Goal: Task Accomplishment & Management: Complete application form

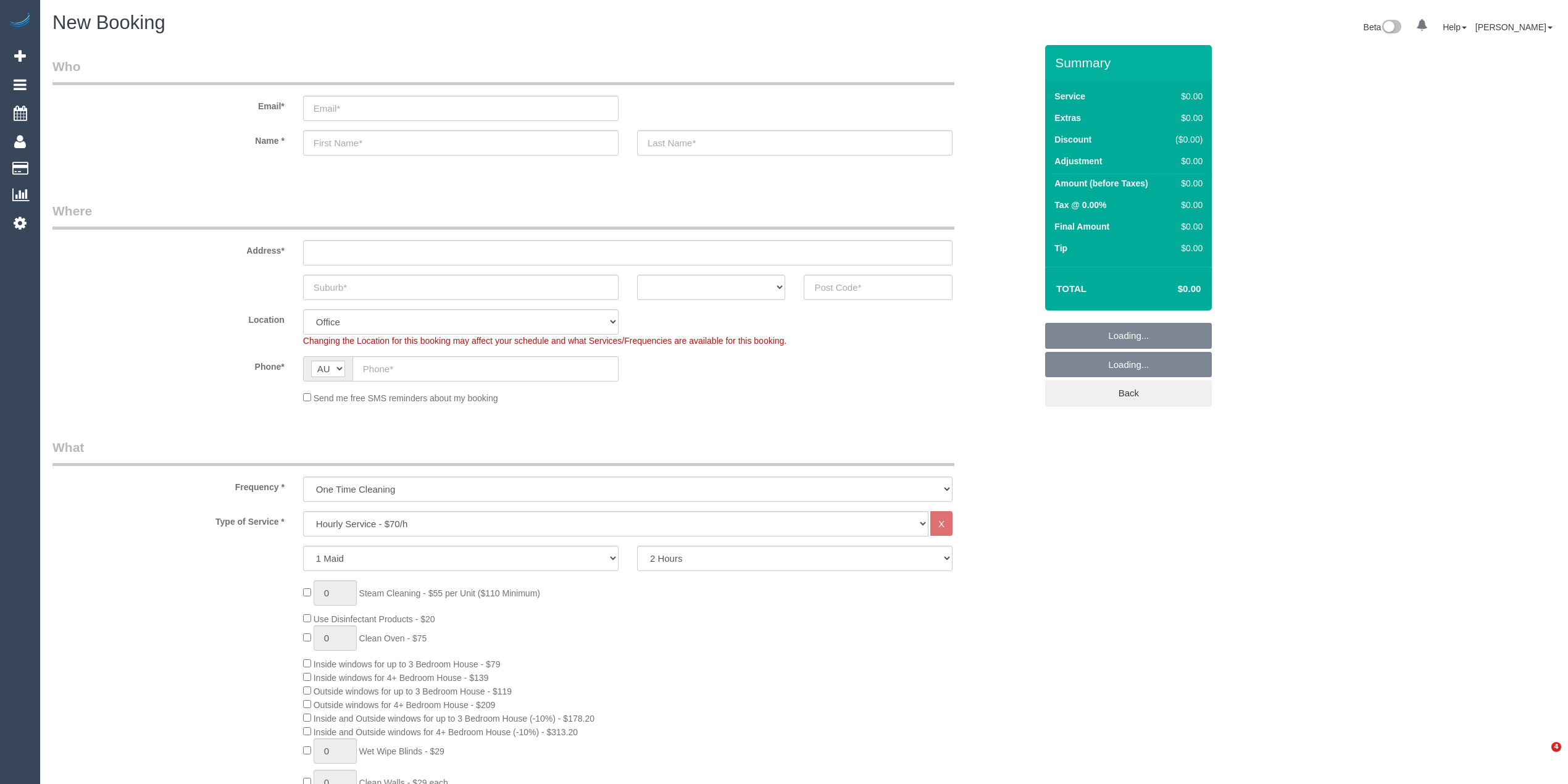
select select "object:2081"
click at [851, 290] on input "text" at bounding box center [877, 288] width 148 height 26
type input "3065"
click at [406, 237] on div "Address*" at bounding box center [543, 233] width 1002 height 64
click at [406, 245] on input "text" at bounding box center [627, 253] width 650 height 26
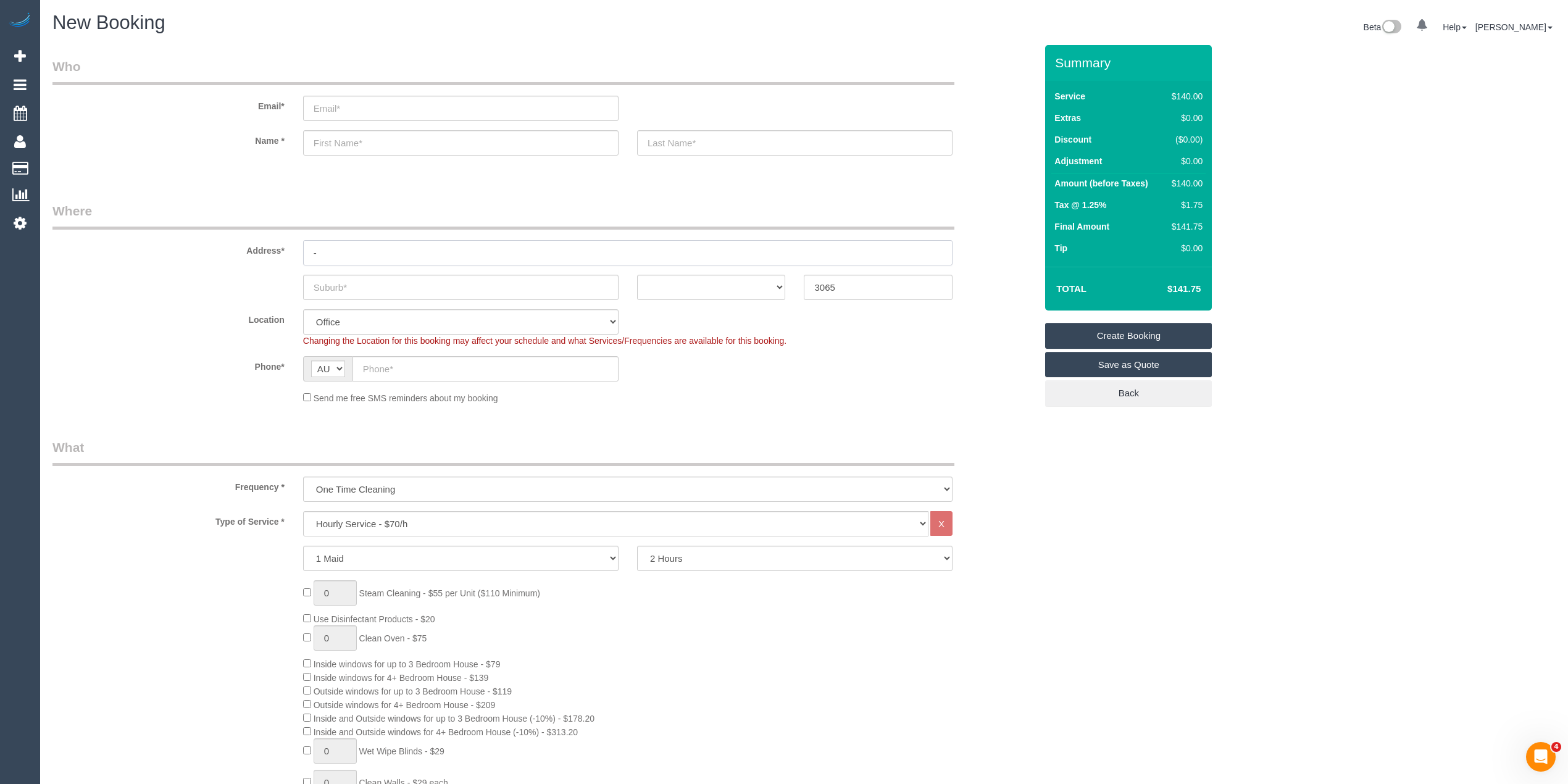
type input "-"
drag, startPoint x: 437, startPoint y: 520, endPoint x: 439, endPoint y: 510, distance: 10.2
click at [437, 520] on select "Hourly Service - $70/h Hourly Service - $65/h Hourly Service - $60/h Hourly Ser…" at bounding box center [615, 524] width 625 height 26
select select "210"
click at [303, 511] on select "Hourly Service - $70/h Hourly Service - $65/h Hourly Service - $60/h Hourly Ser…" at bounding box center [615, 524] width 625 height 26
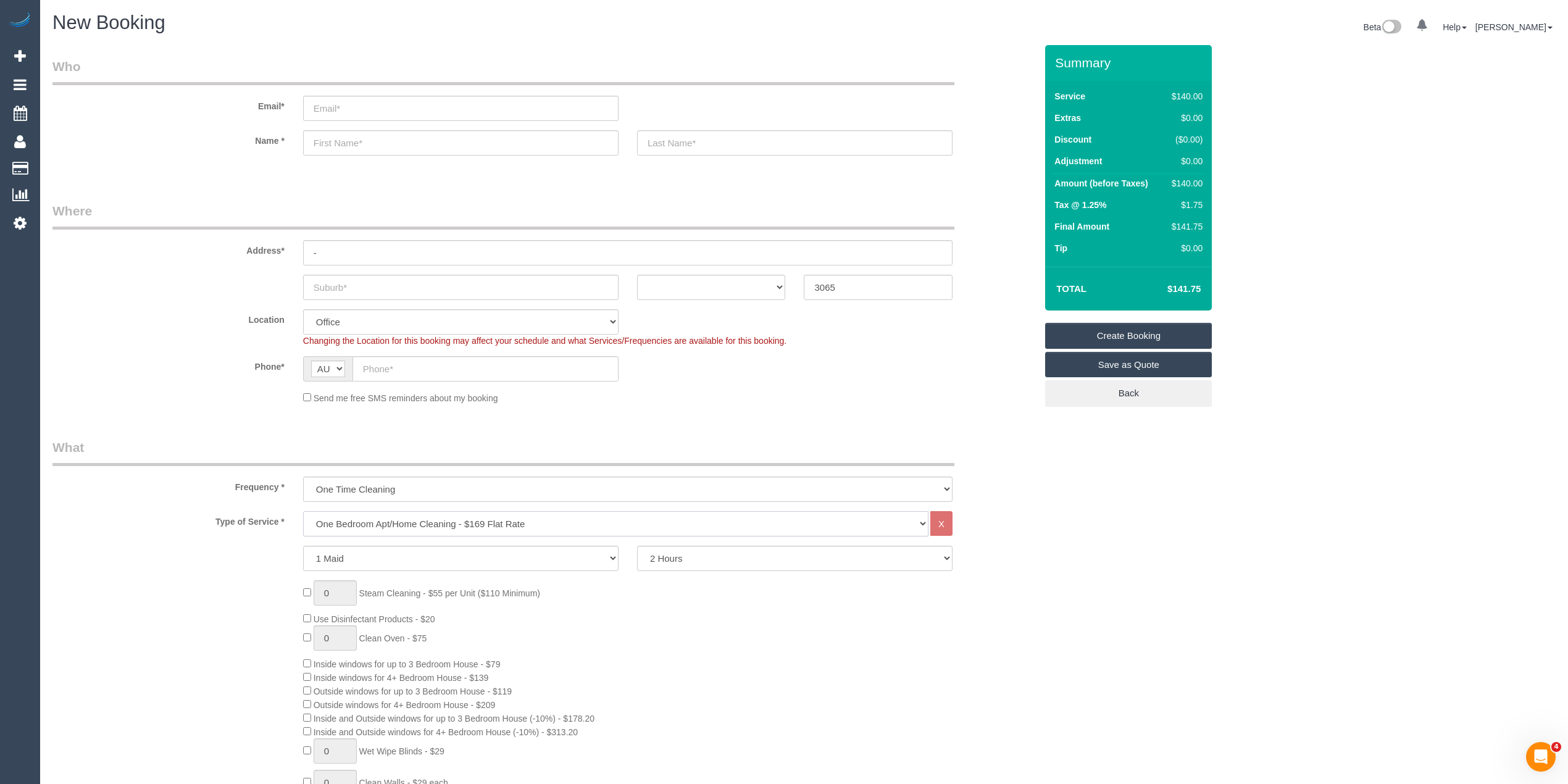
select select "88"
select select "object:2170"
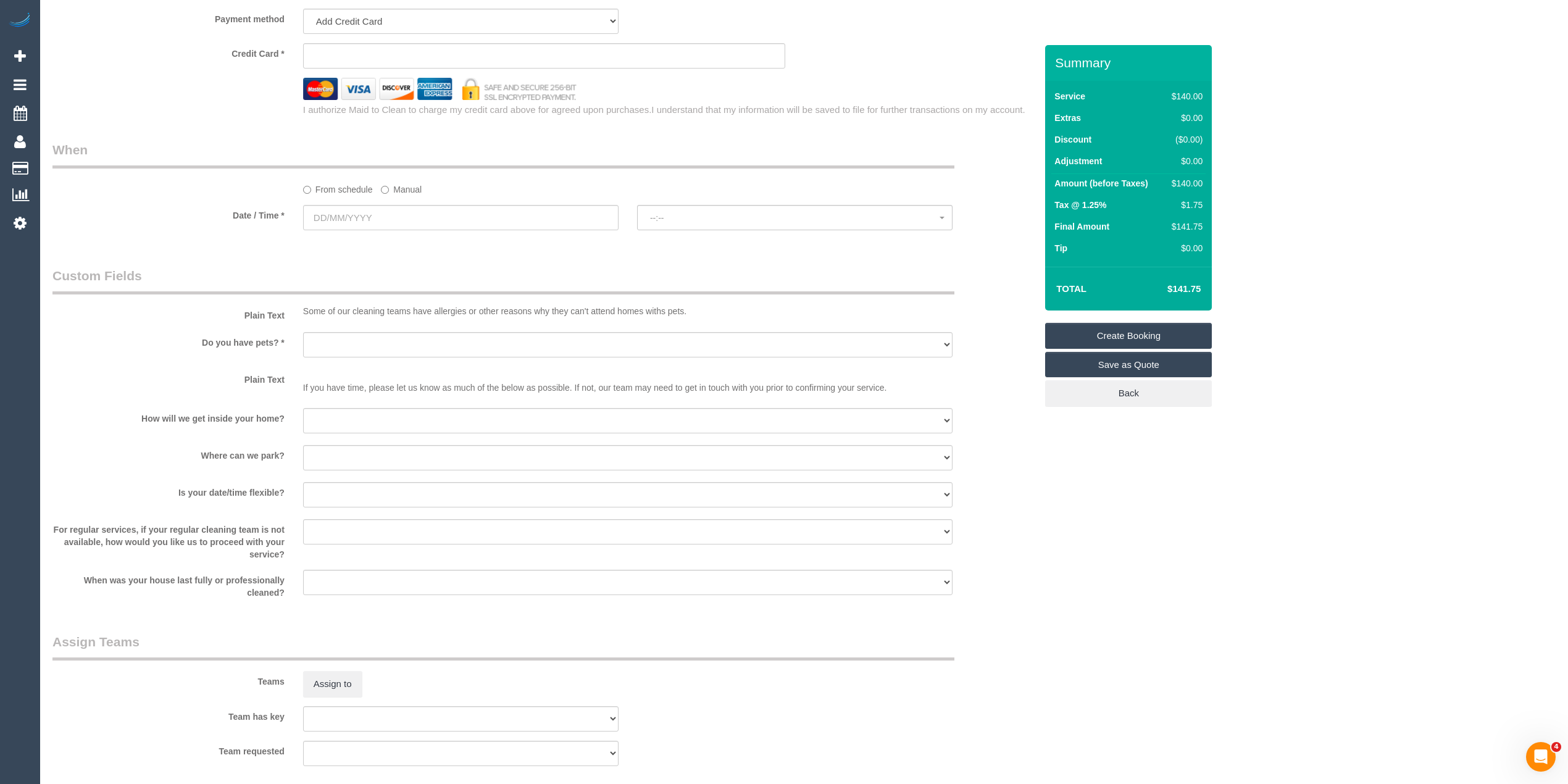
scroll to position [1372, 0]
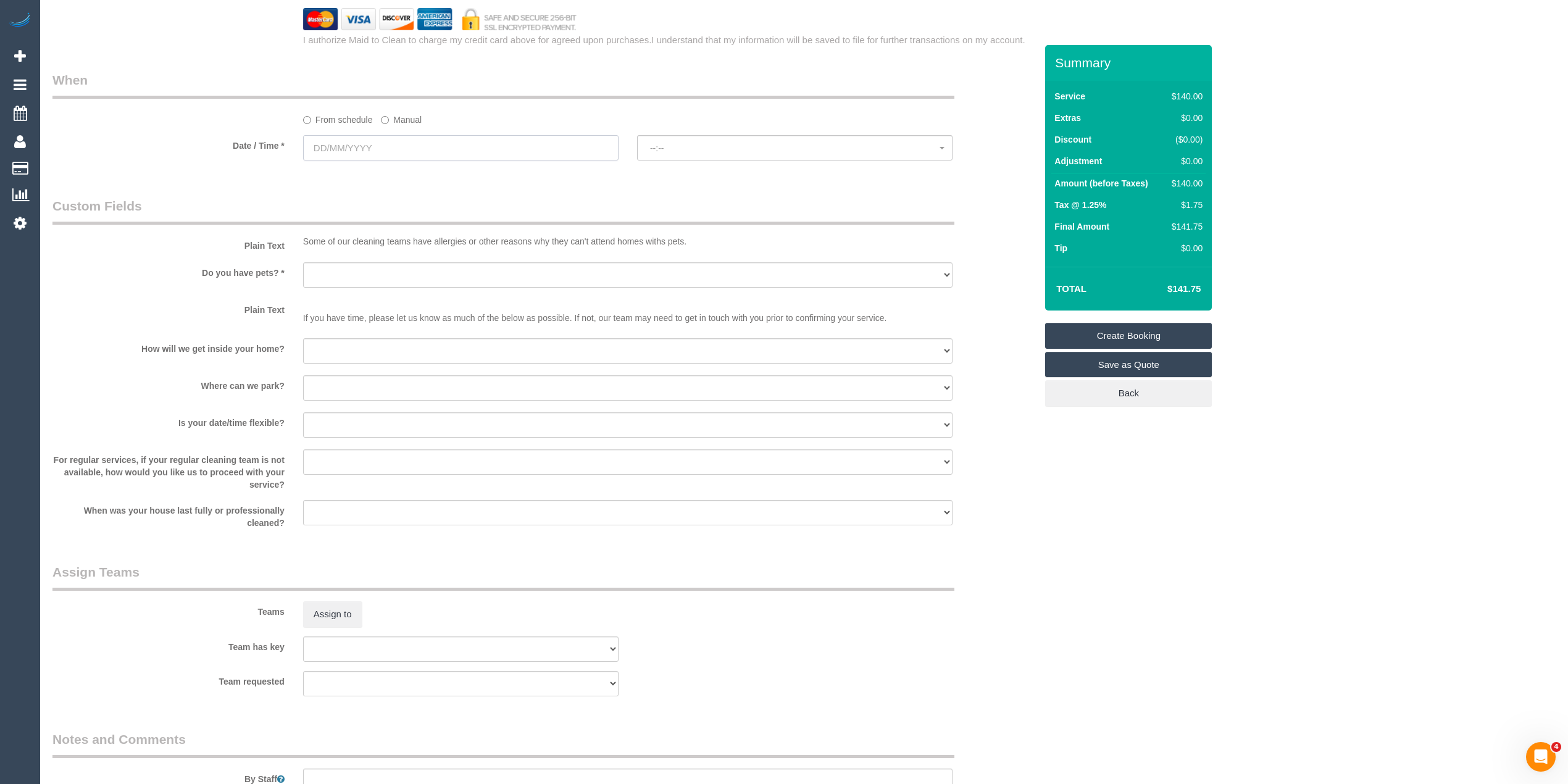
click at [322, 142] on input "text" at bounding box center [461, 148] width 316 height 26
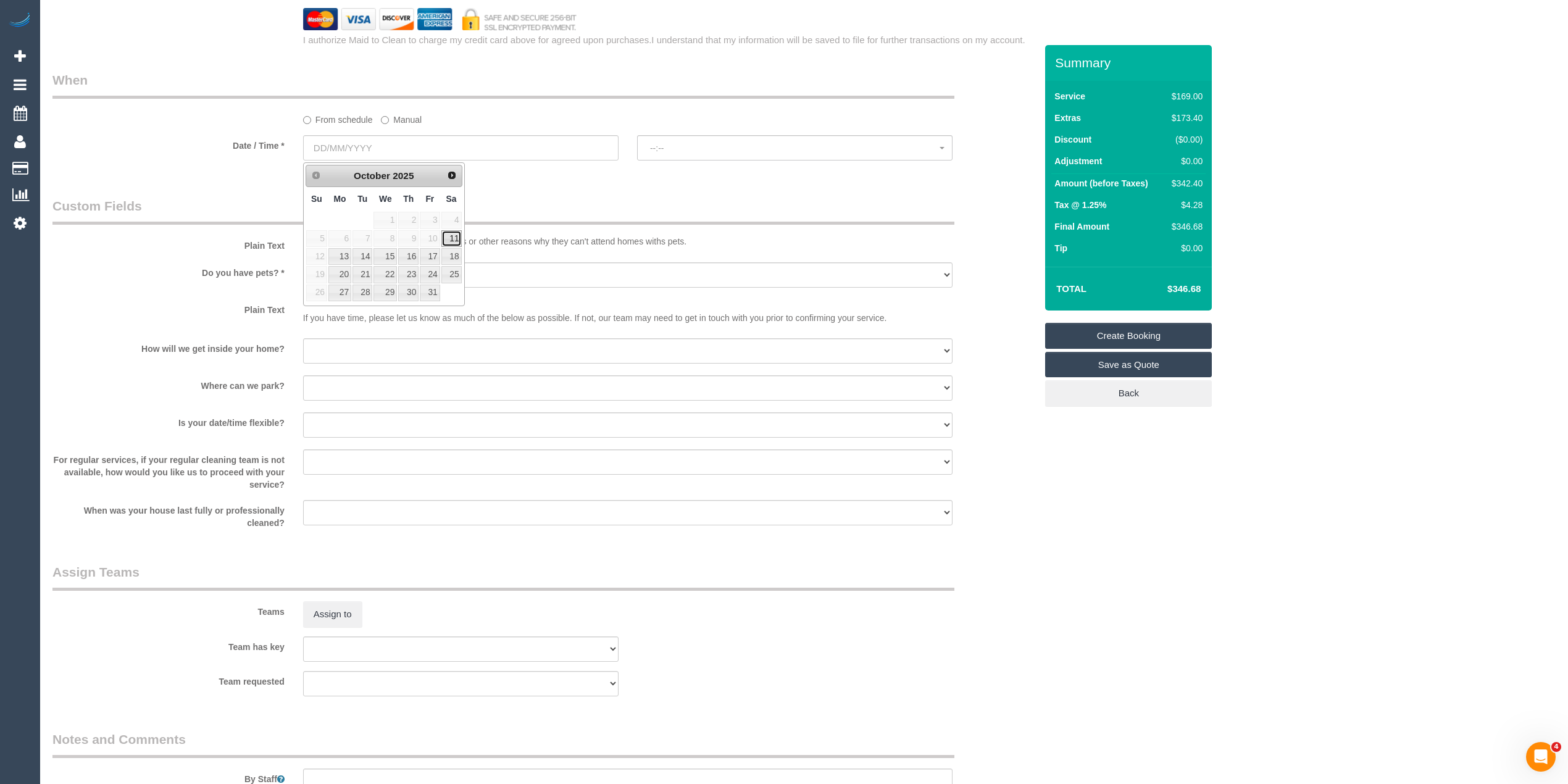
click at [447, 238] on link "11" at bounding box center [451, 238] width 20 height 17
type input "11/10/2025"
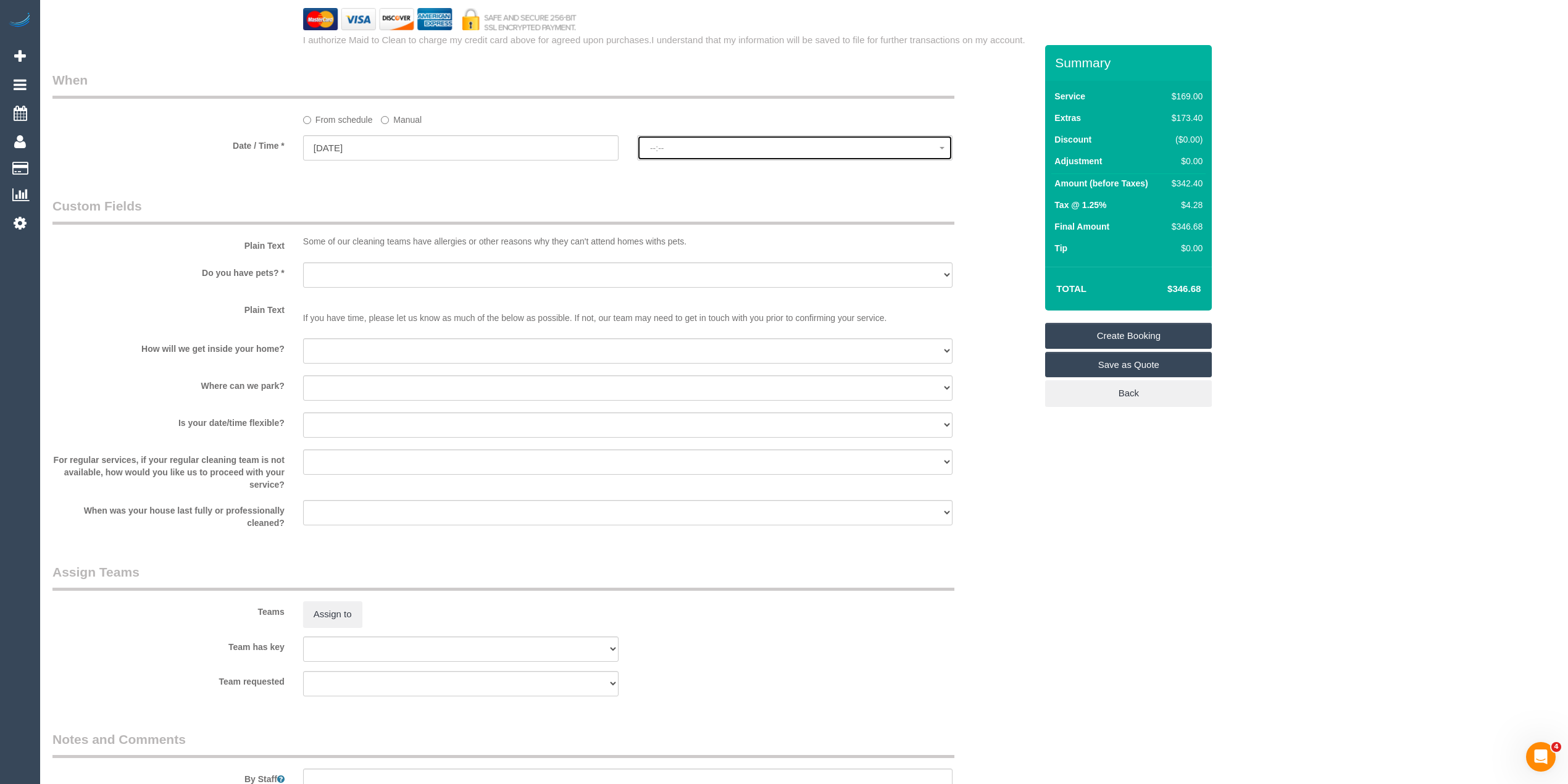
click at [672, 147] on span "--:--" at bounding box center [795, 148] width 290 height 10
select select "spot1"
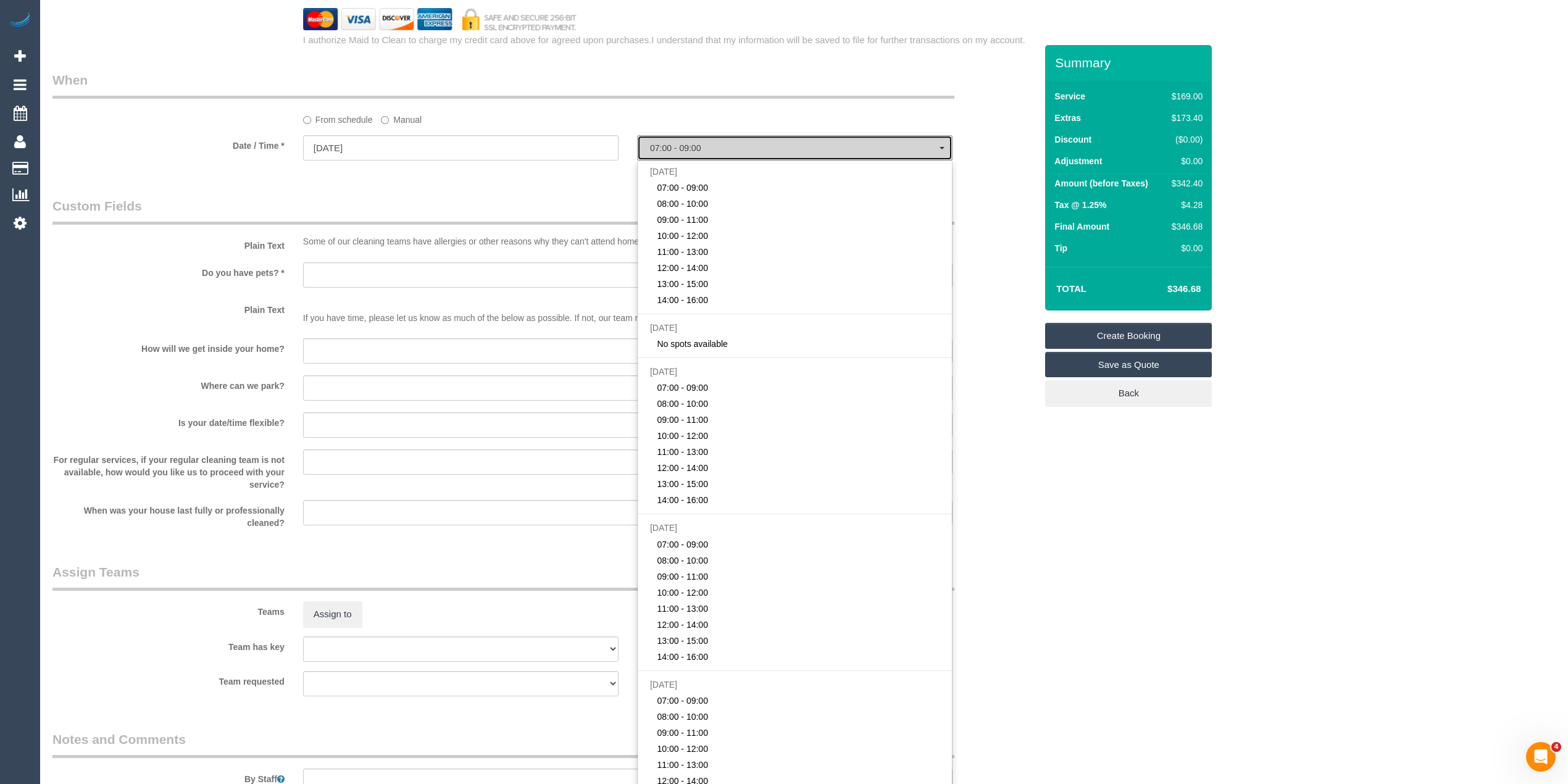
click at [672, 147] on span "07:00 - 09:00" at bounding box center [795, 148] width 290 height 10
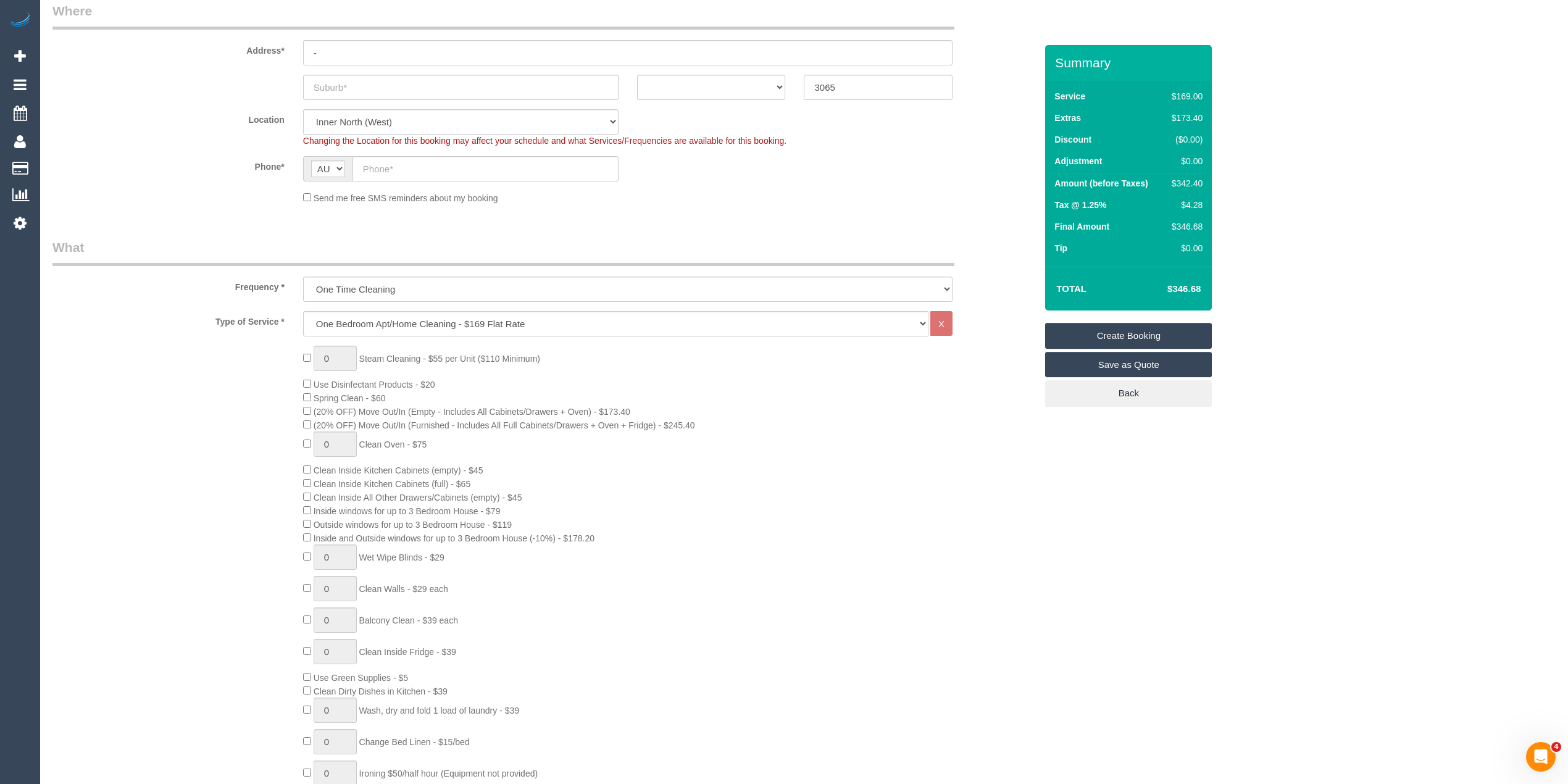
scroll to position [137, 0]
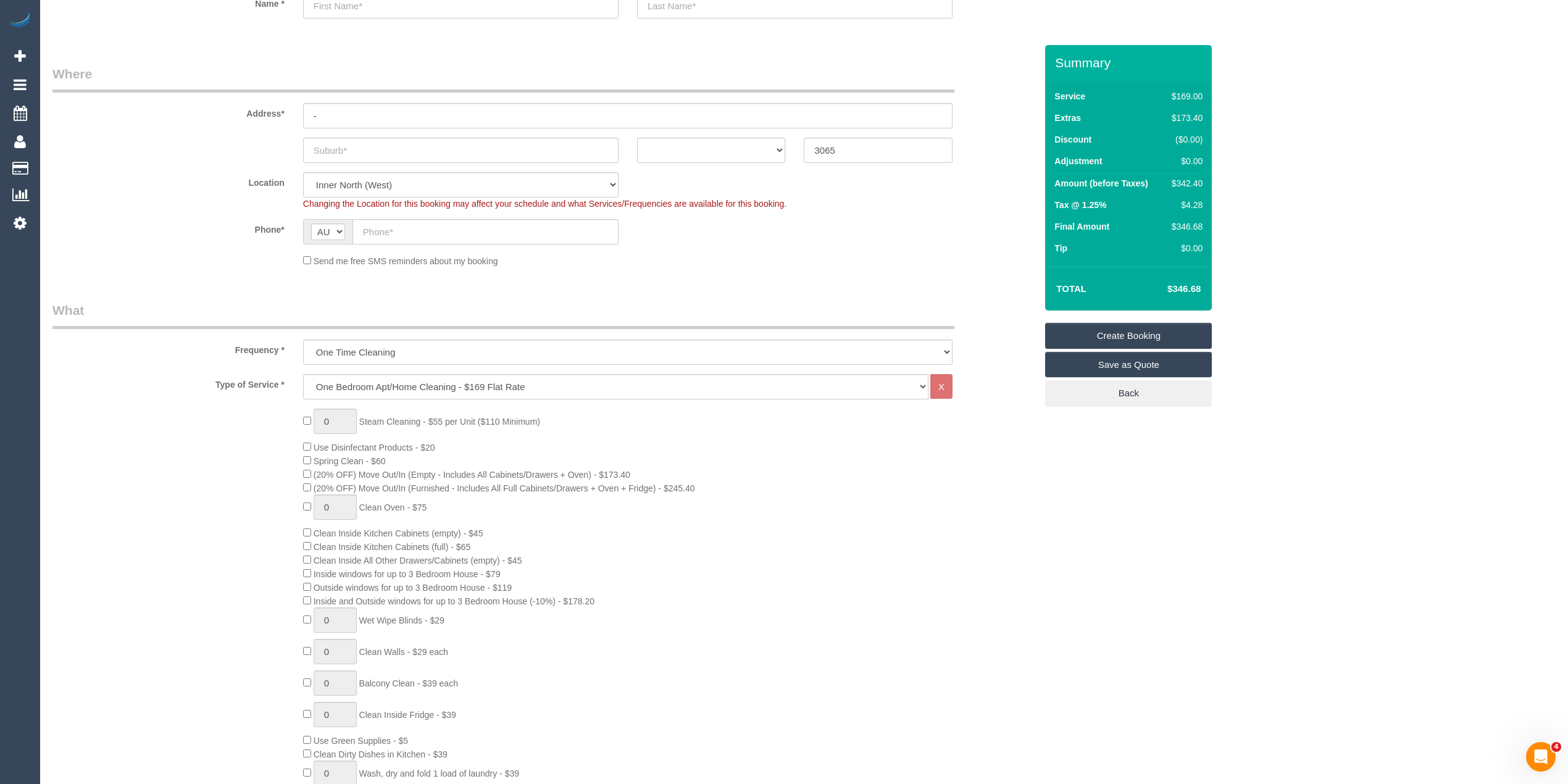
click at [1195, 283] on td "$346.68" at bounding box center [1165, 289] width 80 height 31
copy h4 "346.68"
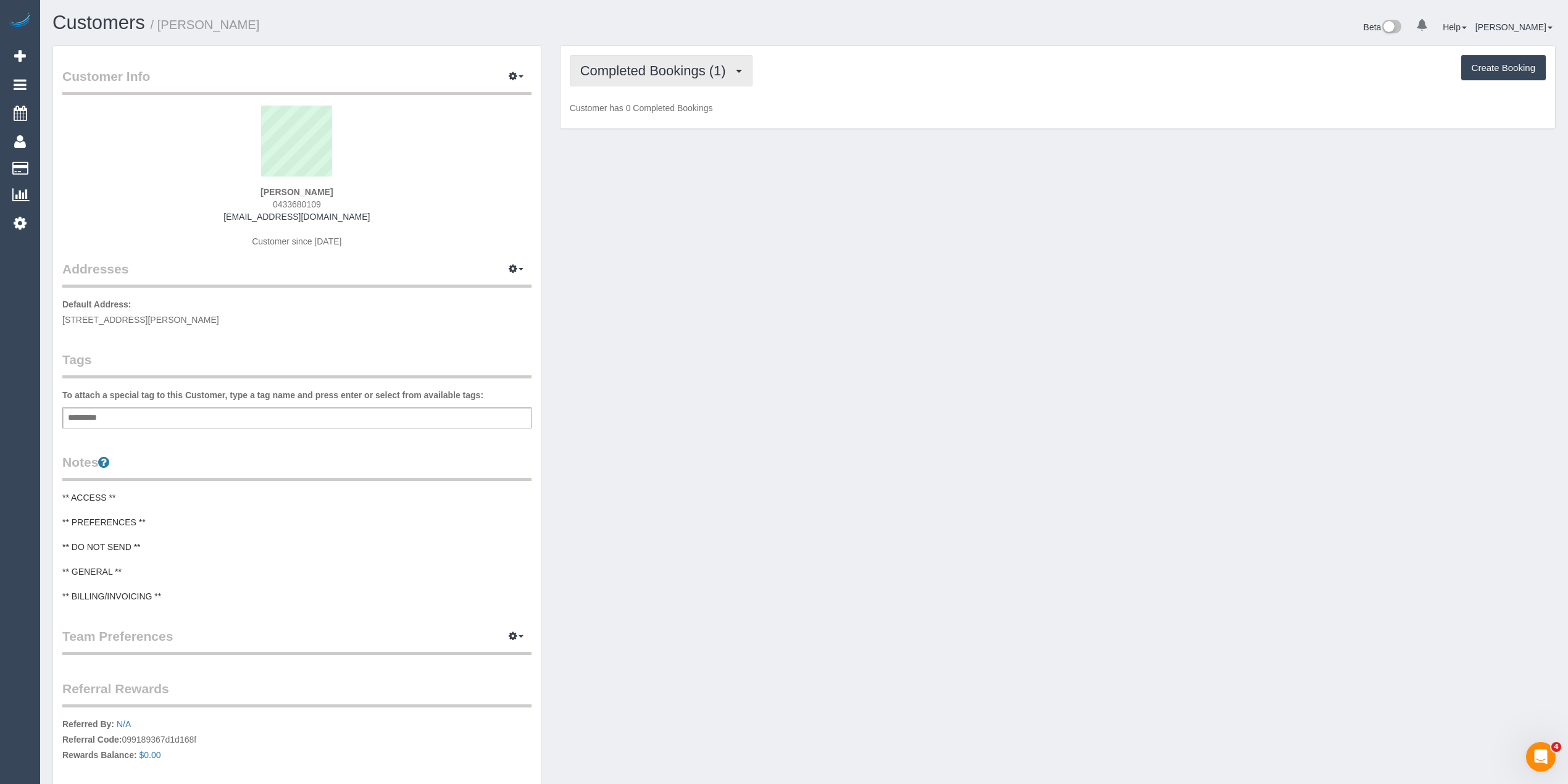
click at [595, 65] on span "Completed Bookings (1)" at bounding box center [656, 71] width 152 height 15
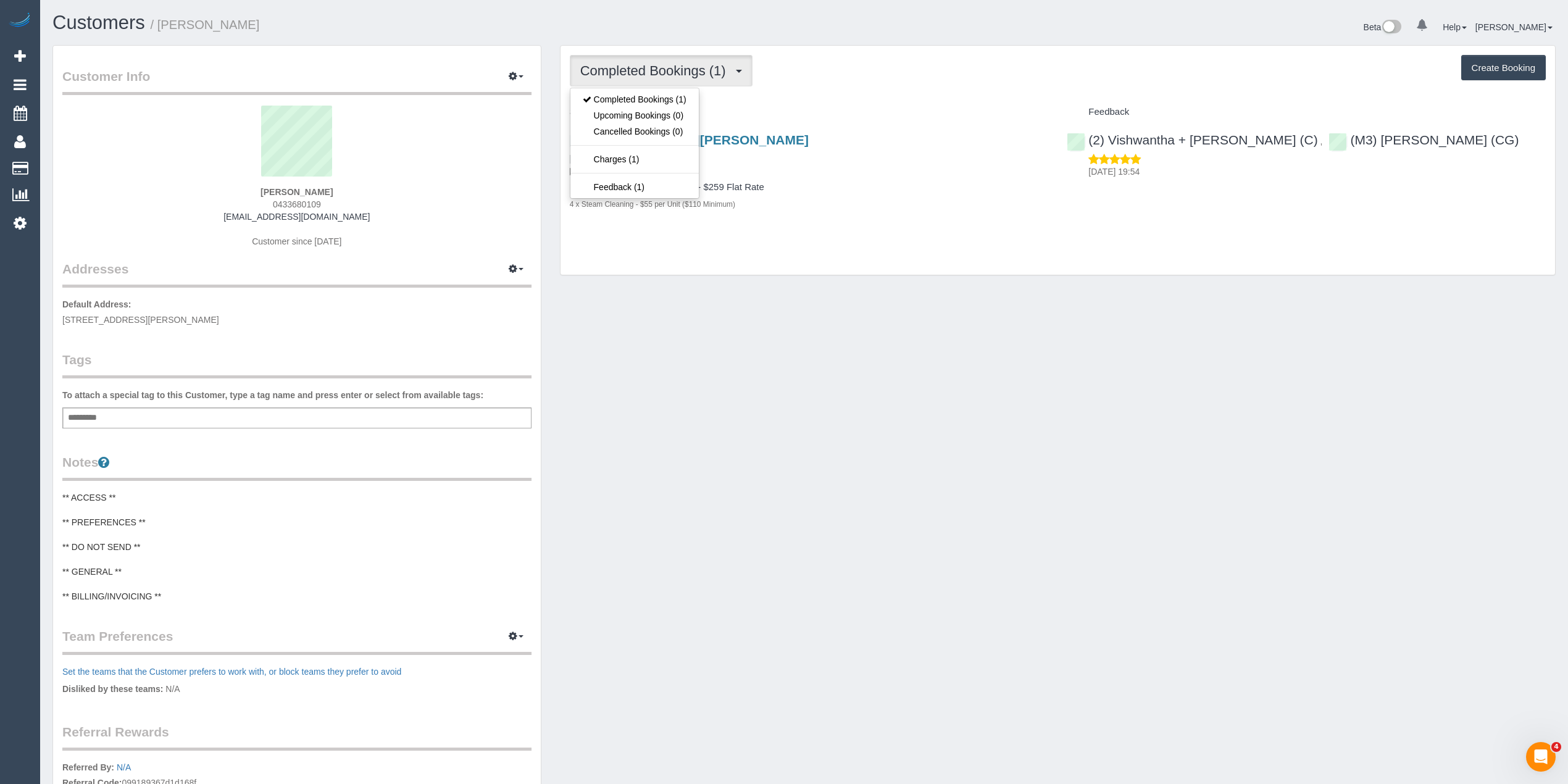
click at [595, 65] on span "Completed Bookings (1)" at bounding box center [656, 71] width 152 height 15
click at [793, 692] on div "Customer Info Edit Contact Info Send Message Email Preferences Special Sales Ta…" at bounding box center [803, 489] width 1522 height 889
click at [292, 204] on span "0433680109" at bounding box center [297, 204] width 48 height 10
copy span "0433680109"
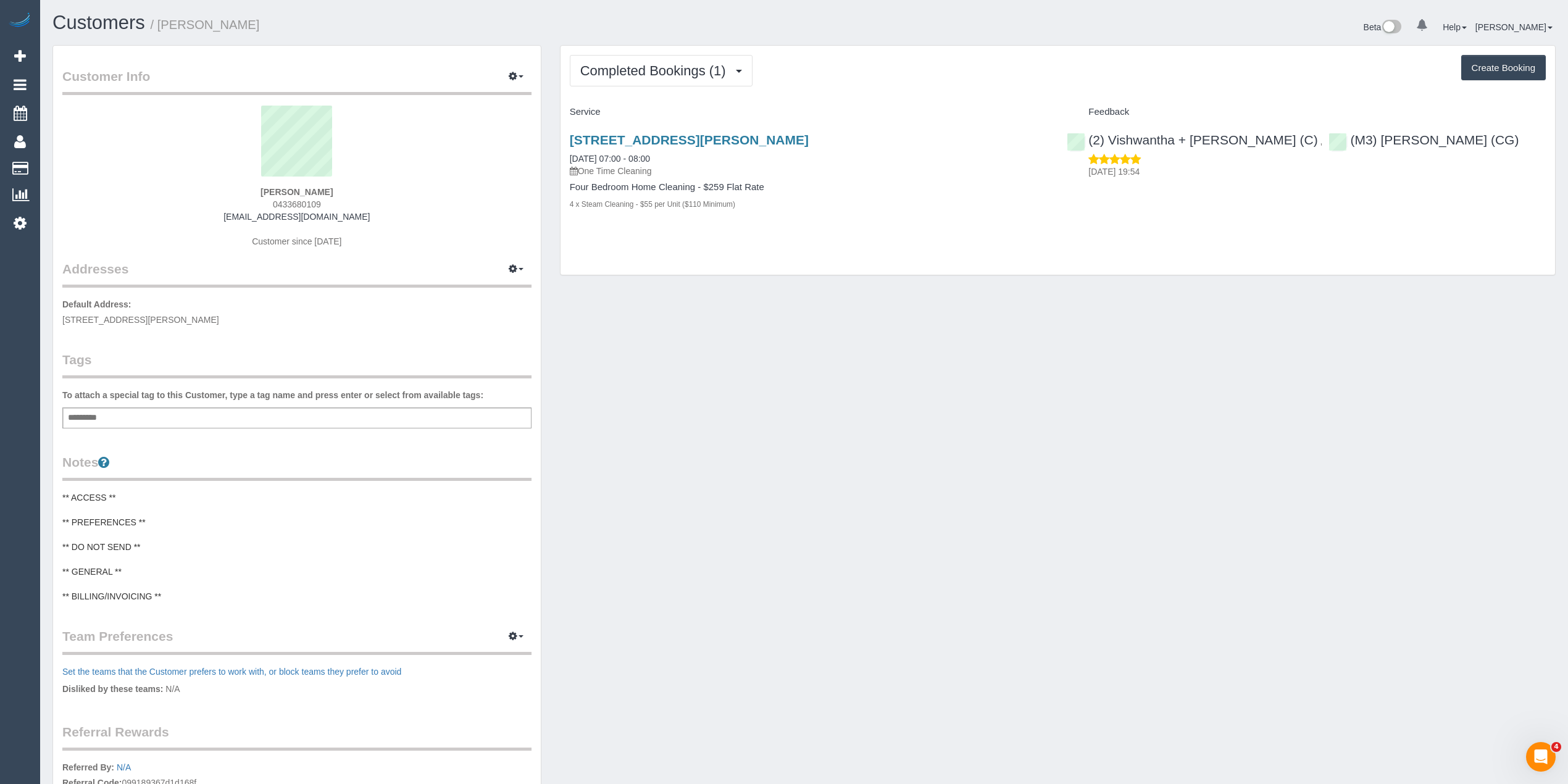
drag, startPoint x: 272, startPoint y: 250, endPoint x: 174, endPoint y: 164, distance: 130.4
click at [174, 164] on sui-profile-pic at bounding box center [297, 145] width 451 height 80
drag, startPoint x: 286, startPoint y: 202, endPoint x: 224, endPoint y: 195, distance: 62.4
click at [224, 195] on div "Amy Wu 0433680109 amywuyx@gmail.com Customer since 2025" at bounding box center [297, 183] width 469 height 155
click at [295, 201] on span "0433680109" at bounding box center [297, 204] width 48 height 10
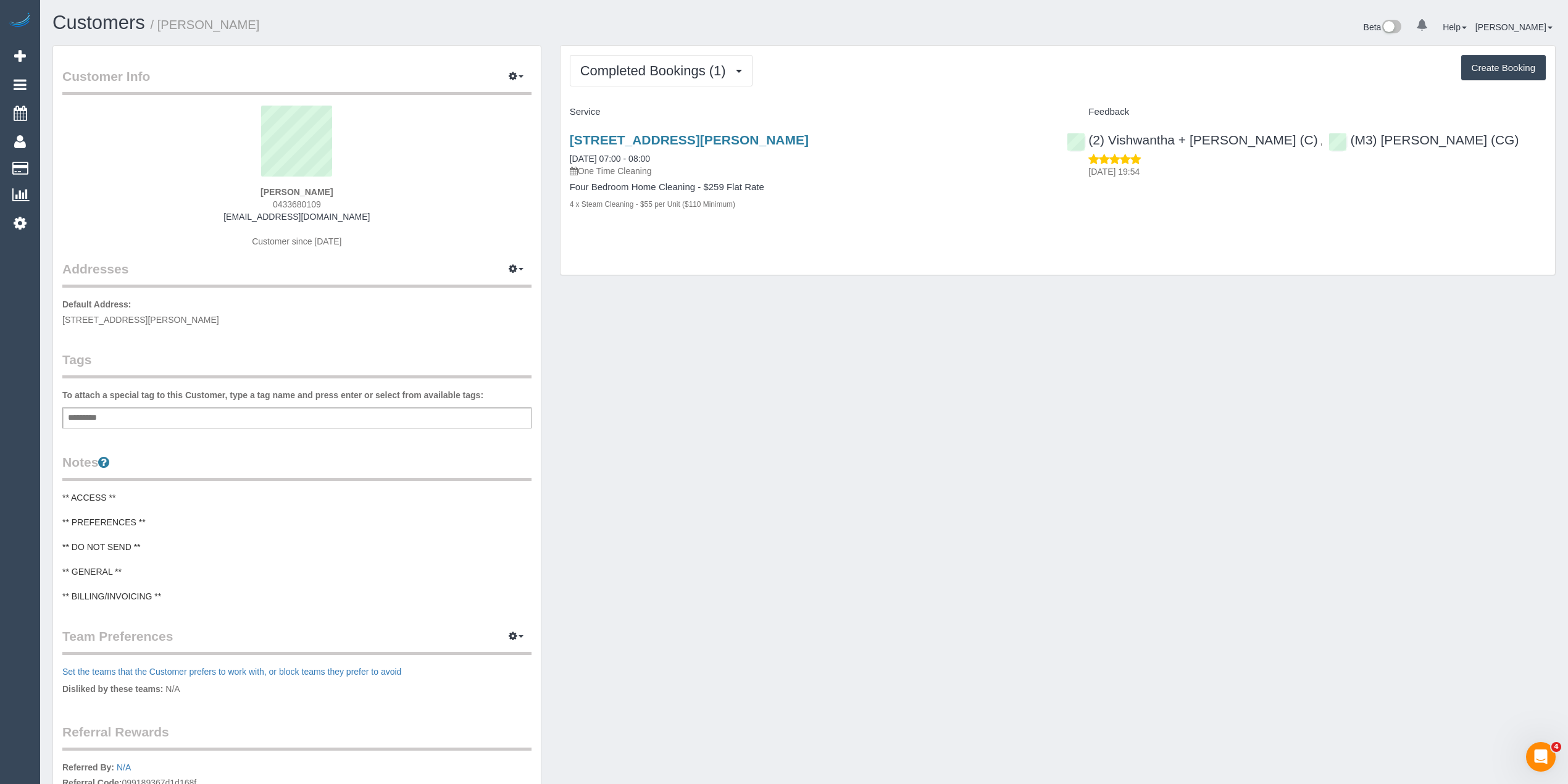
click at [295, 201] on span "0433680109" at bounding box center [297, 204] width 48 height 10
copy span "0433680109"
drag, startPoint x: 346, startPoint y: 214, endPoint x: 255, endPoint y: 217, distance: 91.0
click at [255, 217] on div "Amy Wu 0433680109 amywuyx@gmail.com Customer since 2025" at bounding box center [297, 183] width 469 height 155
copy link "amywuyx@gmail.com"
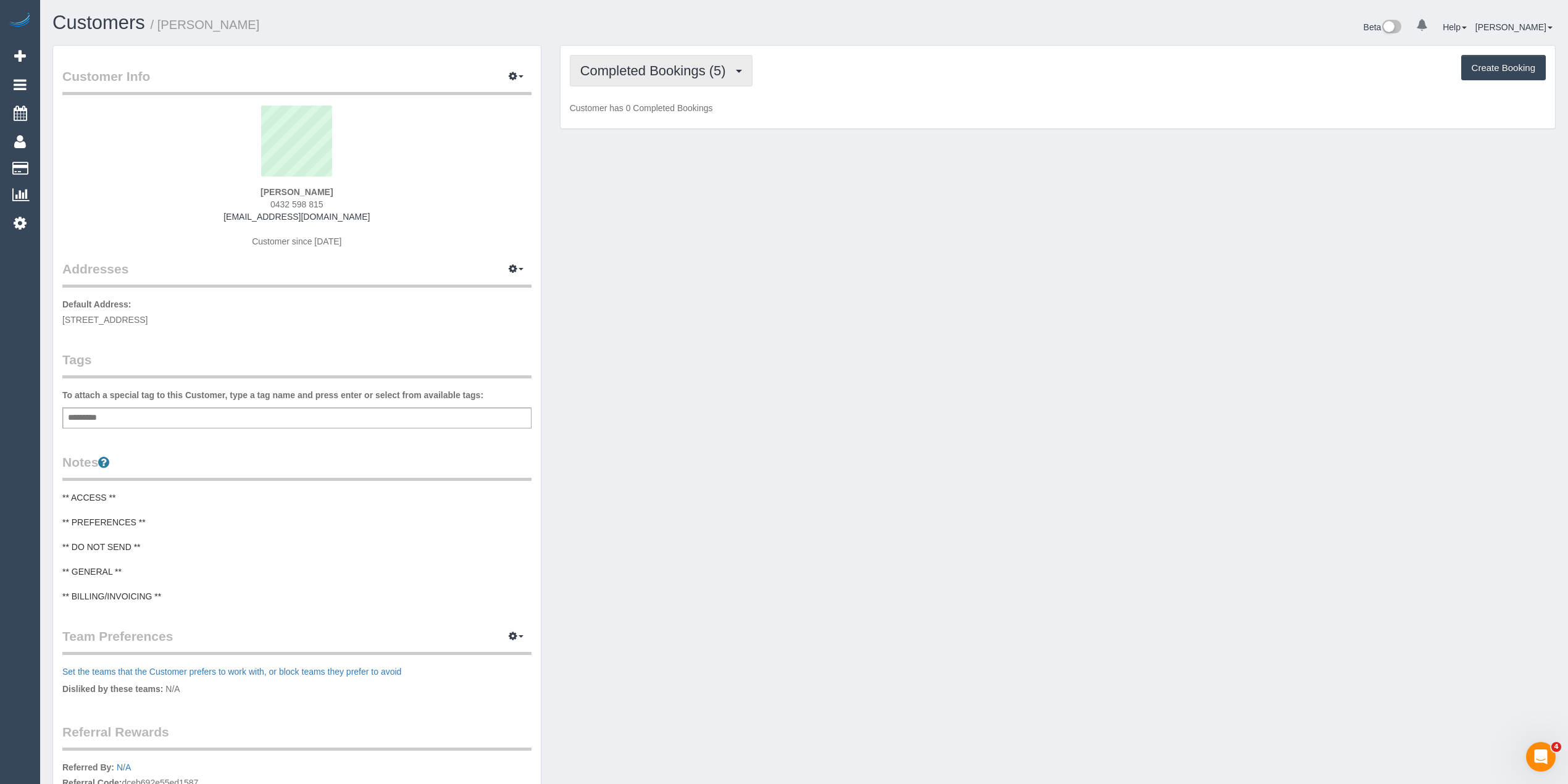
click at [617, 69] on span "Completed Bookings (5)" at bounding box center [656, 71] width 152 height 15
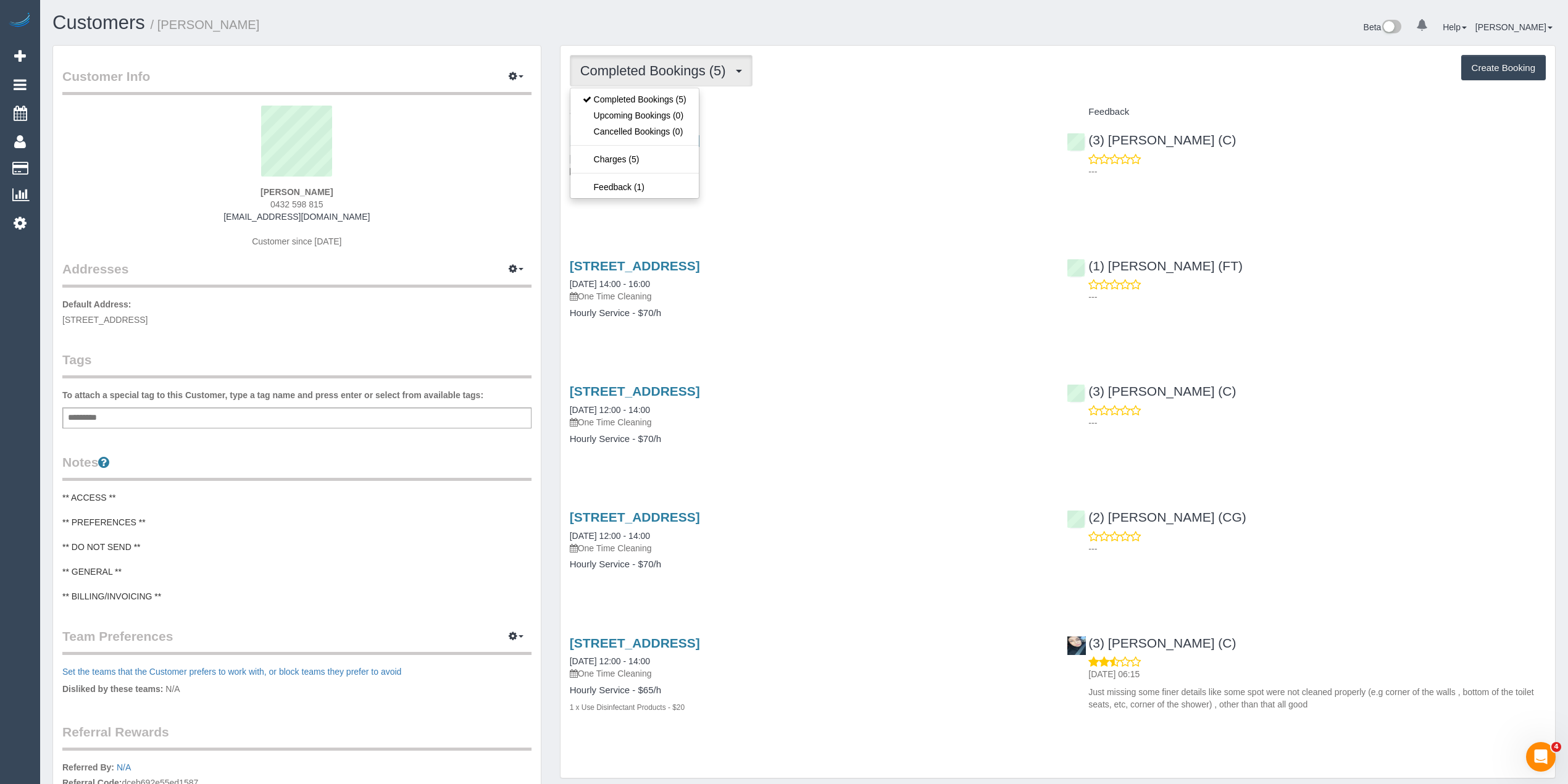
click at [617, 69] on span "Completed Bookings (5)" at bounding box center [656, 71] width 152 height 15
click at [932, 70] on div "Completed Bookings (5) Completed Bookings (5) Upcoming Bookings (0) Cancelled B…" at bounding box center [1057, 71] width 976 height 32
drag, startPoint x: 331, startPoint y: 201, endPoint x: 269, endPoint y: 205, distance: 62.1
click at [269, 205] on div "Leonardo Djuarto 0432 598 815 leonardodjuarto@gmail.com Customer since 2024" at bounding box center [297, 183] width 469 height 155
copy span "0432 598 815"
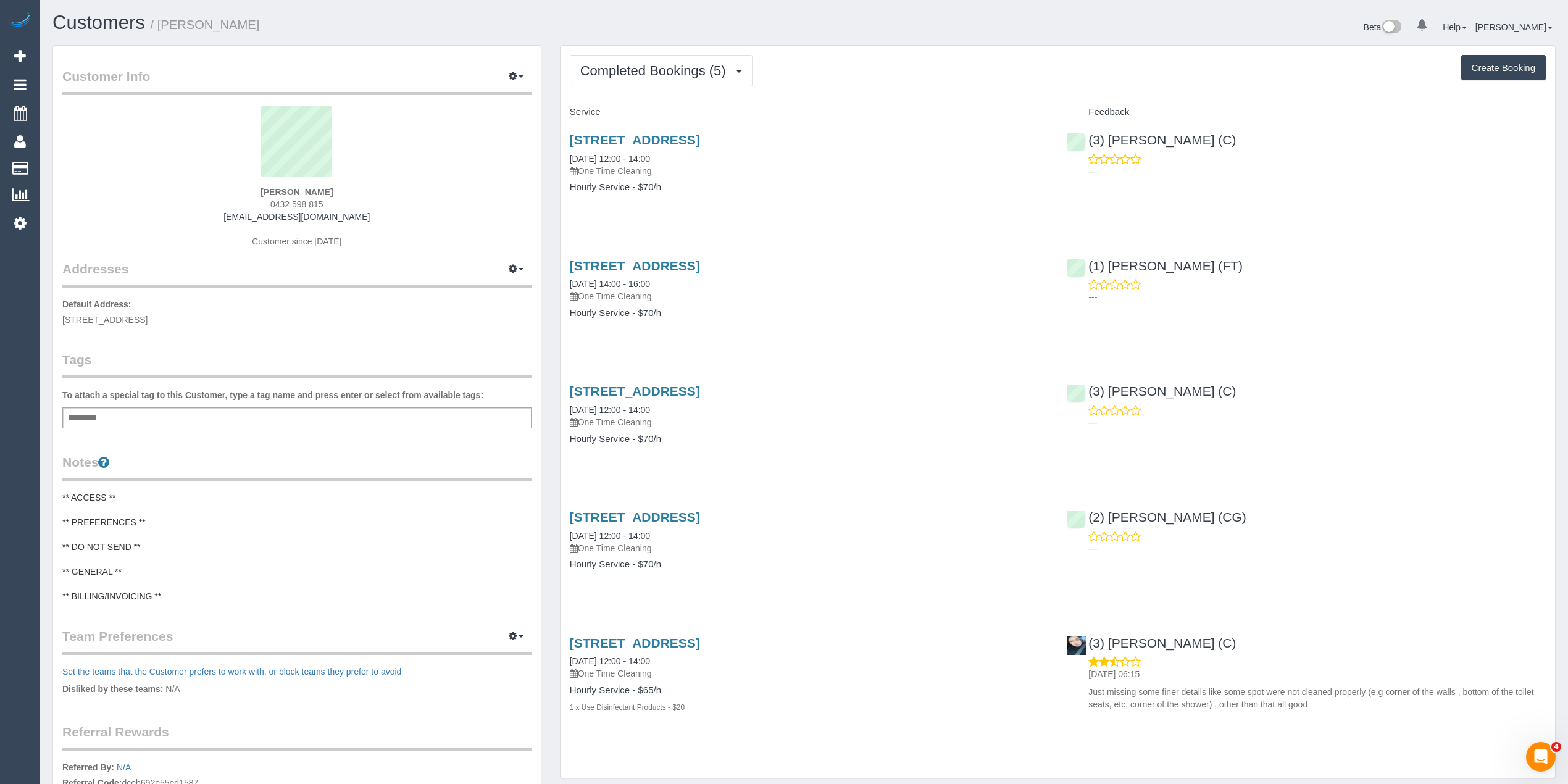
drag, startPoint x: 361, startPoint y: 218, endPoint x: 236, endPoint y: 211, distance: 125.2
click at [236, 211] on div "Leonardo Djuarto 0432 598 815 leonardodjuarto@gmail.com Customer since 2024" at bounding box center [297, 183] width 469 height 155
copy link "leonardodjuarto@gmail.com"
click at [914, 77] on div "Completed Bookings (5) Completed Bookings (5) Upcoming Bookings (0) Cancelled B…" at bounding box center [1057, 71] width 976 height 32
click at [443, 118] on sui-profile-pic at bounding box center [297, 145] width 451 height 80
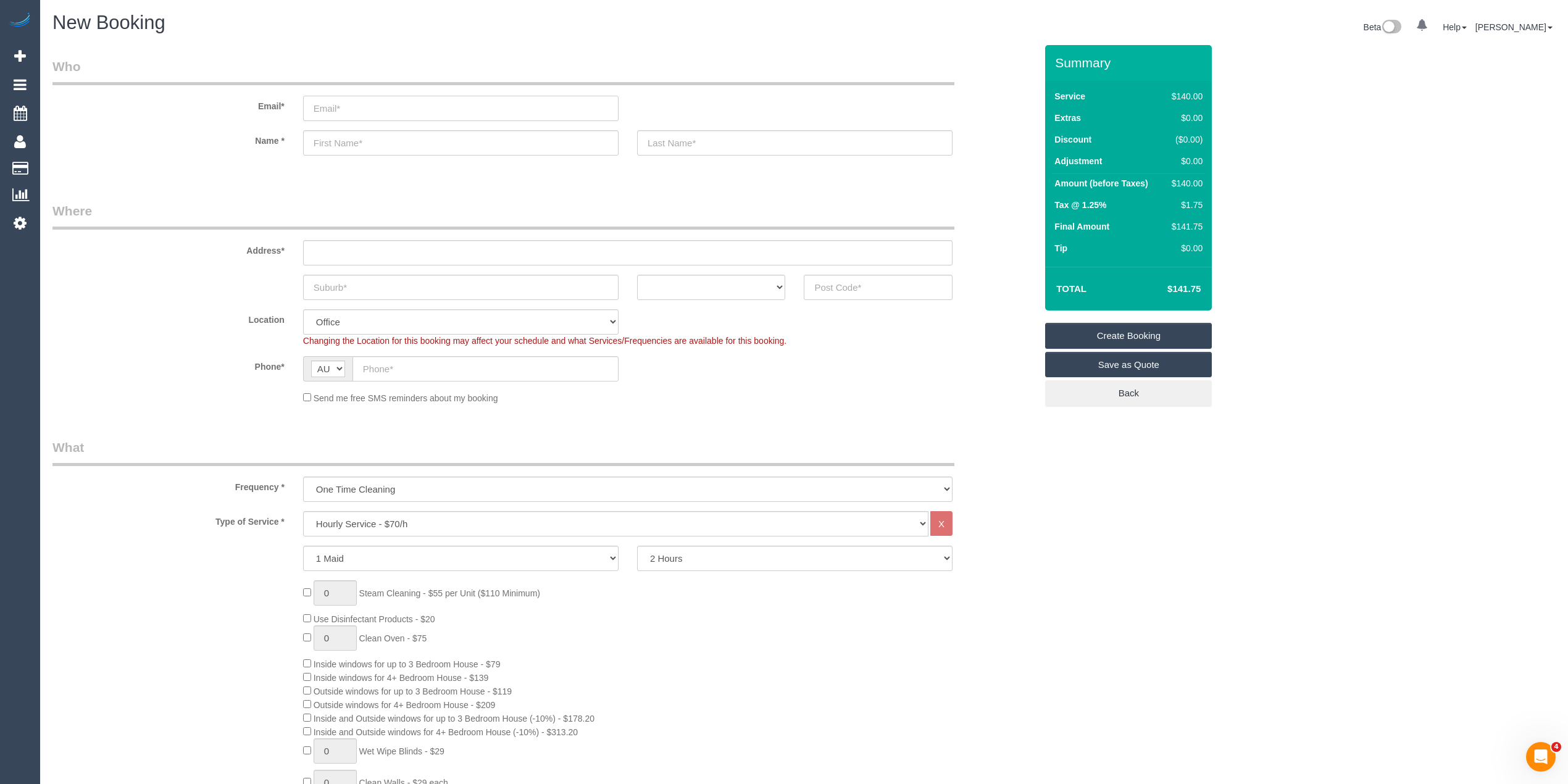
click at [349, 99] on input "email" at bounding box center [461, 108] width 316 height 26
paste input "[EMAIL_ADDRESS][DOMAIN_NAME]"
type input "[EMAIL_ADDRESS][DOMAIN_NAME]"
click at [380, 149] on input "text" at bounding box center [461, 143] width 316 height 26
click at [382, 134] on input "text" at bounding box center [461, 143] width 316 height 26
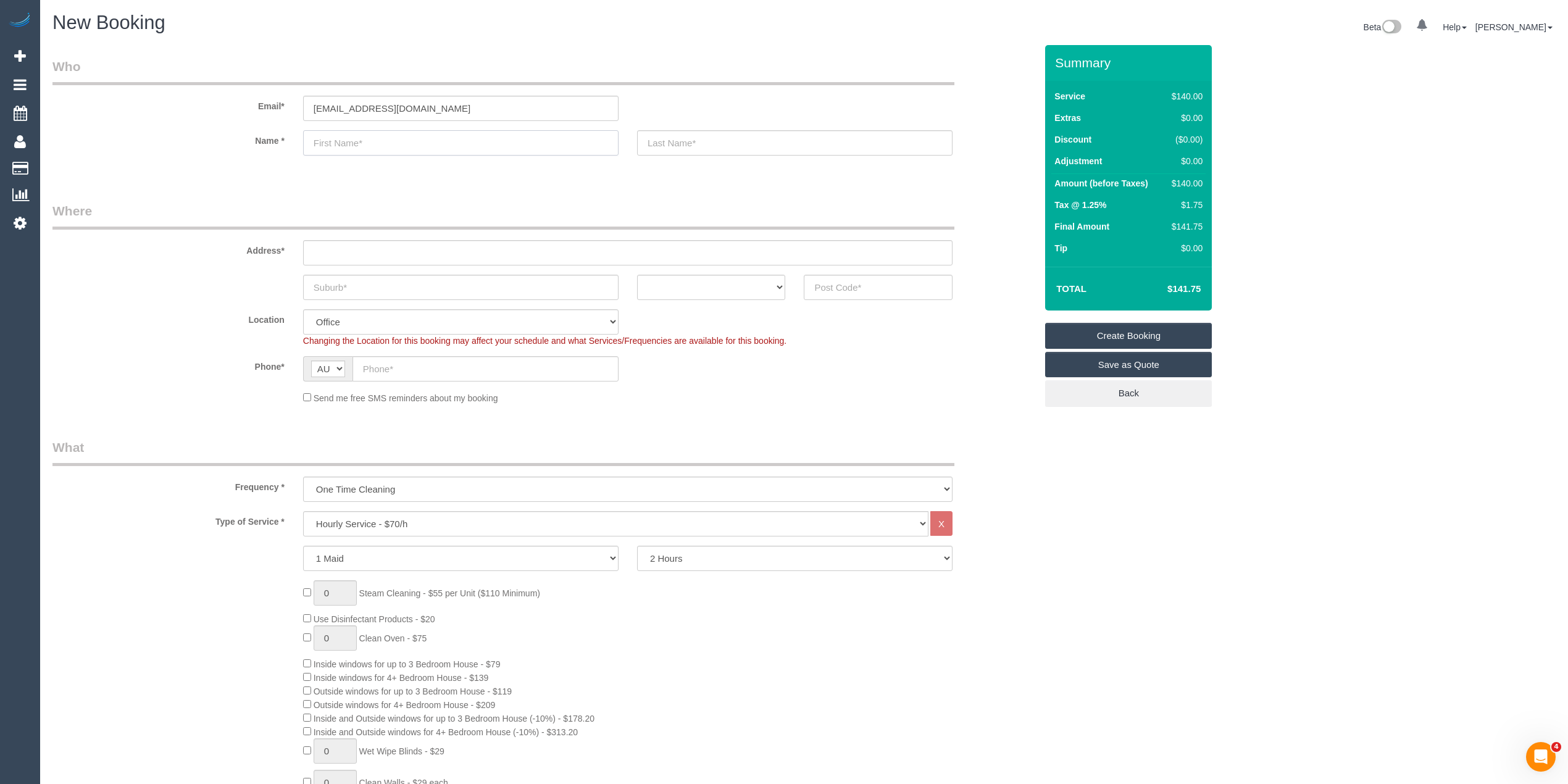
paste input "David Sumarno"
click at [374, 144] on input "David Sumarno" at bounding box center [461, 143] width 316 height 26
type input "David"
click at [730, 137] on input "text" at bounding box center [795, 143] width 316 height 26
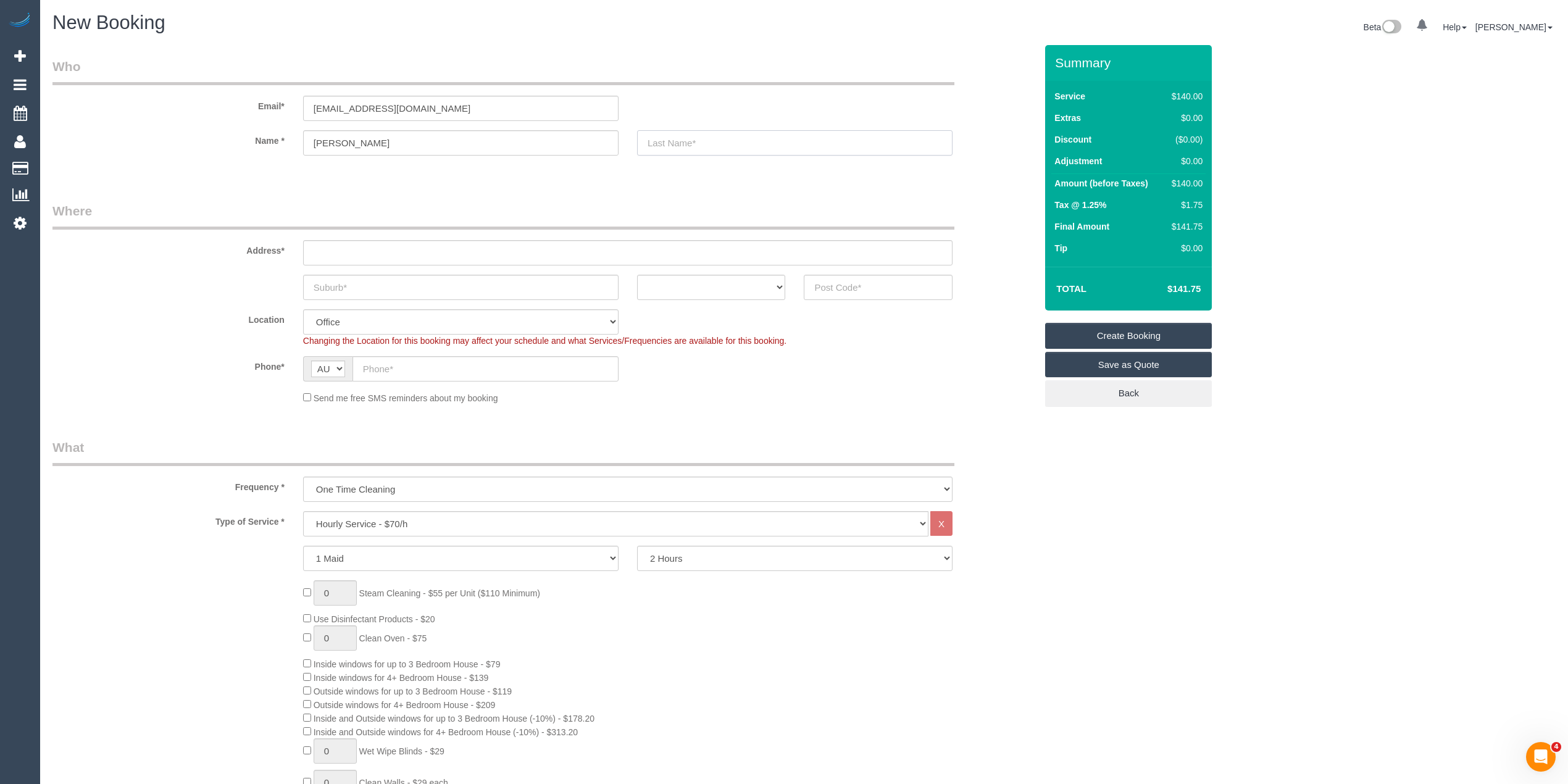
paste input "Sumarno"
type input "Sumarno"
click at [374, 248] on input "text" at bounding box center [627, 253] width 650 height 26
click at [353, 287] on input "text" at bounding box center [461, 288] width 316 height 26
paste input "Glen Waverley"
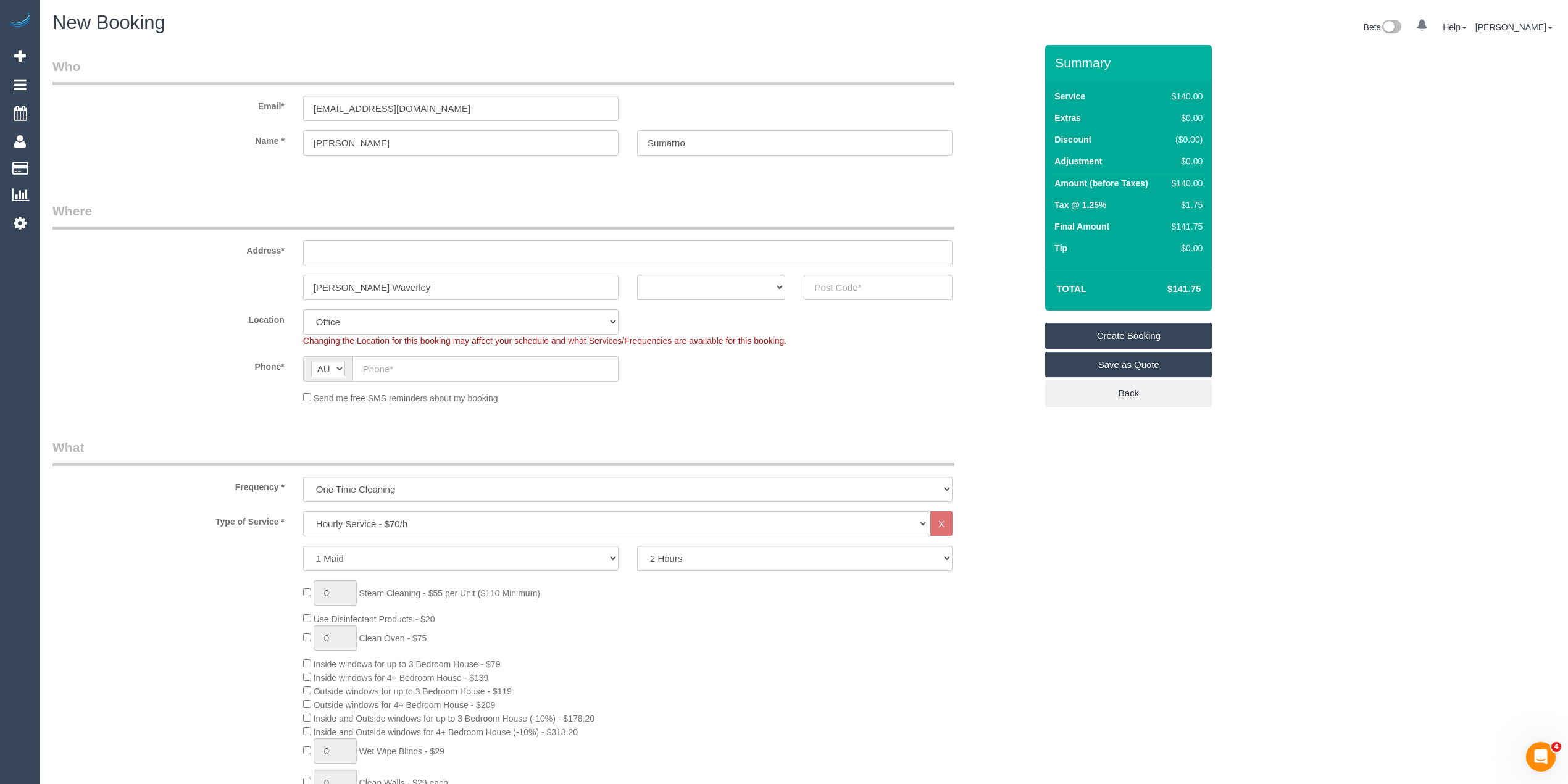
type input "Glen Waverley"
click at [834, 282] on input "text" at bounding box center [877, 288] width 148 height 26
type input "3150"
click at [378, 247] on input "text" at bounding box center [627, 253] width 650 height 26
type input "-"
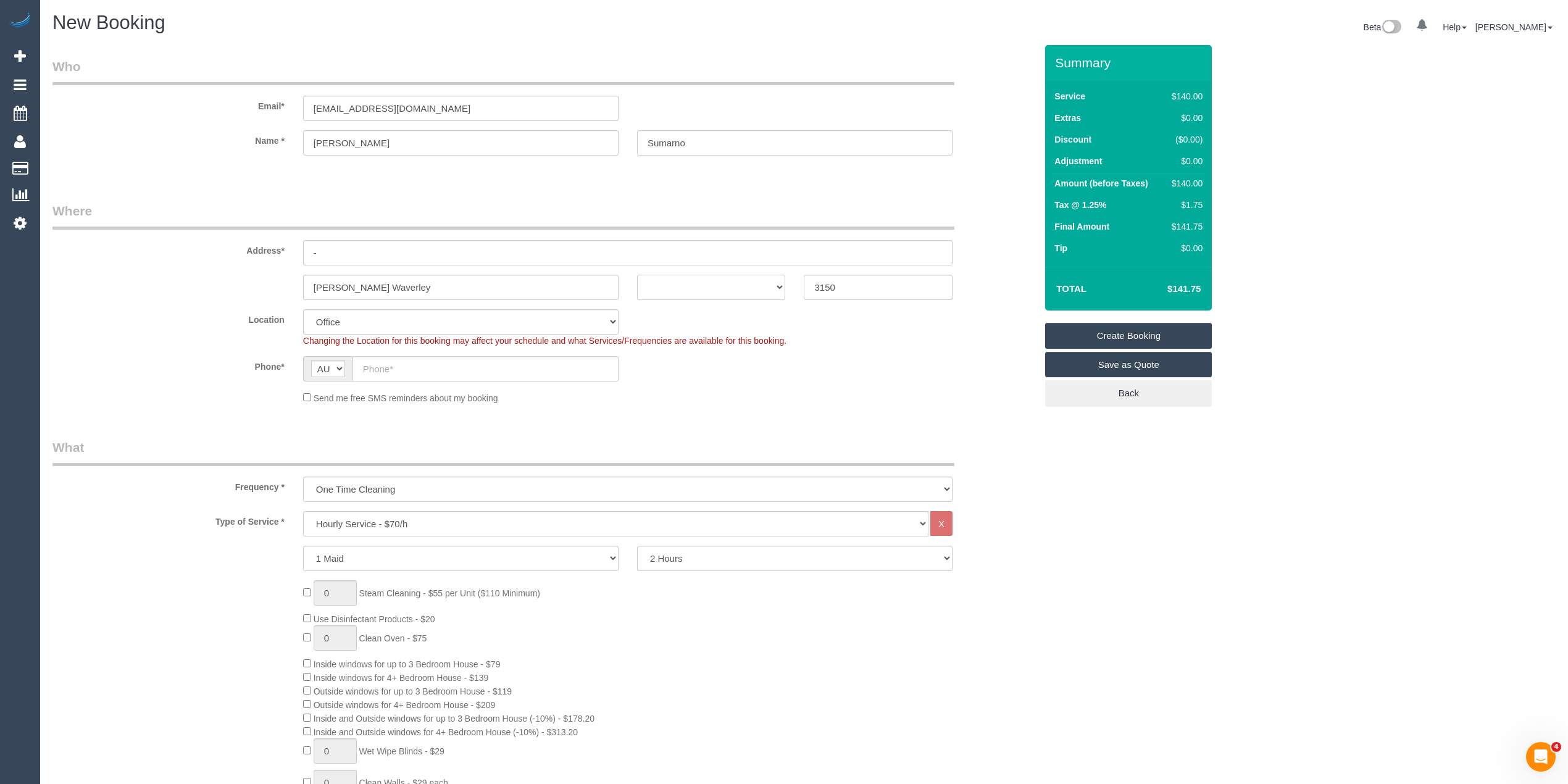
click at [678, 289] on select "ACT NSW NT QLD SA TAS VIC WA" at bounding box center [711, 288] width 148 height 26
select select "48"
select select "VIC"
click at [637, 275] on select "ACT NSW NT QLD SA TAS VIC WA" at bounding box center [711, 288] width 148 height 26
select select "object:2088"
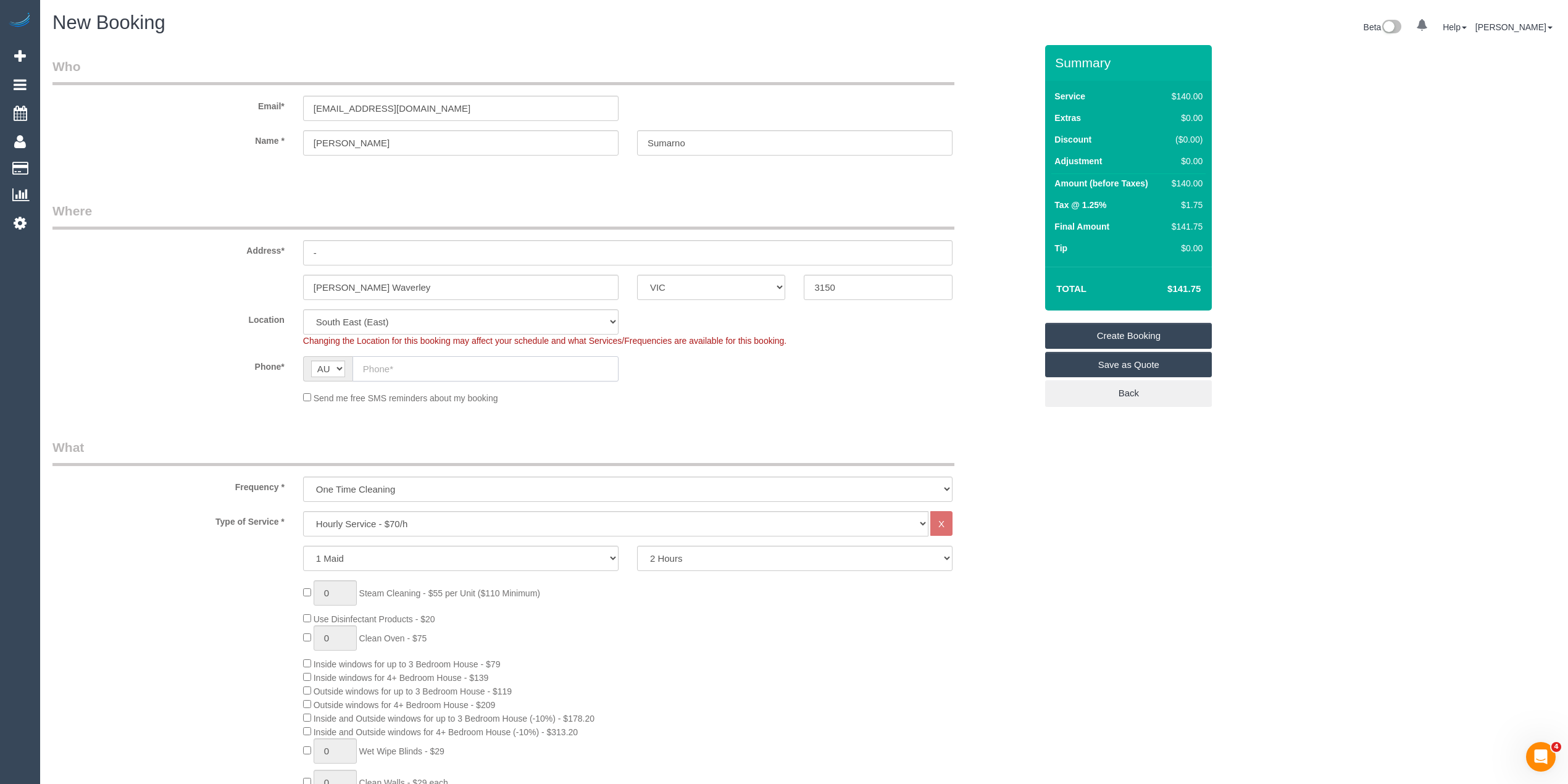
click at [403, 365] on input "text" at bounding box center [486, 369] width 266 height 26
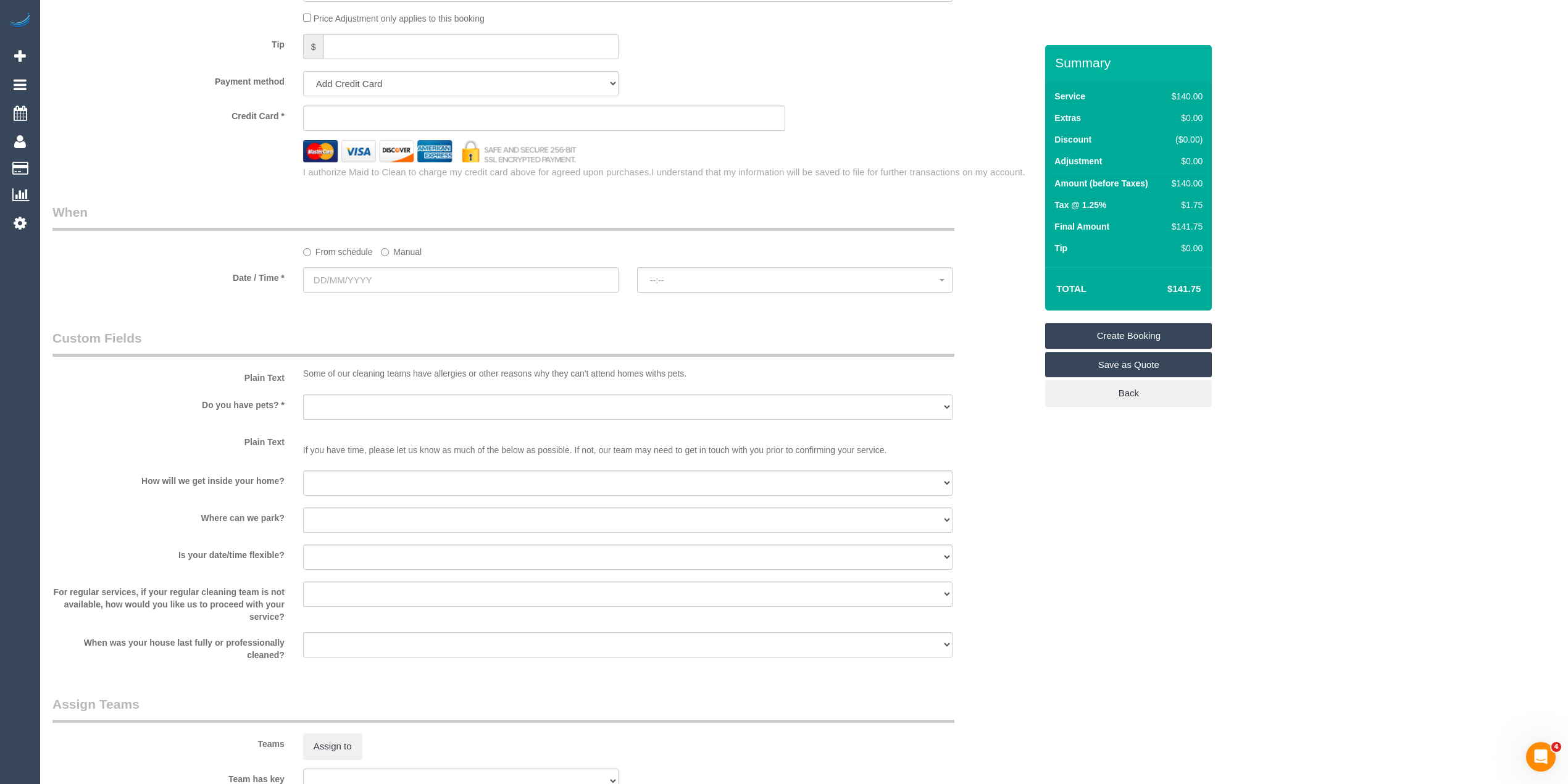
scroll to position [1235, 0]
click at [337, 277] on input "text" at bounding box center [461, 279] width 316 height 26
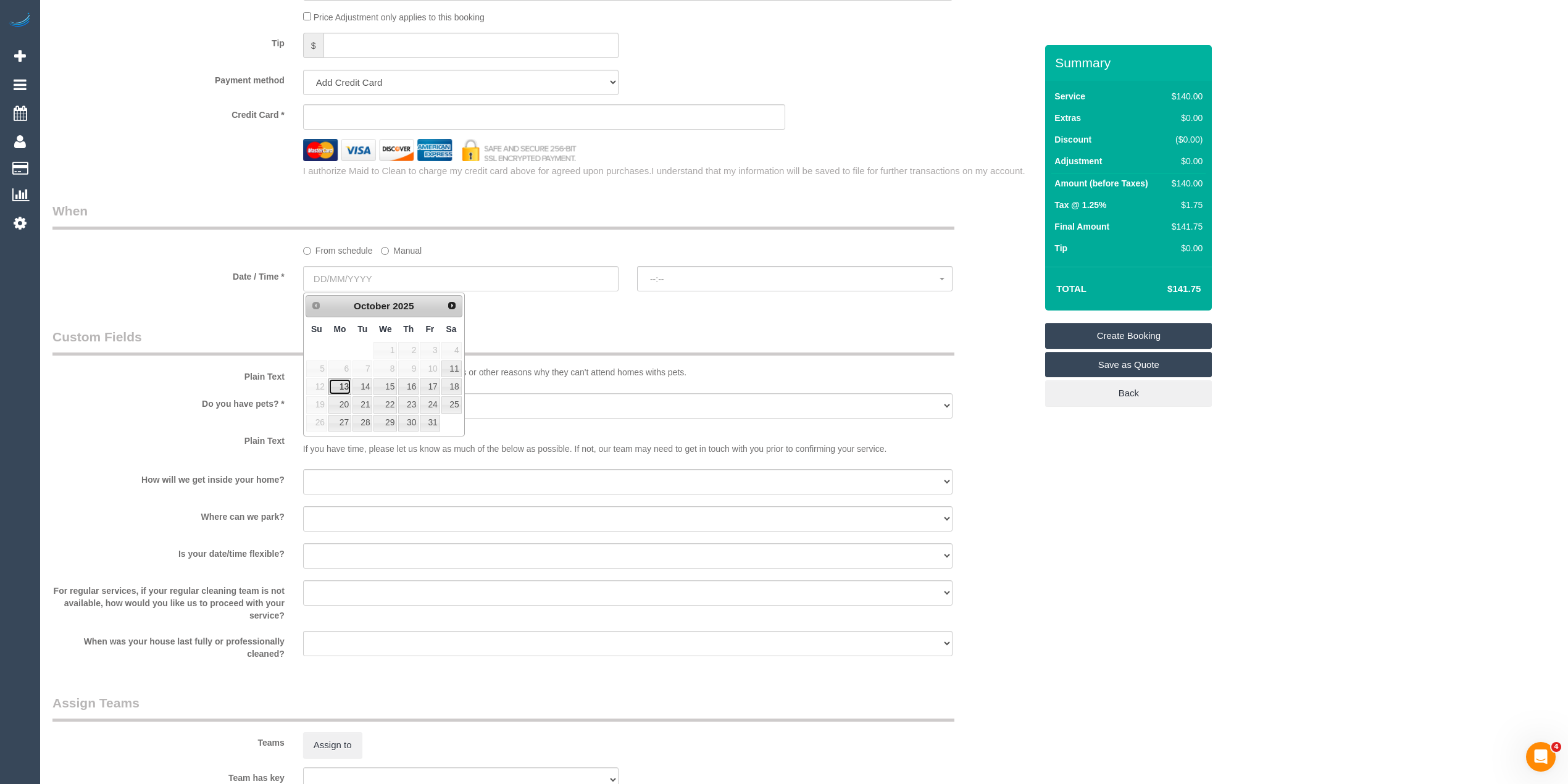
click at [332, 388] on link "13" at bounding box center [340, 386] width 23 height 17
type input "13/10/2025"
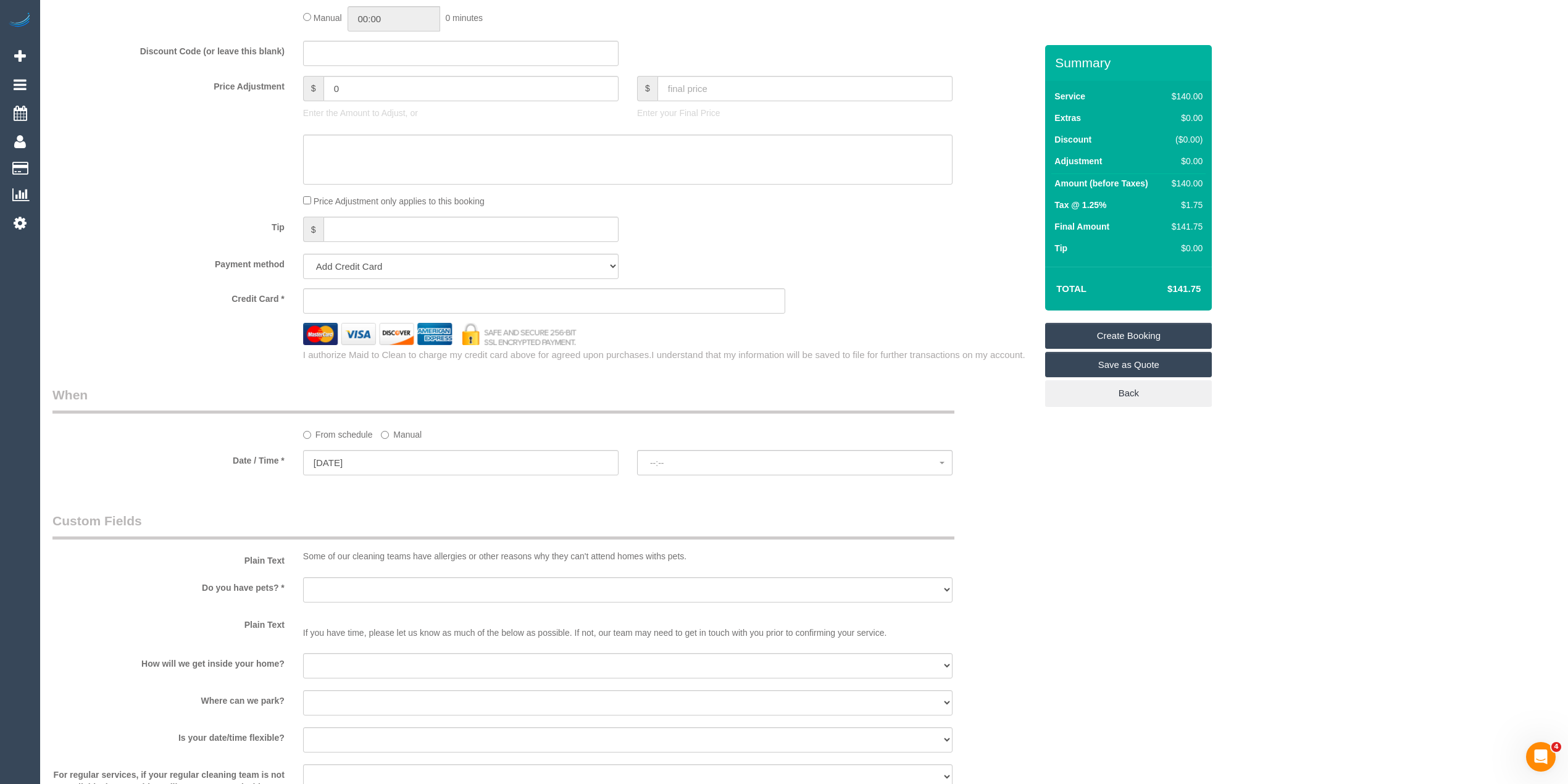
select select "spot1"
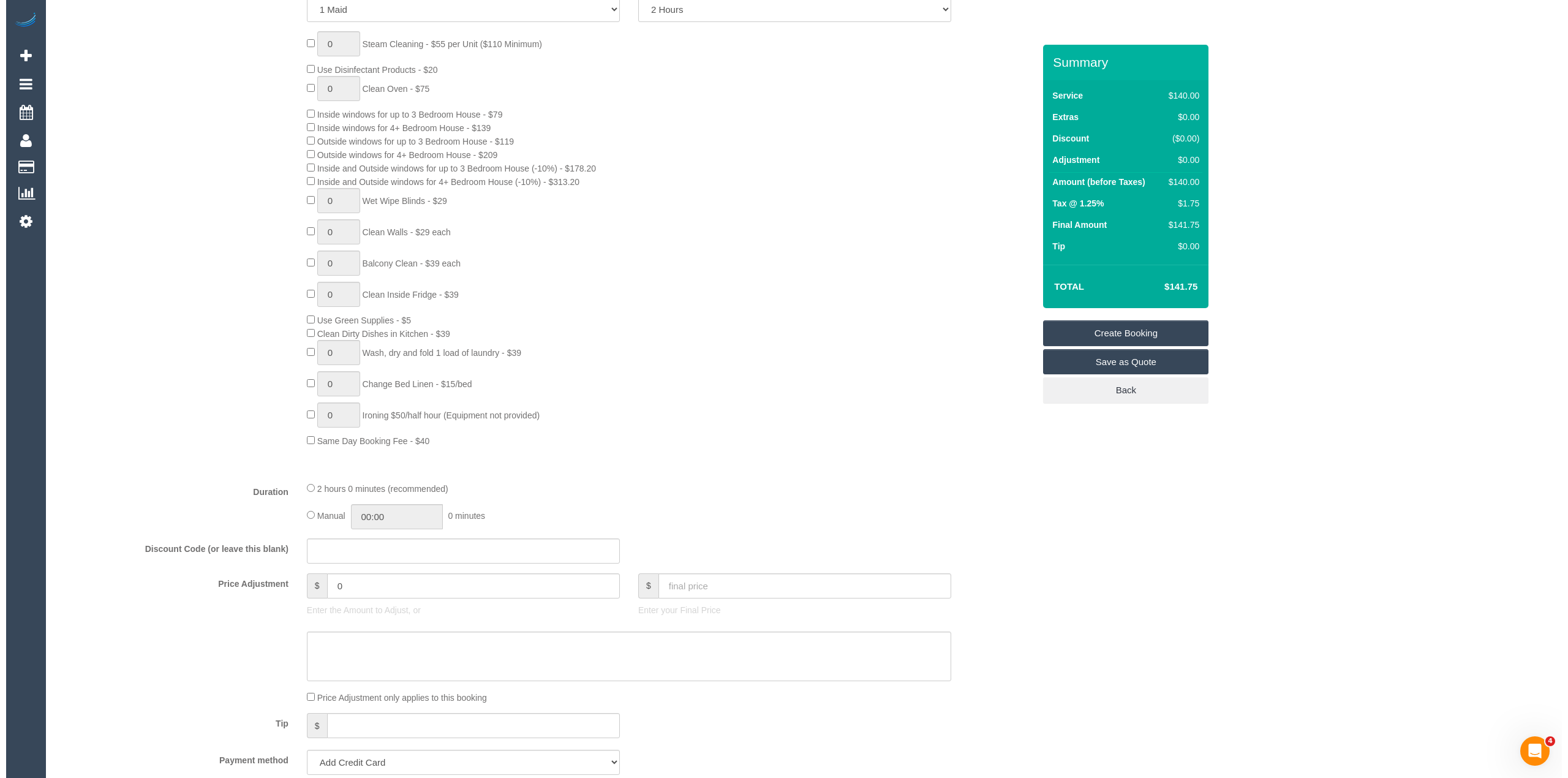
scroll to position [0, 0]
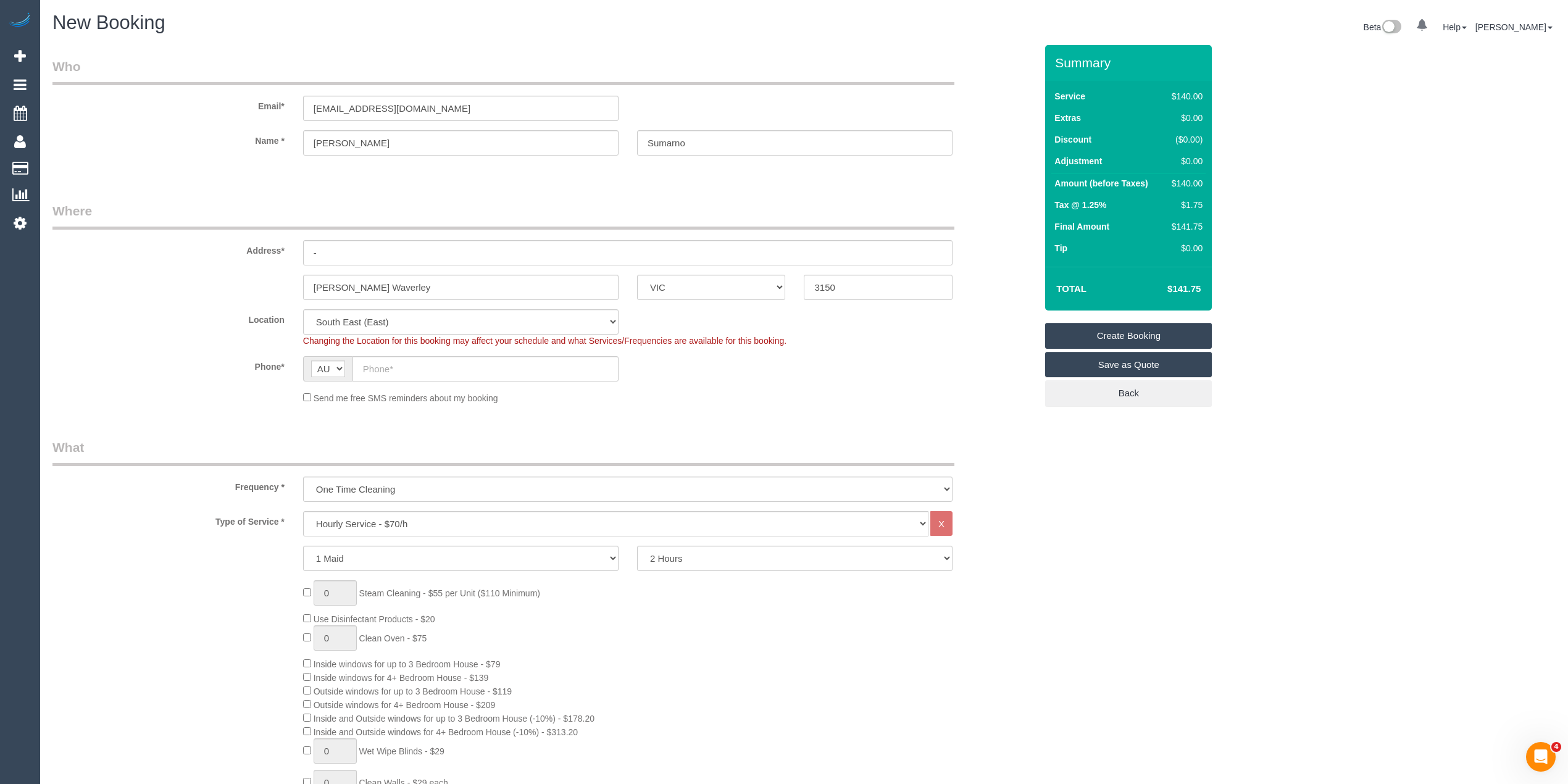
click at [1156, 359] on link "Save as Quote" at bounding box center [1129, 365] width 167 height 26
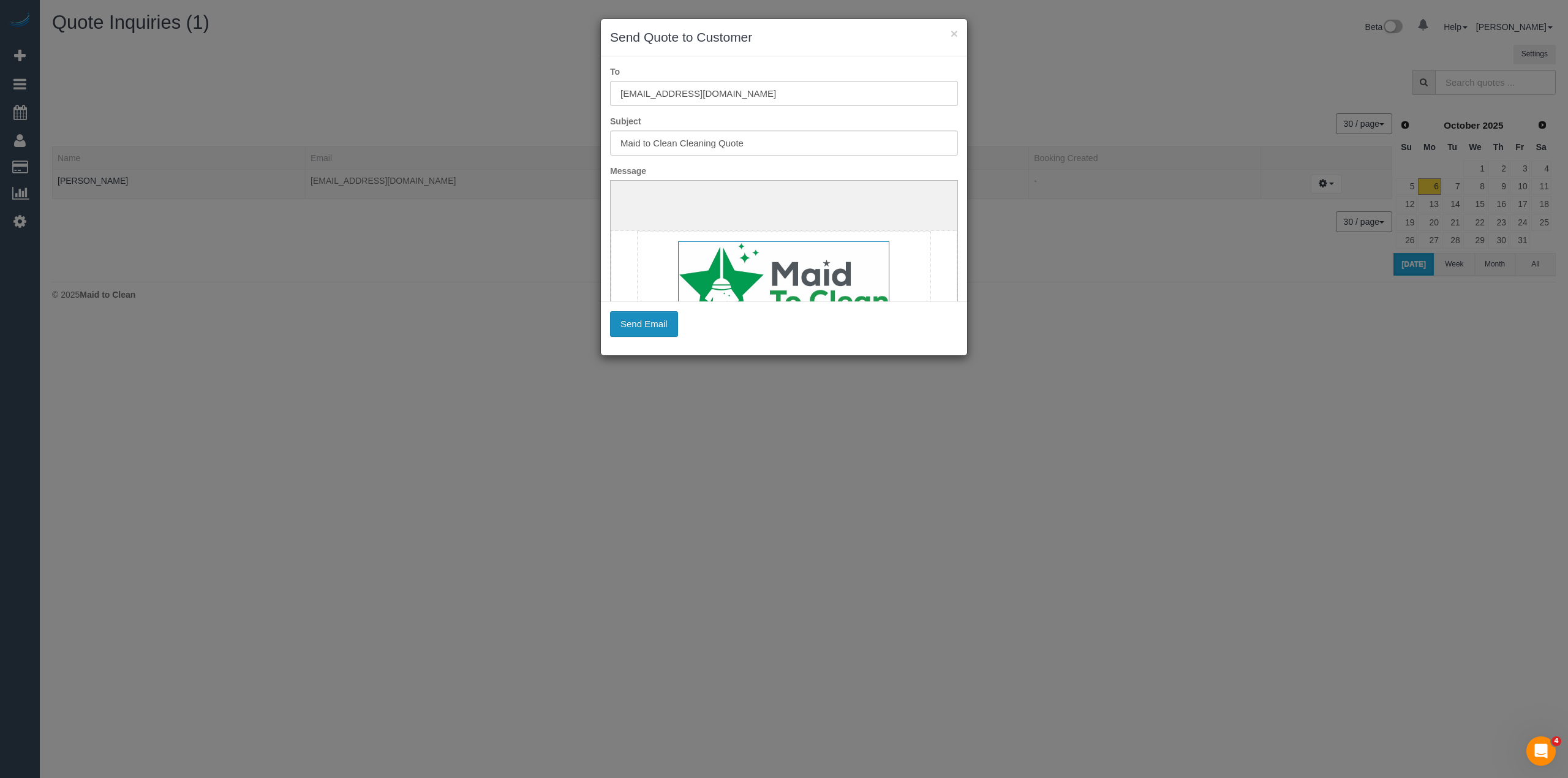
click at [657, 324] on button "Send Email" at bounding box center [644, 324] width 68 height 26
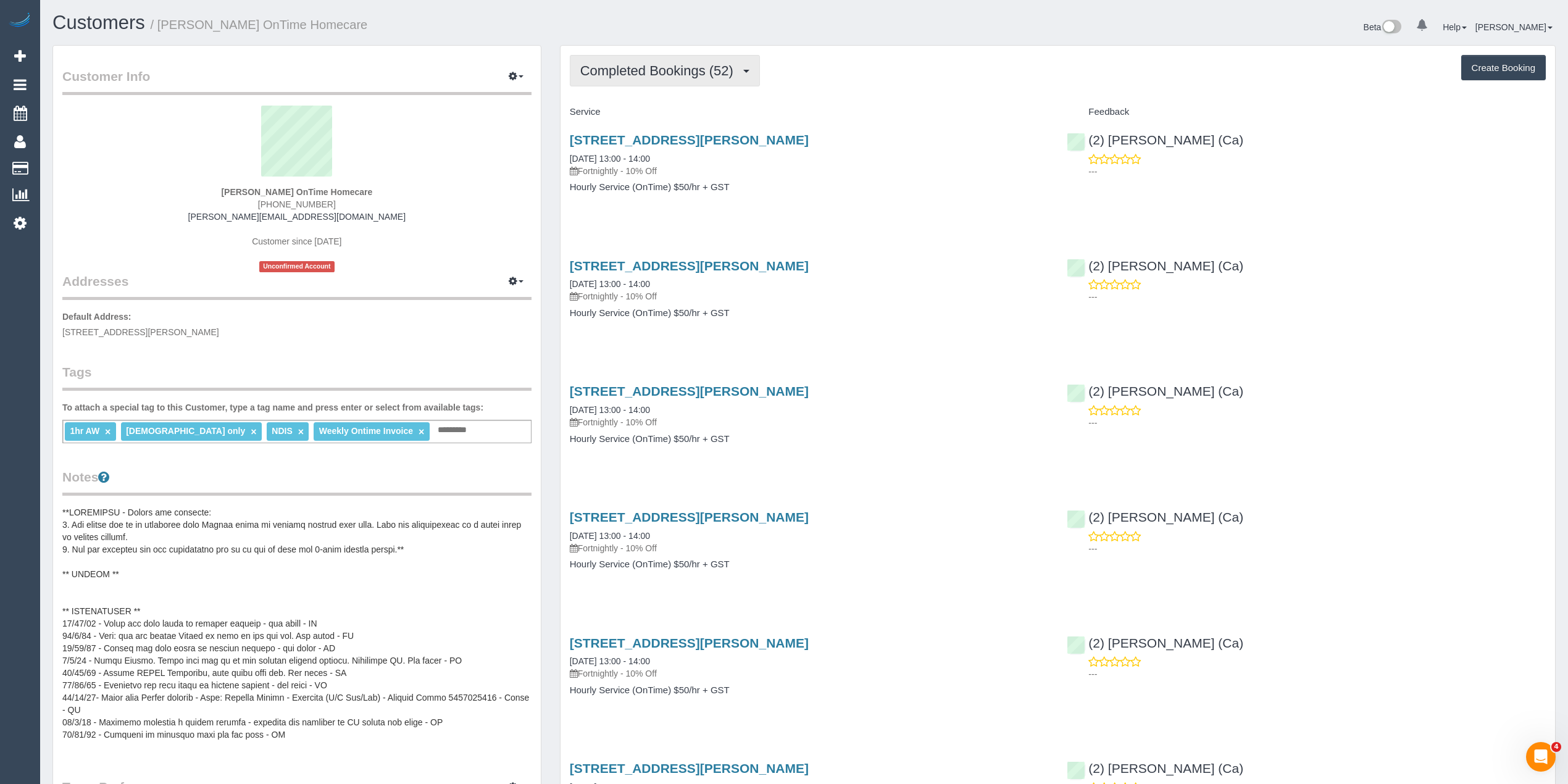
click at [650, 75] on span "Completed Bookings (52)" at bounding box center [660, 71] width 159 height 15
click at [670, 110] on link "Upcoming Bookings (13)" at bounding box center [637, 116] width 133 height 16
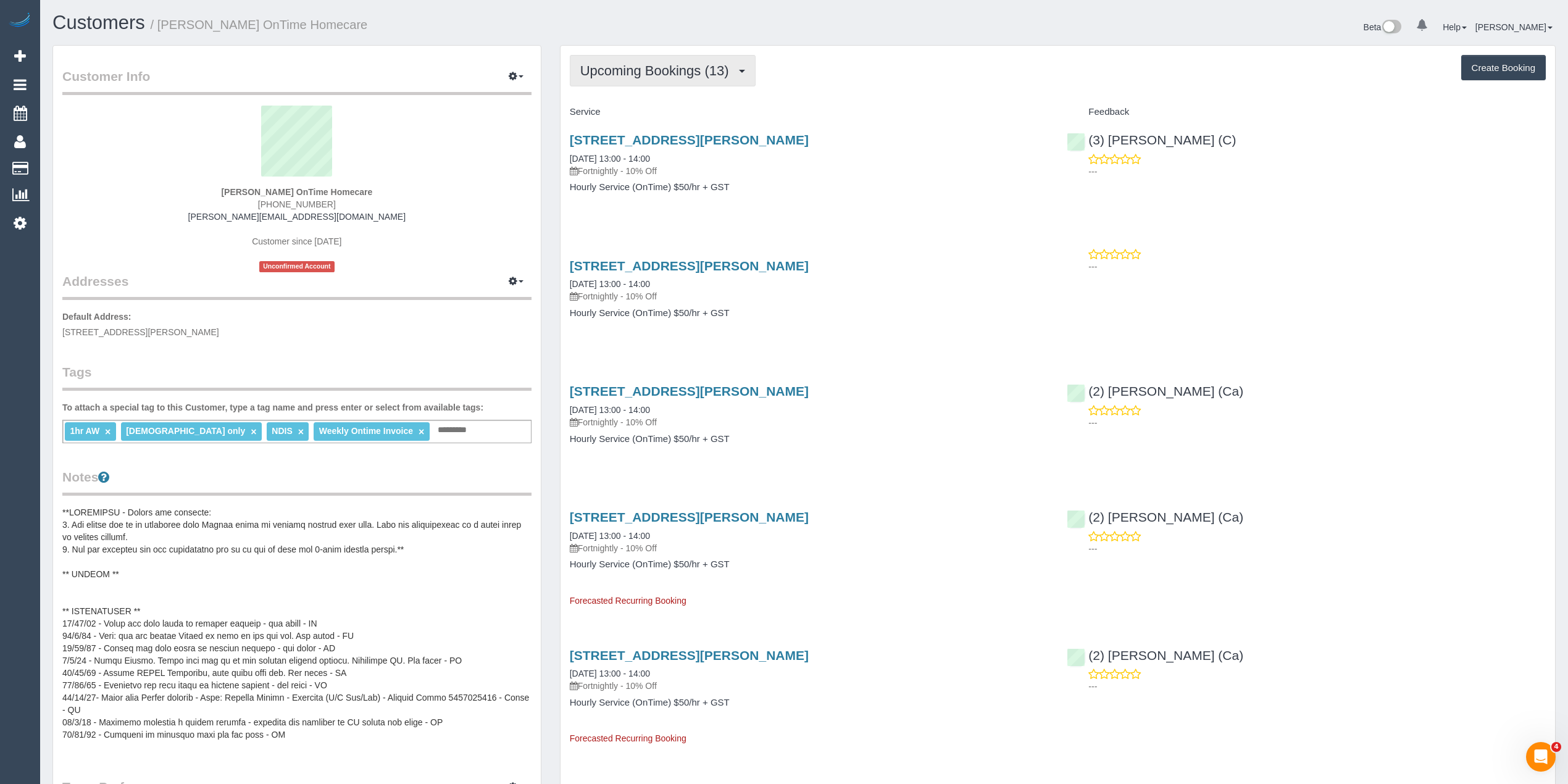
click at [604, 71] on span "Upcoming Bookings (13)" at bounding box center [658, 71] width 155 height 15
click at [619, 102] on link "Completed Bookings (52)" at bounding box center [637, 99] width 133 height 16
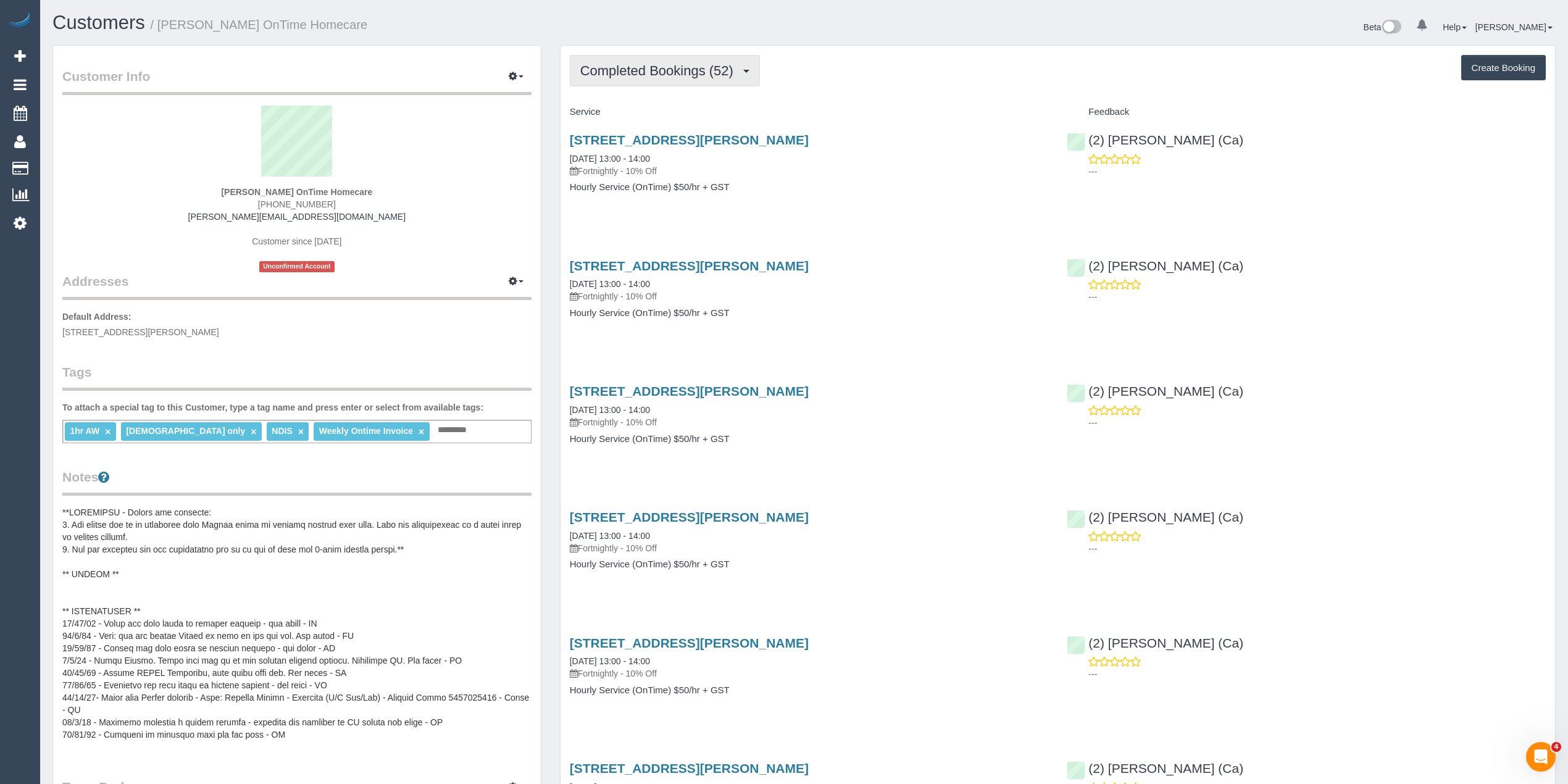
click at [603, 77] on span "Completed Bookings (52)" at bounding box center [660, 71] width 159 height 15
click at [643, 114] on link "Upcoming Bookings (13)" at bounding box center [637, 116] width 133 height 16
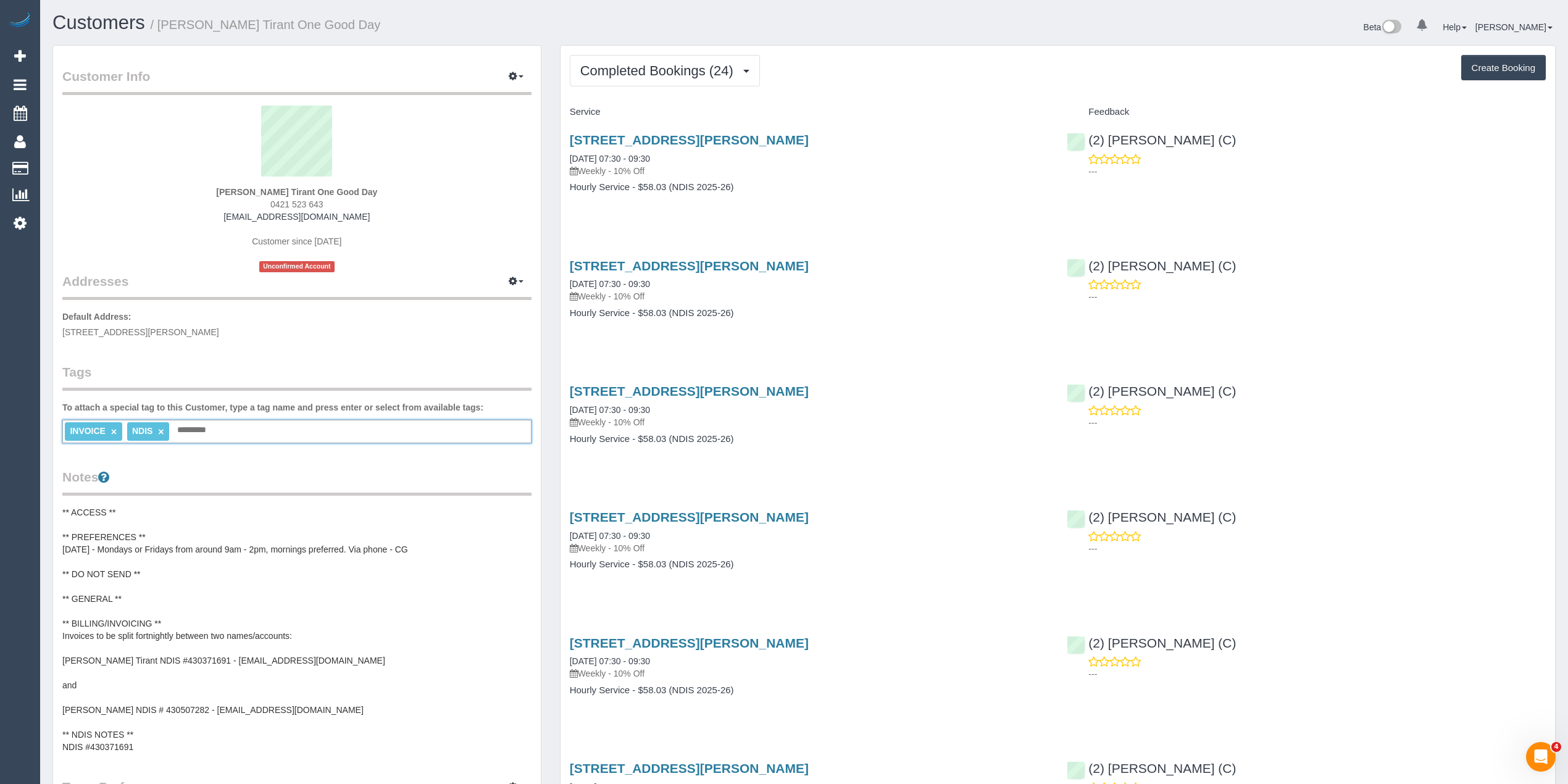
click at [214, 423] on input "text" at bounding box center [195, 431] width 42 height 16
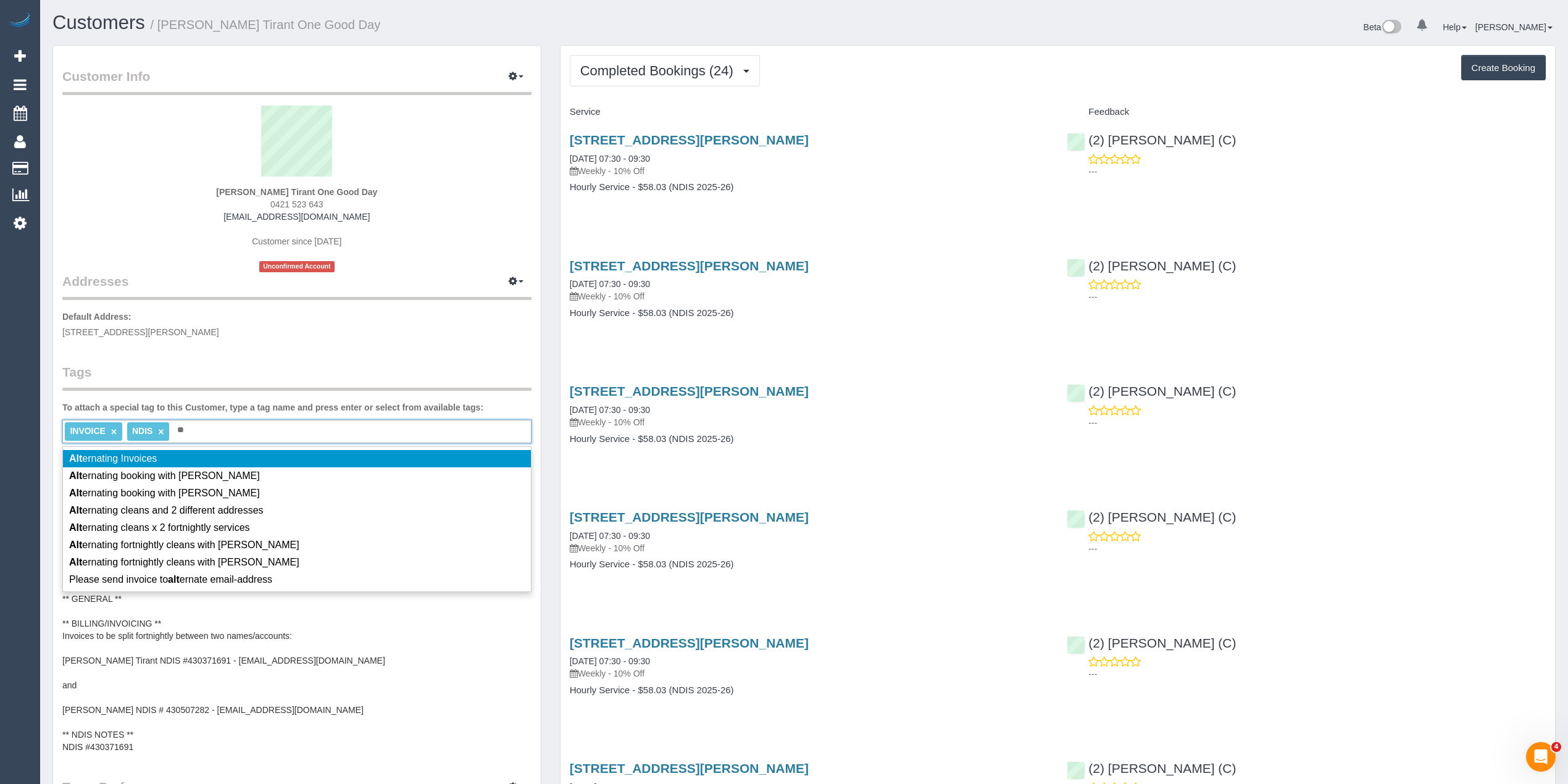
type input "*"
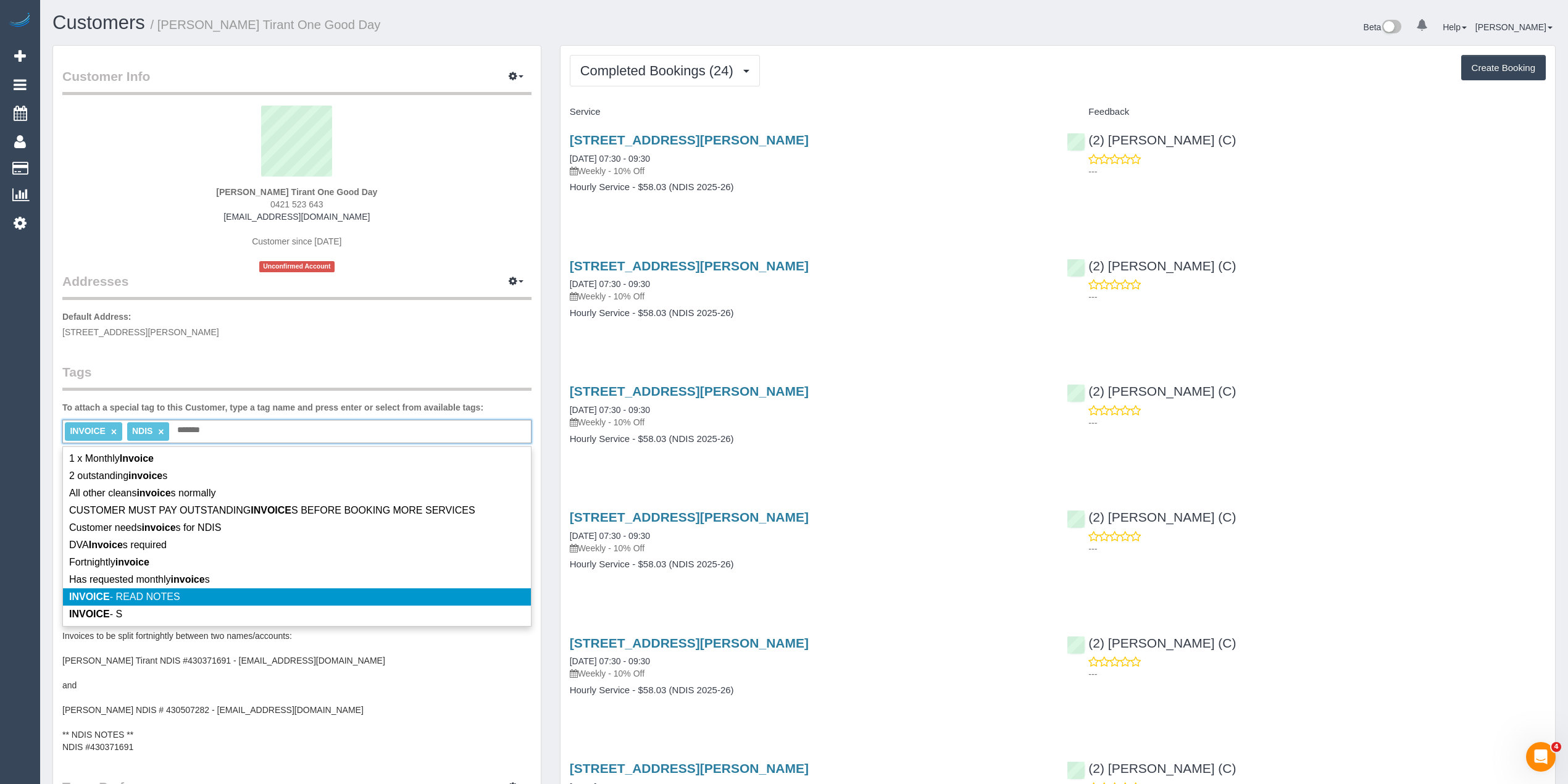
type input "*******"
click at [177, 597] on span "INVOICE - READ NOTES" at bounding box center [124, 597] width 111 height 11
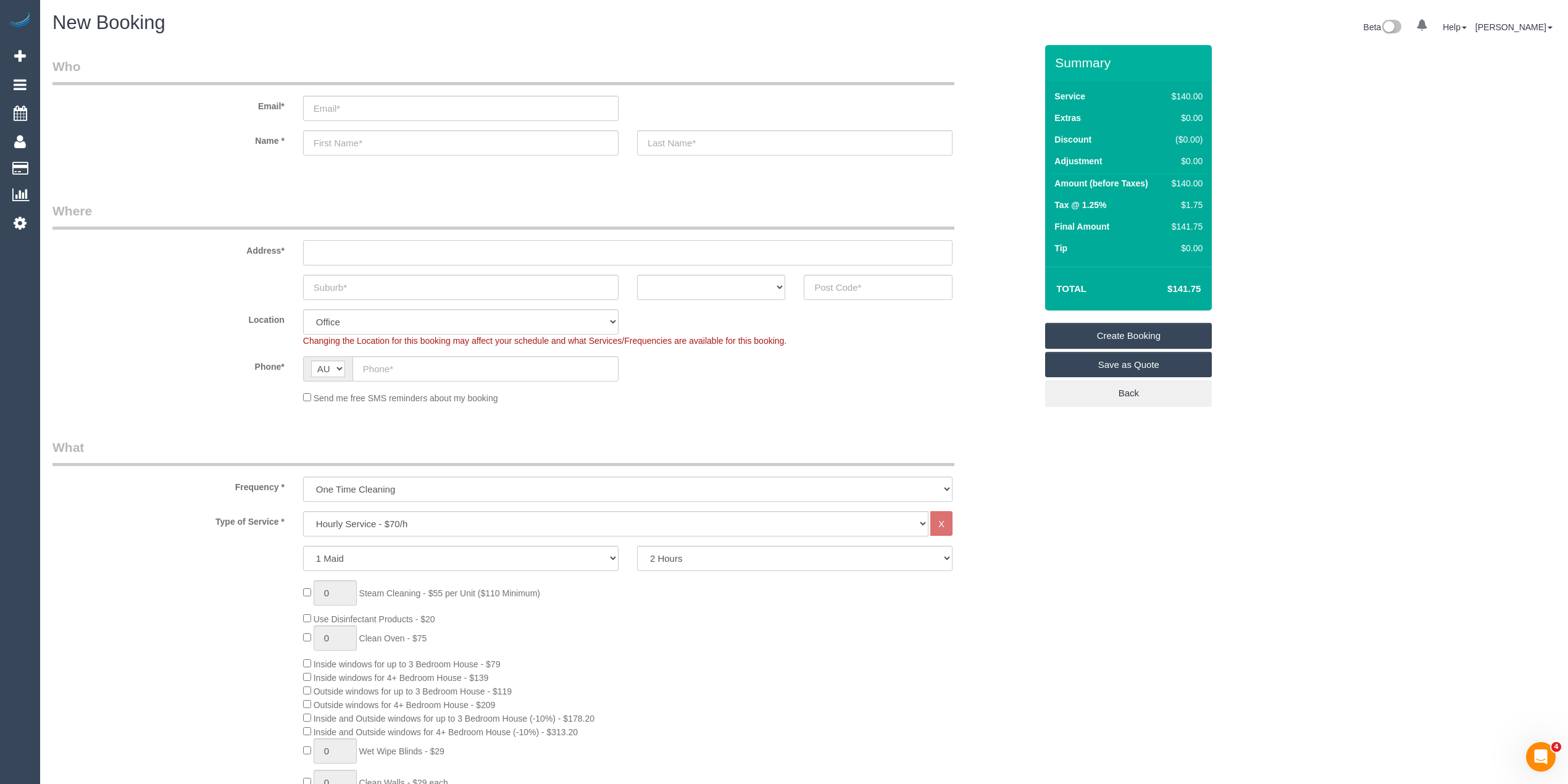
click at [343, 253] on input "text" at bounding box center [627, 253] width 650 height 26
type input "-"
click at [862, 285] on input "text" at bounding box center [877, 288] width 148 height 26
type input "3056"
click at [689, 285] on select "ACT [GEOGRAPHIC_DATA] NT [GEOGRAPHIC_DATA] SA TAS [GEOGRAPHIC_DATA] [GEOGRAPHIC…" at bounding box center [711, 288] width 148 height 26
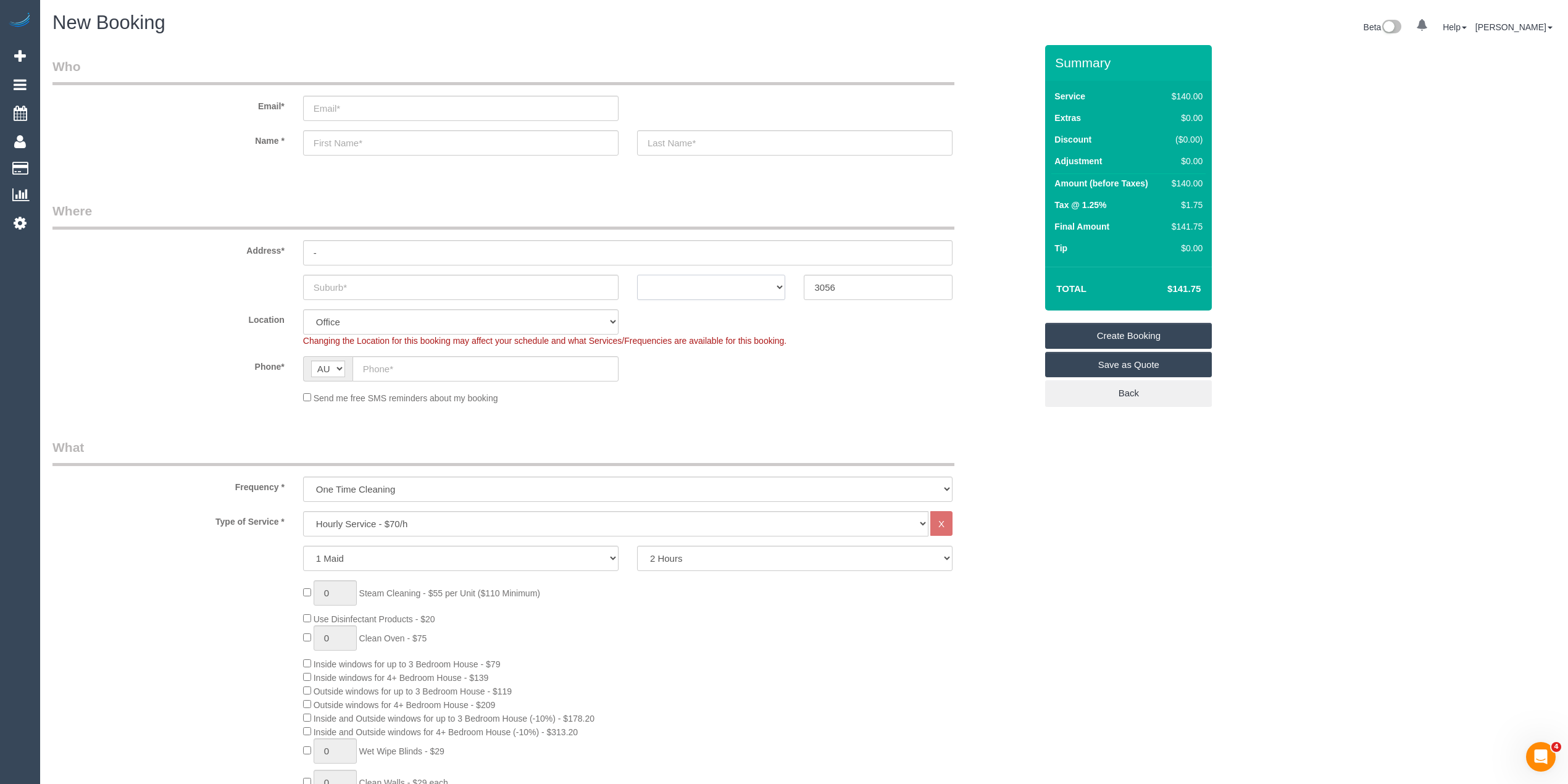
select select "88"
select select "VIC"
click at [637, 275] on select "ACT NSW NT QLD SA TAS VIC WA" at bounding box center [711, 288] width 148 height 26
select select "object:2086"
click at [363, 282] on input "text" at bounding box center [461, 288] width 316 height 26
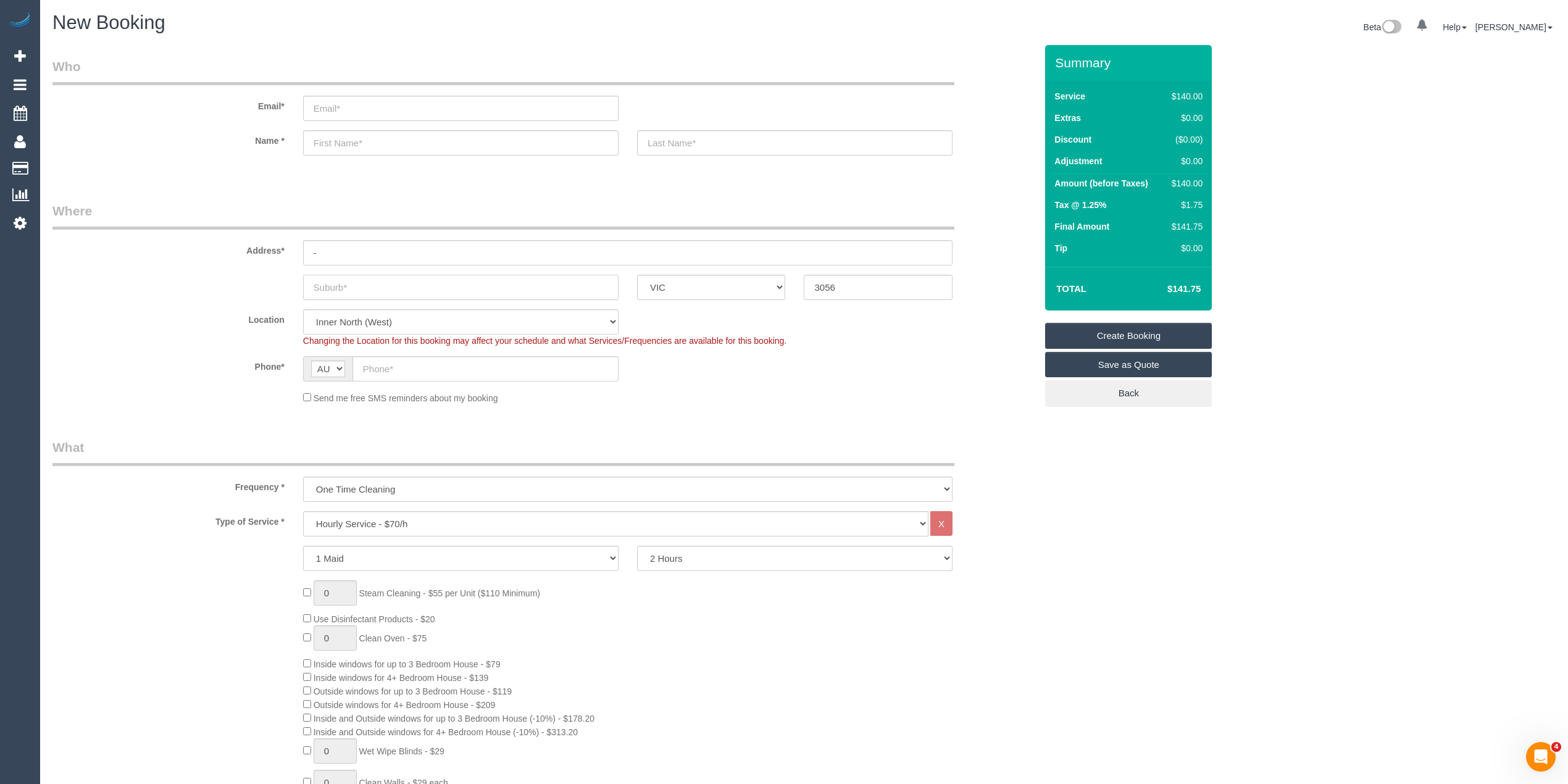
paste input "Brunswick"
type input "Brunswick"
click at [404, 363] on input "text" at bounding box center [486, 369] width 266 height 26
click at [408, 371] on input "text" at bounding box center [486, 369] width 266 height 26
paste input "61 456 421 588"
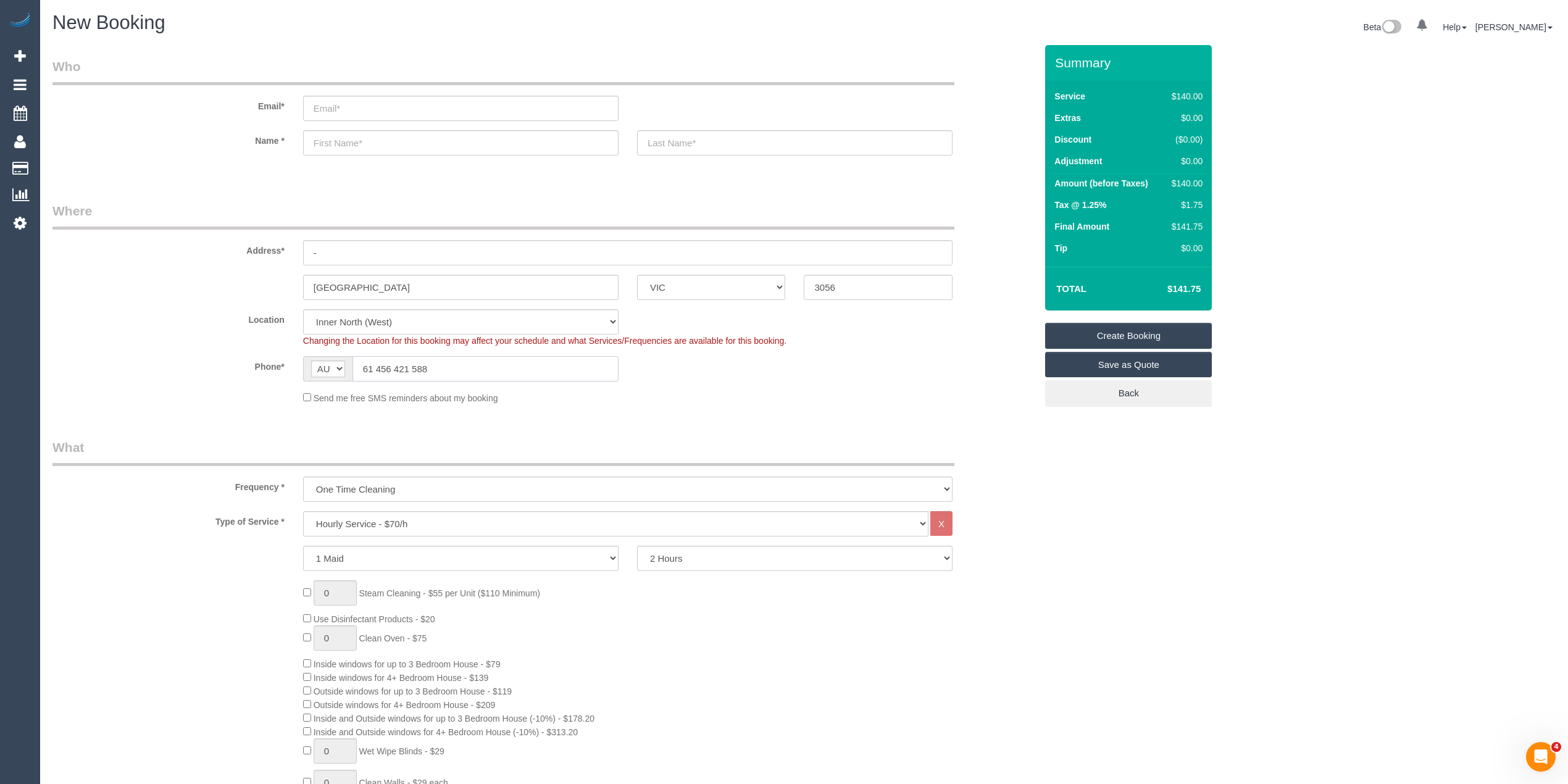
drag, startPoint x: 377, startPoint y: 368, endPoint x: 349, endPoint y: 363, distance: 28.4
click at [349, 366] on div "AF AL DZ AD AO AI AQ AG AR AM AW AU AT AZ BS BH BD BB BY BE BZ BJ BM BT BO BA B…" at bounding box center [461, 369] width 316 height 26
type input "0456 421 588"
click at [174, 309] on label "Location" at bounding box center [168, 317] width 251 height 17
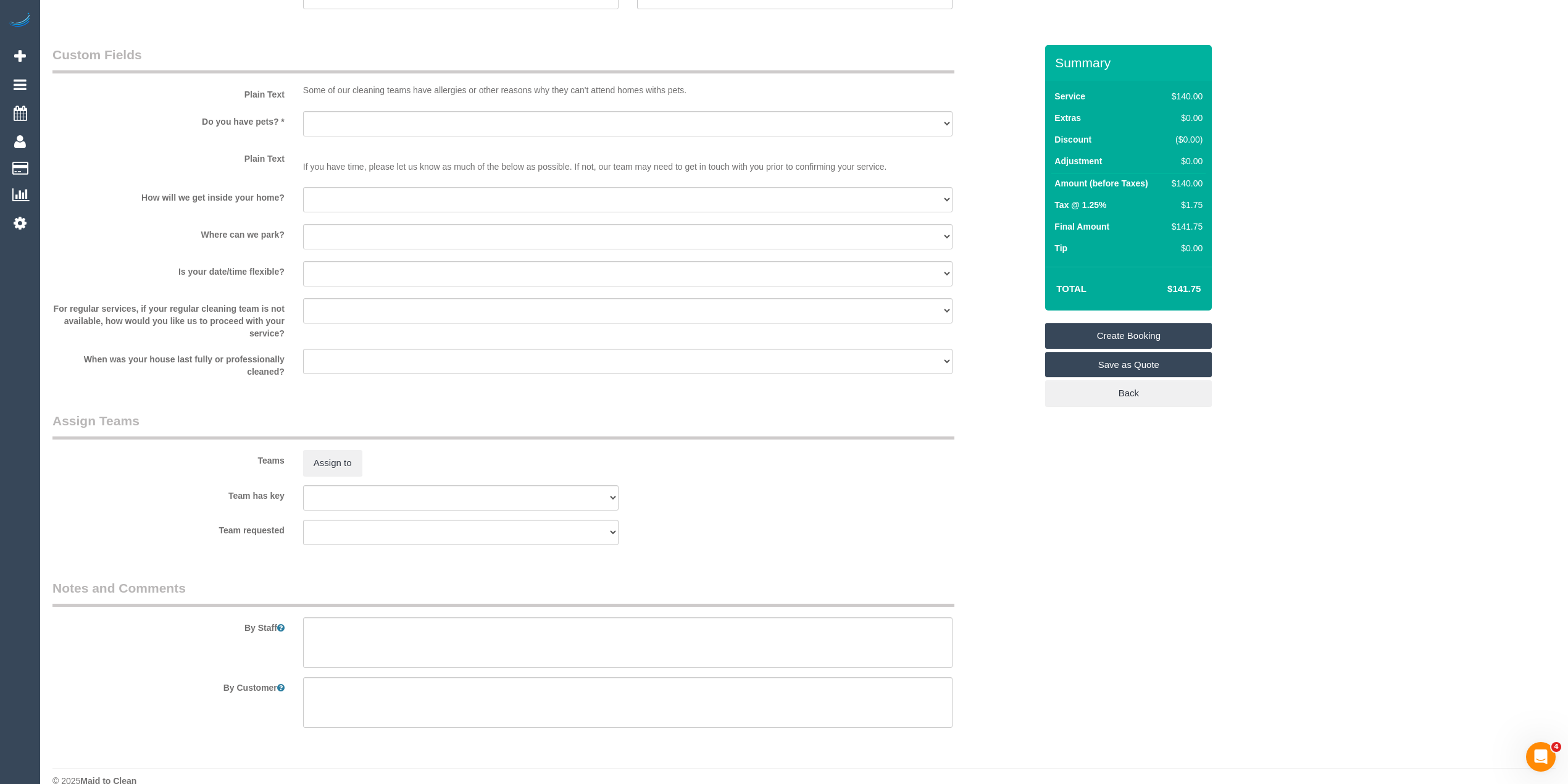
scroll to position [1537, 0]
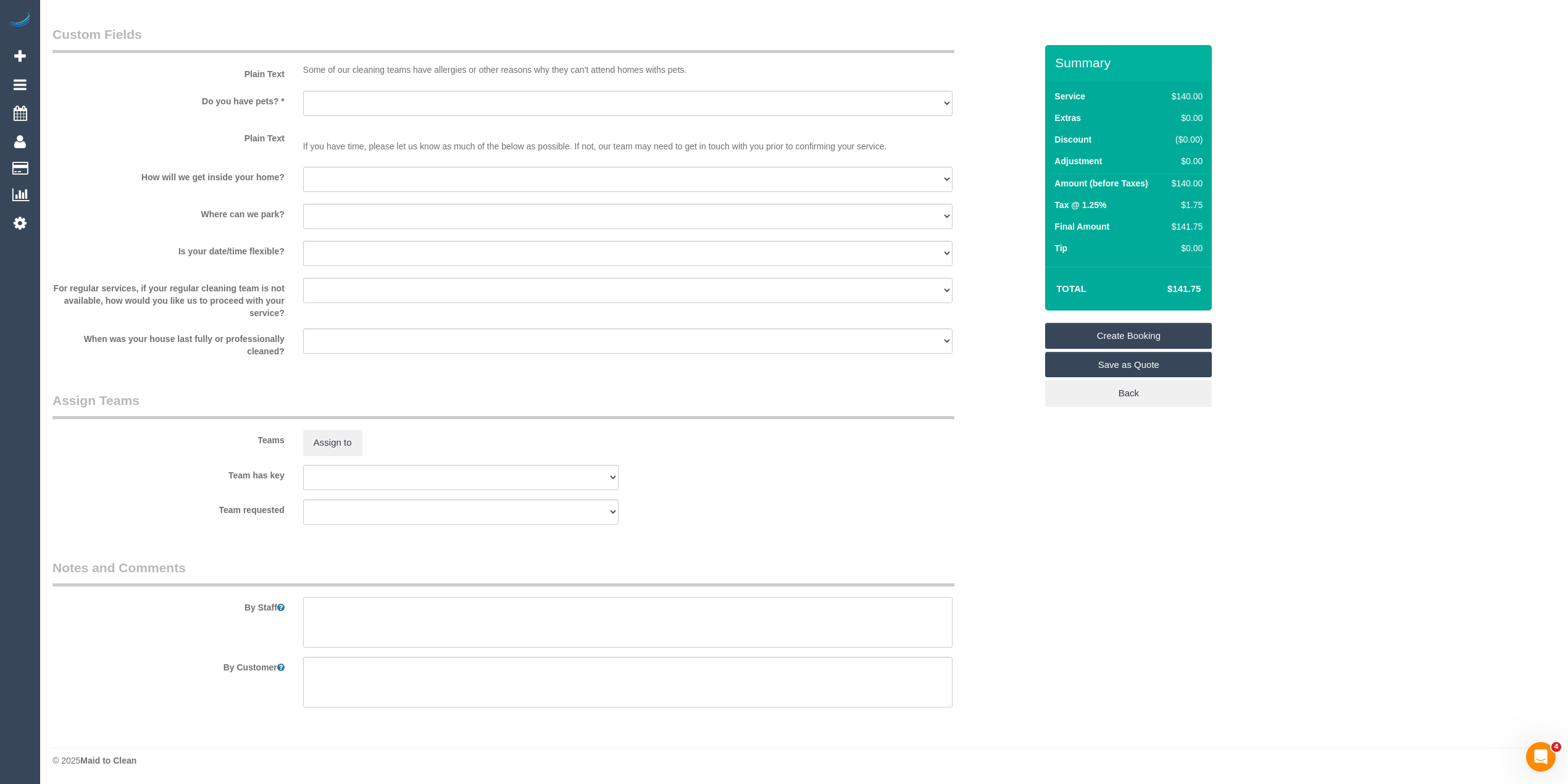
click at [352, 617] on textarea at bounding box center [627, 622] width 650 height 50
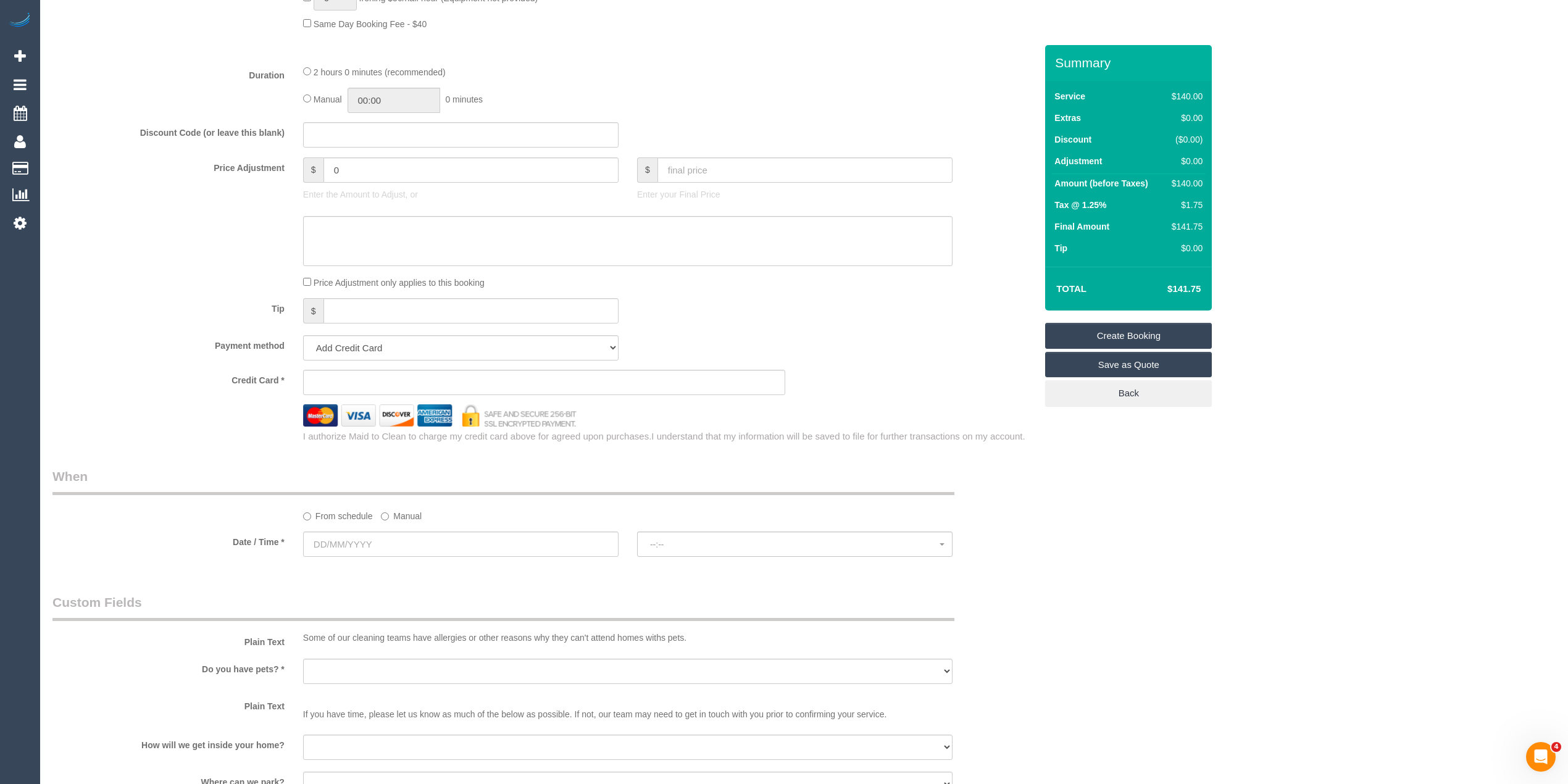
scroll to position [1097, 0]
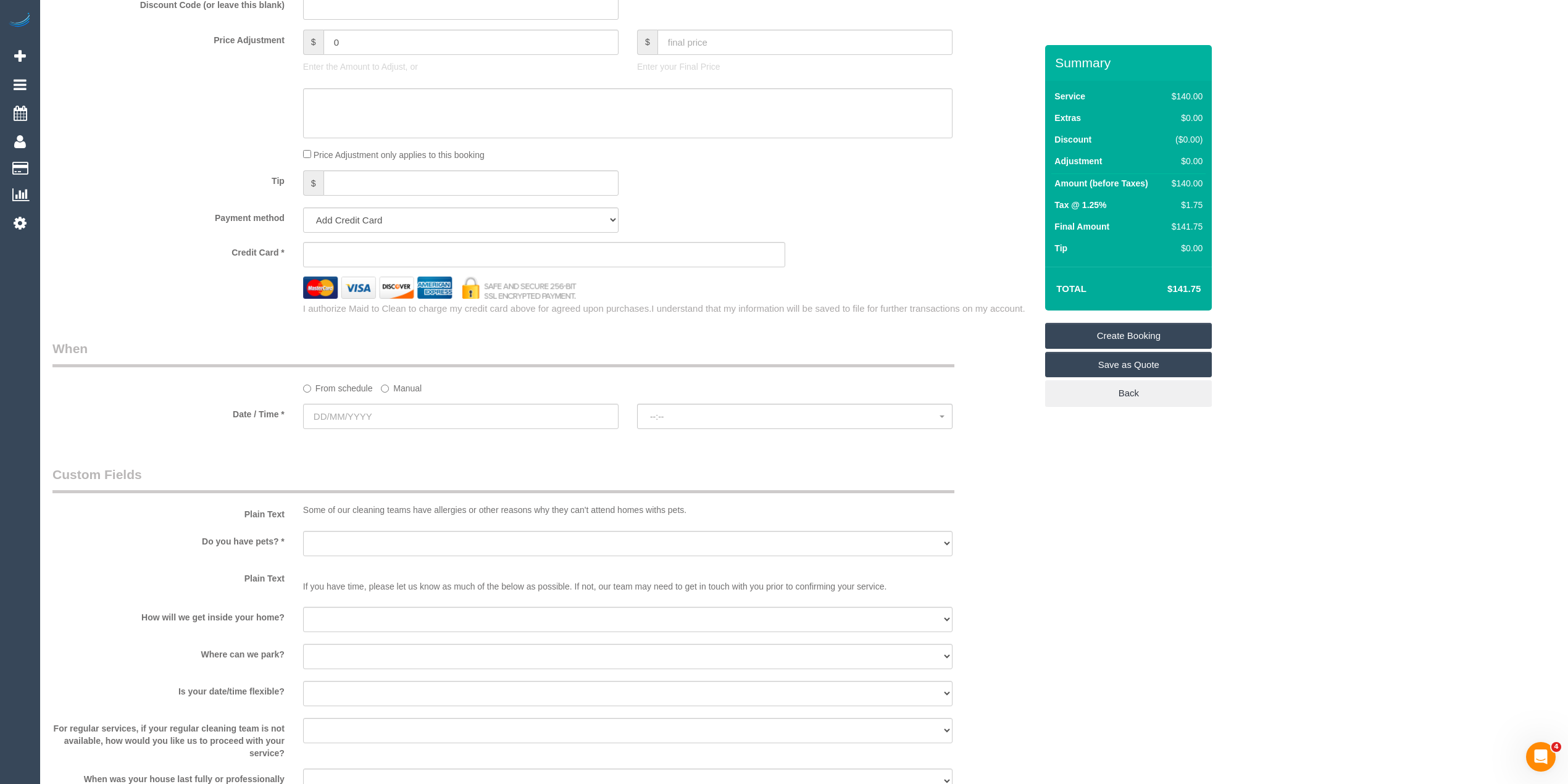
type textarea "Deep clean of bathroom only - hasn't been cleaned in a while. Grout in the show…"
click at [323, 410] on input "text" at bounding box center [461, 417] width 316 height 26
click at [1135, 503] on div "Who Email* Name * Where Address* - Brunswick ACT NSW NT QLD SA TAS VIC WA 3056 …" at bounding box center [803, 64] width 1503 height 2233
click at [1272, 531] on div "Who Email* Name * Where Address* - Brunswick ACT NSW NT QLD SA TAS VIC WA 3056 …" at bounding box center [803, 64] width 1503 height 2233
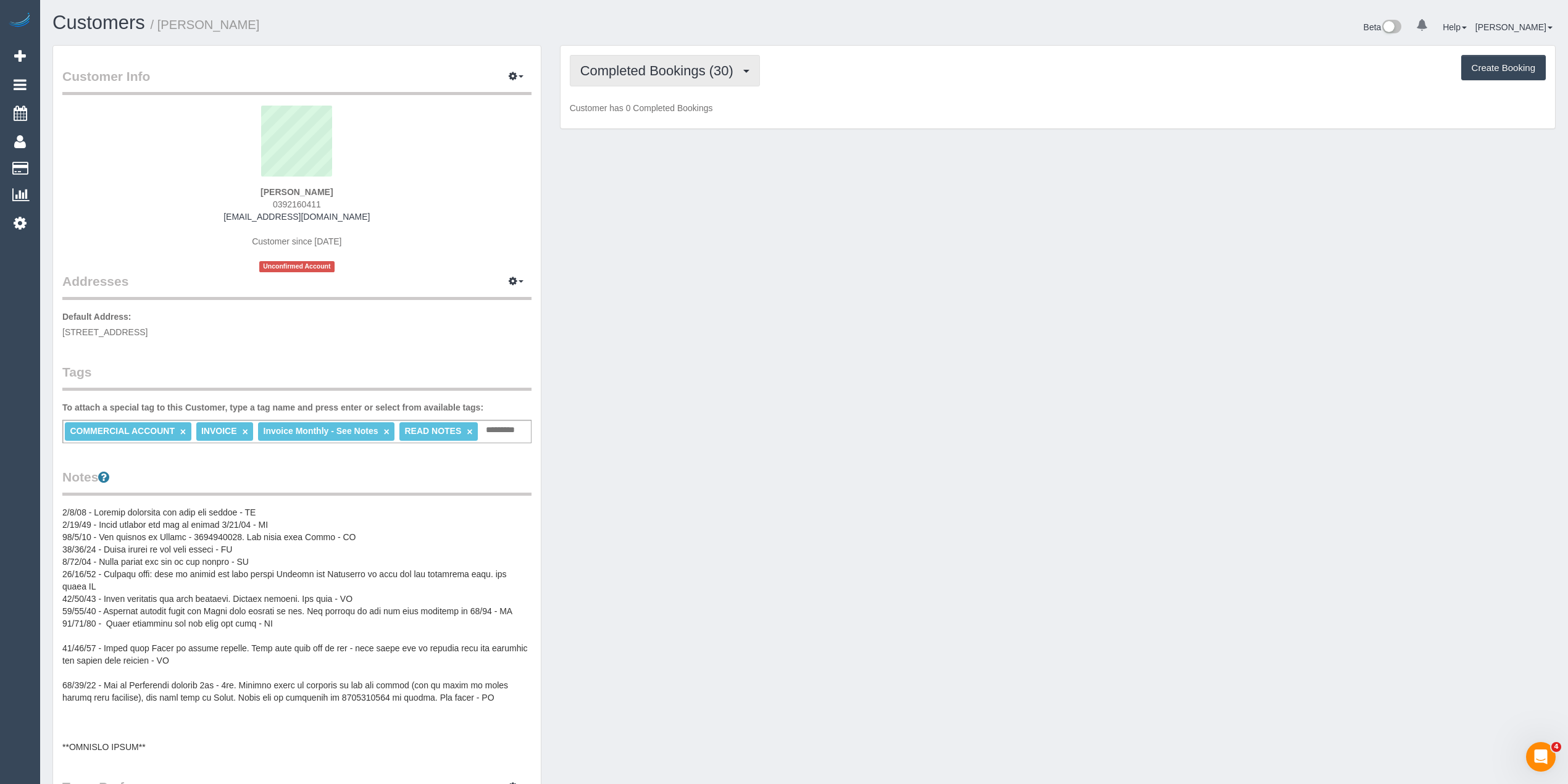
click at [613, 69] on span "Completed Bookings (30)" at bounding box center [660, 71] width 159 height 15
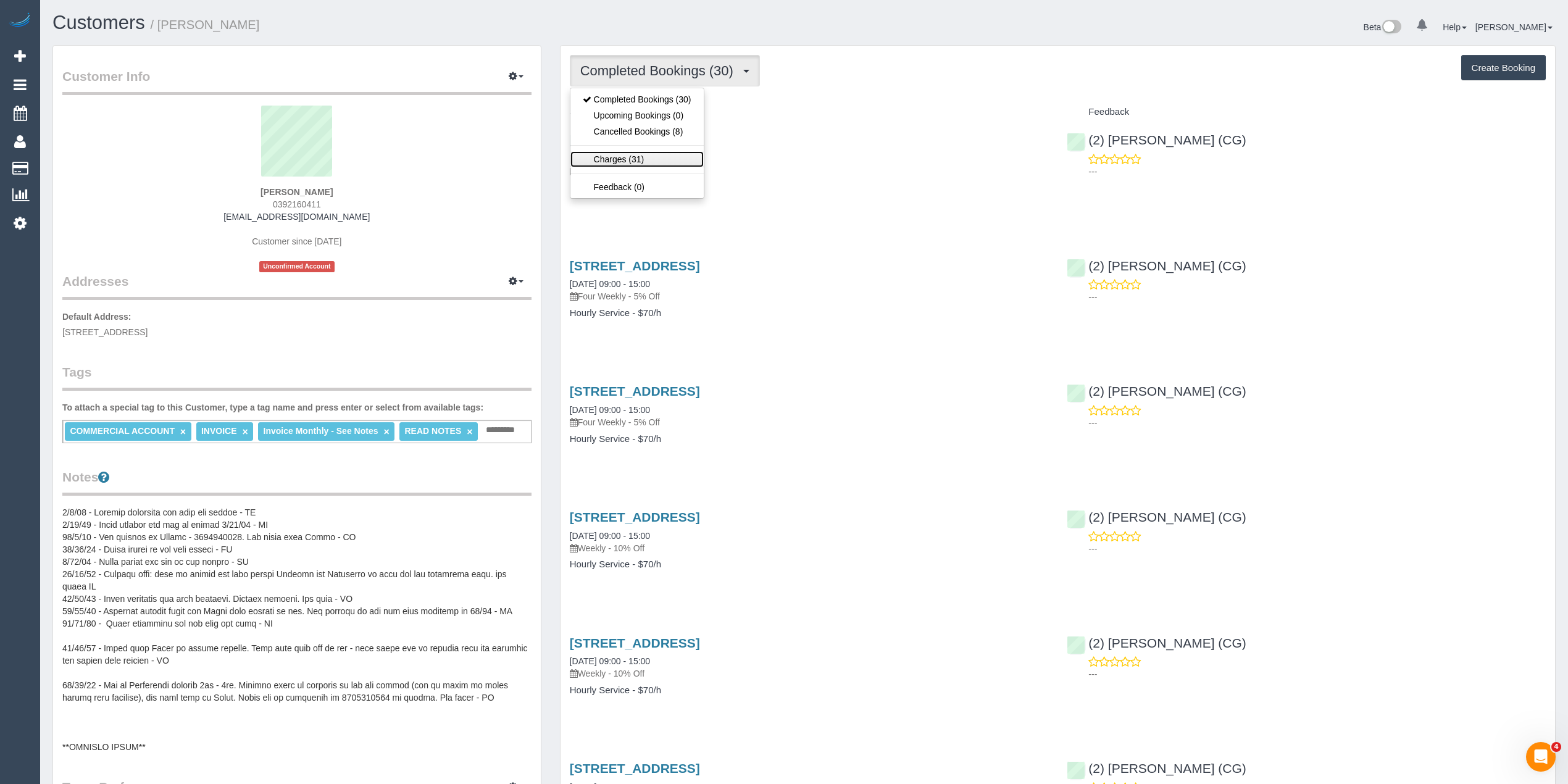
click at [618, 164] on link "Charges (31)" at bounding box center [637, 159] width 133 height 16
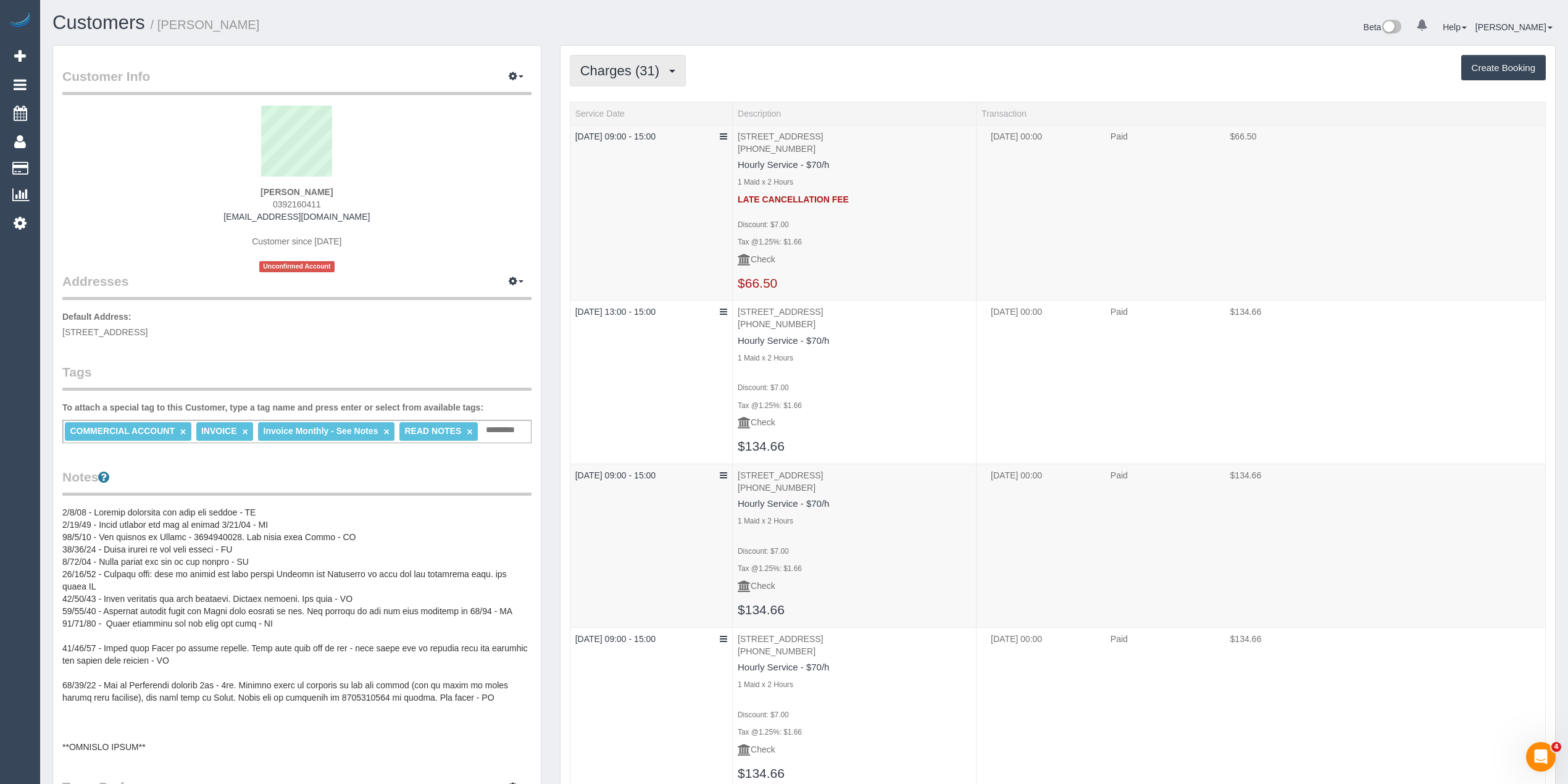
click at [594, 67] on span "Charges (31)" at bounding box center [623, 71] width 85 height 15
click at [895, 73] on div "Charges (31) Completed Bookings (30) Upcoming Bookings (0) Cancelled Bookings (…" at bounding box center [1057, 71] width 976 height 32
drag, startPoint x: 329, startPoint y: 202, endPoint x: 275, endPoint y: 198, distance: 54.1
click at [275, 198] on div "[PERSON_NAME] 0392160411 [EMAIL_ADDRESS][DOMAIN_NAME] Customer since [DATE] Unc…" at bounding box center [297, 189] width 469 height 167
copy span "392160411"
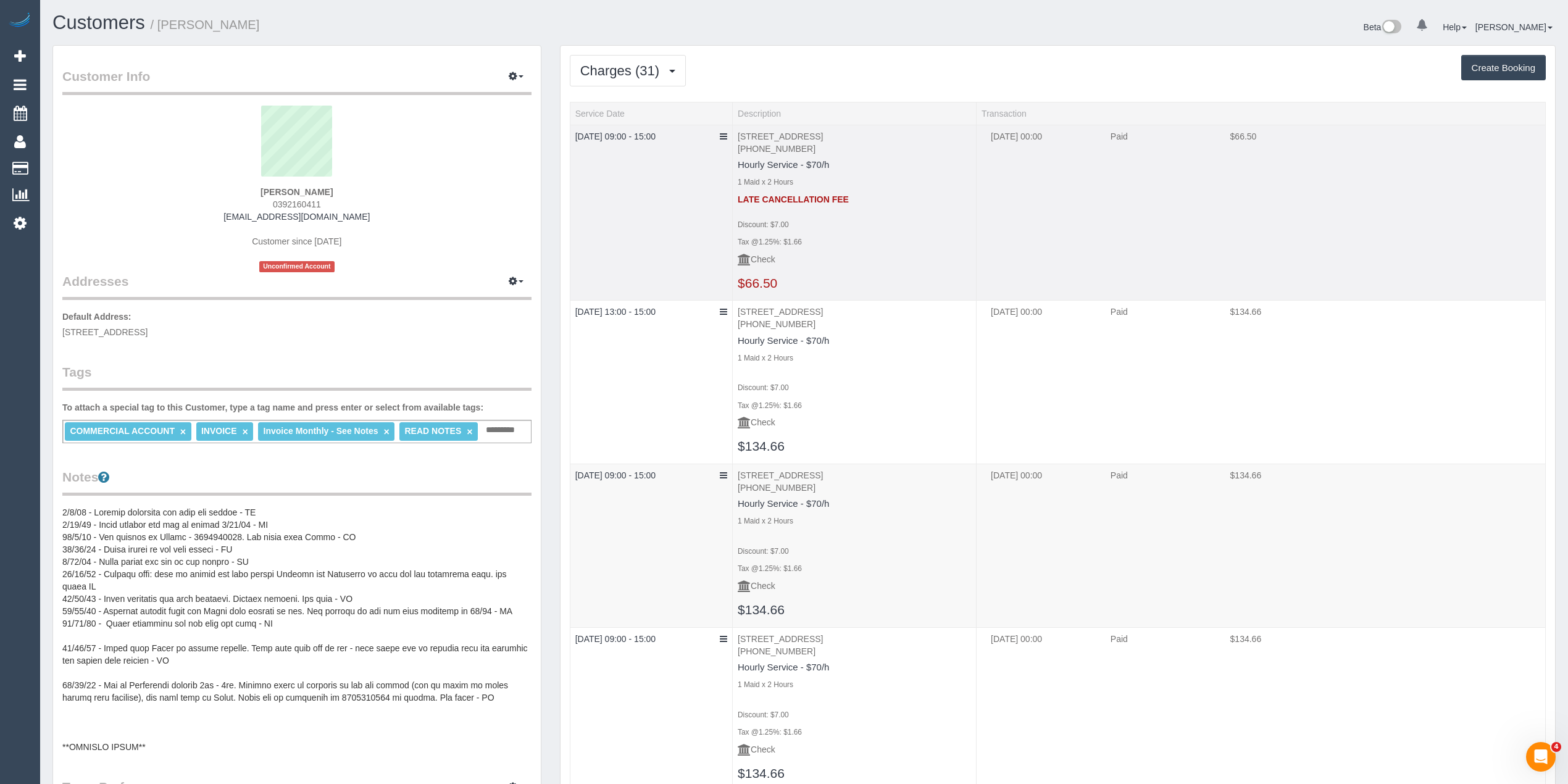
click at [954, 211] on td "[STREET_ADDRESS] [PHONE_NUMBER] Hourly Service - $70/h 1 Maid x 2 Hours LATE CA…" at bounding box center [855, 213] width 244 height 176
drag, startPoint x: 363, startPoint y: 213, endPoint x: 245, endPoint y: 216, distance: 118.0
click at [245, 216] on div "[PERSON_NAME] 0392160411 [EMAIL_ADDRESS][DOMAIN_NAME] Customer since [DATE] Unc…" at bounding box center [297, 189] width 469 height 167
copy link "[EMAIL_ADDRESS][DOMAIN_NAME]"
click at [722, 139] on icon at bounding box center [723, 136] width 7 height 9
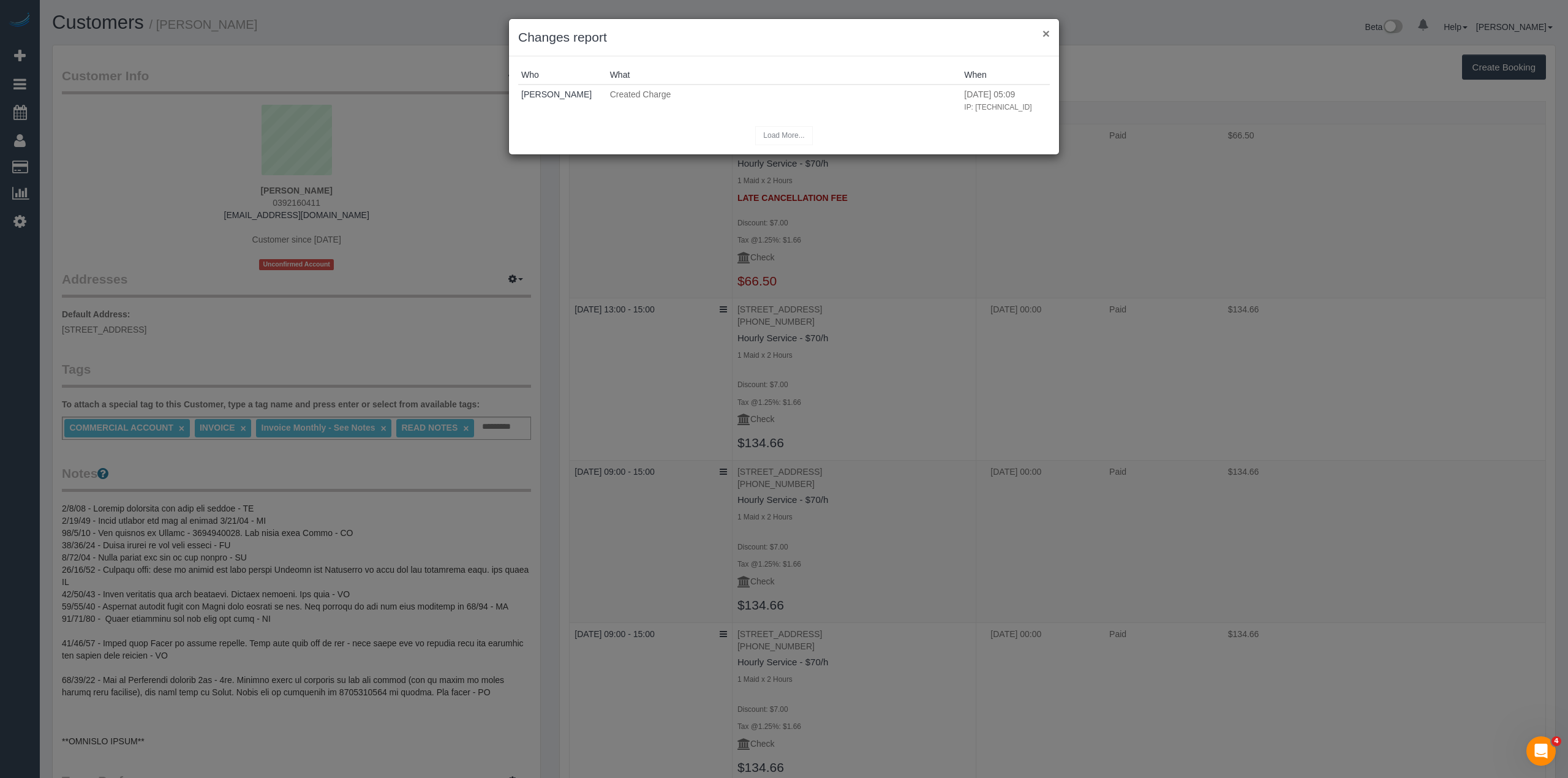
click at [1043, 30] on button "×" at bounding box center [1046, 33] width 7 height 13
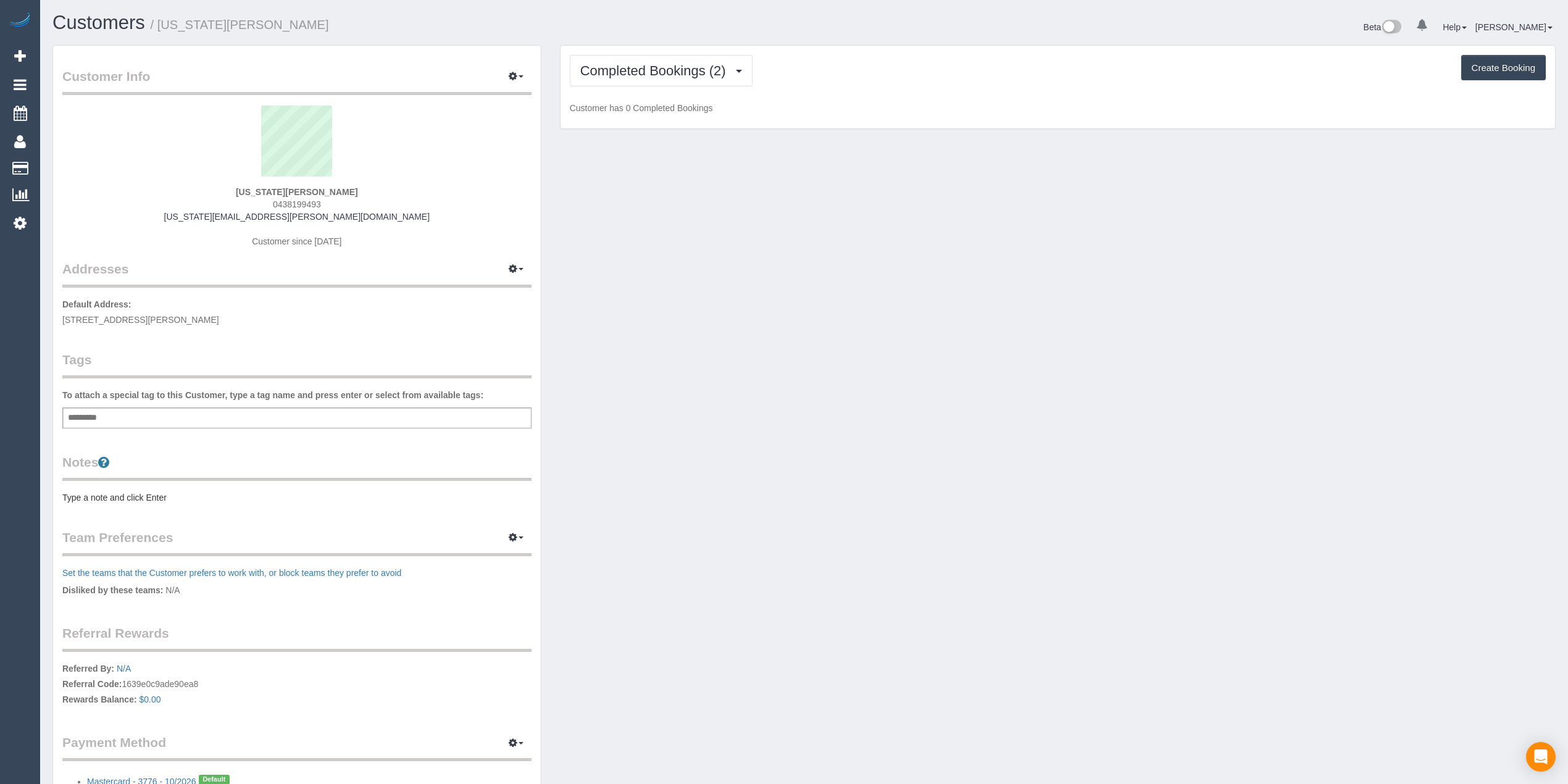
click at [597, 65] on span "Completed Bookings (2)" at bounding box center [656, 71] width 152 height 15
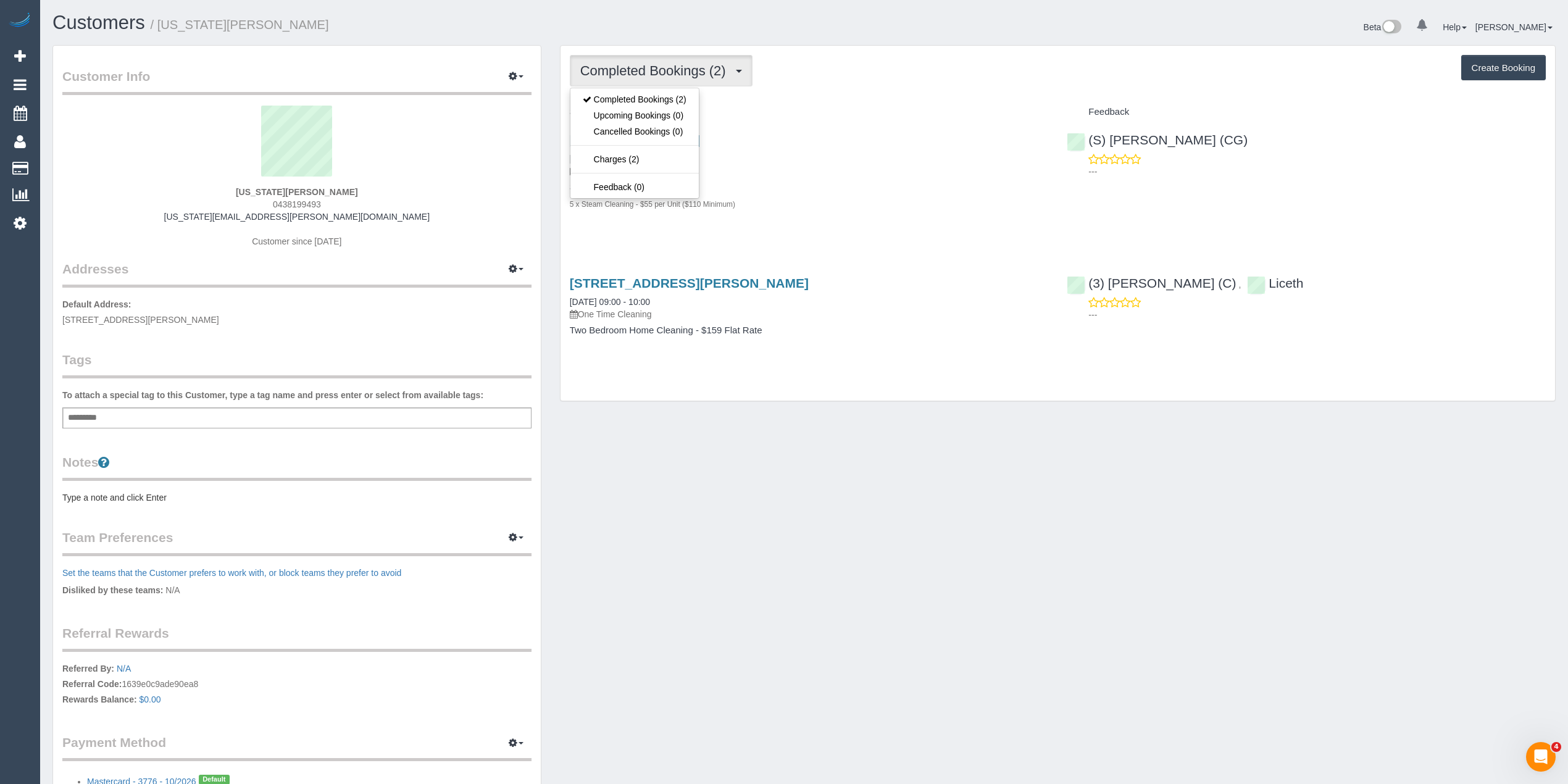
click at [853, 75] on div "Completed Bookings (2) Completed Bookings (2) Upcoming Bookings (0) Cancelled B…" at bounding box center [1057, 71] width 976 height 32
click at [1507, 60] on button "Create Booking" at bounding box center [1504, 68] width 85 height 26
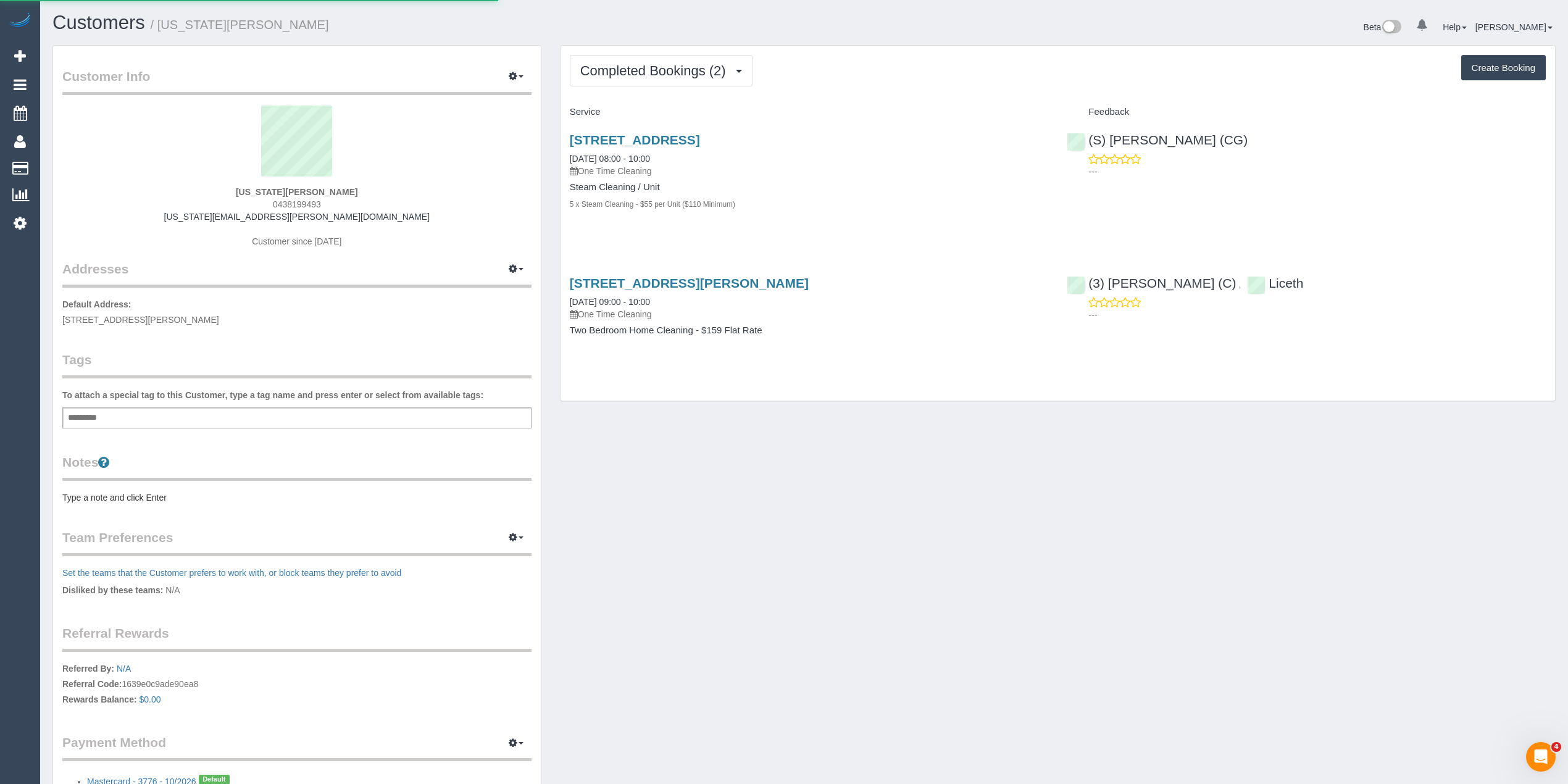
select select "VIC"
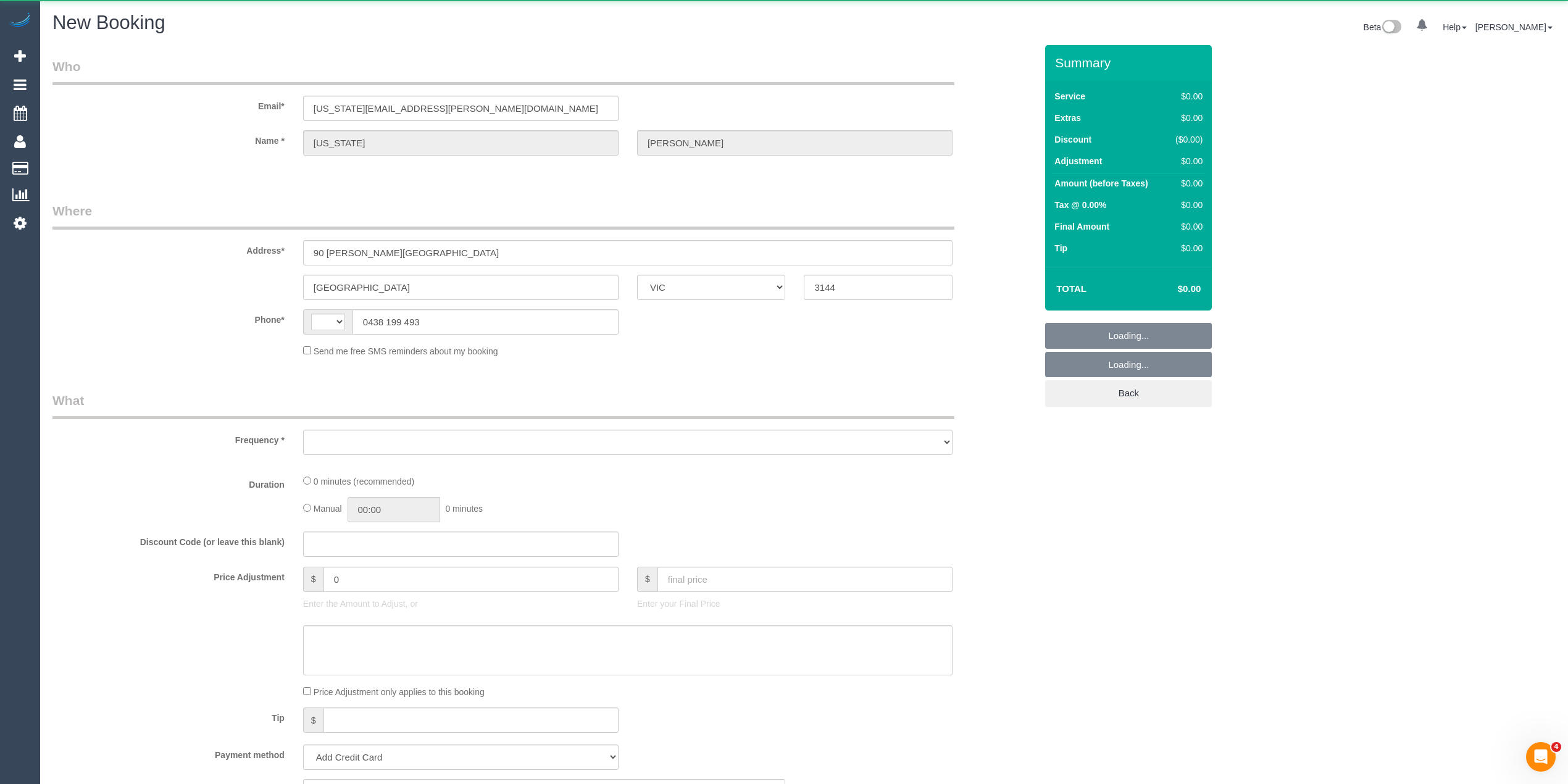
select select "object:633"
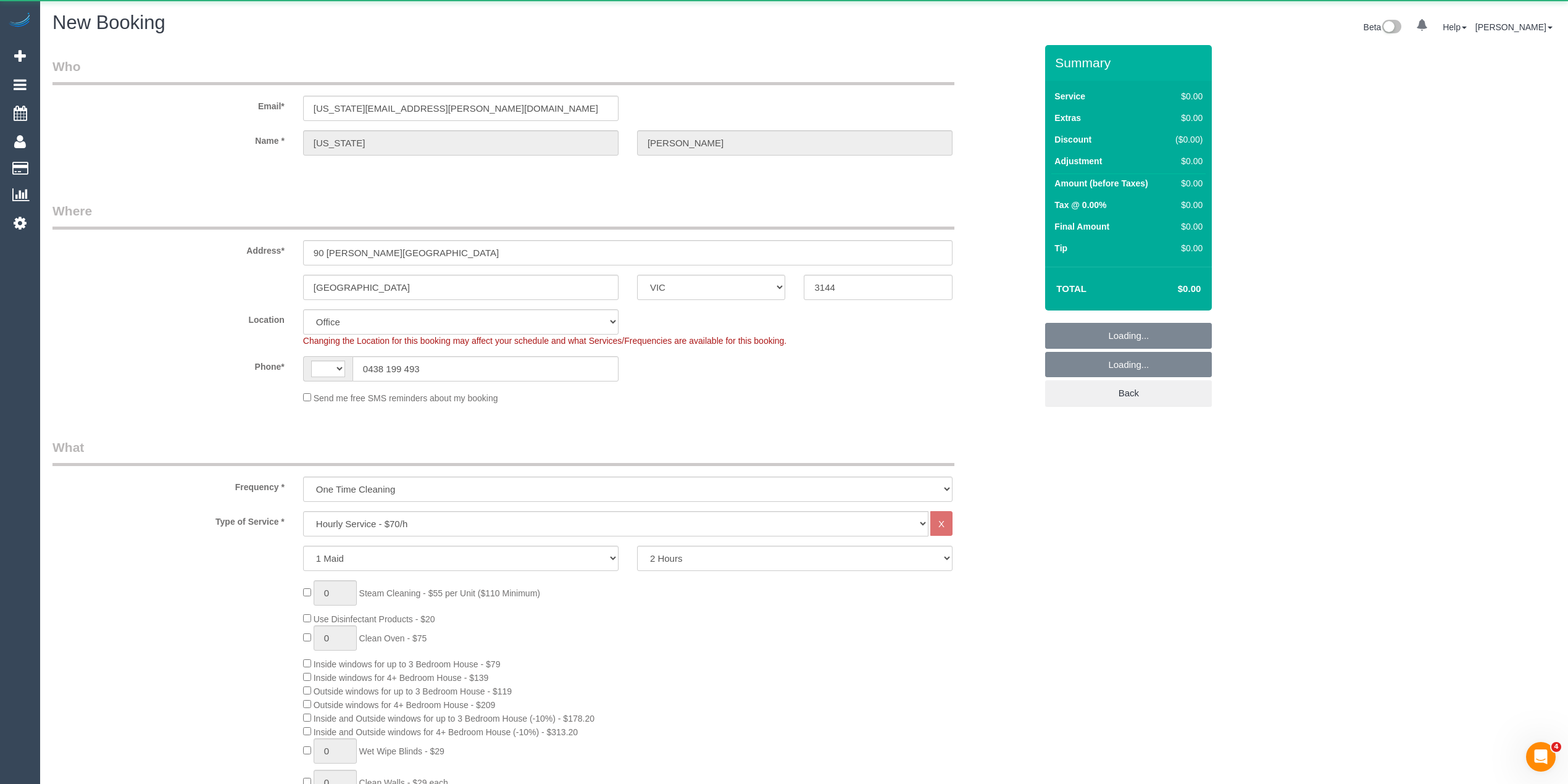
select select "string:stripe-pm_1RNliZ2GScqysDRVkfa5YLTq"
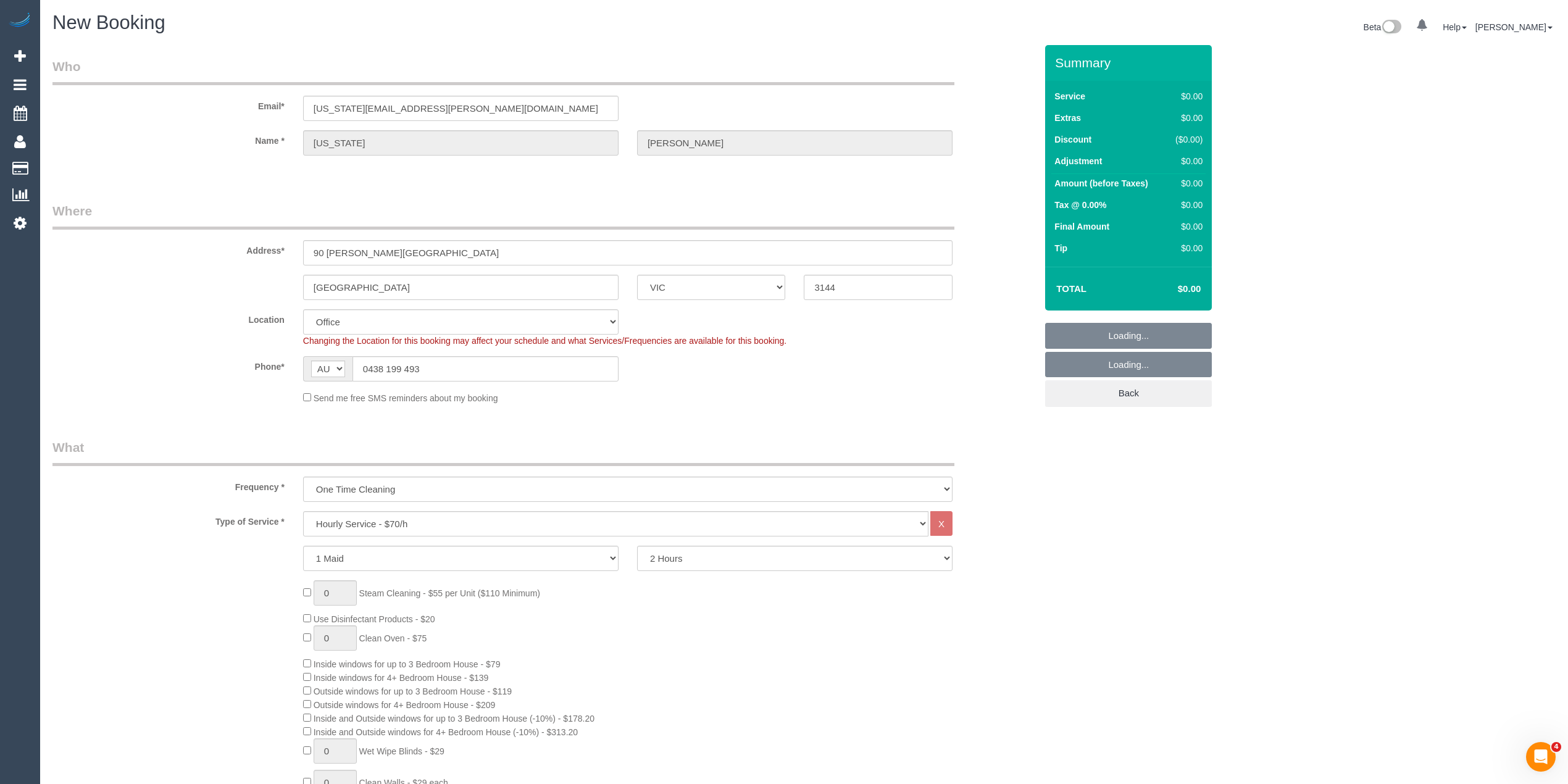
select select "string:AU"
select select "object:2072"
select select "55"
select select "object:2324"
drag, startPoint x: 440, startPoint y: 246, endPoint x: 106, endPoint y: 208, distance: 336.2
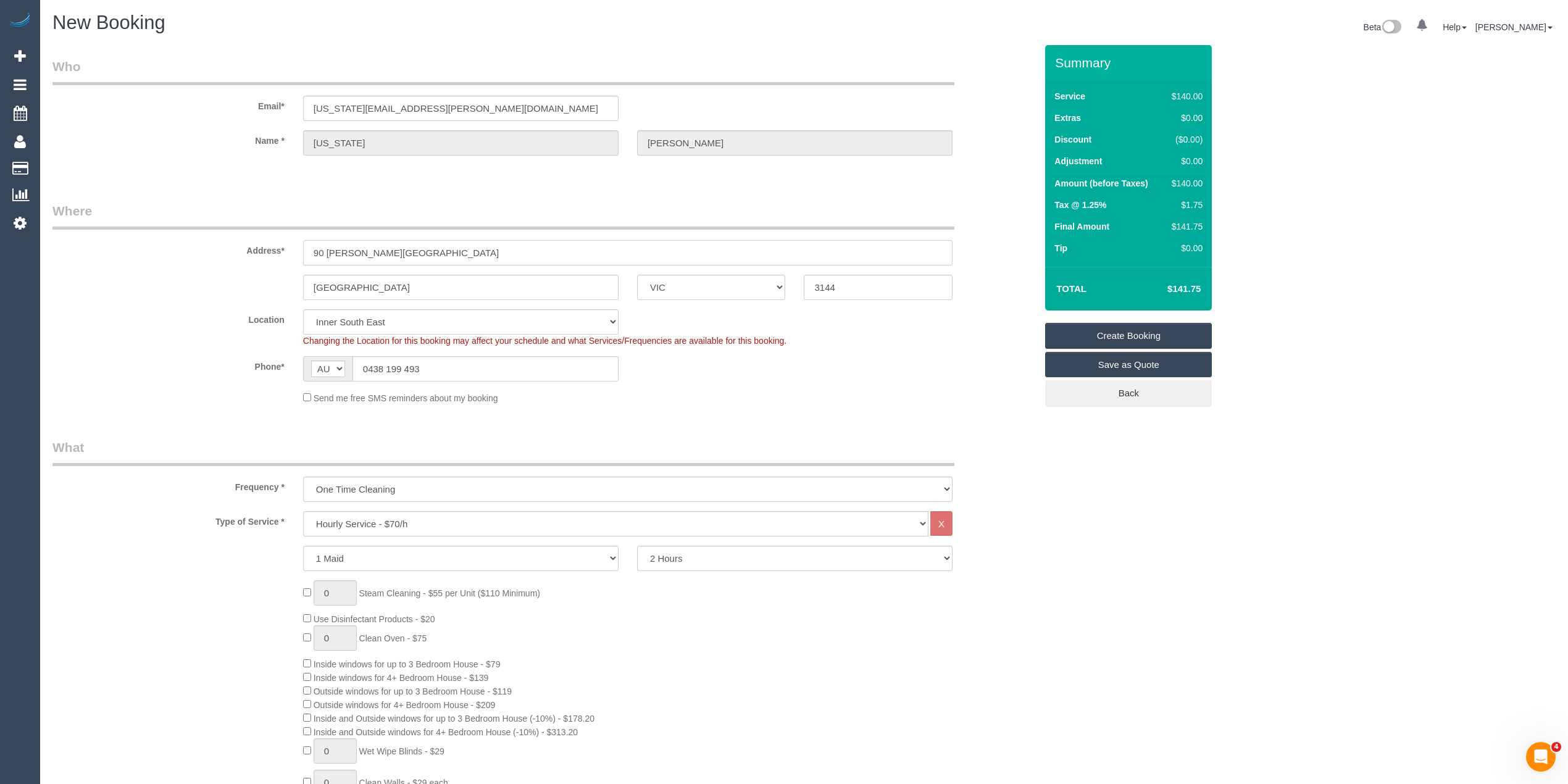
click at [106, 208] on fieldset "Where Address* 90 Milton Parade Malvern Melbourne ACT NSW NT QLD SA TAS VIC WA …" at bounding box center [544, 307] width 984 height 212
click at [321, 255] on input "text" at bounding box center [627, 253] width 650 height 26
click at [355, 255] on input "text" at bounding box center [627, 253] width 650 height 26
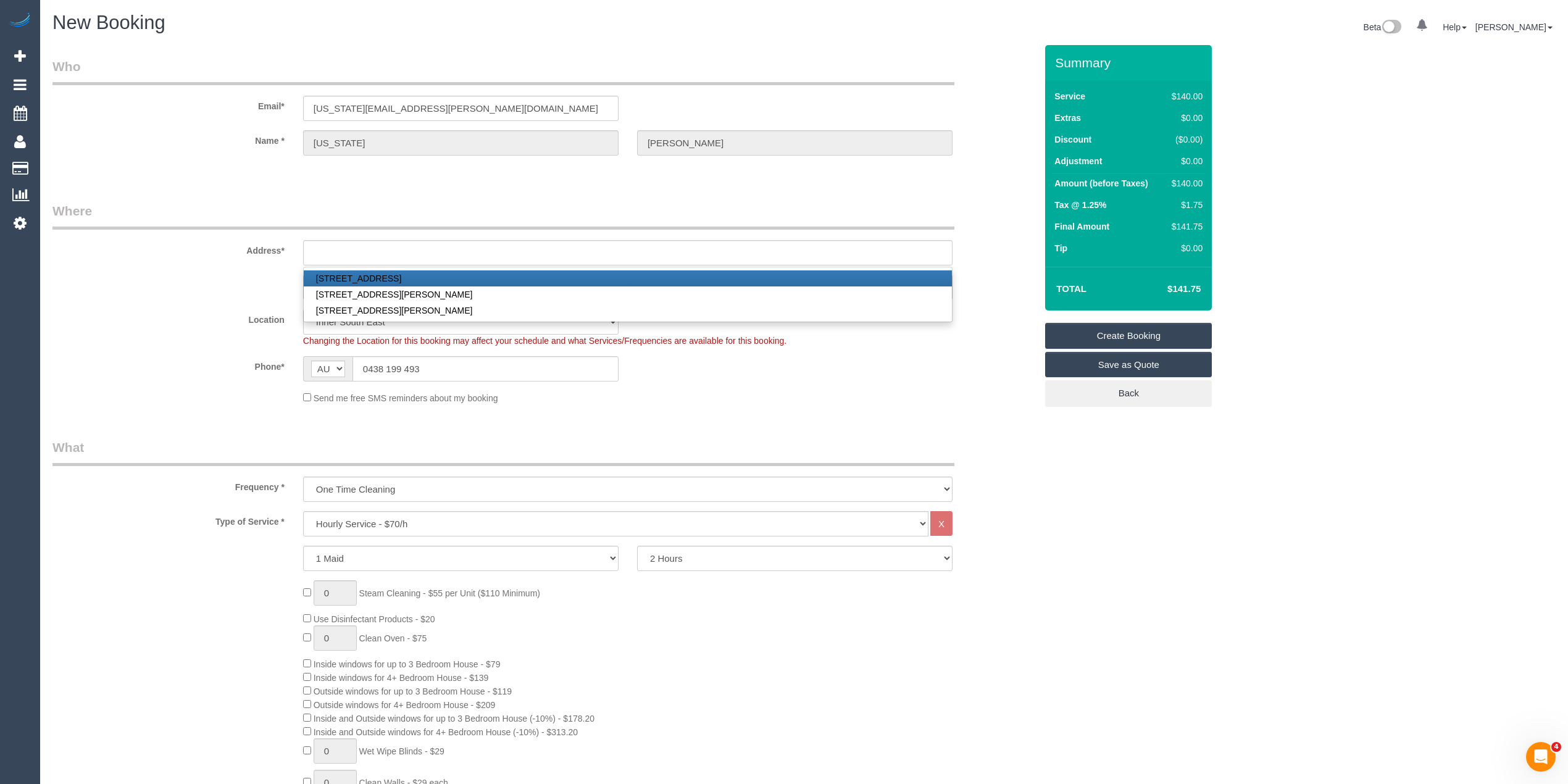
click at [403, 275] on link "[STREET_ADDRESS]" at bounding box center [627, 278] width 648 height 16
type input "21 Omama Road"
type input "Murrumbeena"
type input "3163"
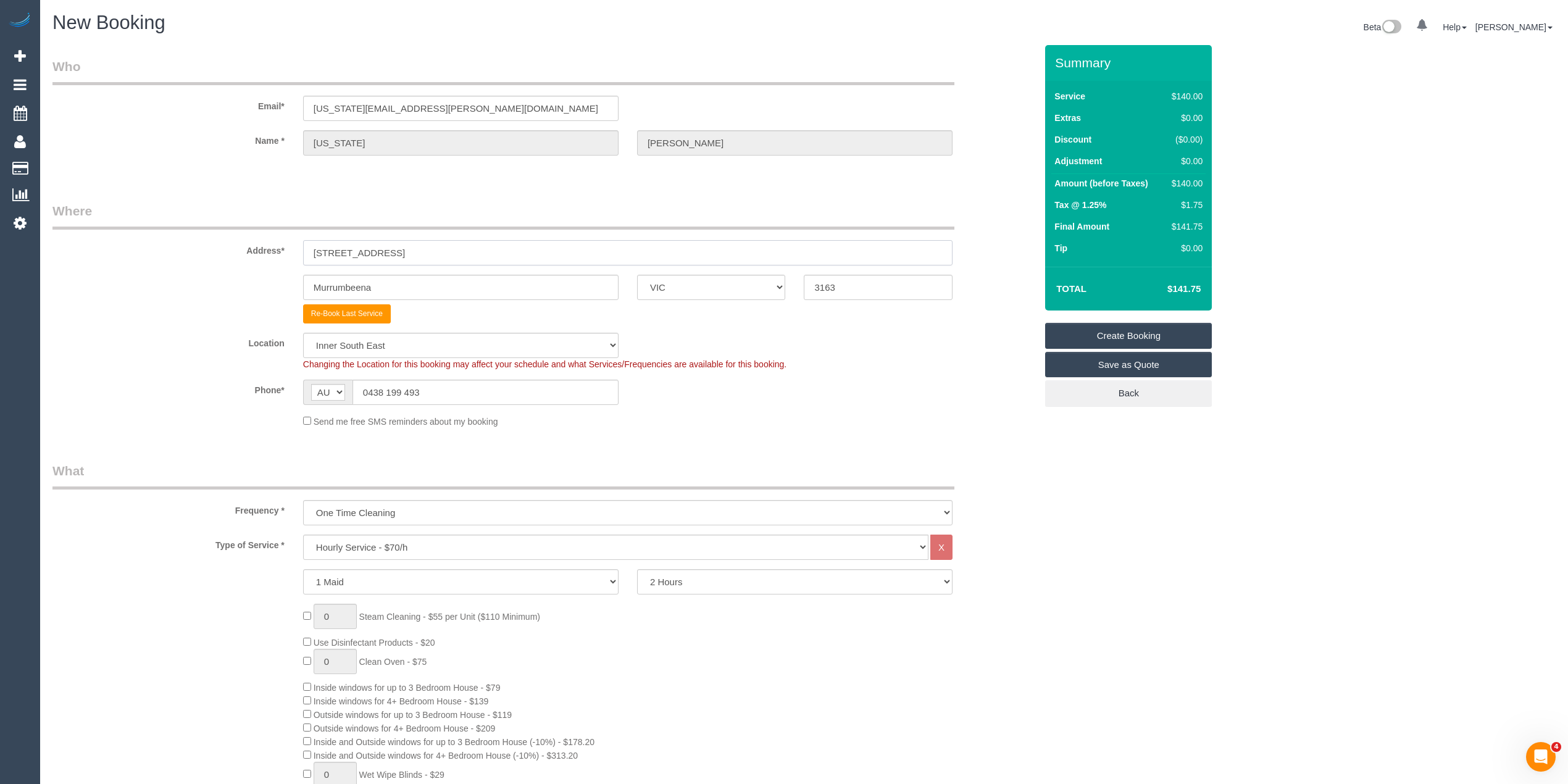
select select "64"
select select "object:2938"
click at [358, 551] on select "Hourly Service - $70/h Hourly Service - $65/h Hourly Service - $60/h Hourly Ser…" at bounding box center [615, 548] width 625 height 26
select select "29"
click at [303, 535] on select "Hourly Service - $70/h Hourly Service - $65/h Hourly Service - $60/h Hourly Ser…" at bounding box center [615, 548] width 625 height 26
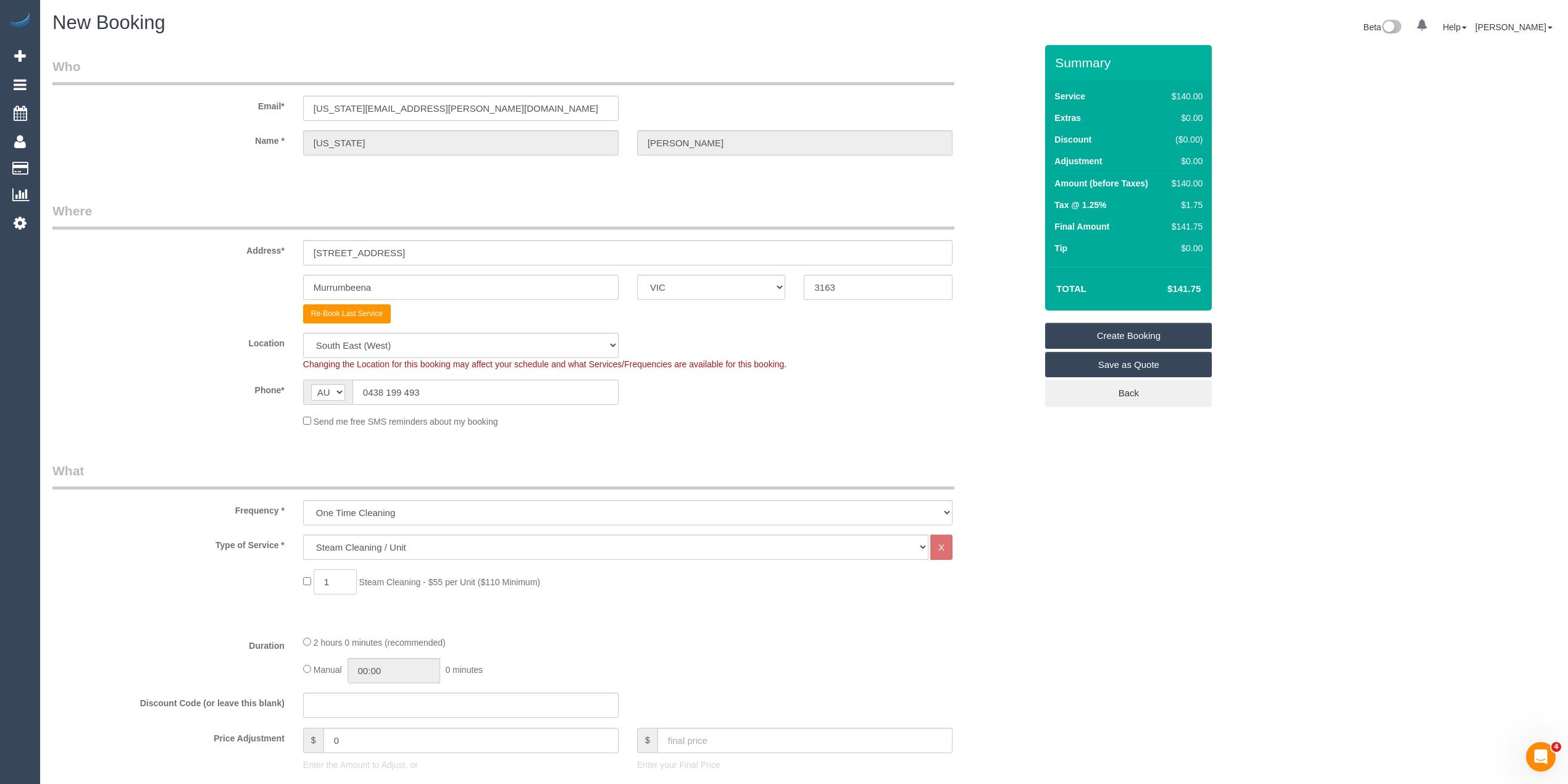
drag, startPoint x: 329, startPoint y: 576, endPoint x: 311, endPoint y: 578, distance: 18.1
click at [311, 578] on span "1 Steam Cleaning - $55 per Unit ($110 Minimum)" at bounding box center [421, 582] width 237 height 10
type input "5"
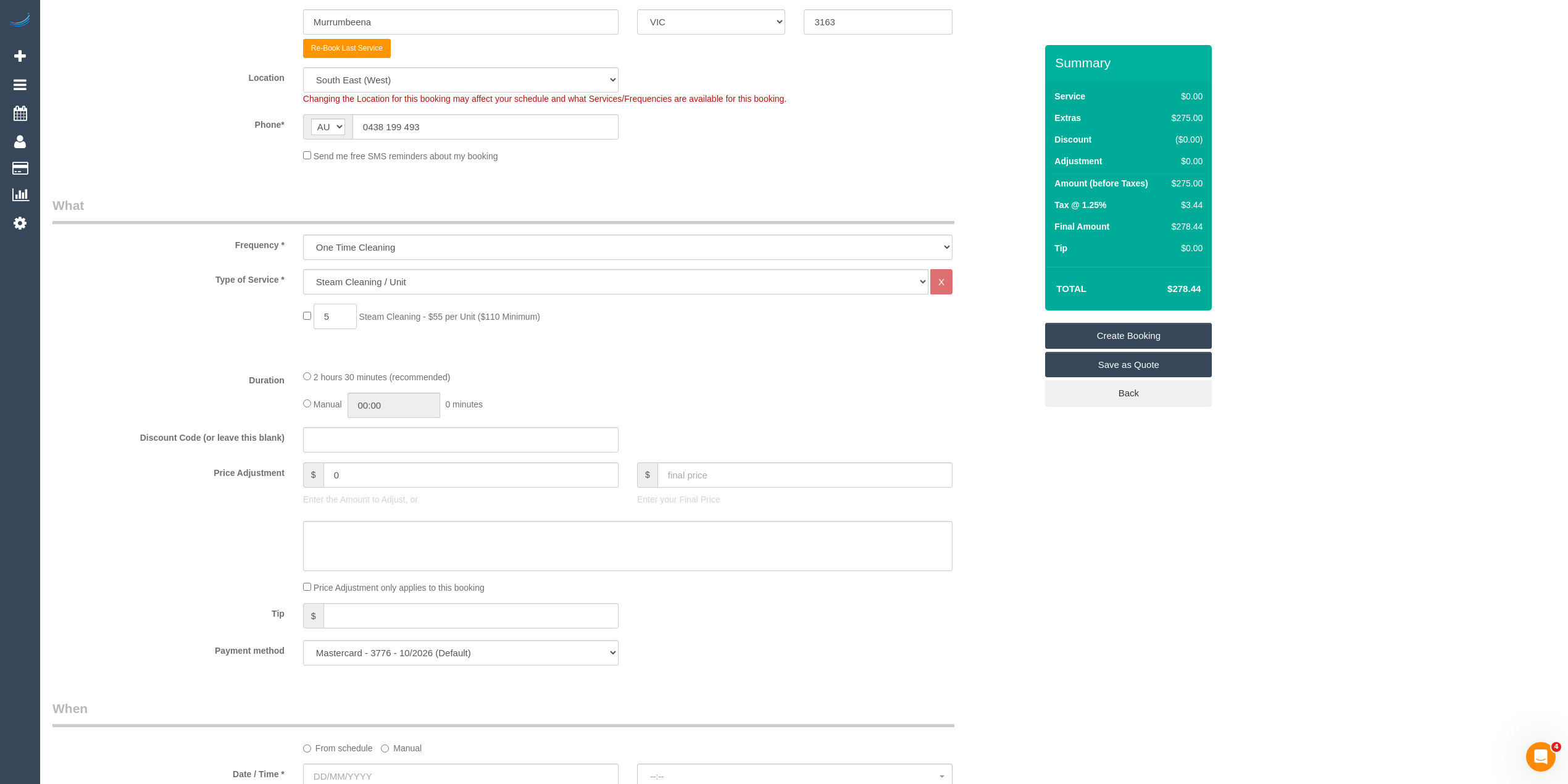
scroll to position [1092, 0]
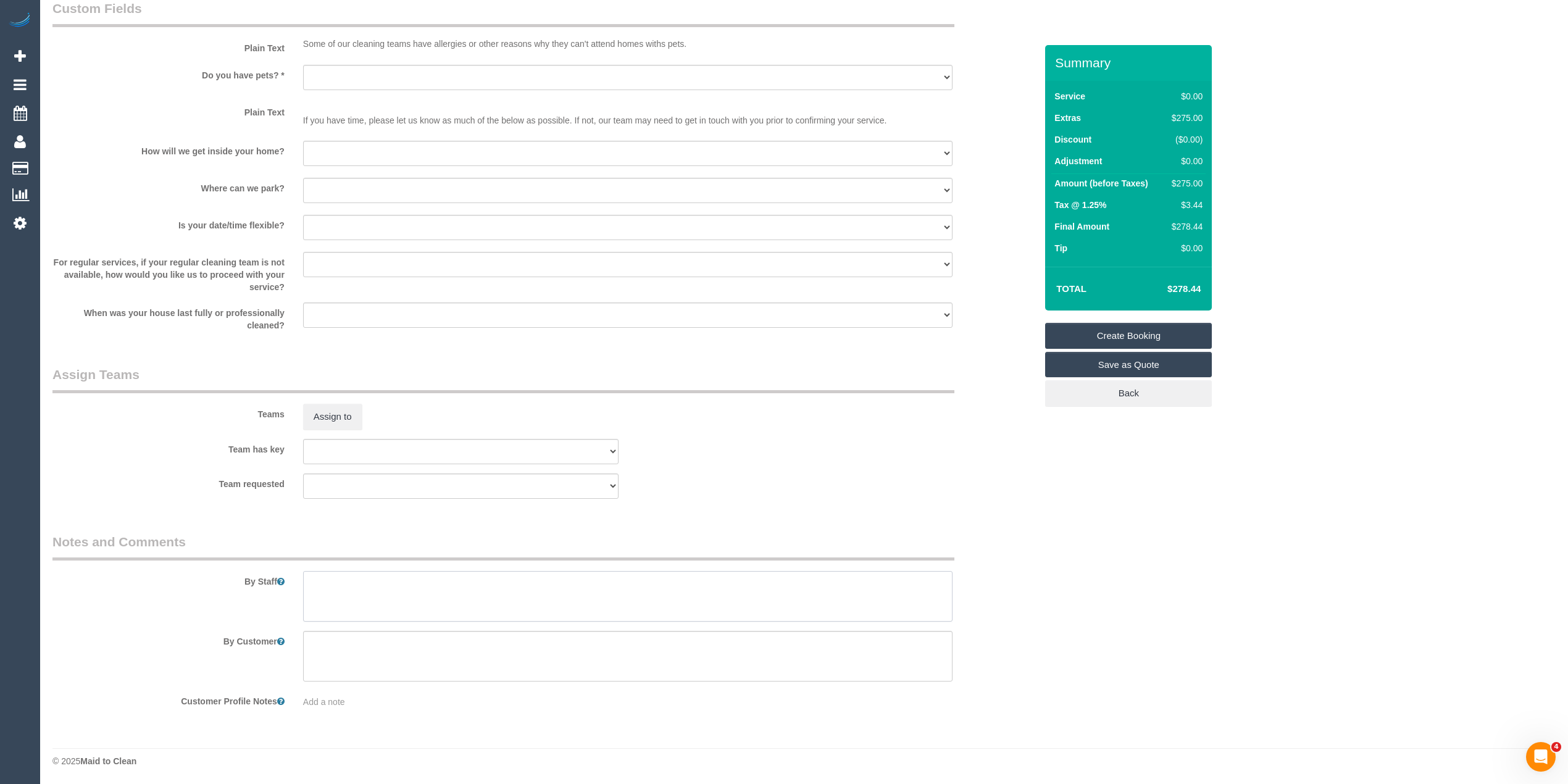
click at [361, 588] on textarea at bounding box center [627, 596] width 650 height 50
paste textarea "Steam cleaning of a 2 seater sofa, 1 armchair and 1 rug. Key under the front do…"
drag, startPoint x: 793, startPoint y: 582, endPoint x: 346, endPoint y: 601, distance: 447.4
click at [346, 601] on textarea at bounding box center [627, 596] width 650 height 50
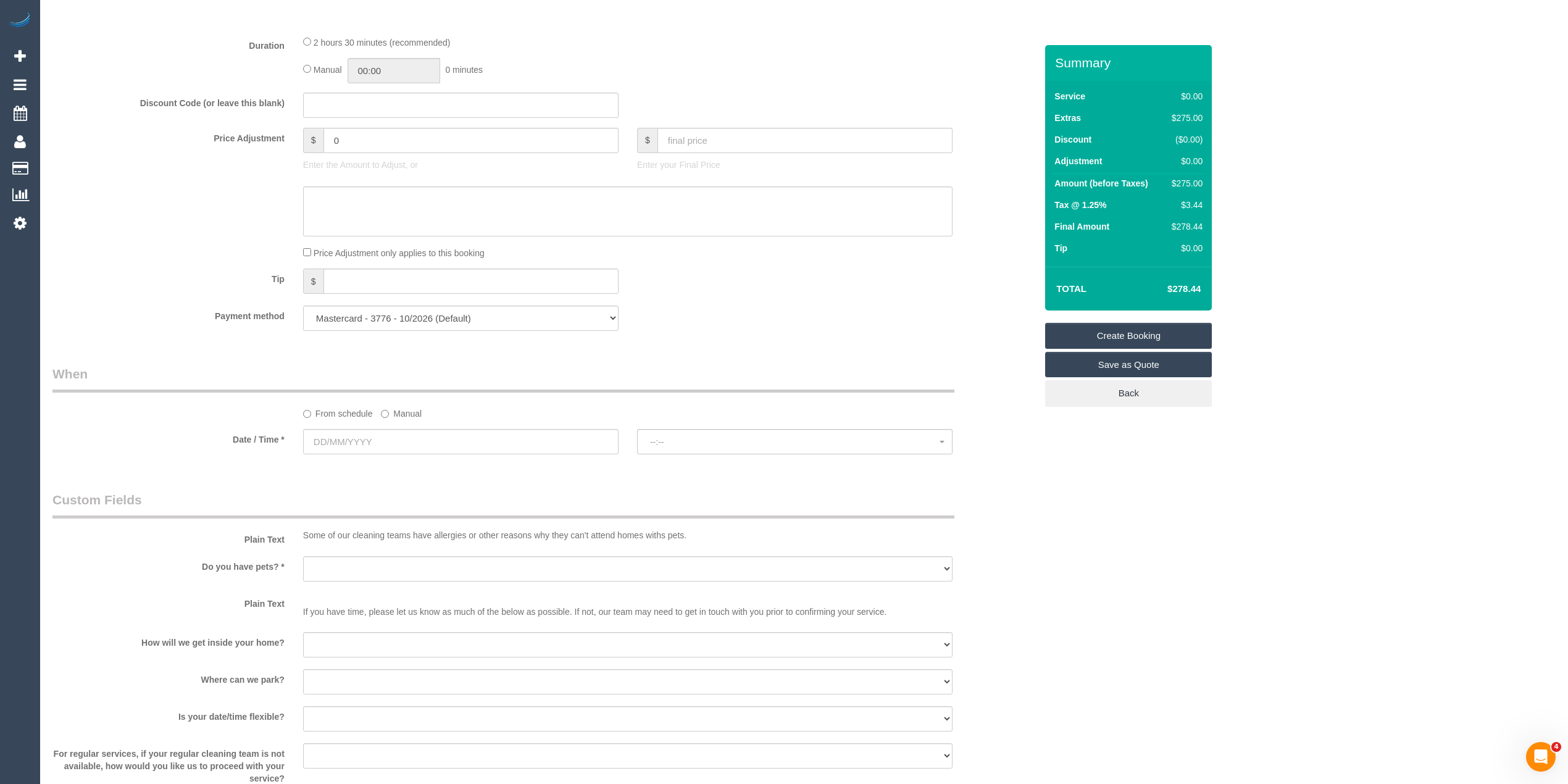
scroll to position [542, 0]
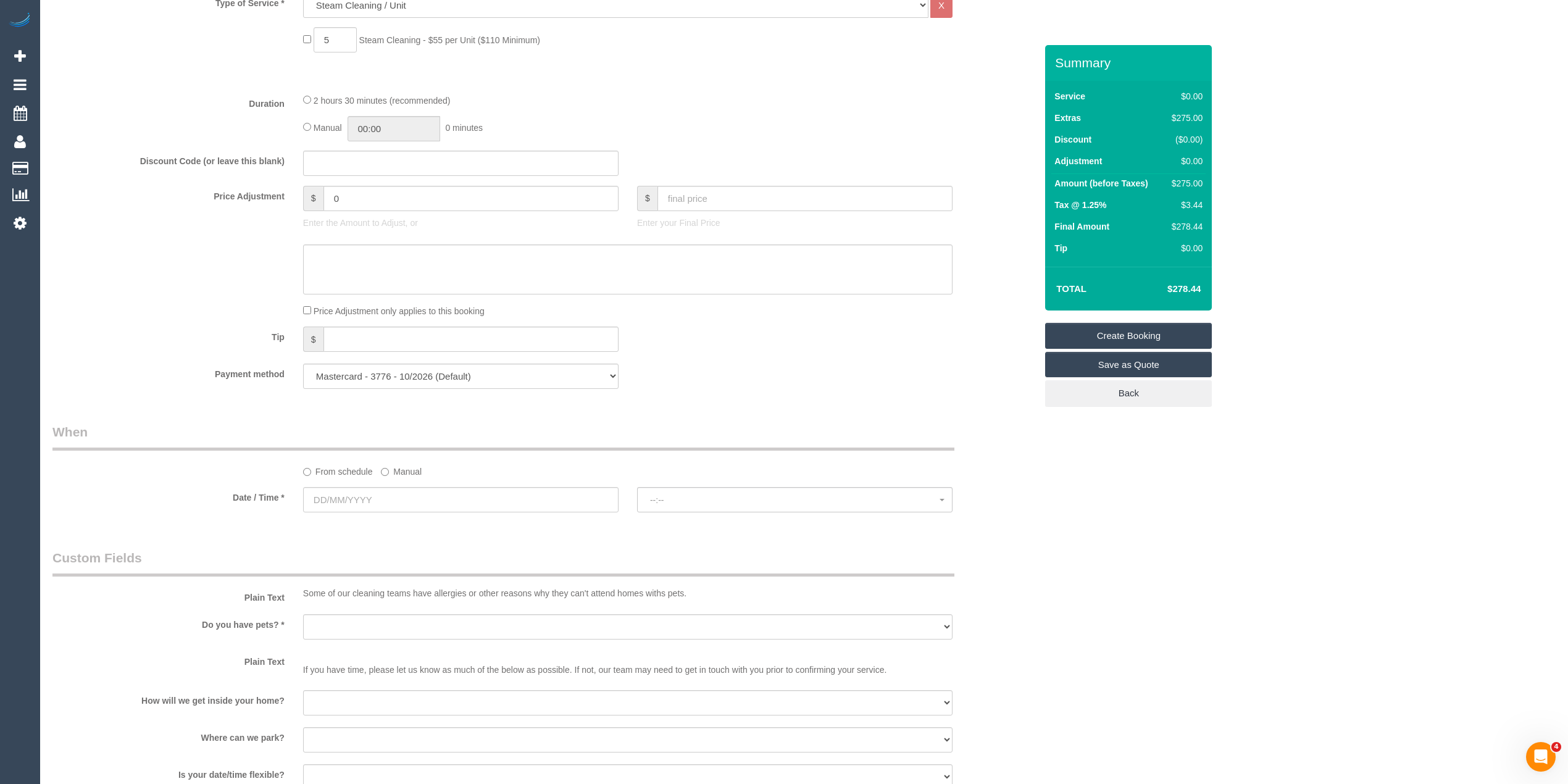
type textarea "Steam cleaning of a 2 seater sofa, 1 armchair and 1 rug. Key under the front do…"
click at [337, 495] on input "text" at bounding box center [461, 500] width 316 height 26
click at [336, 608] on link "13" at bounding box center [340, 606] width 23 height 17
type input "13/10/2025"
click at [670, 495] on span "--:--" at bounding box center [795, 500] width 290 height 10
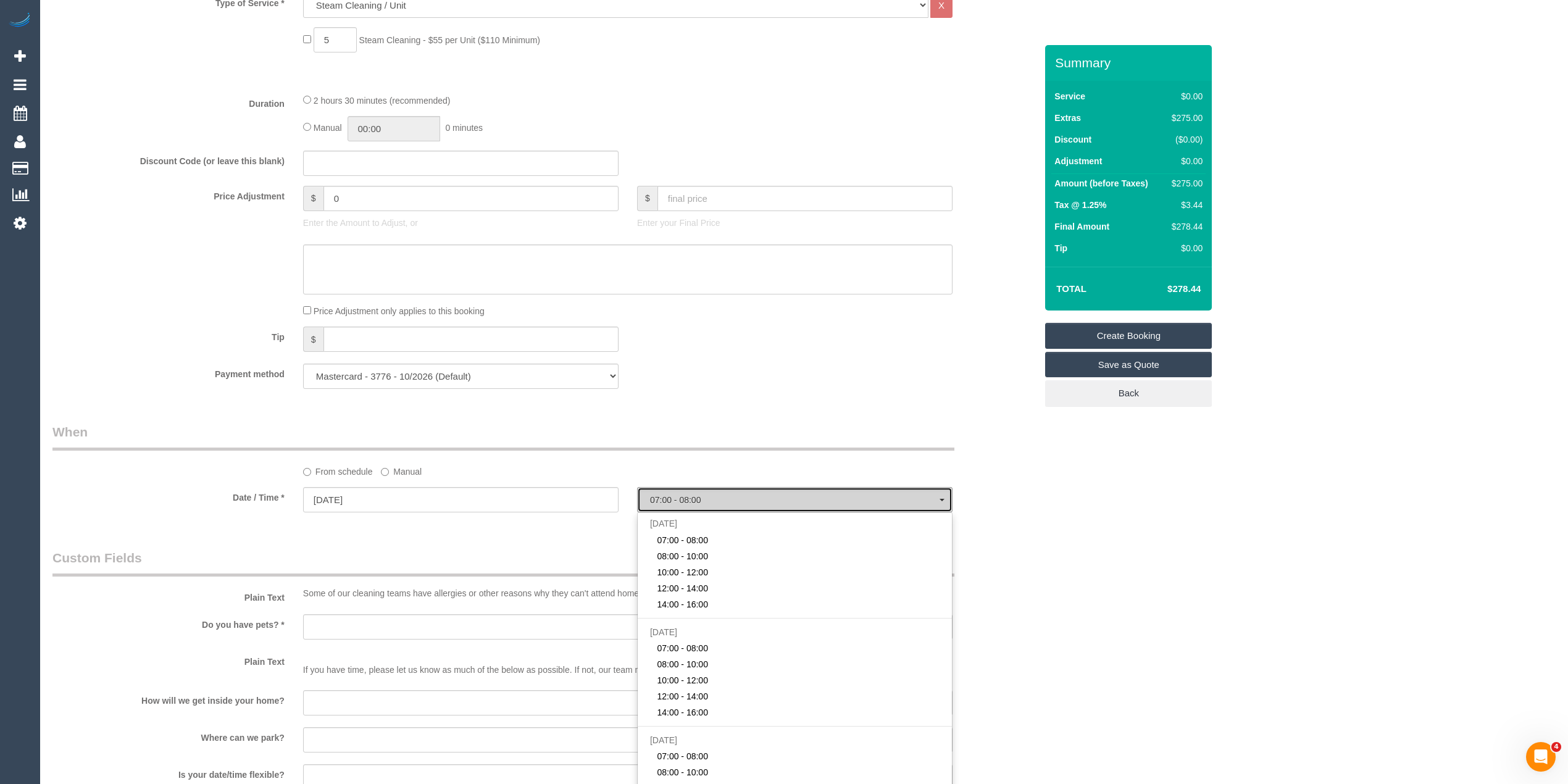
click at [670, 495] on span "07:00 - 08:00" at bounding box center [795, 500] width 290 height 10
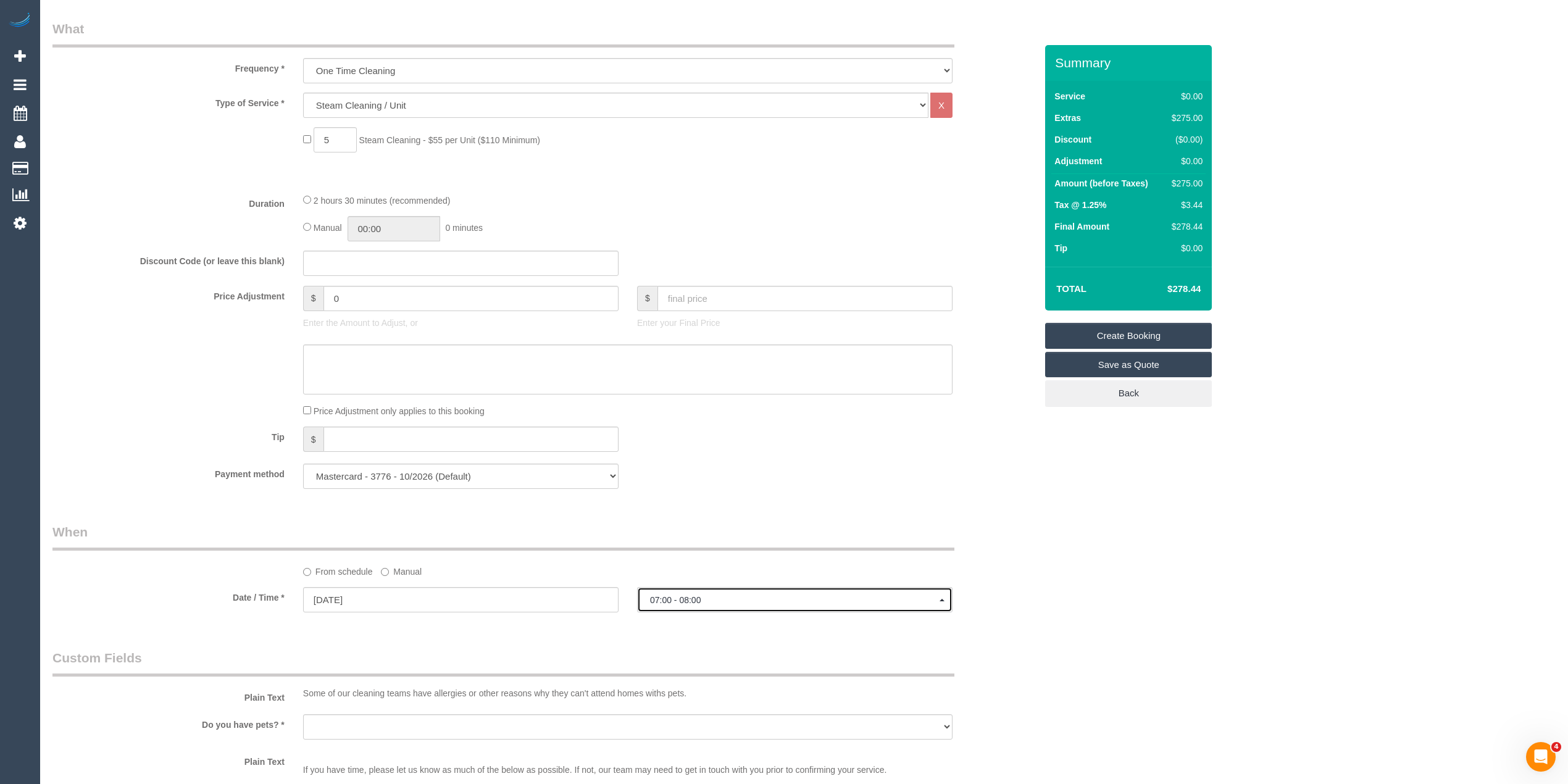
scroll to position [549, 0]
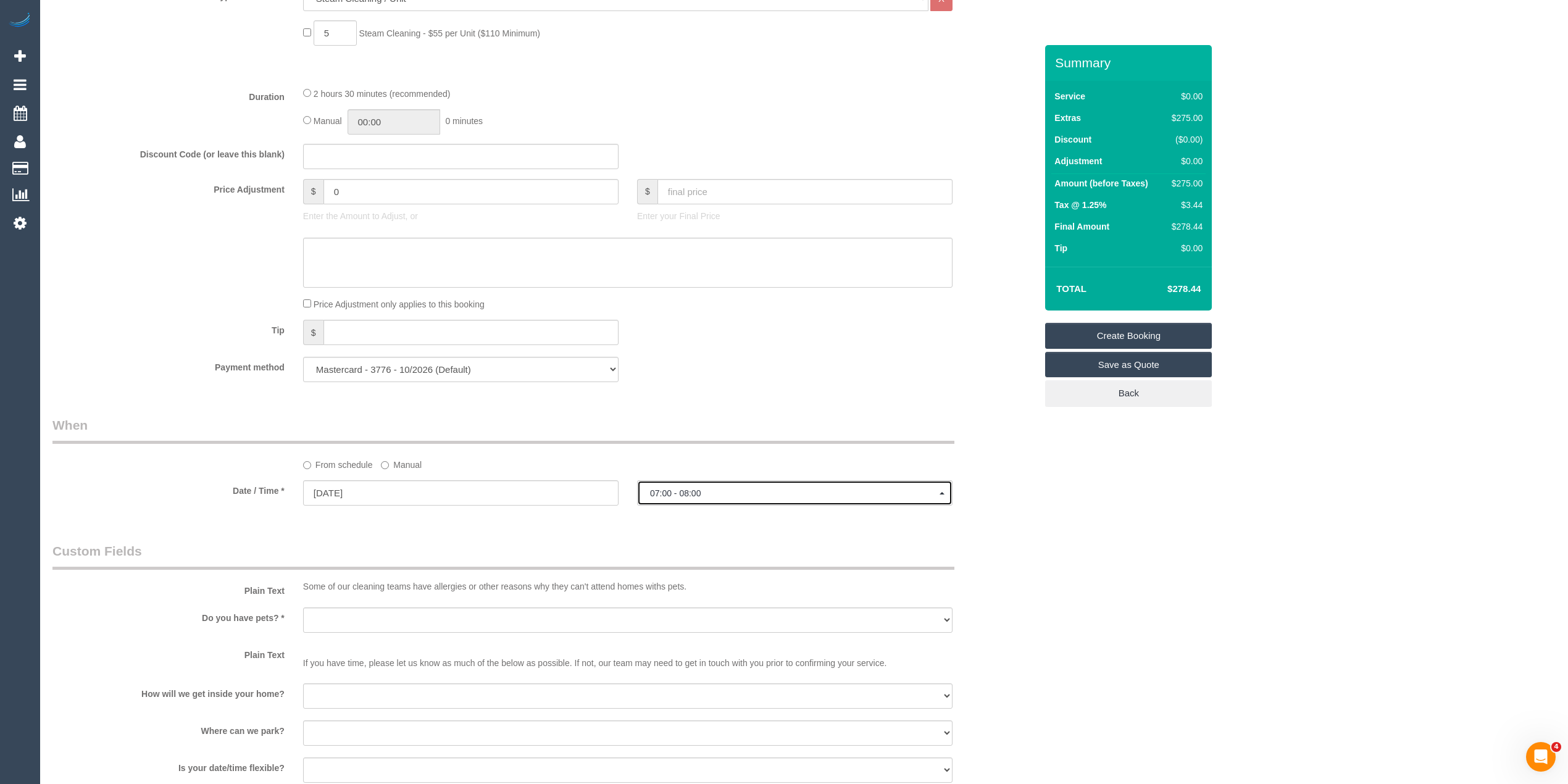
click at [697, 484] on button "07:00 - 08:00" at bounding box center [795, 493] width 316 height 26
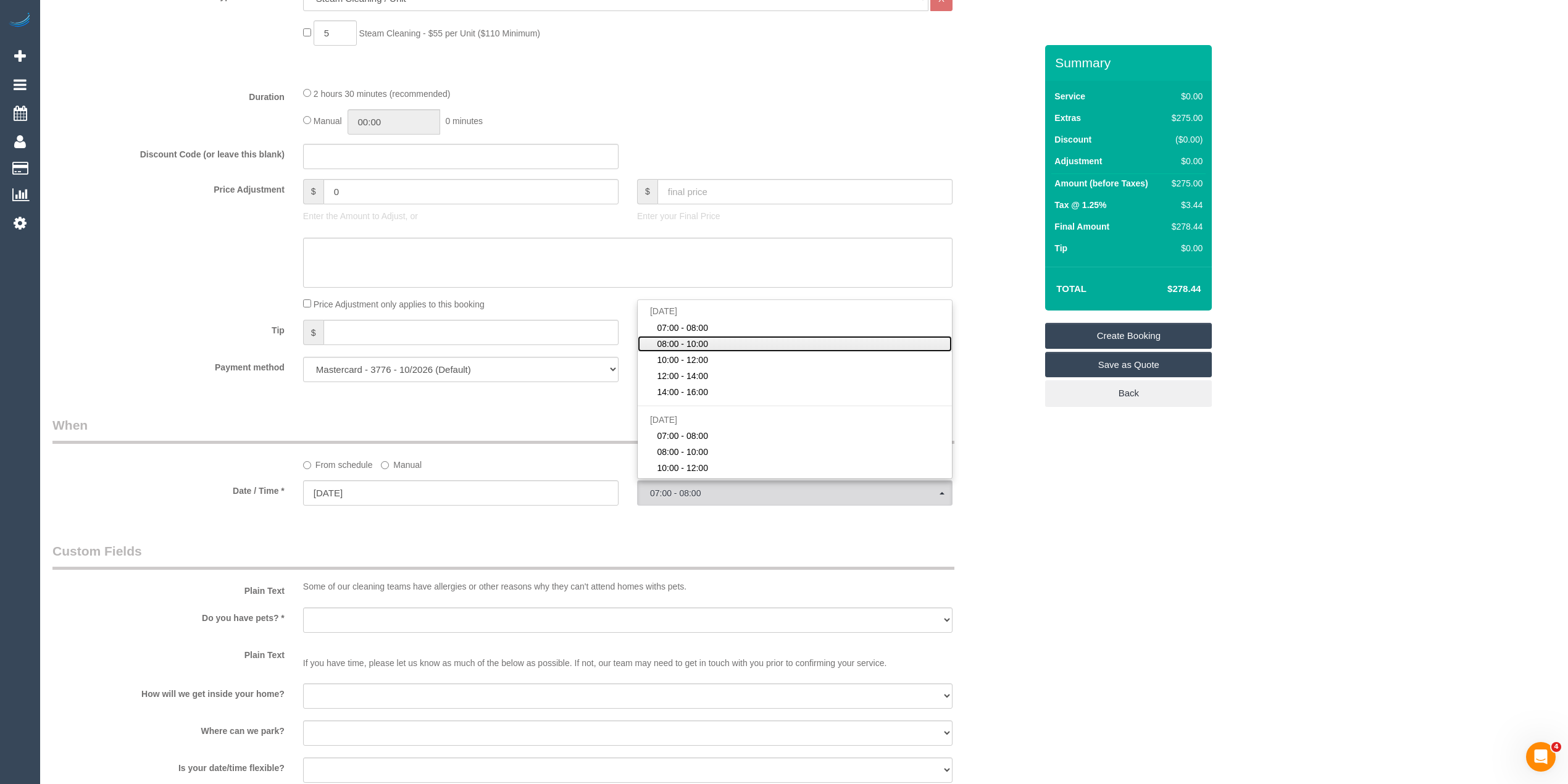
click at [675, 343] on span "08:00 - 10:00" at bounding box center [683, 344] width 51 height 12
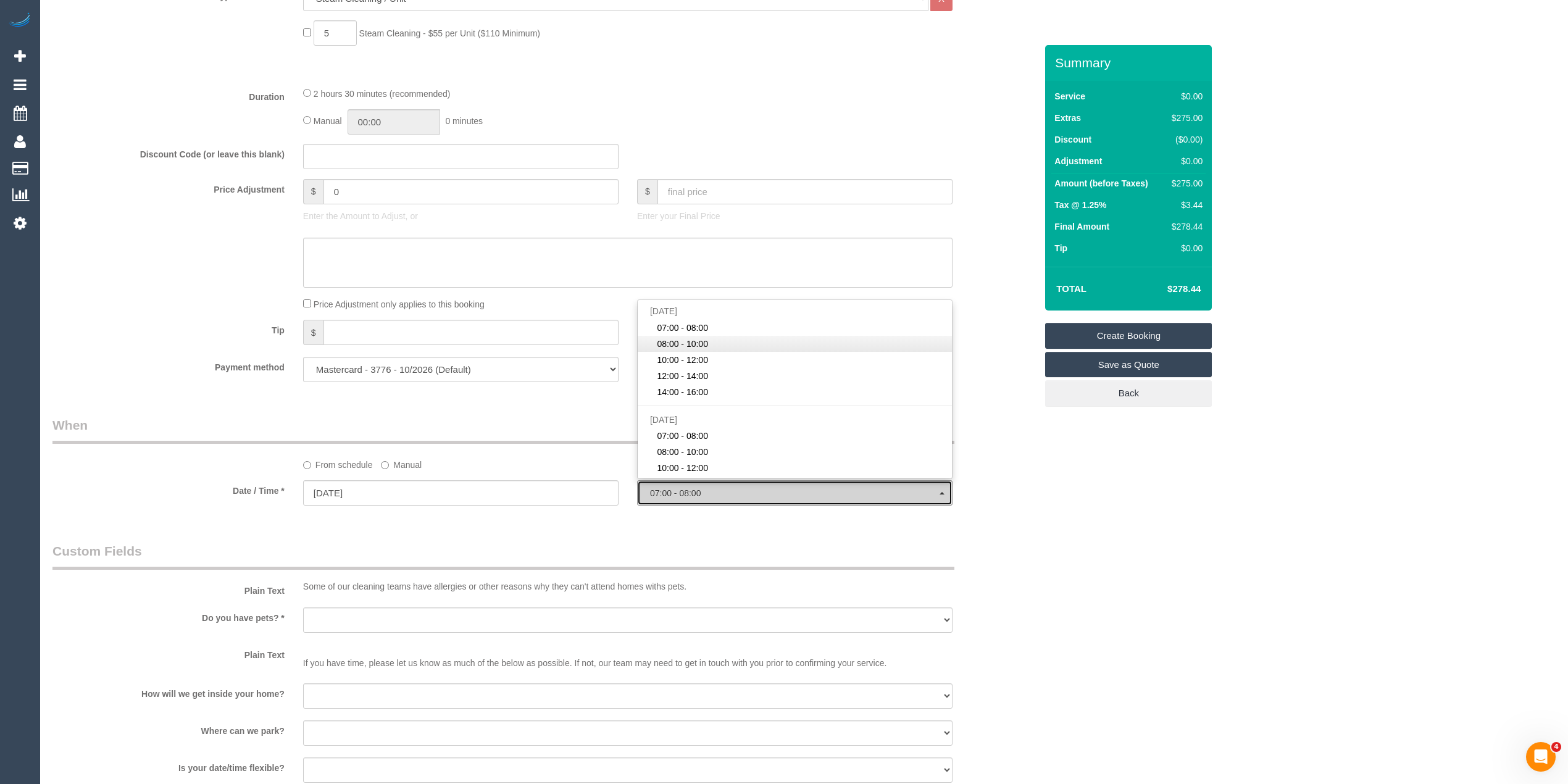
select select "spot2"
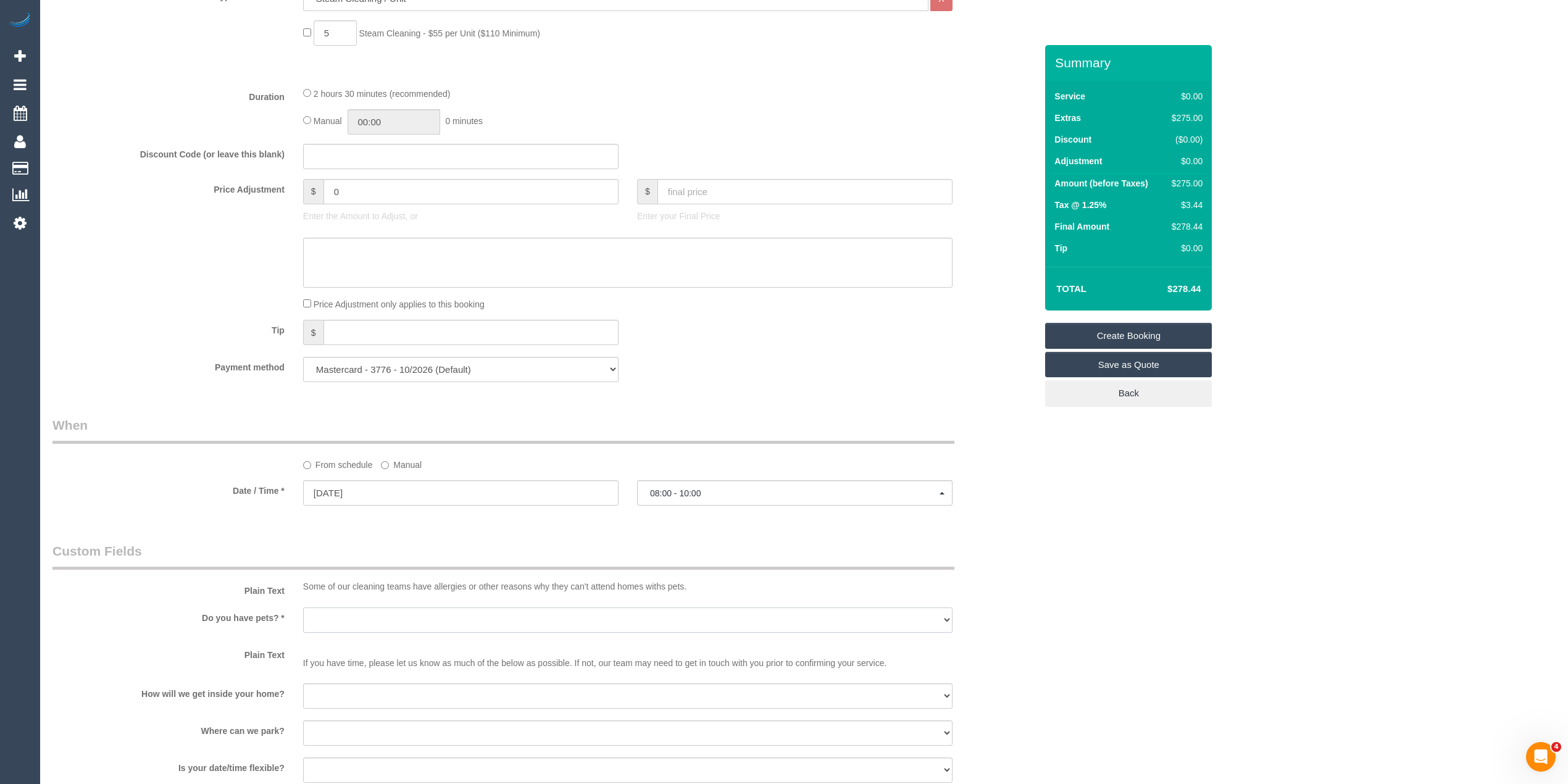
click at [334, 613] on select "Yes - Cats Yes - Dogs No pets Yes - Dogs and Cats Yes - Other" at bounding box center [627, 620] width 650 height 26
select select "number:27"
click at [303, 607] on select "Yes - Cats Yes - Dogs No pets Yes - Dogs and Cats Yes - Other" at bounding box center [627, 620] width 650 height 26
click at [339, 688] on select "I will be home Key will be left (please provide details below) Lock box/Access …" at bounding box center [627, 696] width 650 height 26
click at [1100, 568] on div "Who Email* georgia.shapero@hotmail.com Name * georgia shapero Where Address* 21…" at bounding box center [803, 390] width 1503 height 1789
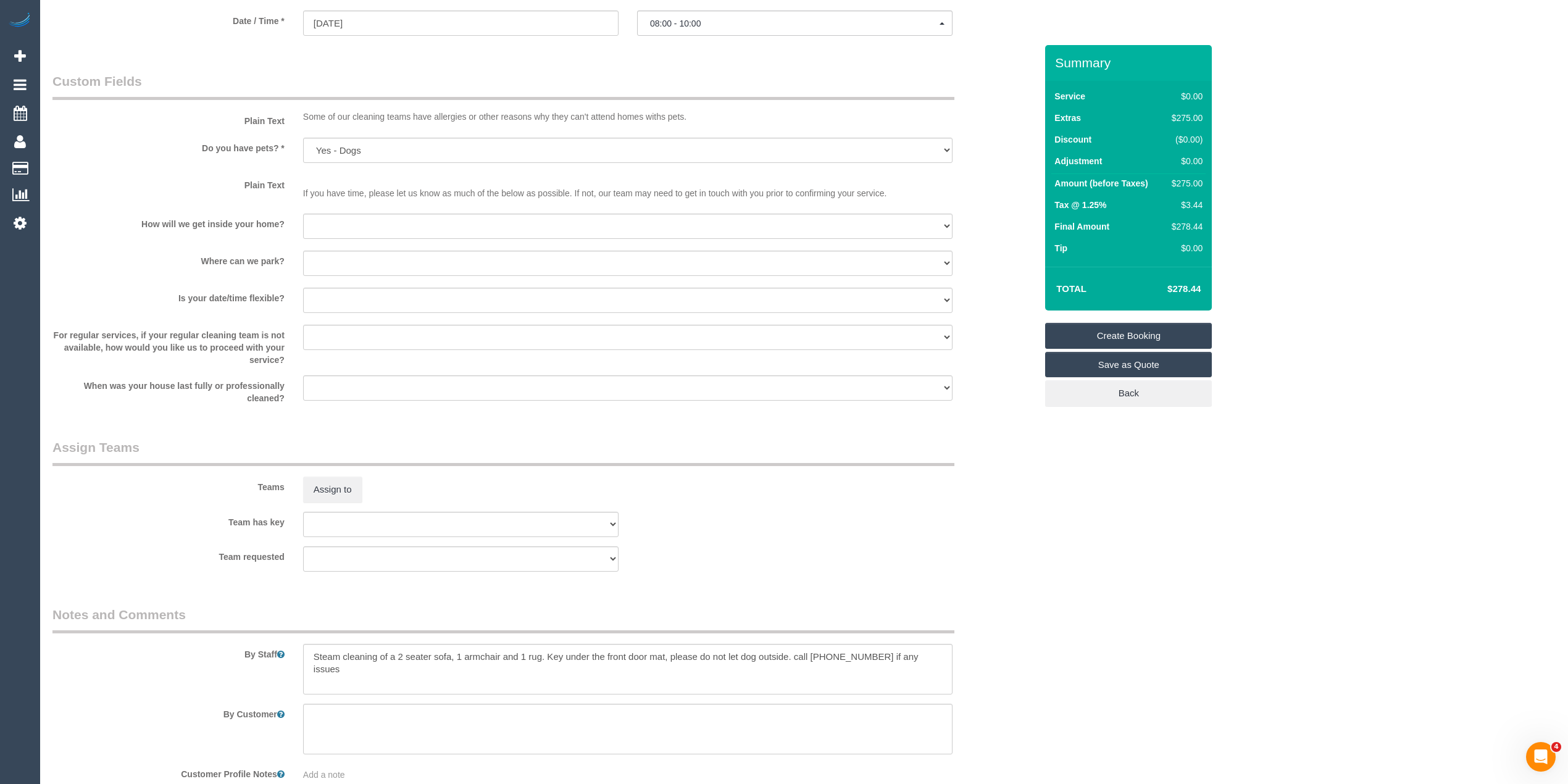
scroll to position [1092, 0]
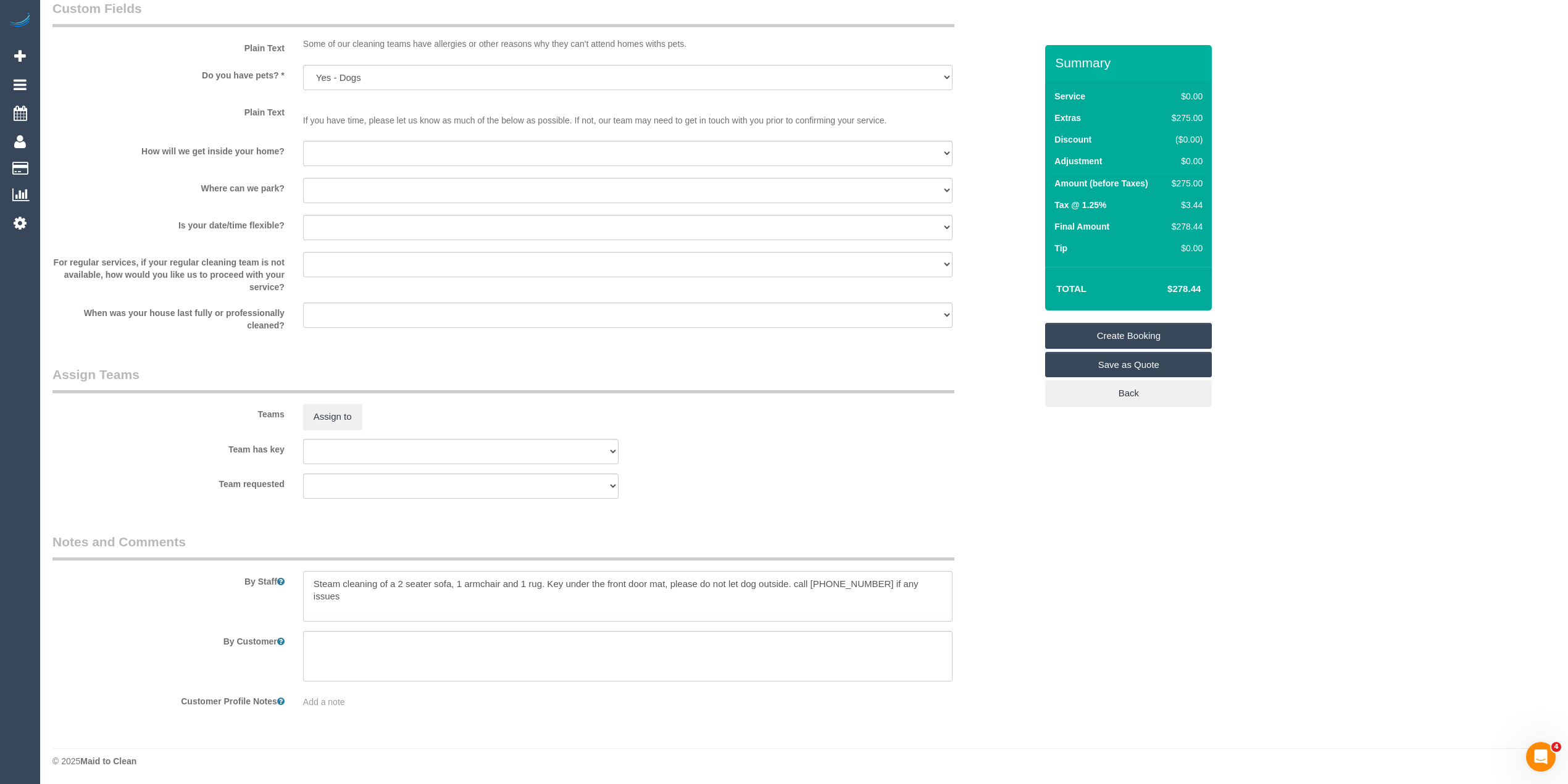
click at [548, 580] on textarea at bounding box center [627, 596] width 650 height 50
click at [603, 591] on textarea at bounding box center [627, 596] width 650 height 50
type textarea "Steam cleaning of a 2 seater sofa, 1 armchair and 1 rug. Key under the front do…"
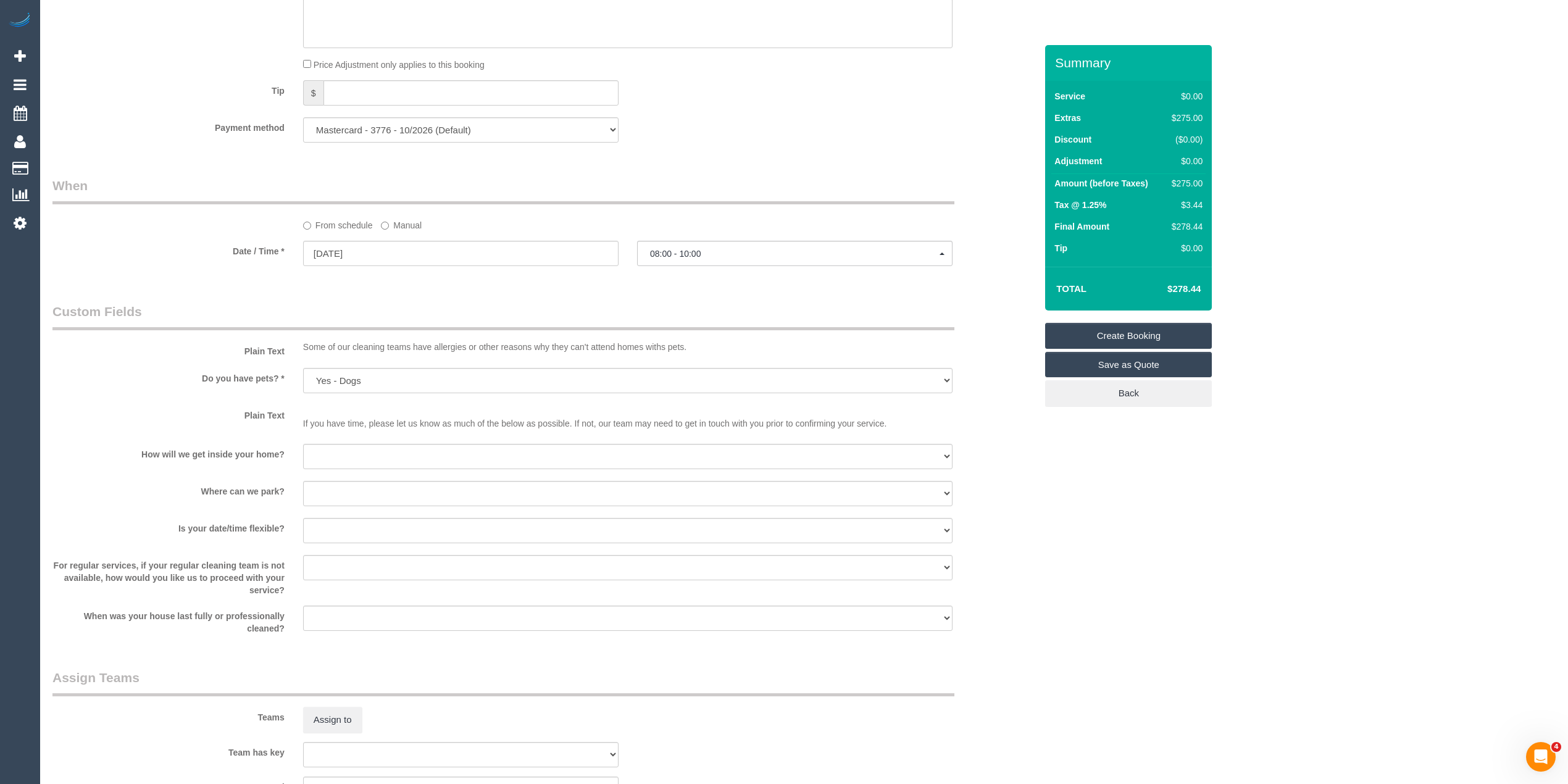
scroll to position [823, 0]
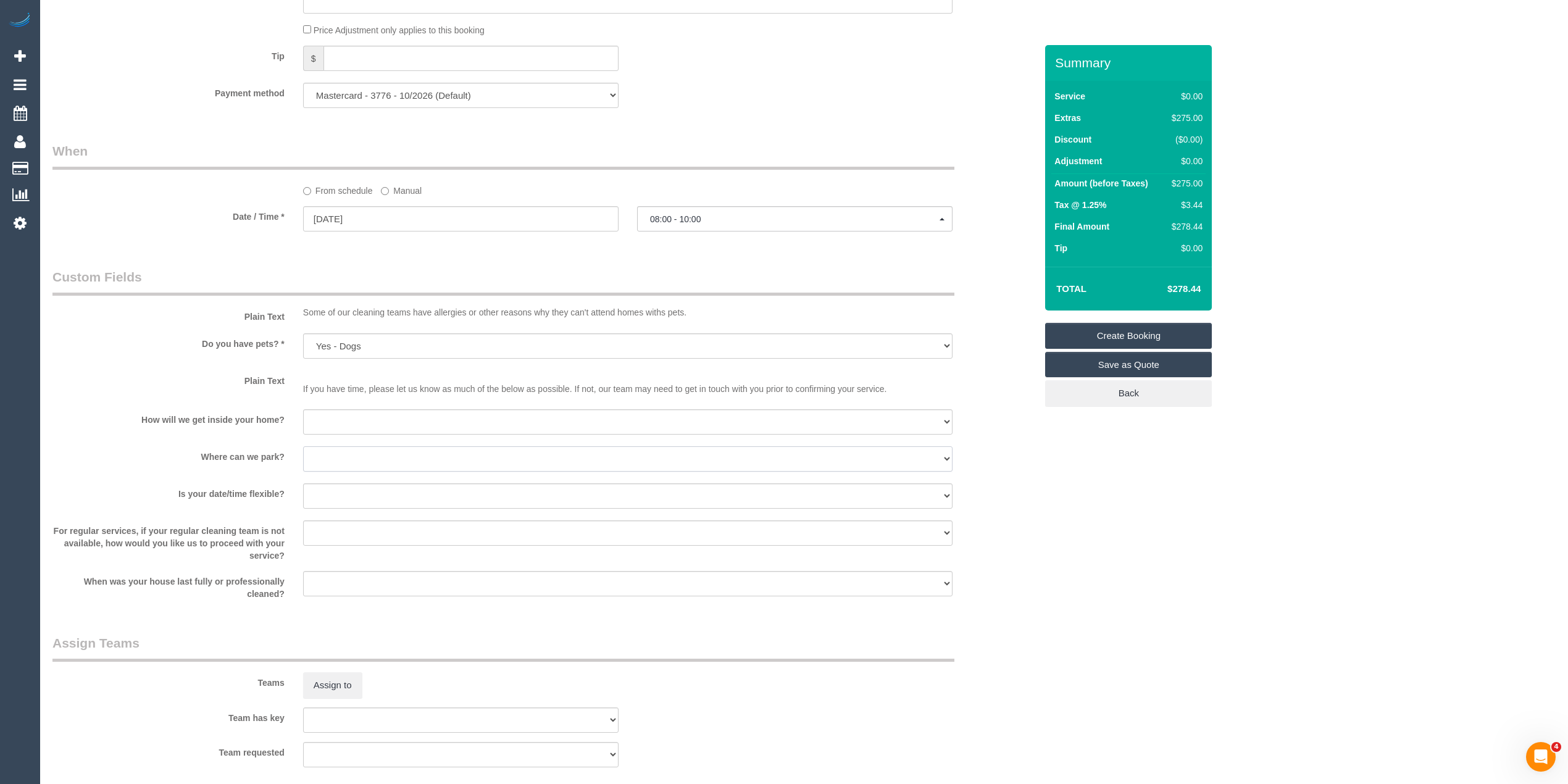
click at [315, 462] on select "I will provide parking on-site Free street parking Paid street parking (cost wi…" at bounding box center [627, 459] width 650 height 26
select select "number:19"
click at [303, 446] on select "I will provide parking on-site Free street parking Paid street parking (cost wi…" at bounding box center [627, 459] width 650 height 26
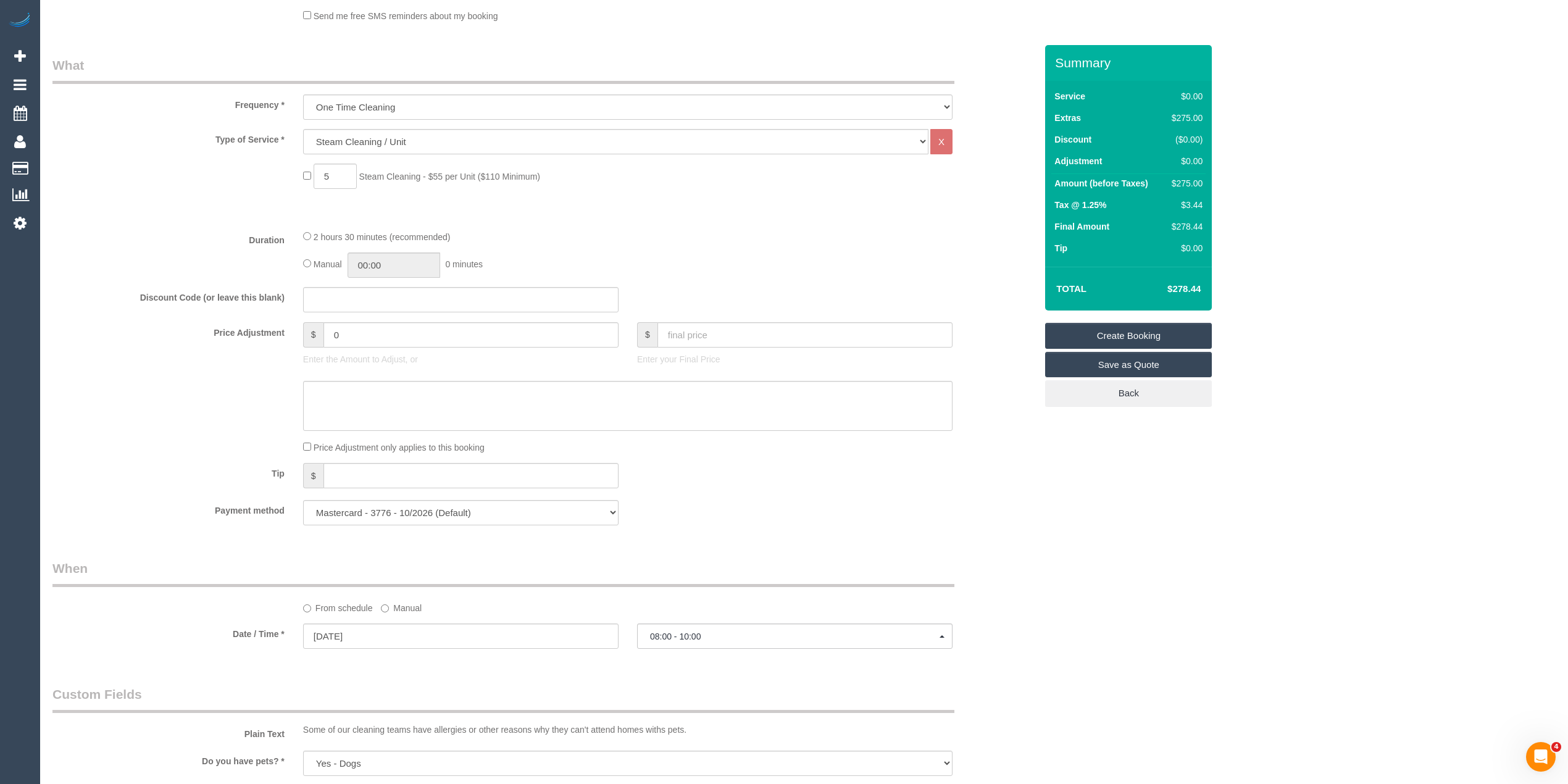
scroll to position [542, 0]
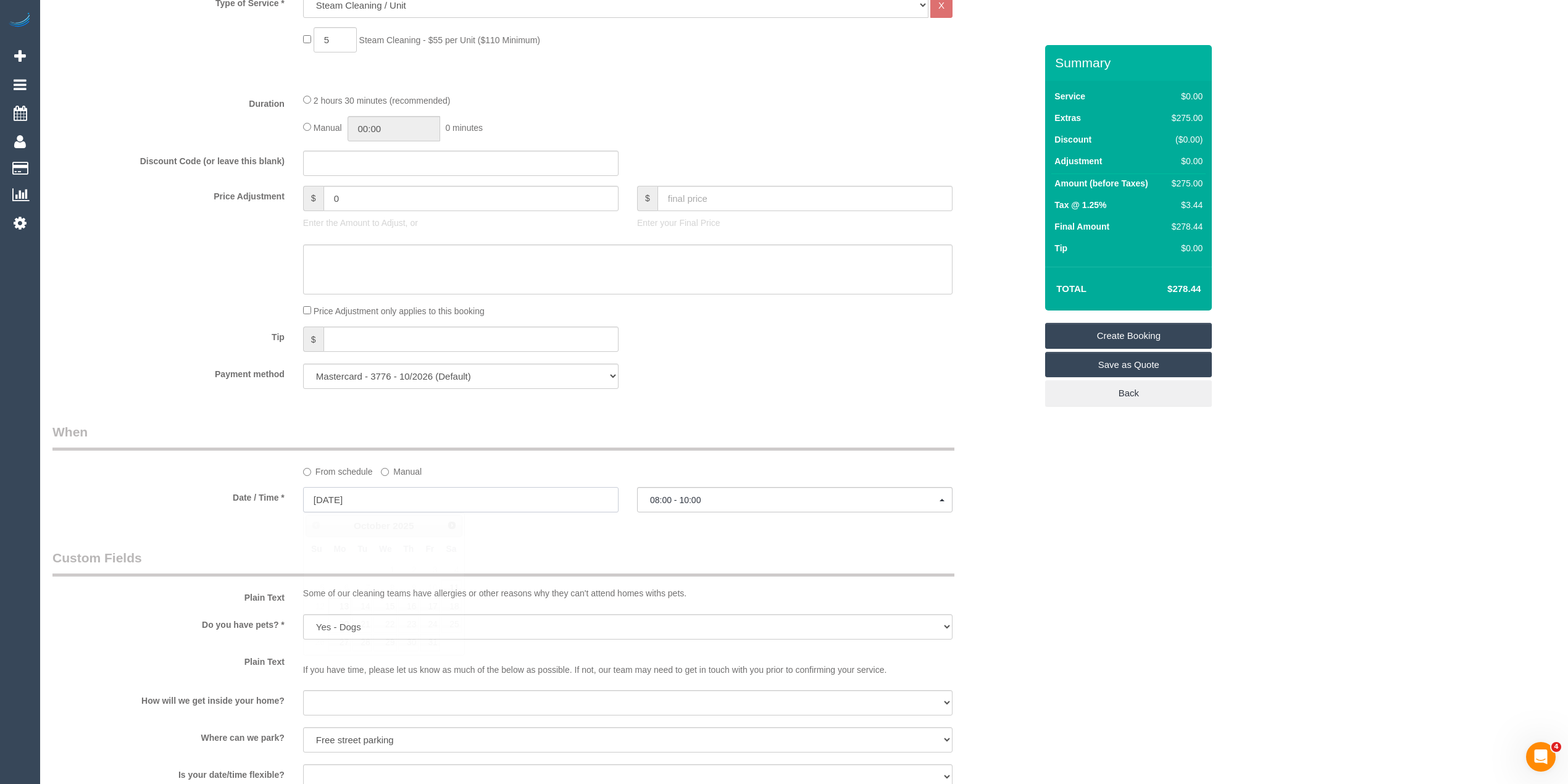
click at [331, 494] on input "13/10/2025" at bounding box center [461, 500] width 316 height 26
click at [339, 607] on link "13" at bounding box center [340, 606] width 23 height 17
click at [704, 495] on span "08:00 - 10:00" at bounding box center [795, 500] width 290 height 10
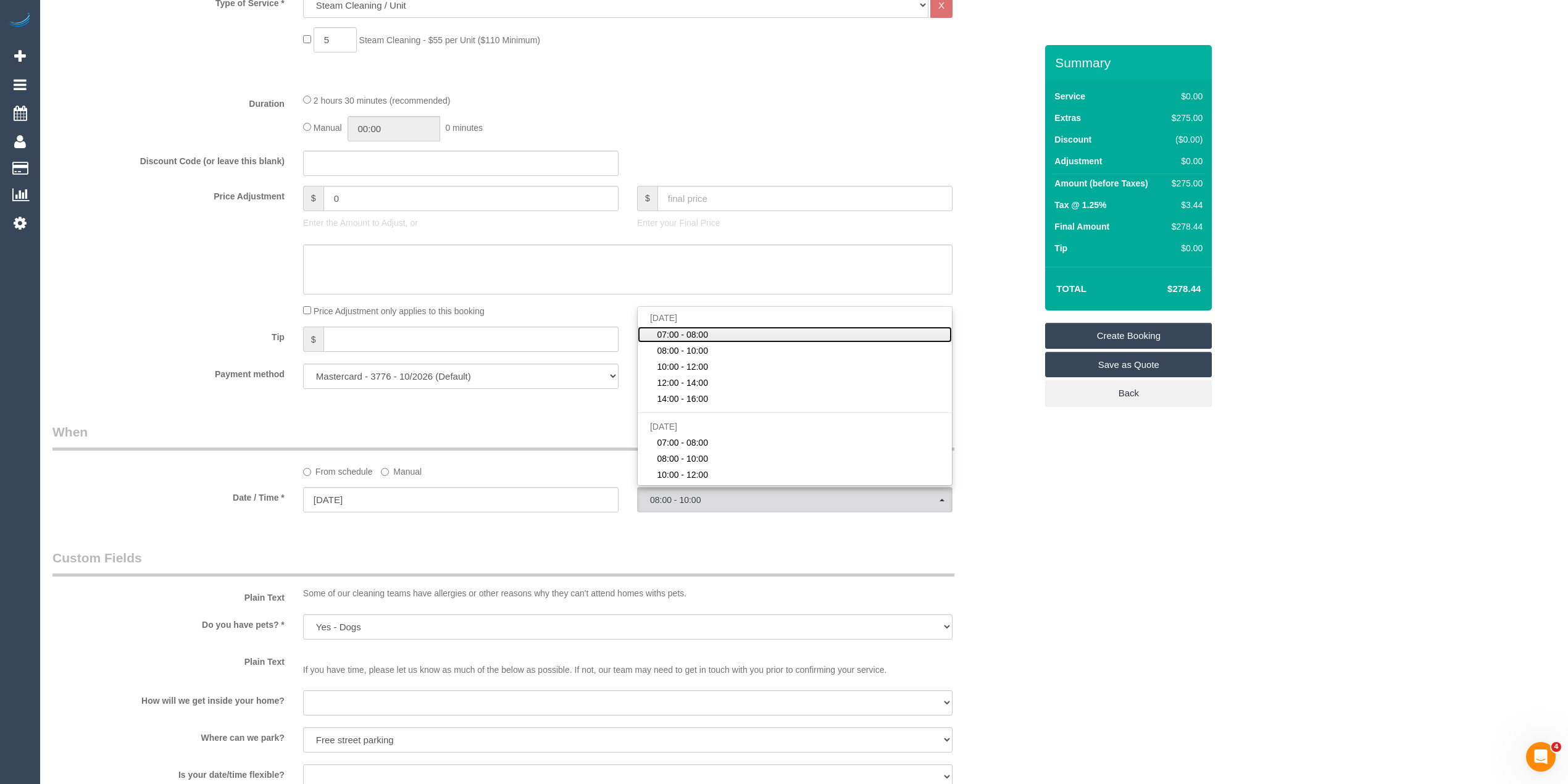
click at [724, 334] on link "07:00 - 08:00" at bounding box center [795, 335] width 314 height 16
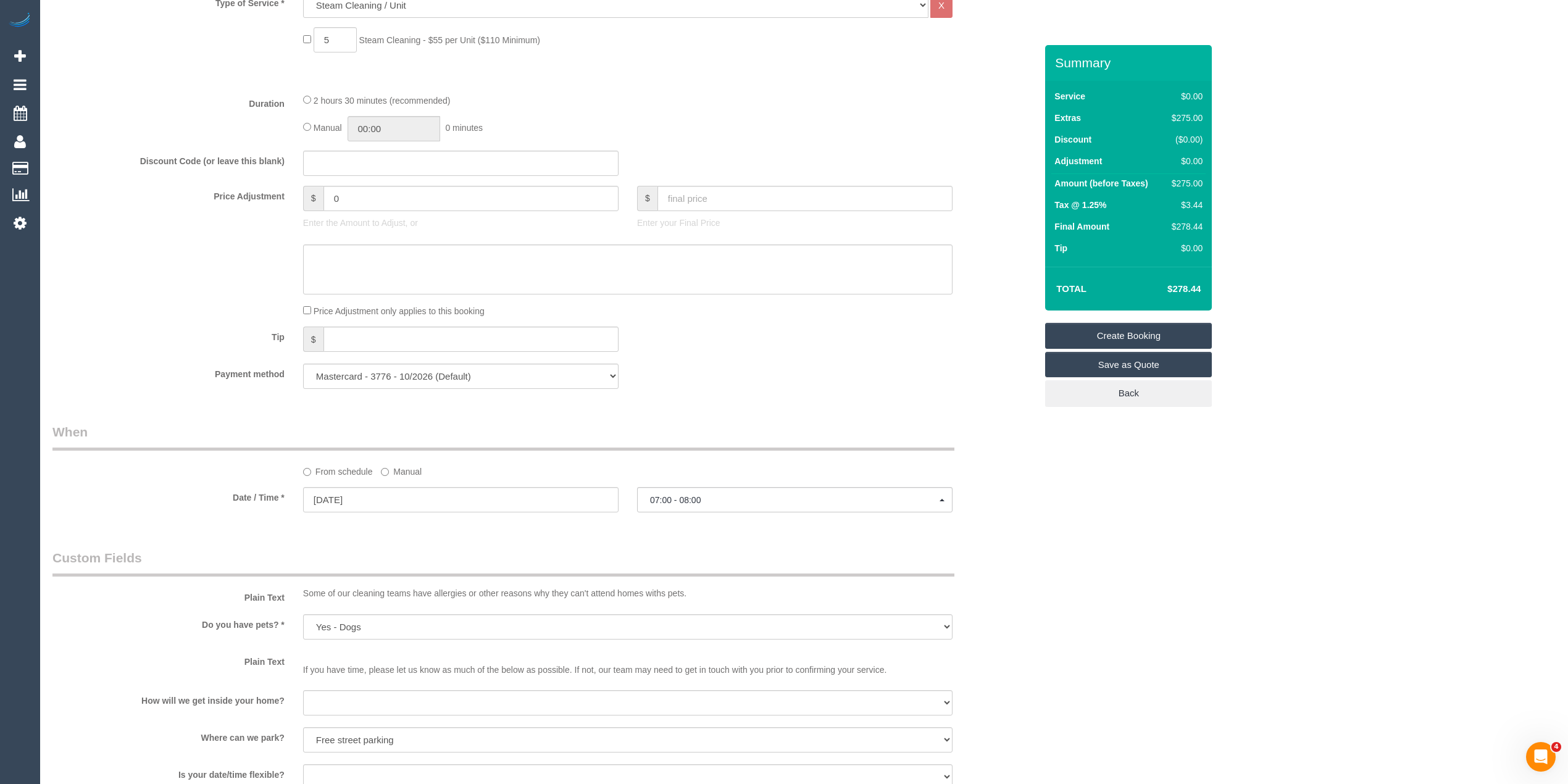
click at [1077, 507] on div "Who Email* georgia.shapero@hotmail.com Name * georgia shapero Where Address* 21…" at bounding box center [803, 397] width 1503 height 1789
click at [717, 496] on span "07:00 - 08:00" at bounding box center [795, 500] width 290 height 10
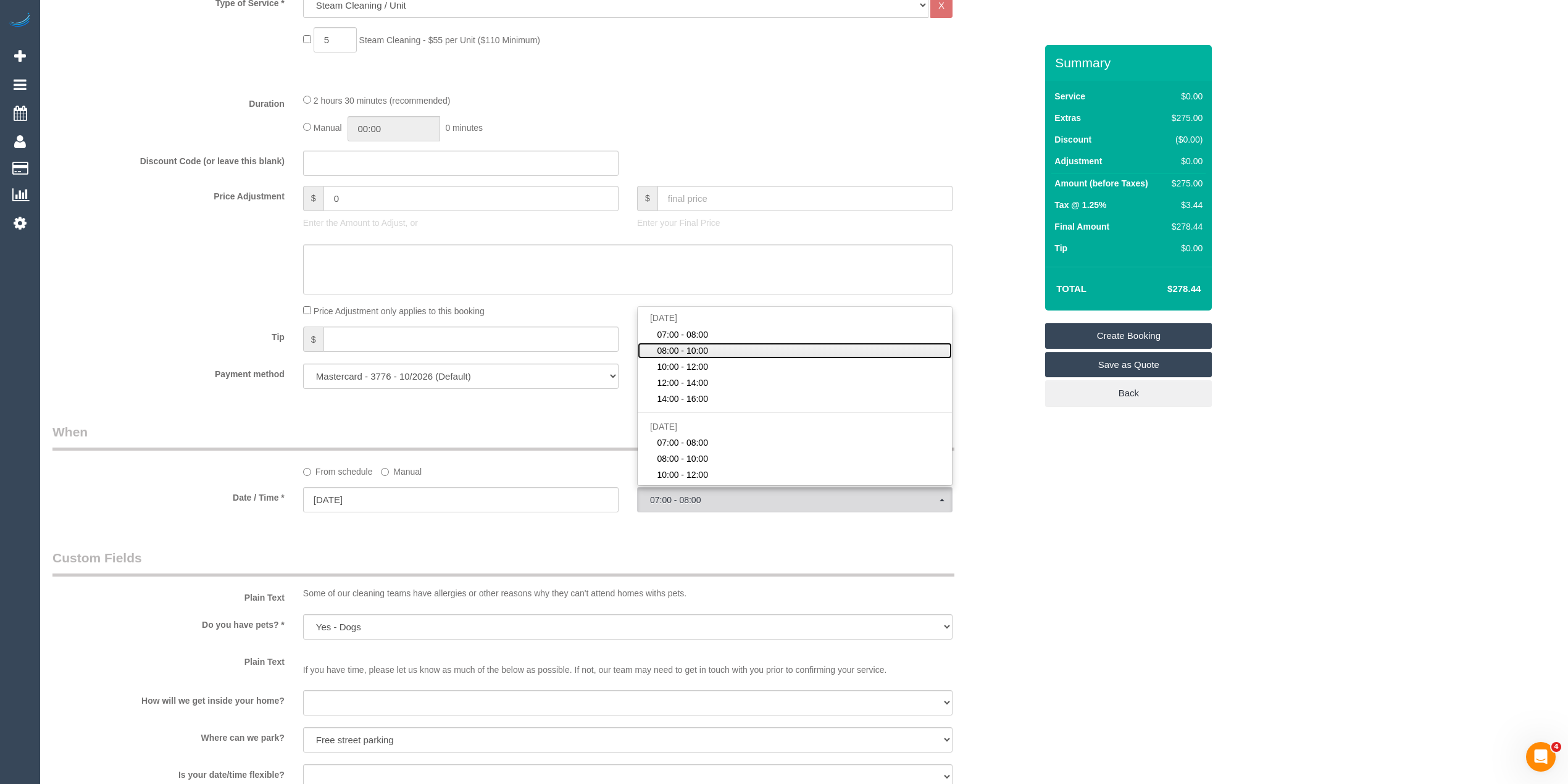
click at [729, 354] on link "08:00 - 10:00" at bounding box center [795, 351] width 314 height 16
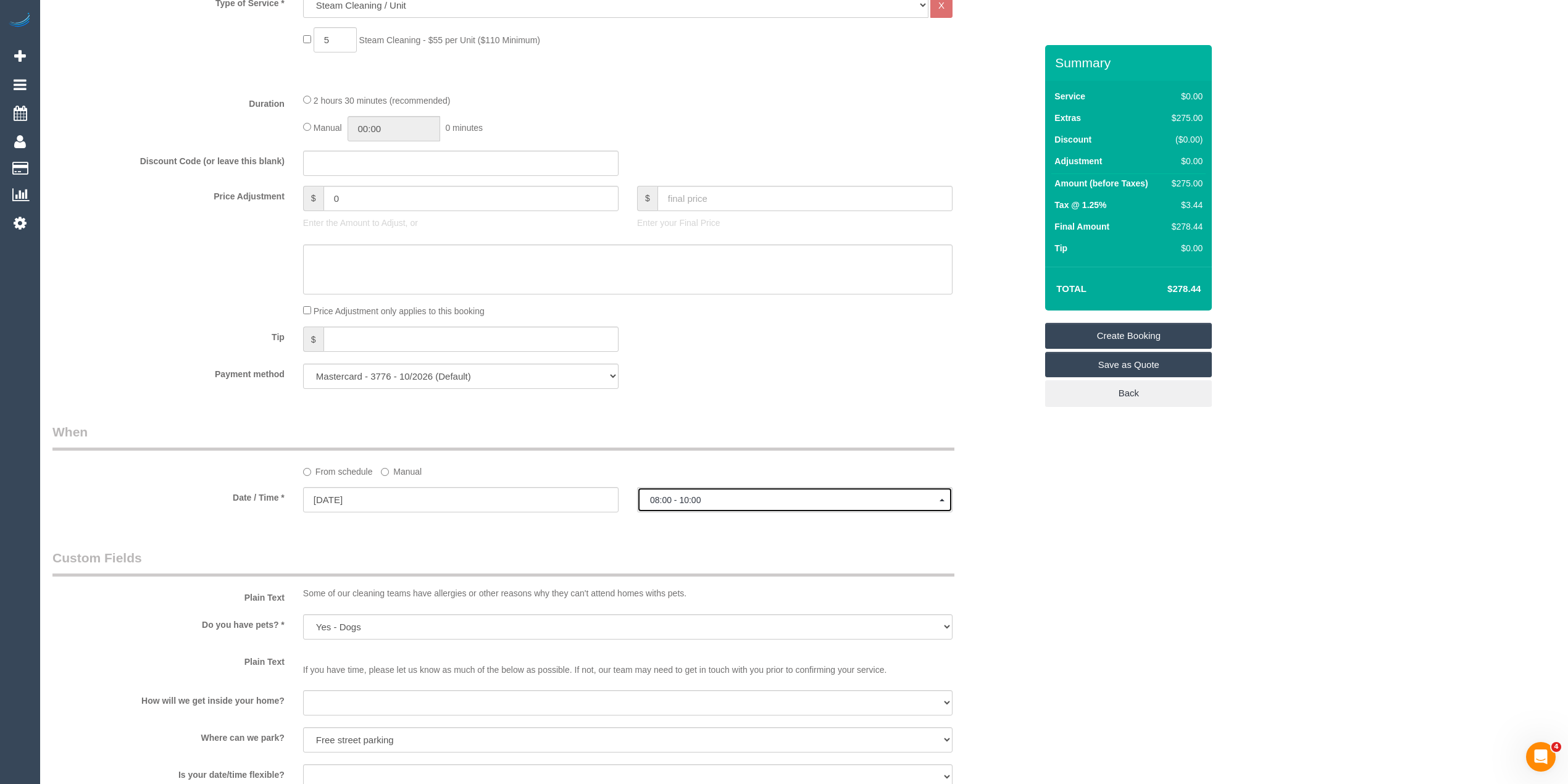
click at [672, 501] on span "08:00 - 10:00" at bounding box center [795, 500] width 290 height 10
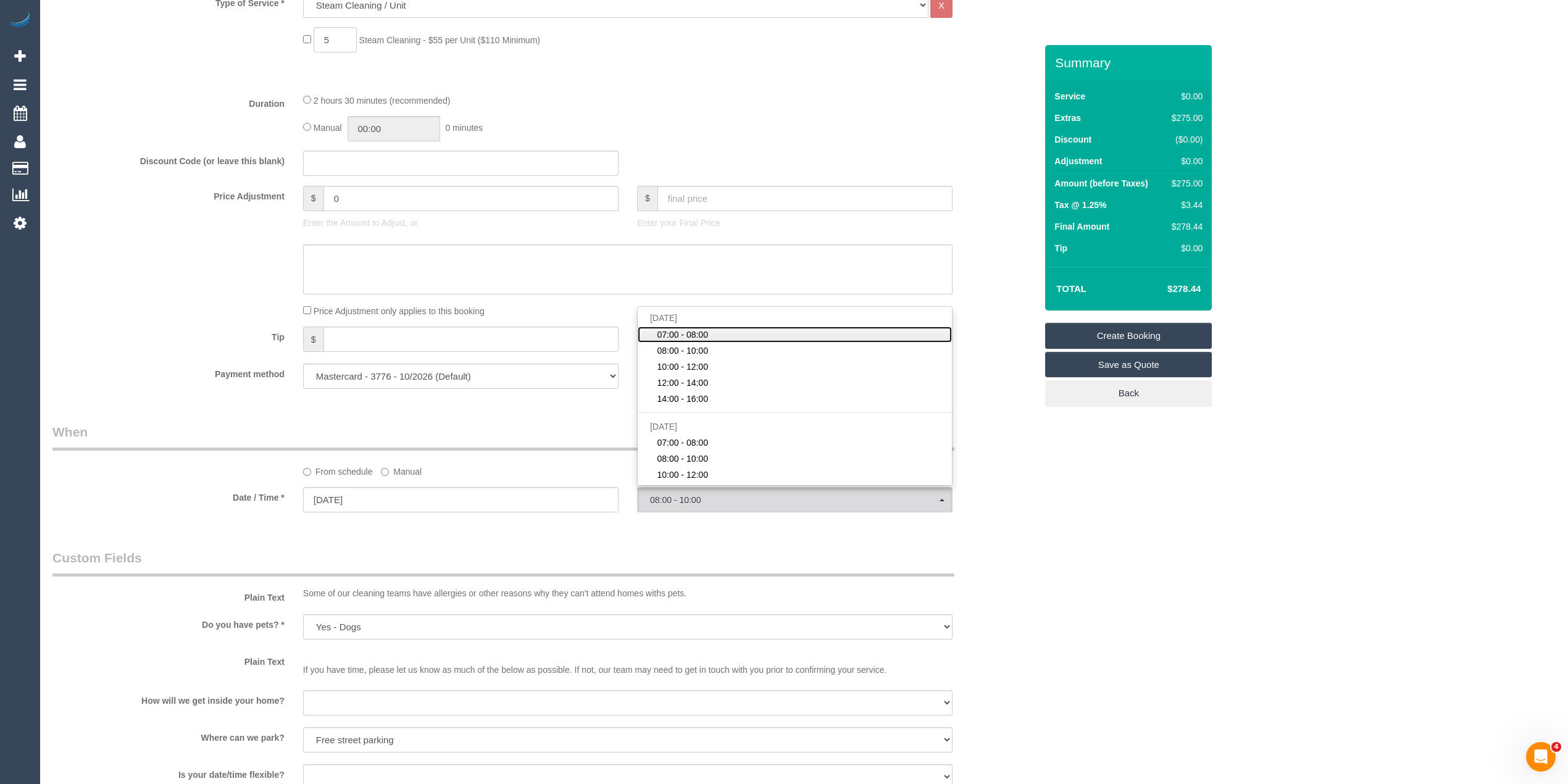
click at [689, 326] on link "07:00 - 08:00" at bounding box center [795, 335] width 314 height 16
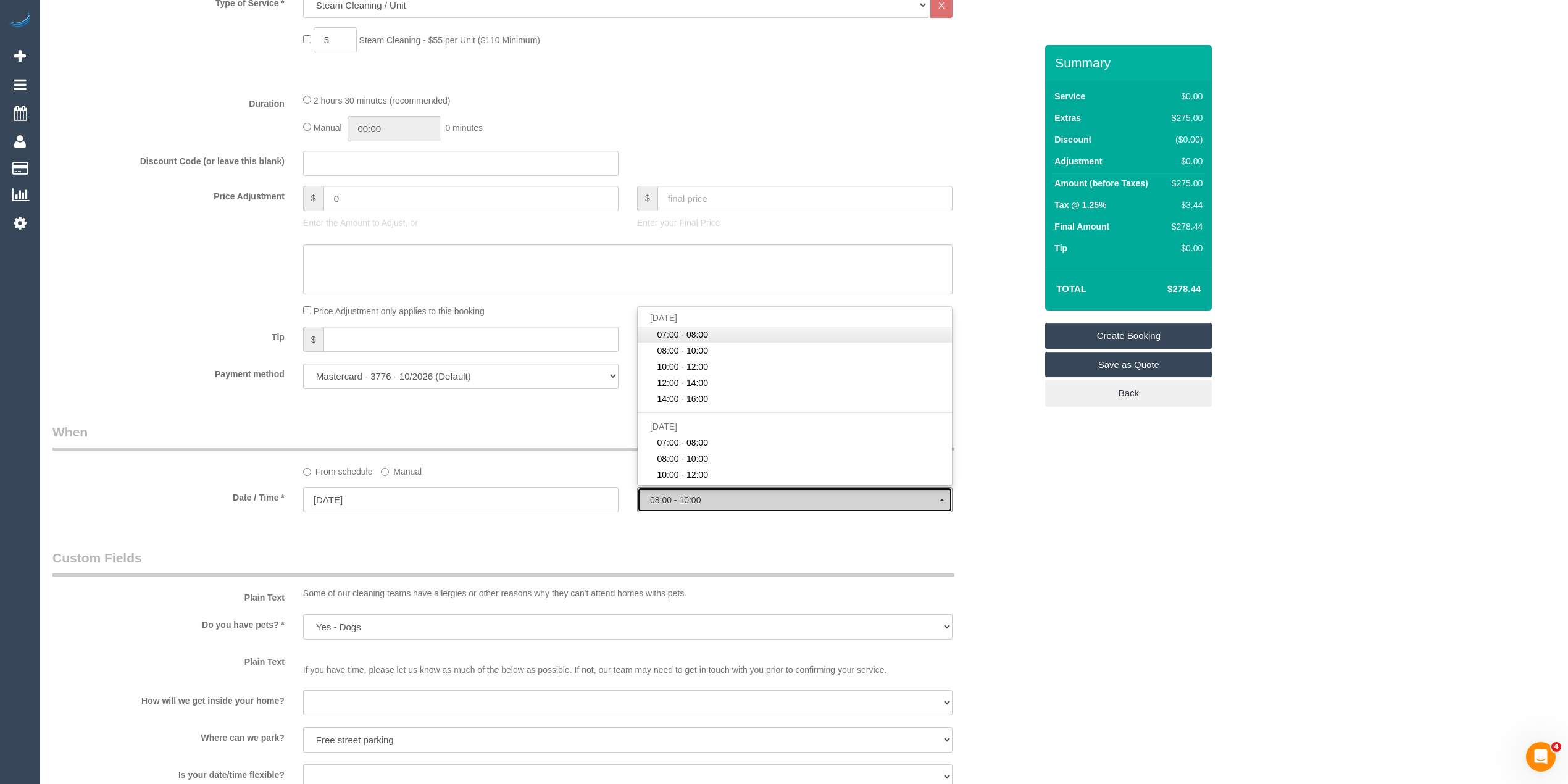
select select "spot1"
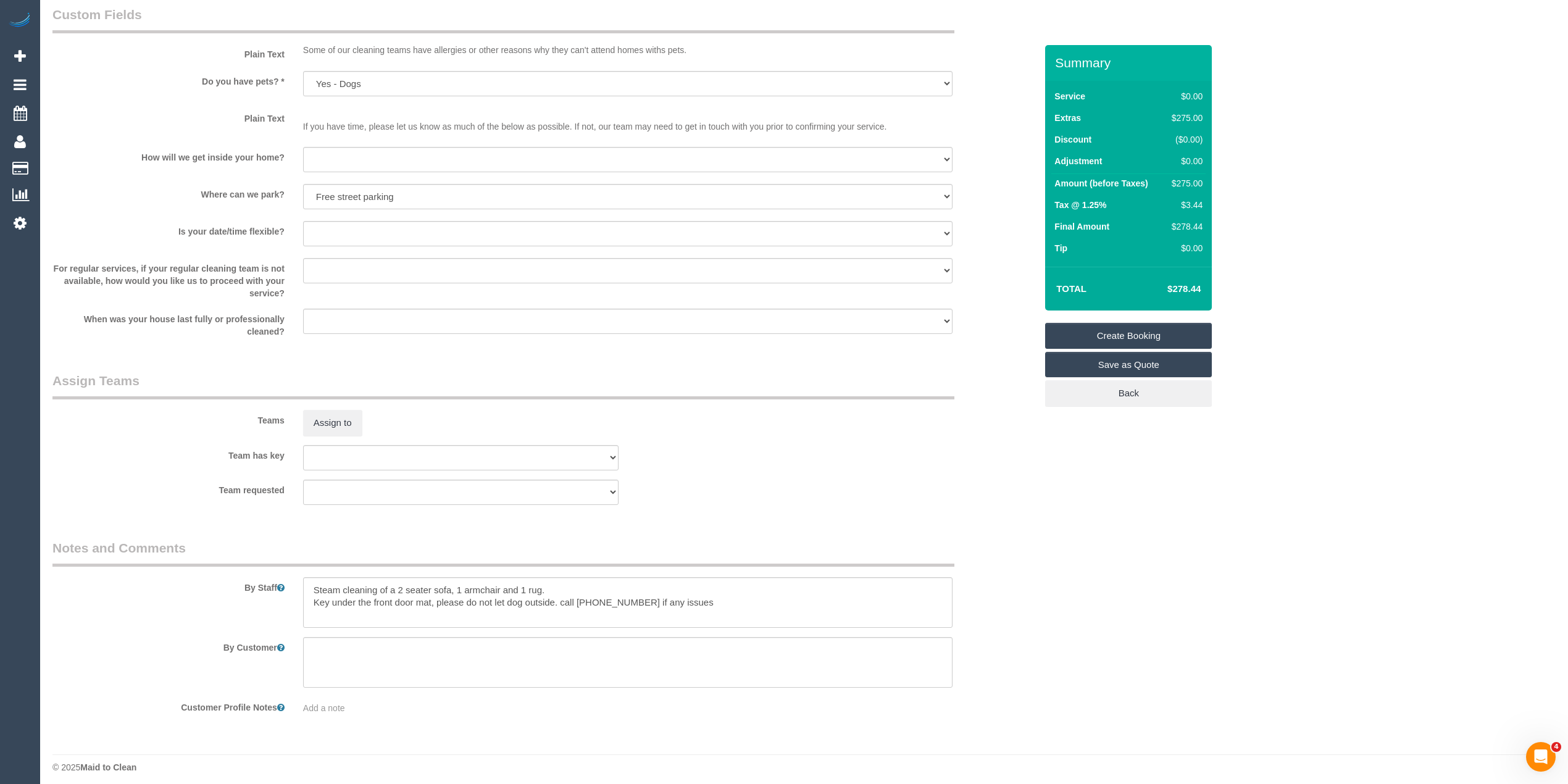
scroll to position [1092, 0]
click at [357, 149] on select "I will be home Key will be left (please provide details below) Lock box/Access …" at bounding box center [627, 154] width 650 height 26
select select "number:14"
click at [303, 141] on select "I will be home Key will be left (please provide details below) Lock box/Access …" at bounding box center [627, 154] width 650 height 26
click at [348, 220] on select "Yes - date and time Yes - date but not time Yes - time but not date No - No fle…" at bounding box center [627, 228] width 650 height 26
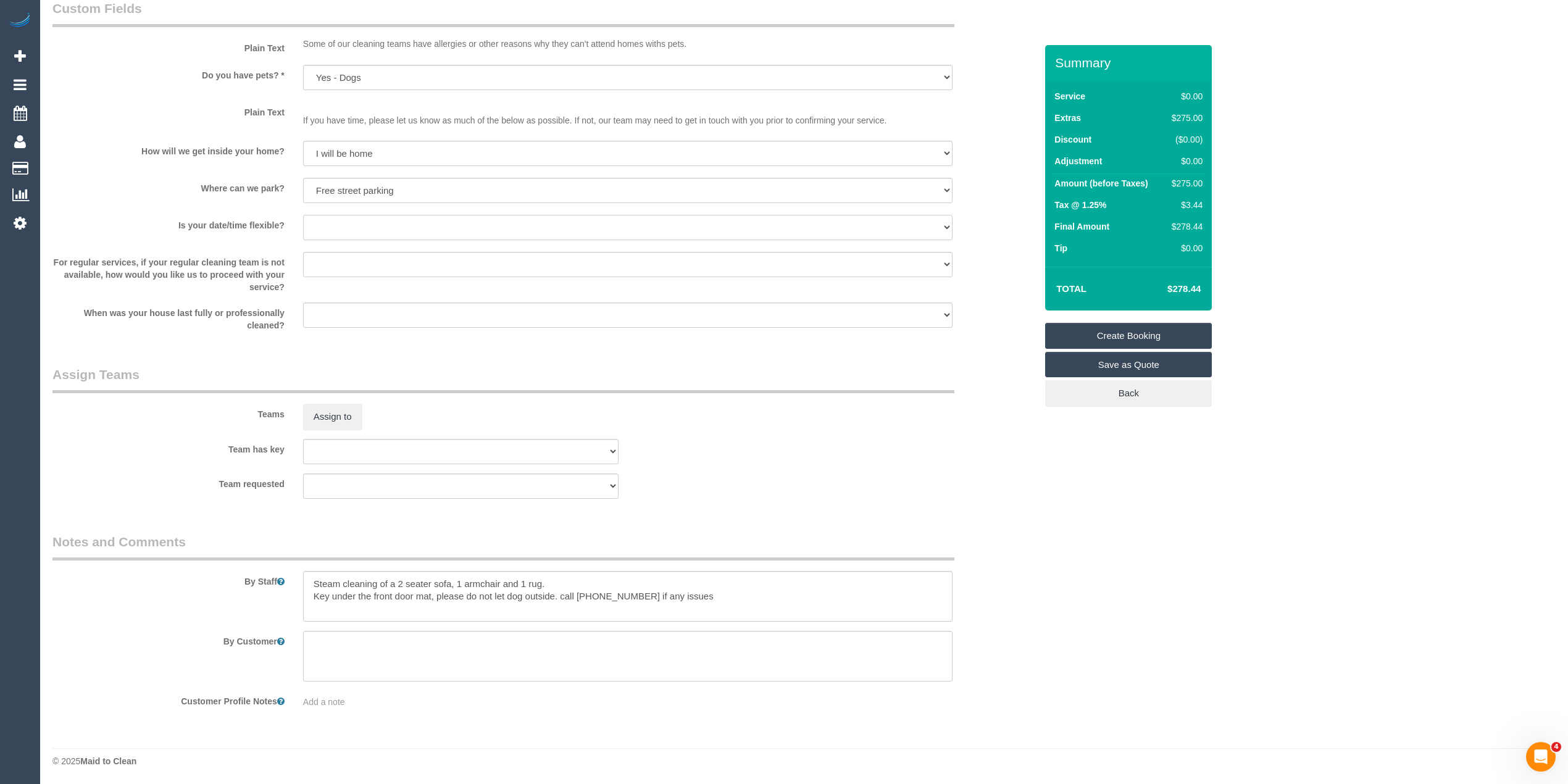
select select "number:36"
click at [303, 215] on select "Yes - date and time Yes - date but not time Yes - time but not date No - No fle…" at bounding box center [627, 228] width 650 height 26
click at [349, 220] on select "Yes - date and time Yes - date but not time Yes - time but not date No - No fle…" at bounding box center [627, 228] width 650 height 26
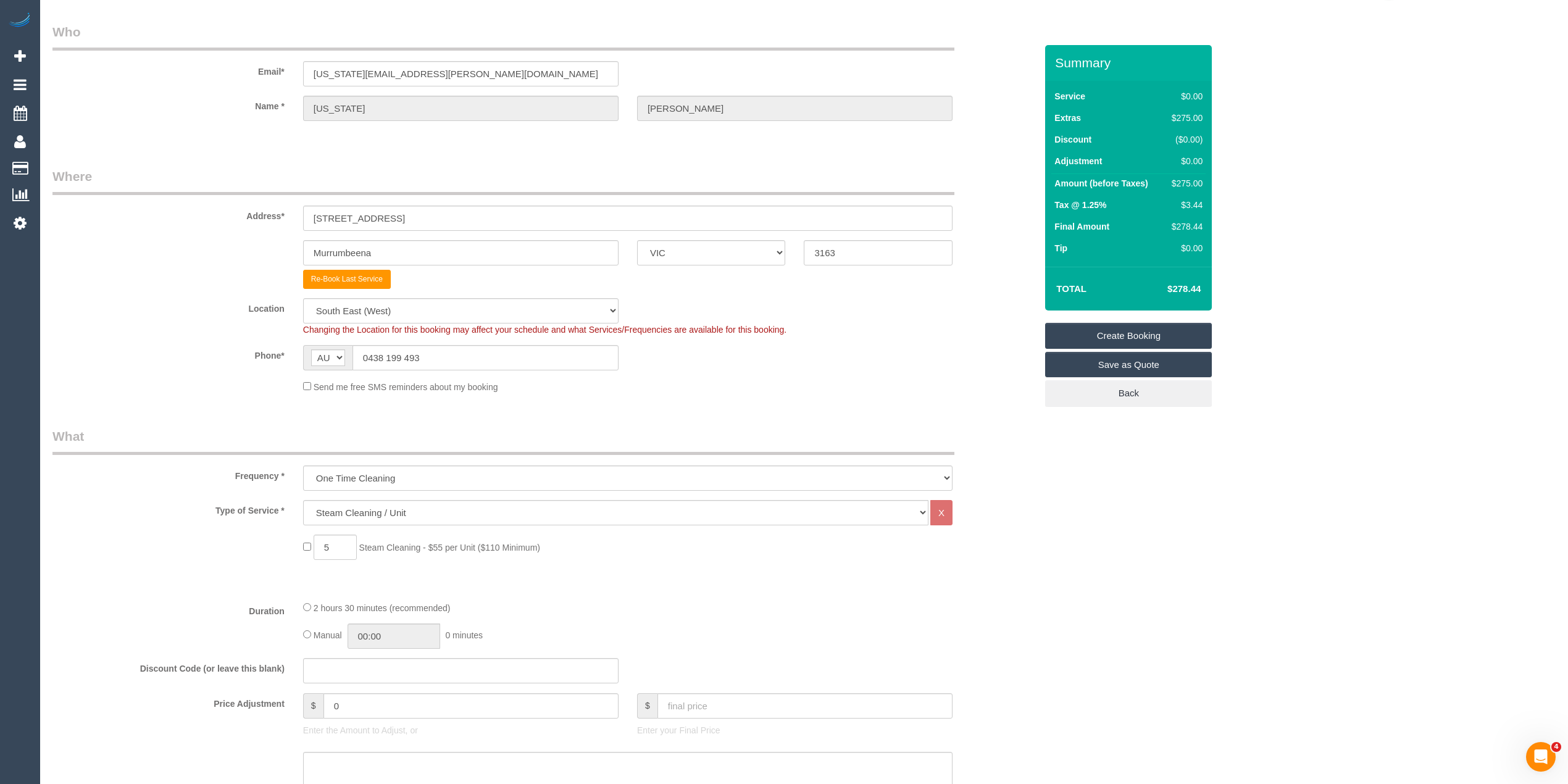
scroll to position [0, 0]
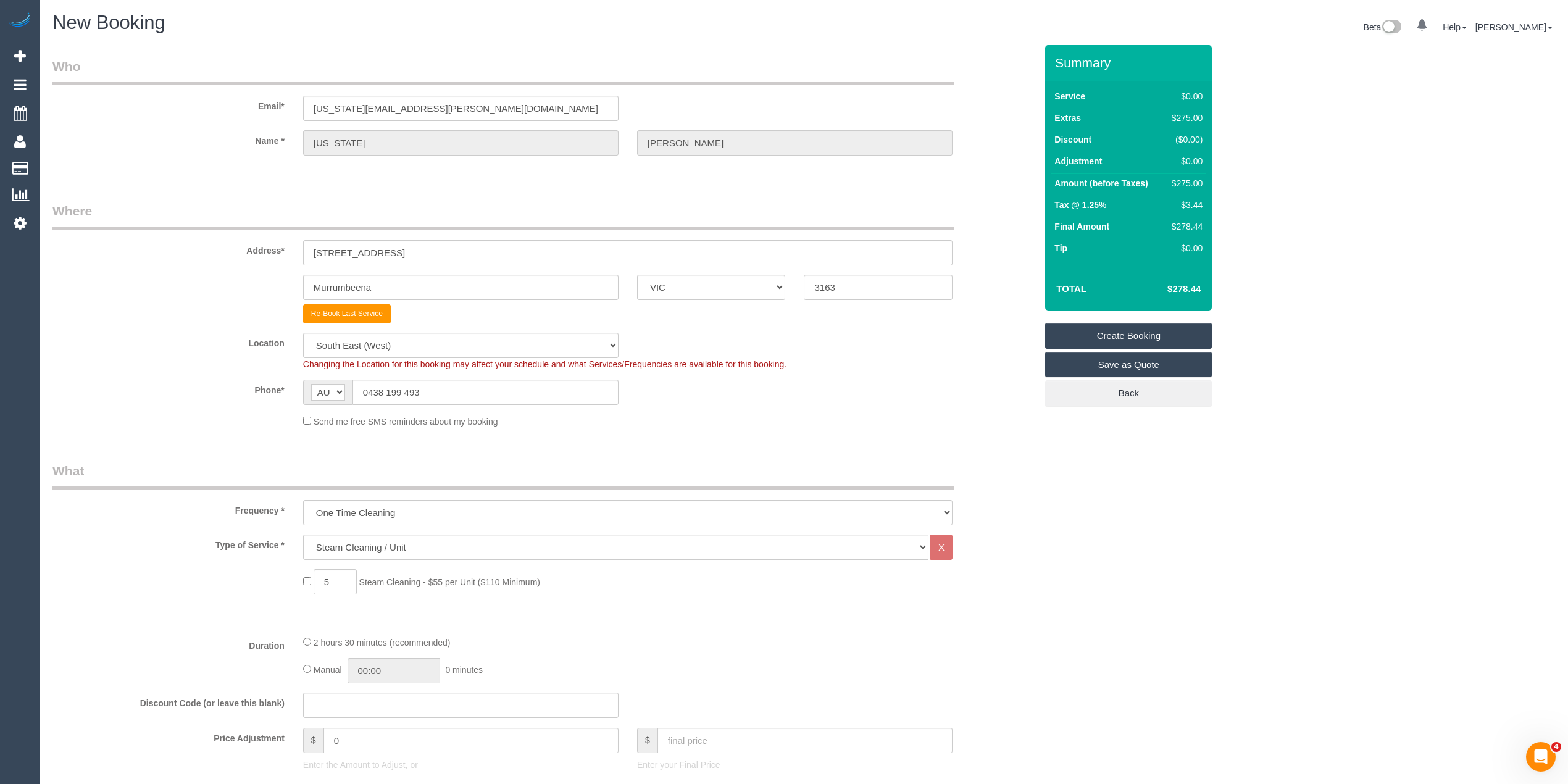
click at [1141, 334] on link "Create Booking" at bounding box center [1129, 336] width 167 height 26
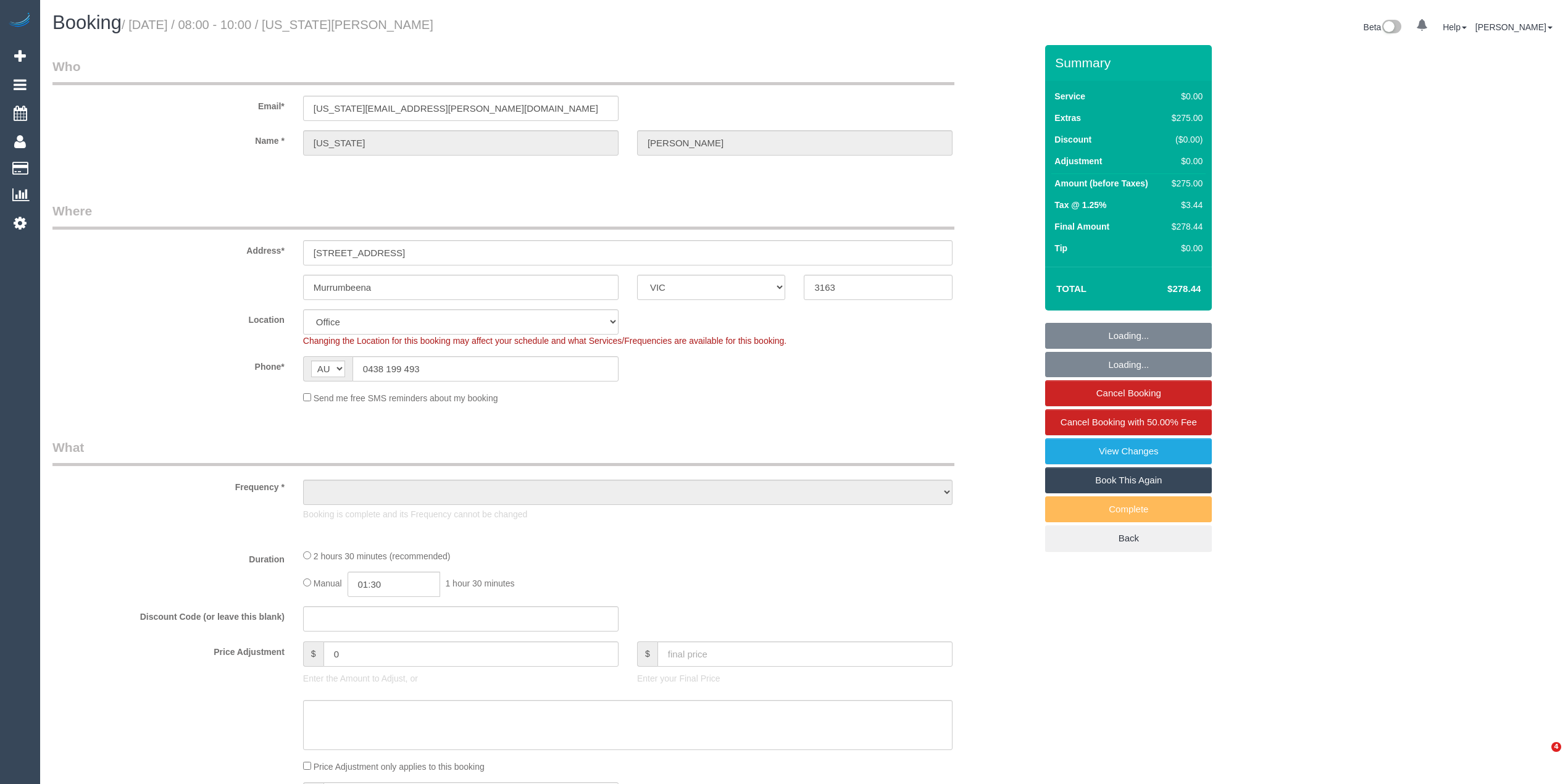
select select "VIC"
select select "string:stripe-pm_1RNliZ2GScqysDRVkfa5YLTq"
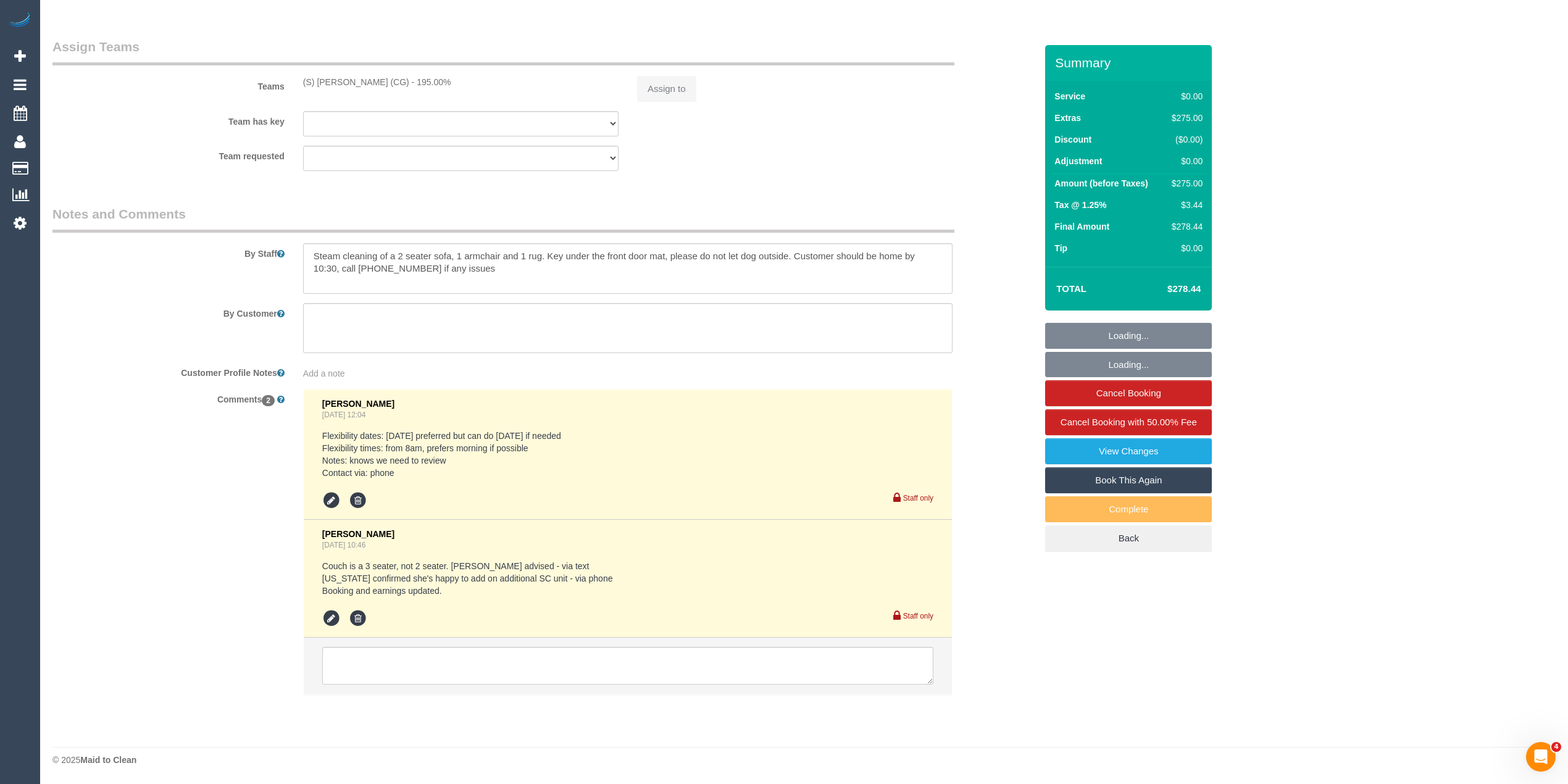
select select "object:2026"
select select "number:27"
select select "number:14"
select select "number:19"
select select "number:36"
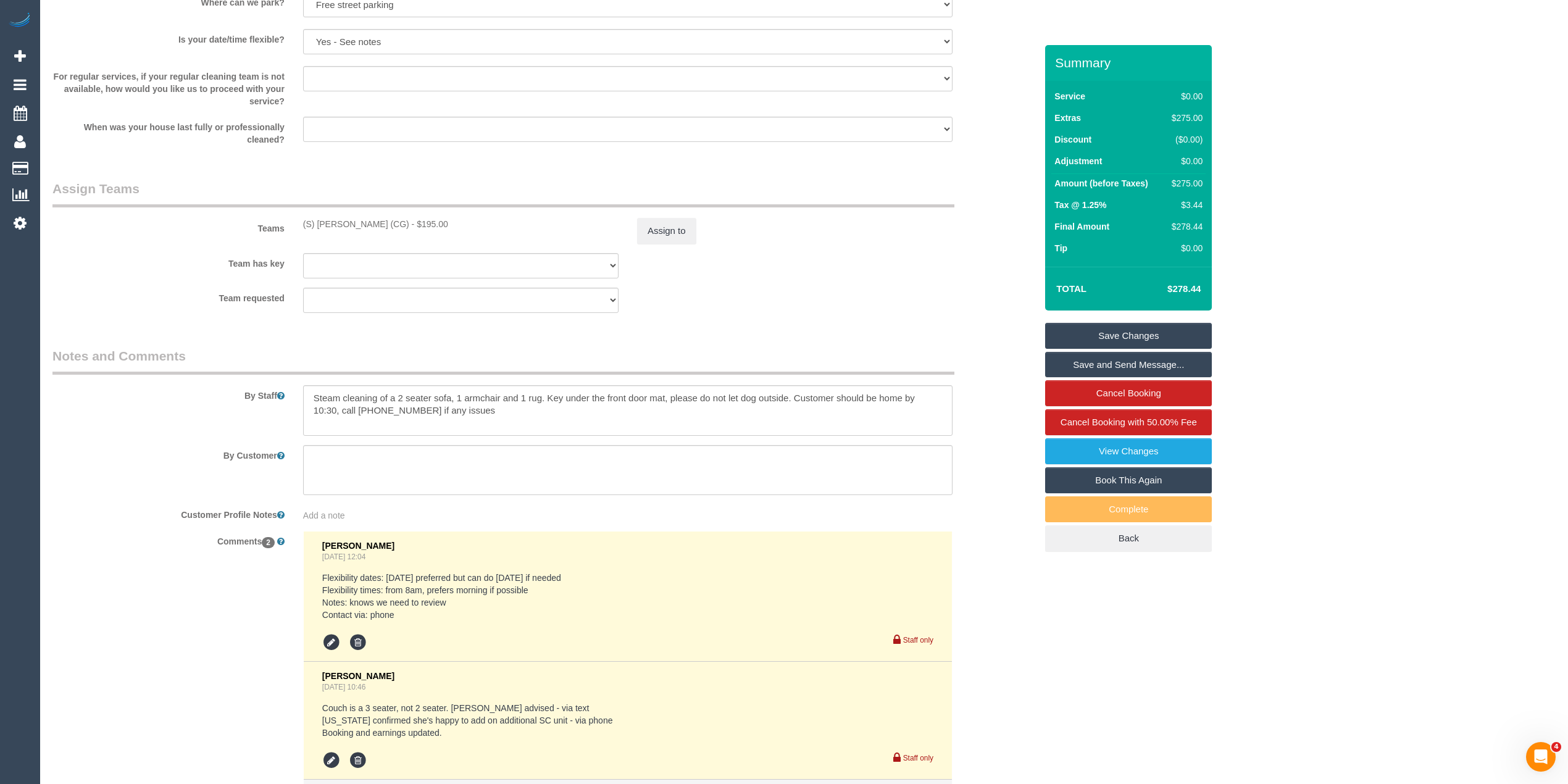
scroll to position [1376, 0]
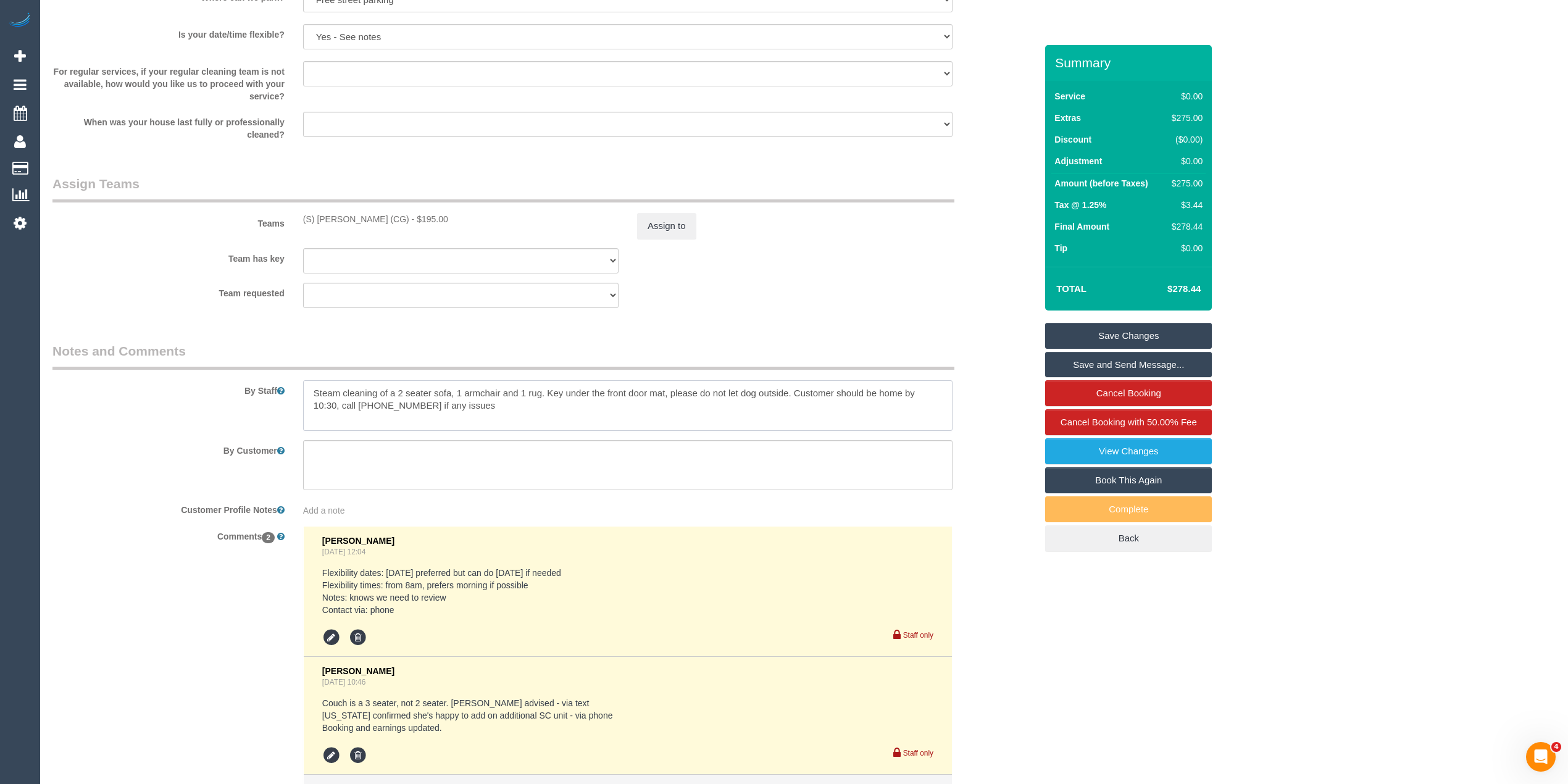
drag, startPoint x: 306, startPoint y: 386, endPoint x: 793, endPoint y: 374, distance: 487.1
click at [793, 374] on div "By Staff" at bounding box center [543, 386] width 1002 height 89
drag, startPoint x: 491, startPoint y: 410, endPoint x: 305, endPoint y: 384, distance: 187.8
click at [305, 384] on textarea at bounding box center [627, 405] width 650 height 50
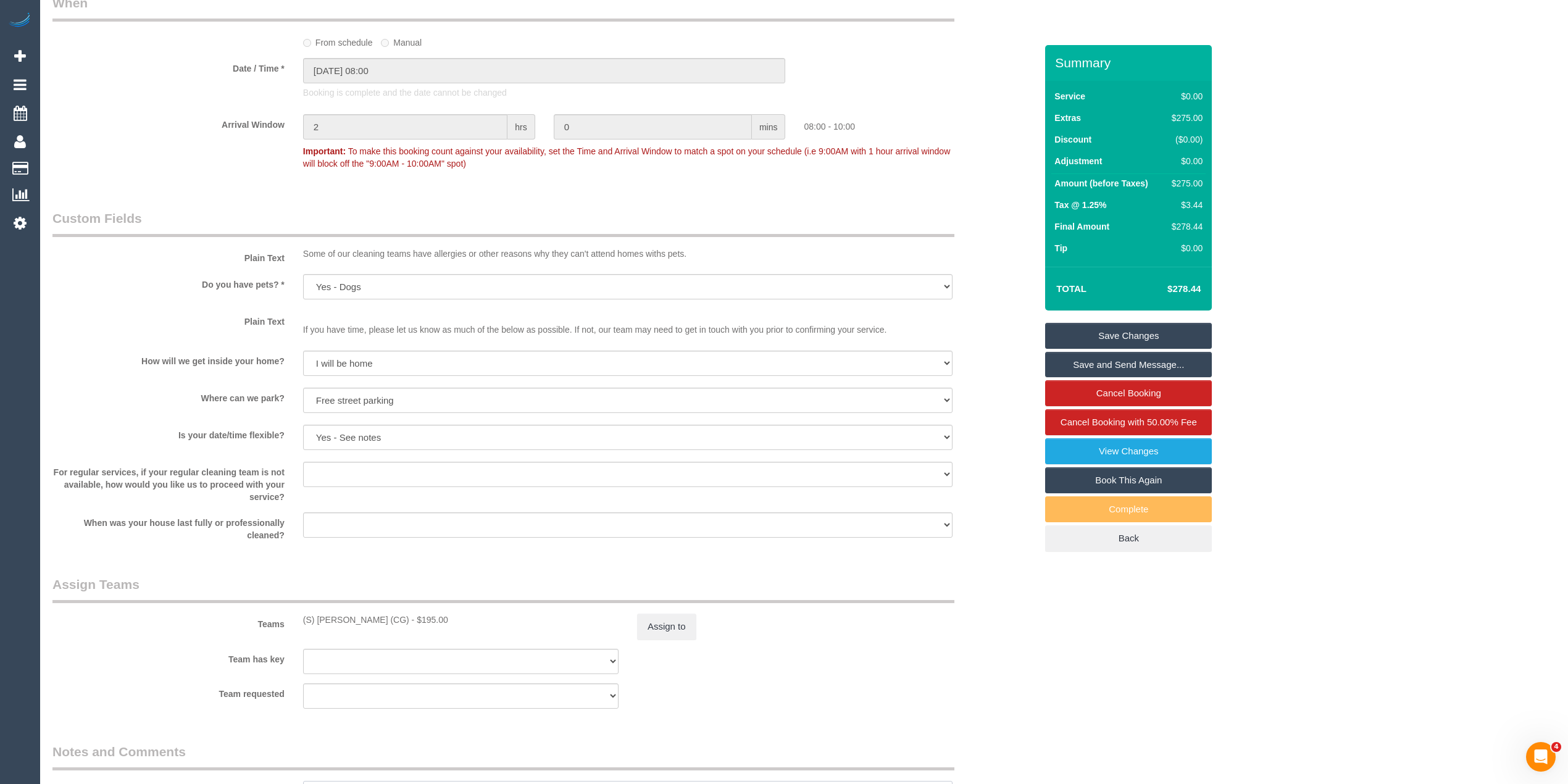
scroll to position [964, 0]
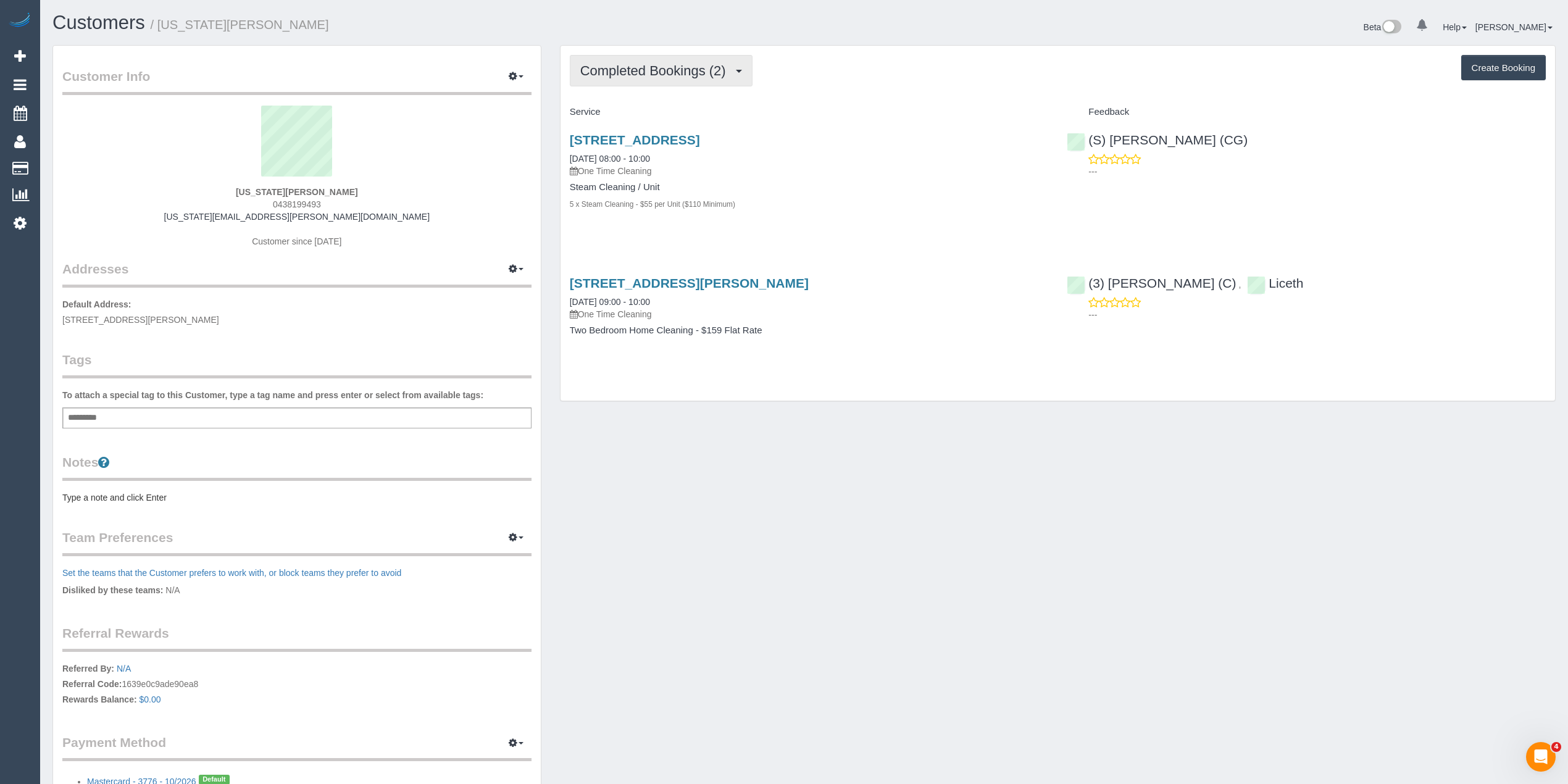
click at [629, 68] on span "Completed Bookings (2)" at bounding box center [656, 71] width 152 height 15
click at [650, 114] on link "Upcoming Bookings (0)" at bounding box center [634, 116] width 128 height 16
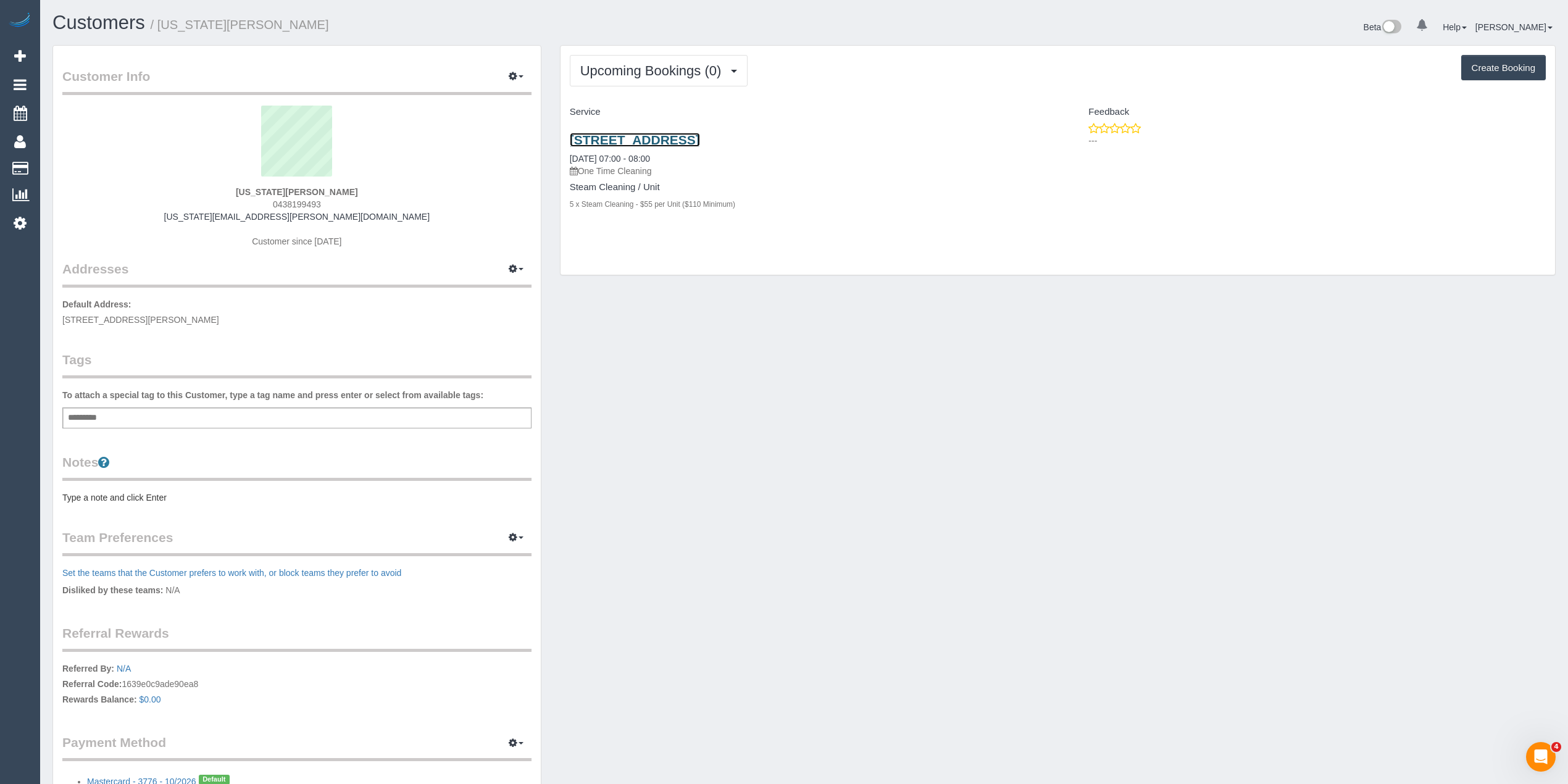
click at [689, 133] on link "[STREET_ADDRESS]" at bounding box center [635, 140] width 130 height 14
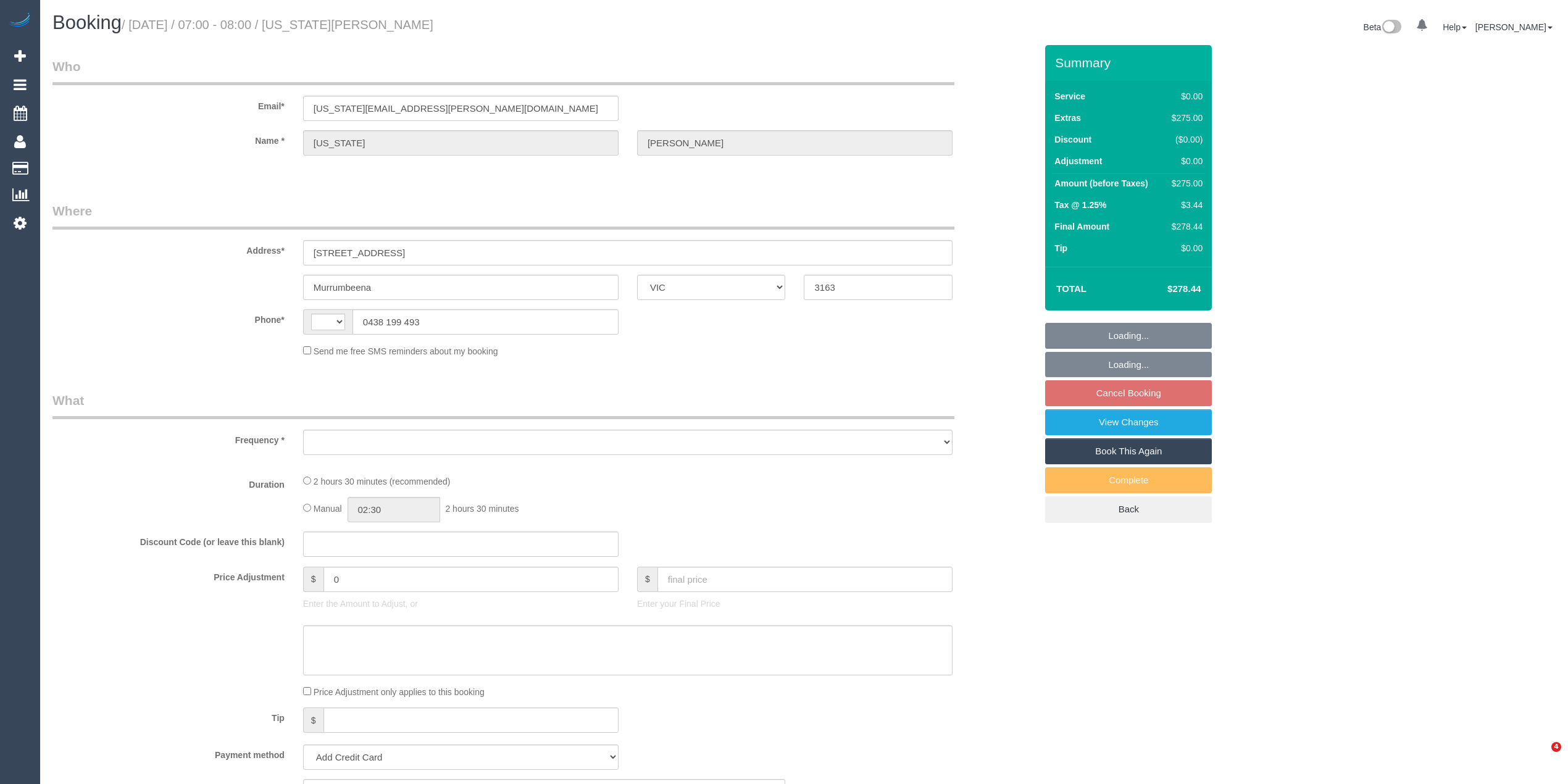
select select "VIC"
select select "string:AU"
select select "object:522"
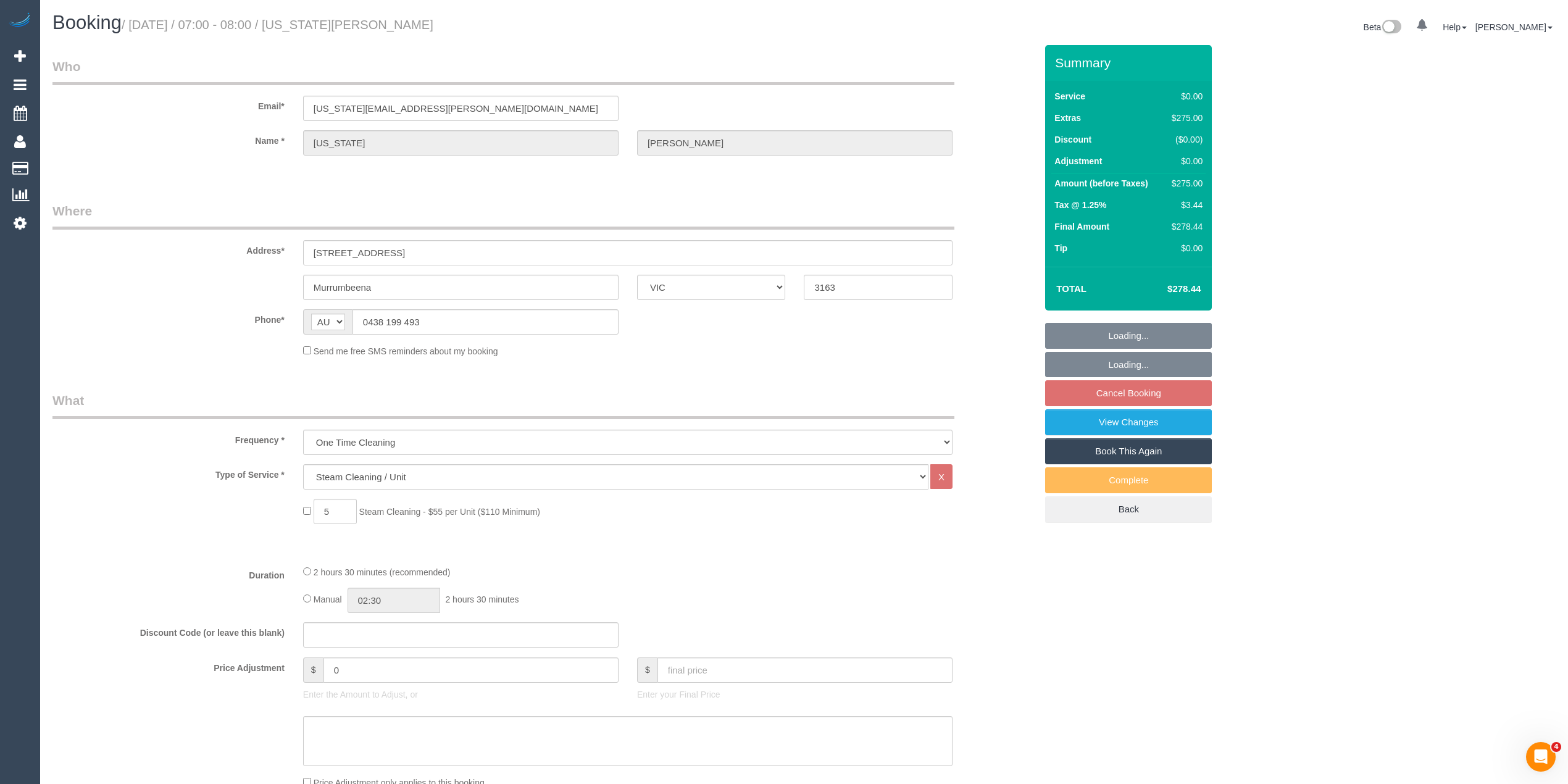
click at [1503, 462] on div "Who Email* georgia.shapero@hotmail.com Name * georgia shapero Where Address* 21…" at bounding box center [803, 779] width 1503 height 1467
select select "string:stripe-pm_1RNliZ2GScqysDRVkfa5YLTq"
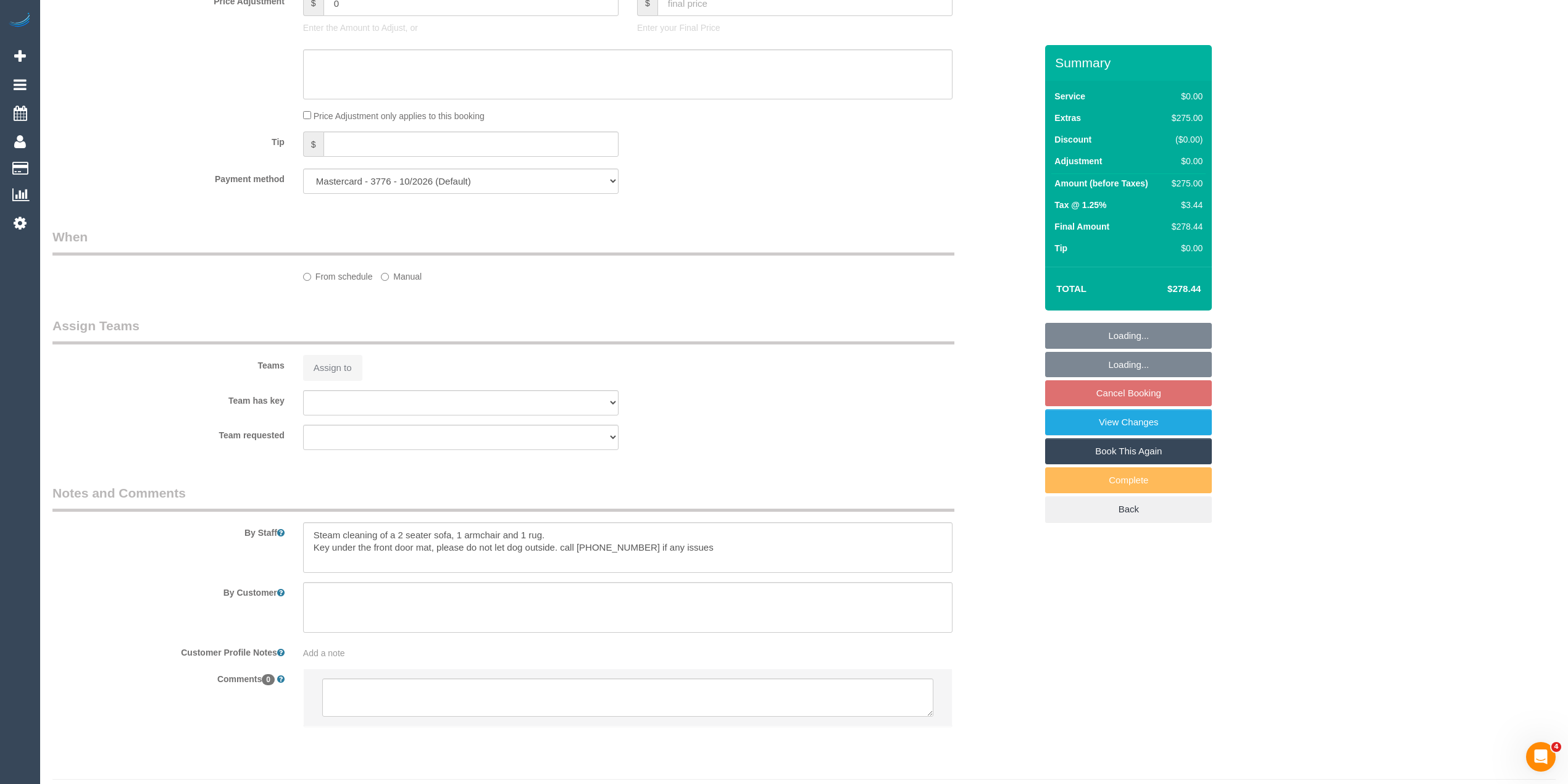
select select "number:27"
select select "number:14"
select select "number:19"
select select "number:36"
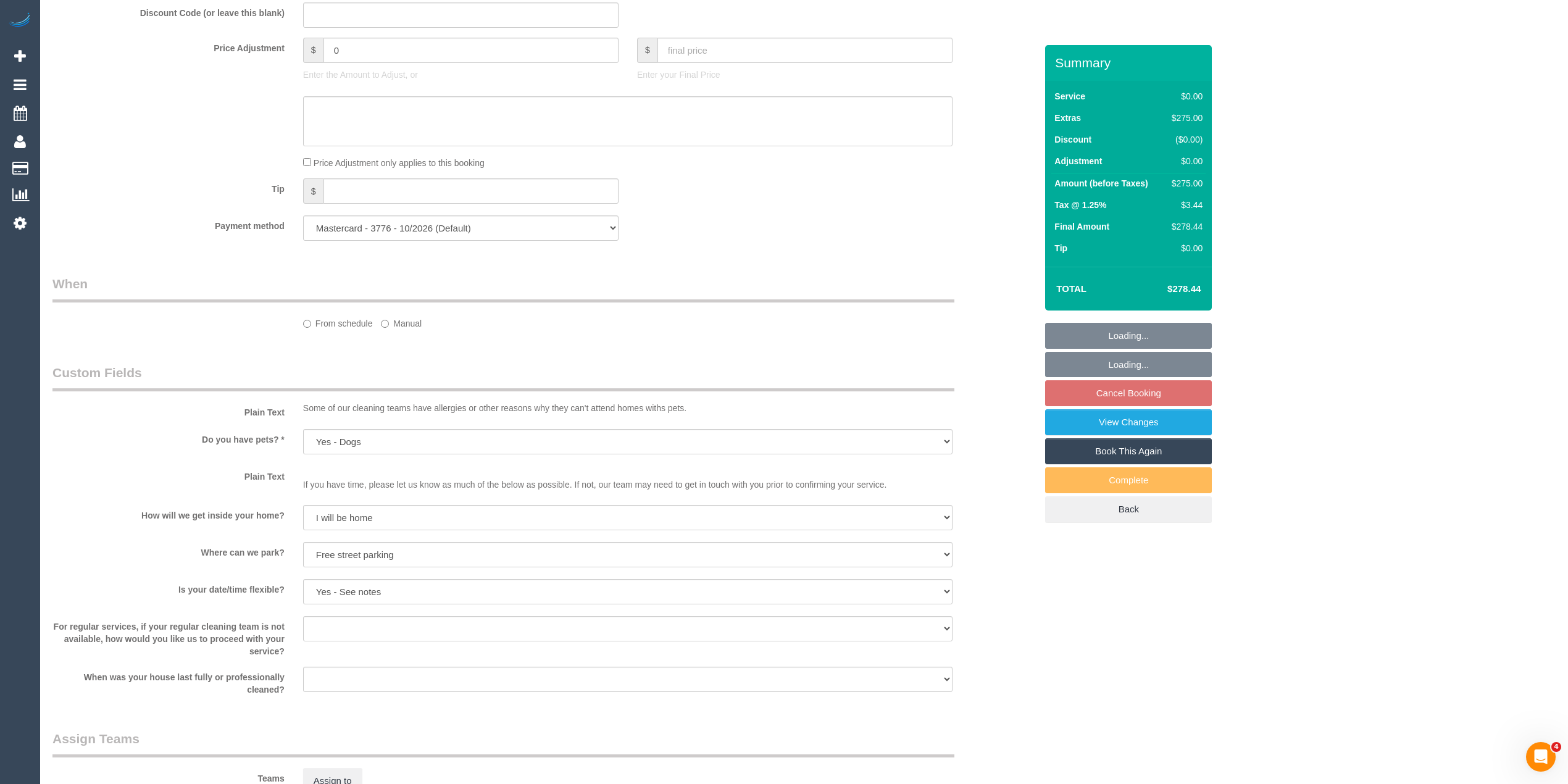
scroll to position [746, 0]
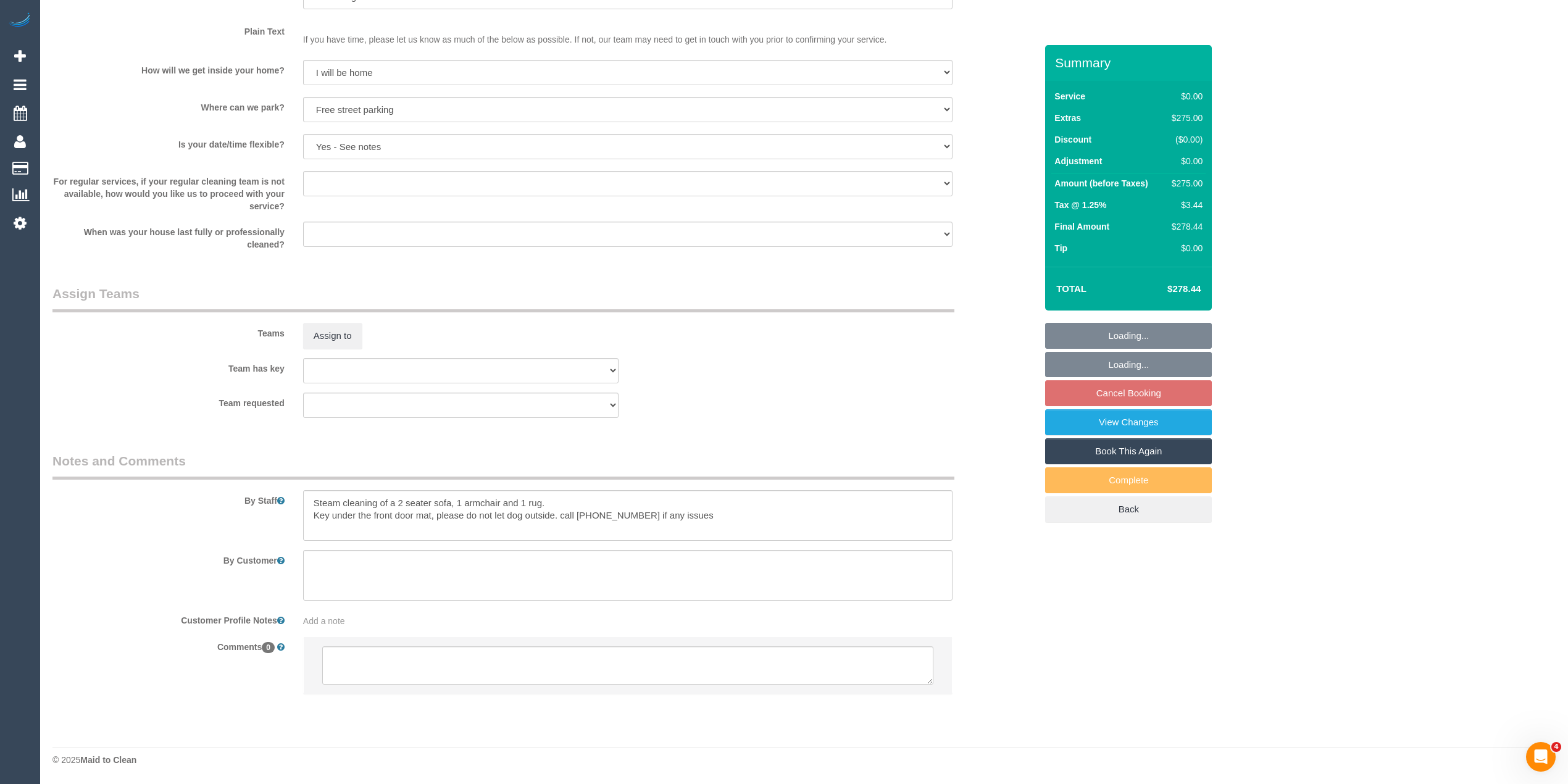
select select "object:1234"
select select "spot1"
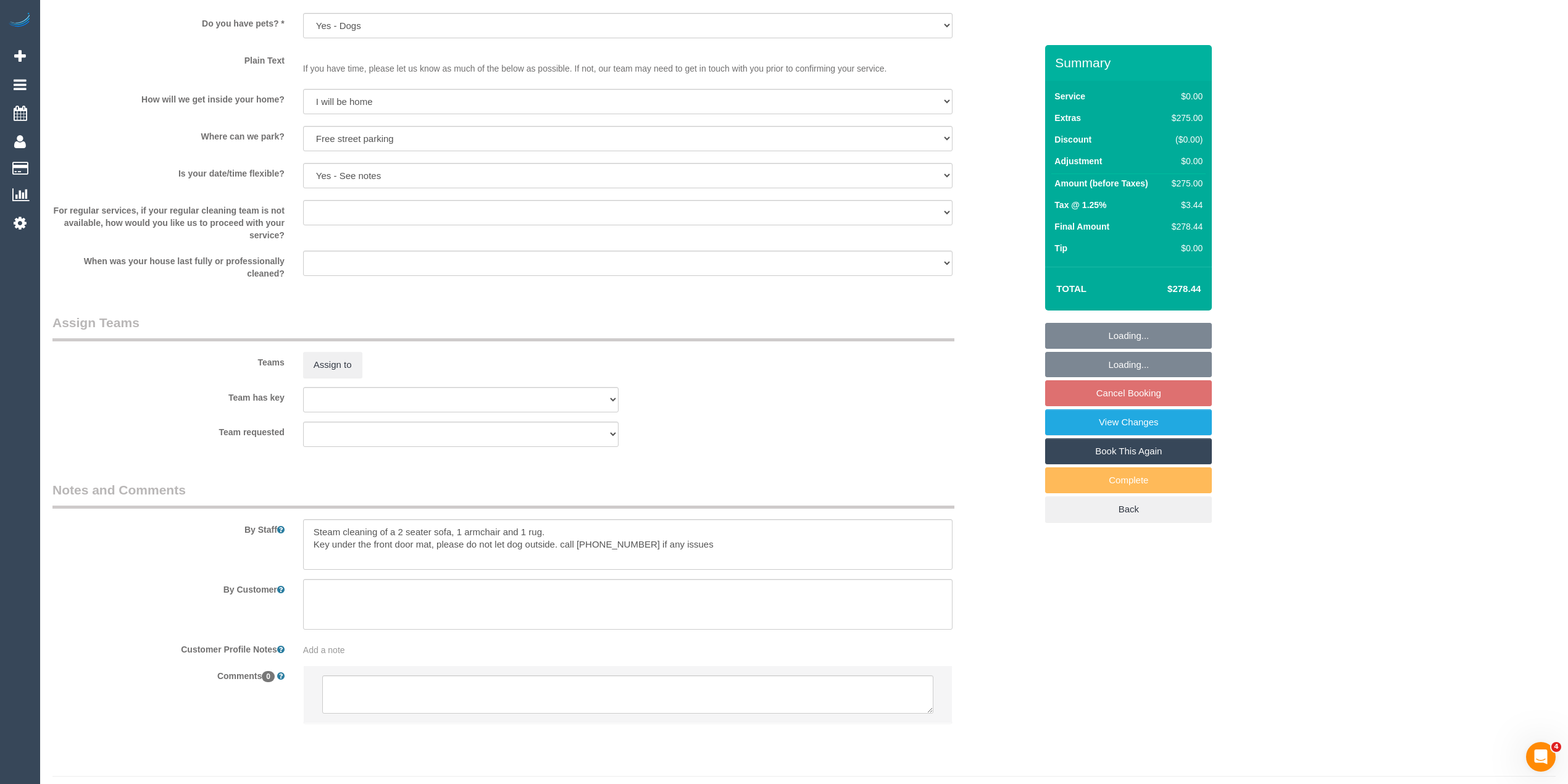
scroll to position [1148, 0]
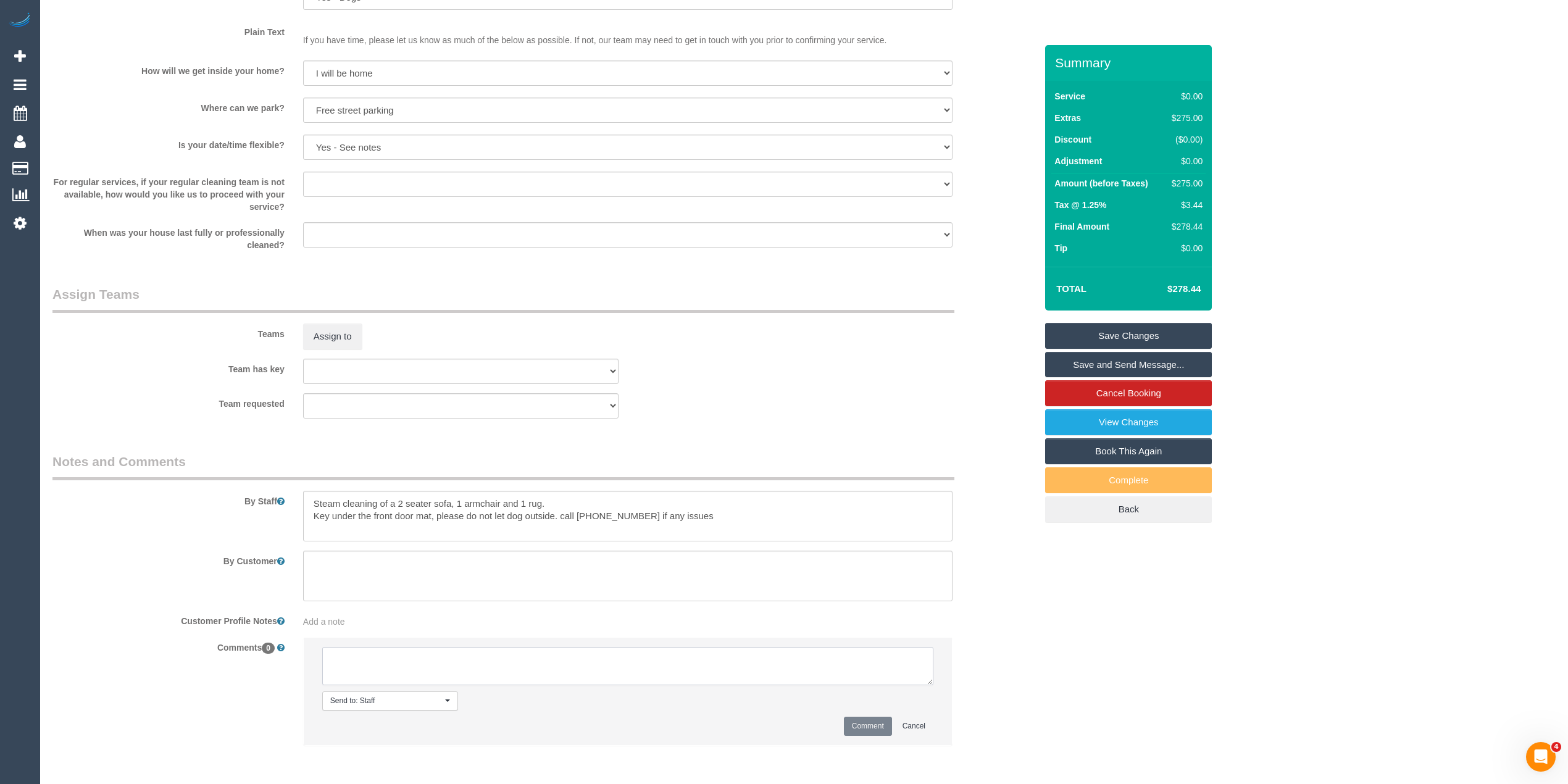
click at [423, 666] on textarea at bounding box center [628, 666] width 611 height 38
drag, startPoint x: 924, startPoint y: 678, endPoint x: 922, endPoint y: 721, distance: 43.0
click at [922, 685] on textarea at bounding box center [628, 666] width 611 height 38
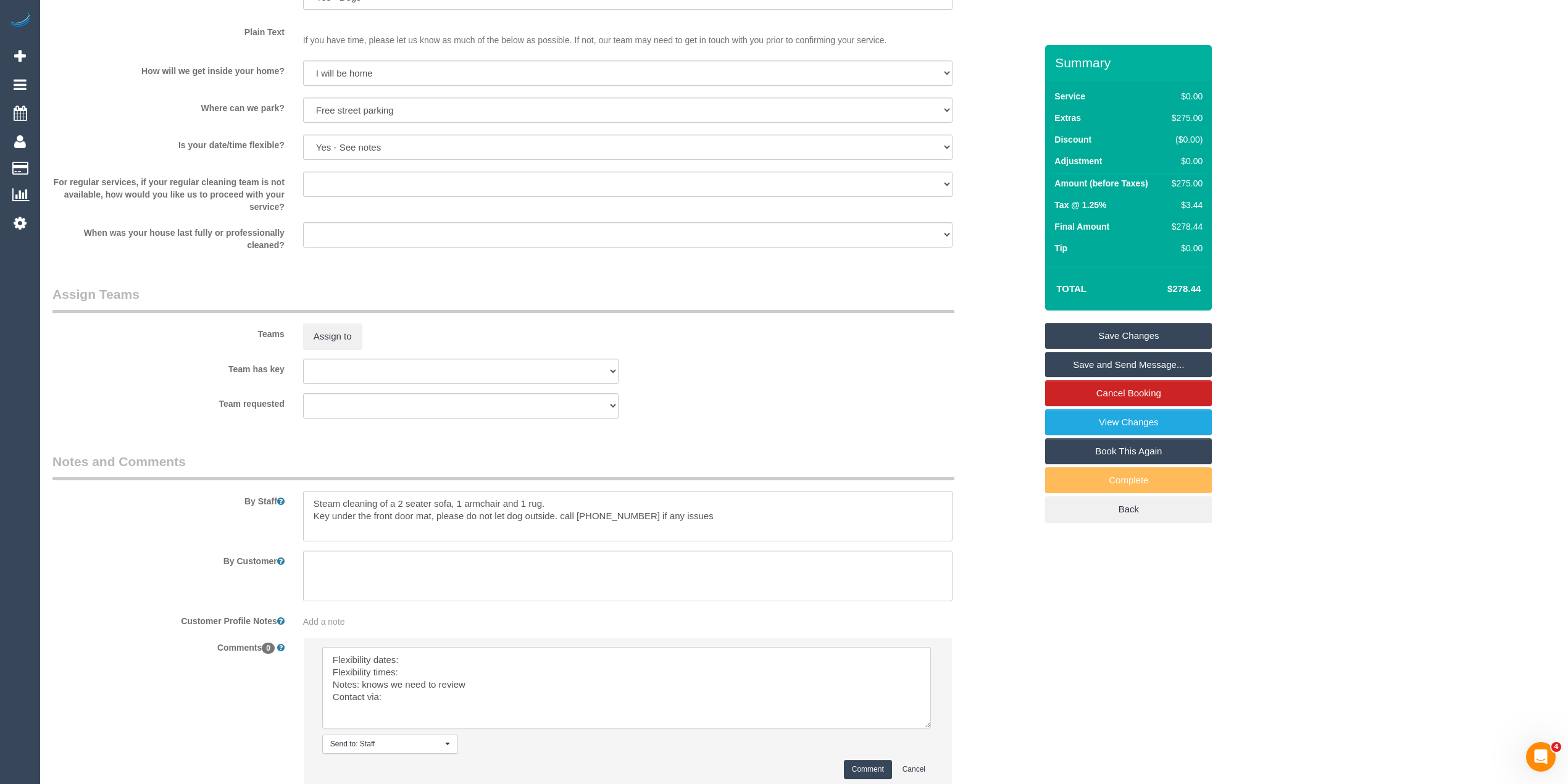
click at [467, 654] on textarea at bounding box center [627, 687] width 609 height 81
click at [439, 669] on textarea at bounding box center [627, 687] width 609 height 81
click at [403, 695] on textarea at bounding box center [627, 687] width 609 height 81
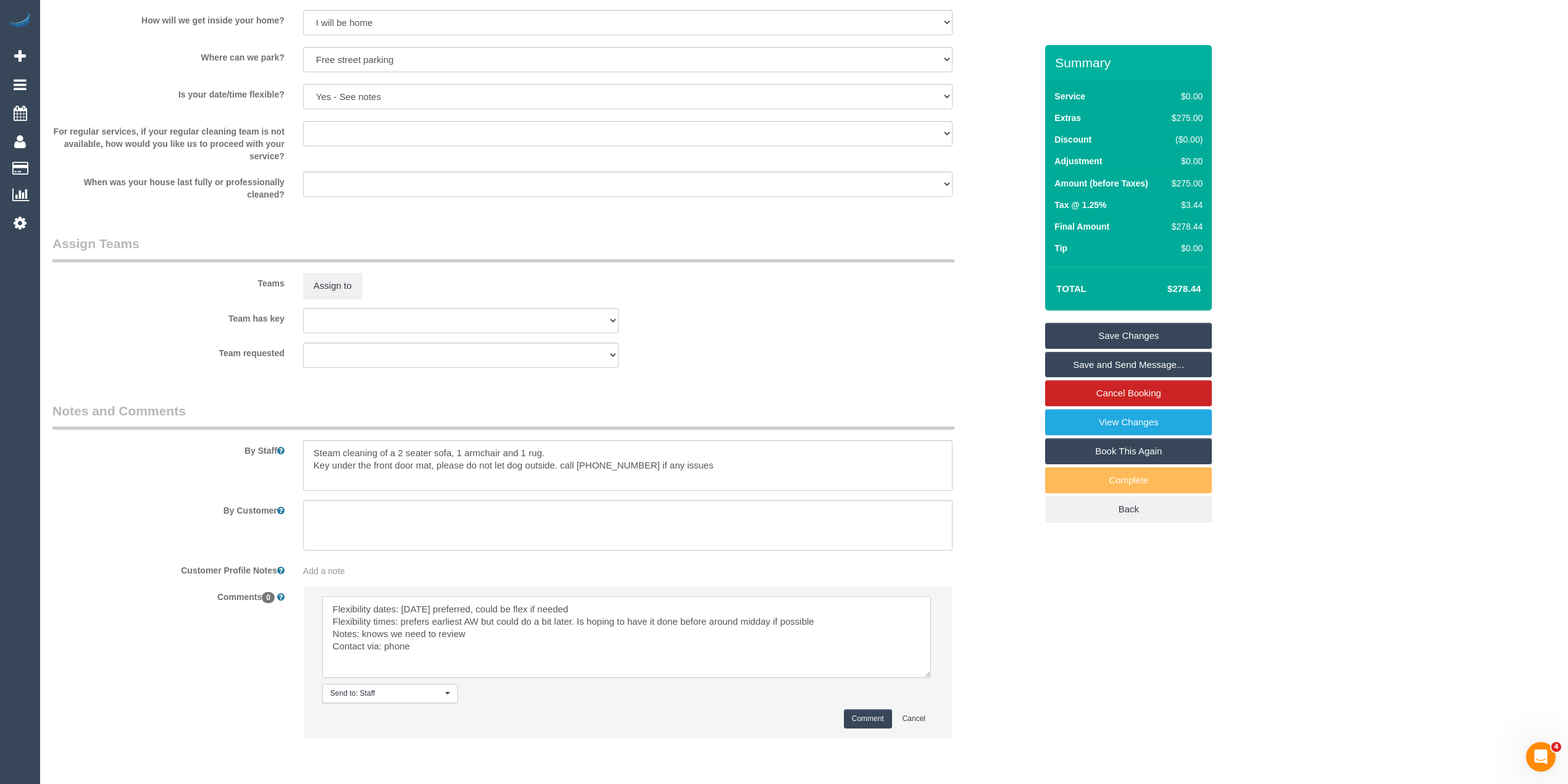
scroll to position [1242, 0]
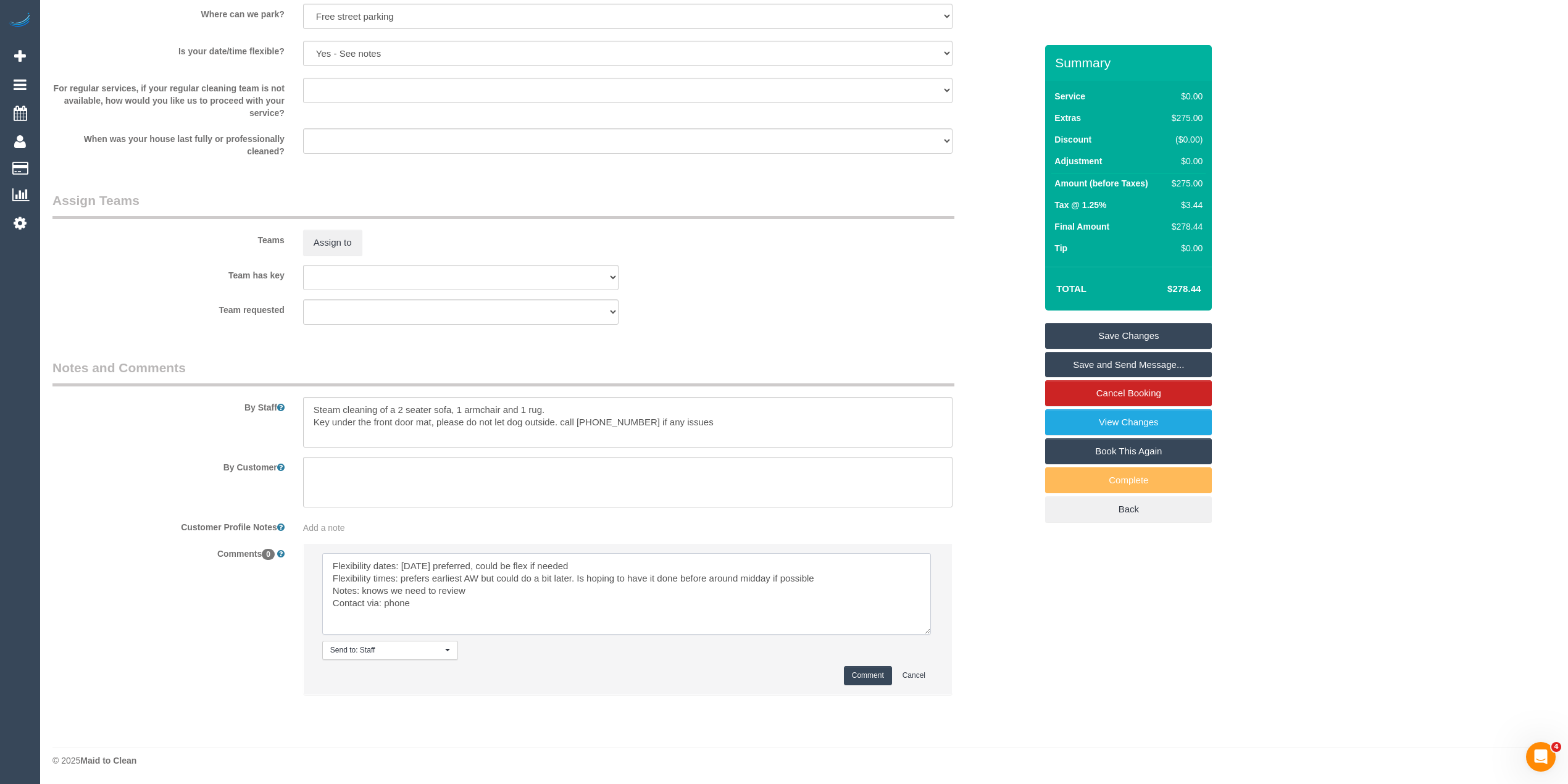
type textarea "Flexibility dates: Monday preferred, could be flex if needed Flexibility times:…"
click at [863, 670] on button "Comment" at bounding box center [868, 675] width 48 height 19
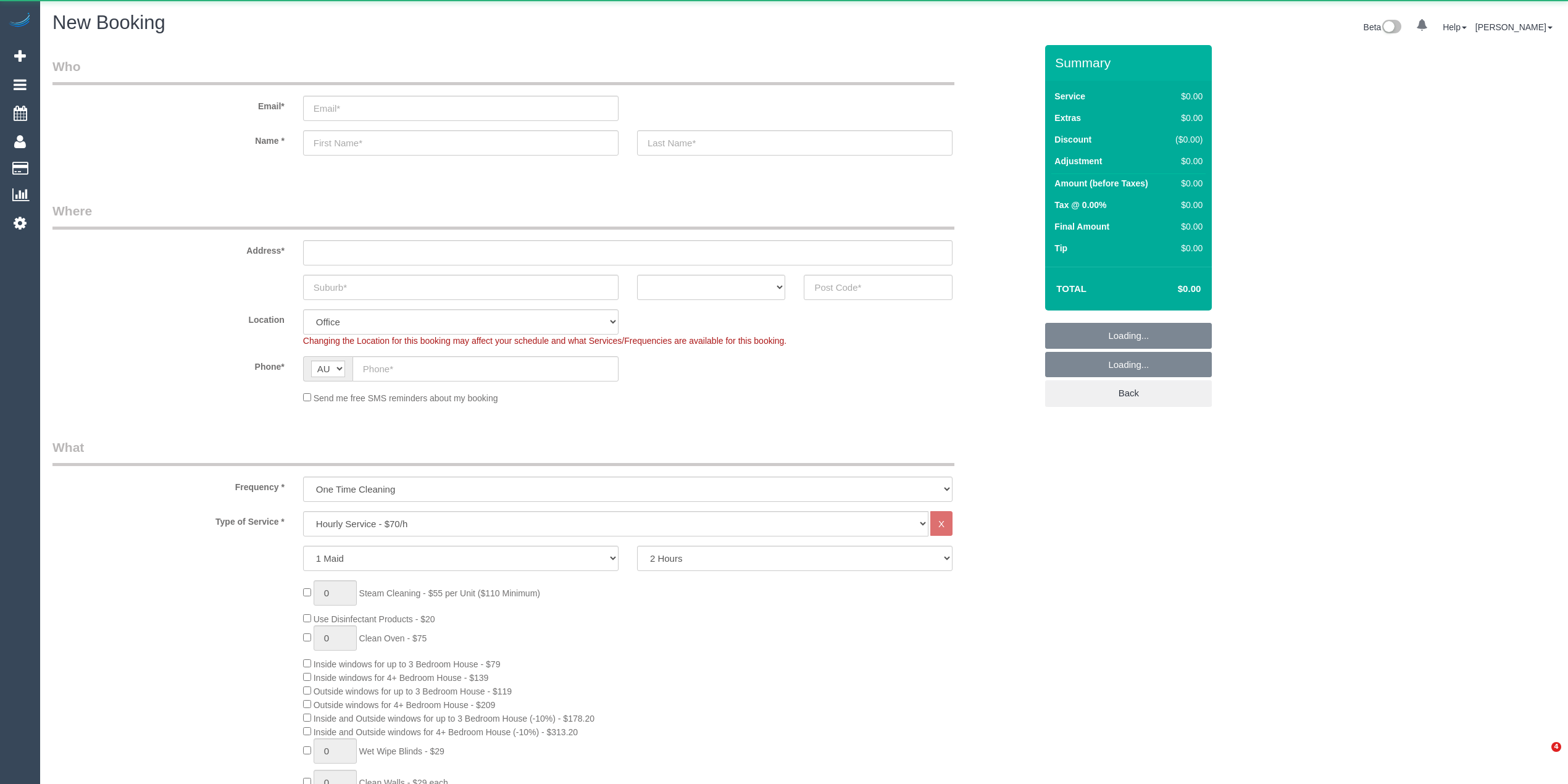
select select "object:825"
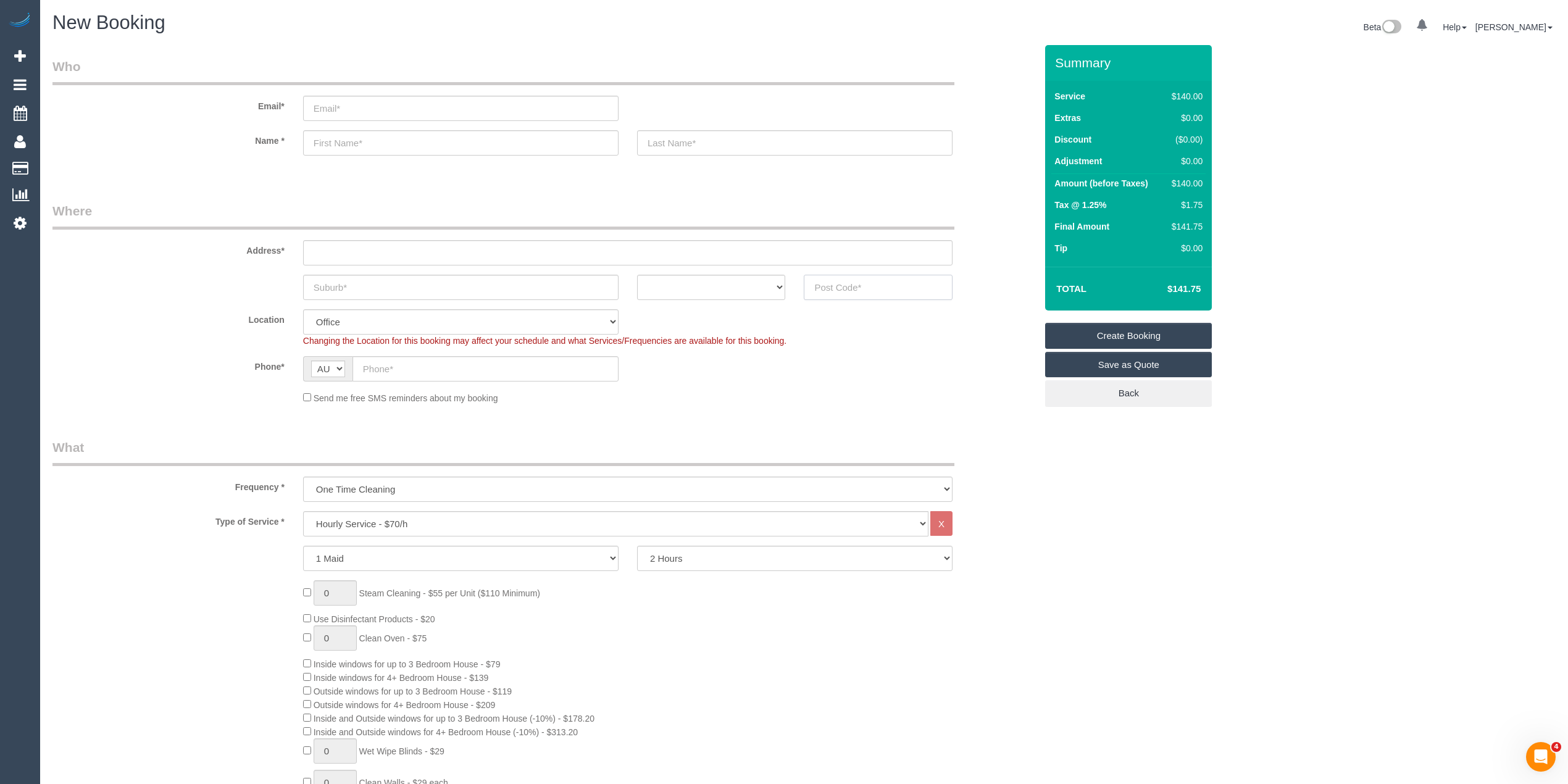
click at [883, 283] on input "text" at bounding box center [877, 288] width 148 height 26
type input "3142"
click at [337, 482] on select "One Time Cleaning Weekly - 10% Off - 10.00% (0% for the First Booking) Fortnigh…" at bounding box center [627, 489] width 650 height 26
select select "object:826"
click at [303, 476] on select "One Time Cleaning Weekly - 10% Off - 10.00% (0% for the First Booking) Fortnigh…" at bounding box center [627, 489] width 650 height 26
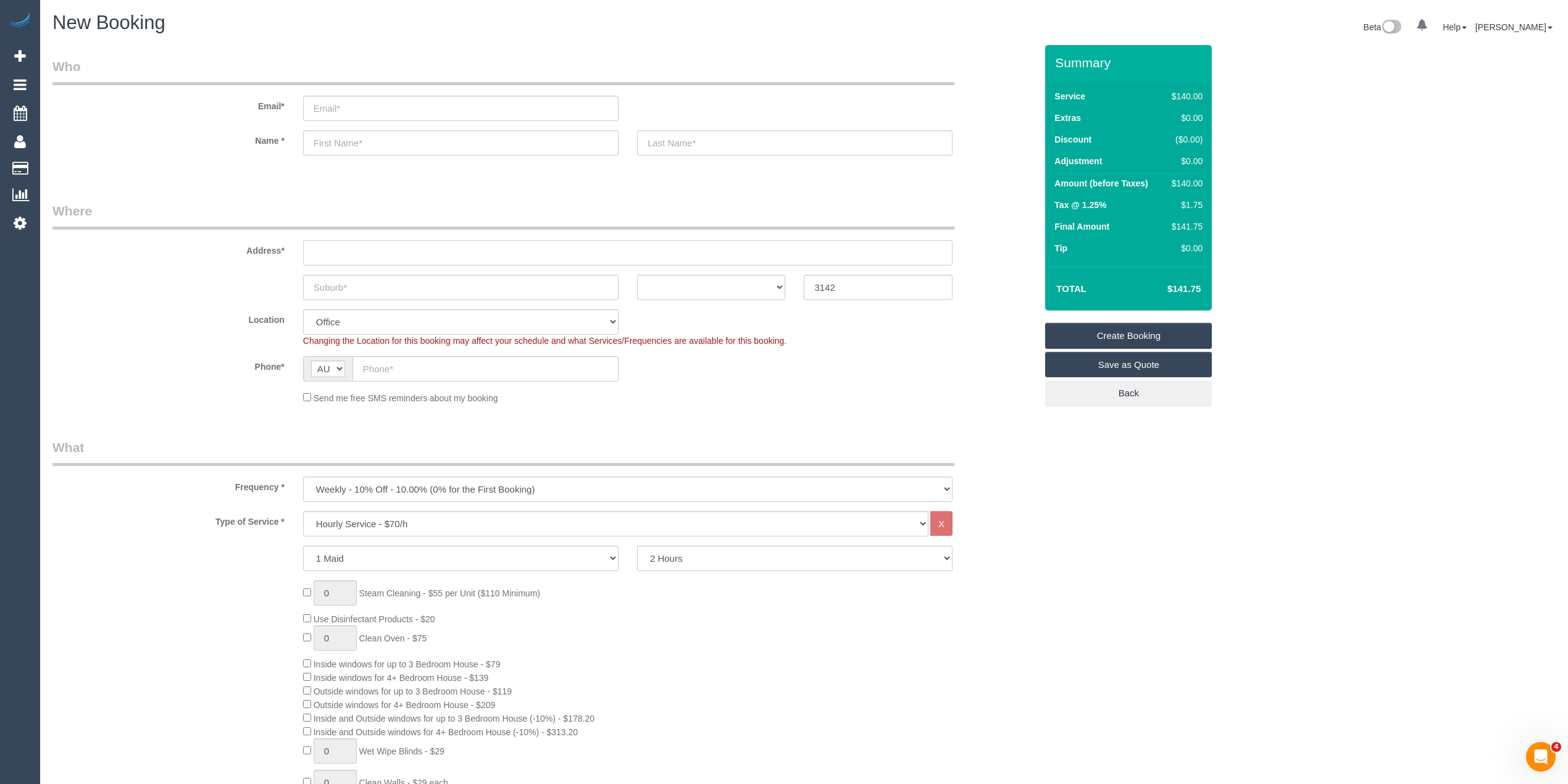
click at [343, 249] on input "text" at bounding box center [627, 253] width 650 height 26
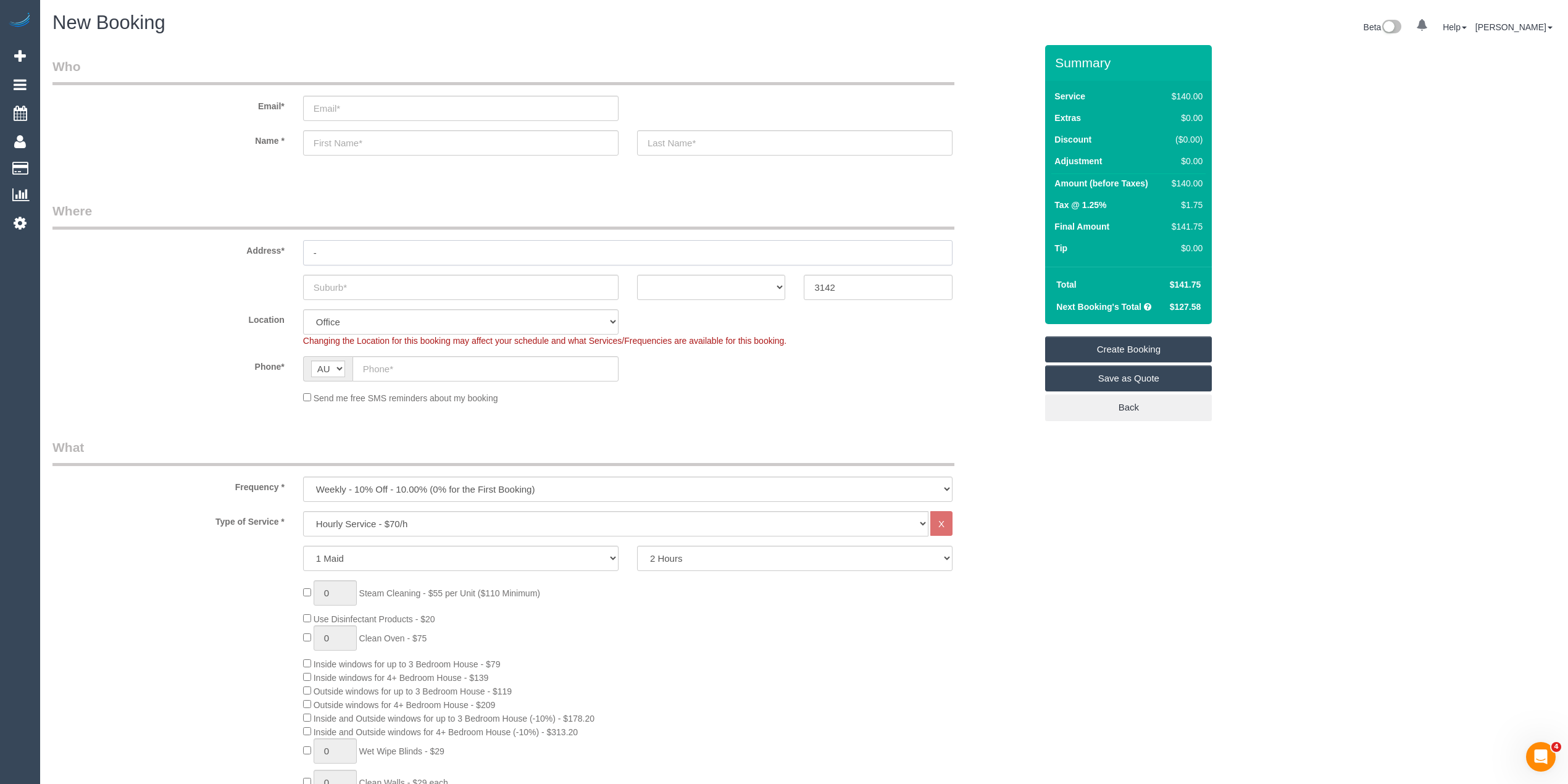
type input "-"
click at [344, 289] on input "text" at bounding box center [461, 288] width 316 height 26
select select "55"
select select "object:2095"
click at [332, 277] on input "text" at bounding box center [461, 288] width 316 height 26
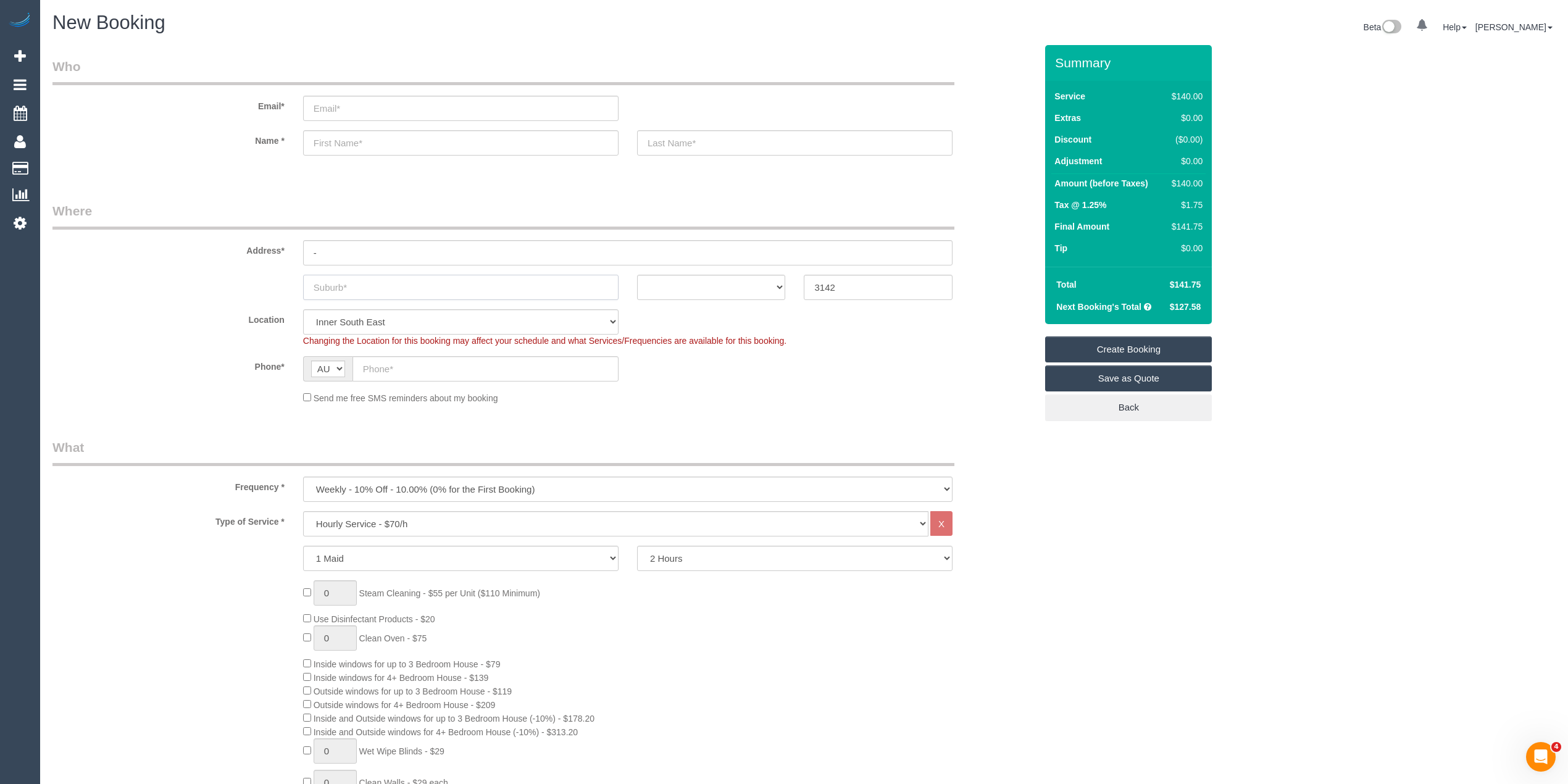
click at [331, 293] on input "text" at bounding box center [461, 288] width 316 height 26
type input "Toorak"
click at [700, 275] on select "ACT NSW NT QLD SA TAS VIC WA" at bounding box center [711, 288] width 148 height 26
select select "VIC"
click at [637, 275] on select "ACT NSW NT QLD SA TAS VIC WA" at bounding box center [711, 288] width 148 height 26
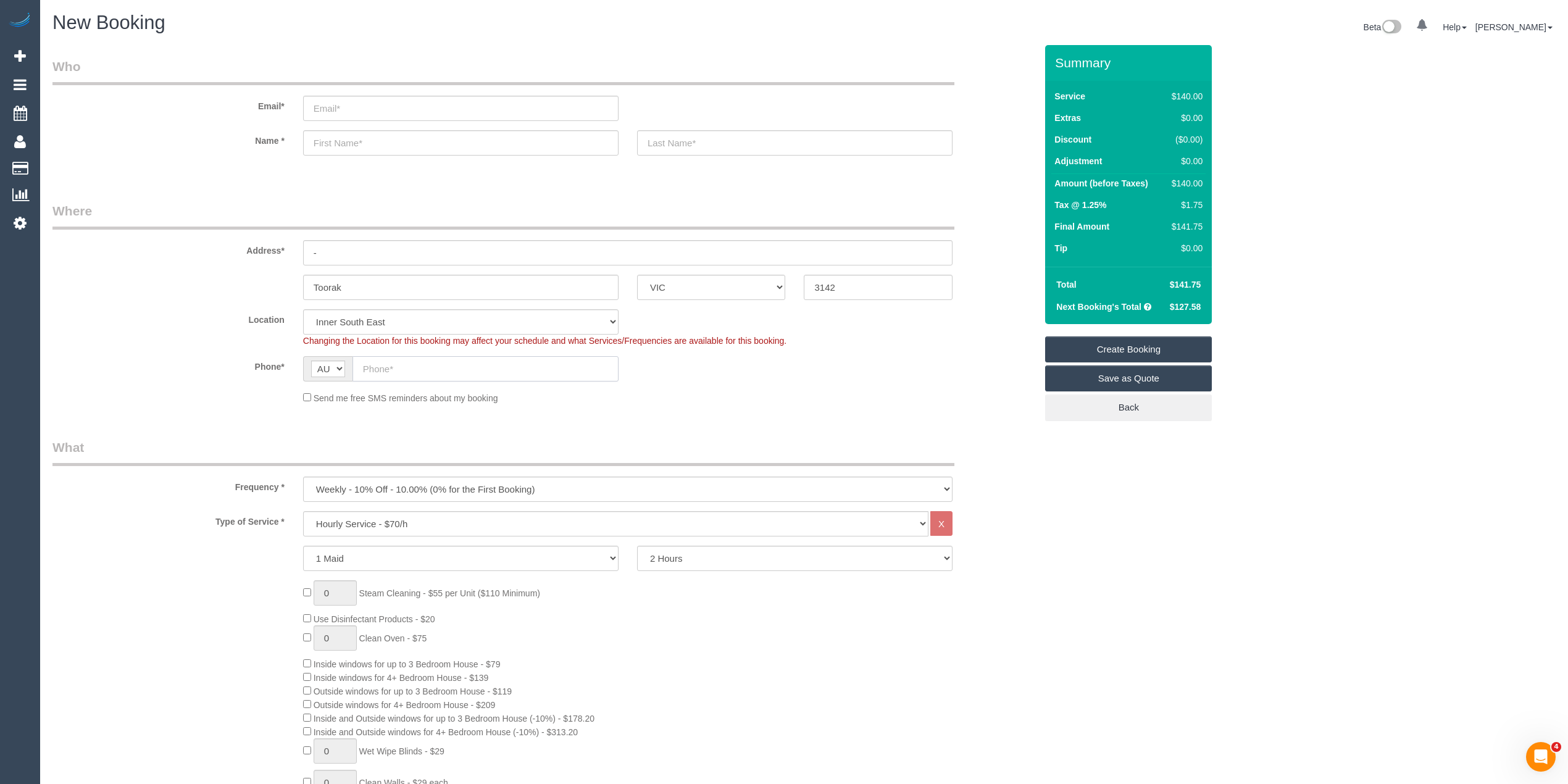
click at [410, 368] on input "text" at bounding box center [486, 369] width 266 height 26
click at [369, 370] on input "text" at bounding box center [486, 369] width 266 height 26
paste input "61 409 941 208"
drag, startPoint x: 376, startPoint y: 365, endPoint x: 339, endPoint y: 361, distance: 37.2
click at [339, 361] on div "AF AL DZ AD AO AI AQ AG AR AM AW AU AT AZ BS BH BD BB BY BE BZ BJ BM BT BO BA B…" at bounding box center [461, 369] width 316 height 26
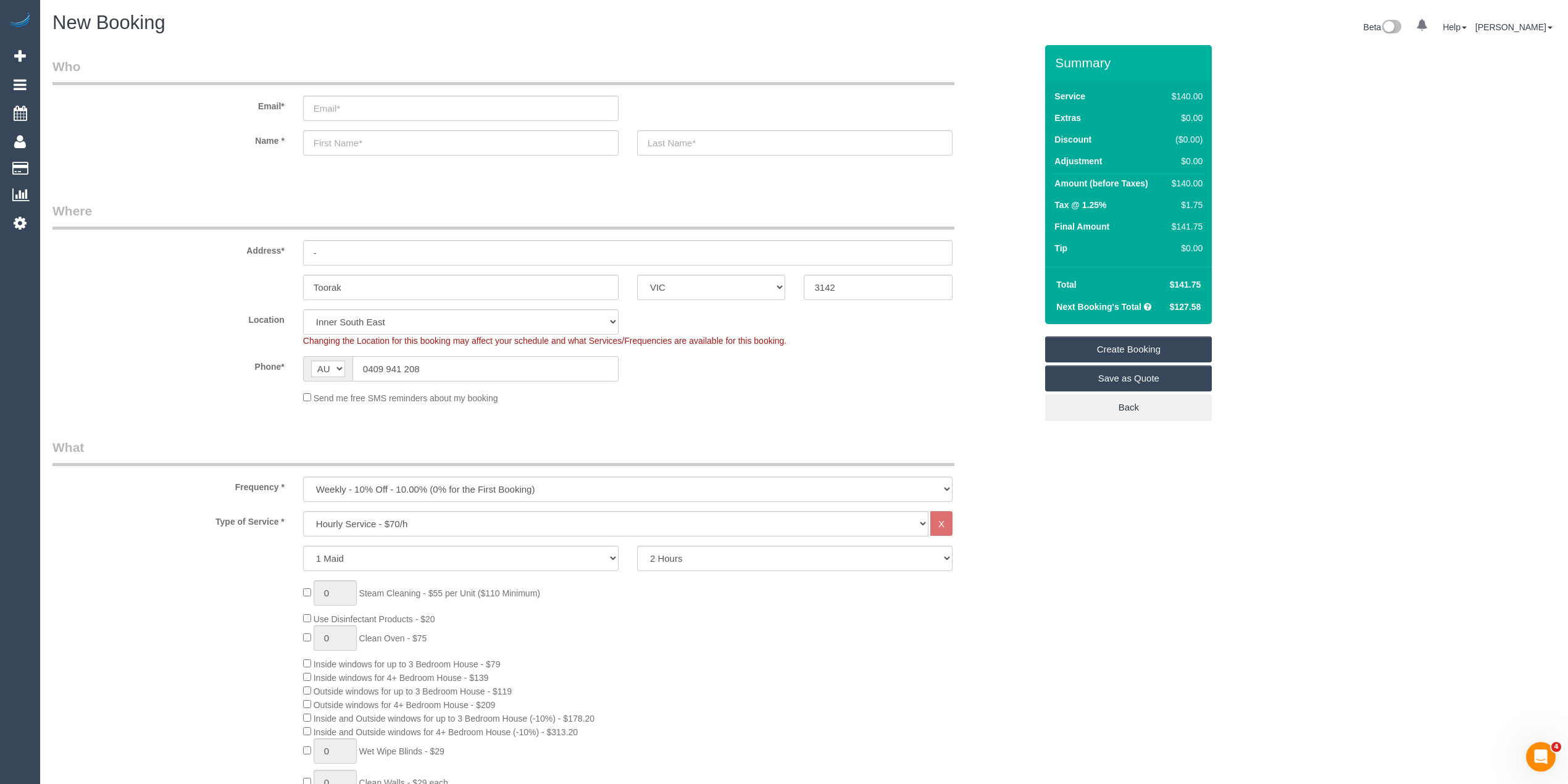
type input "0409 941 208"
click at [380, 482] on select "One Time Cleaning Weekly - 10% Off - 10.00% (0% for the First Booking) Fortnigh…" at bounding box center [627, 489] width 650 height 26
select select "object:2096"
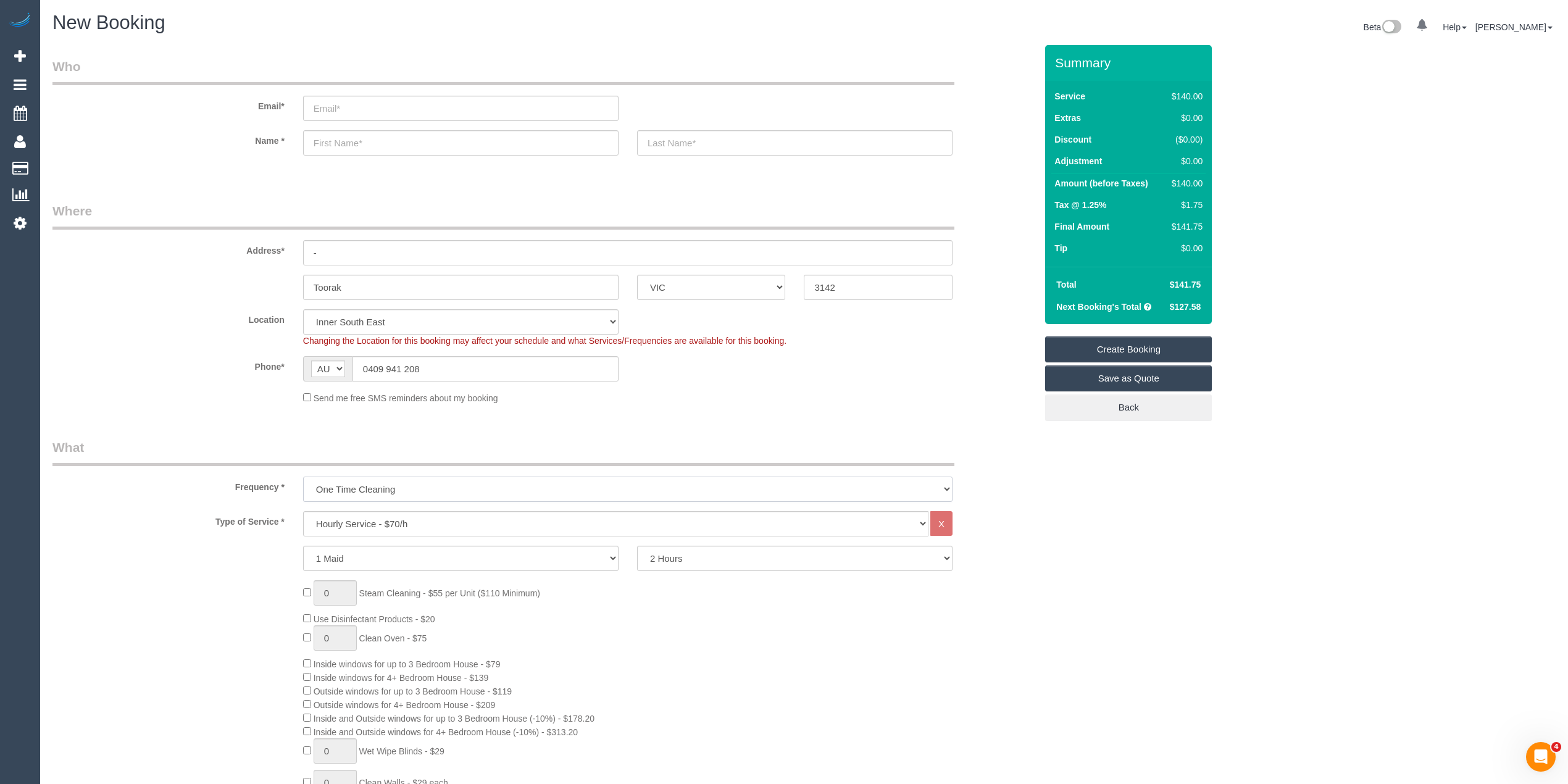
click at [303, 476] on select "One Time Cleaning Weekly - 10% Off - 10.00% (0% for the First Booking) Fortnigh…" at bounding box center [627, 489] width 650 height 26
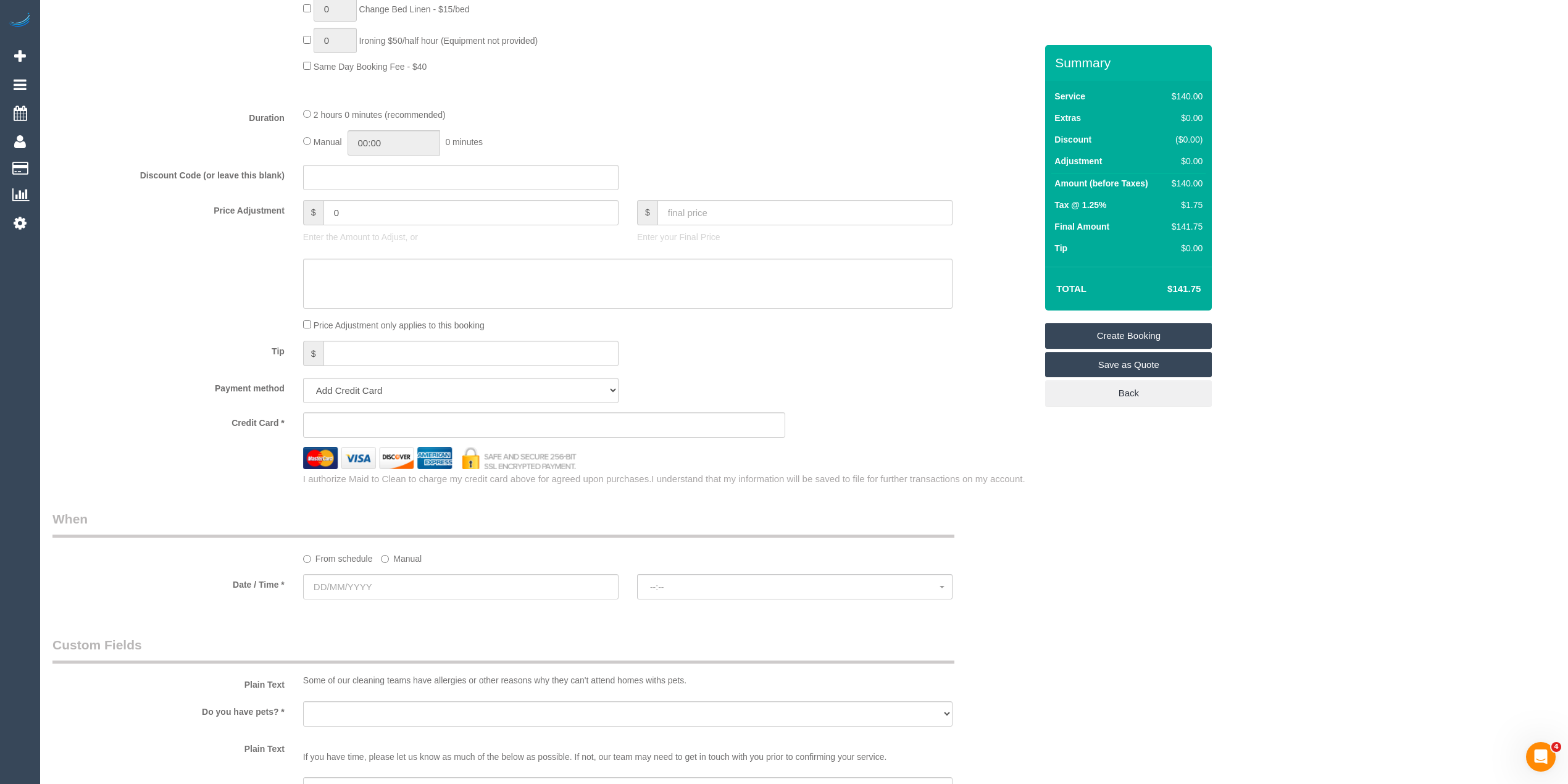
scroll to position [961, 0]
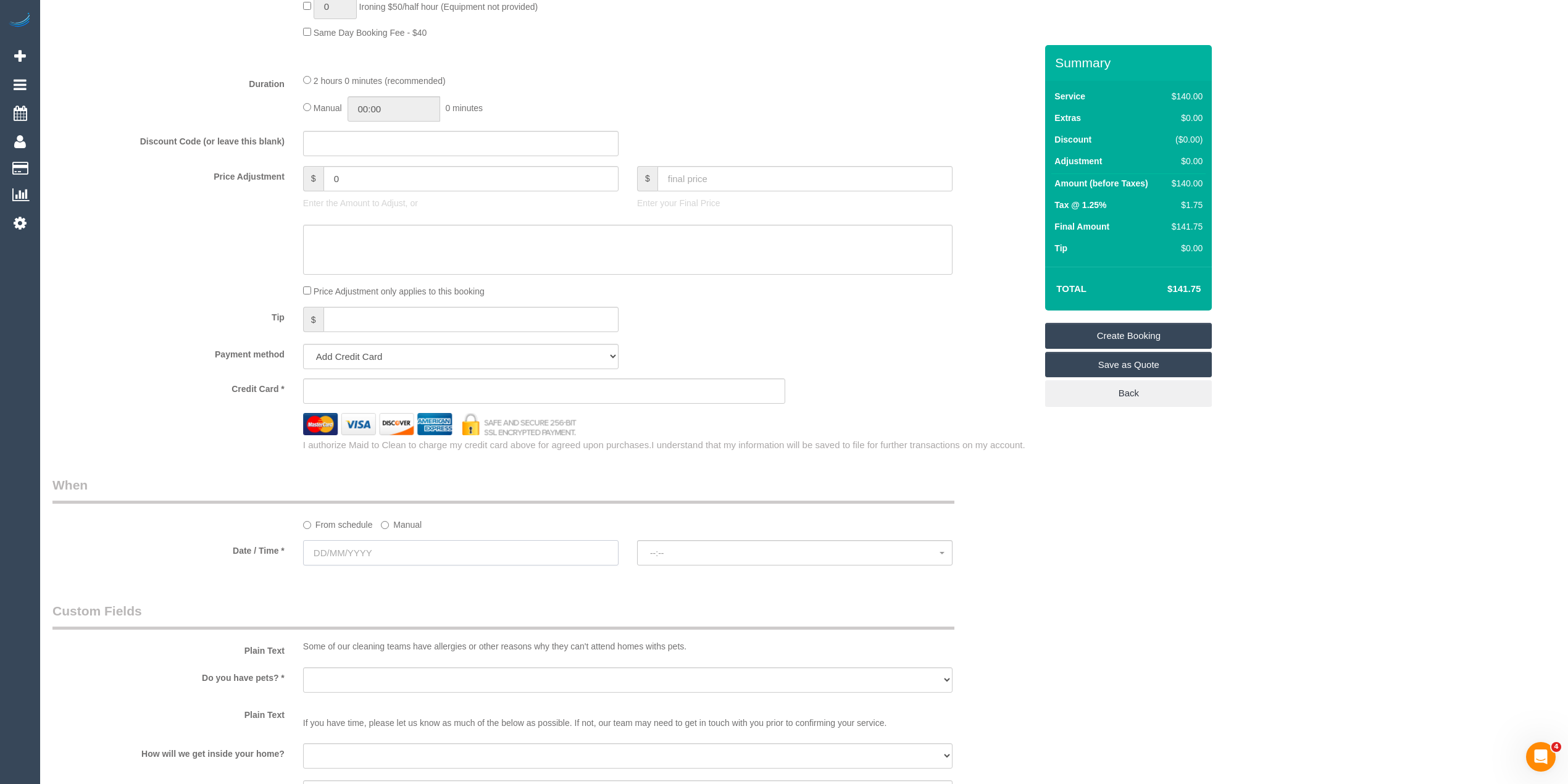
click at [352, 547] on input "text" at bounding box center [461, 553] width 316 height 26
click at [341, 659] on link "13" at bounding box center [340, 660] width 23 height 17
type input "13/10/2025"
click at [713, 552] on span "--:--" at bounding box center [795, 553] width 290 height 10
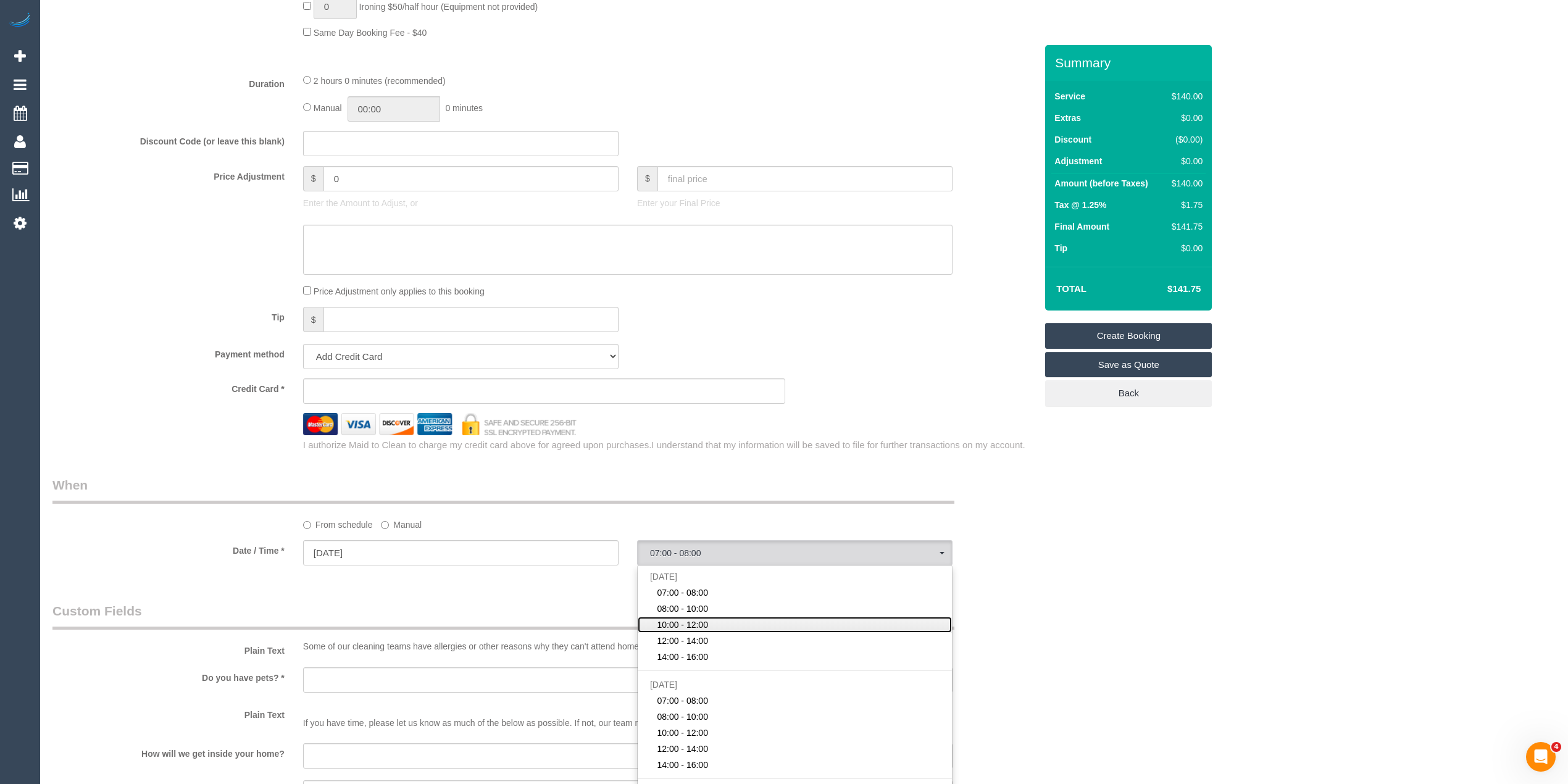
click at [670, 627] on span "10:00 - 12:00" at bounding box center [683, 625] width 51 height 12
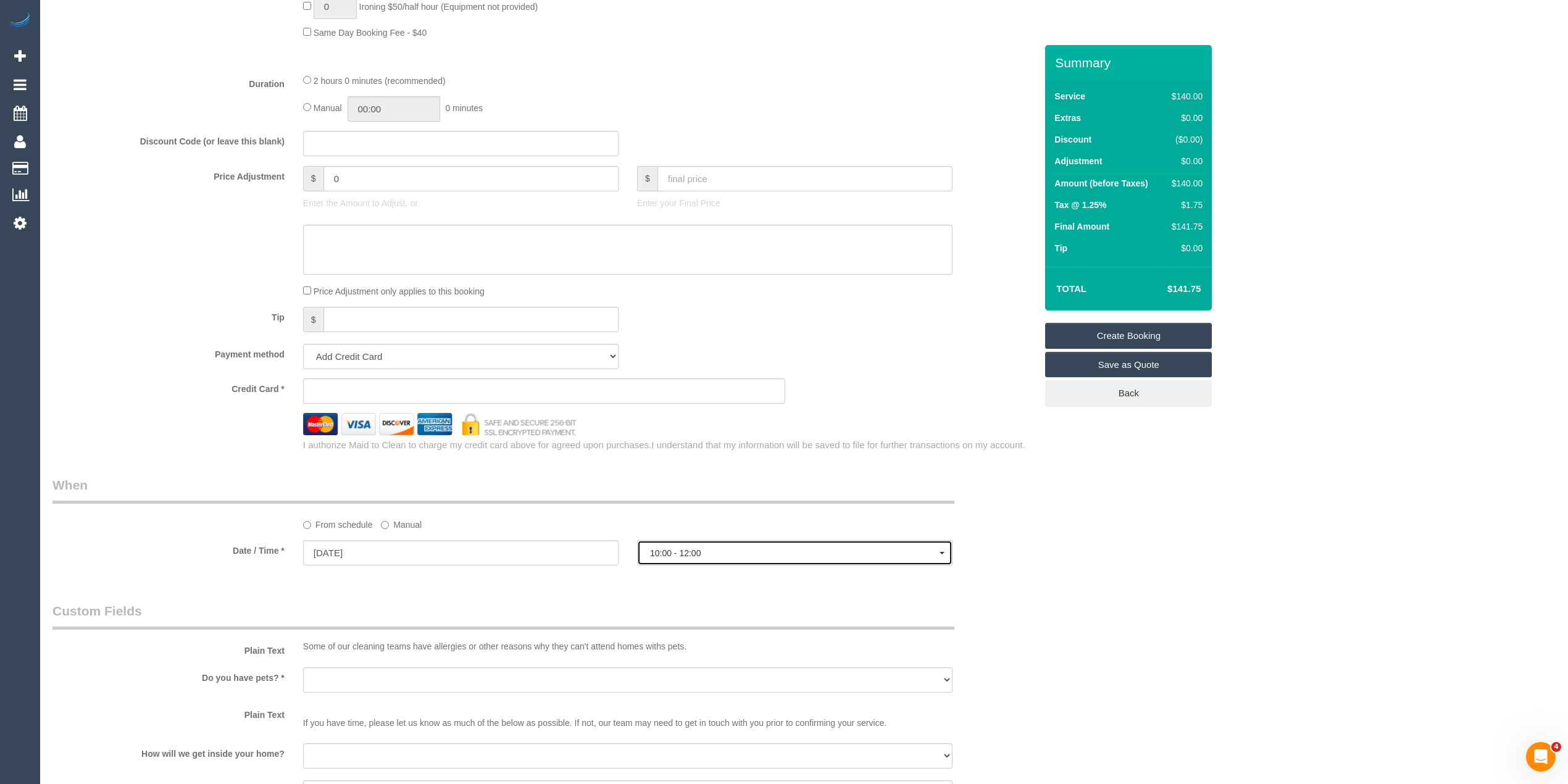
click at [719, 550] on span "10:00 - 12:00" at bounding box center [795, 553] width 290 height 10
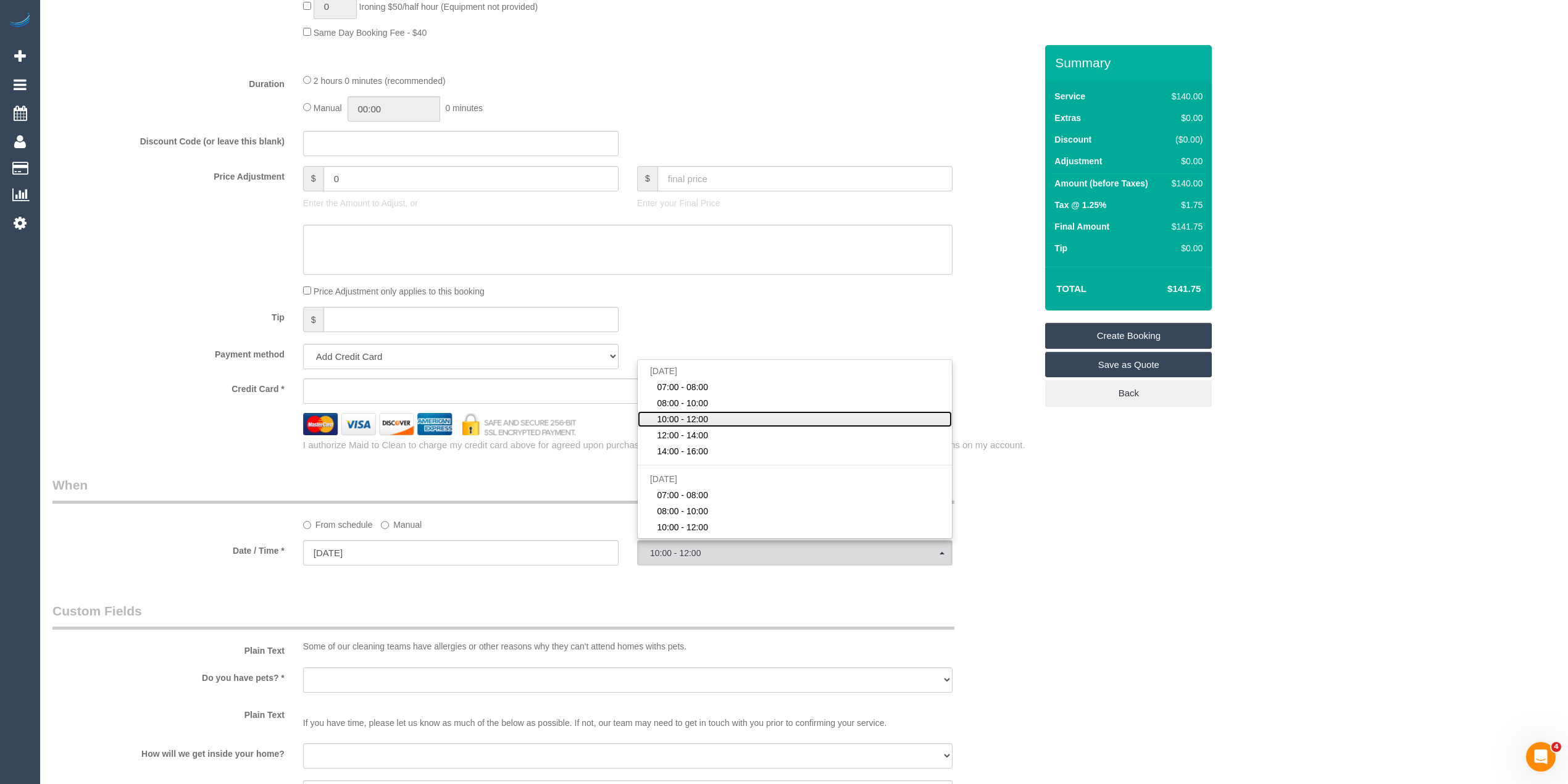
click at [704, 419] on span "10:00 - 12:00" at bounding box center [683, 419] width 51 height 12
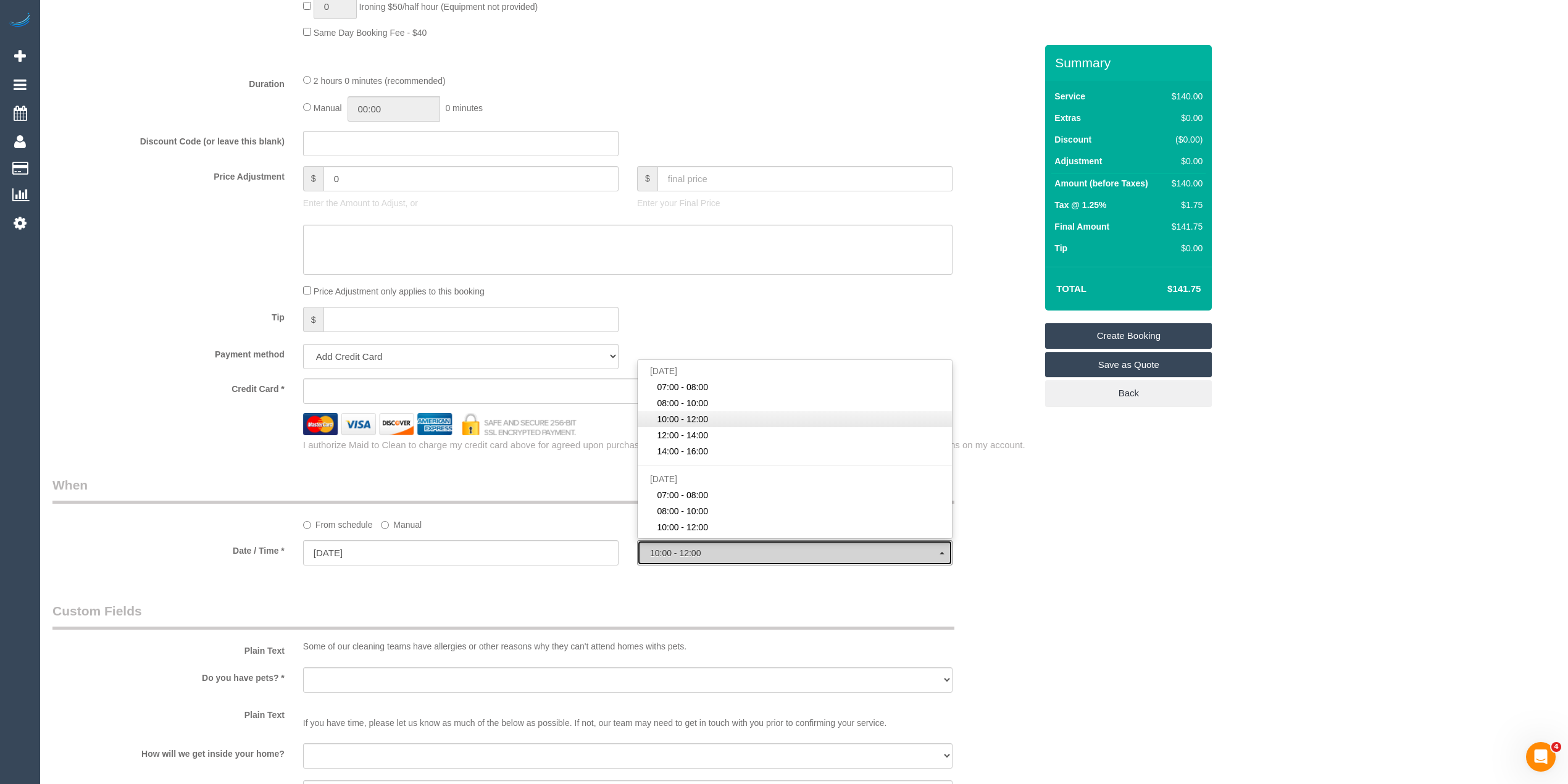
select select "spot3"
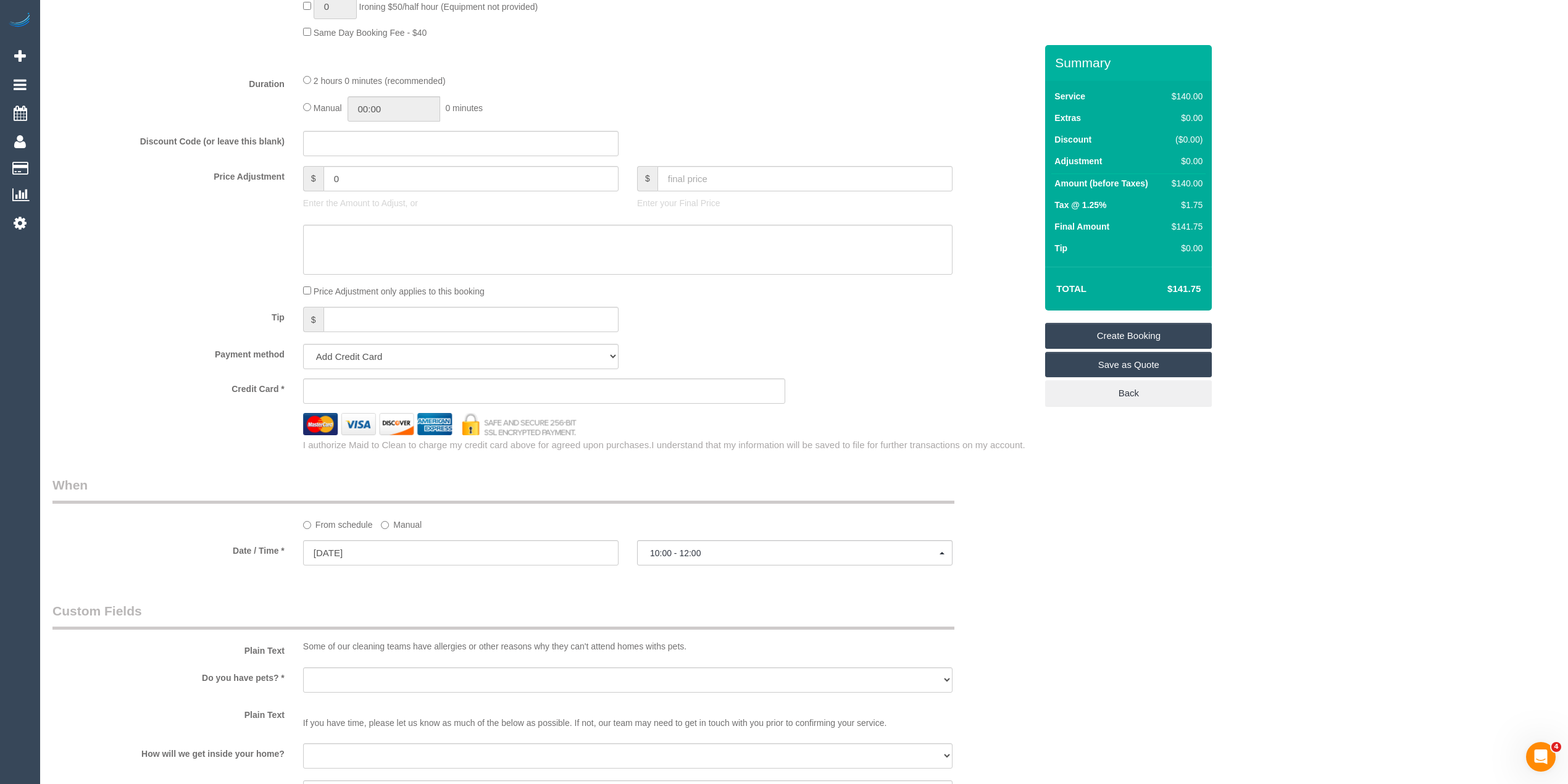
click at [1191, 539] on div "Who Email* Name * Where Address* - Toorak ACT NSW NT QLD SA TAS VIC WA 3142 Loc…" at bounding box center [803, 201] width 1503 height 2233
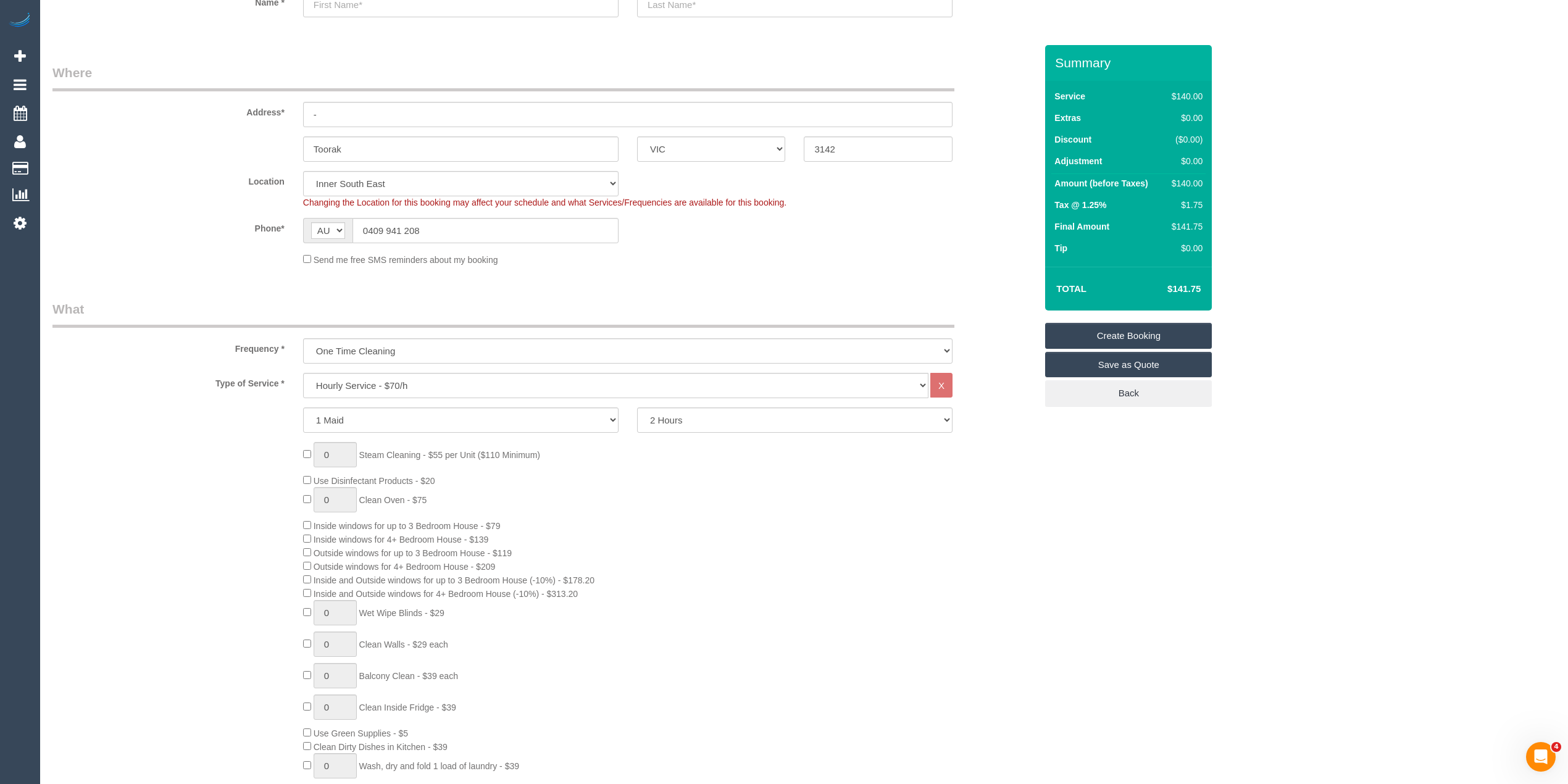
scroll to position [0, 0]
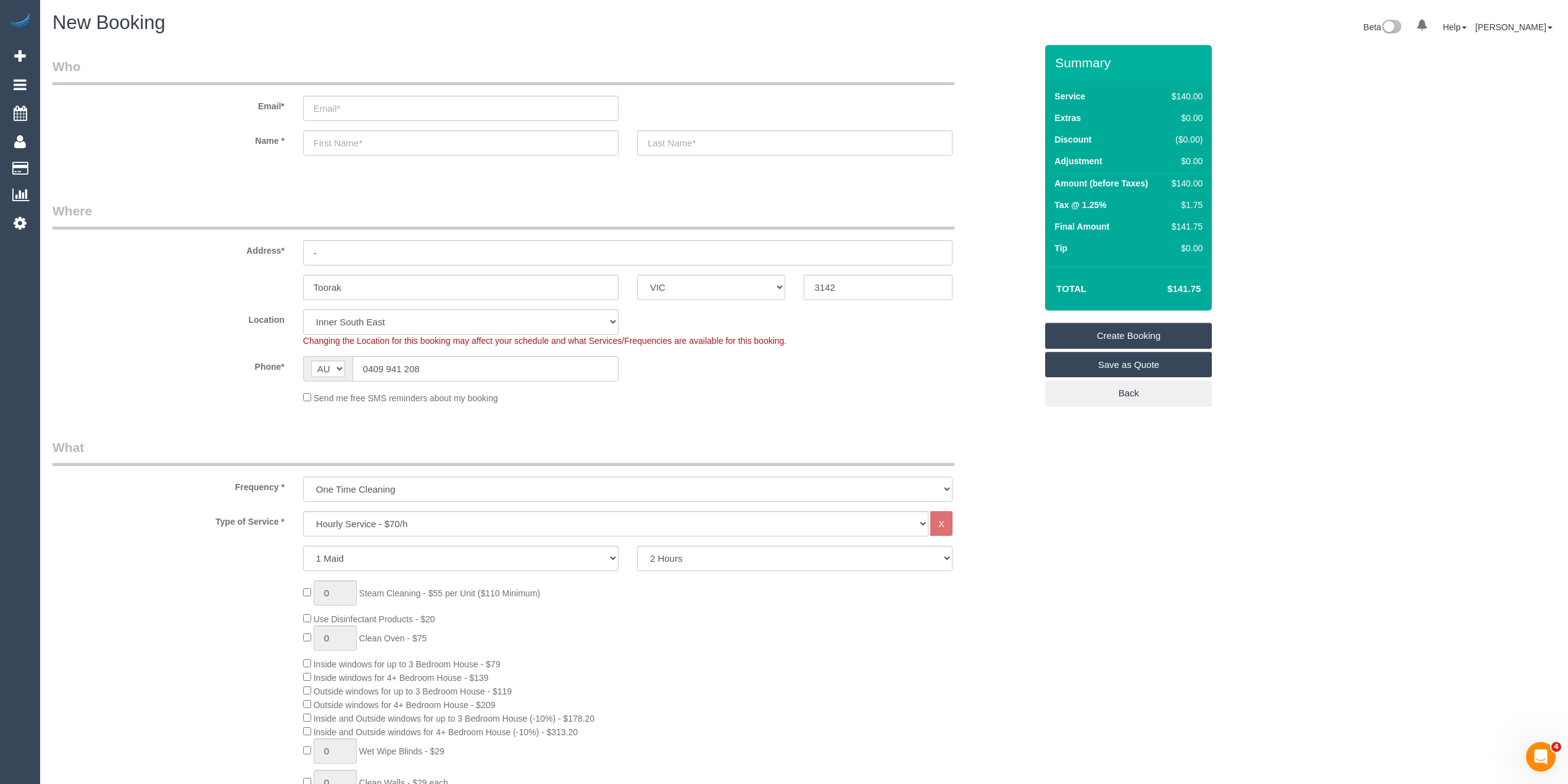
click at [376, 140] on input "text" at bounding box center [461, 143] width 316 height 26
click at [354, 143] on input "text" at bounding box center [461, 143] width 316 height 26
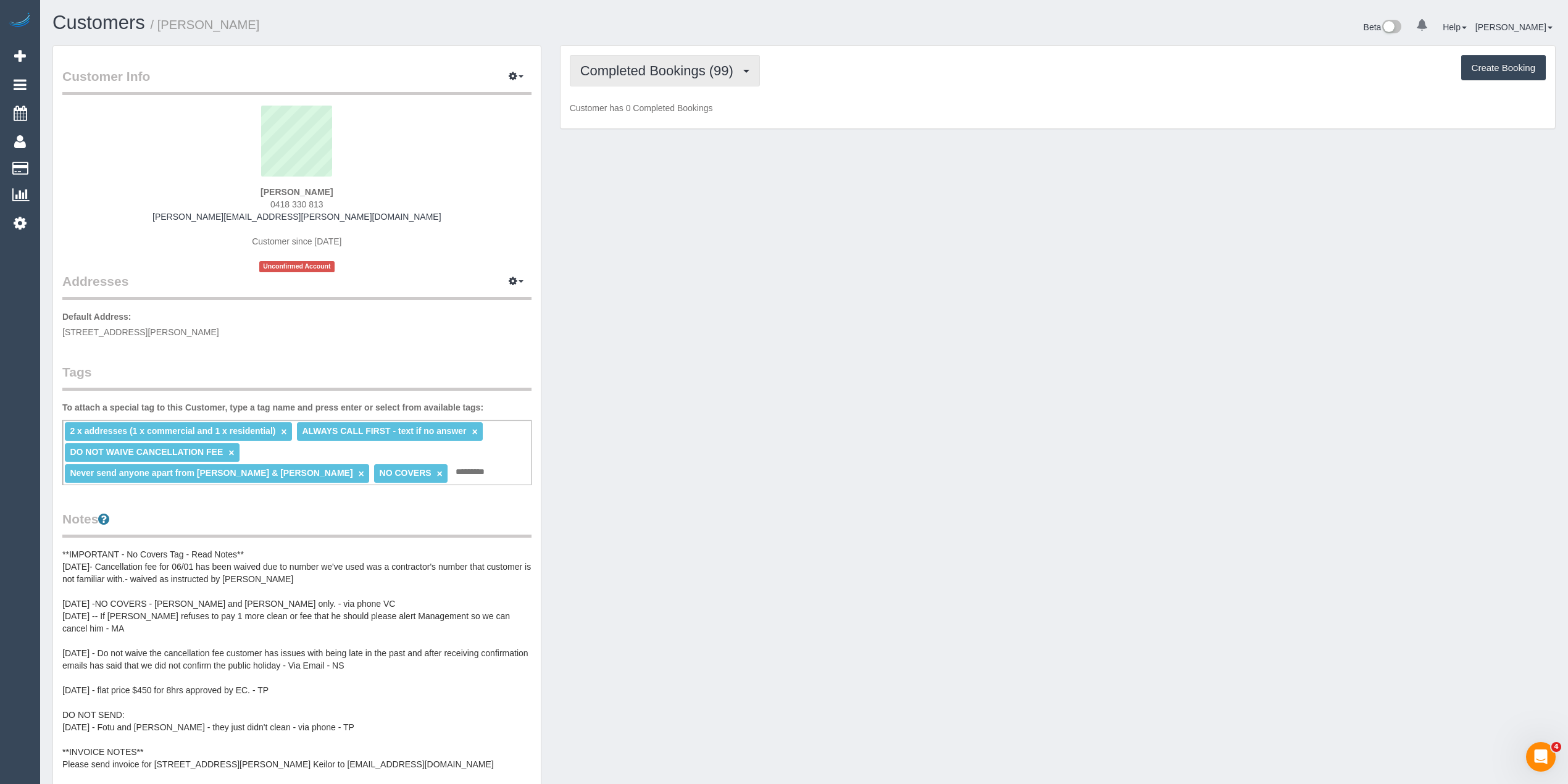
click at [613, 75] on span "Completed Bookings (99)" at bounding box center [660, 71] width 159 height 15
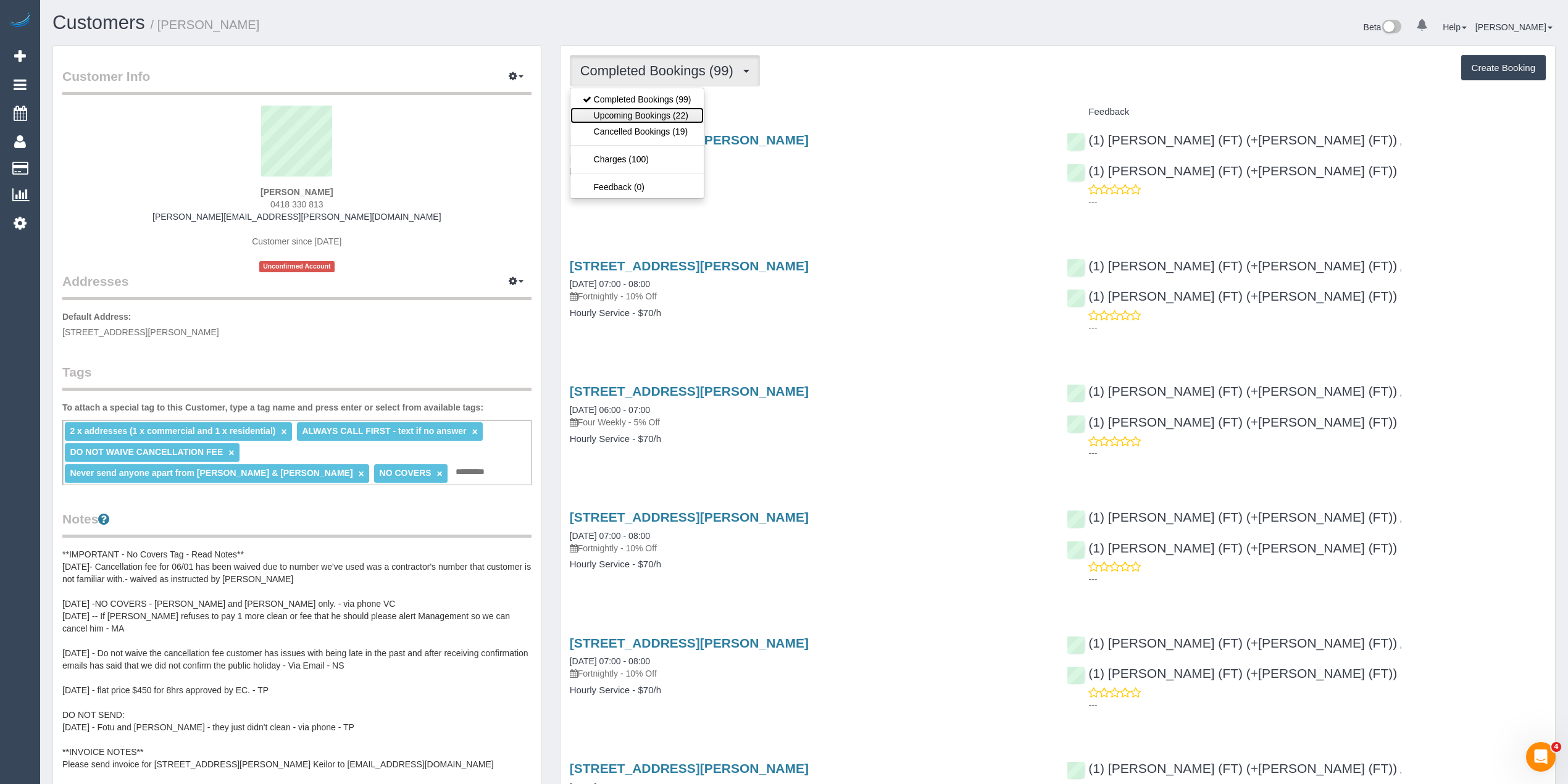
click at [628, 112] on link "Upcoming Bookings (22)" at bounding box center [637, 116] width 133 height 16
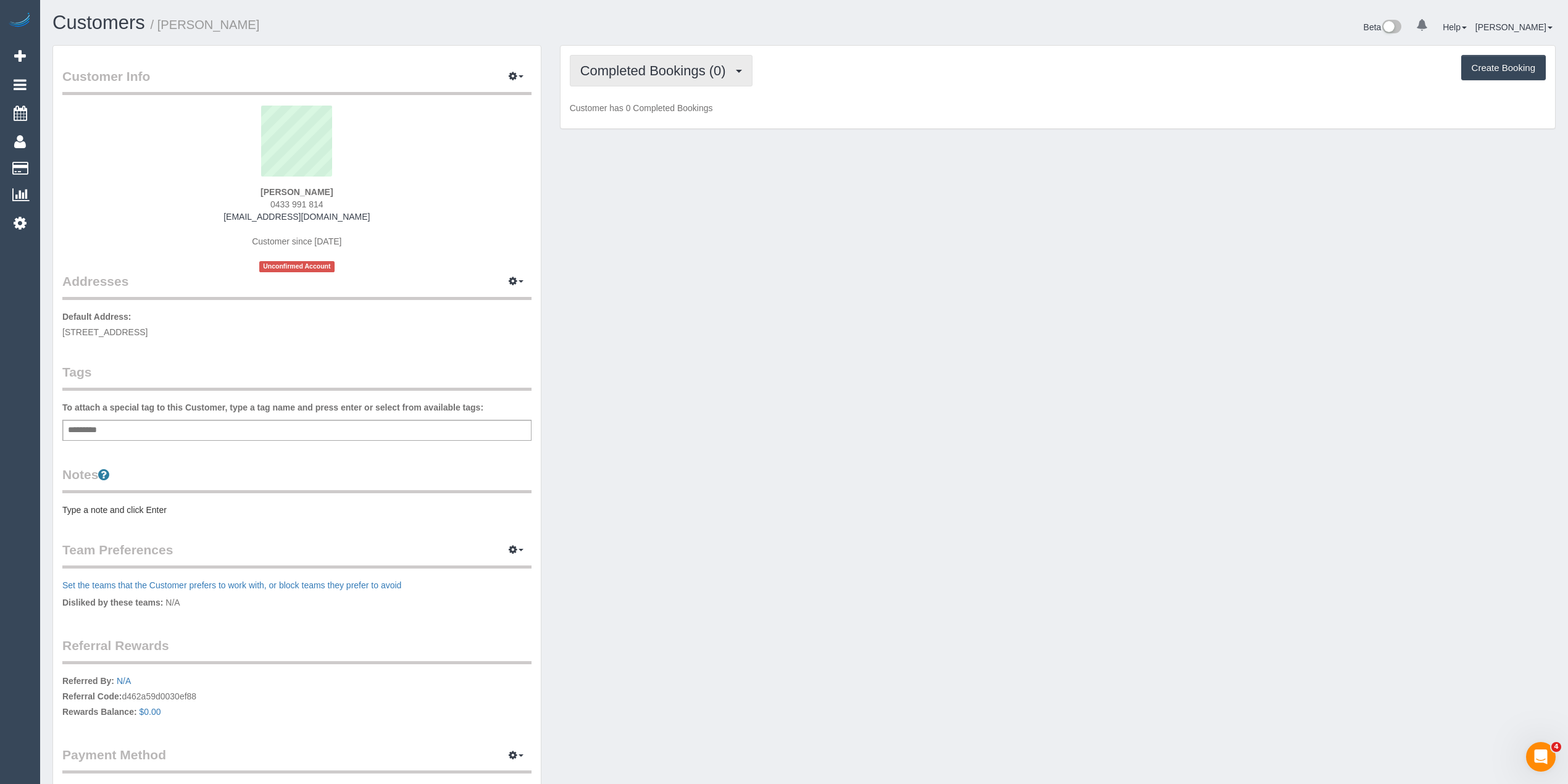
click at [657, 73] on span "Completed Bookings (0)" at bounding box center [656, 71] width 152 height 15
click at [670, 124] on link "Cancelled Bookings (0)" at bounding box center [634, 132] width 128 height 16
click at [652, 69] on span "Cancelled Bookings (0)" at bounding box center [654, 71] width 146 height 15
click at [668, 112] on link "Upcoming Bookings (1)" at bounding box center [634, 116] width 128 height 16
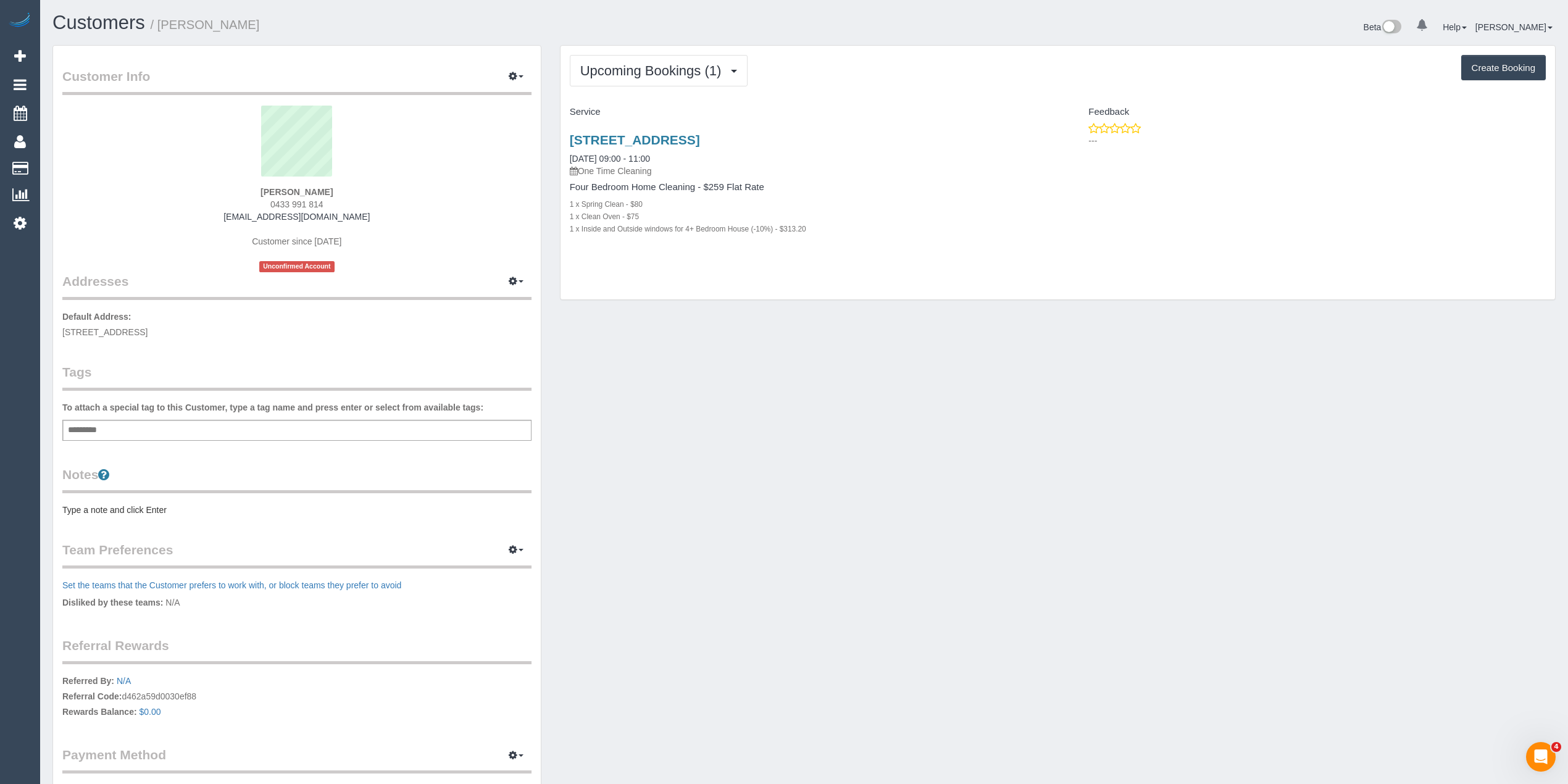
click at [727, 154] on div "15 Crisp Ave, Brunswick, VIC 3056 13/10/2025 09:00 - 11:00 One Time Cleaning" at bounding box center [809, 155] width 479 height 44
click at [700, 144] on link "15 Crisp Ave, Brunswick, VIC 3056" at bounding box center [635, 140] width 130 height 14
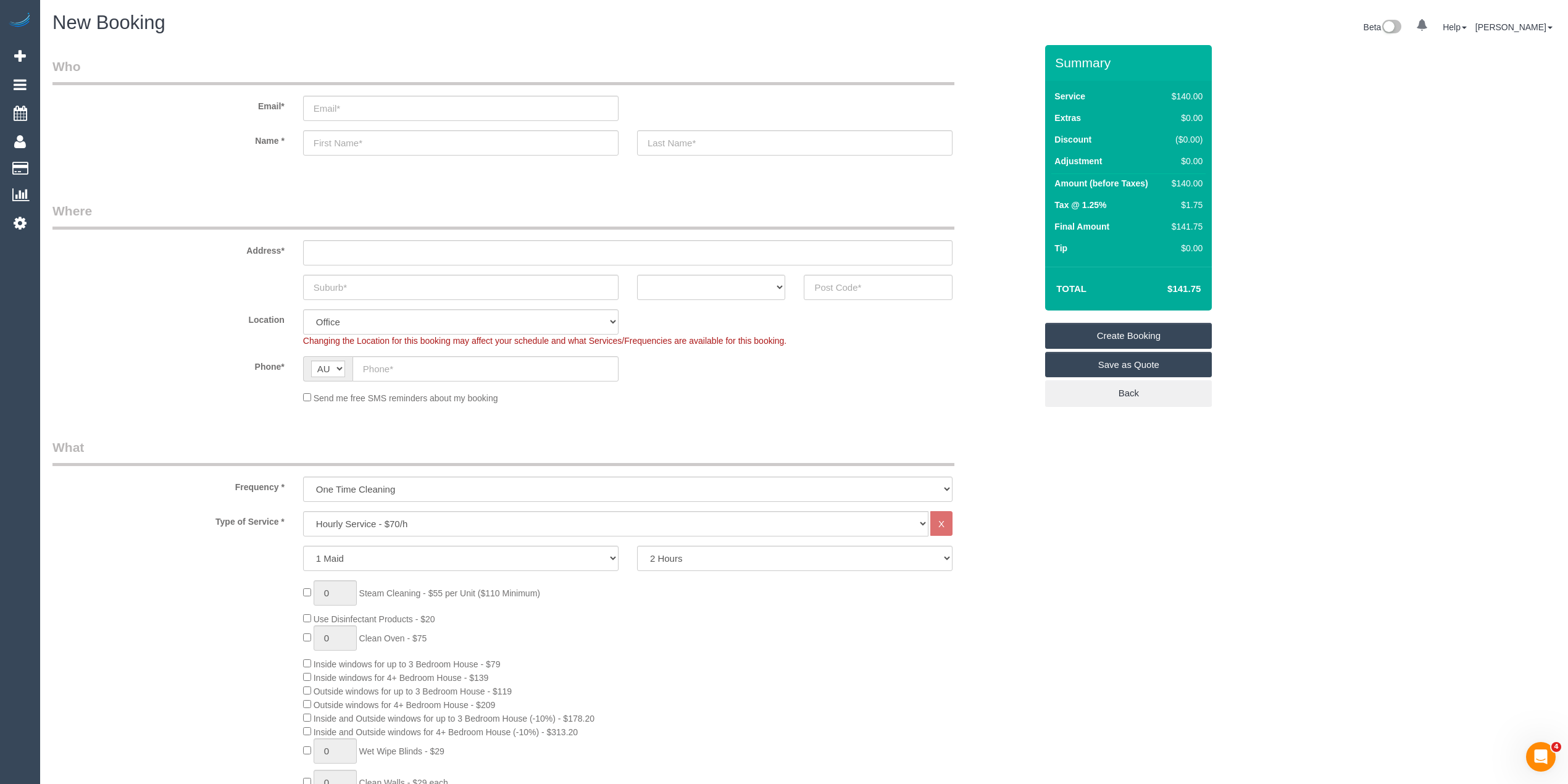
click at [341, 232] on div "Address*" at bounding box center [543, 233] width 1002 height 64
click at [341, 243] on input "text" at bounding box center [627, 253] width 650 height 26
type input "-"
click at [341, 275] on input "text" at bounding box center [461, 288] width 316 height 26
type input "Collingwood"
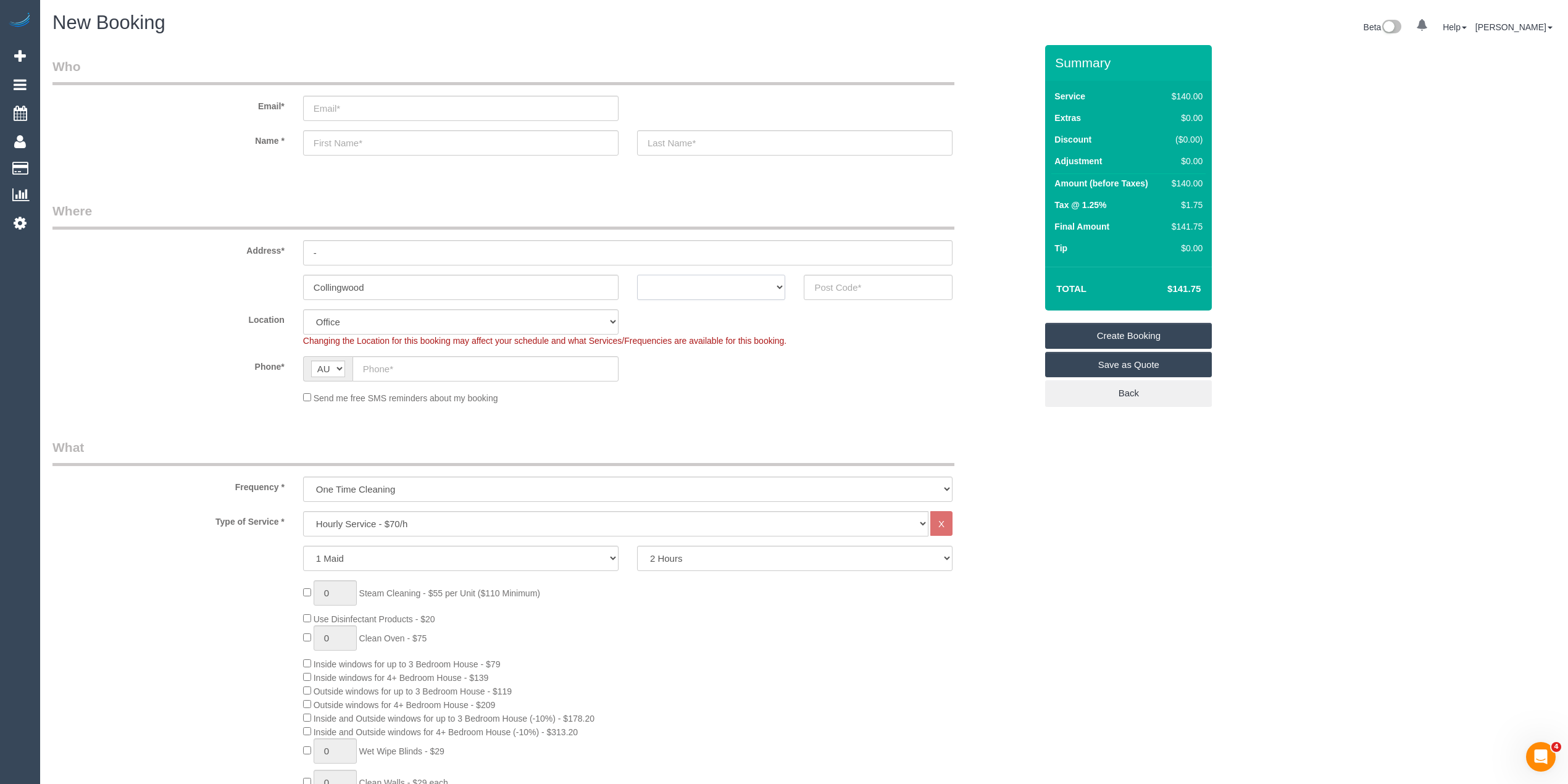
click at [679, 285] on select "ACT NSW NT QLD SA TAS VIC WA" at bounding box center [711, 288] width 148 height 26
select select "VIC"
click at [637, 275] on select "ACT NSW NT QLD SA TAS VIC WA" at bounding box center [711, 288] width 148 height 26
drag, startPoint x: 180, startPoint y: 257, endPoint x: 127, endPoint y: 259, distance: 53.0
click at [137, 257] on sui-booking-address "Address* - Collingwood ACT NSW NT QLD SA TAS VIC WA" at bounding box center [544, 251] width 984 height 98
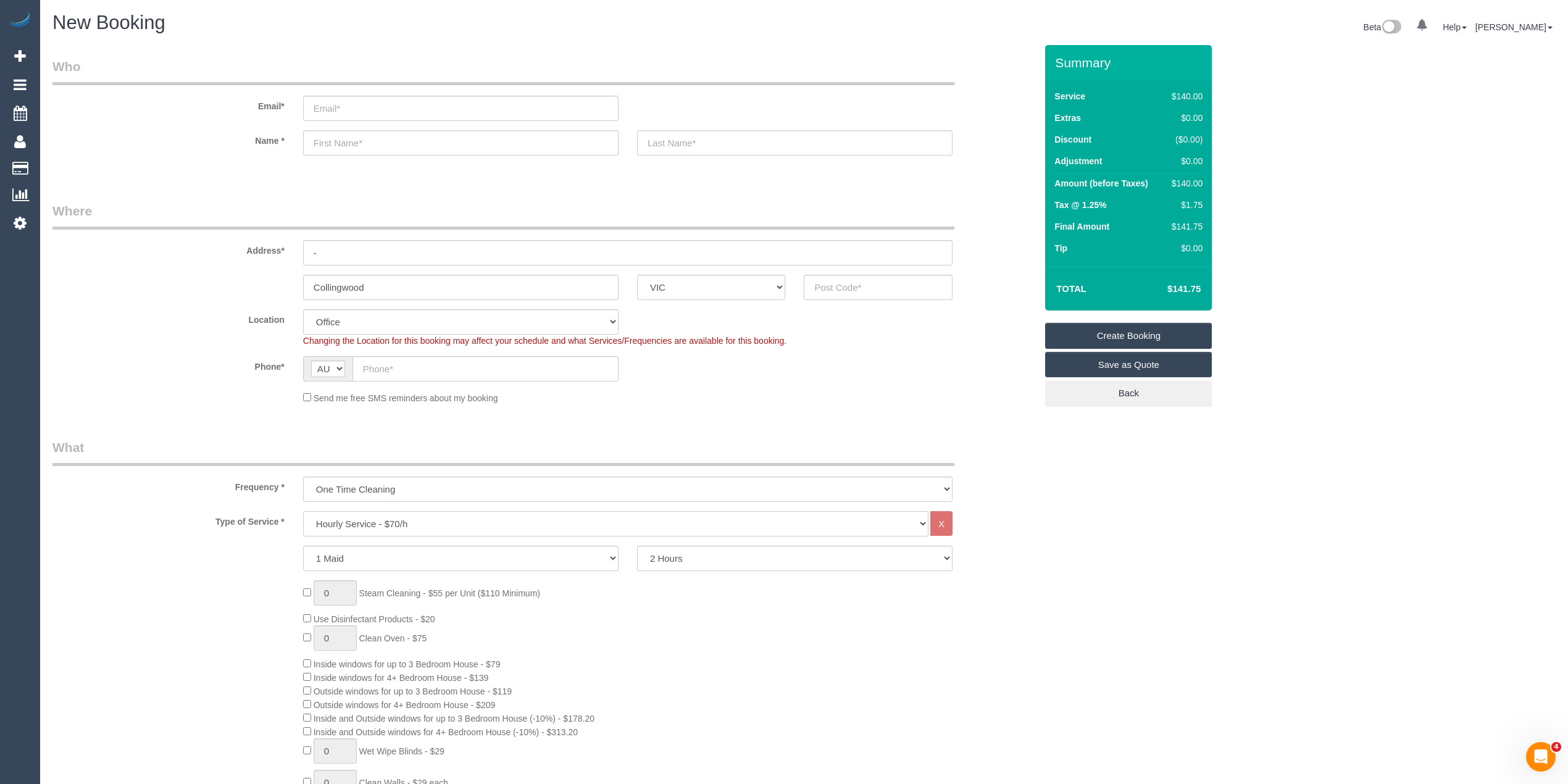
click at [361, 519] on select "Hourly Service - $70/h Hourly Service - $65/h Hourly Service - $60/h Hourly Ser…" at bounding box center [615, 524] width 625 height 26
select select "211"
click at [303, 511] on select "Hourly Service - $70/h Hourly Service - $65/h Hourly Service - $60/h Hourly Ser…" at bounding box center [615, 524] width 625 height 26
click at [850, 286] on input "text" at bounding box center [877, 288] width 148 height 26
type input "3066"
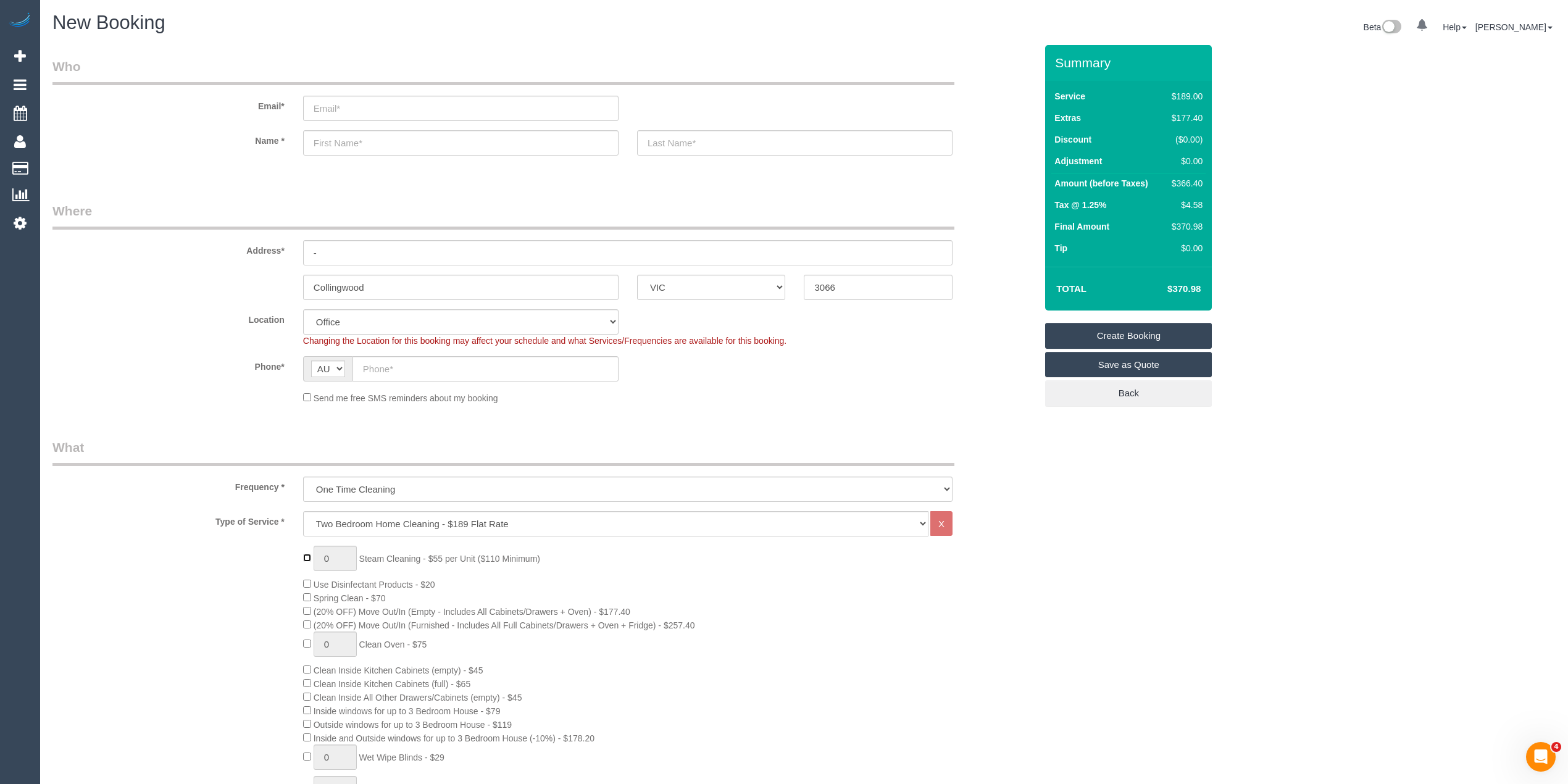
type input "1"
select select "47"
drag, startPoint x: 346, startPoint y: 556, endPoint x: 247, endPoint y: 539, distance: 100.4
click at [247, 539] on div "Type of Service * Hourly Service - $70/h Hourly Service - $65/h Hourly Service …" at bounding box center [544, 771] width 984 height 519
select select "object:2172"
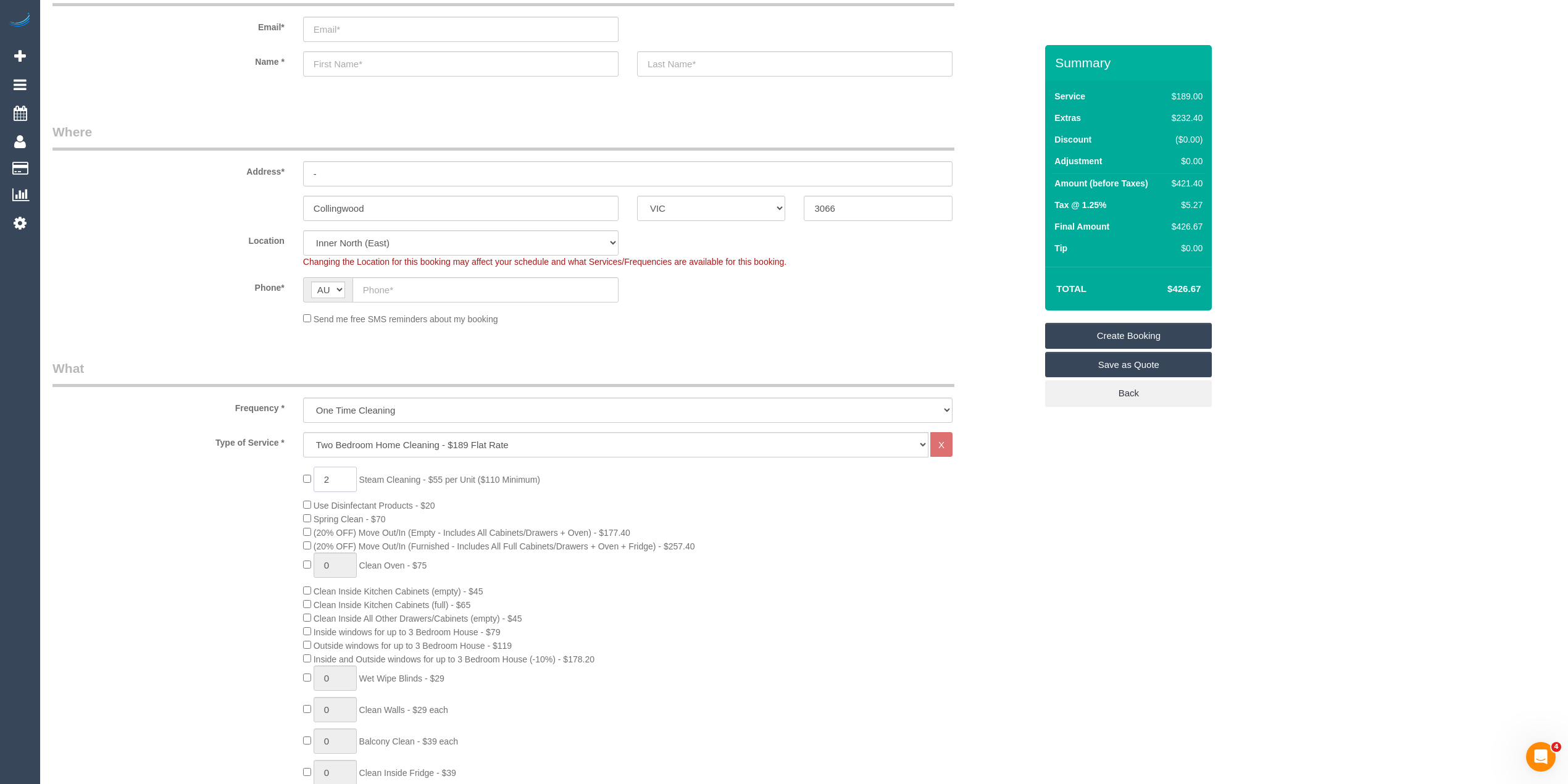
scroll to position [137, 0]
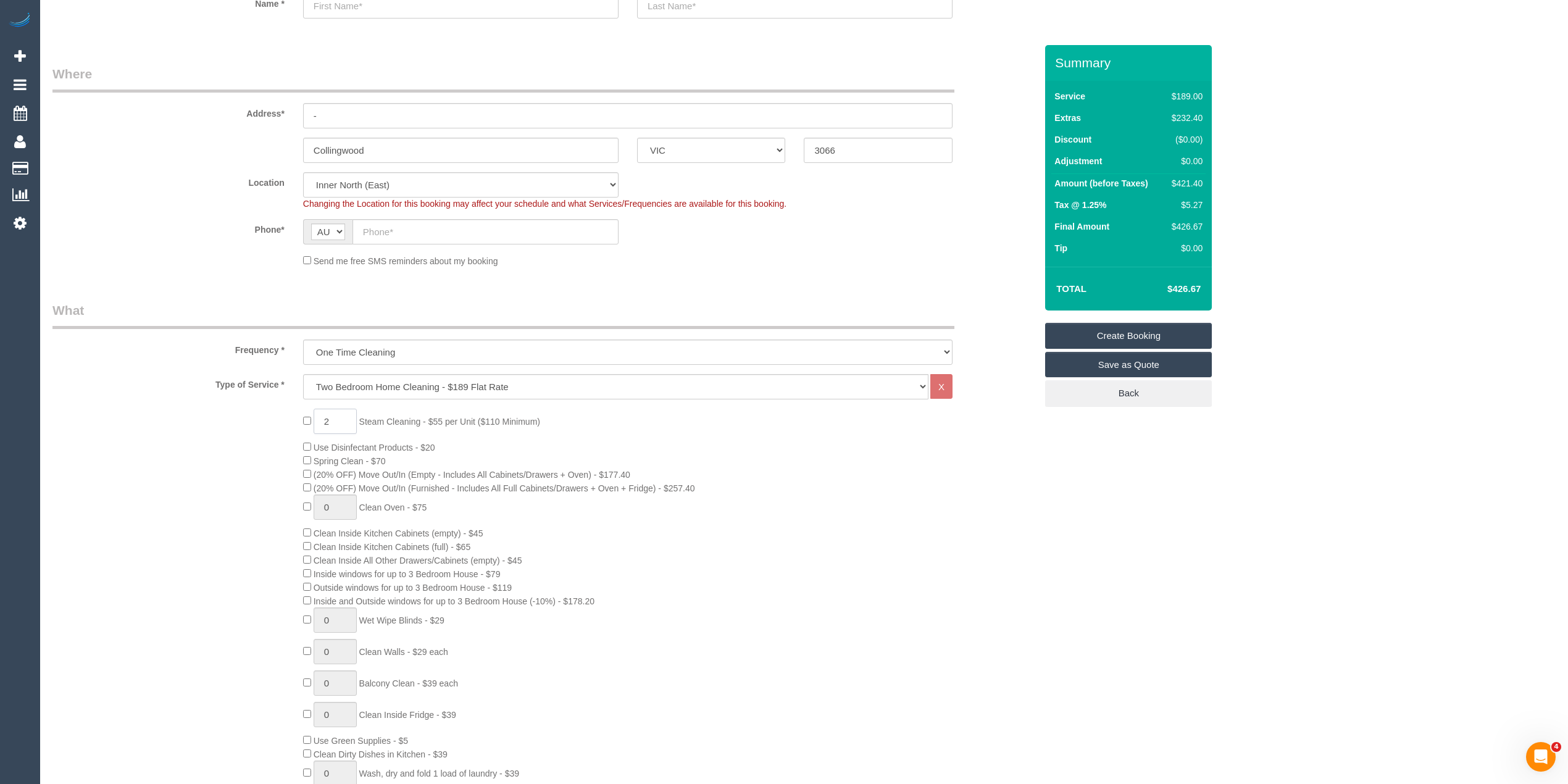
type input "2"
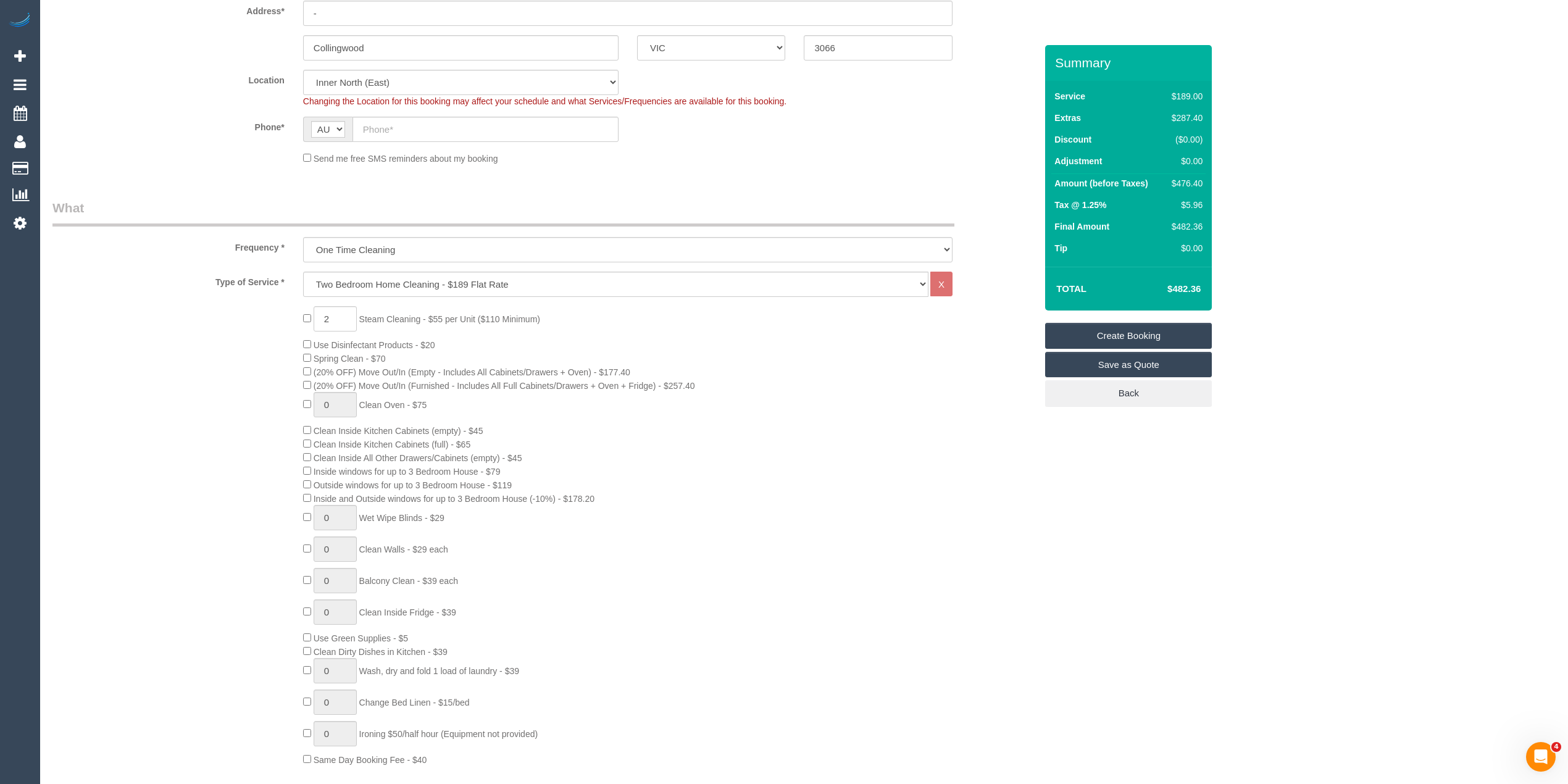
scroll to position [274, 0]
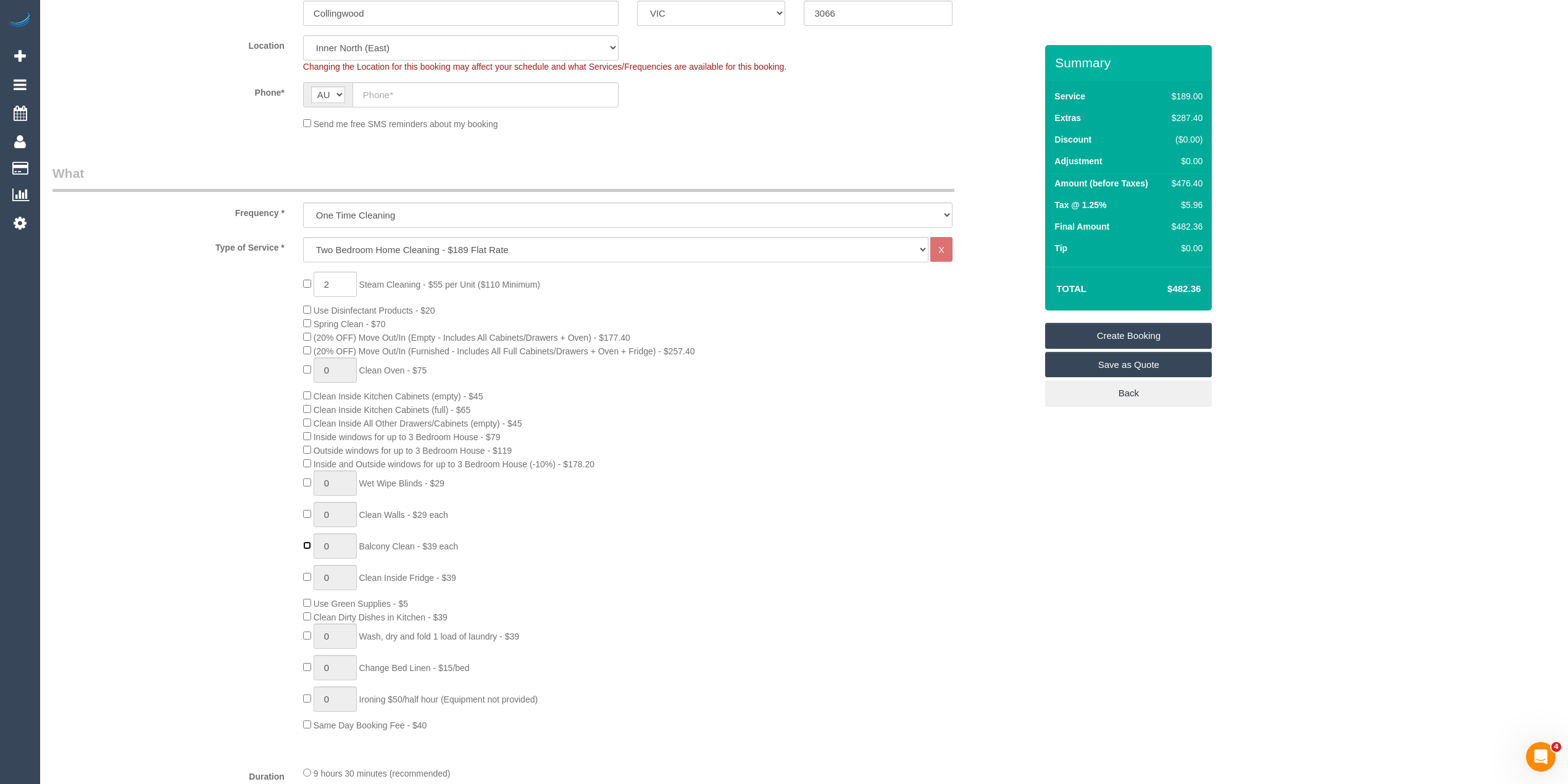
type input "1"
click at [305, 430] on div "2 Steam Cleaning - $55 per Unit ($110 Minimum) Use Disinfectant Products - $20 …" at bounding box center [669, 501] width 751 height 460
click at [280, 458] on div "2 Steam Cleaning - $55 per Unit ($110 Minimum) Use Disinfectant Products - $20 …" at bounding box center [543, 501] width 1002 height 460
click at [279, 458] on div "2 Steam Cleaning - $55 per Unit ($110 Minimum) Use Disinfectant Products - $20 …" at bounding box center [543, 501] width 1002 height 460
click at [264, 457] on div "2 Steam Cleaning - $55 per Unit ($110 Minimum) Use Disinfectant Products - $20 …" at bounding box center [543, 501] width 1002 height 460
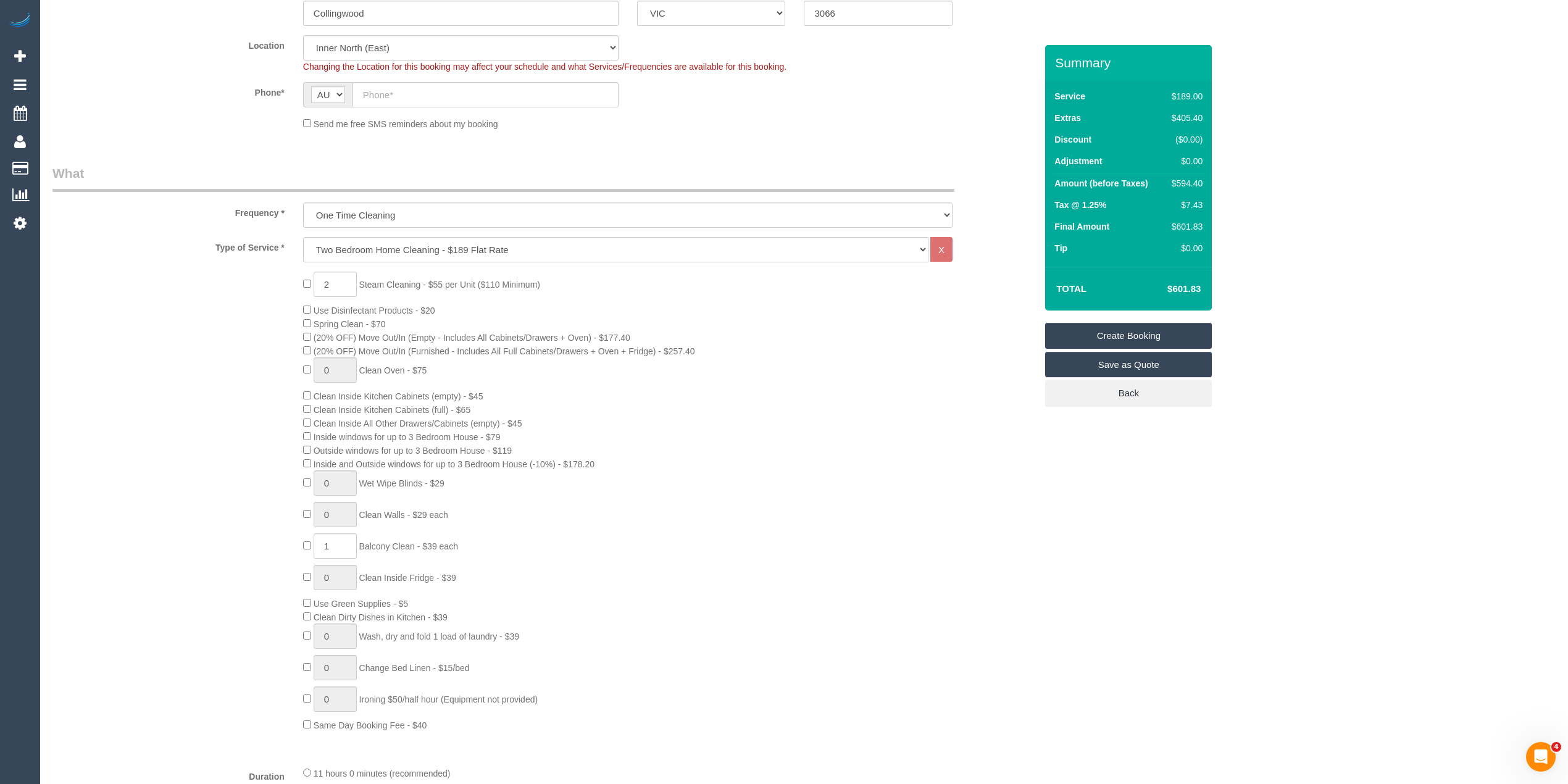
click at [262, 453] on div "2 Steam Cleaning - $55 per Unit ($110 Minimum) Use Disinfectant Products - $20 …" at bounding box center [543, 501] width 1002 height 460
click at [257, 453] on div "2 Steam Cleaning - $55 per Unit ($110 Minimum) Use Disinfectant Products - $20 …" at bounding box center [543, 501] width 1002 height 460
click at [382, 95] on input "text" at bounding box center [486, 95] width 266 height 26
paste input "61 478 496 416"
drag, startPoint x: 376, startPoint y: 94, endPoint x: 341, endPoint y: 87, distance: 35.7
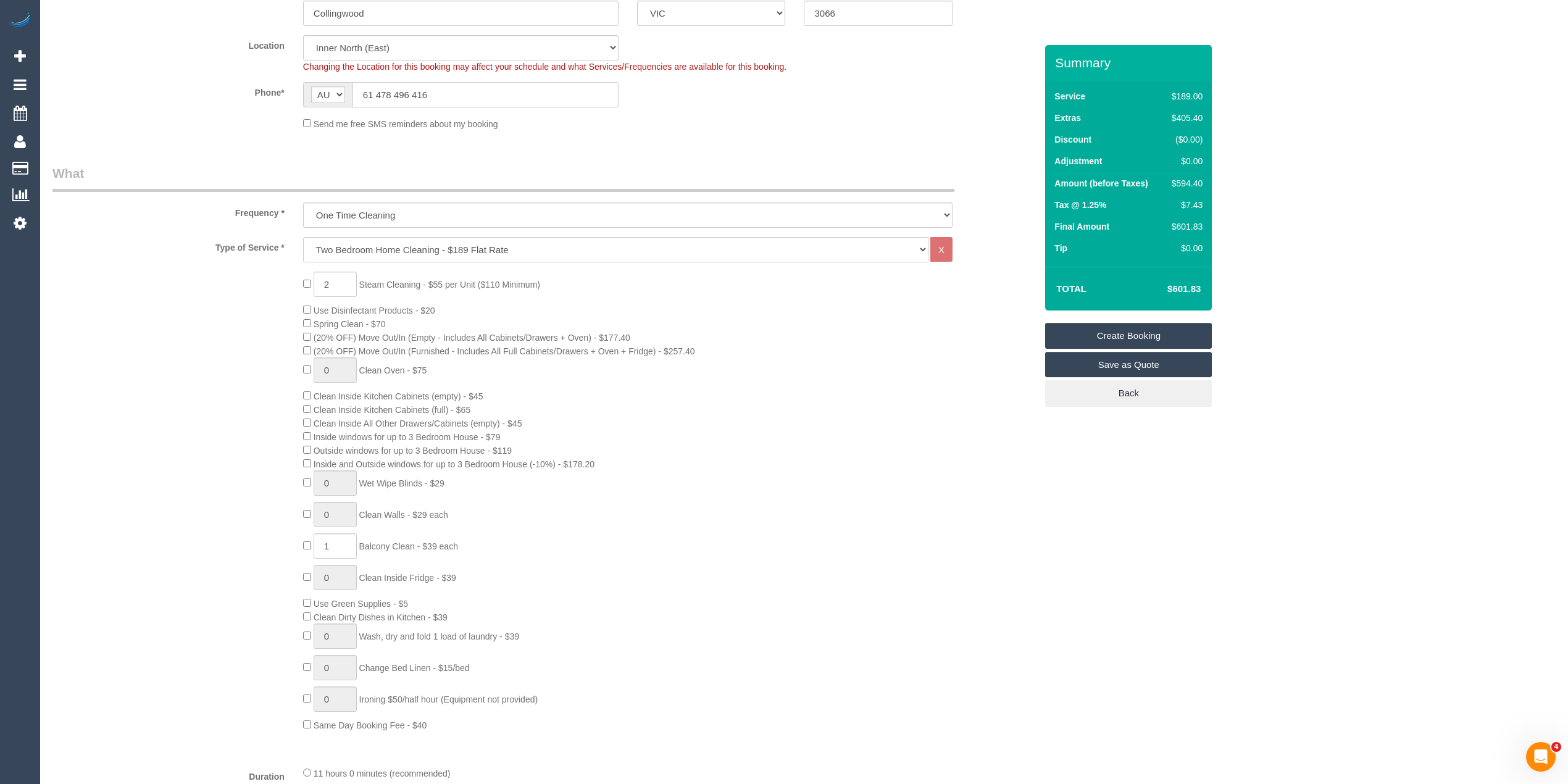
click at [343, 87] on div "AF AL DZ AD AO AI AQ AG AR AM AW AU AT AZ BS BH BD BB BY BE BZ BJ BM BT BO BA B…" at bounding box center [461, 95] width 316 height 26
type input "0478 496 416"
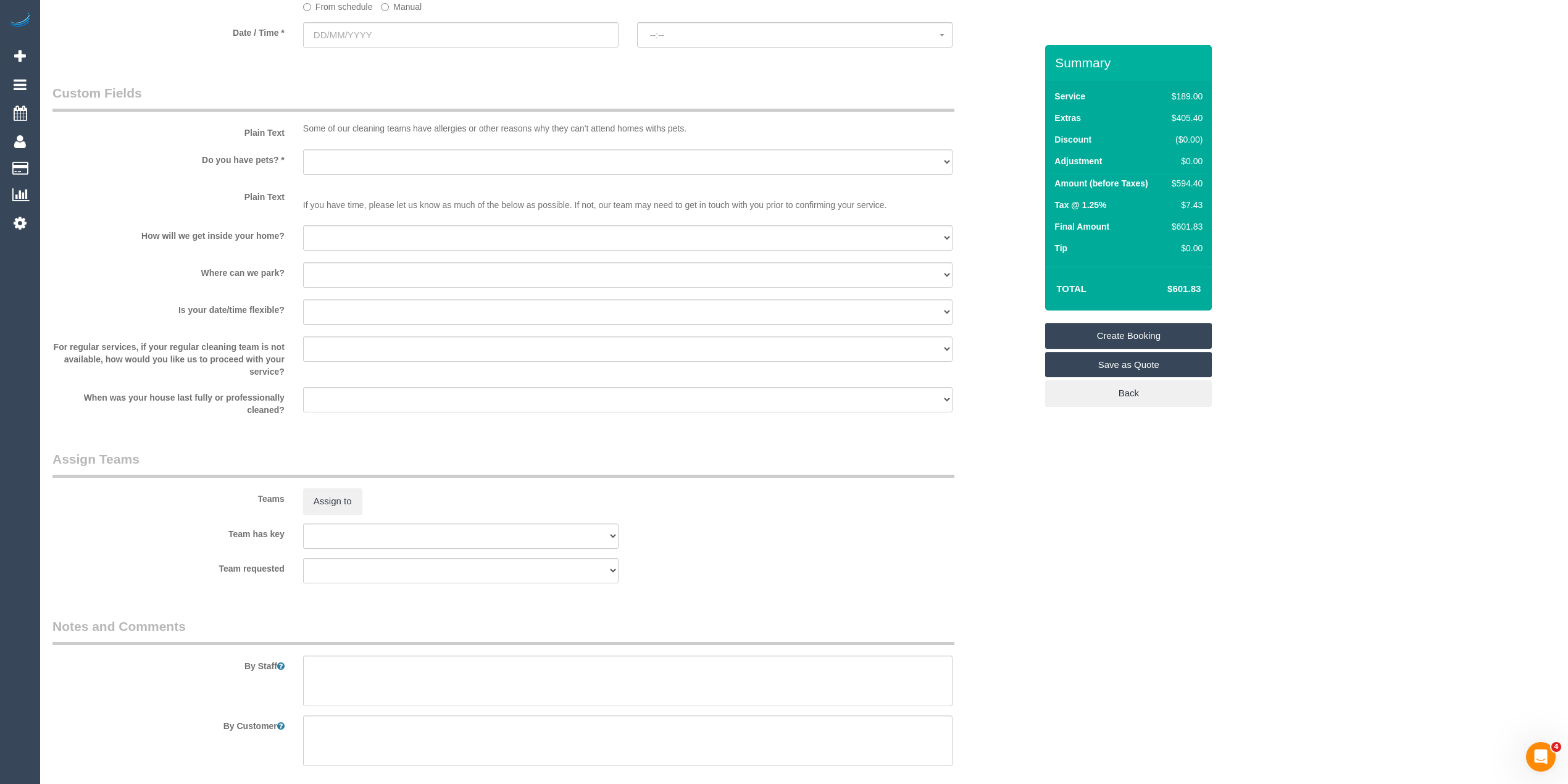
scroll to position [1509, 0]
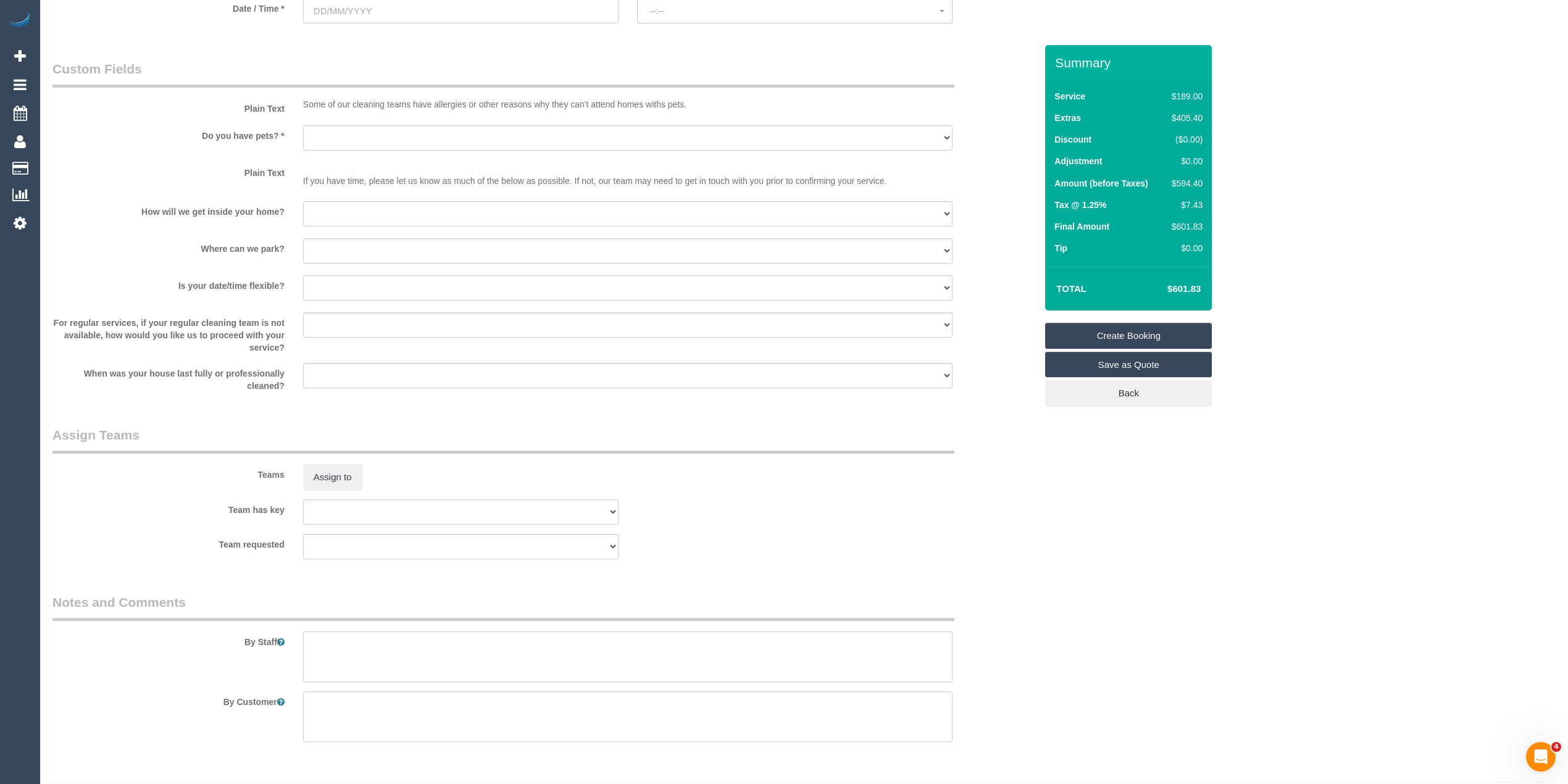
click at [385, 650] on textarea at bounding box center [627, 656] width 650 height 50
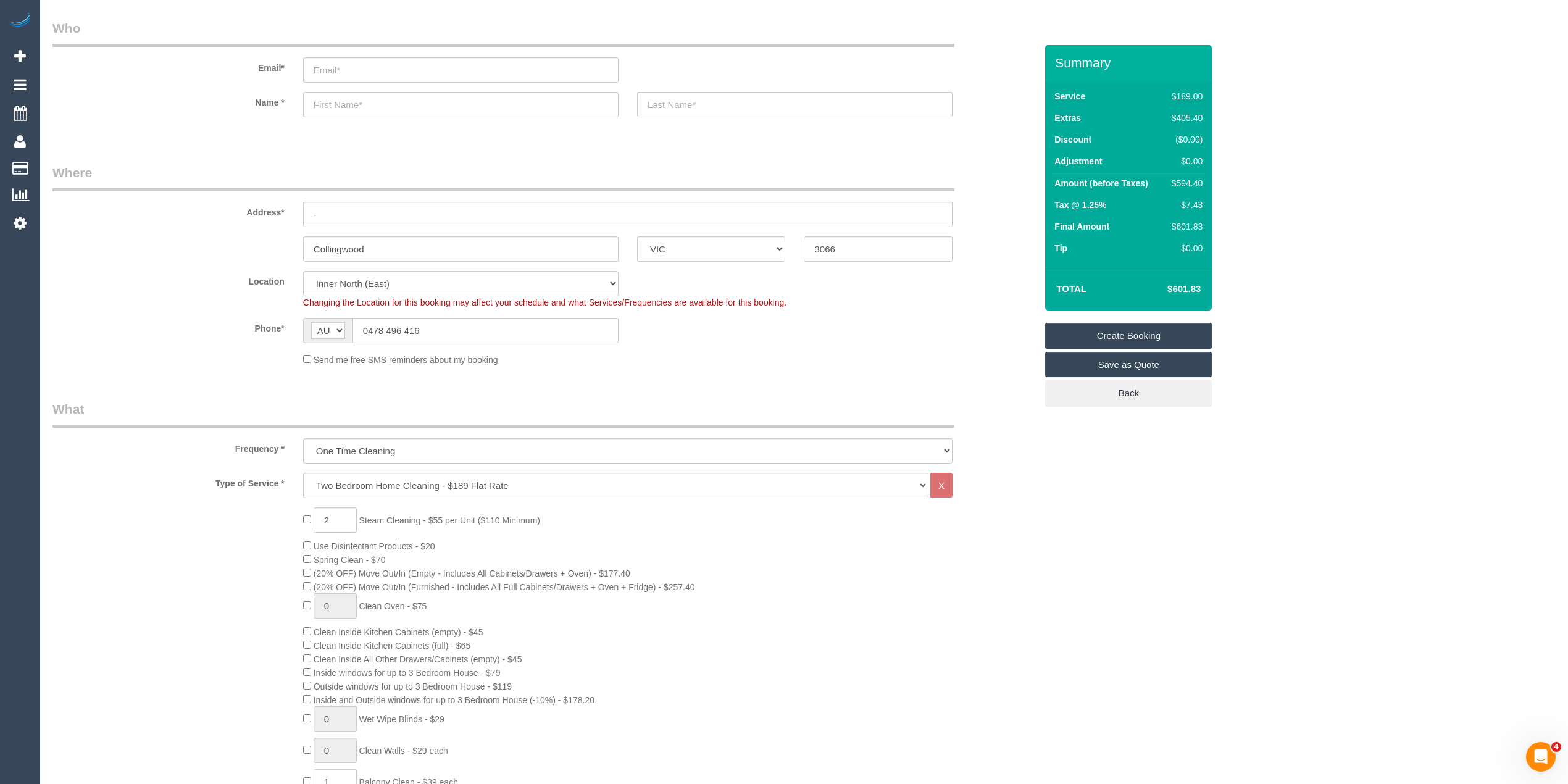
scroll to position [0, 0]
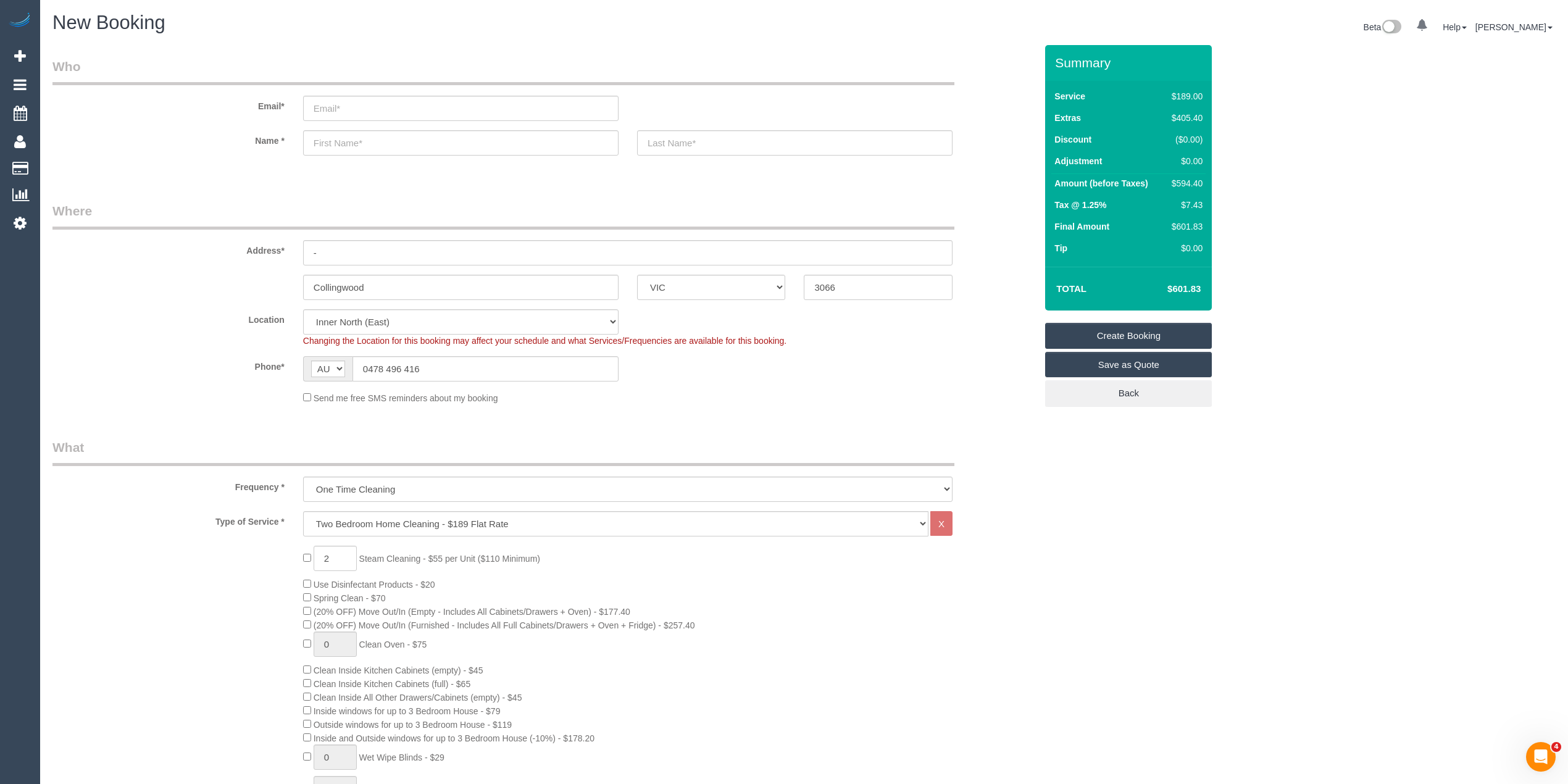
type textarea "Steam cleaning of 2 bedrooms."
click at [339, 100] on input "email" at bounding box center [461, 108] width 316 height 26
click at [312, 109] on input "email" at bounding box center [461, 108] width 316 height 26
click at [346, 100] on input "email" at bounding box center [461, 108] width 316 height 26
click at [346, 105] on input "email" at bounding box center [461, 108] width 316 height 26
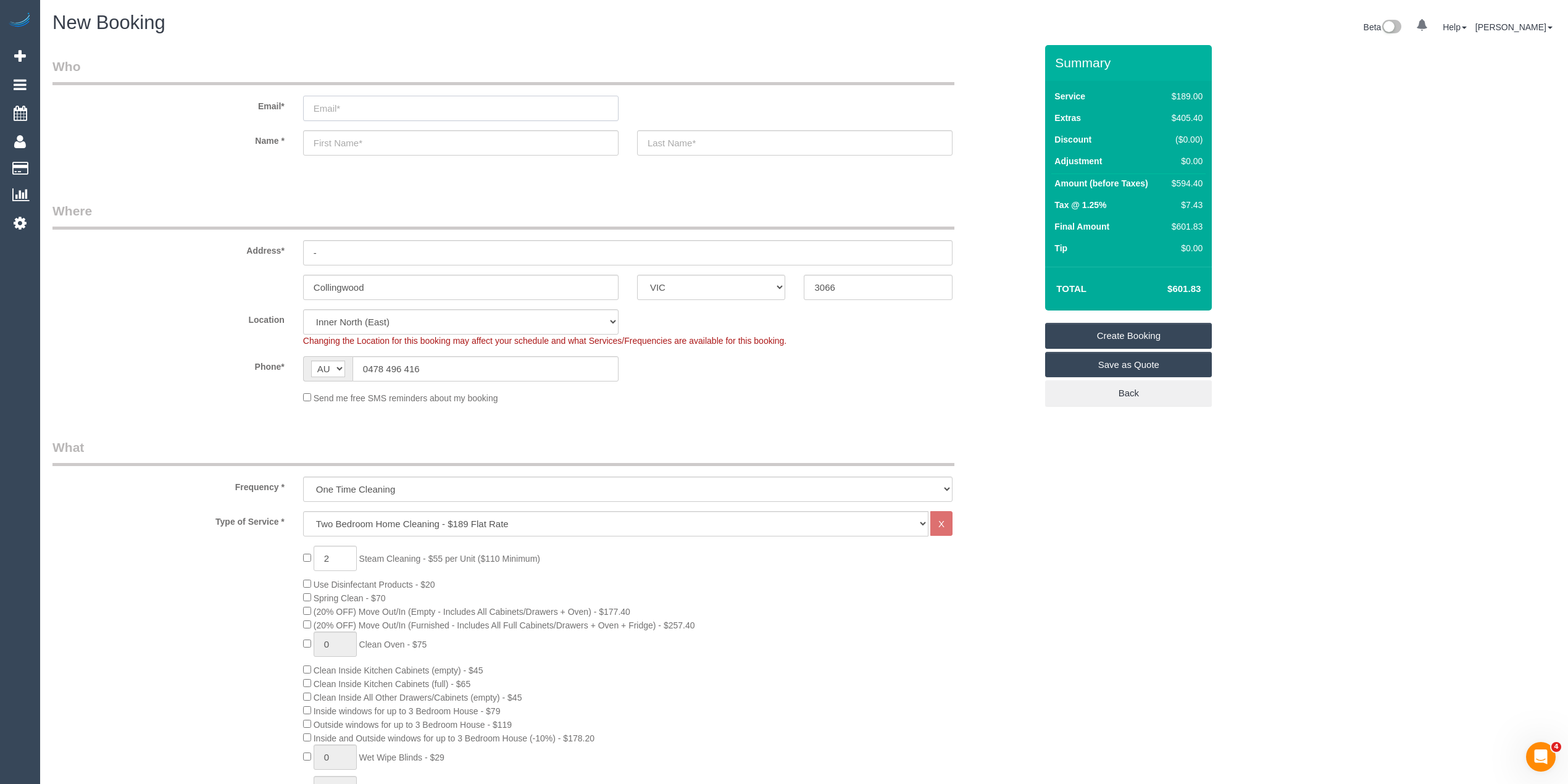
click at [346, 105] on input "email" at bounding box center [461, 108] width 316 height 26
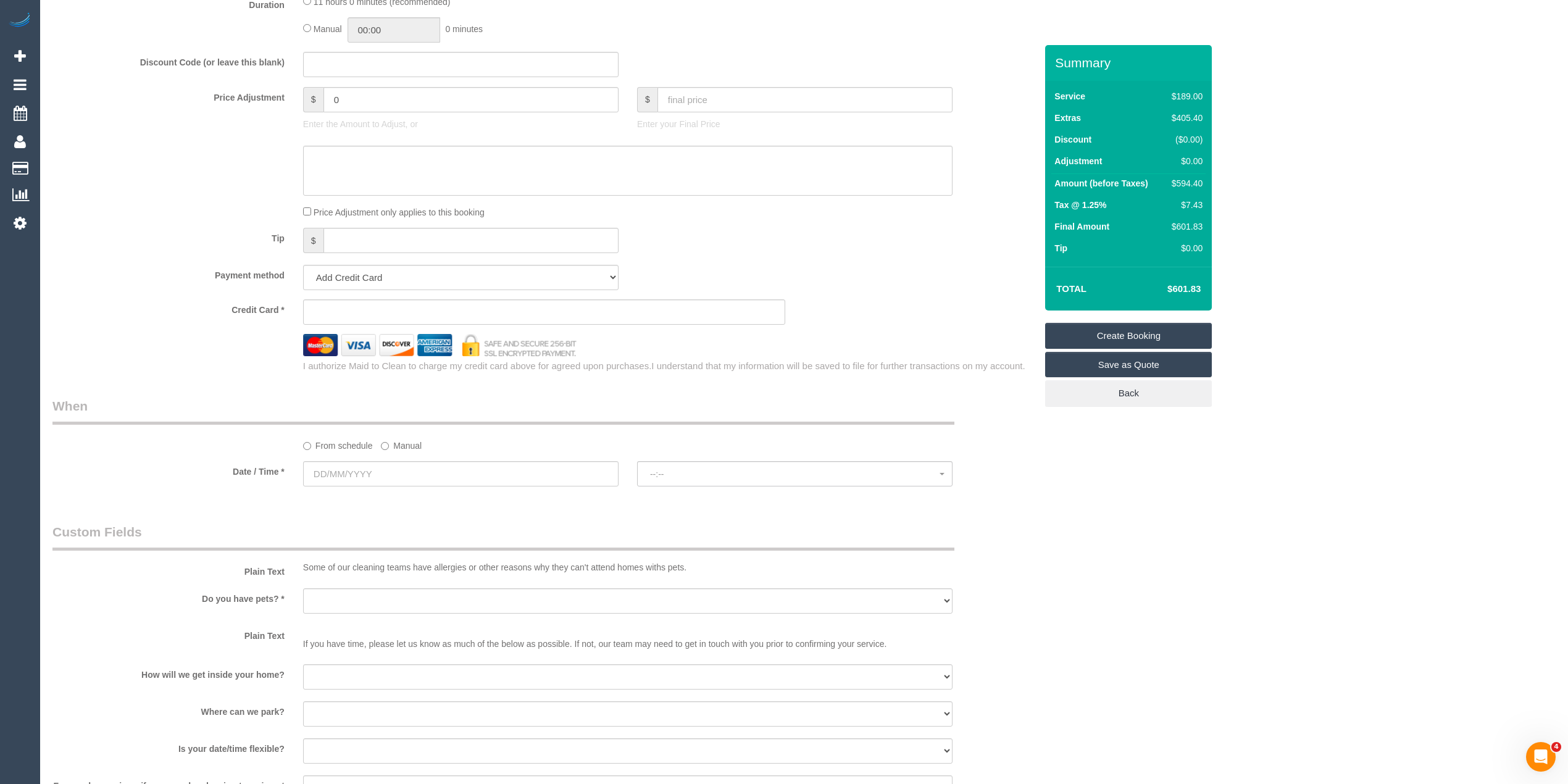
scroll to position [1097, 0]
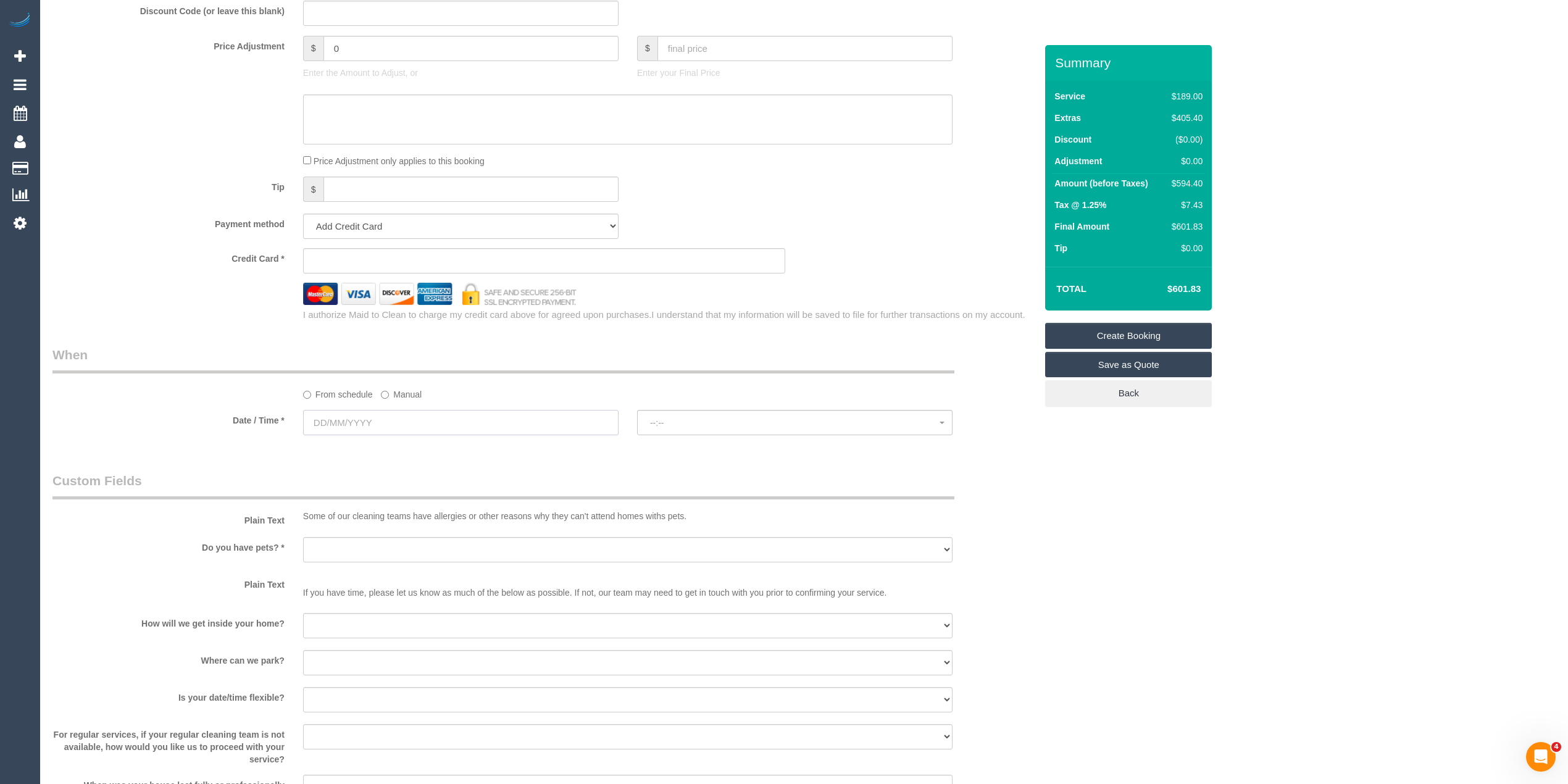
click at [341, 425] on input "text" at bounding box center [461, 423] width 316 height 26
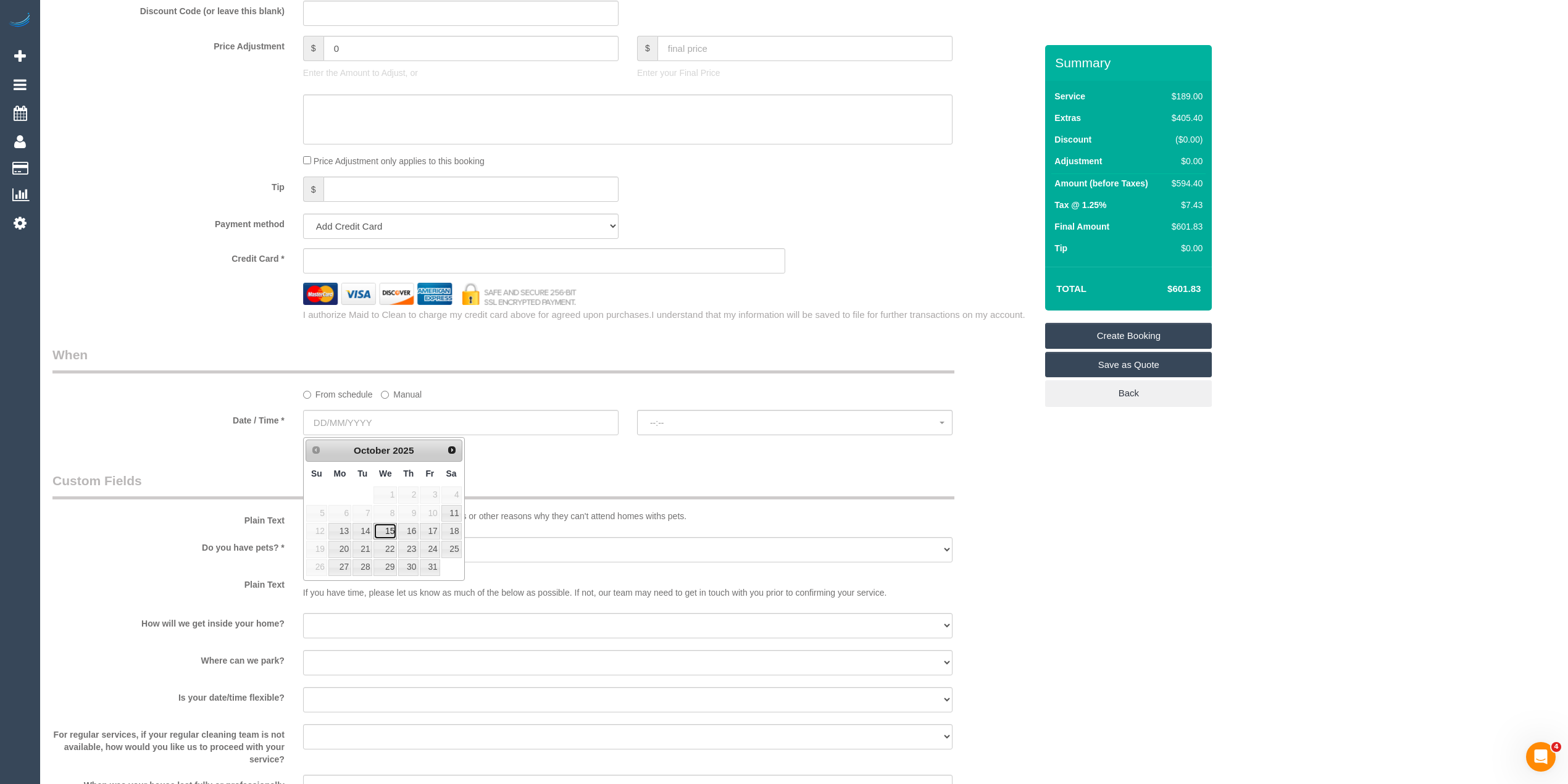
click at [379, 535] on link "15" at bounding box center [385, 531] width 24 height 17
type input "15/10/2025"
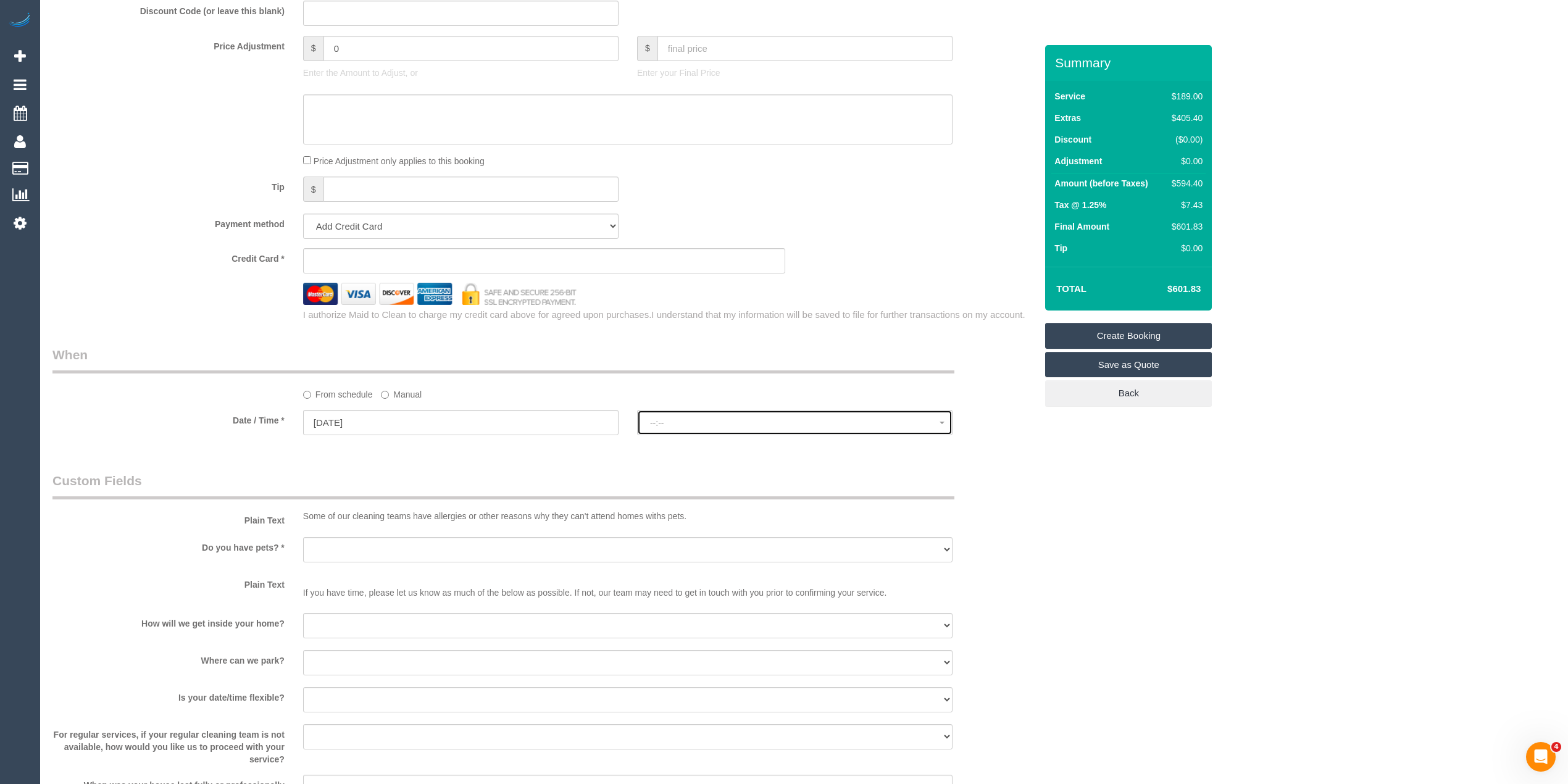
click at [690, 423] on span "--:--" at bounding box center [795, 423] width 290 height 10
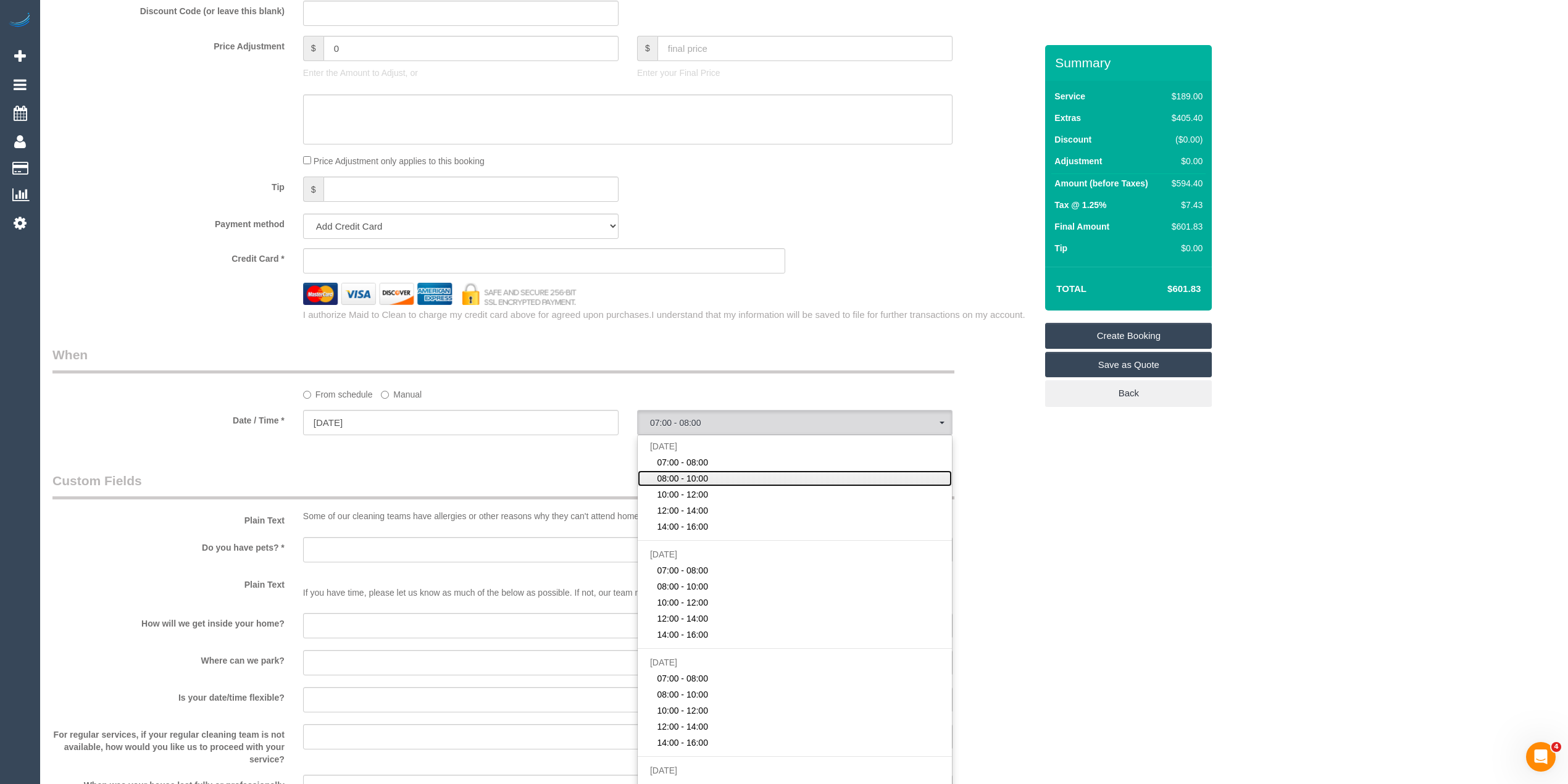
click at [681, 479] on span "08:00 - 10:00" at bounding box center [683, 478] width 51 height 12
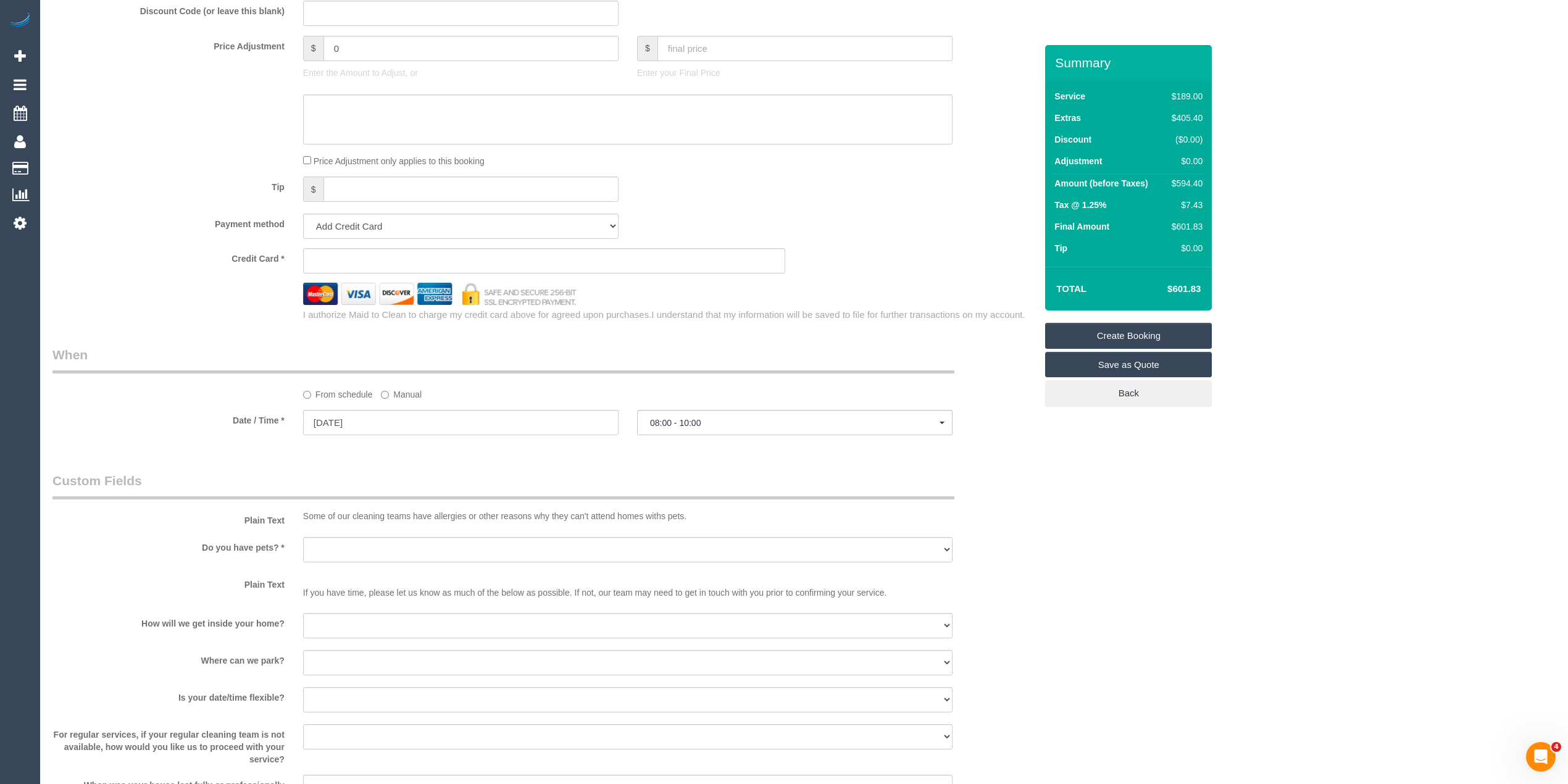
click at [1245, 492] on div "Who Email* Name * Where Address* - Collingwood ACT NSW NT QLD SA TAS VIC WA 306…" at bounding box center [803, 68] width 1503 height 2240
click at [682, 427] on span "08:00 - 10:00" at bounding box center [795, 423] width 290 height 10
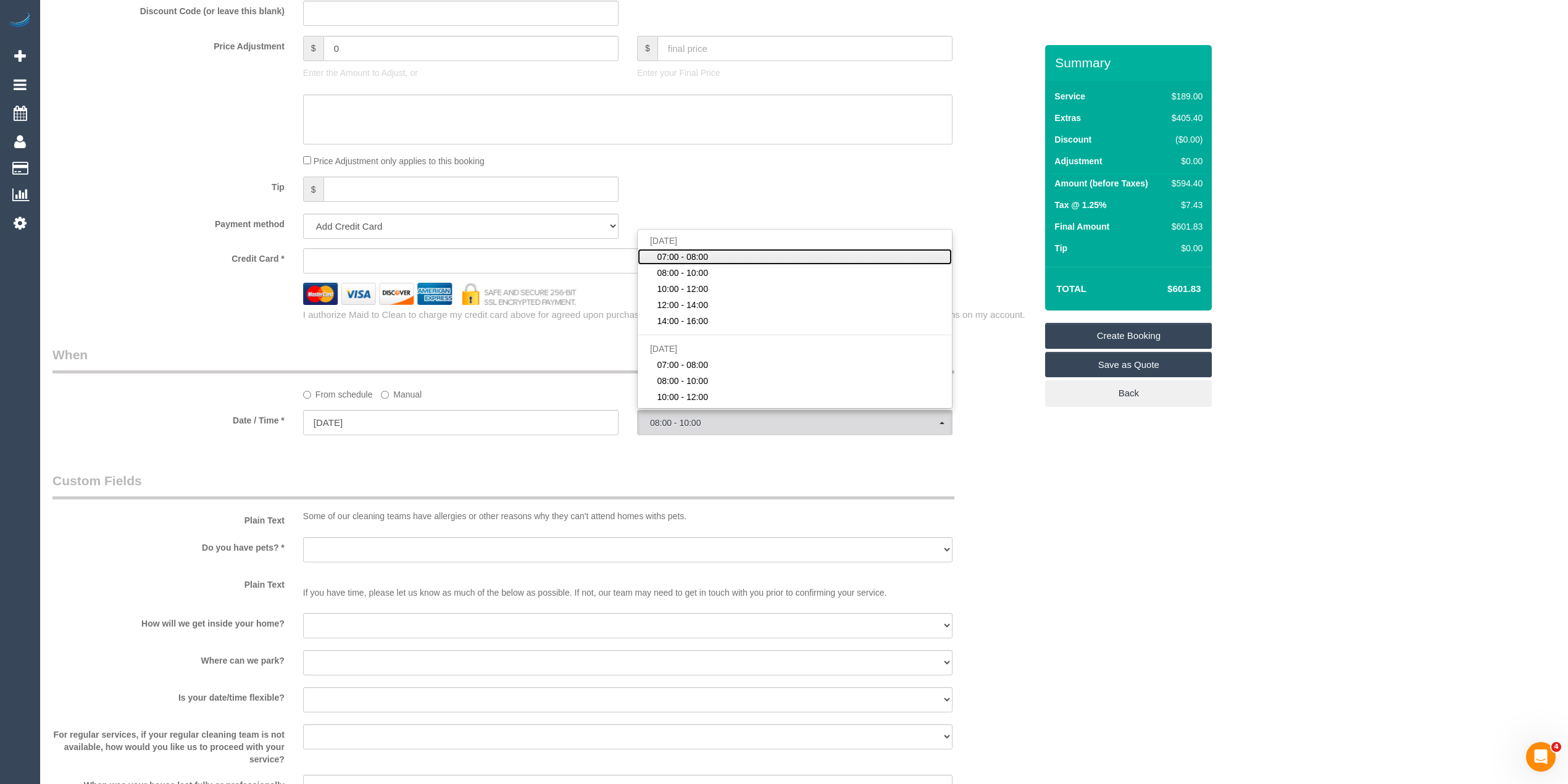
click at [672, 257] on span "07:00 - 08:00" at bounding box center [683, 257] width 51 height 12
select select "spot1"
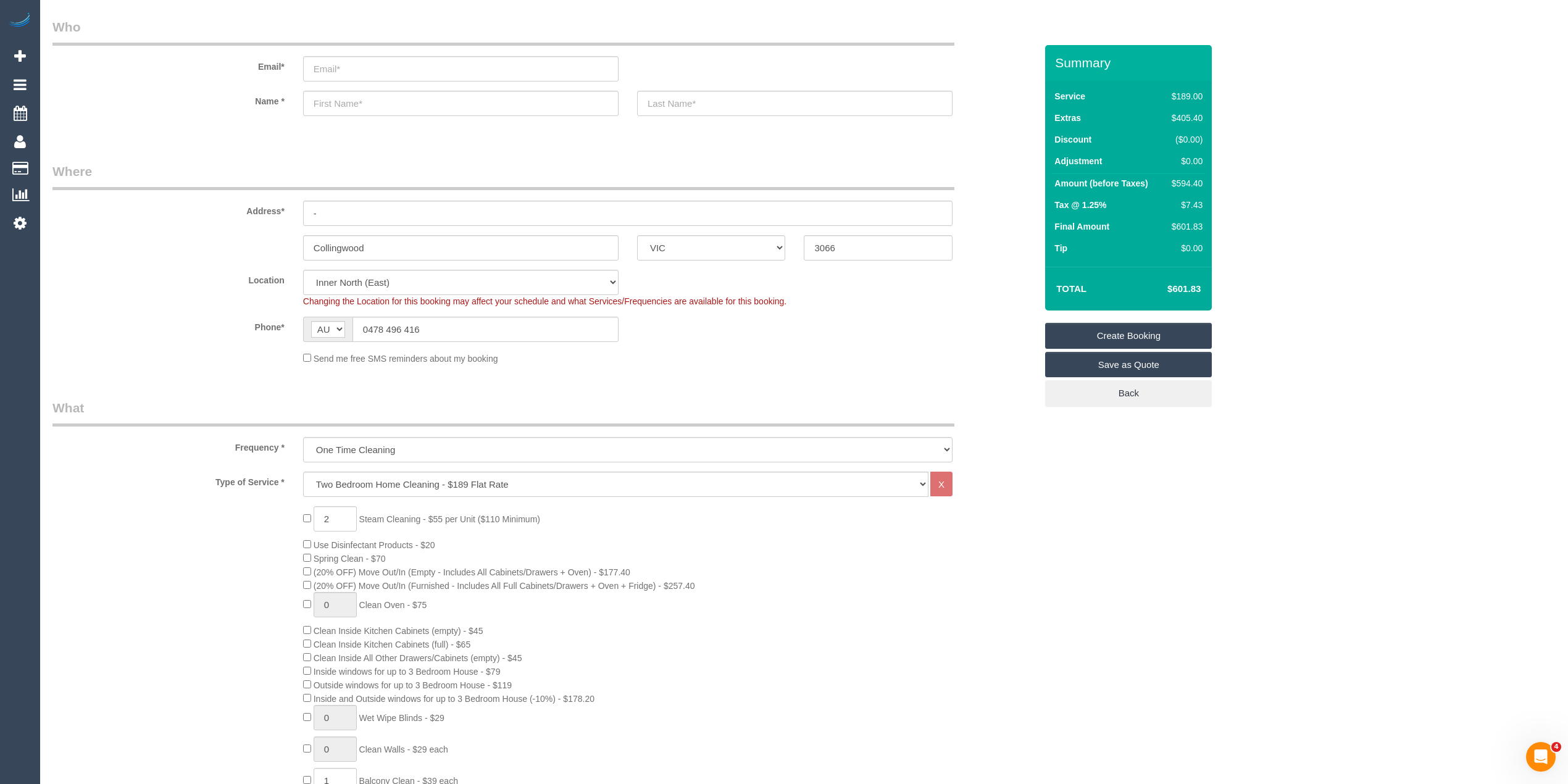
scroll to position [0, 0]
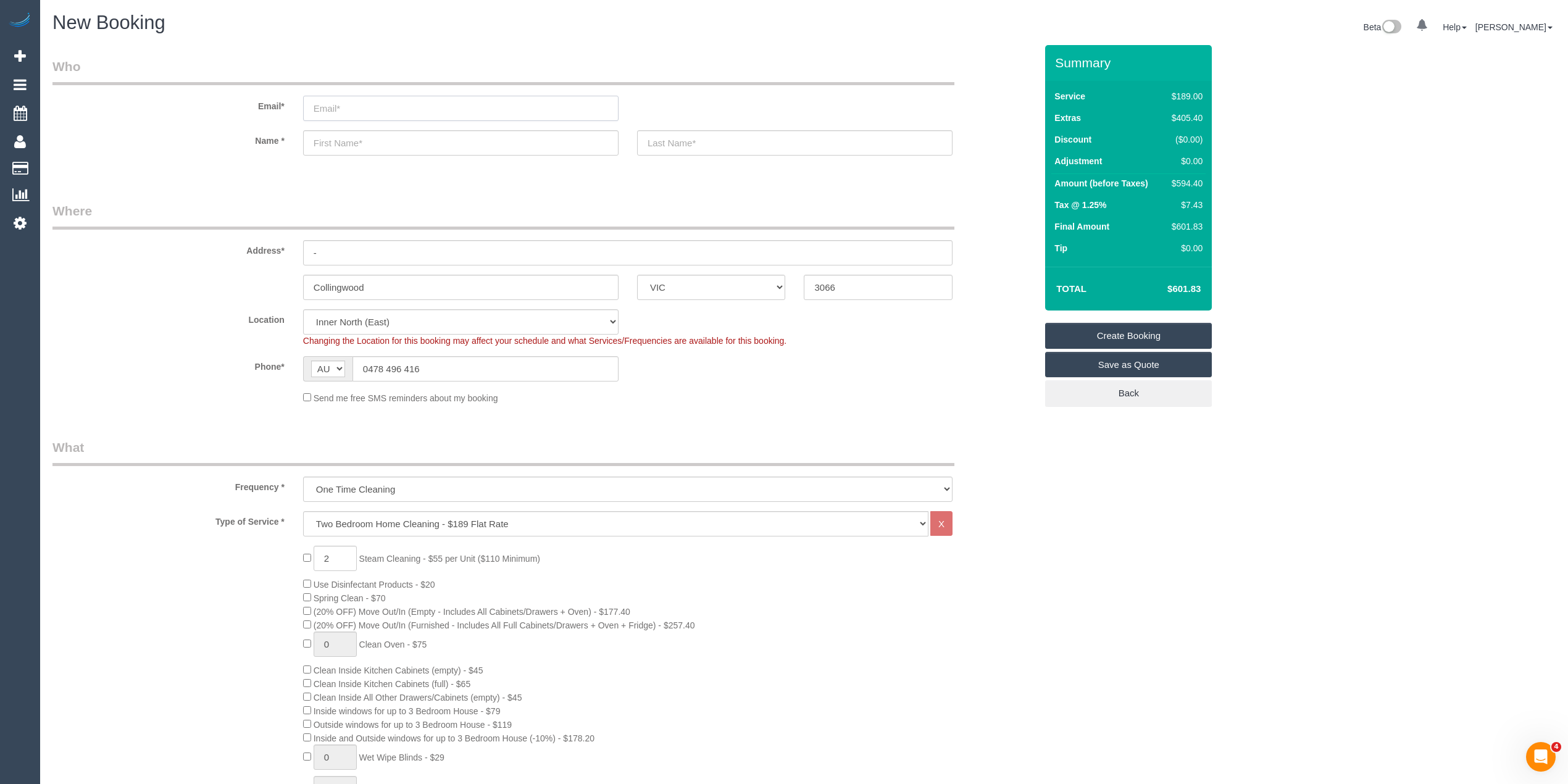
click at [335, 110] on input "email" at bounding box center [461, 108] width 316 height 26
click at [357, 101] on input "email" at bounding box center [461, 108] width 316 height 26
type input "d"
type input "liamt.boswell@gmail.cpom"
type input "L"
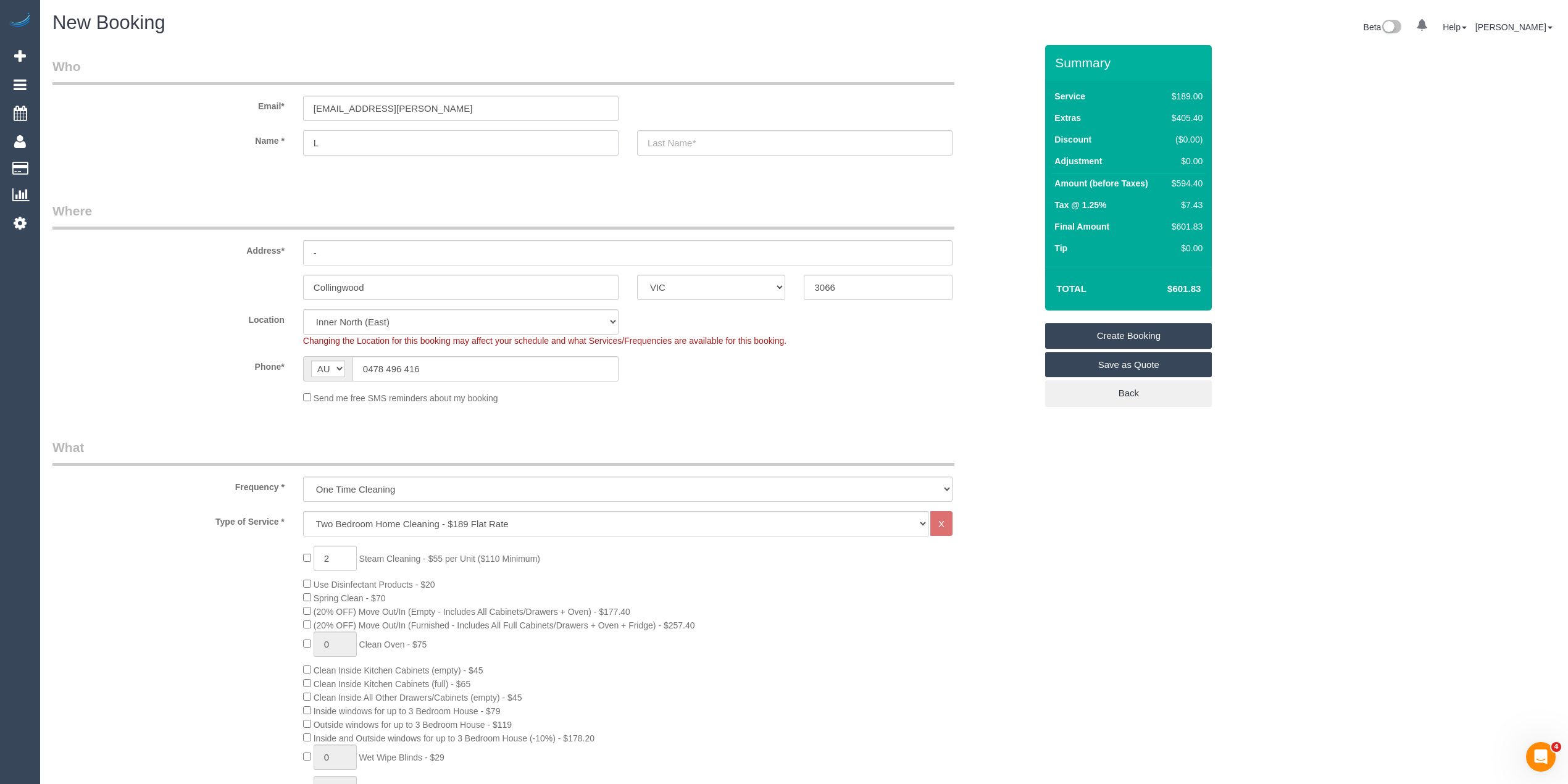
select select "spot22"
type input "Liam"
type input "Boswell"
click at [412, 103] on input "liamt.boswell@gmail.cpom" at bounding box center [461, 108] width 316 height 26
type input "liamt.boswell@gmail.com"
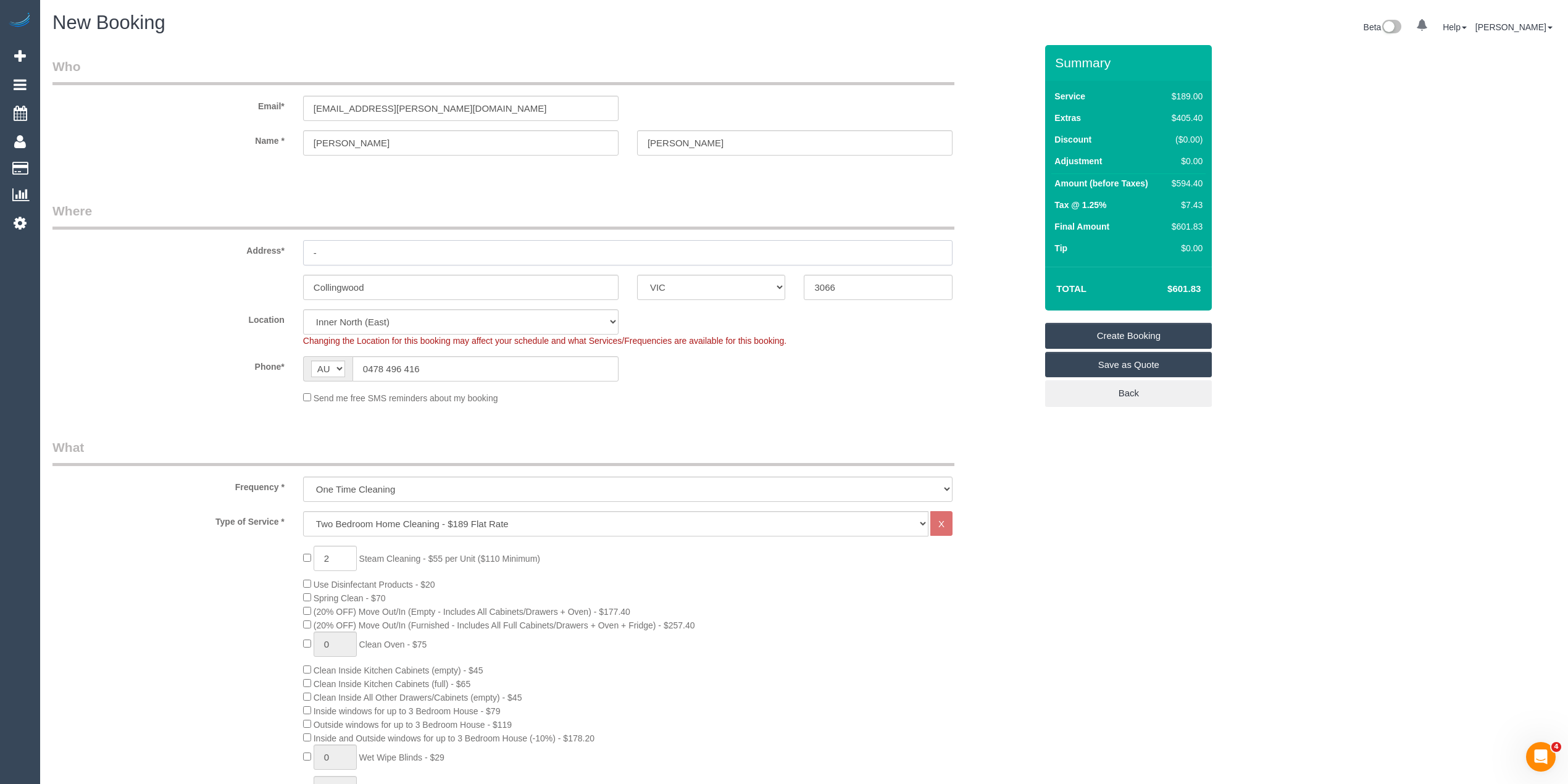
drag, startPoint x: 305, startPoint y: 242, endPoint x: 237, endPoint y: 238, distance: 68.1
click at [237, 238] on div "Address* -" at bounding box center [543, 233] width 1002 height 64
select select "spot43"
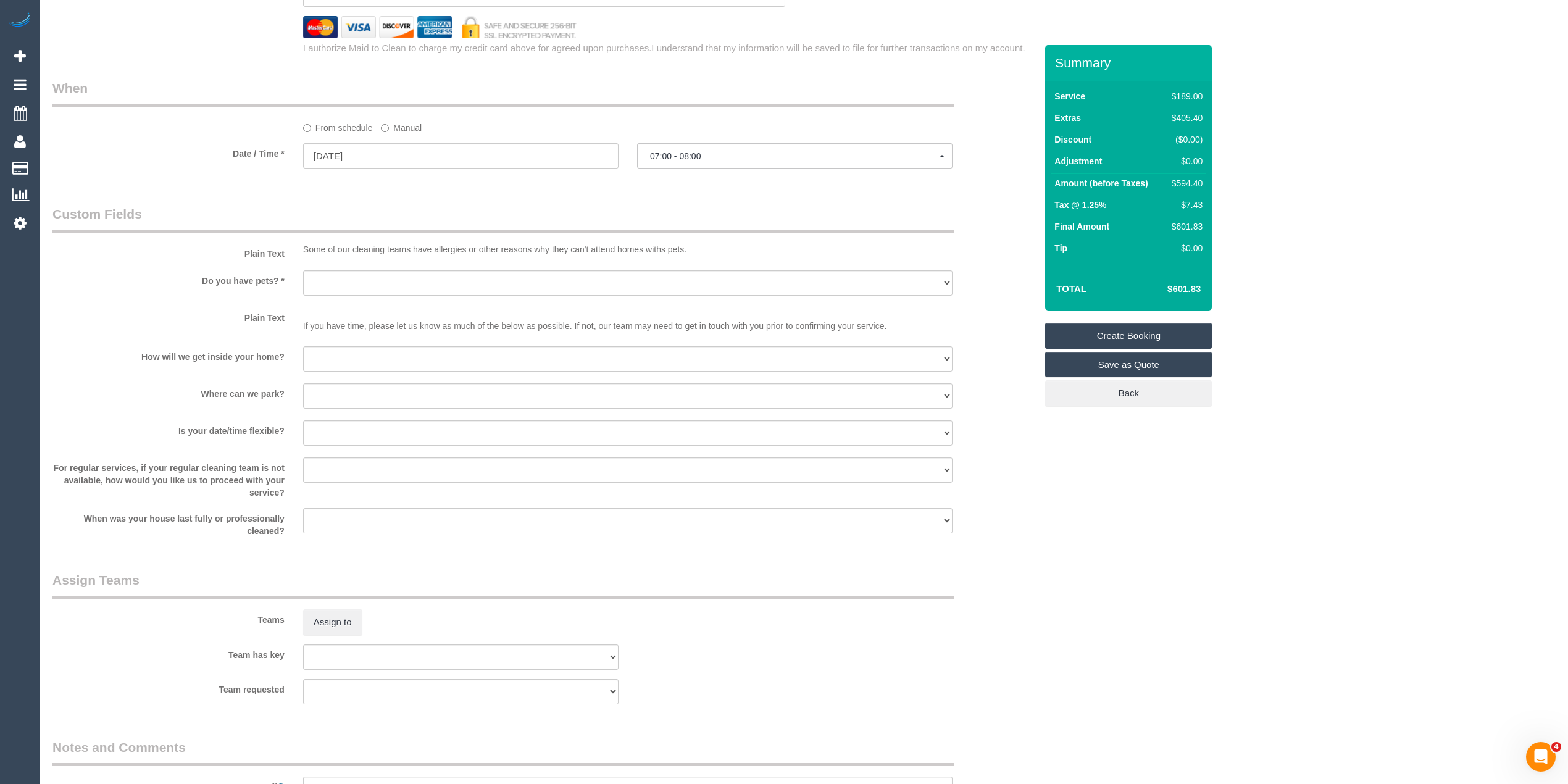
scroll to position [1372, 0]
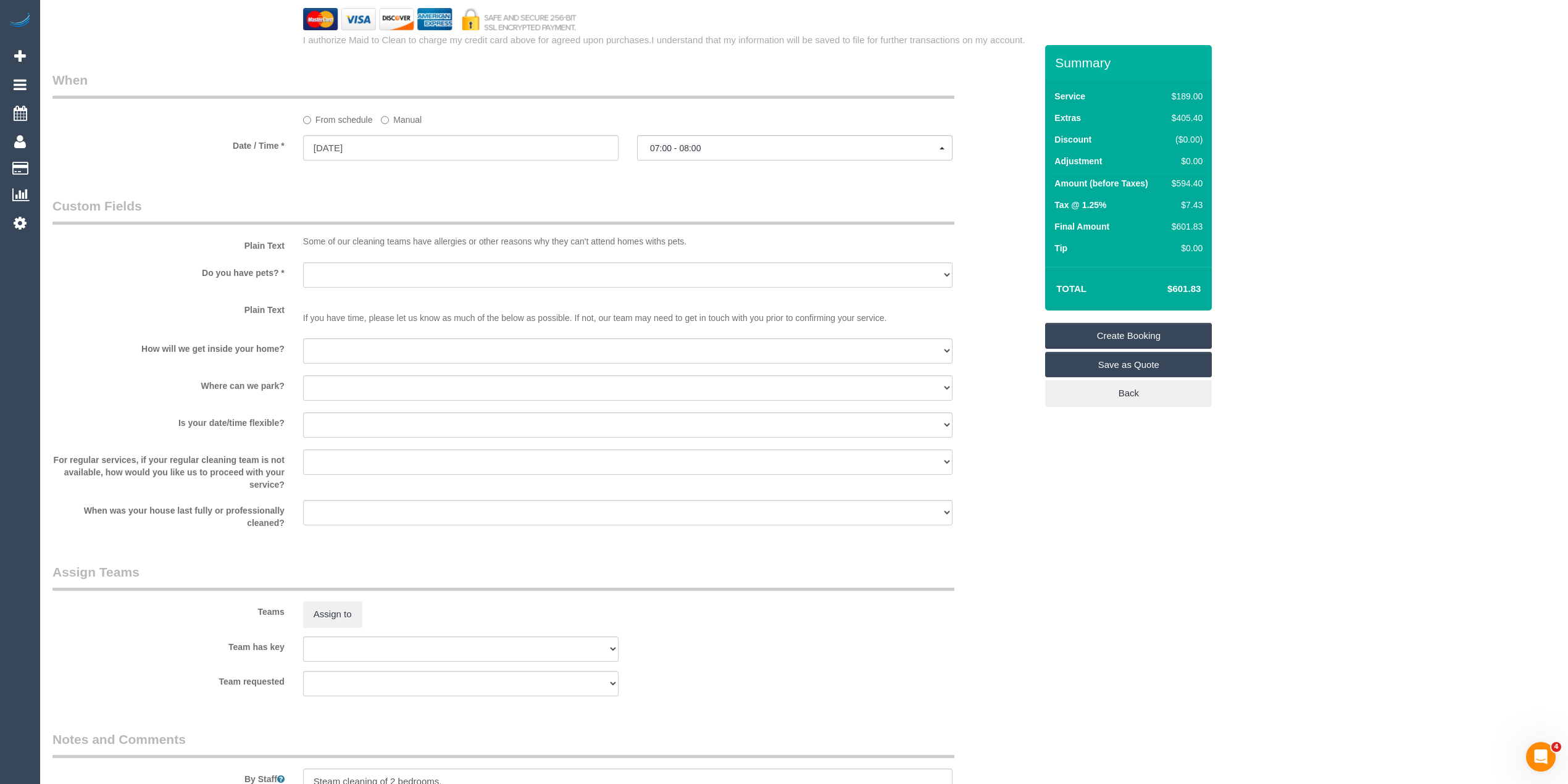
type input "1/51 Napoleon Street"
click at [699, 152] on span "07:00 - 08:00" at bounding box center [795, 148] width 290 height 10
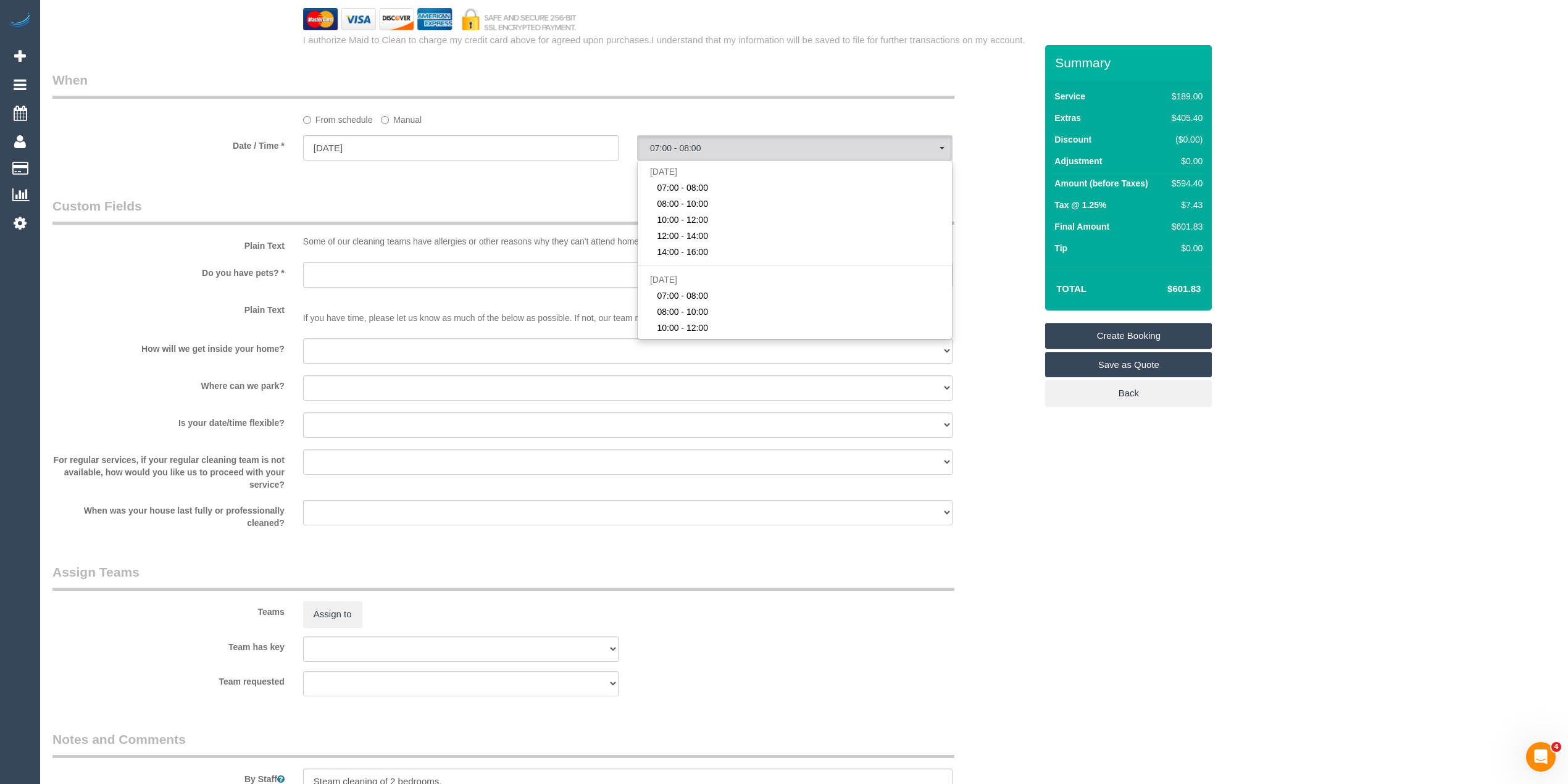
click at [308, 273] on select "Yes - Cats Yes - Dogs No pets Yes - Dogs and Cats Yes - Other" at bounding box center [627, 275] width 650 height 26
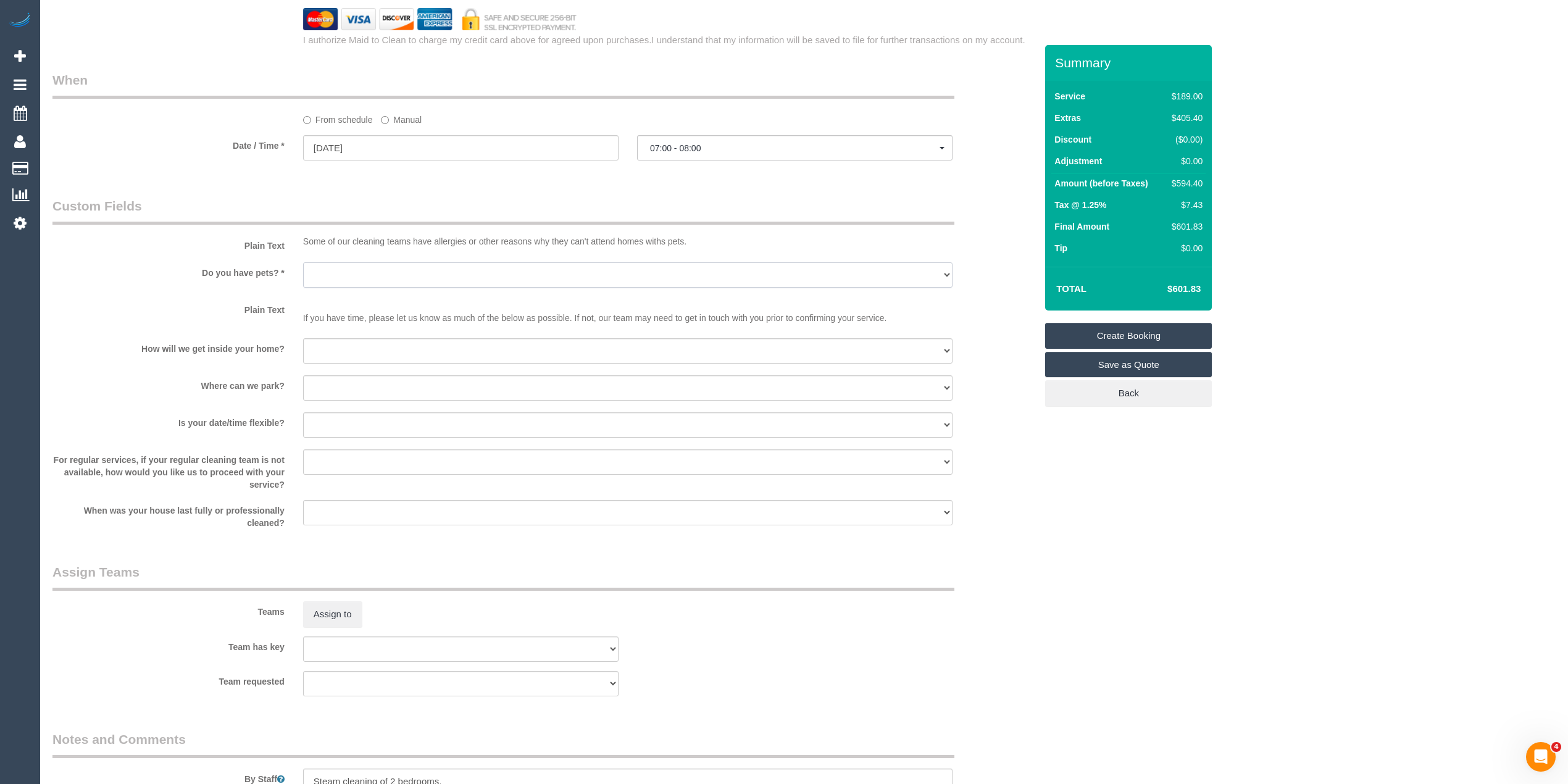
select select "number:28"
click at [303, 263] on select "Yes - Cats Yes - Dogs No pets Yes - Dogs and Cats Yes - Other" at bounding box center [627, 275] width 650 height 26
click at [327, 351] on select "I will be home Key will be left (please provide details below) Lock box/Access …" at bounding box center [627, 351] width 650 height 26
select select "number:14"
click at [303, 339] on select "I will be home Key will be left (please provide details below) Lock box/Access …" at bounding box center [627, 351] width 650 height 26
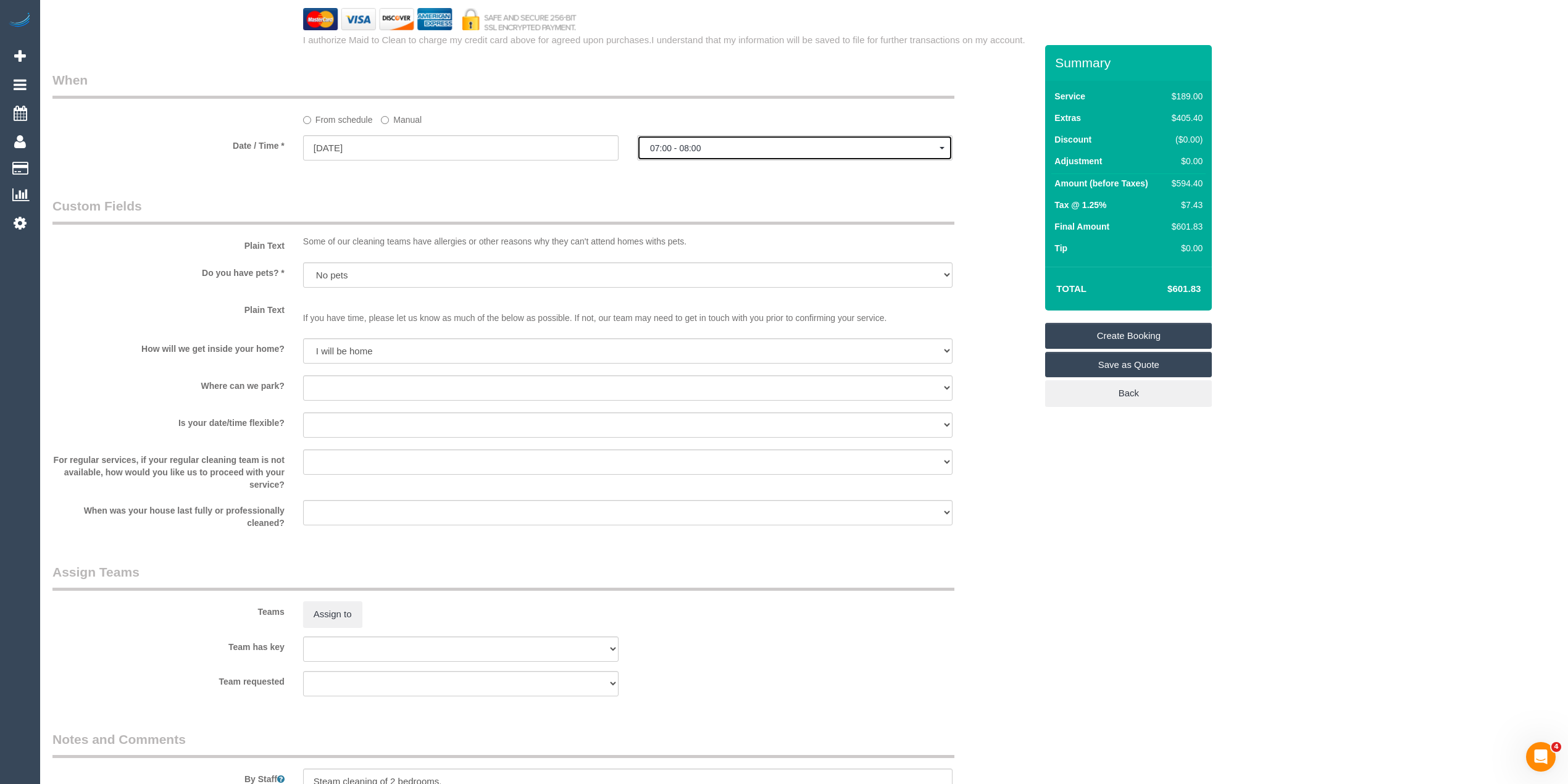
click at [681, 144] on span "07:00 - 08:00" at bounding box center [795, 148] width 290 height 10
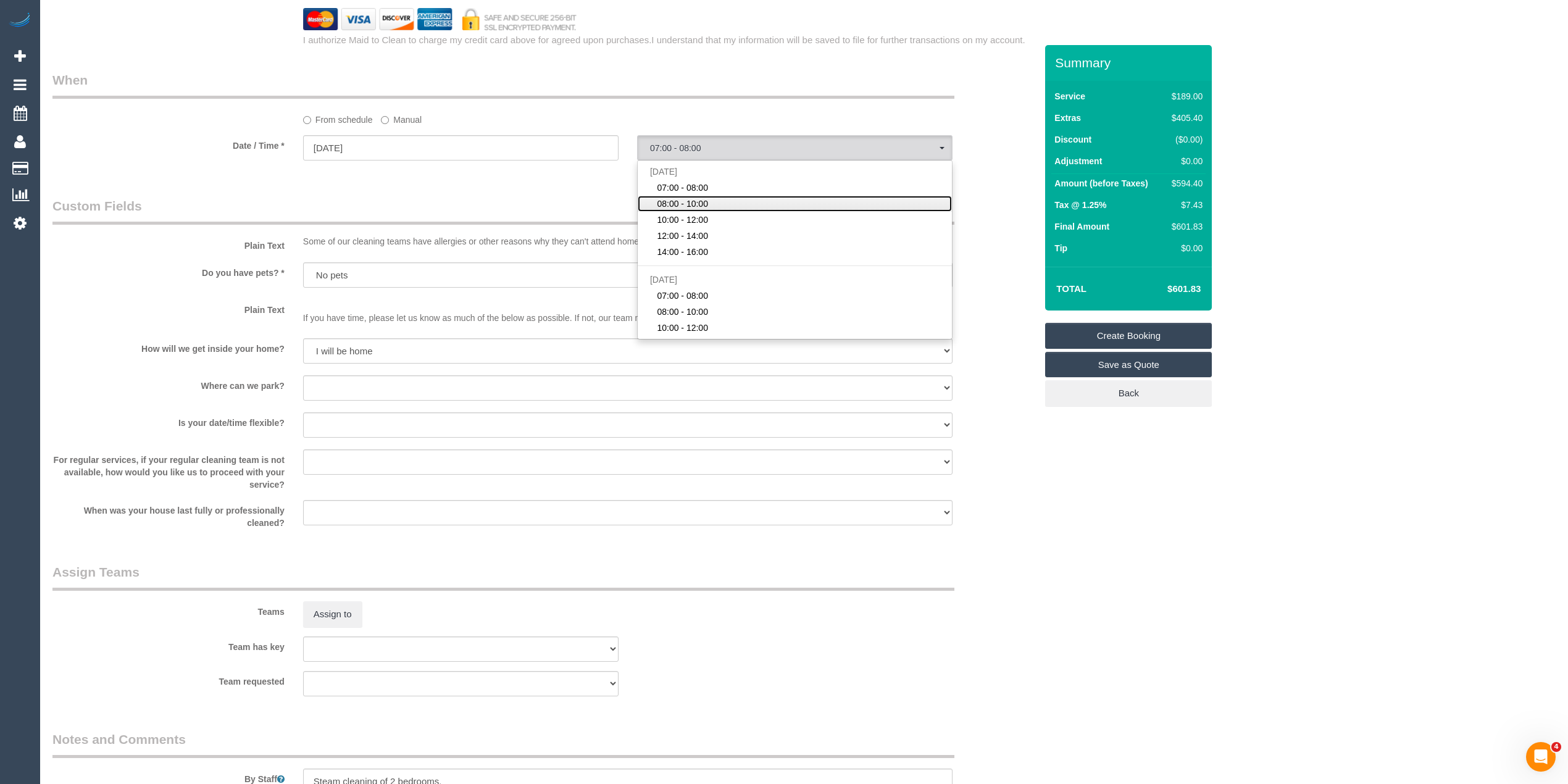
click at [690, 203] on span "08:00 - 10:00" at bounding box center [683, 204] width 51 height 12
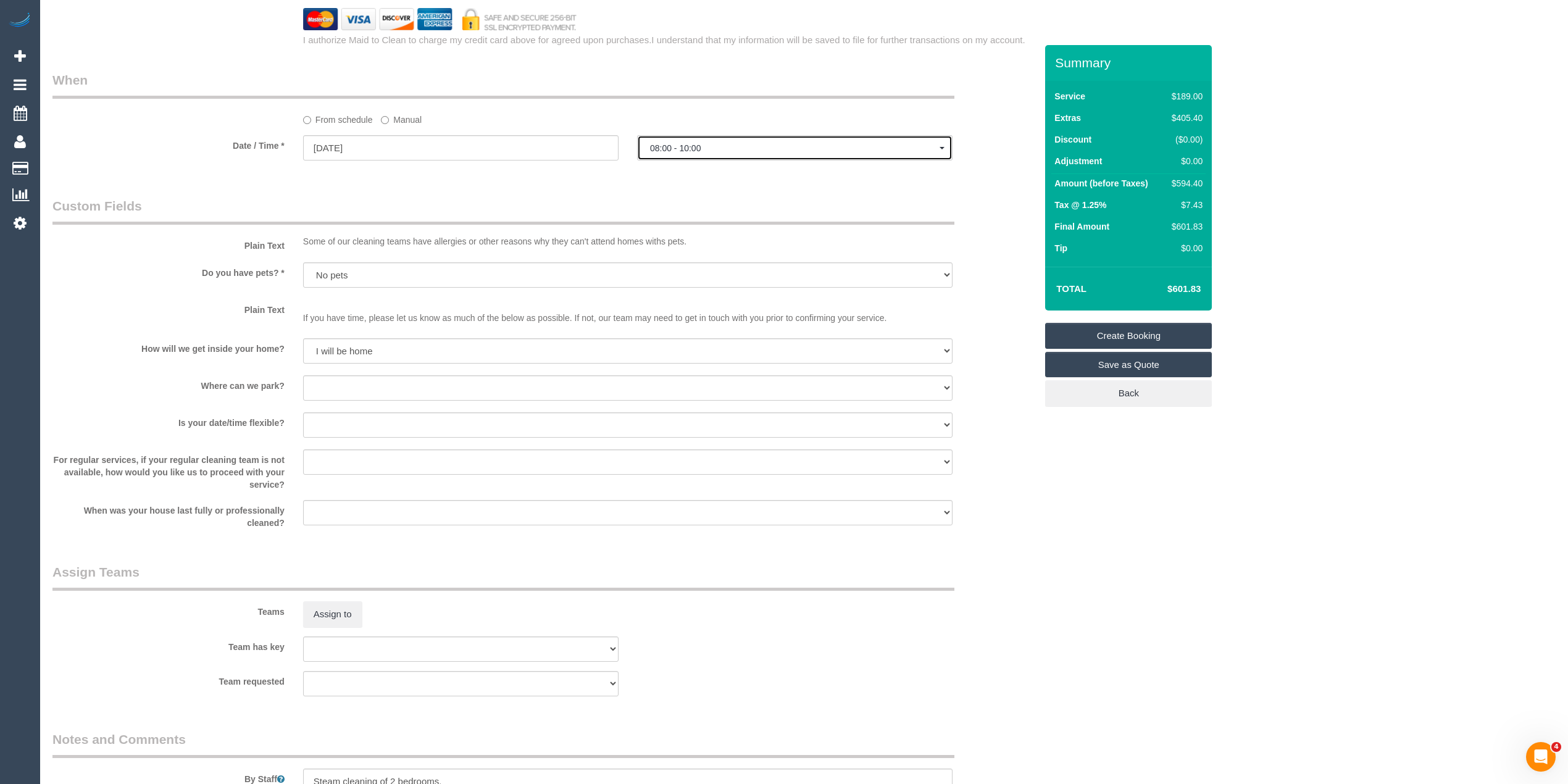
click at [663, 151] on span "08:00 - 10:00" at bounding box center [795, 148] width 290 height 10
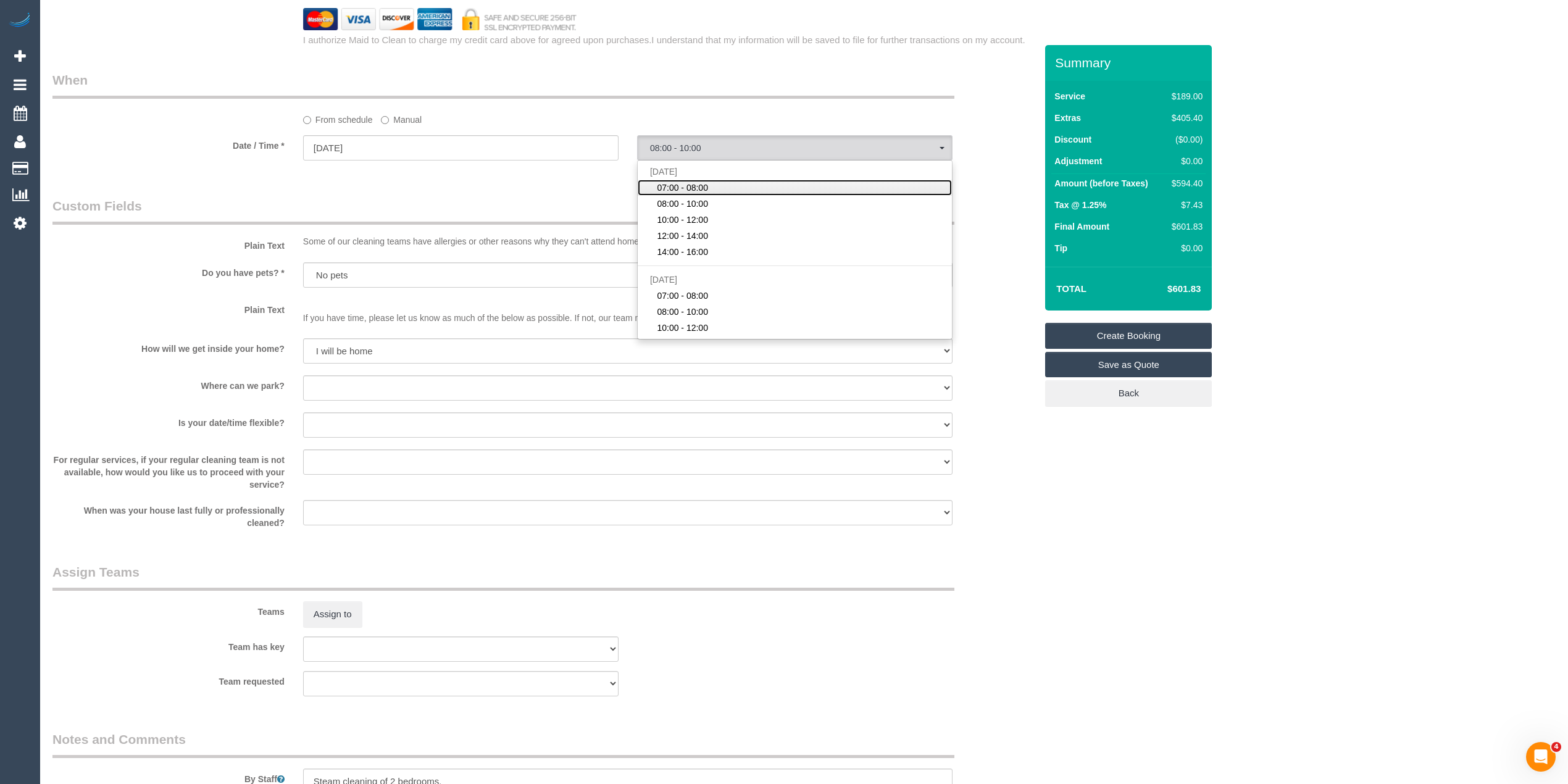
click at [697, 183] on span "07:00 - 08:00" at bounding box center [683, 187] width 51 height 12
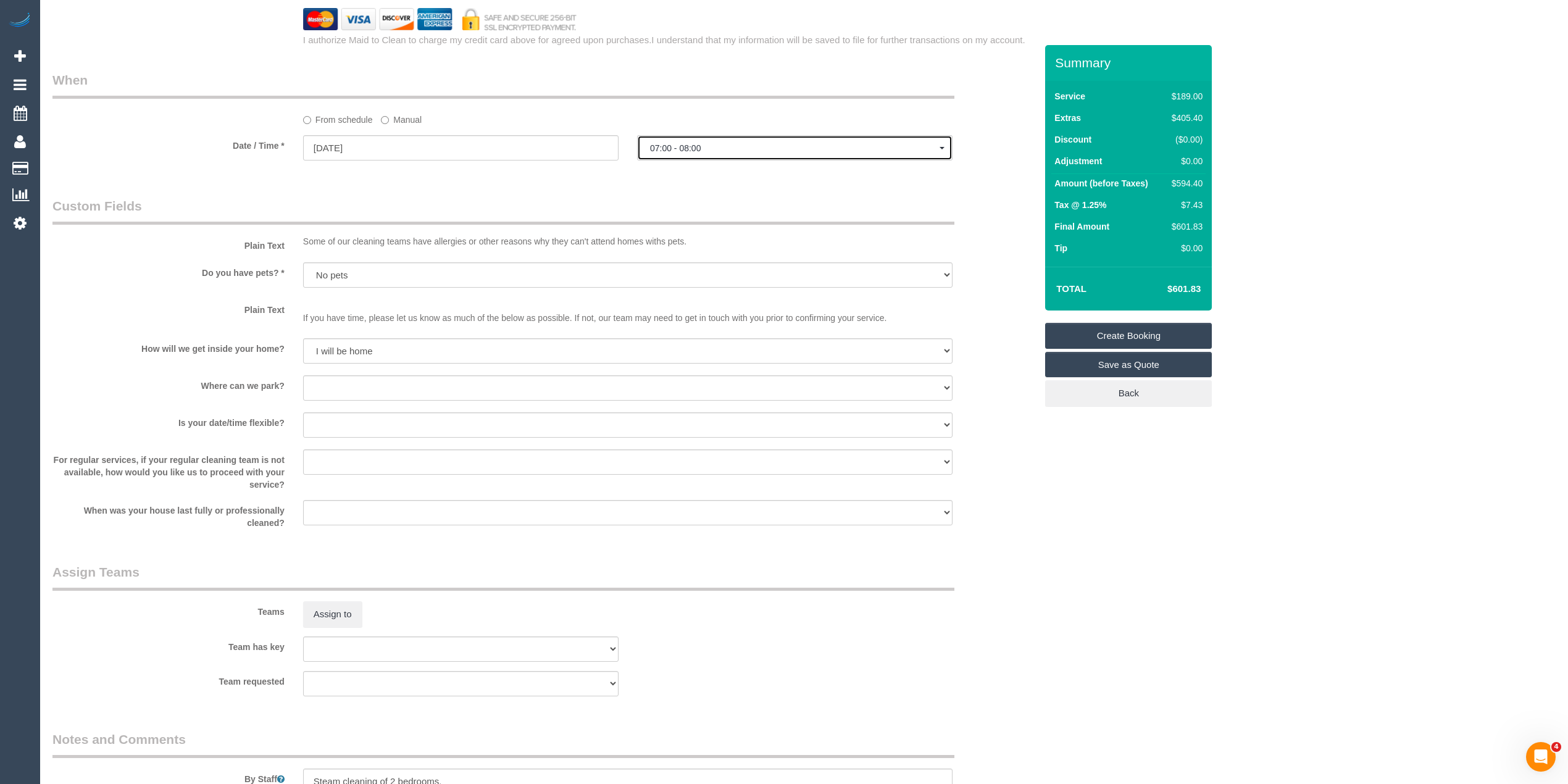
click at [672, 146] on span "07:00 - 08:00" at bounding box center [795, 148] width 290 height 10
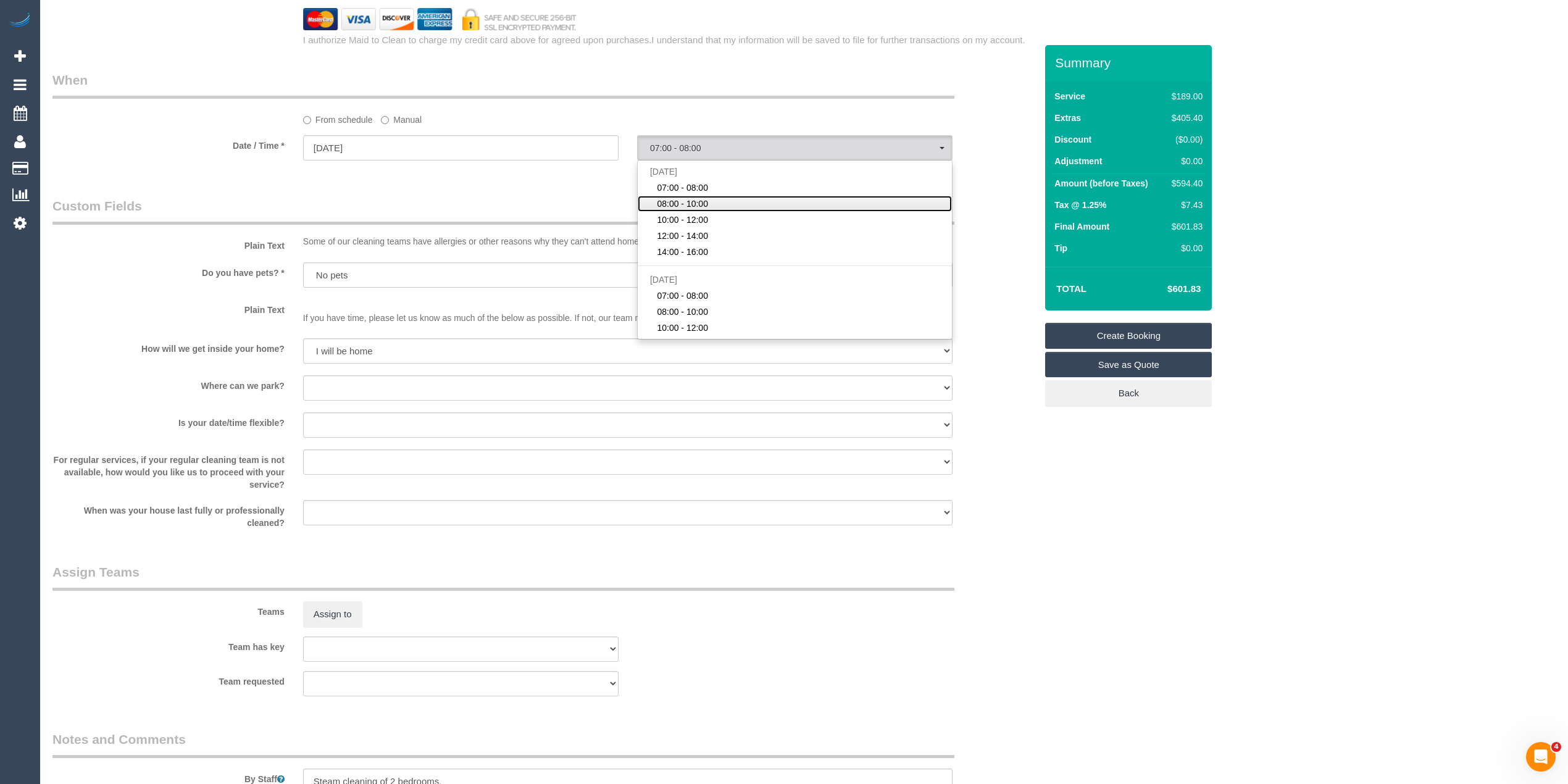
click at [696, 201] on span "08:00 - 10:00" at bounding box center [683, 204] width 51 height 12
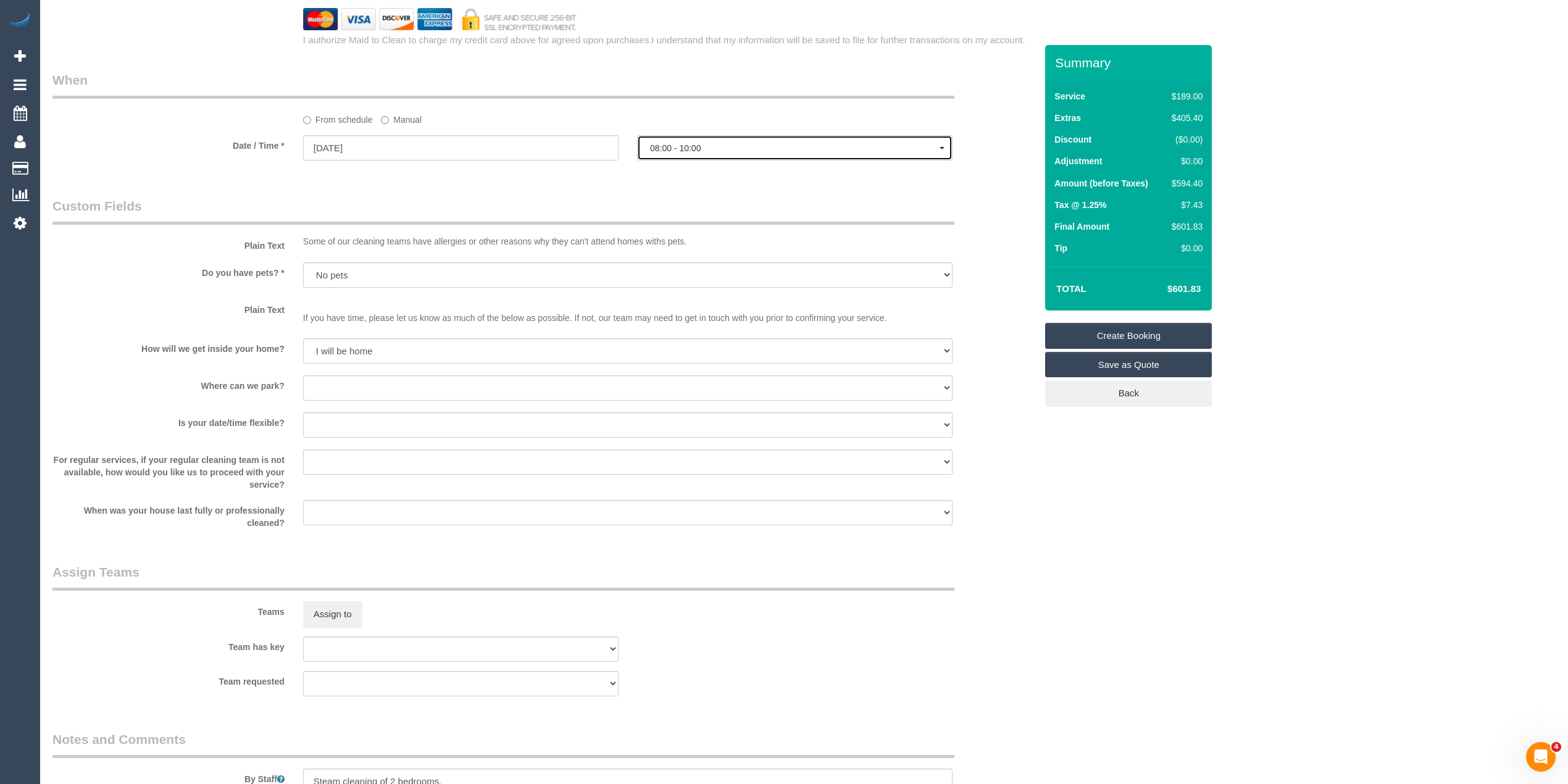
click at [668, 143] on button "08:00 - 10:00" at bounding box center [795, 148] width 316 height 26
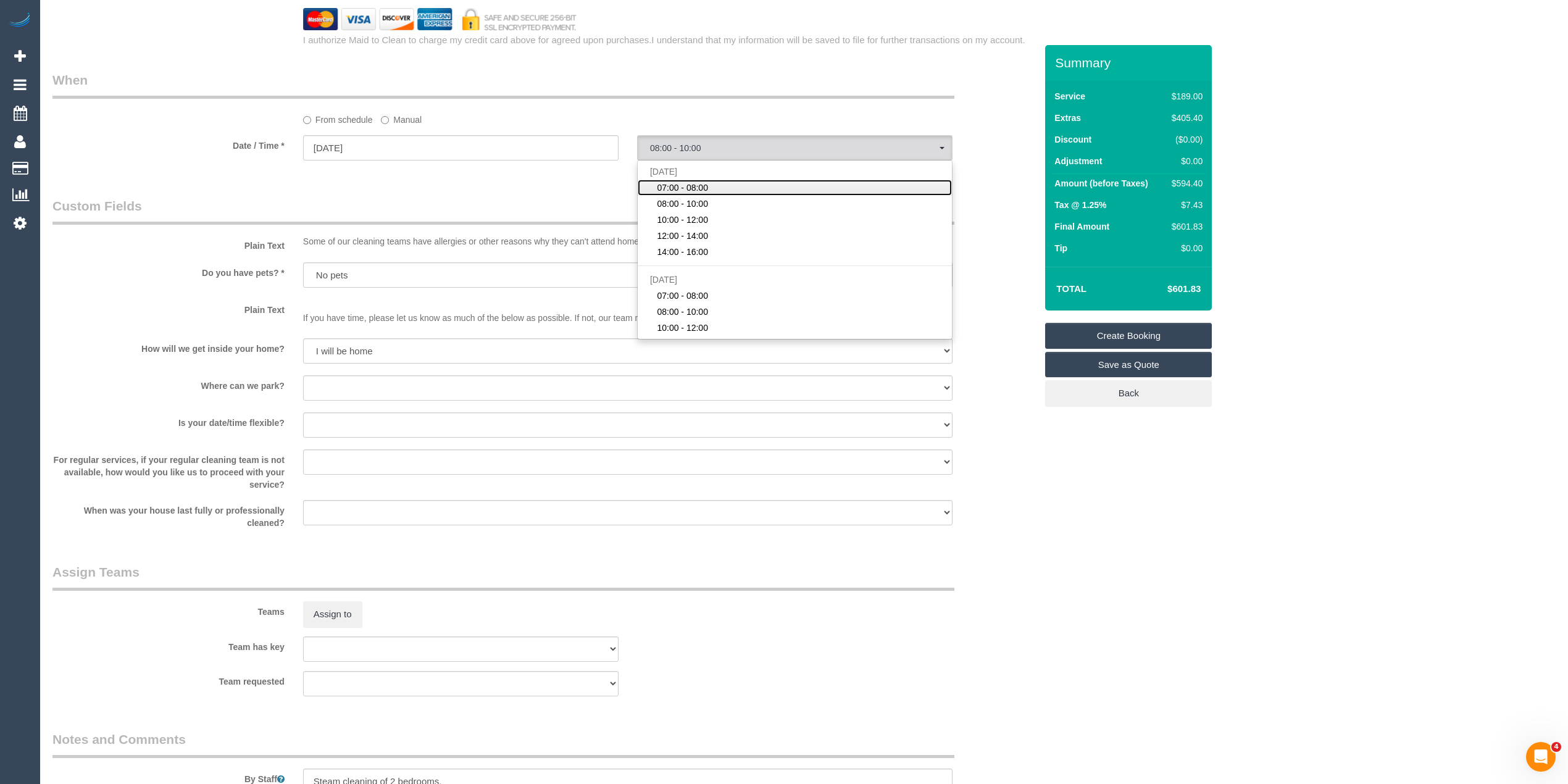
click at [696, 189] on span "07:00 - 08:00" at bounding box center [683, 187] width 51 height 12
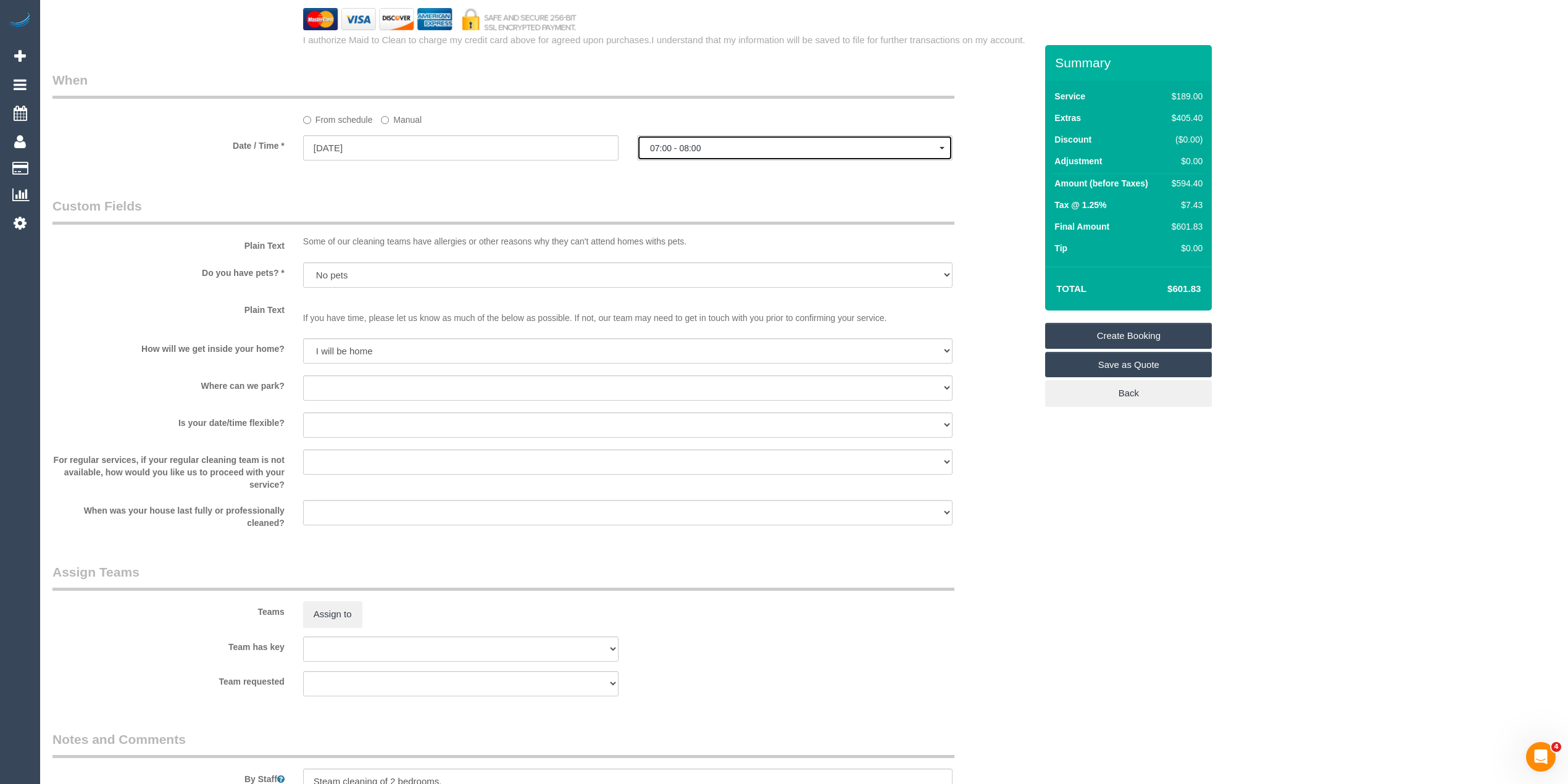
click at [672, 151] on span "07:00 - 08:00" at bounding box center [795, 148] width 290 height 10
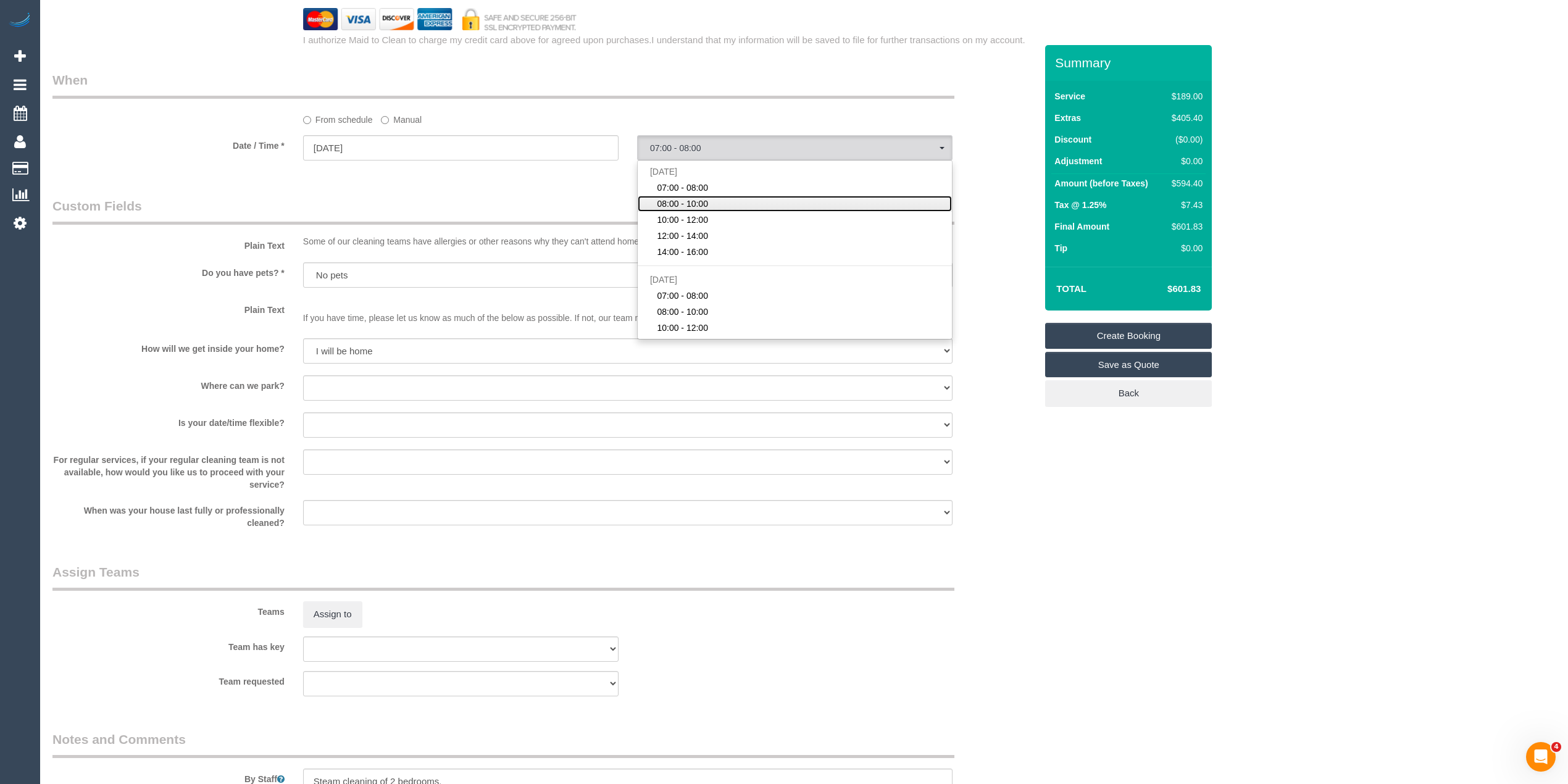
click at [678, 204] on span "08:00 - 10:00" at bounding box center [683, 204] width 51 height 12
select select "spot44"
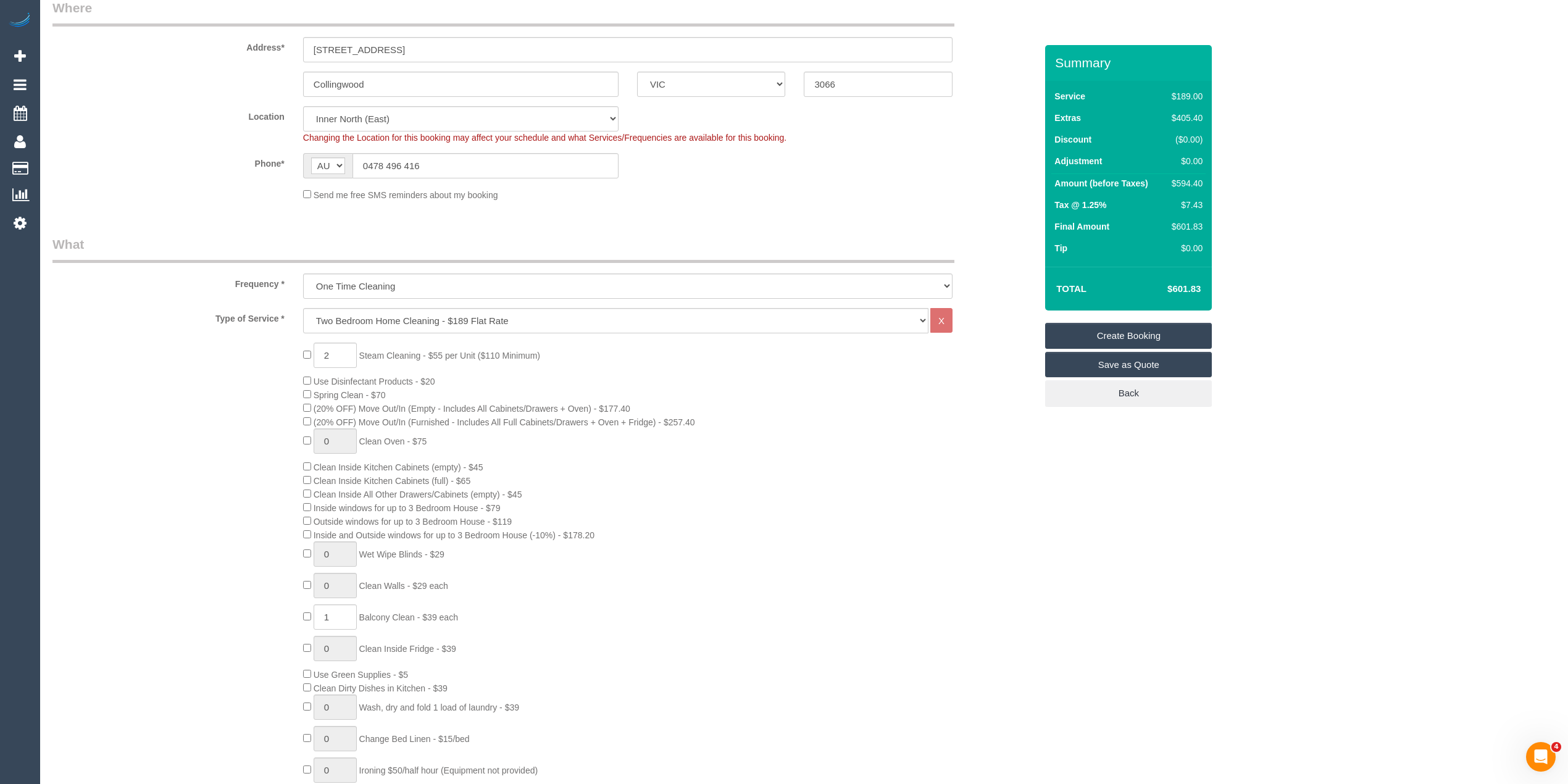
scroll to position [0, 0]
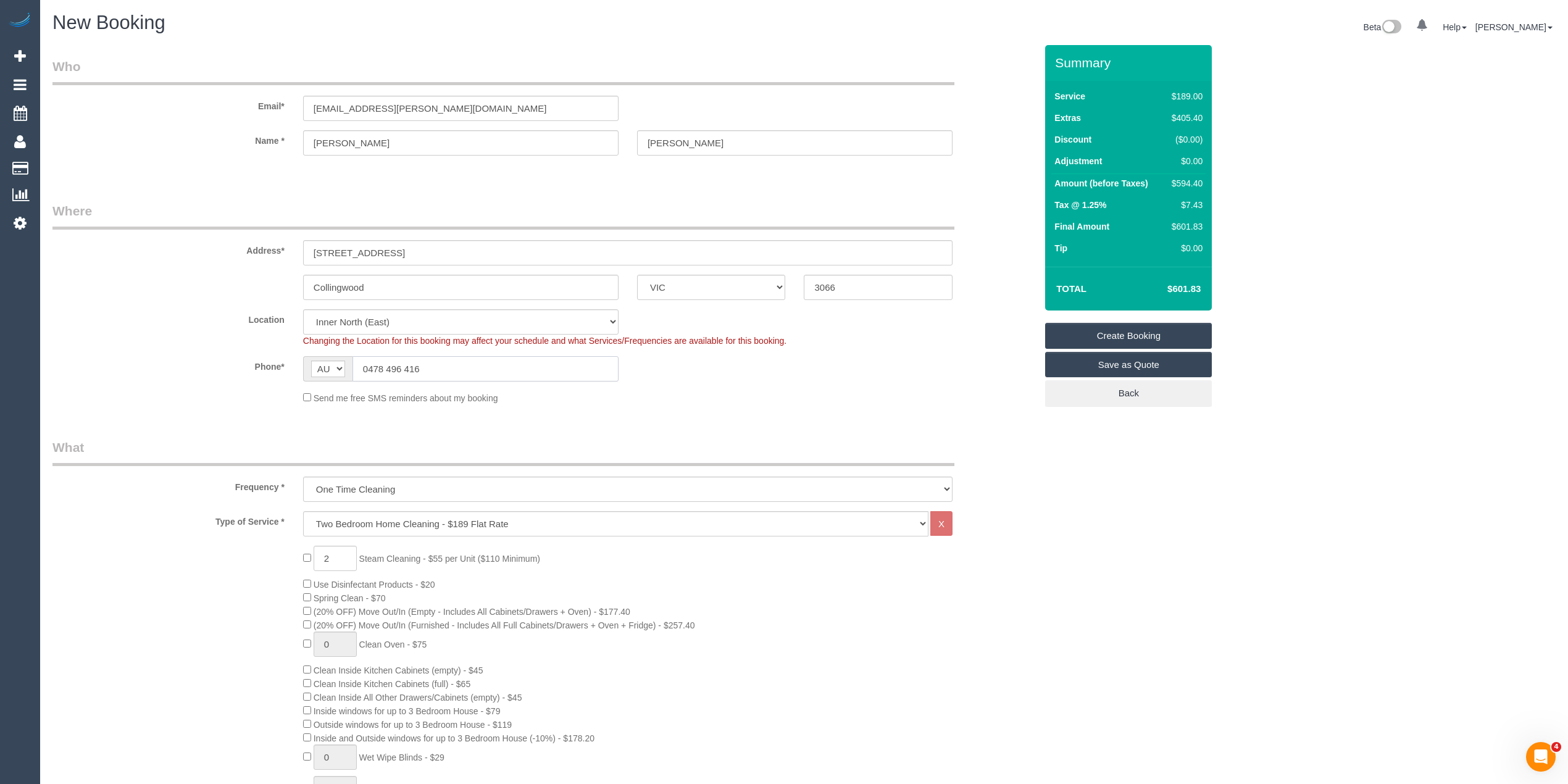
drag, startPoint x: 458, startPoint y: 368, endPoint x: 302, endPoint y: 374, distance: 156.1
click at [303, 374] on div "AF AL DZ AD AO AI AQ AG AR AM AW AU AT AZ BS BH BD BB BY BE BZ BJ BM BT BO BA B…" at bounding box center [461, 369] width 316 height 26
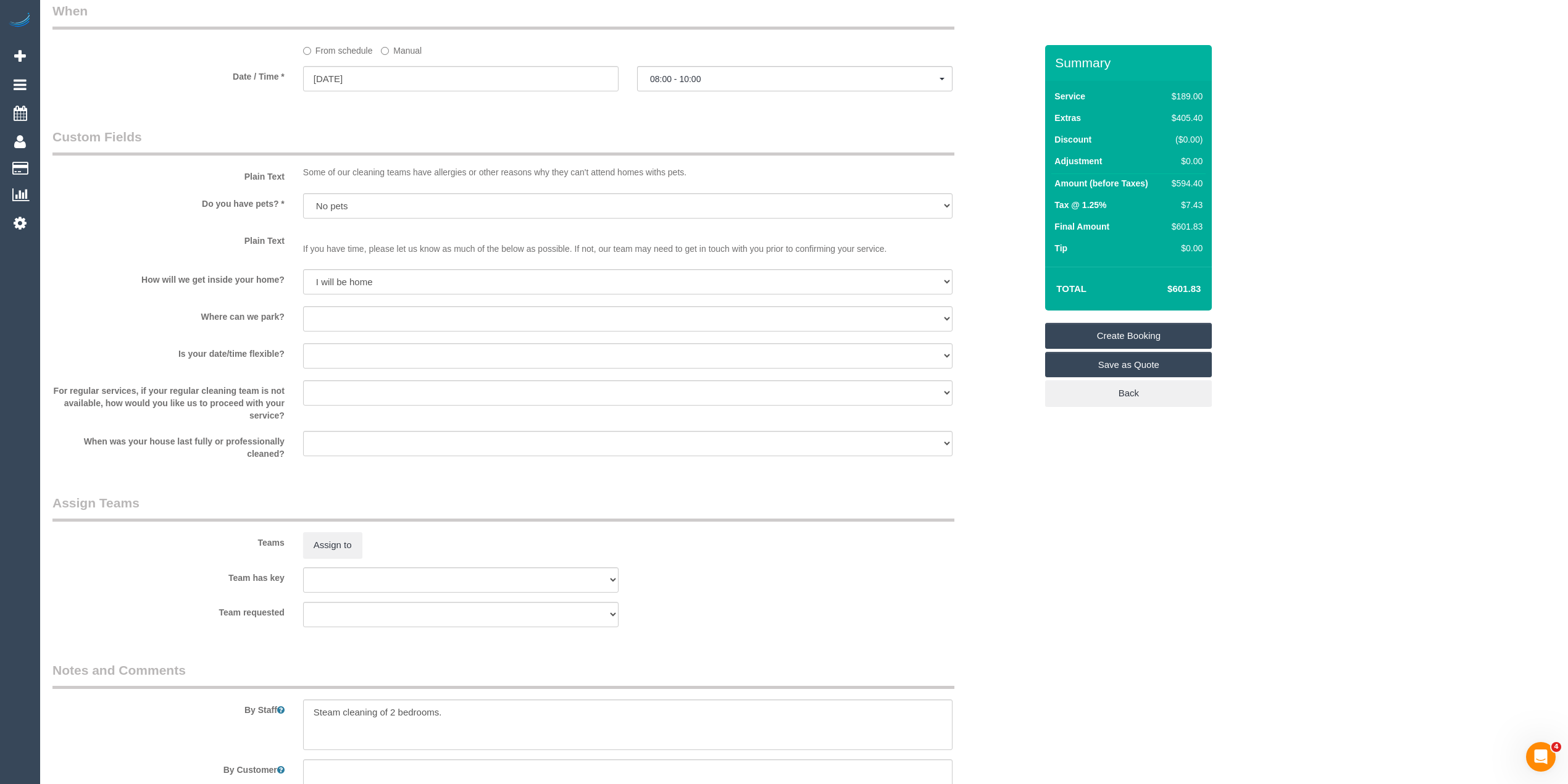
scroll to position [1544, 0]
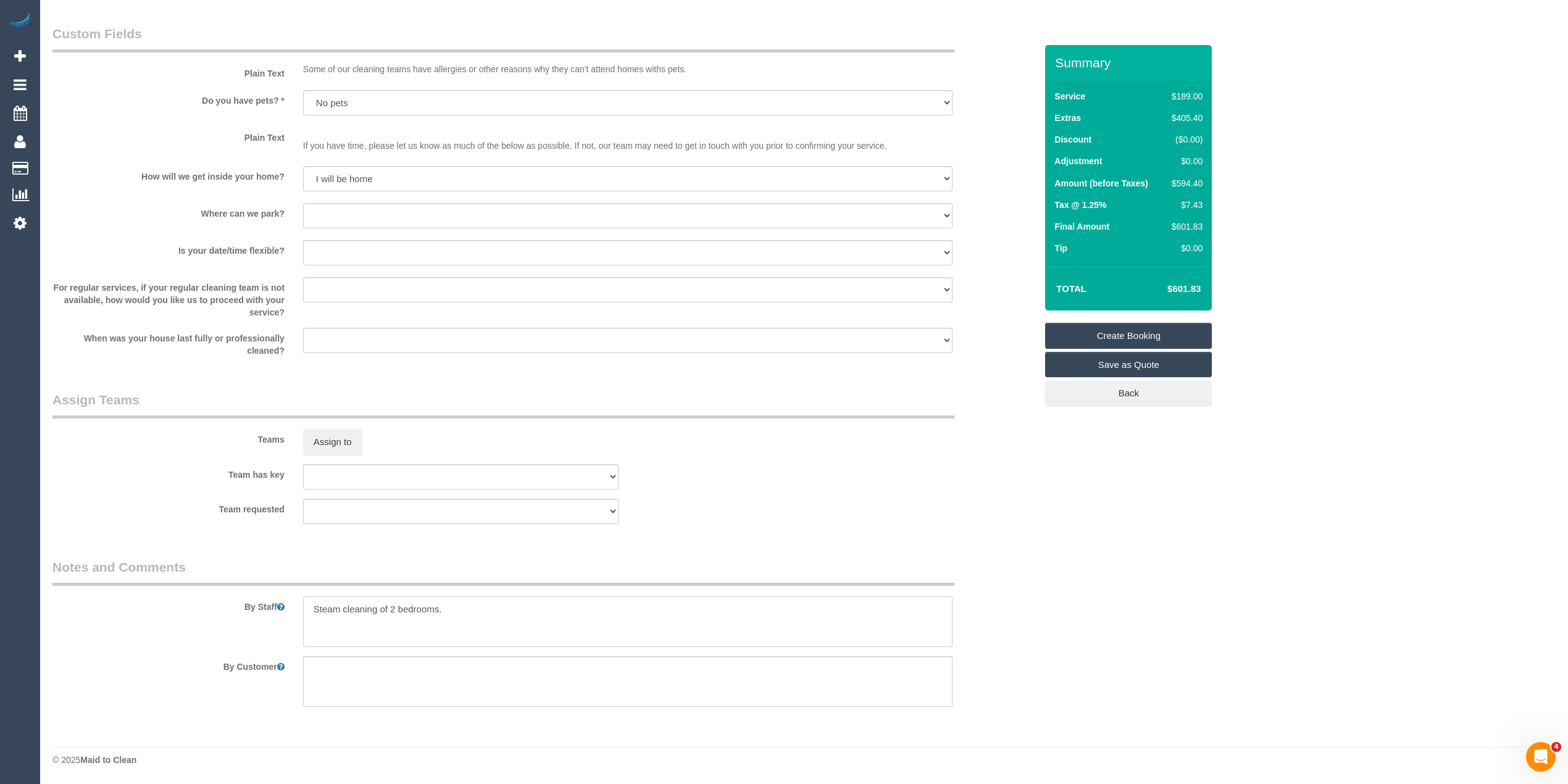
click at [316, 610] on textarea at bounding box center [627, 621] width 650 height 50
paste textarea "0478 496 416"
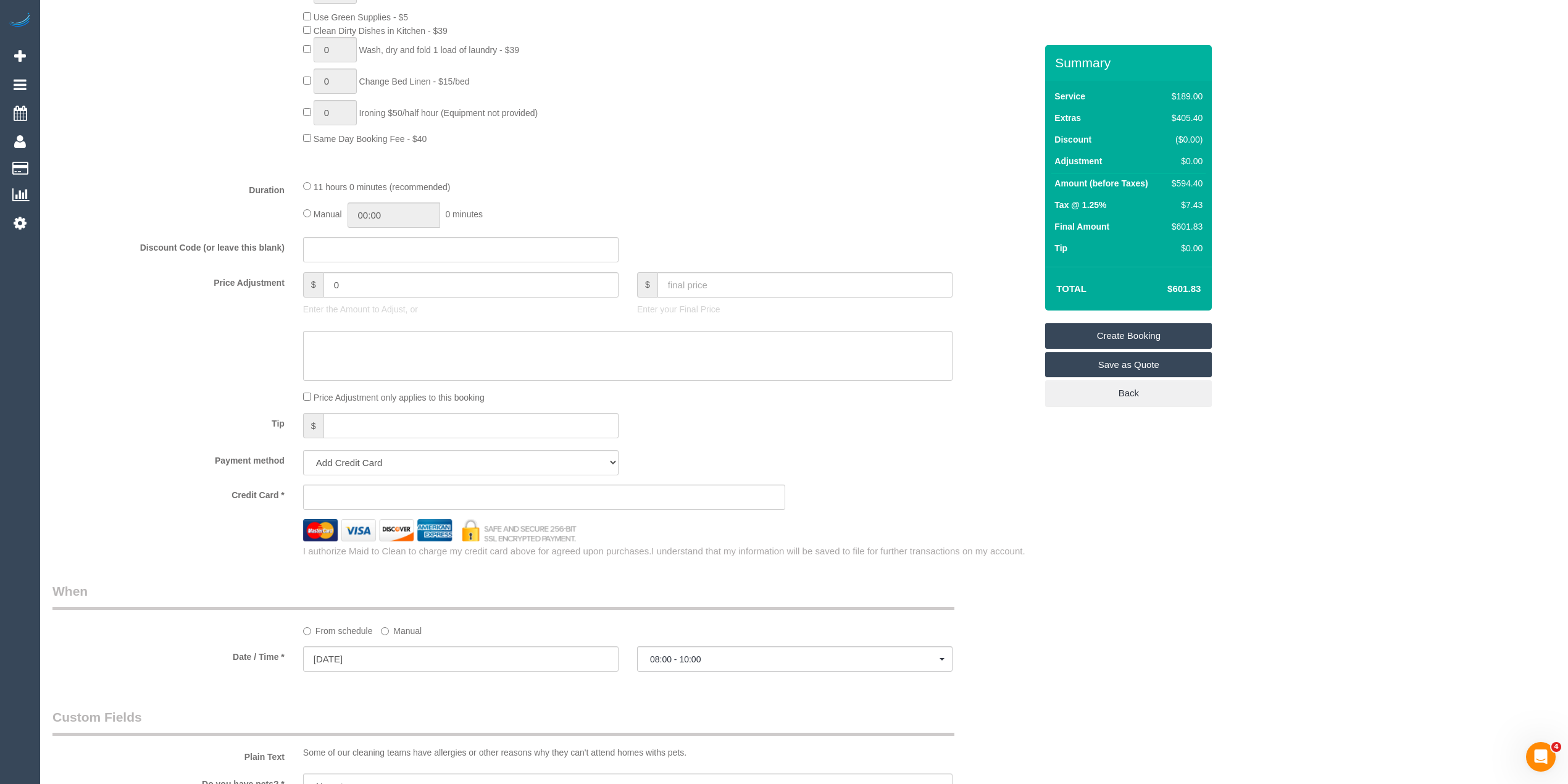
scroll to position [859, 0]
type textarea "Please text when you are on the way -0478 496 416 Steam cleaning of 2 bedrooms."
click at [669, 662] on span "08:00 - 10:00" at bounding box center [795, 660] width 290 height 10
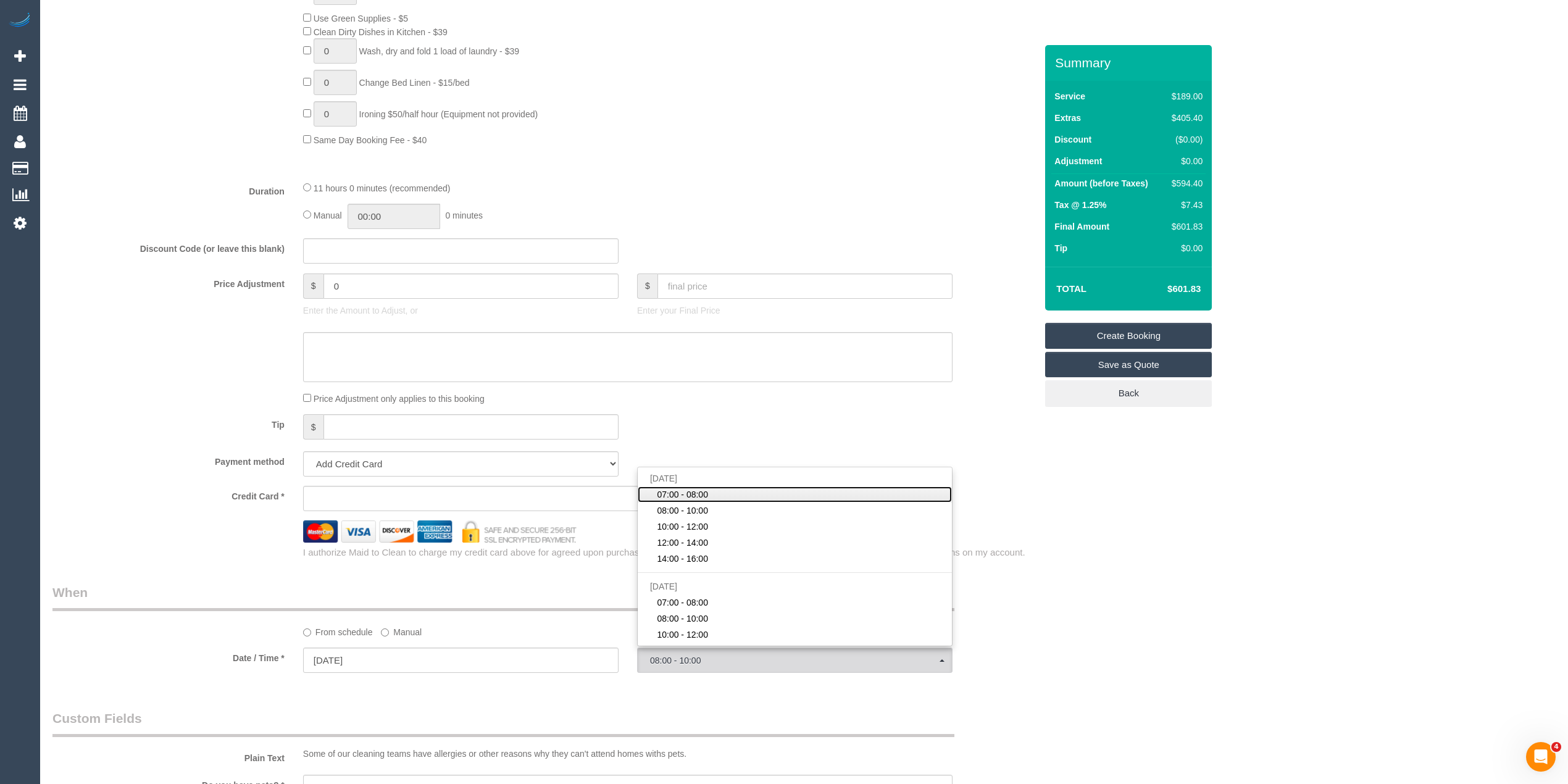
click at [690, 497] on span "07:00 - 08:00" at bounding box center [683, 494] width 51 height 12
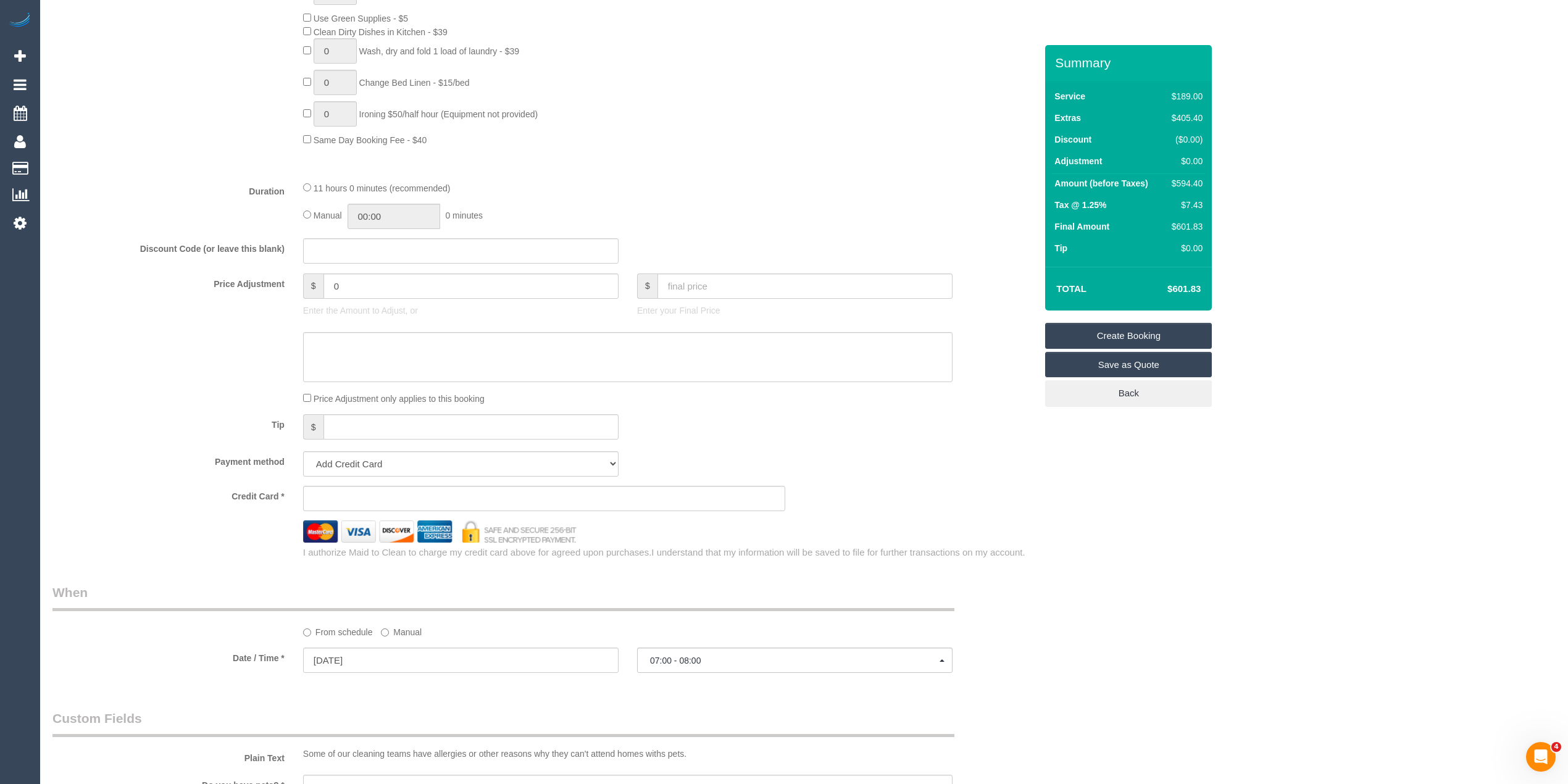
drag, startPoint x: 1362, startPoint y: 580, endPoint x: 828, endPoint y: 704, distance: 548.2
click at [1347, 579] on div "Who Email* liamt.boswell@gmail.com Name * Liam Boswell Where Address* 1/51 Napo…" at bounding box center [803, 306] width 1503 height 2240
click at [716, 654] on button "07:00 - 08:00" at bounding box center [795, 660] width 316 height 26
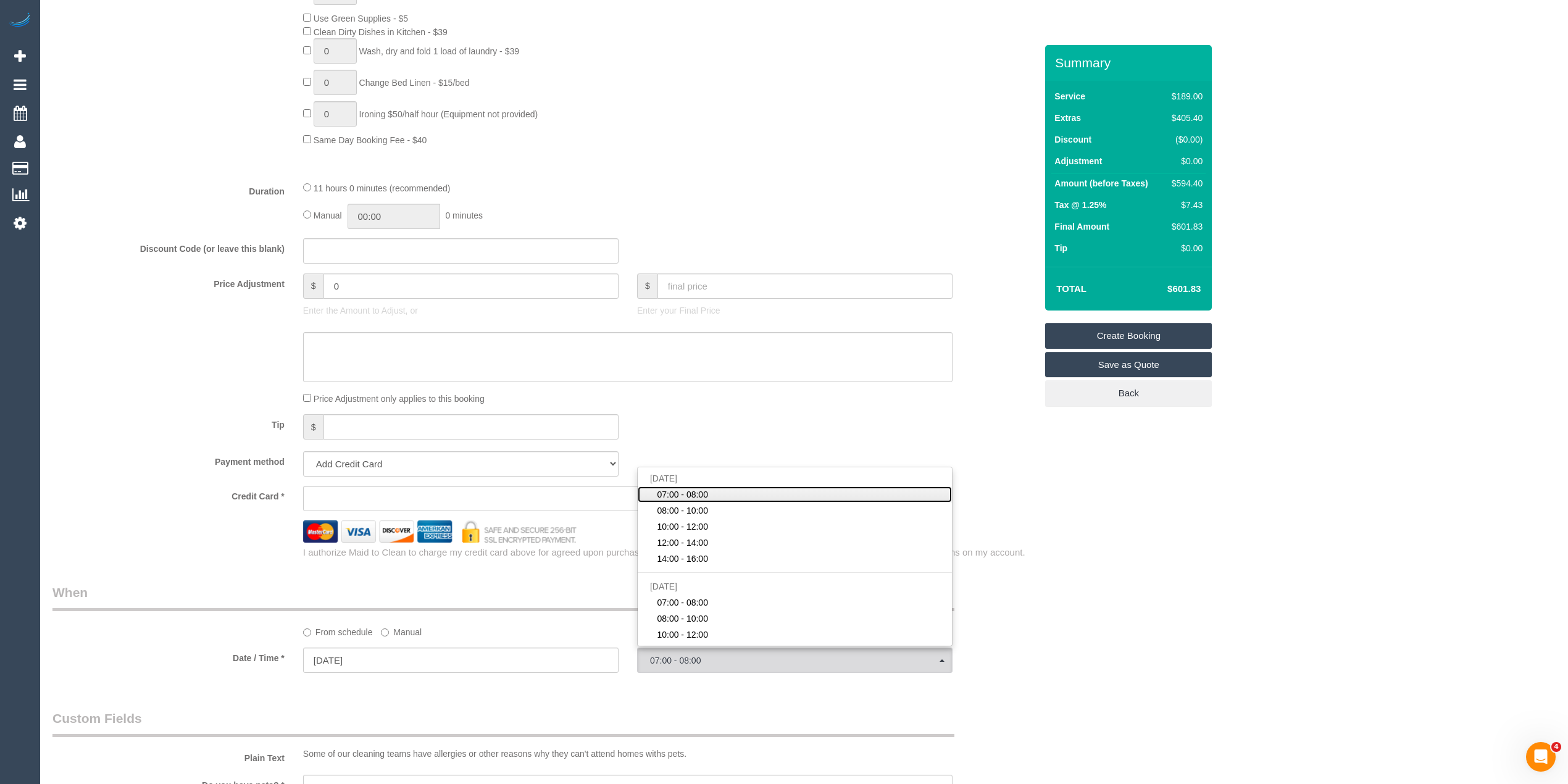
click at [704, 496] on span "07:00 - 08:00" at bounding box center [683, 494] width 51 height 12
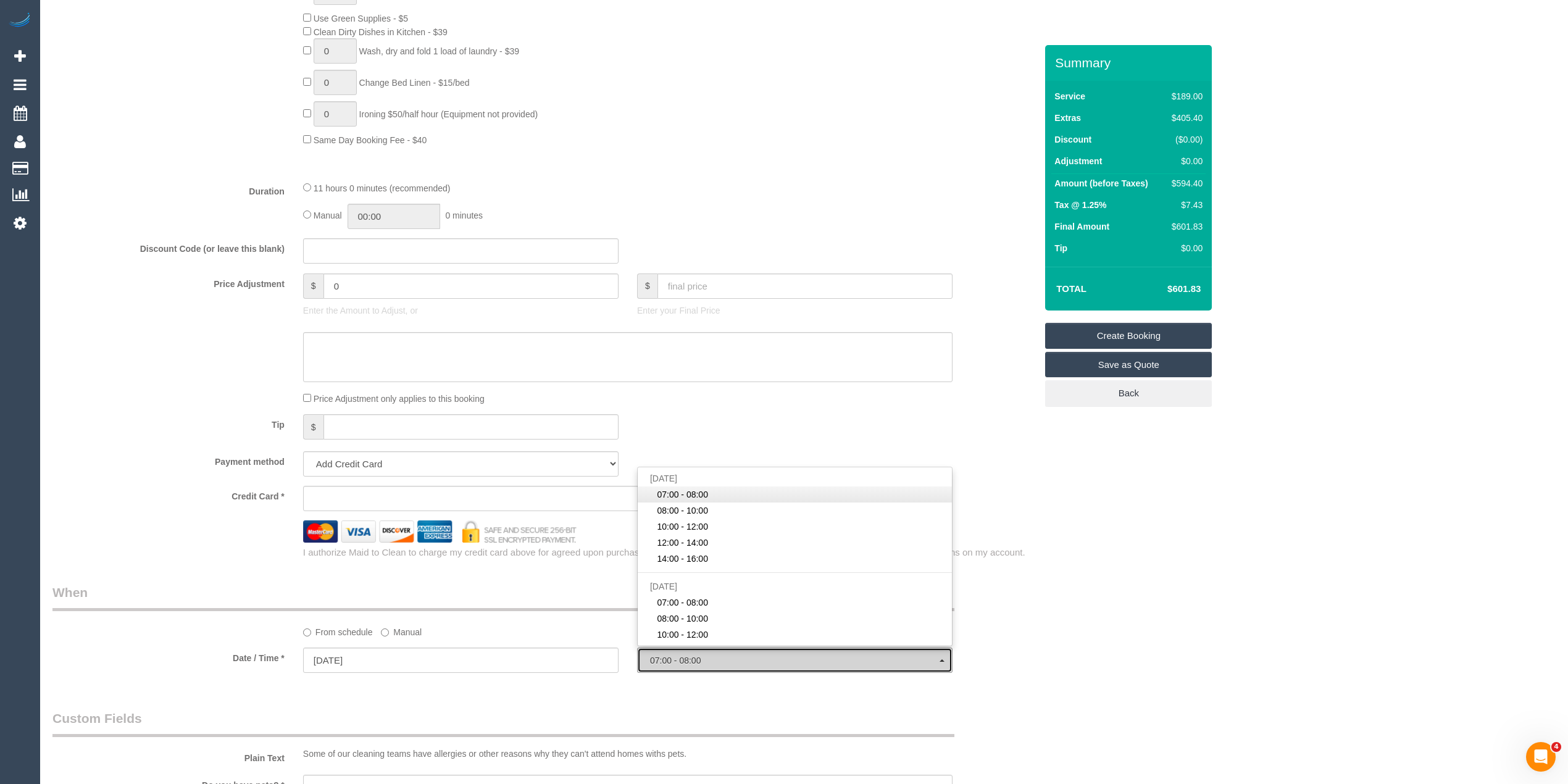
select select "spot43"
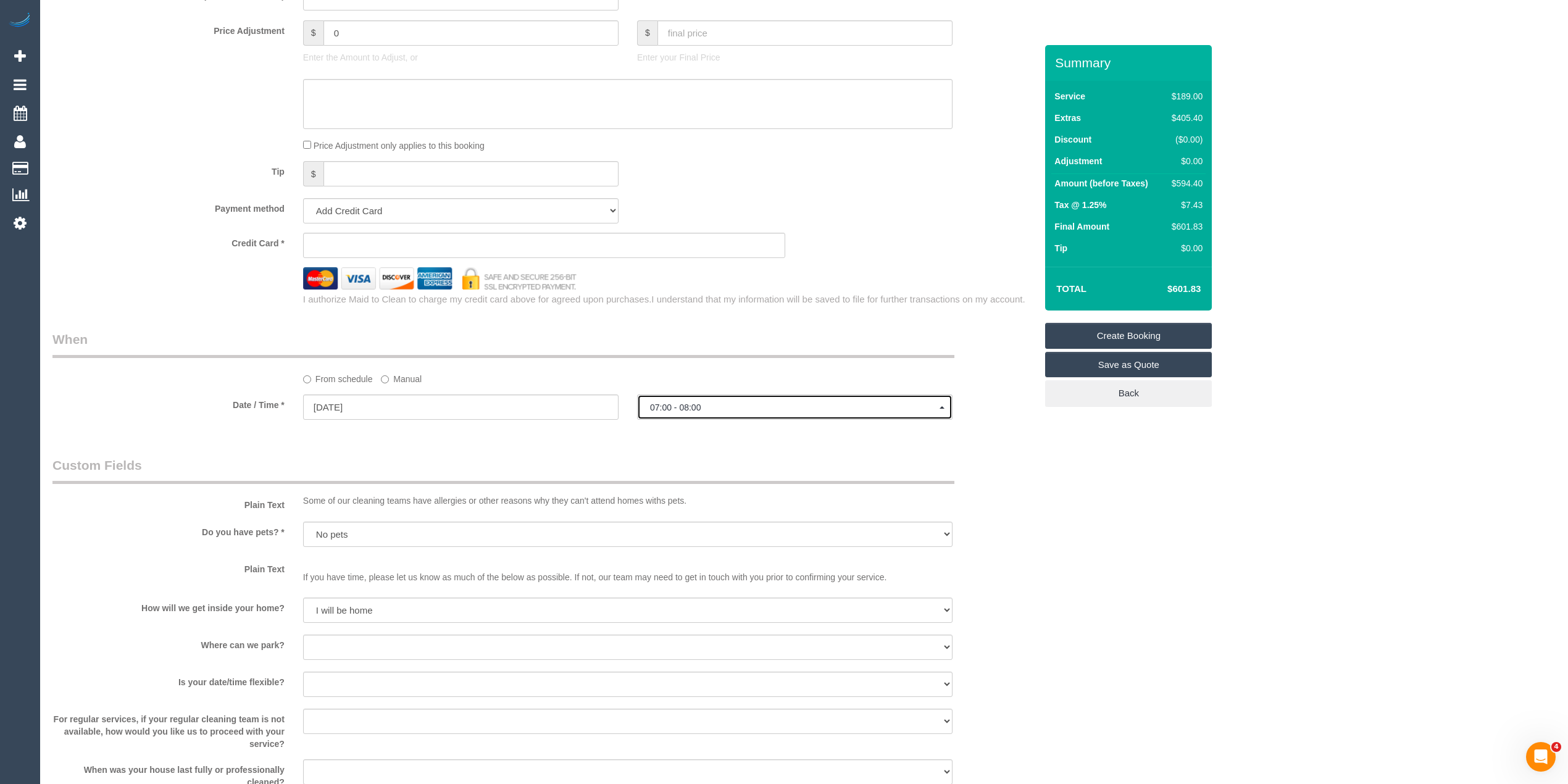
scroll to position [1133, 0]
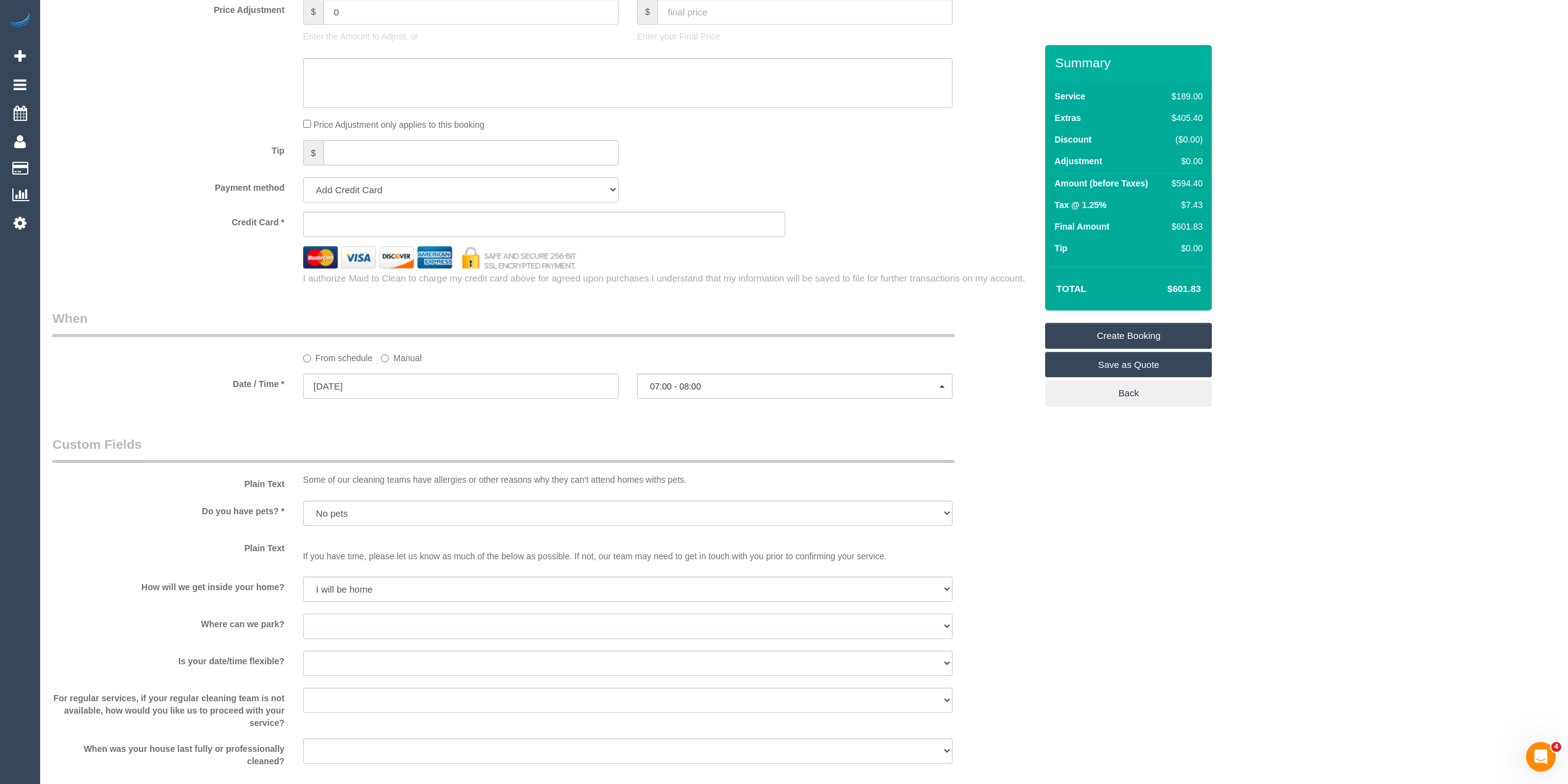
click at [334, 626] on select "I will provide parking on-site Free street parking Paid street parking (cost wi…" at bounding box center [627, 626] width 650 height 26
select select "number:19"
click at [303, 615] on select "I will provide parking on-site Free street parking Paid street parking (cost wi…" at bounding box center [627, 626] width 650 height 26
click at [333, 658] on select "Yes - date and time Yes - date but not time Yes - time but not date No - No fle…" at bounding box center [627, 663] width 650 height 26
select select "number:36"
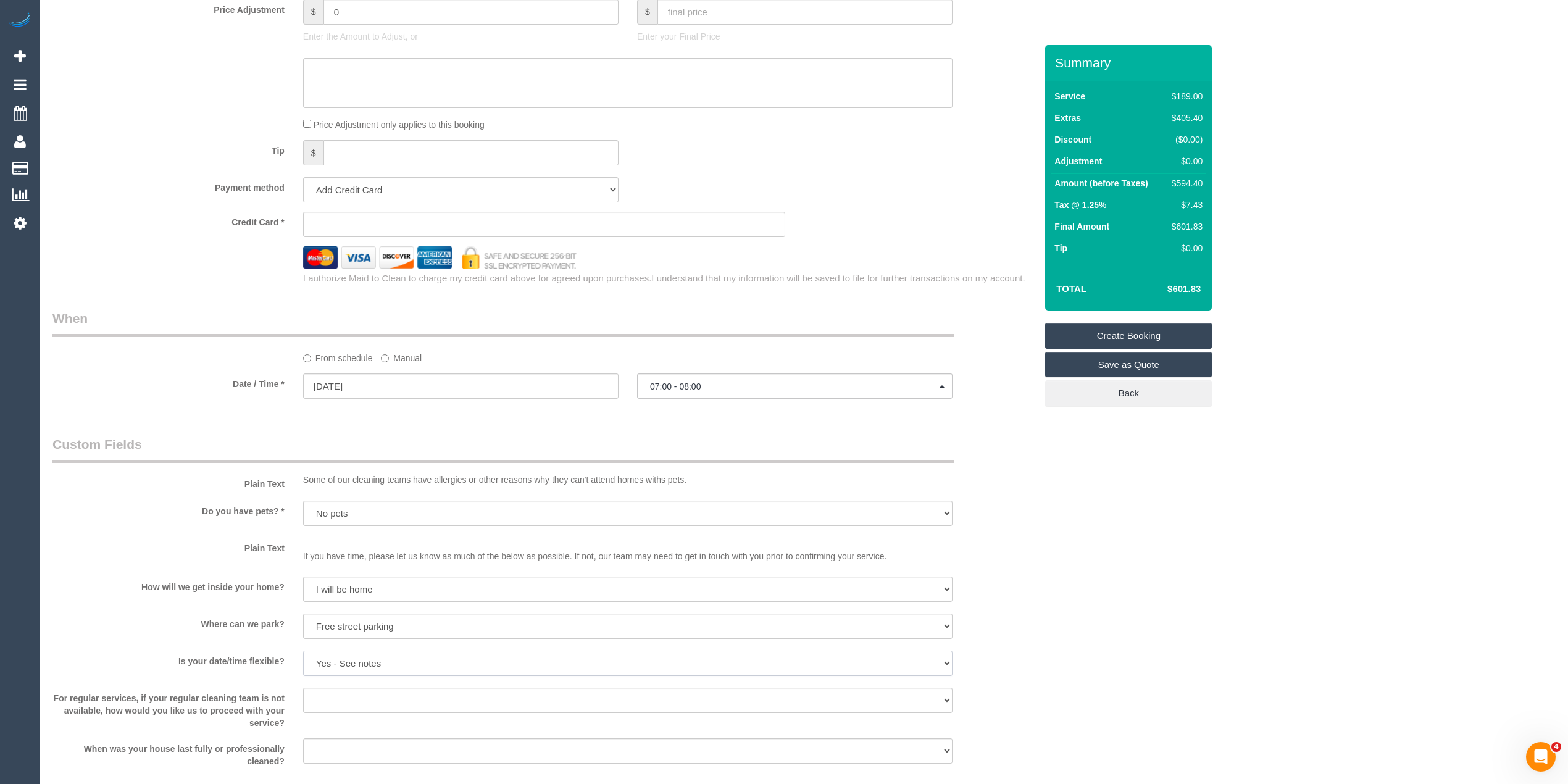
click at [303, 652] on select "Yes - date and time Yes - date but not time Yes - time but not date No - No fle…" at bounding box center [627, 663] width 650 height 26
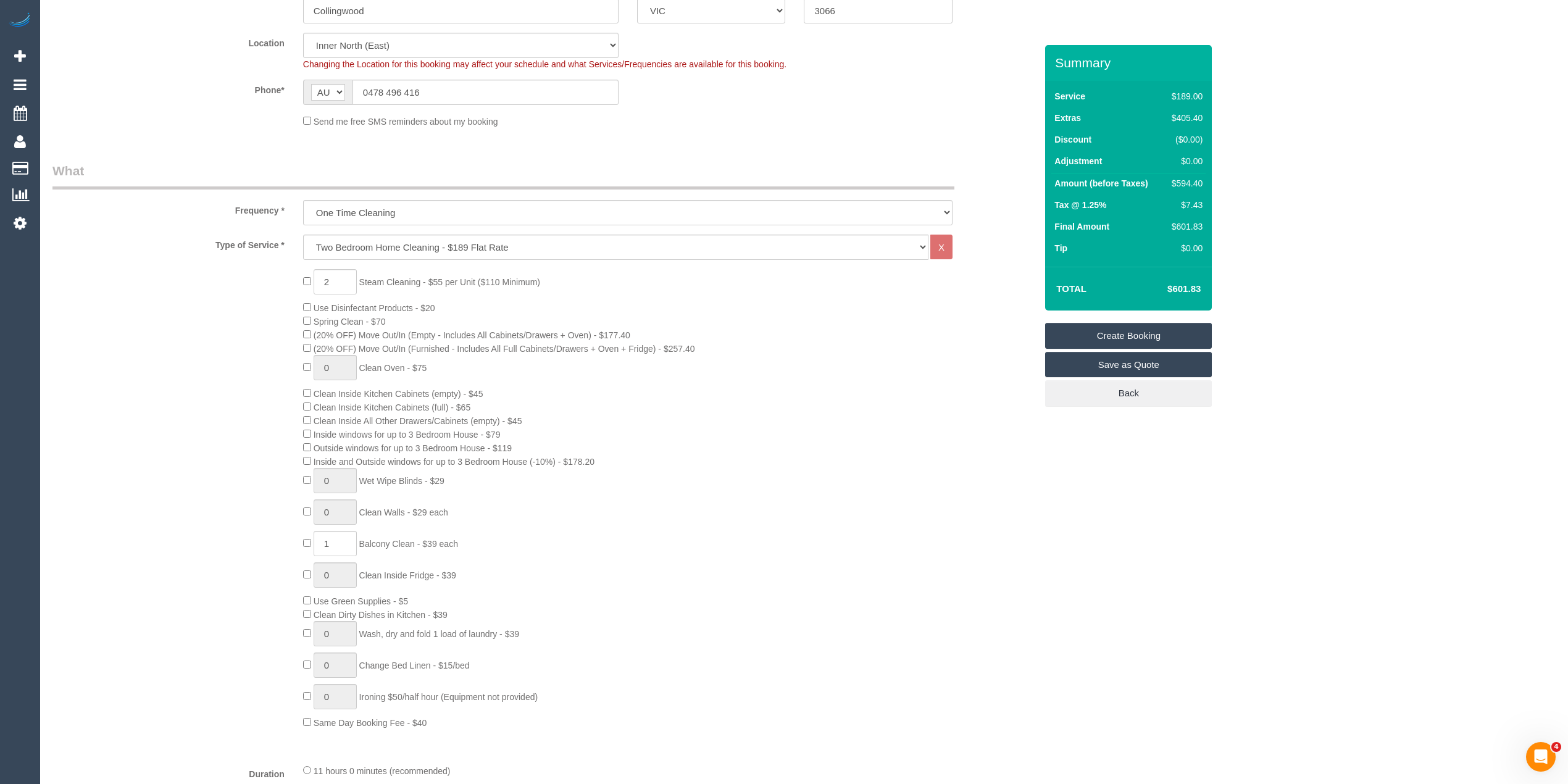
scroll to position [137, 0]
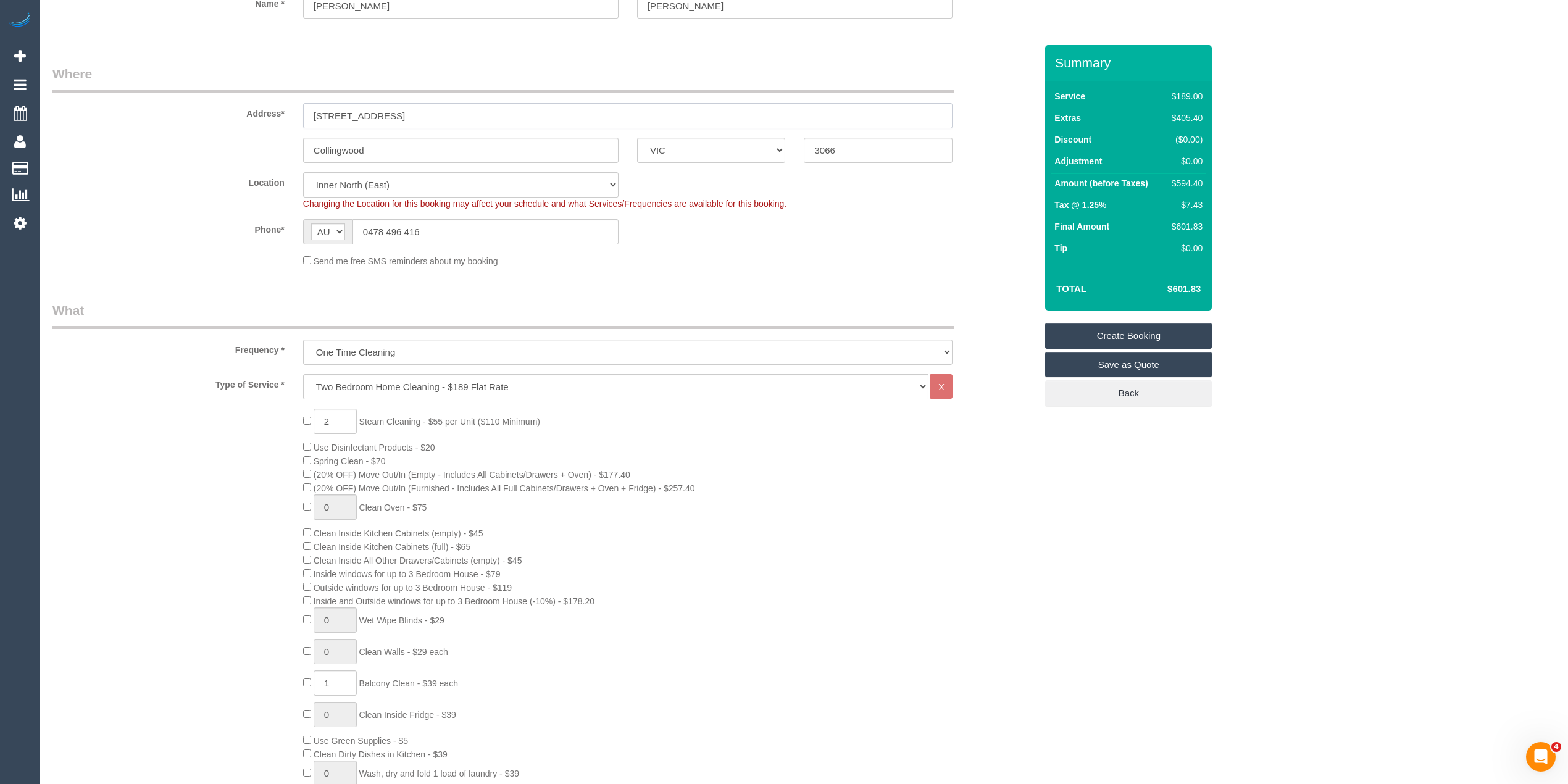
drag, startPoint x: 410, startPoint y: 112, endPoint x: 321, endPoint y: 101, distance: 89.7
click at [321, 103] on input "1/51 Napoleon Street" at bounding box center [627, 116] width 650 height 26
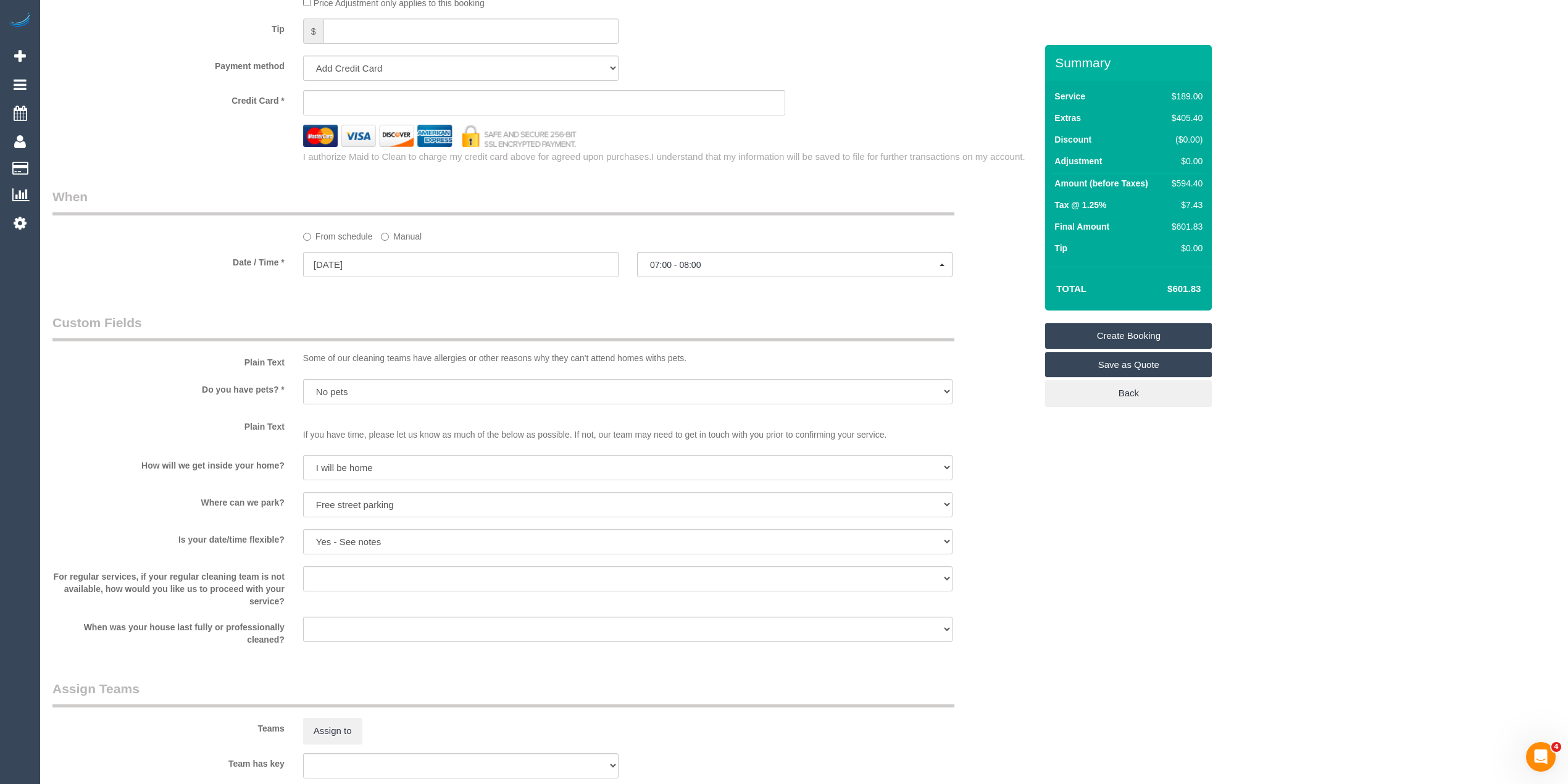
scroll to position [1544, 0]
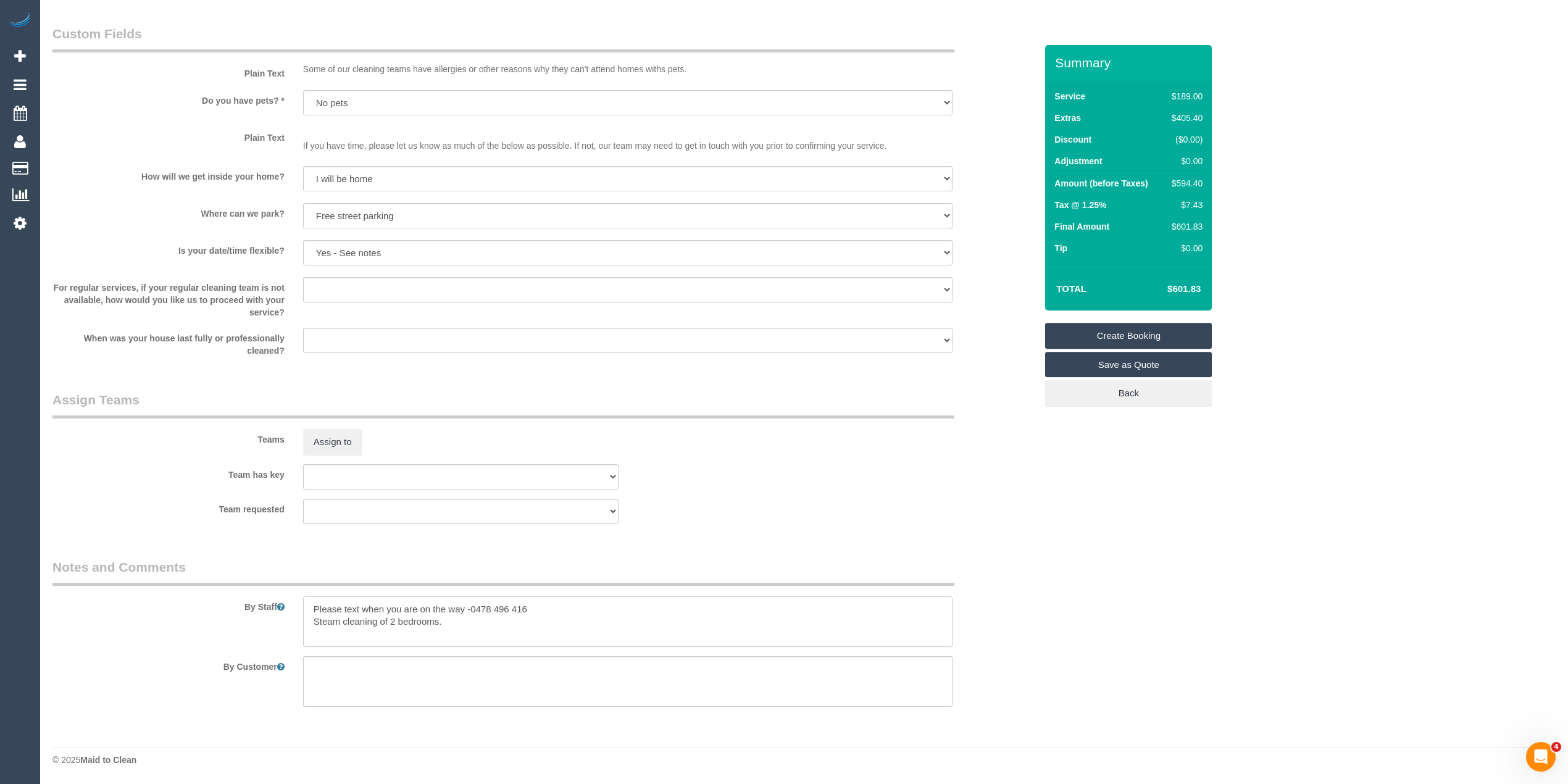
click at [560, 605] on textarea at bounding box center [627, 621] width 650 height 50
click at [575, 605] on textarea at bounding box center [627, 621] width 650 height 50
click at [472, 605] on textarea at bounding box center [627, 621] width 650 height 50
click at [553, 607] on textarea at bounding box center [627, 621] width 650 height 50
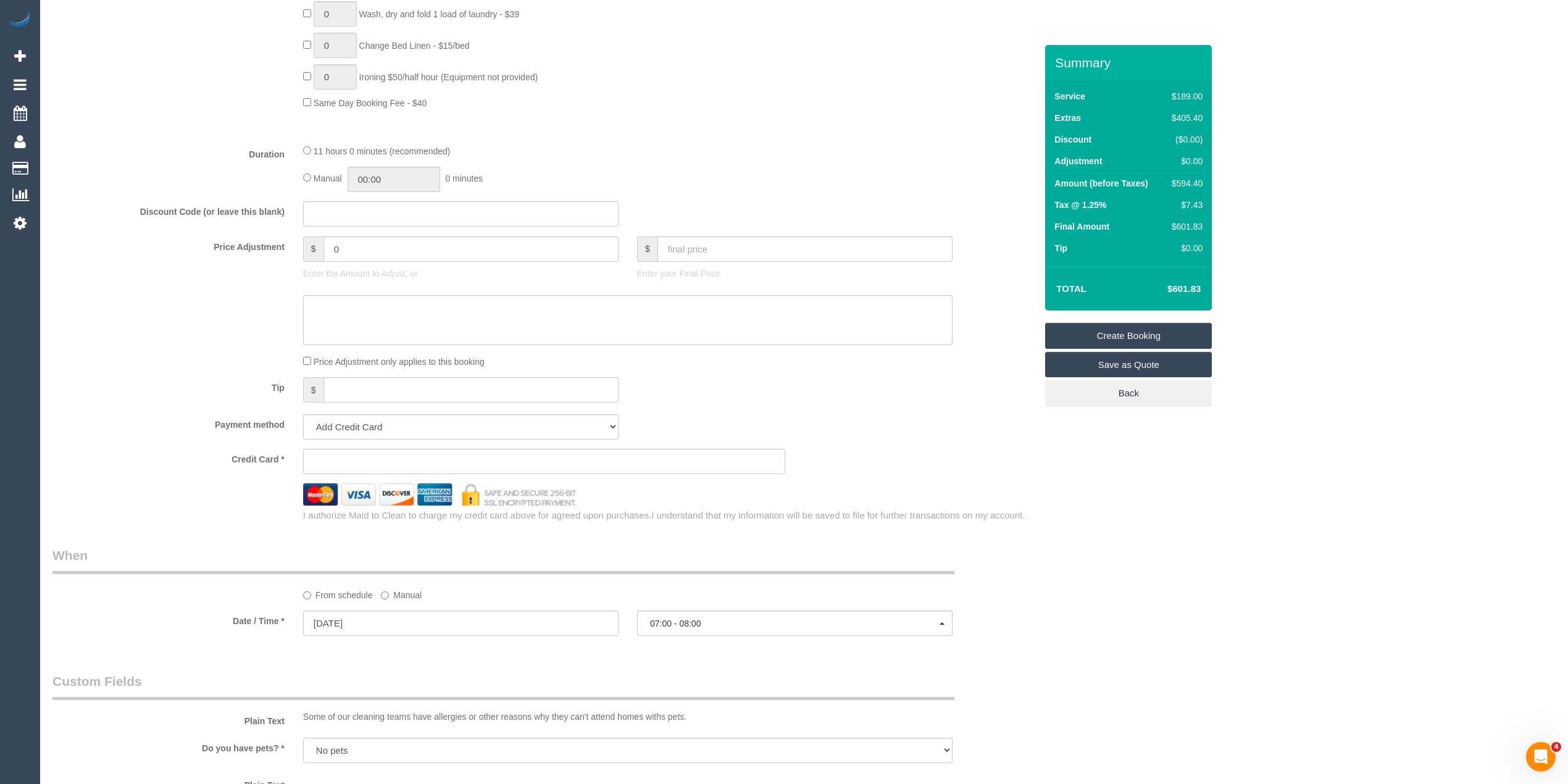
scroll to position [859, 0]
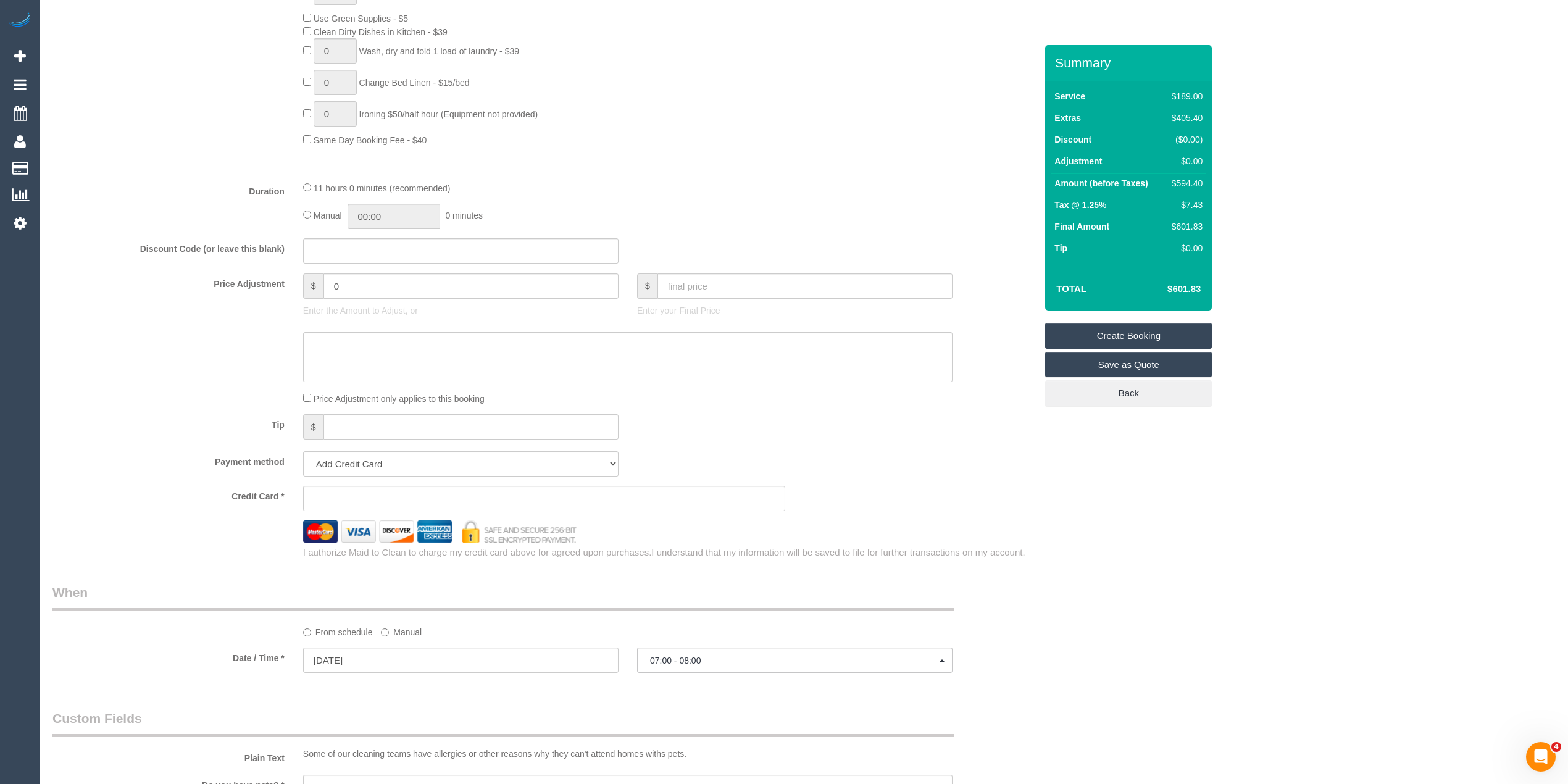
type textarea "Please text when you are on the way - 0478496416 There is a loading bay you can…"
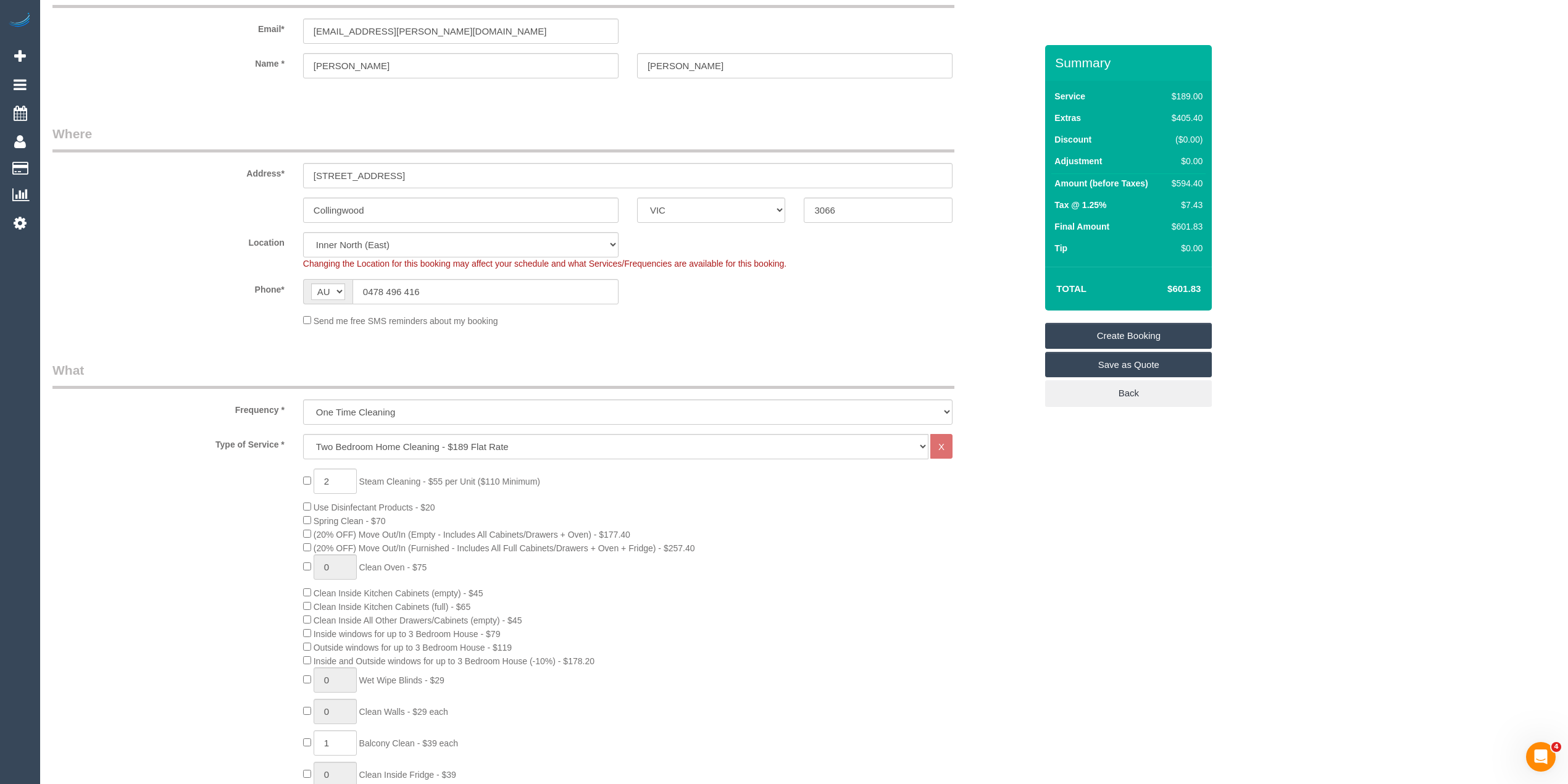
scroll to position [0, 0]
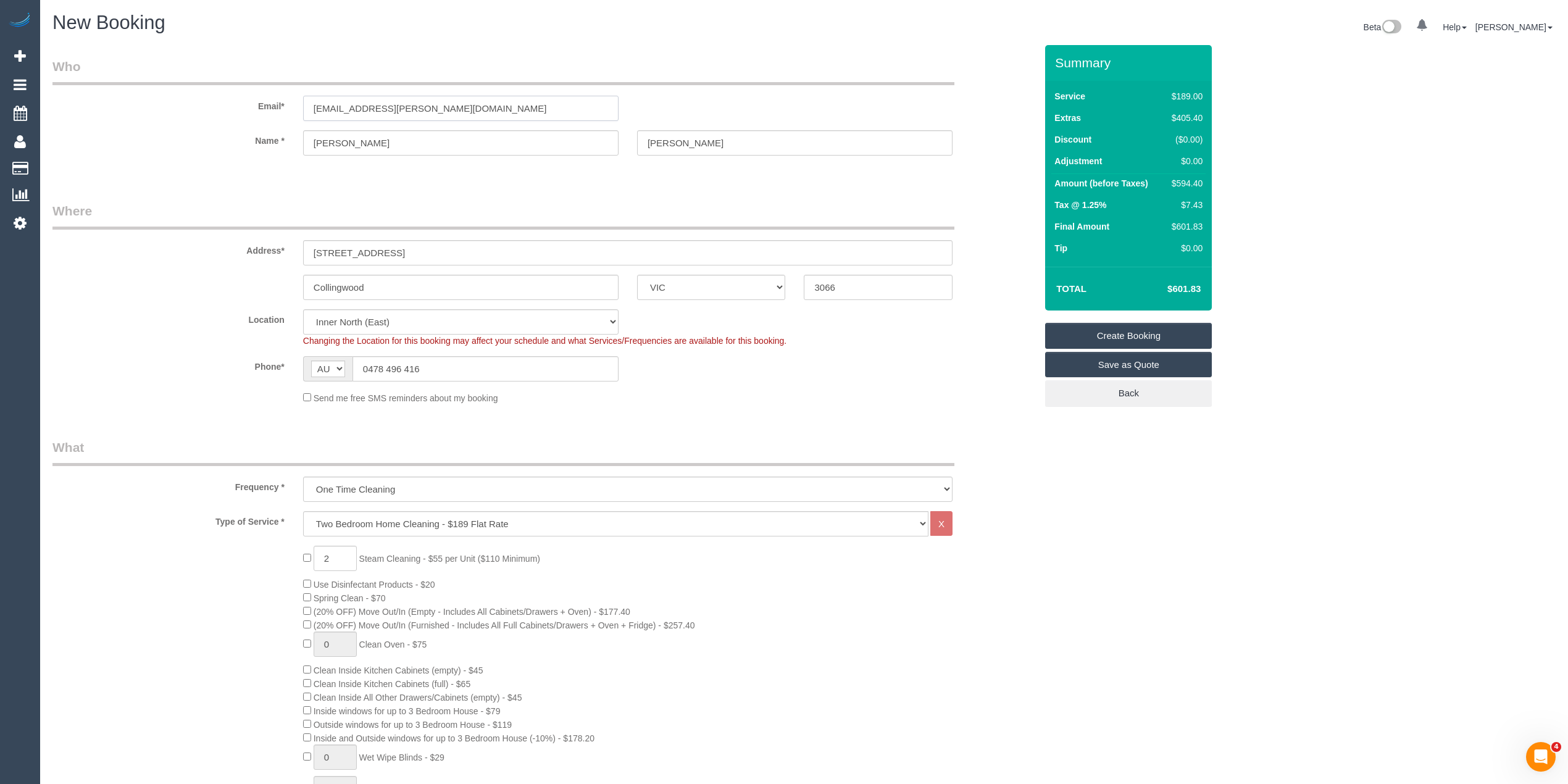
drag, startPoint x: 464, startPoint y: 112, endPoint x: 162, endPoint y: 107, distance: 302.0
click at [162, 107] on div "Email* liamt.boswell@gmail.com" at bounding box center [543, 89] width 1002 height 64
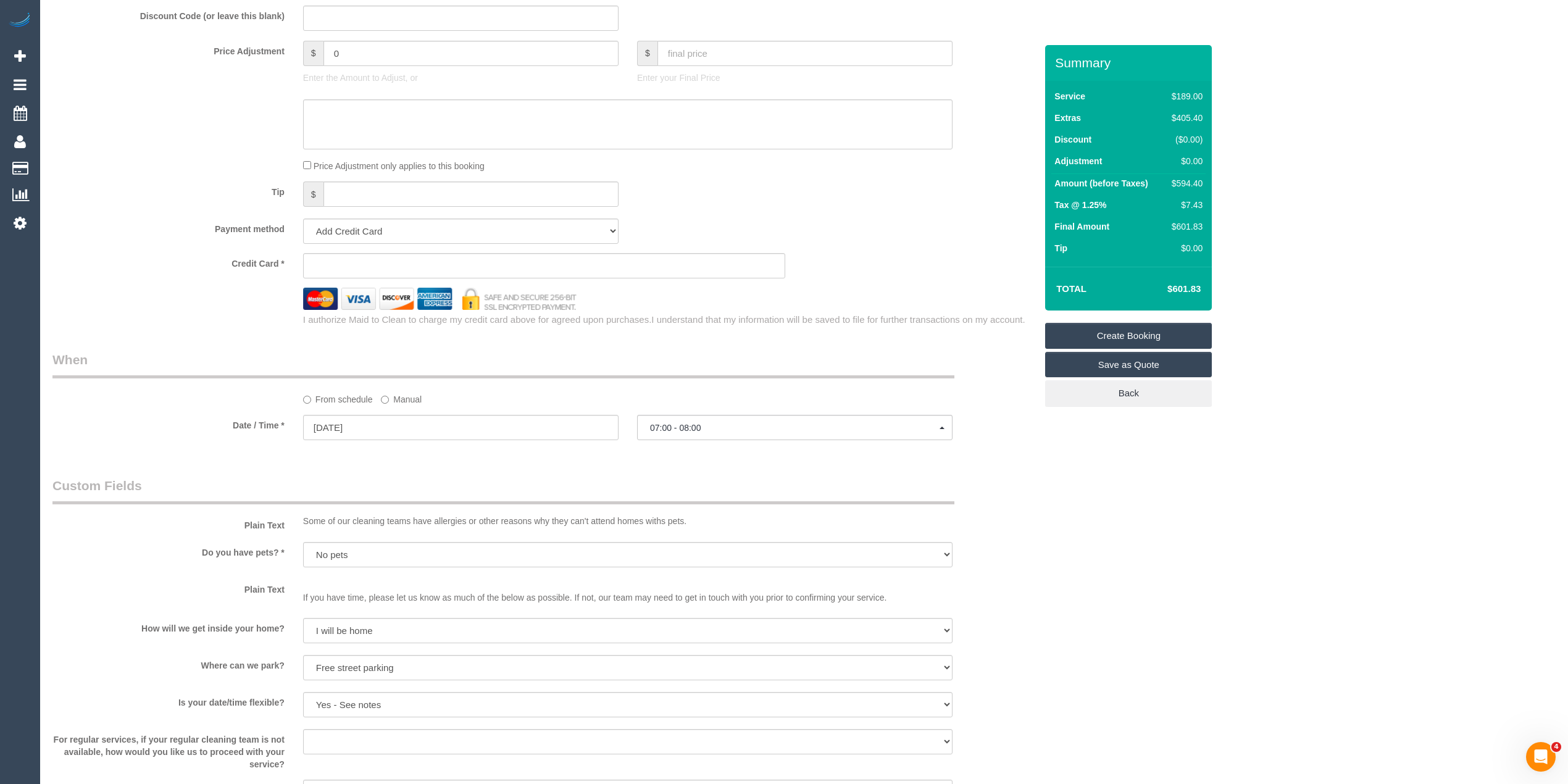
scroll to position [1097, 0]
click at [1126, 336] on link "Create Booking" at bounding box center [1129, 336] width 167 height 26
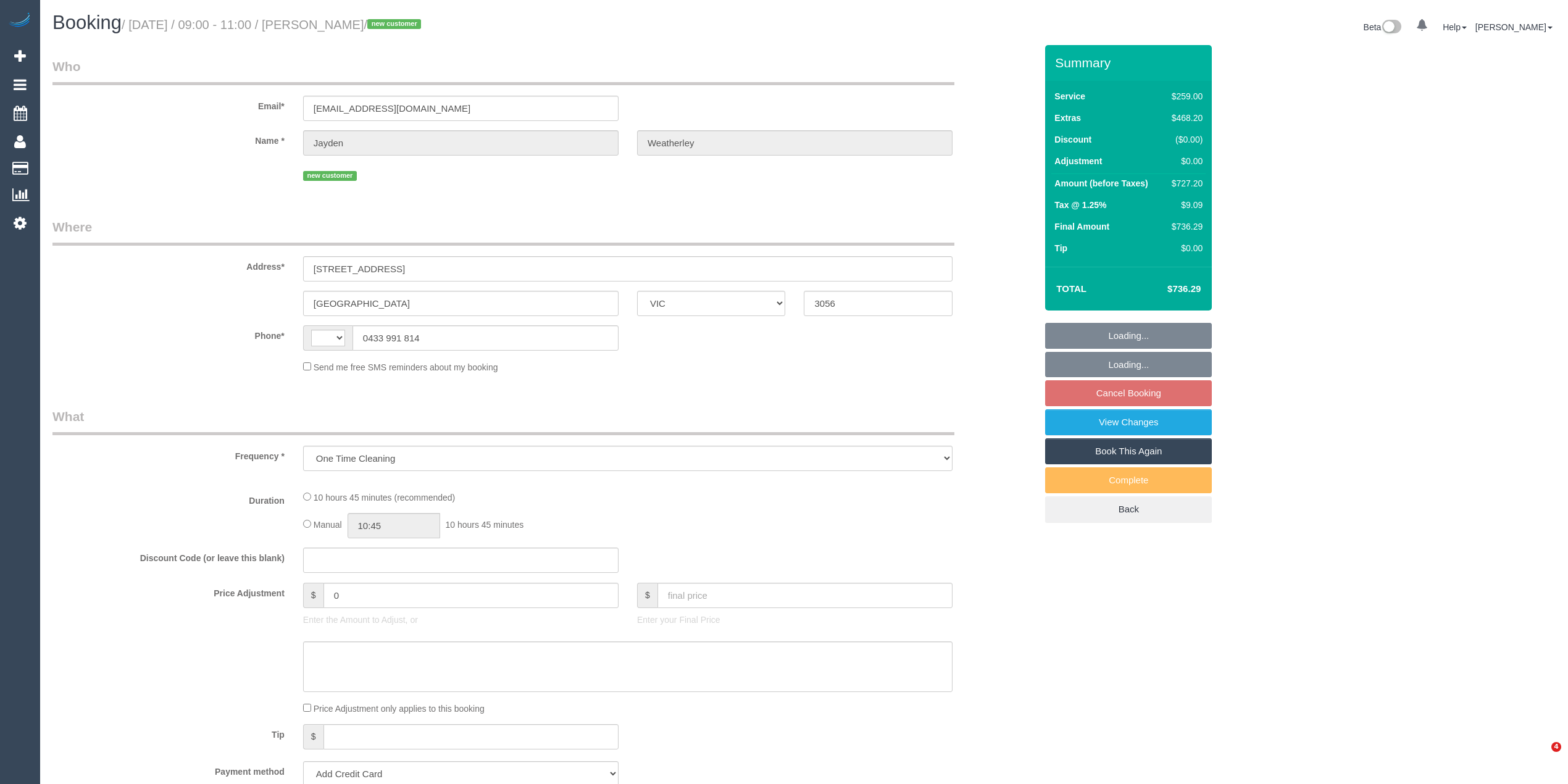
select select "VIC"
select select "string:AU"
select select "string:stripe-pm_1SF3Uw2GScqysDRVJwb8tuCH"
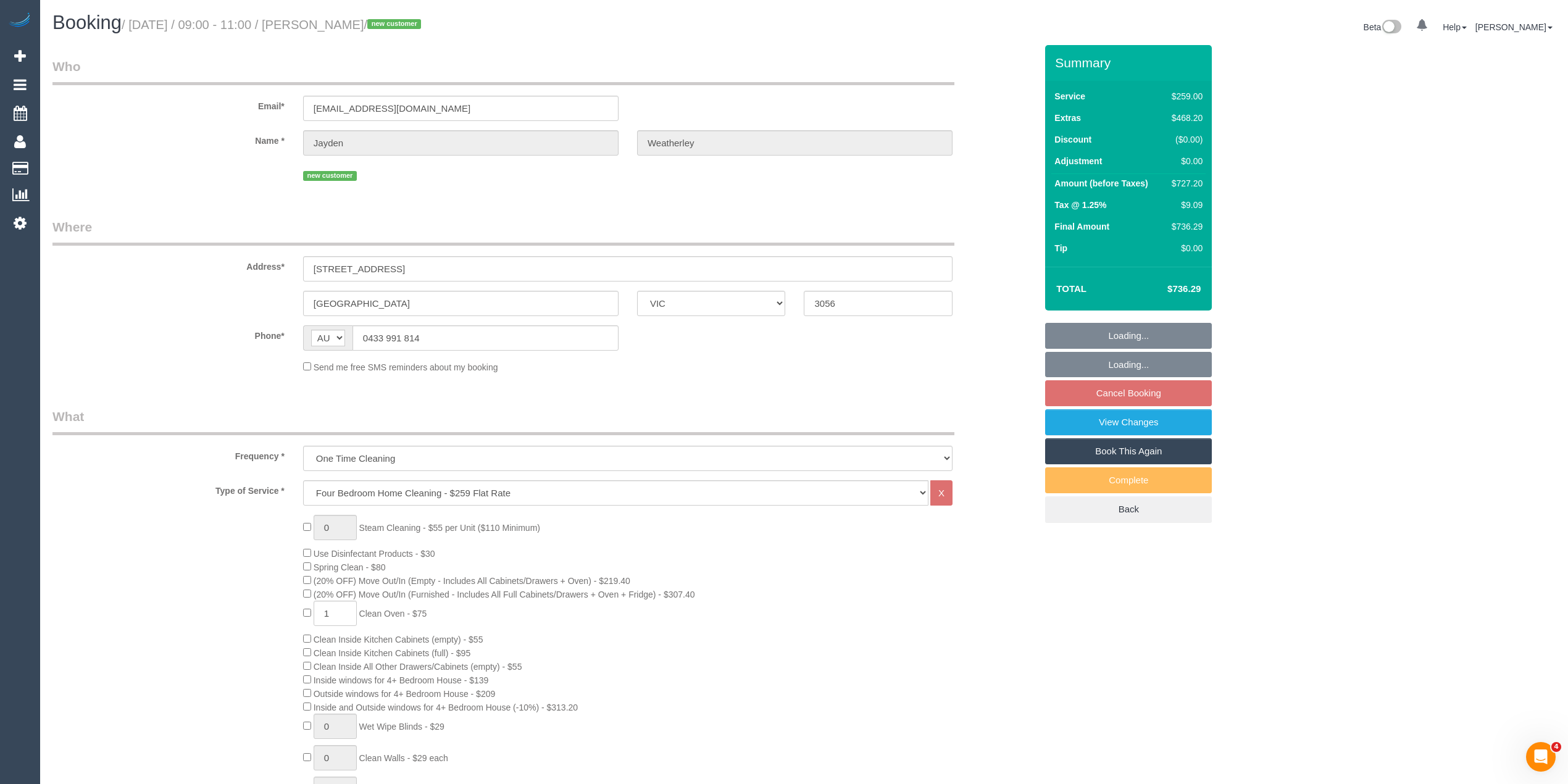
select select "number:28"
select select "number:14"
select select "number:18"
select select "number:25"
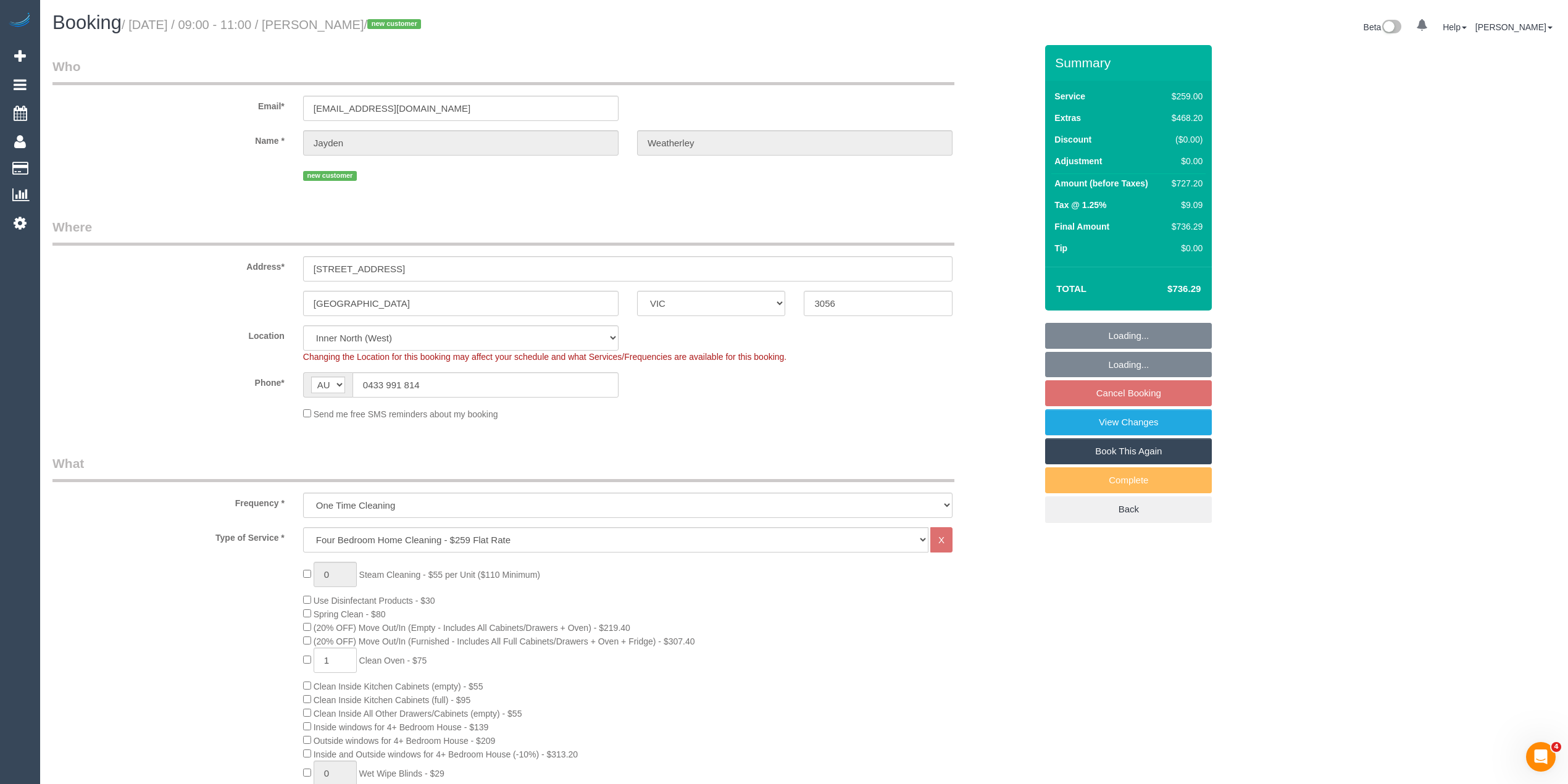
select select "spot3"
select select "object:1607"
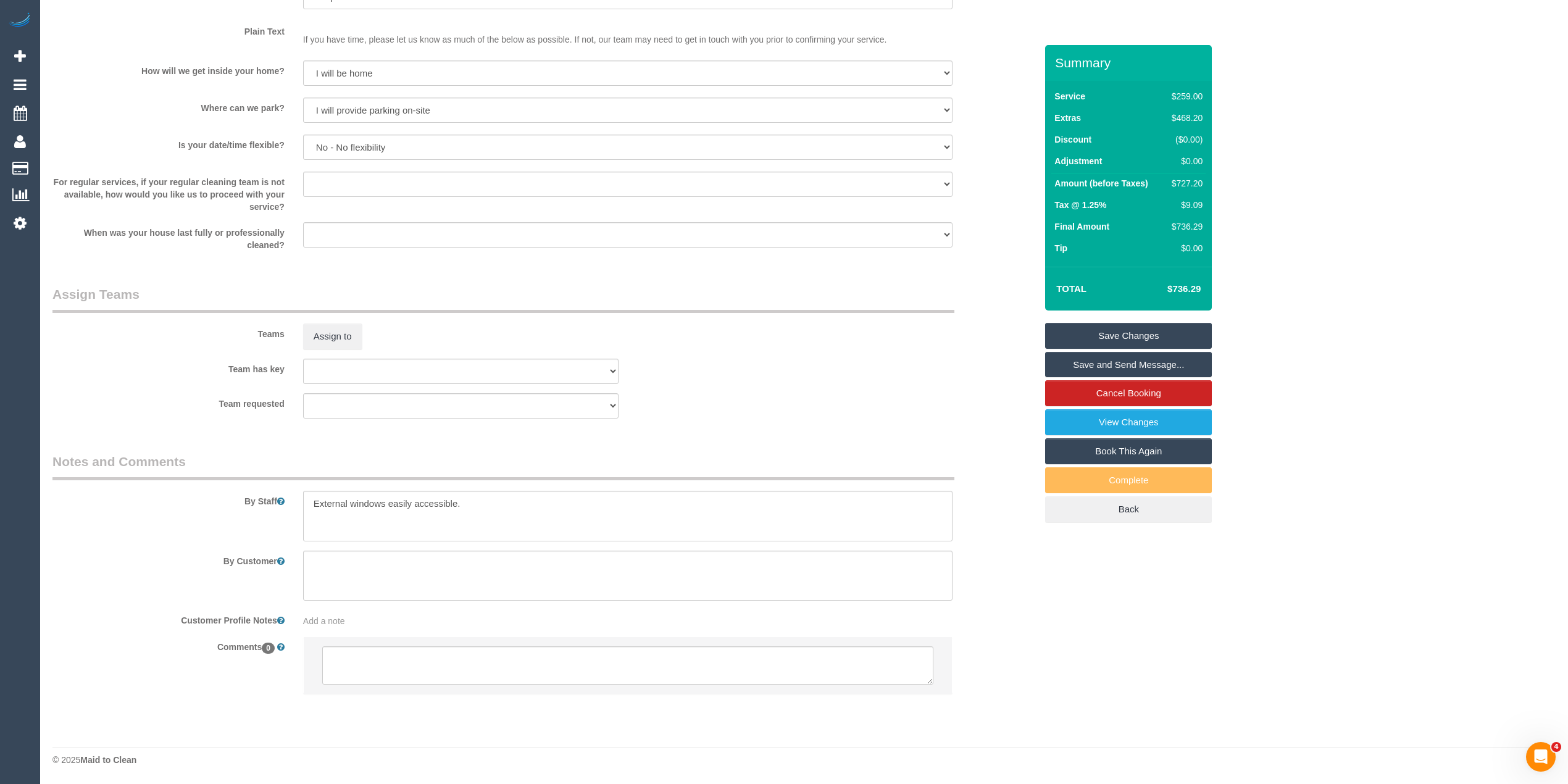
scroll to position [1595, 0]
click at [450, 668] on textarea at bounding box center [628, 665] width 611 height 38
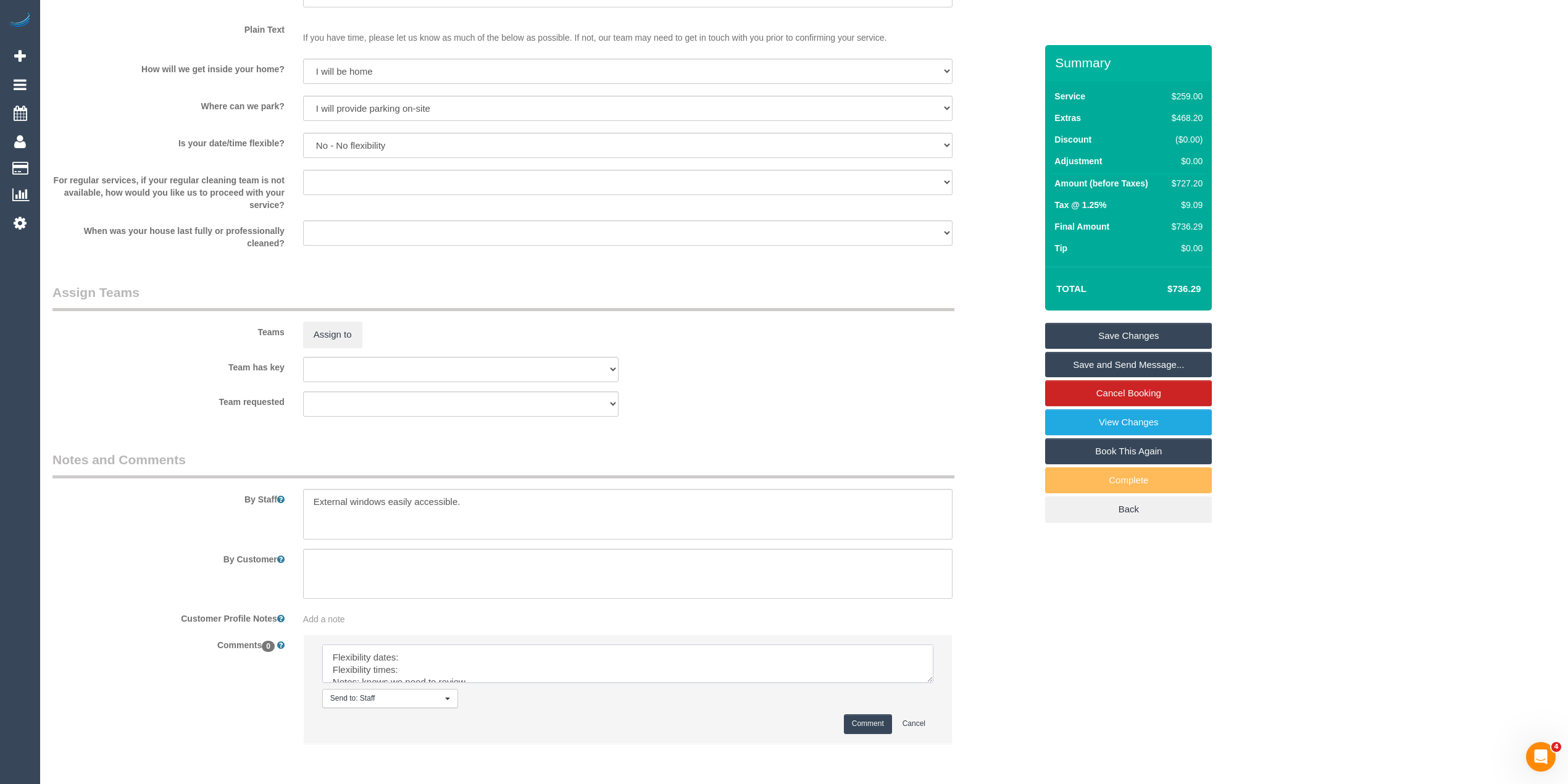
drag, startPoint x: 924, startPoint y: 677, endPoint x: 922, endPoint y: 719, distance: 42.0
click at [924, 683] on textarea at bounding box center [628, 663] width 611 height 38
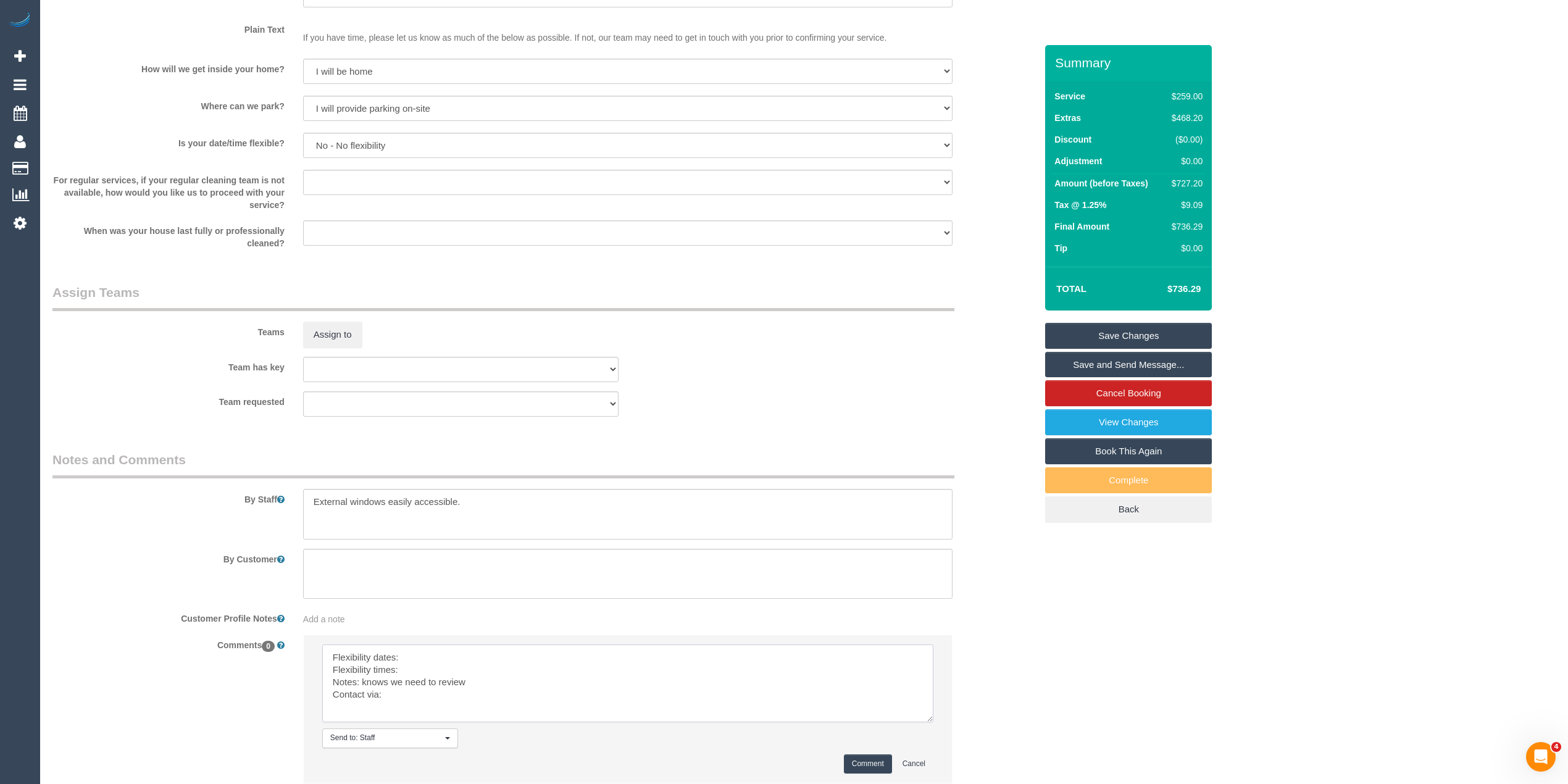
click at [445, 662] on textarea at bounding box center [628, 683] width 611 height 78
click at [417, 670] on textarea at bounding box center [628, 683] width 611 height 78
click at [408, 701] on textarea at bounding box center [628, 683] width 611 height 78
type textarea "Flexibility dates: [DATE] only Flexibility times: flex from 9am Notes: knows we…"
click at [862, 768] on button "Comment" at bounding box center [868, 764] width 48 height 19
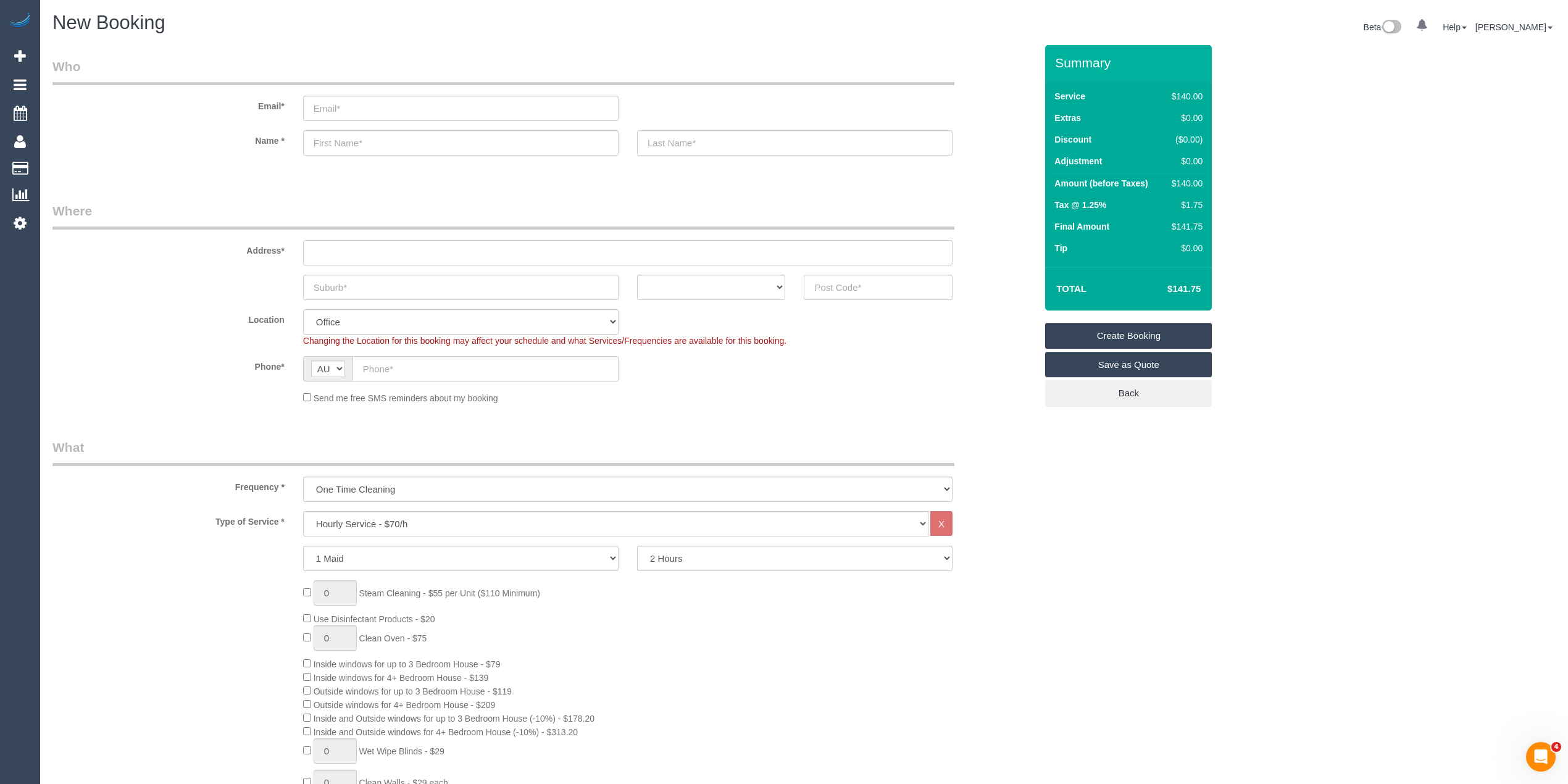
click at [331, 247] on input "text" at bounding box center [627, 253] width 650 height 26
type input "-"
click at [662, 290] on select "ACT NSW NT QLD SA TAS VIC WA" at bounding box center [711, 288] width 148 height 26
select select "VIC"
click at [637, 275] on select "ACT NSW NT QLD SA TAS VIC WA" at bounding box center [711, 288] width 148 height 26
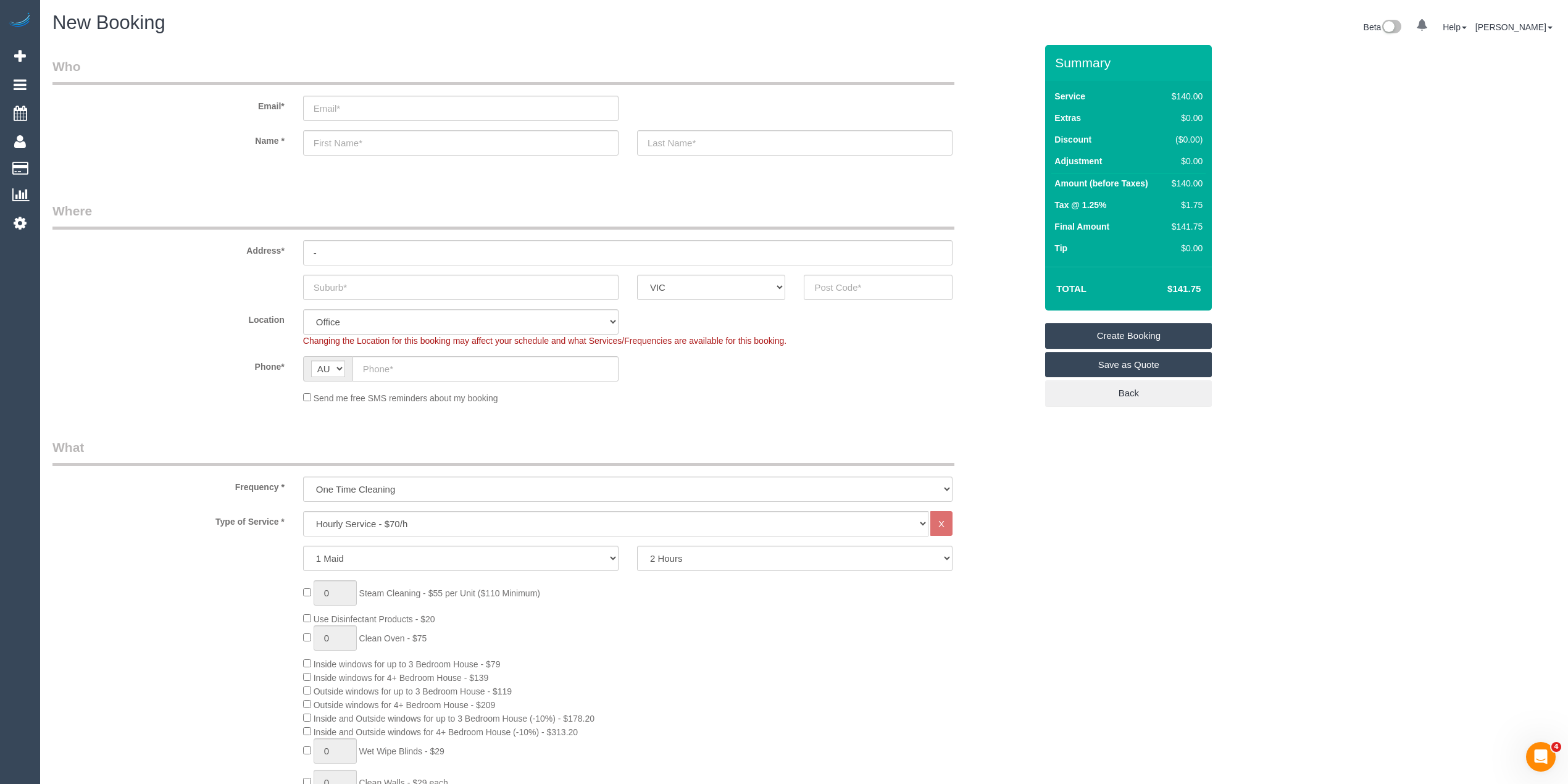
click at [432, 524] on select "Hourly Service - $70/h Hourly Service - $65/h Hourly Service - $60/h Hourly Ser…" at bounding box center [615, 524] width 625 height 26
select select "211"
click at [303, 511] on select "Hourly Service - $70/h Hourly Service - $65/h Hourly Service - $60/h Hourly Ser…" at bounding box center [615, 524] width 625 height 26
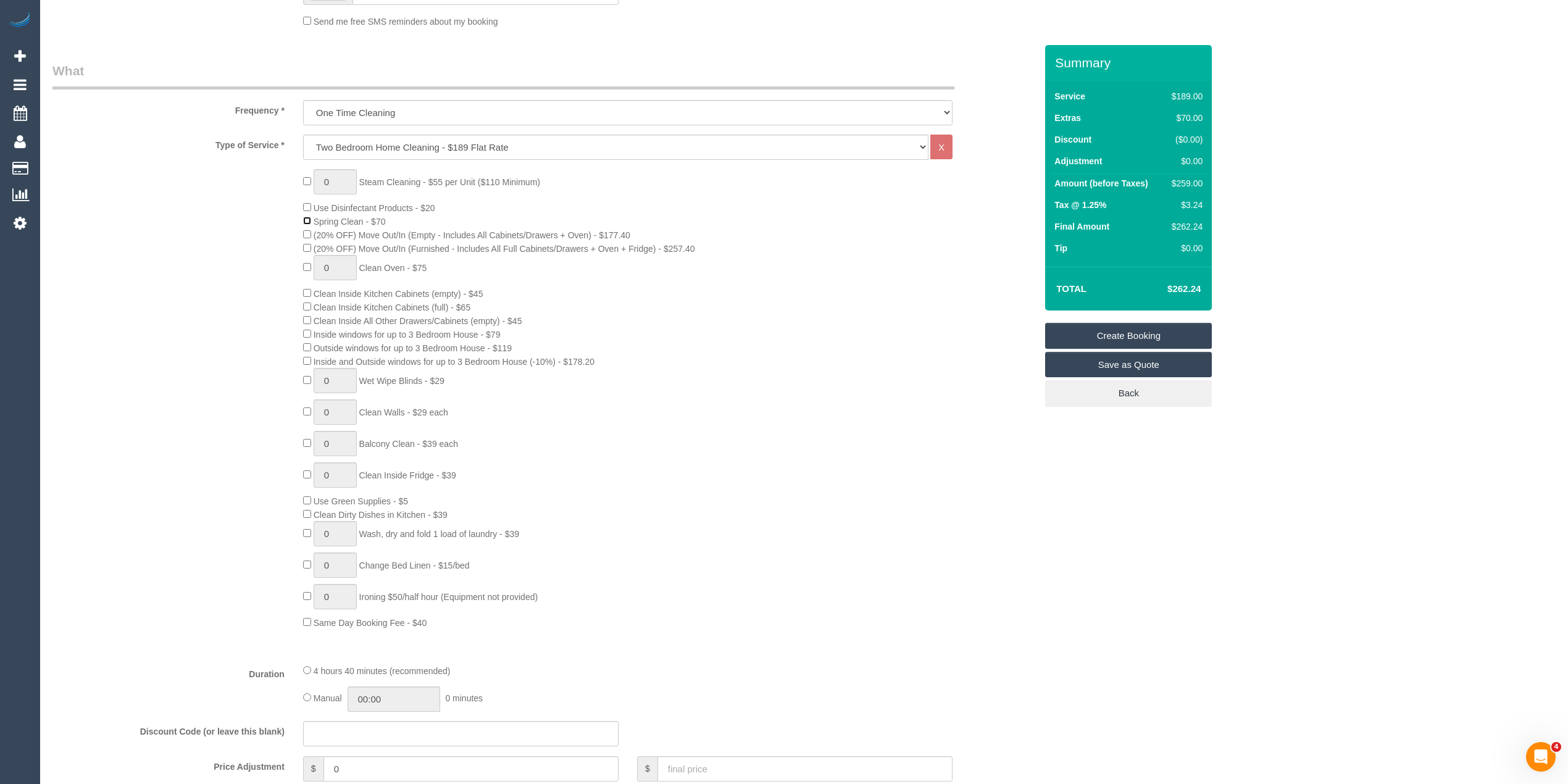
scroll to position [411, 0]
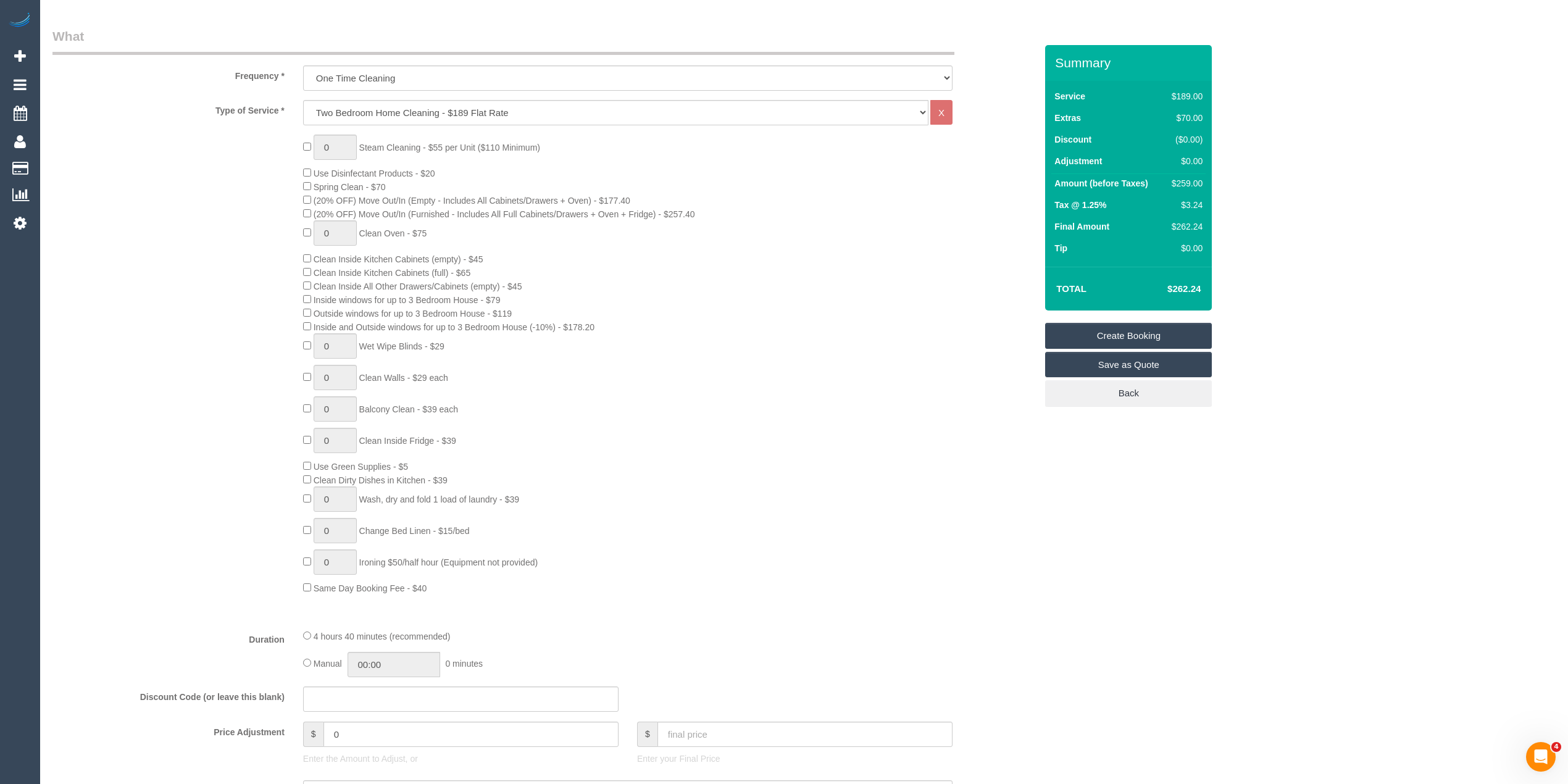
click at [198, 277] on div "0 Steam Cleaning - $55 per Unit ($110 Minimum) Use Disinfectant Products - $20 …" at bounding box center [543, 364] width 1002 height 460
click at [189, 264] on div "0 Steam Cleaning - $55 per Unit ($110 Minimum) Use Disinfectant Products - $20 …" at bounding box center [543, 364] width 1002 height 460
click at [261, 230] on div "0 Steam Cleaning - $55 per Unit ($110 Minimum) Use Disinfectant Products - $20 …" at bounding box center [543, 364] width 1002 height 460
click at [208, 400] on div "0 Steam Cleaning - $55 per Unit ($110 Minimum) Use Disinfectant Products - $20 …" at bounding box center [543, 364] width 1002 height 460
drag, startPoint x: 333, startPoint y: 144, endPoint x: 287, endPoint y: 143, distance: 46.0
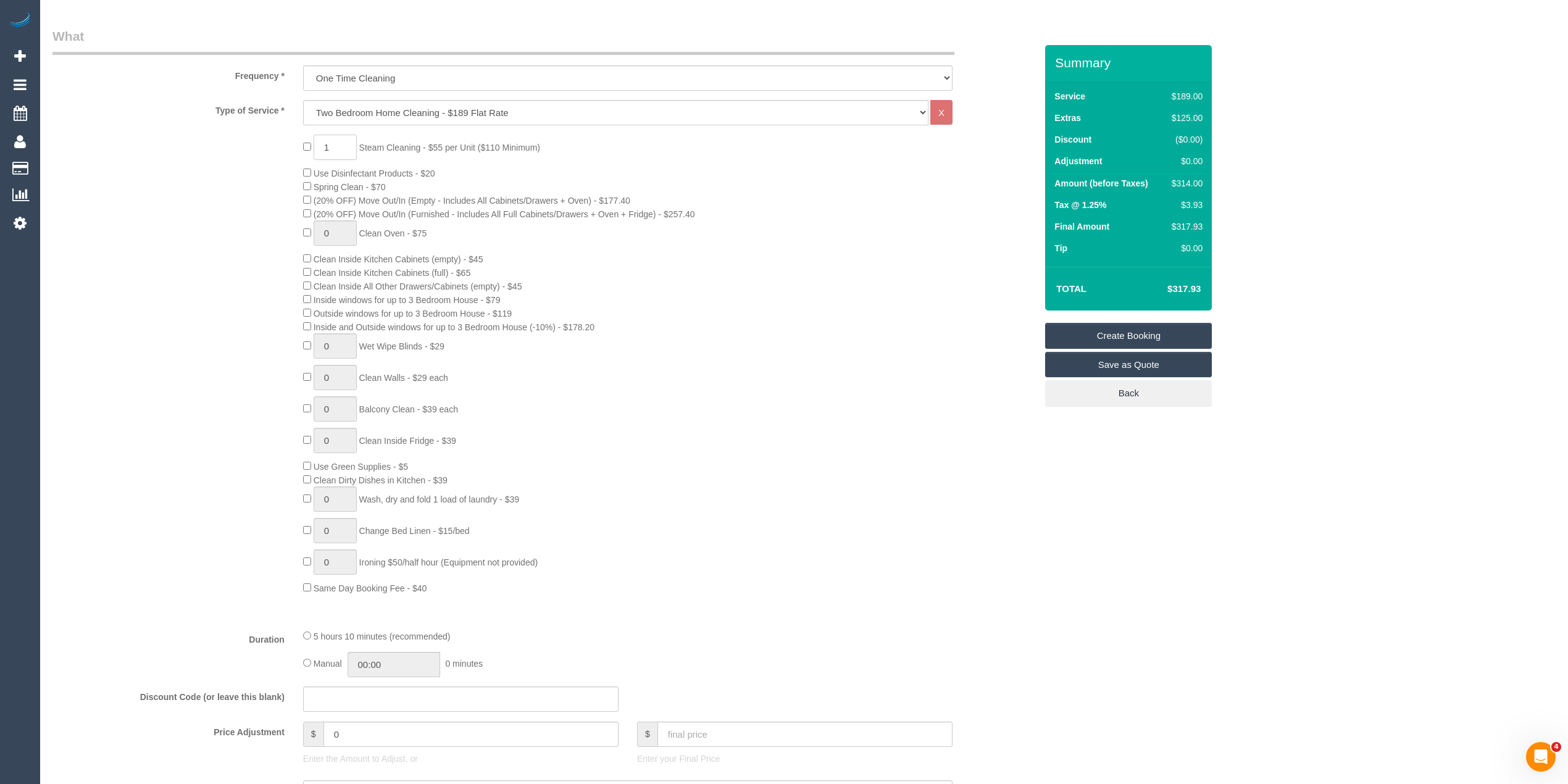
click at [287, 143] on div "1 Steam Cleaning - $55 per Unit ($110 Minimum) Use Disinfectant Products - $20 …" at bounding box center [543, 364] width 1002 height 460
type input "2"
drag, startPoint x: 358, startPoint y: 732, endPoint x: 210, endPoint y: 731, distance: 148.0
click at [210, 731] on div "Price Adjustment $ 0 Enter the Amount to Adjust, or $ Enter your Final Price" at bounding box center [543, 746] width 1002 height 50
type input "27.5"
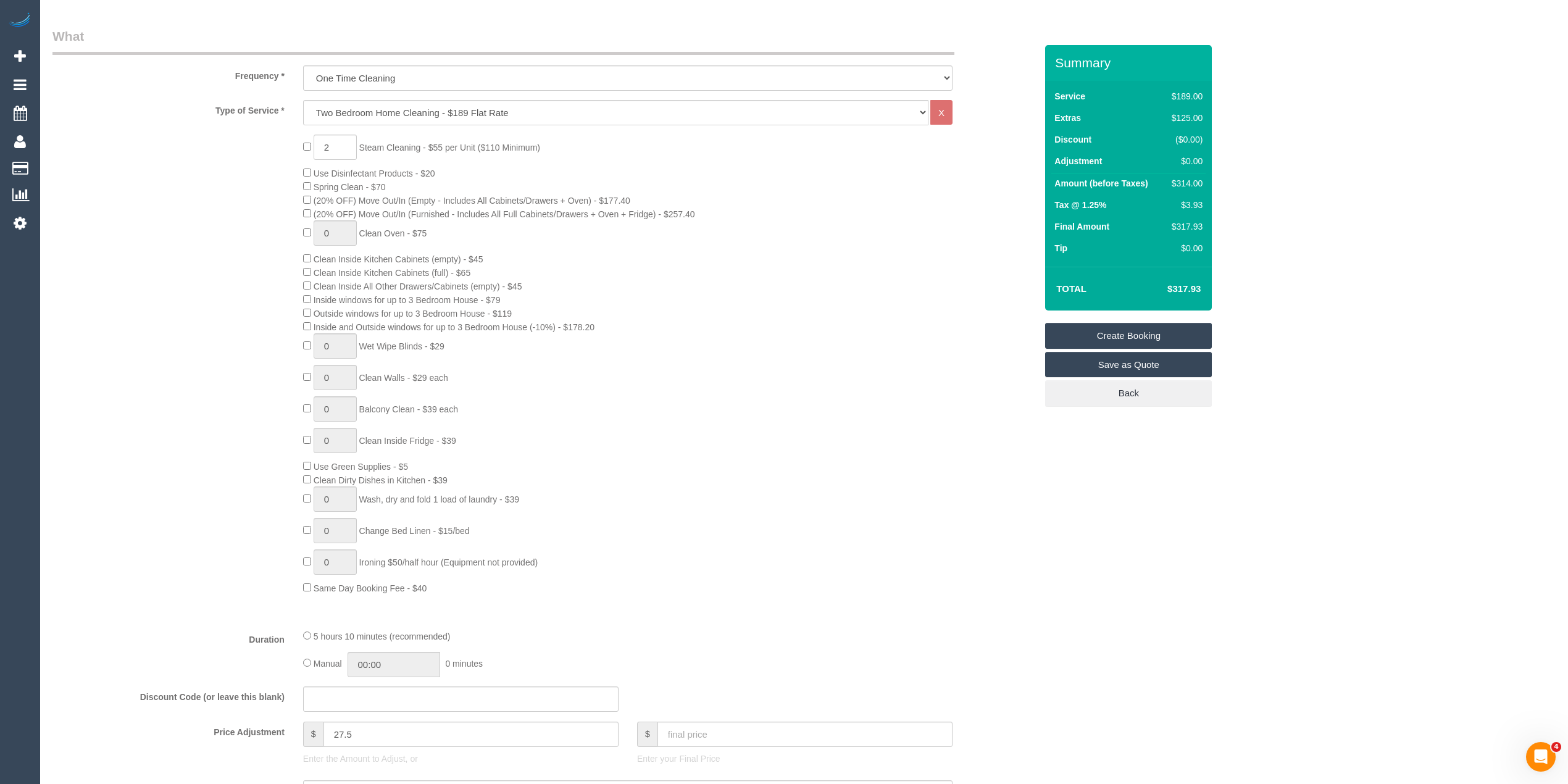
click at [168, 543] on div "2 Steam Cleaning - $55 per Unit ($110 Minimum) Use Disinfectant Products - $20 …" at bounding box center [543, 364] width 1002 height 460
drag, startPoint x: 1403, startPoint y: 261, endPoint x: 1364, endPoint y: 252, distance: 40.0
click at [1403, 262] on div "Who Email* Name * Where Address* - ACT NSW NT QLD SA TAS VIC WA Location Office…" at bounding box center [803, 754] width 1503 height 2240
click at [225, 208] on div "2 Steam Cleaning - $55 per Unit ($110 Minimum) Use Disinfectant Products - $20 …" at bounding box center [543, 364] width 1002 height 460
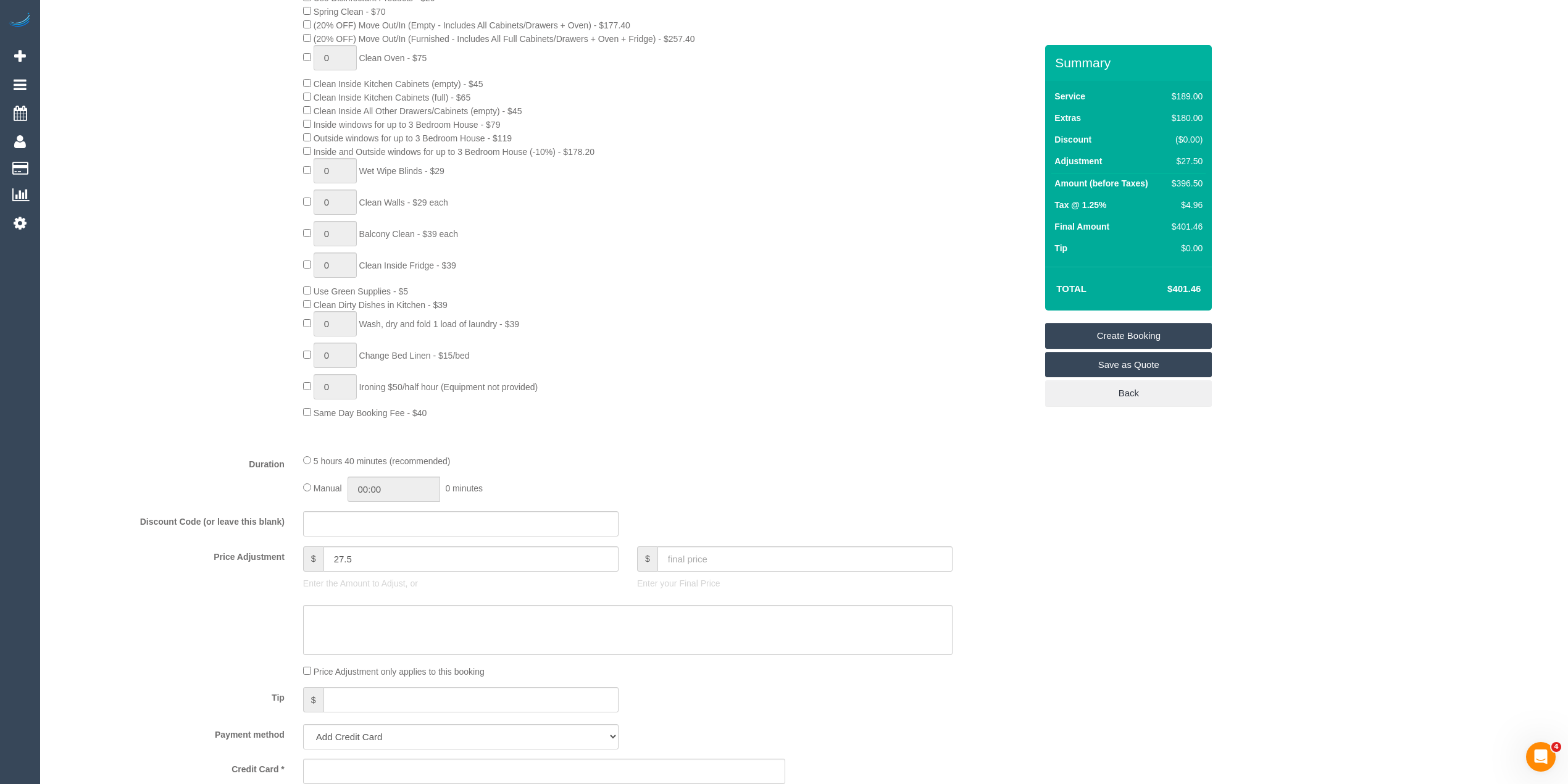
scroll to position [549, 0]
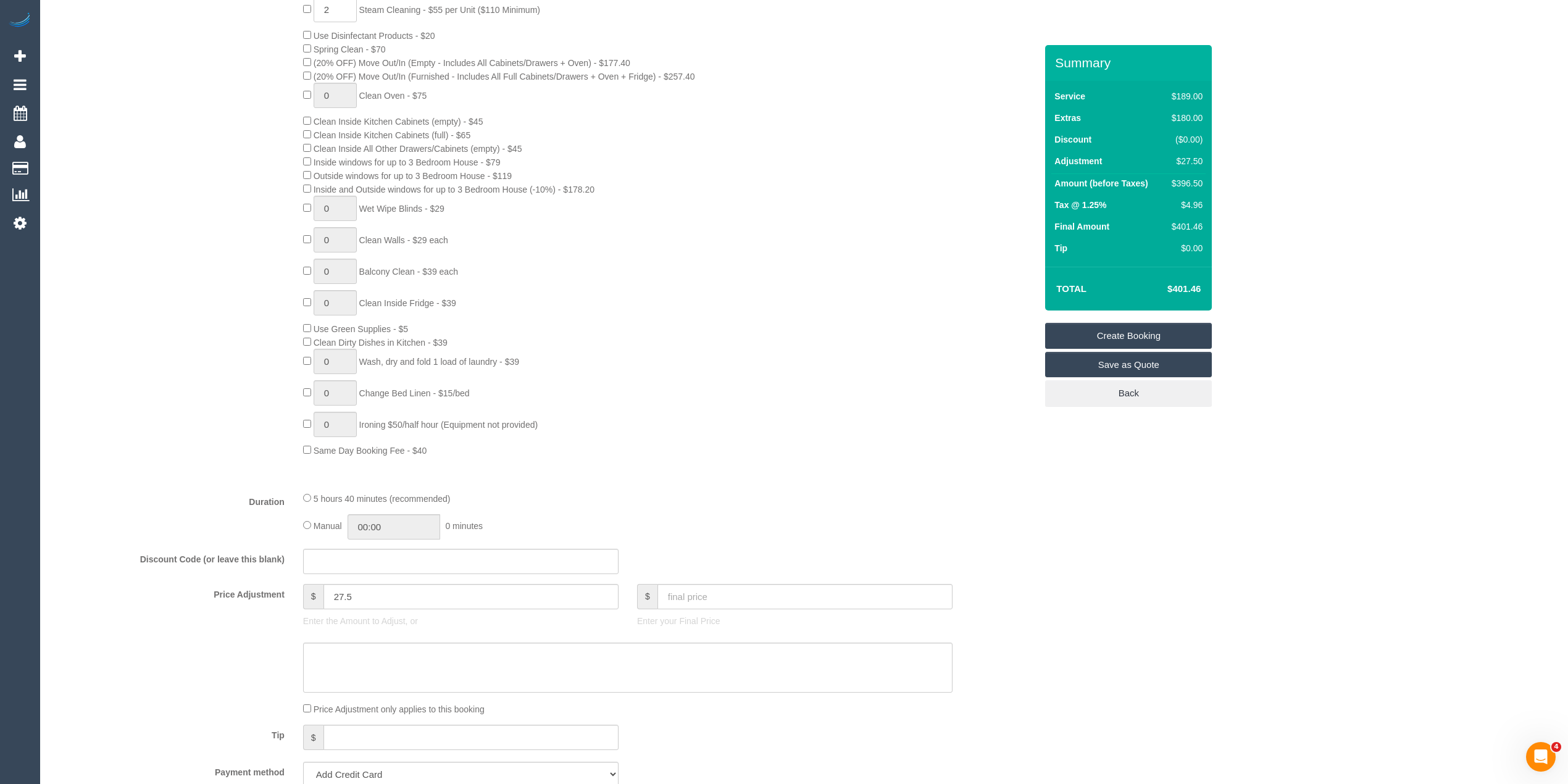
click at [302, 48] on div "2 Steam Cleaning - $55 per Unit ($110 Minimum) Use Disinfectant Products - $20 …" at bounding box center [669, 226] width 751 height 460
click at [304, 55] on div "2 Steam Cleaning - $55 per Unit ($110 Minimum) Use Disinfectant Products - $20 …" at bounding box center [669, 226] width 751 height 460
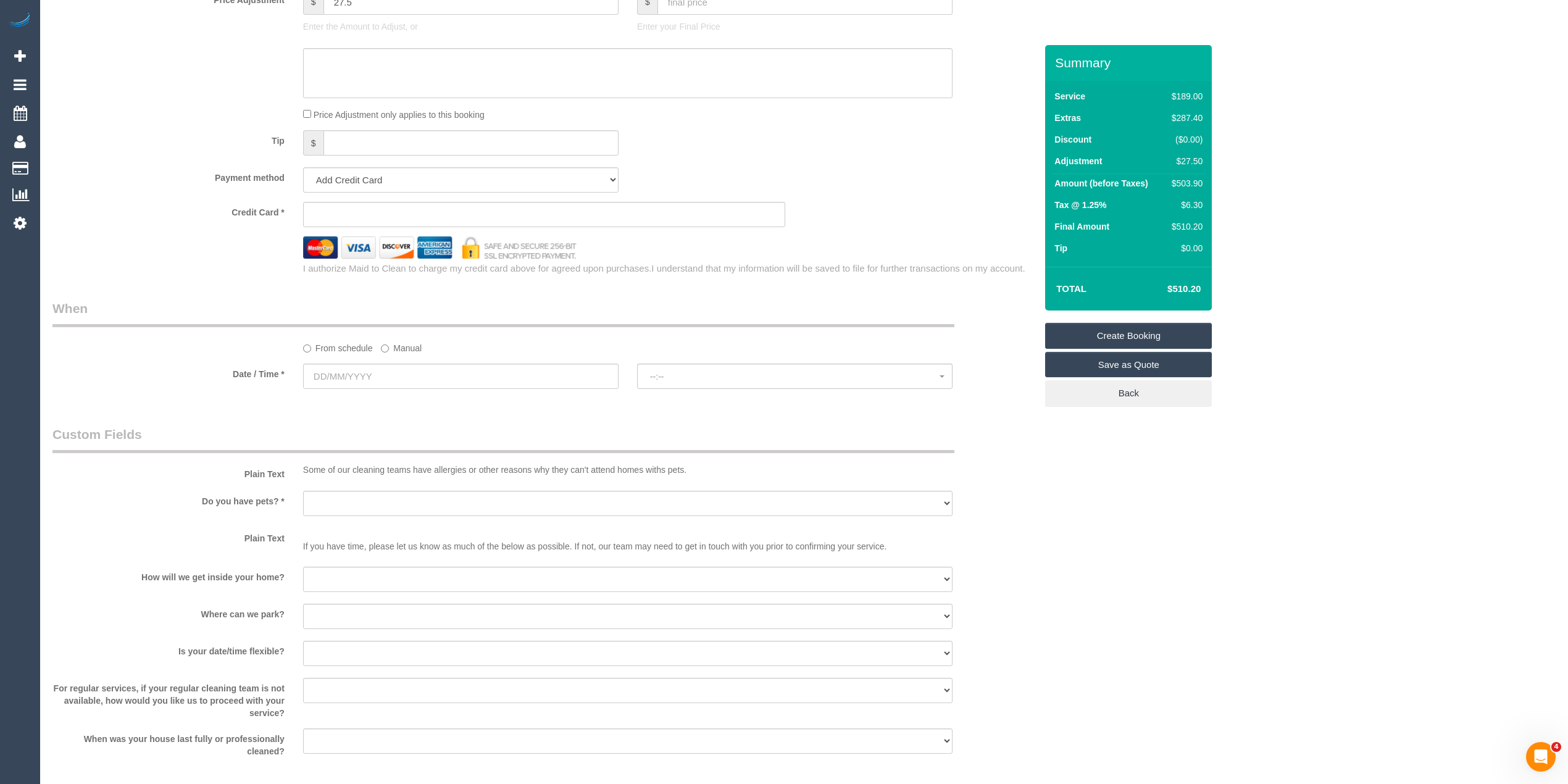
scroll to position [1544, 0]
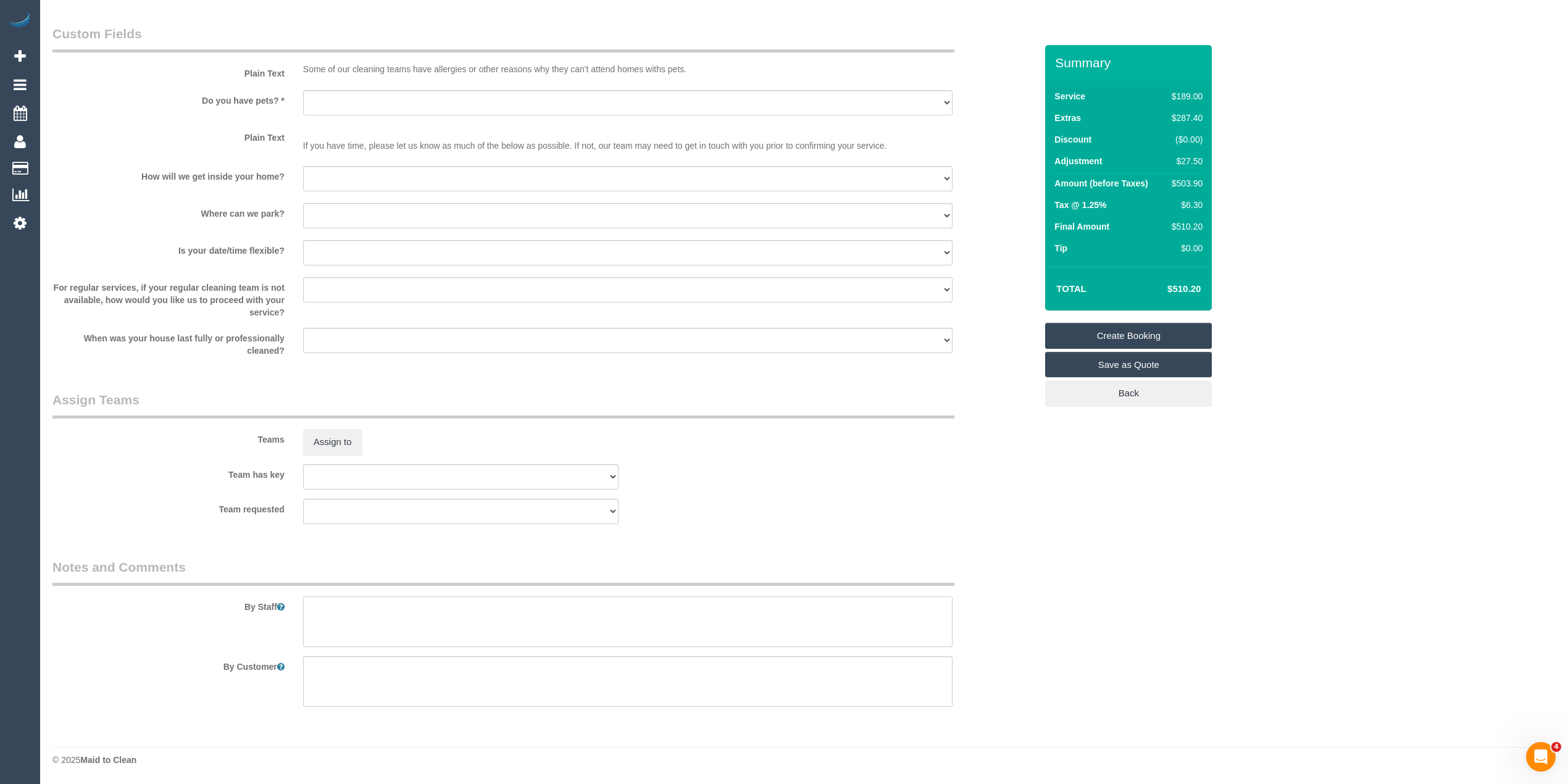
click at [433, 616] on textarea at bounding box center [627, 621] width 650 height 50
click at [615, 609] on textarea at bounding box center [627, 621] width 650 height 50
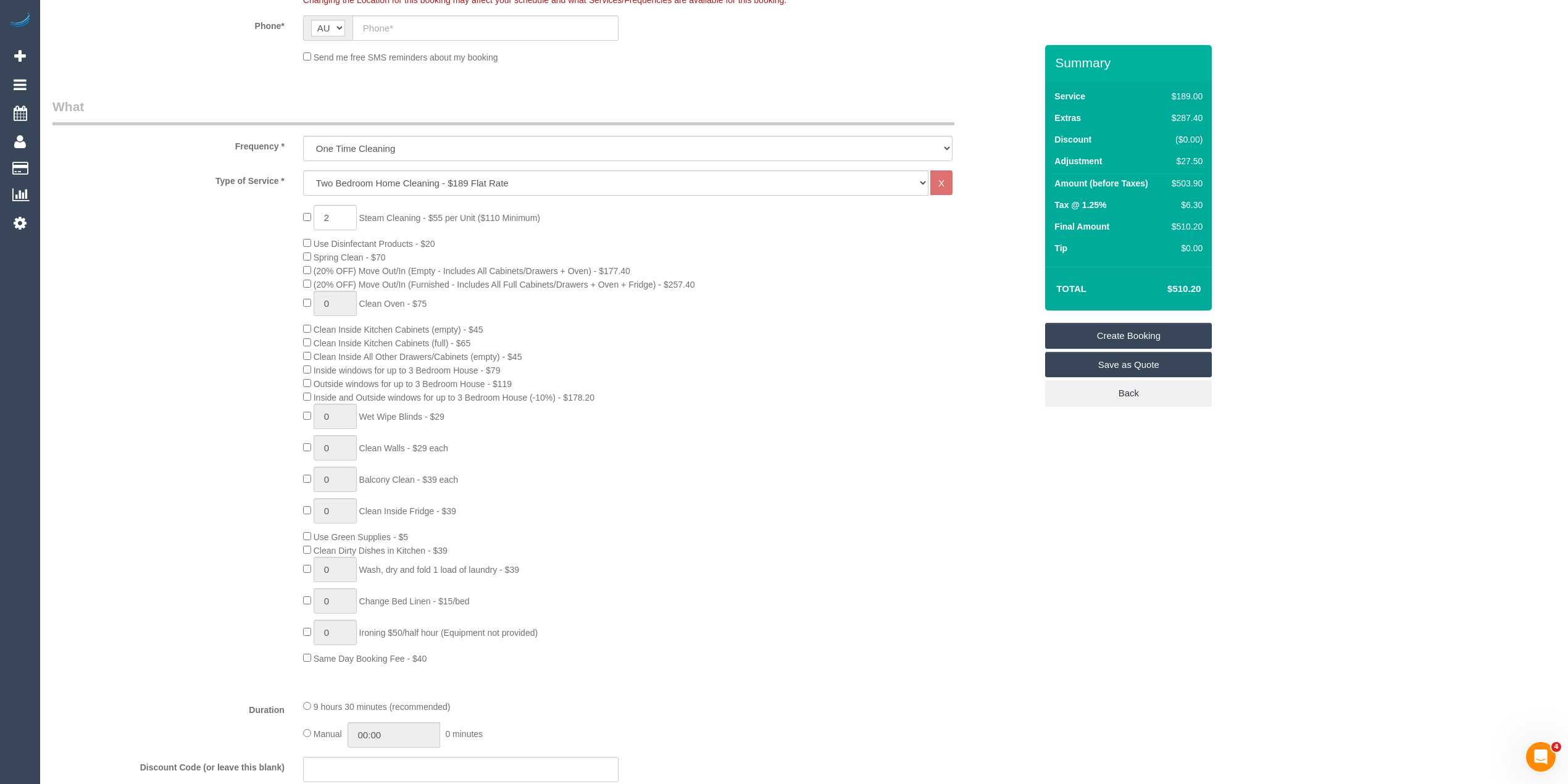
scroll to position [173, 0]
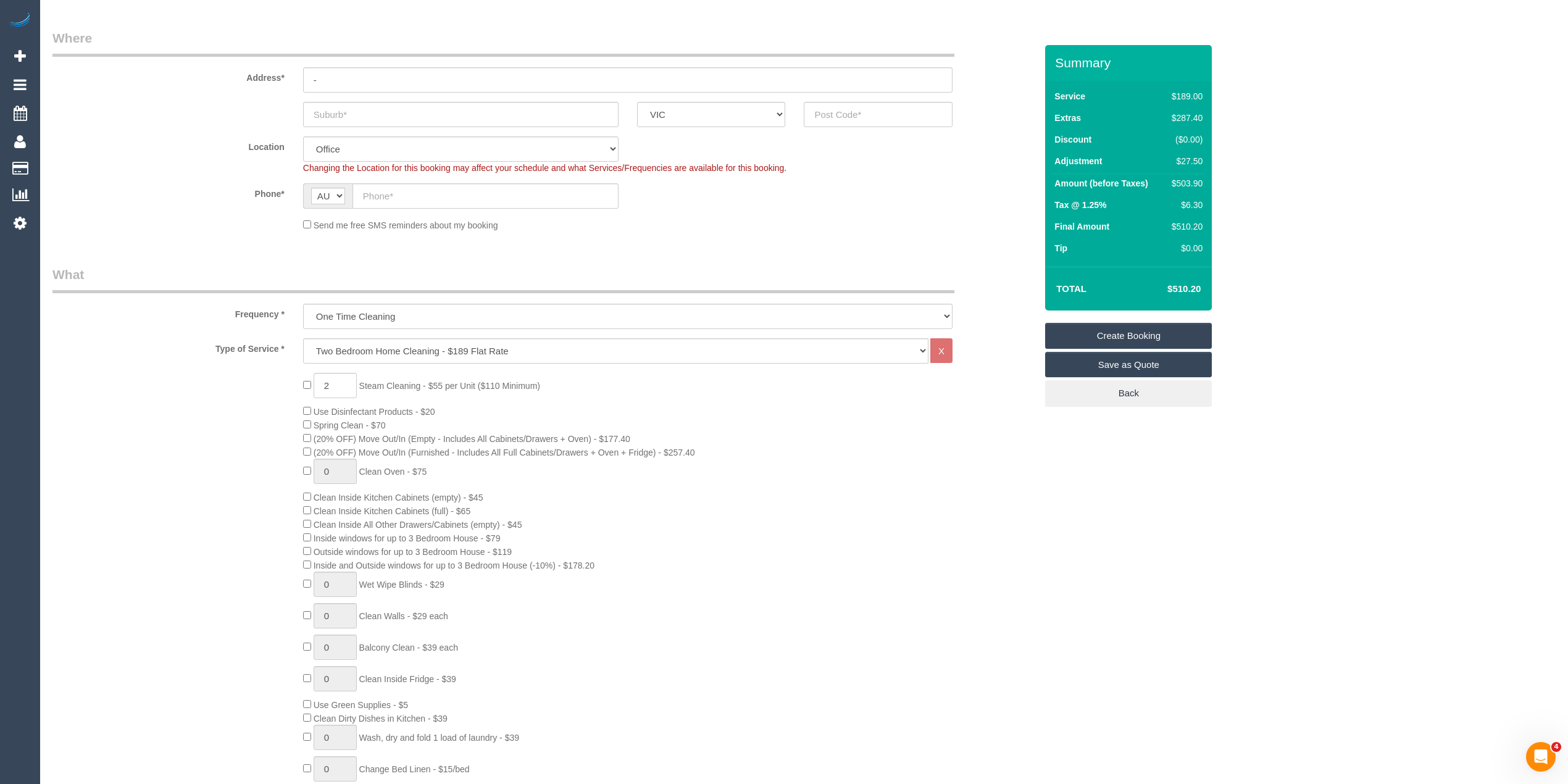
type textarea "Please discuss walls with the customer in case we need to add."
click at [418, 191] on input "text" at bounding box center [486, 196] width 266 height 26
paste input "61 478 496 416"
drag, startPoint x: 380, startPoint y: 190, endPoint x: 348, endPoint y: 193, distance: 32.1
click at [348, 193] on div "AF AL DZ AD AO AI AQ AG AR AM AW AU AT AZ BS BH BD BB BY BE BZ BJ BM BT BO BA B…" at bounding box center [461, 196] width 316 height 26
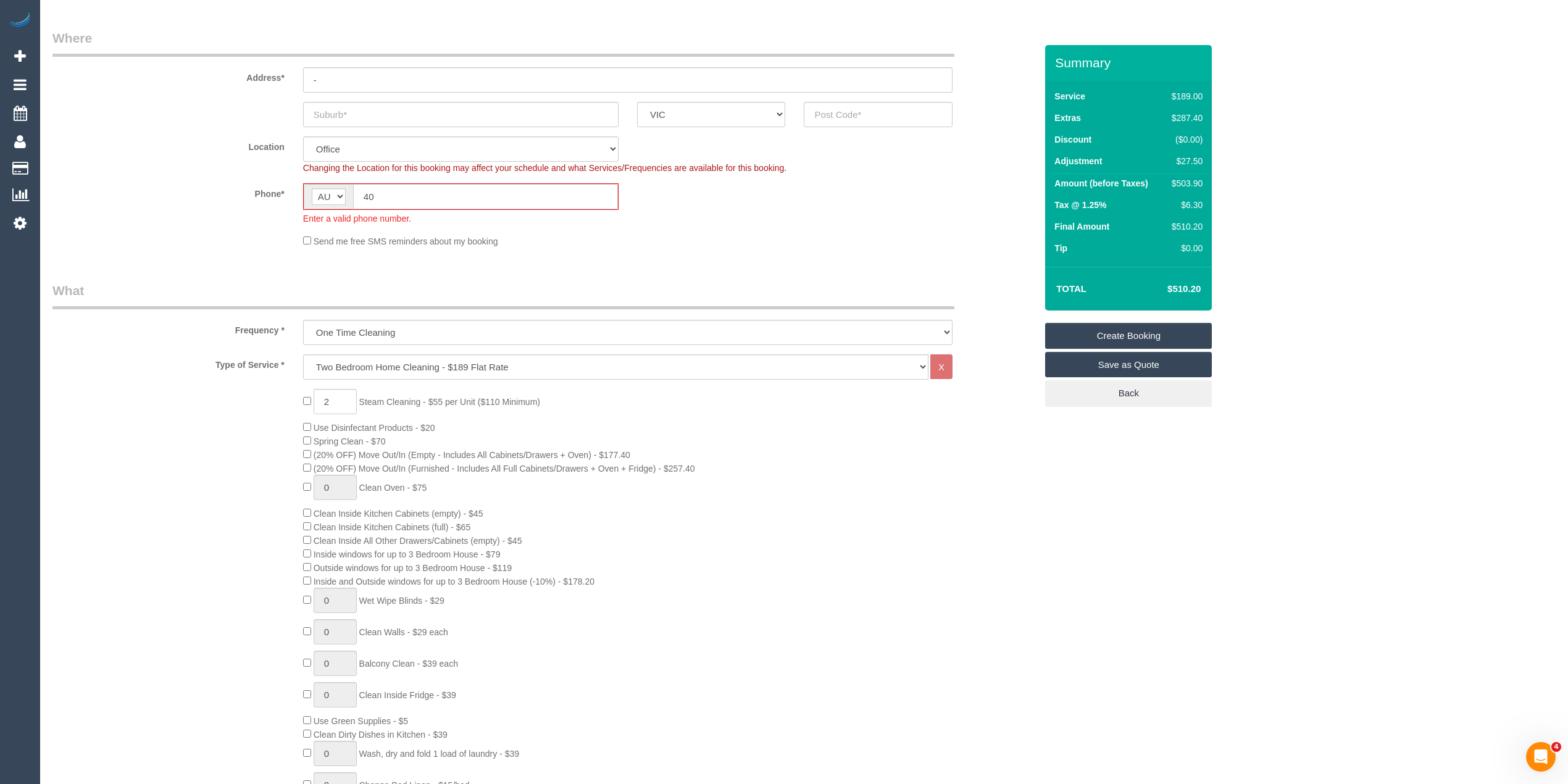
type input "4"
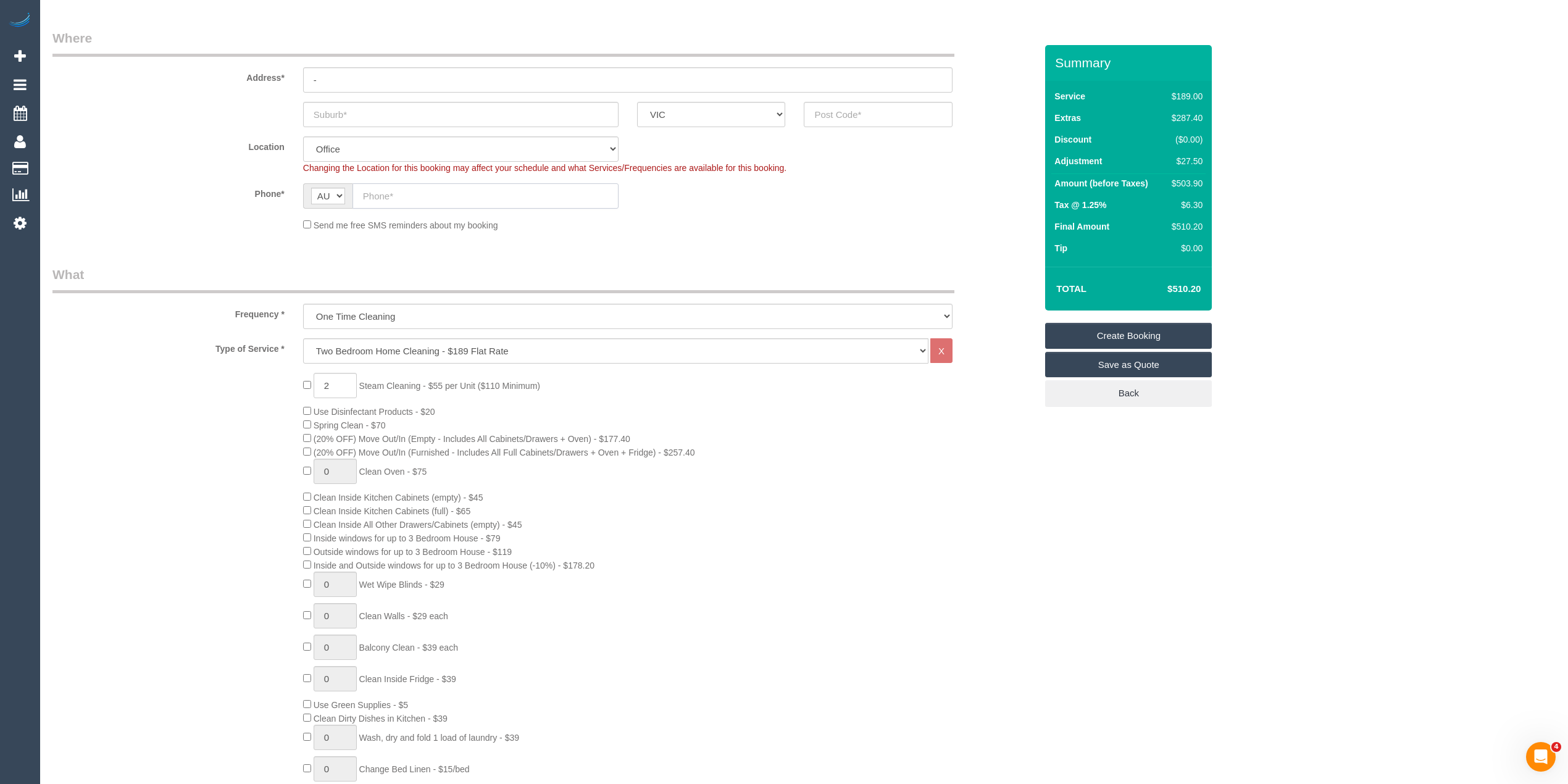
paste input "61 478 496 416"
drag, startPoint x: 374, startPoint y: 193, endPoint x: 363, endPoint y: 193, distance: 11.0
click at [363, 193] on input "61 478 496 416" at bounding box center [486, 196] width 266 height 26
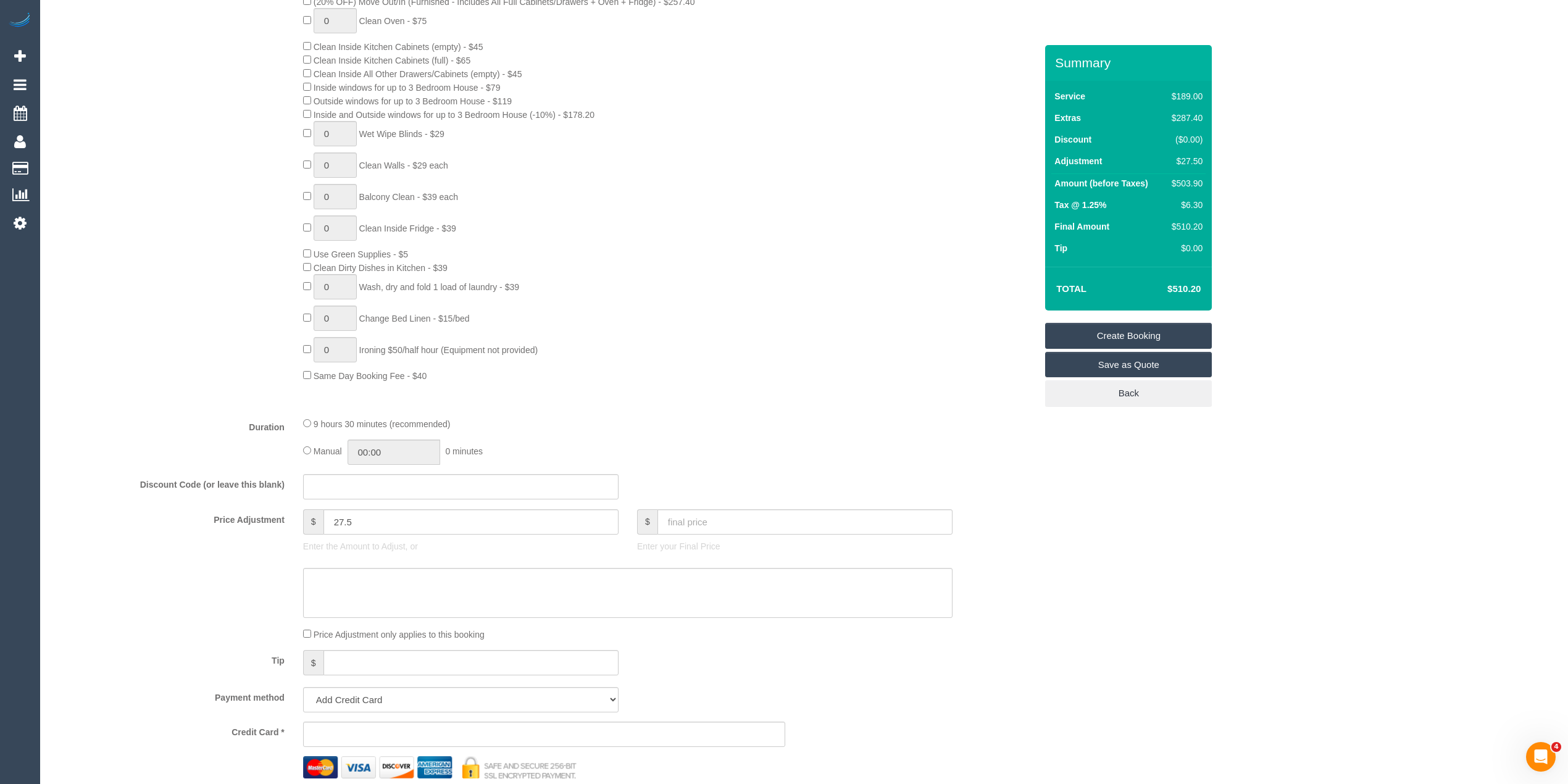
scroll to position [722, 0]
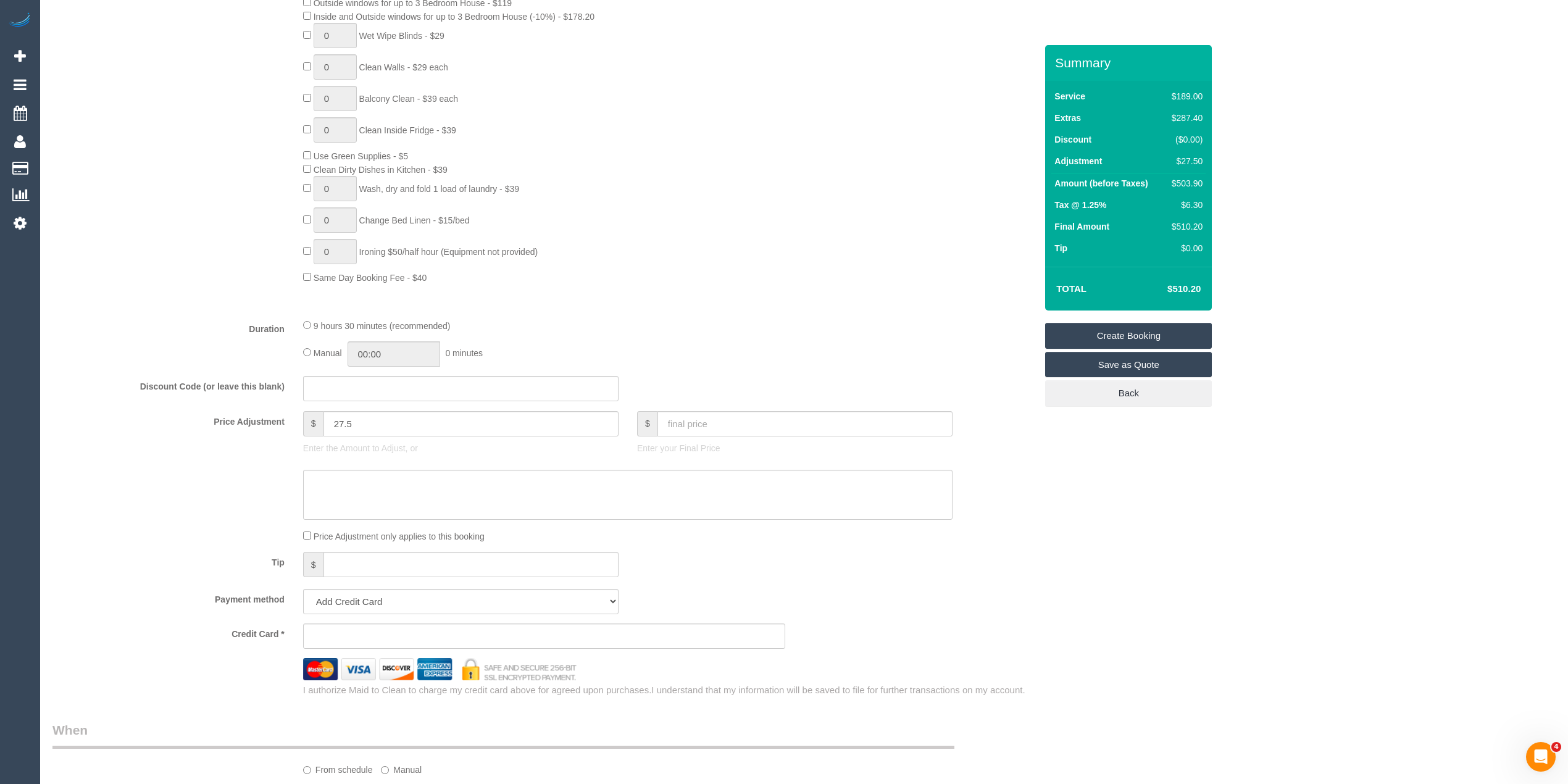
type input "0478 496 416"
click at [363, 427] on input "27.5" at bounding box center [470, 424] width 295 height 26
click at [68, 115] on div "2 Steam Cleaning - $55 per Unit ($110 Minimum) Use Disinfectant Products - $20 …" at bounding box center [543, 54] width 1002 height 460
drag, startPoint x: 366, startPoint y: 425, endPoint x: 165, endPoint y: 425, distance: 201.0
click at [165, 425] on div "Price Adjustment $ 27.5 Enter the Amount to Adjust, or $ Enter your Final Price" at bounding box center [543, 436] width 1002 height 50
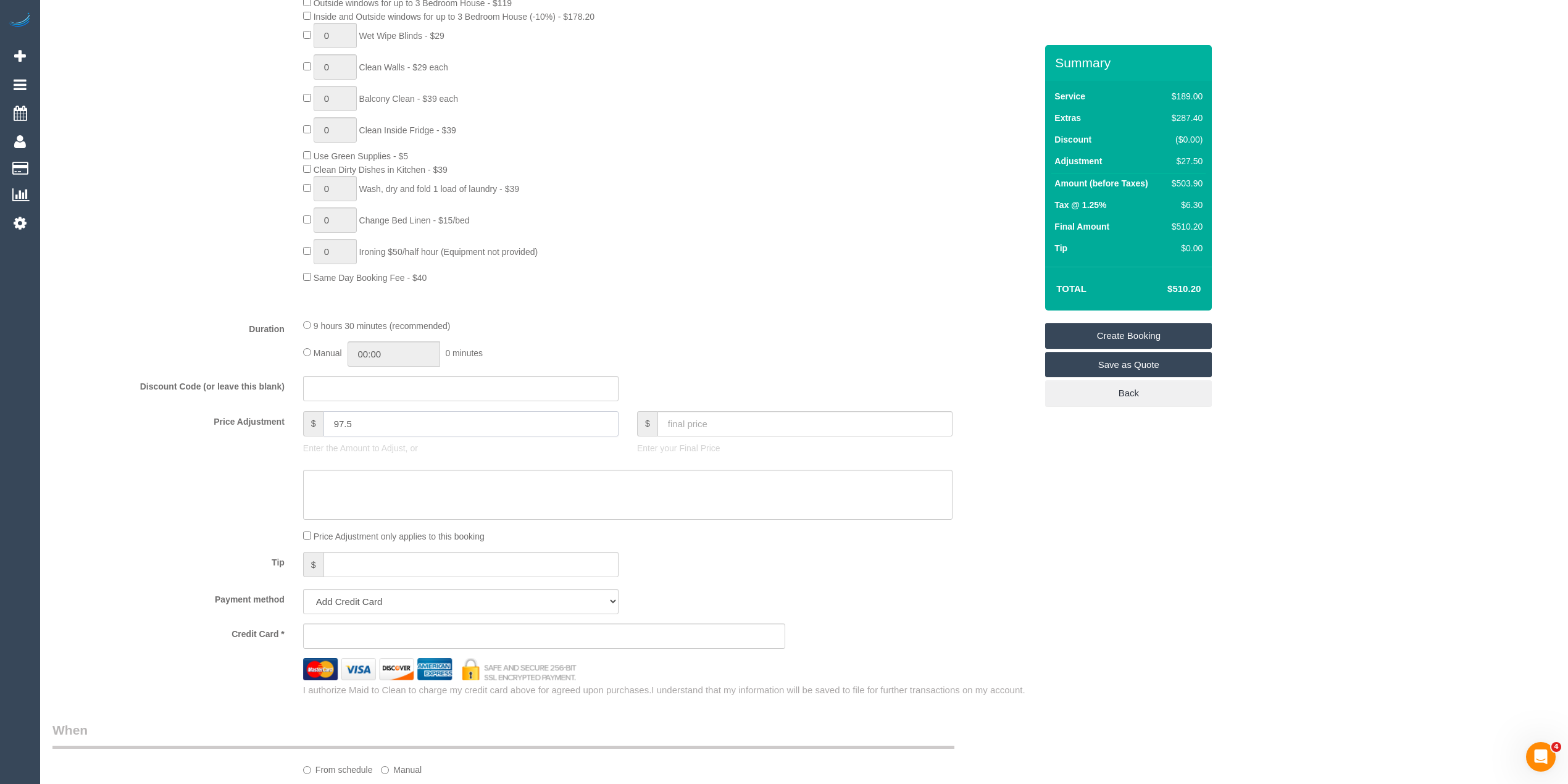
type input "97.5"
click at [126, 252] on div "2 Steam Cleaning - $55 per Unit ($110 Minimum) Use Disinfectant Products - $20 …" at bounding box center [543, 54] width 1002 height 460
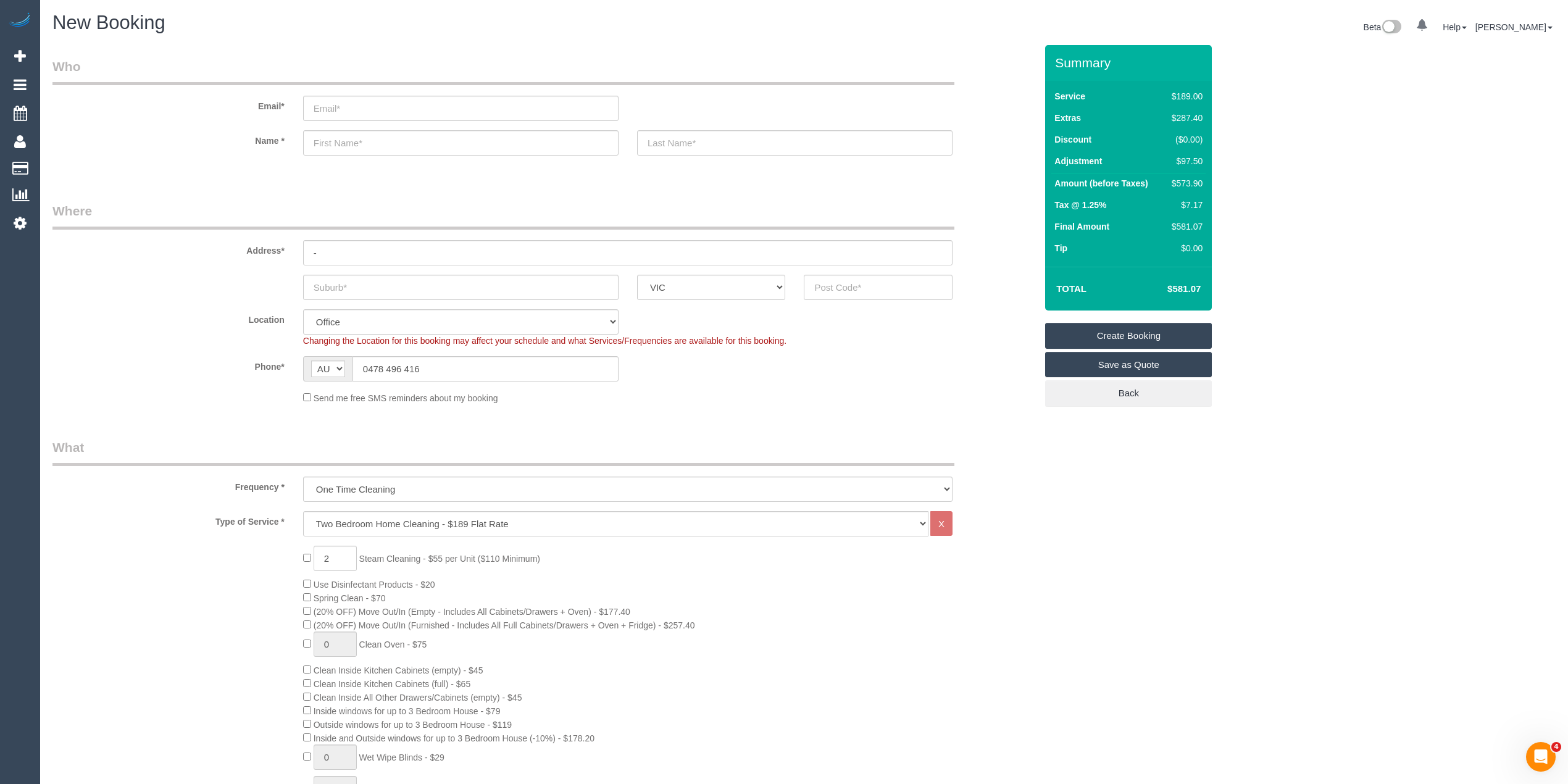
scroll to position [274, 0]
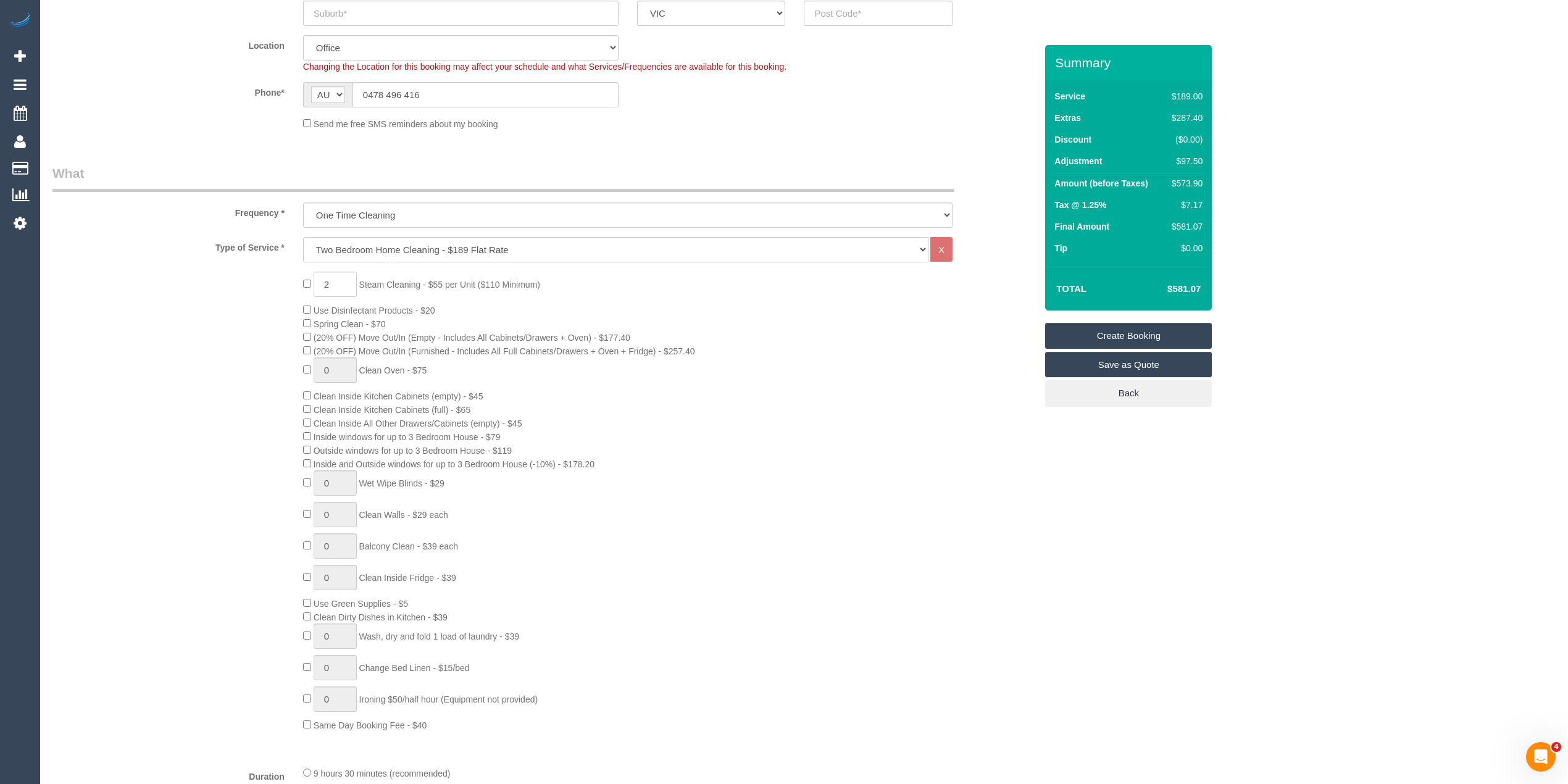
click at [154, 333] on div "2 Steam Cleaning - $55 per Unit ($110 Minimum) Use Disinfectant Products - $20 …" at bounding box center [543, 501] width 1002 height 460
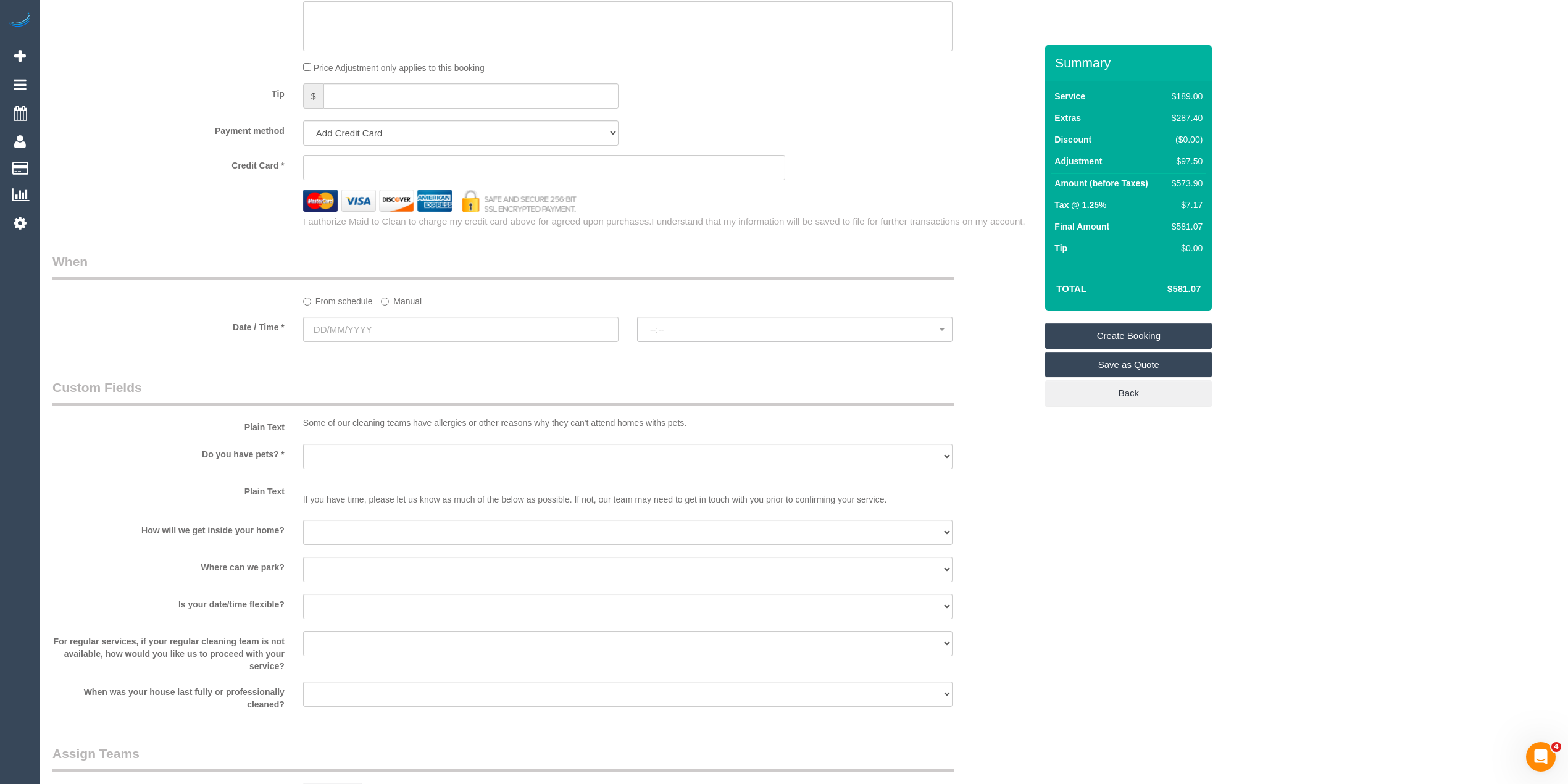
scroll to position [1544, 0]
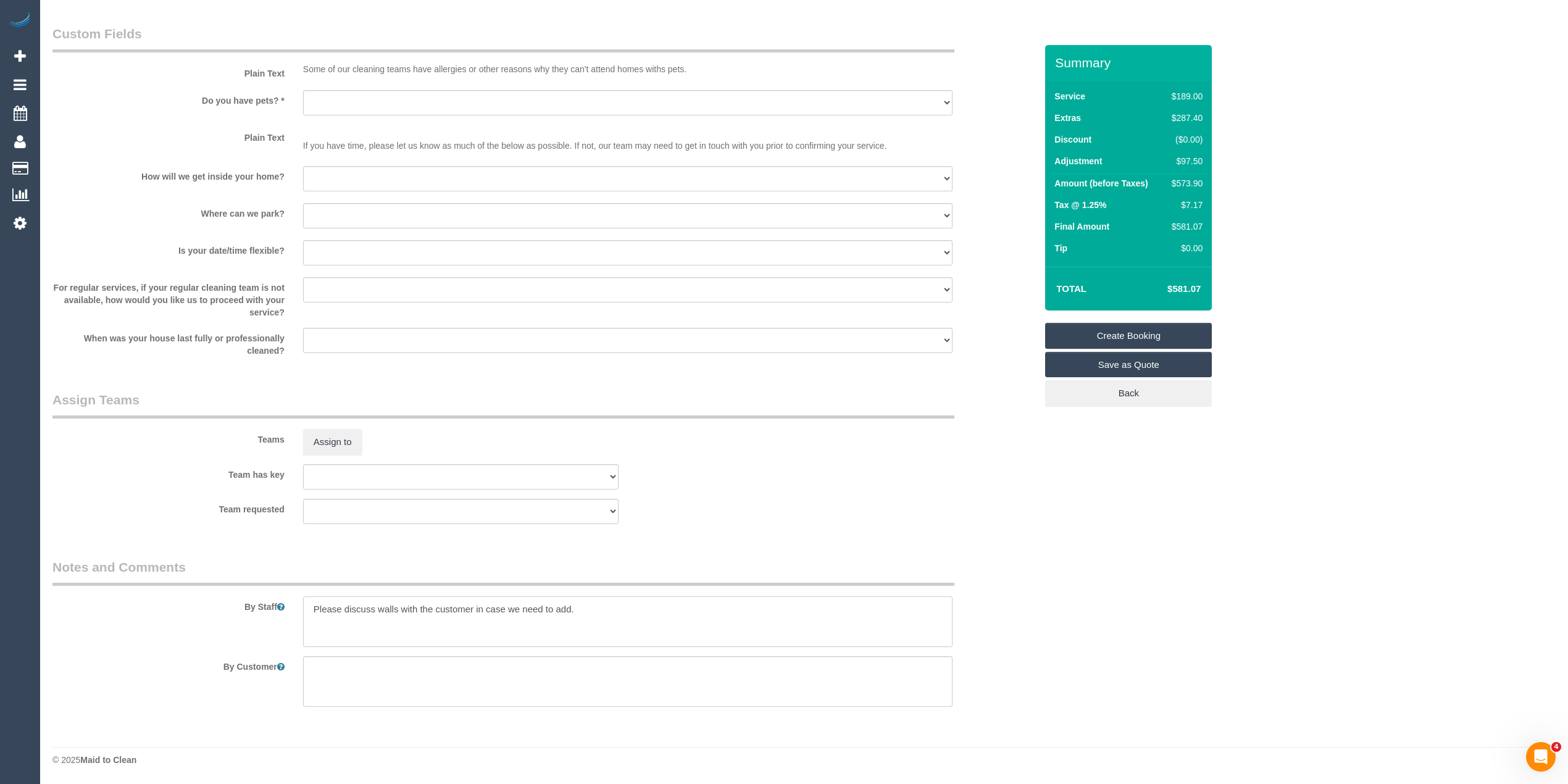
click at [613, 603] on textarea at bounding box center [627, 621] width 650 height 50
drag, startPoint x: 652, startPoint y: 607, endPoint x: 277, endPoint y: 590, distance: 375.4
click at [277, 590] on div "By Staff" at bounding box center [543, 603] width 1002 height 89
click at [396, 615] on textarea at bounding box center [627, 621] width 650 height 50
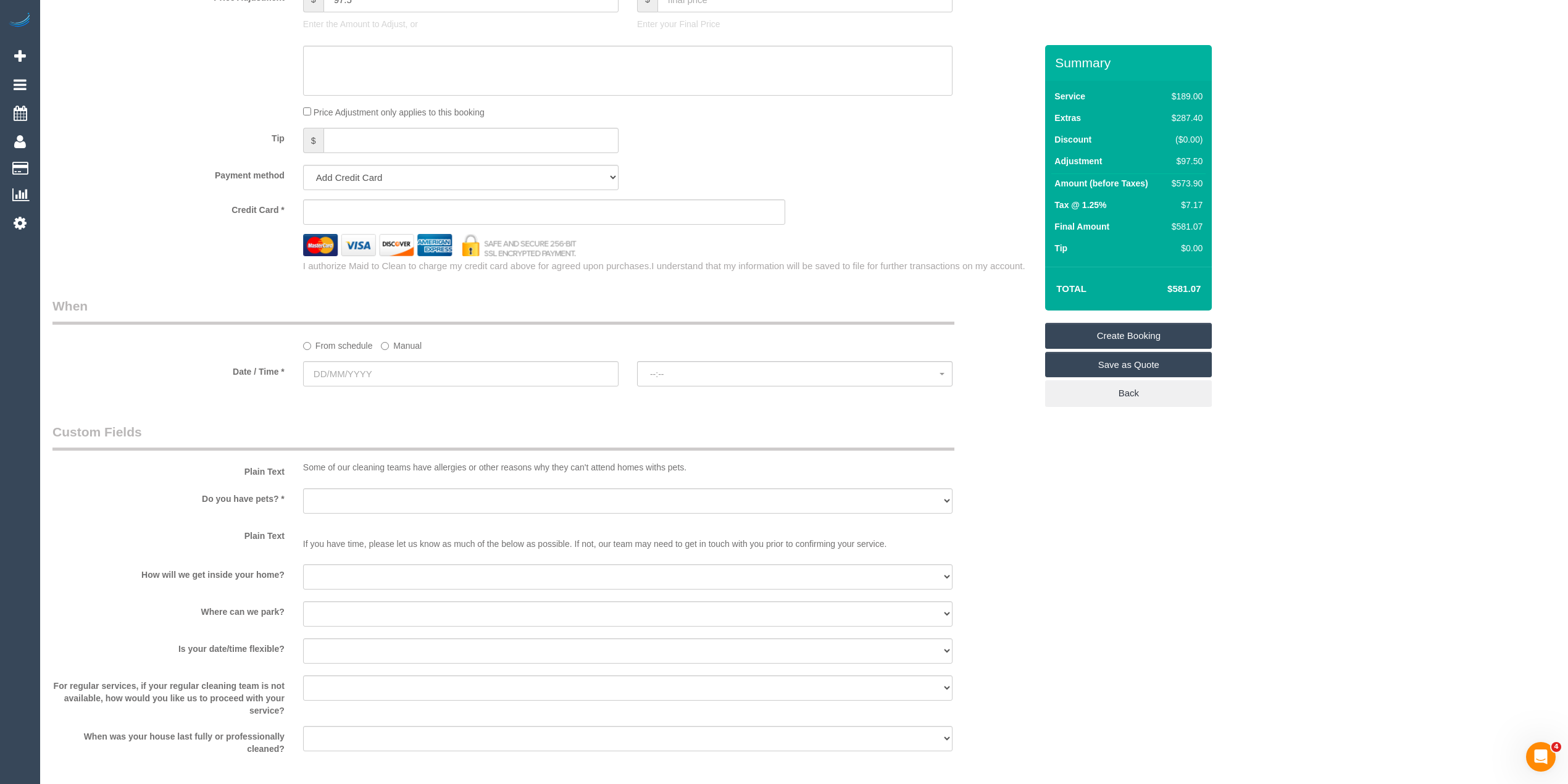
scroll to position [1133, 0]
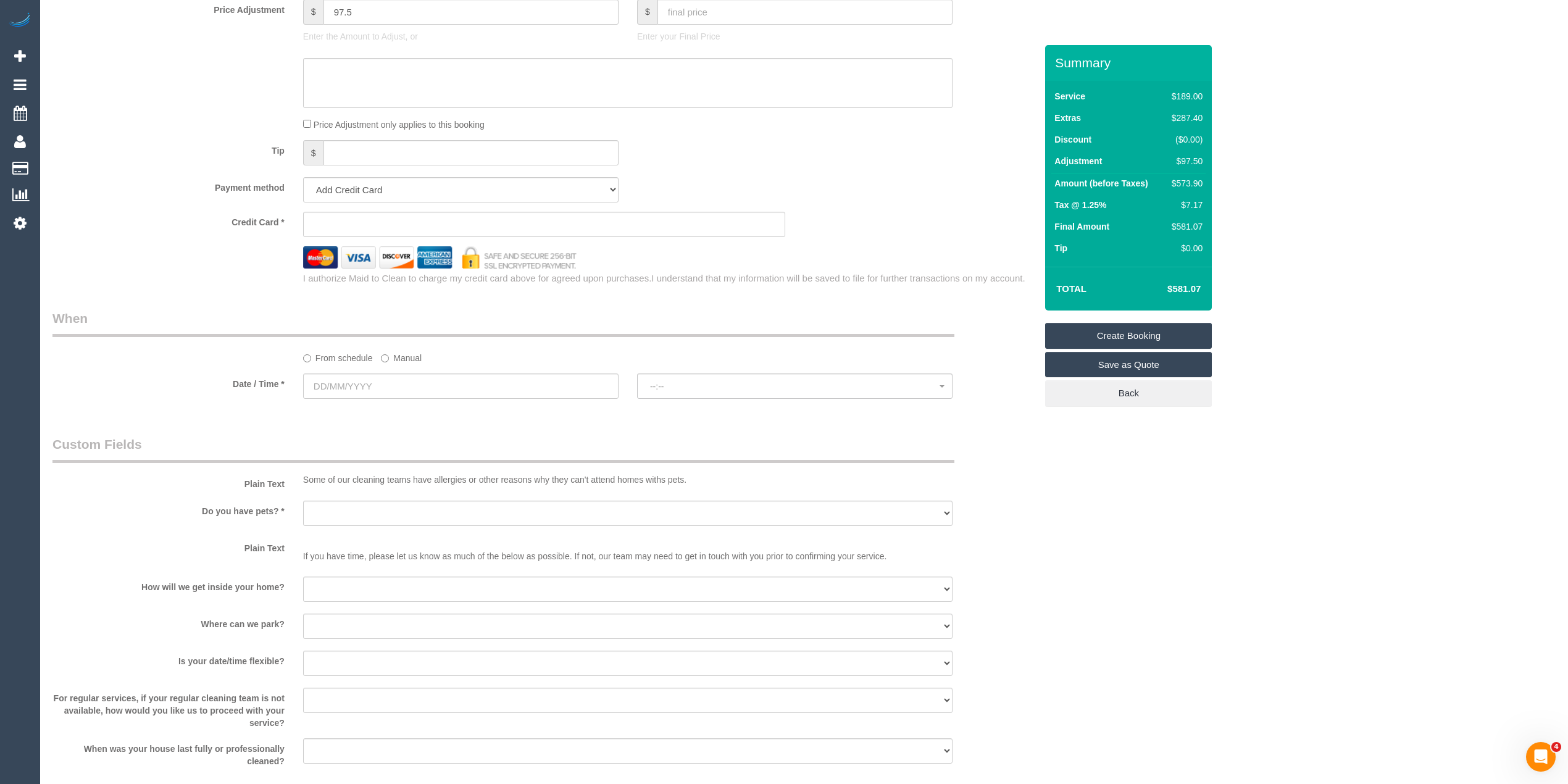
type textarea "Extra hour added to [ay extra attention to the walls."
click at [317, 392] on input "text" at bounding box center [461, 386] width 316 height 26
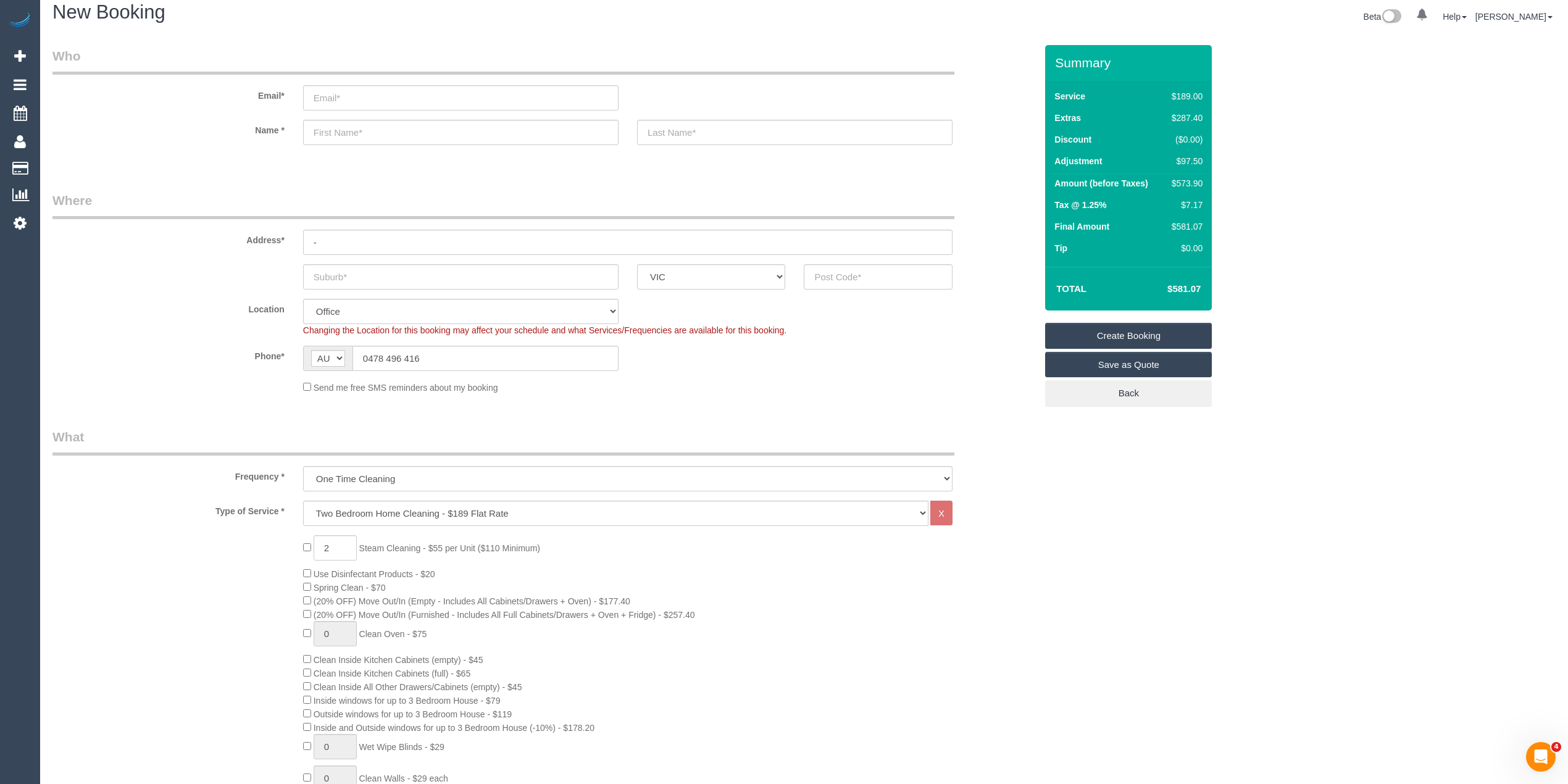
scroll to position [0, 0]
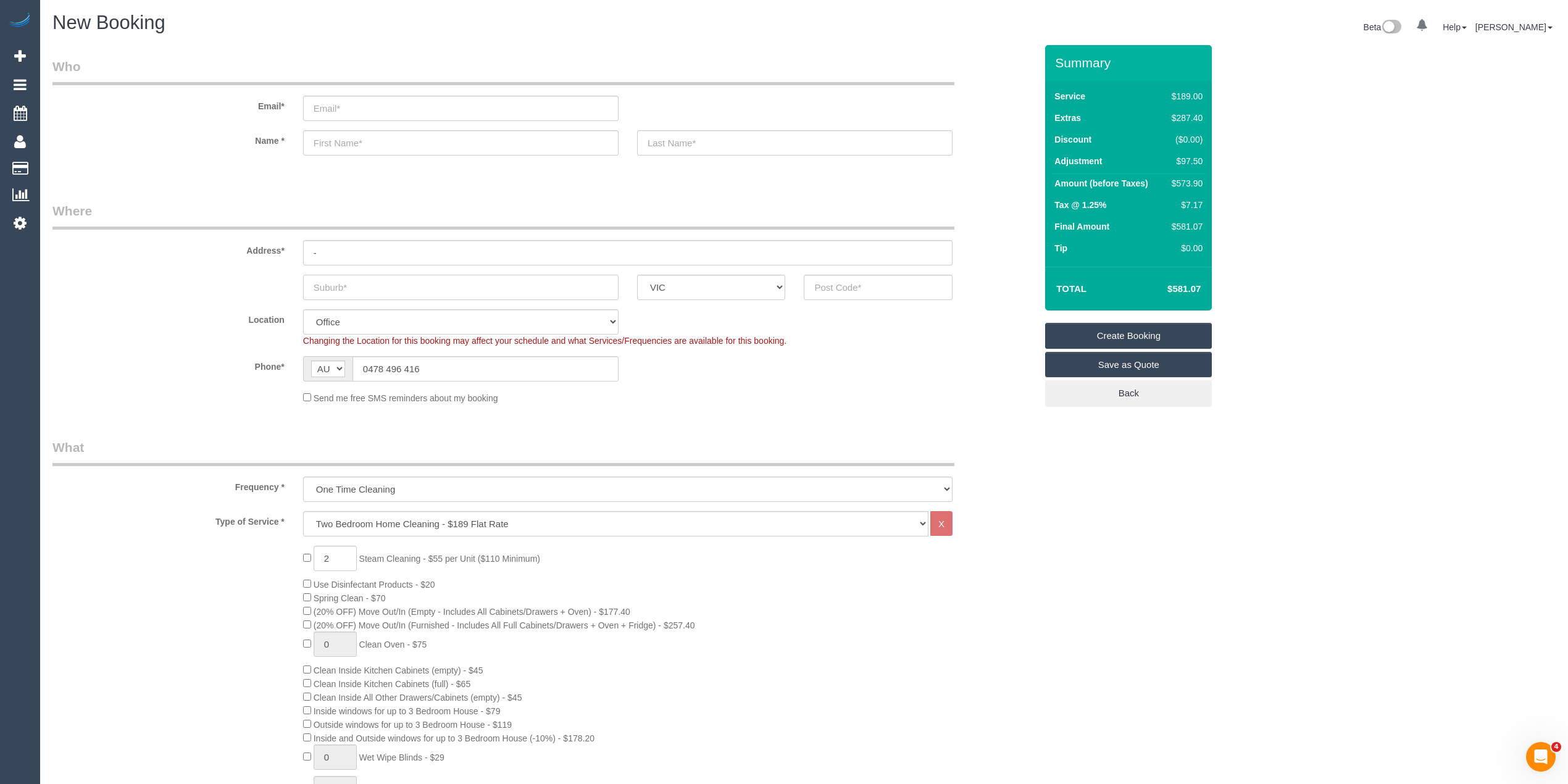
click at [380, 286] on input "text" at bounding box center [461, 288] width 316 height 26
drag, startPoint x: 380, startPoint y: 286, endPoint x: 261, endPoint y: 275, distance: 119.5
click at [261, 275] on div "Fitzroy North ACT NSW NT QLD SA TAS VIC WA" at bounding box center [543, 288] width 1002 height 26
type input "Fitzroy North"
click at [853, 286] on input "text" at bounding box center [877, 288] width 148 height 26
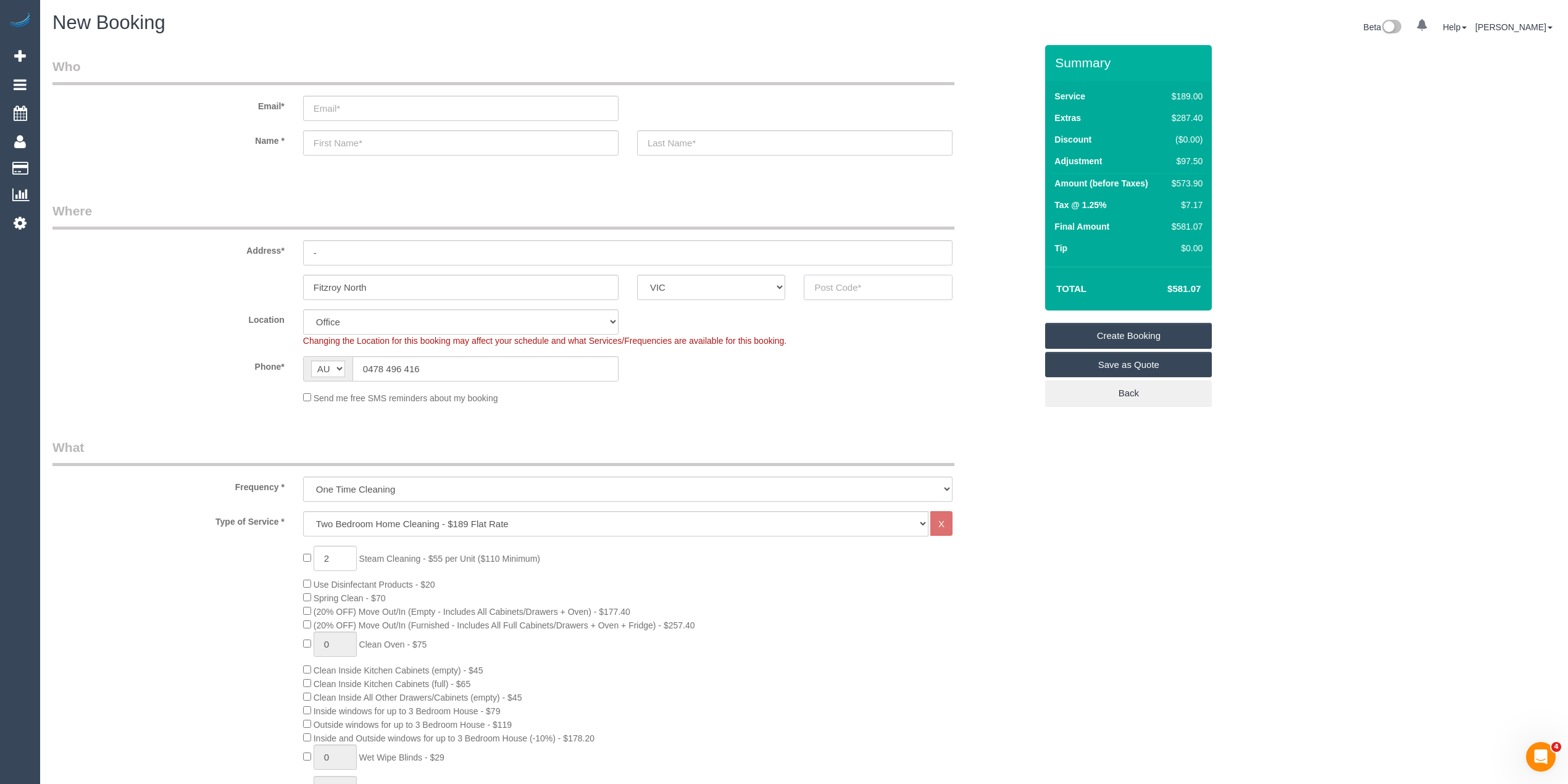
click at [850, 286] on input "text" at bounding box center [877, 288] width 148 height 26
type input "3068"
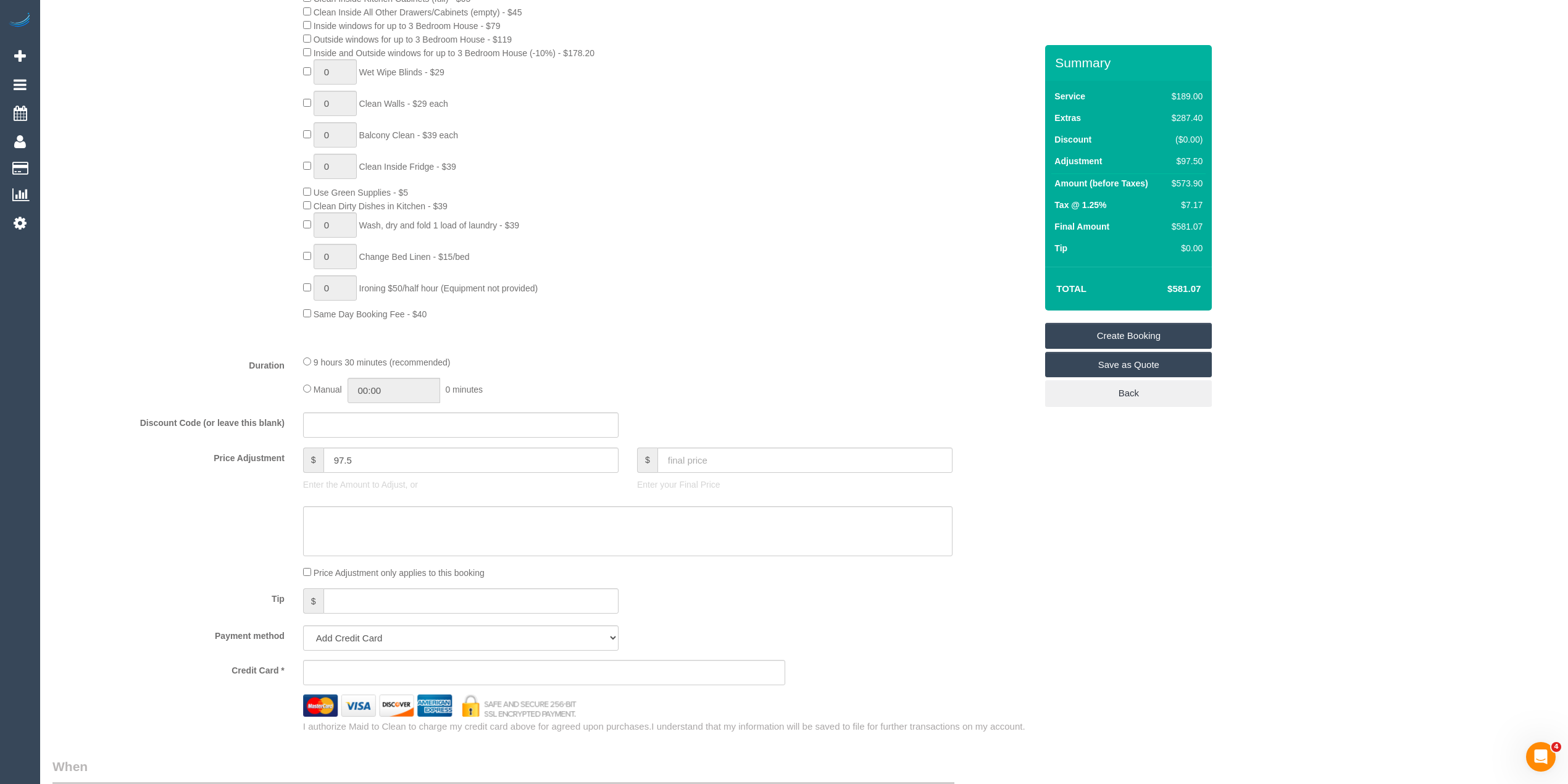
select select "47"
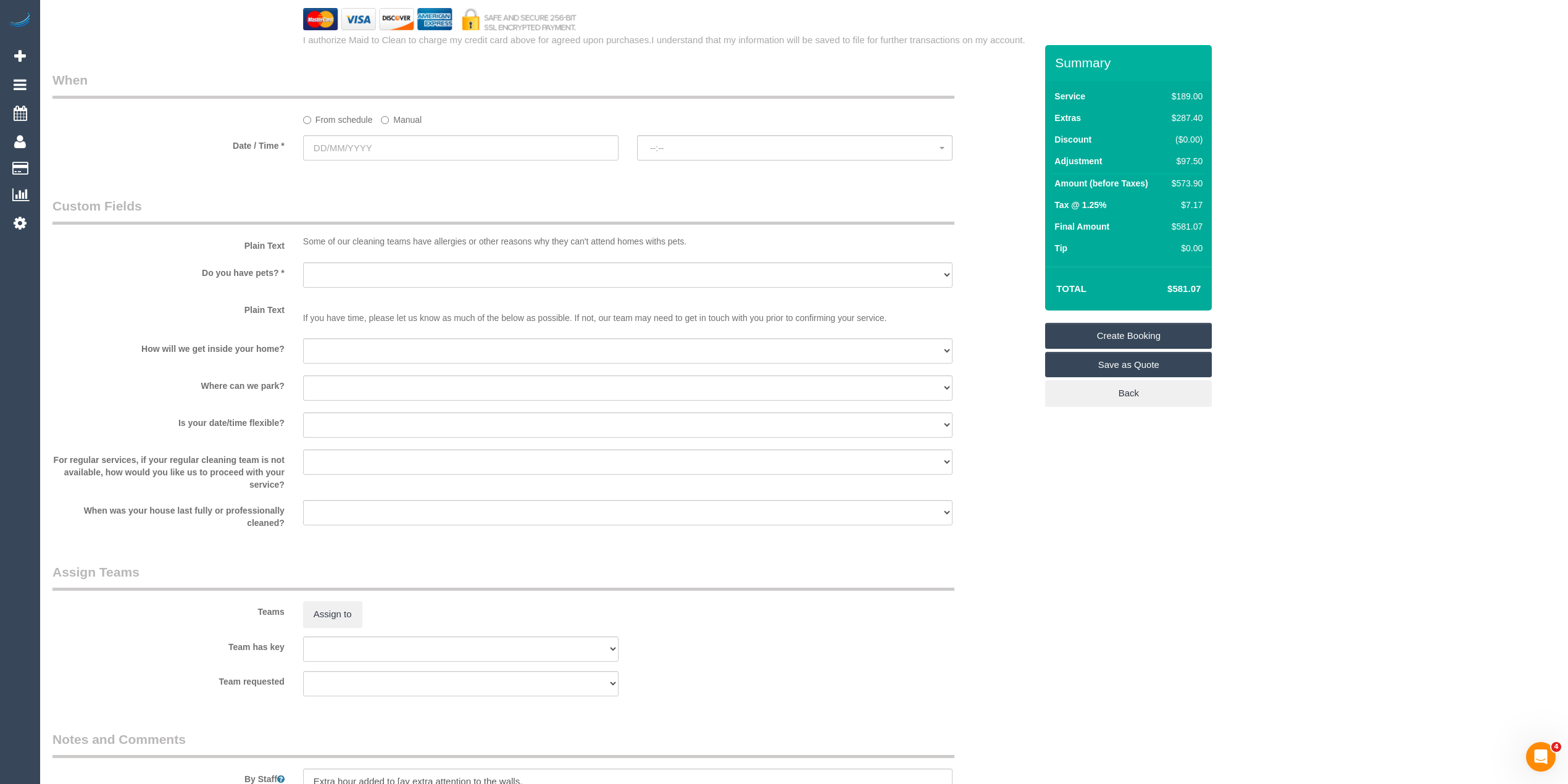
select select "object:2187"
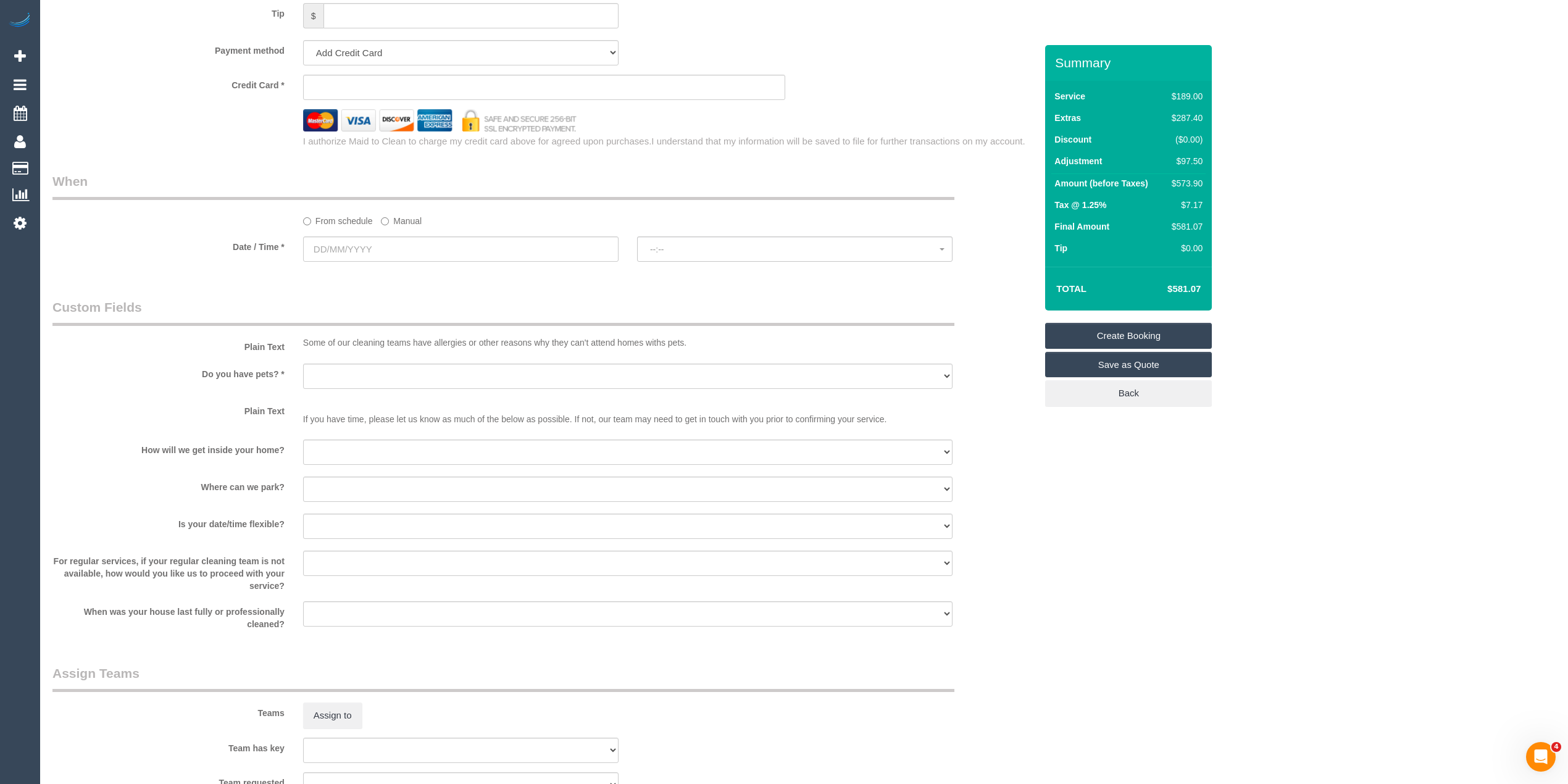
scroll to position [36, 0]
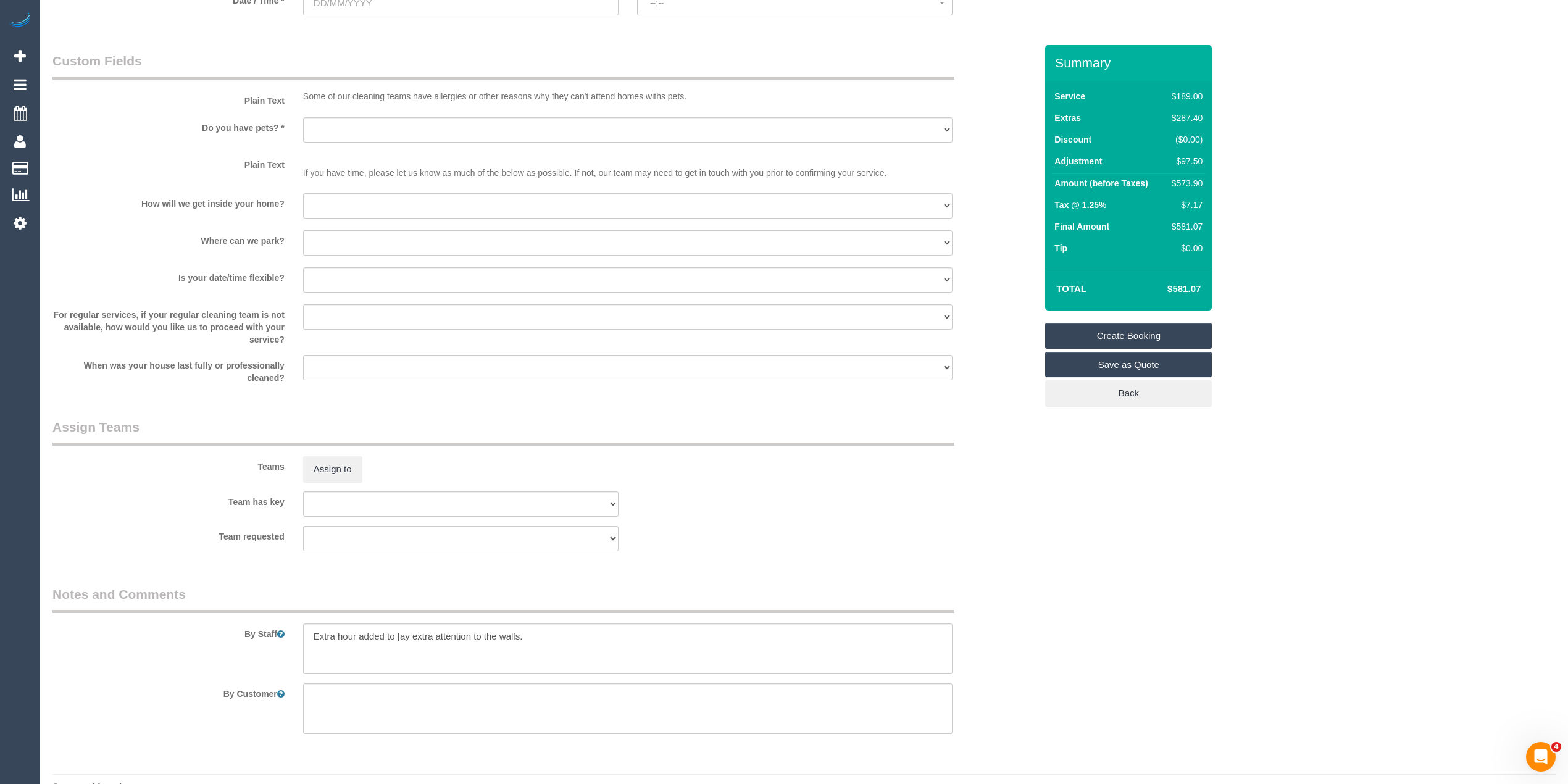
scroll to position [1544, 0]
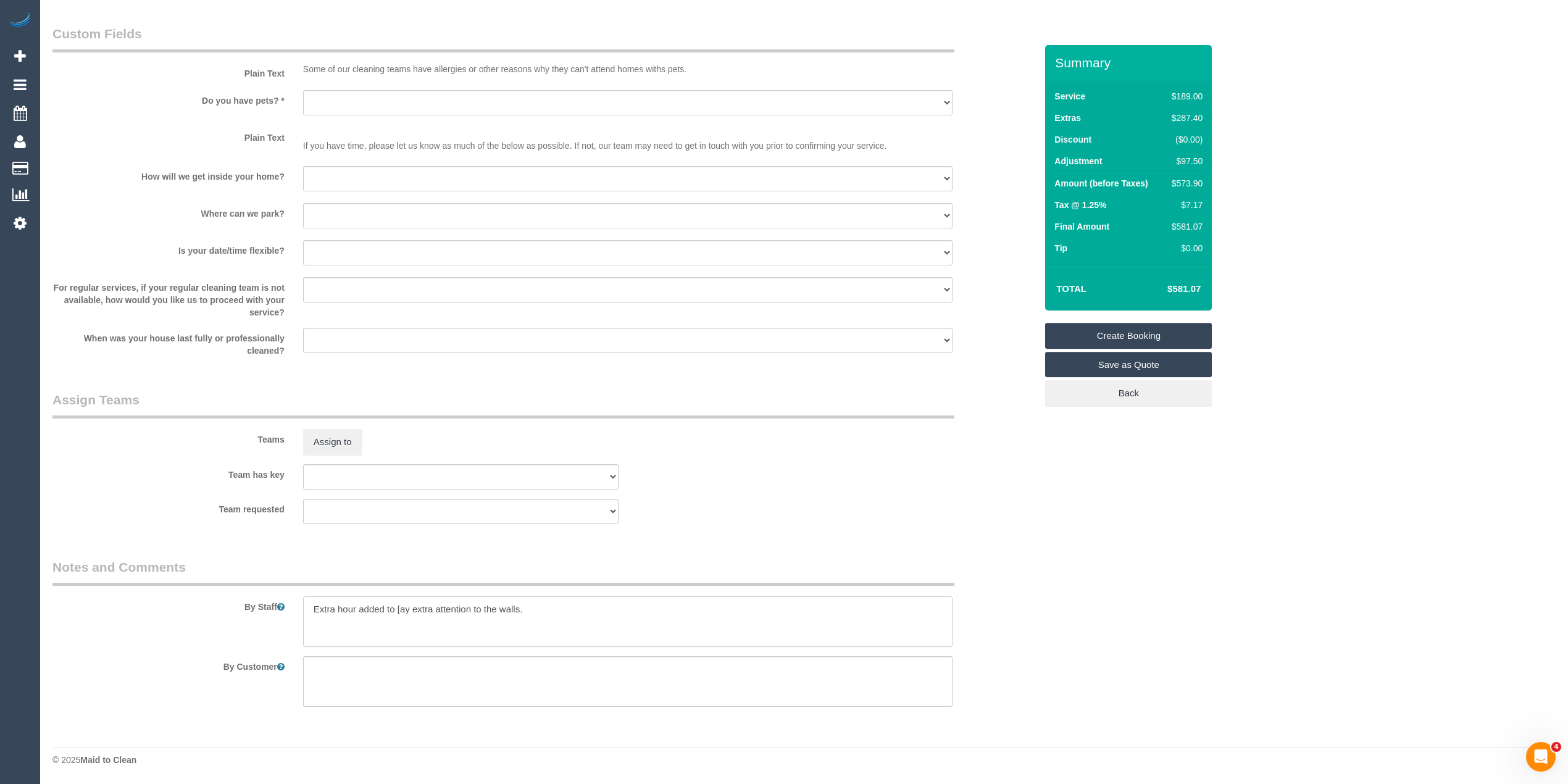
click at [552, 605] on textarea at bounding box center [627, 621] width 650 height 50
click at [400, 611] on textarea at bounding box center [627, 621] width 650 height 50
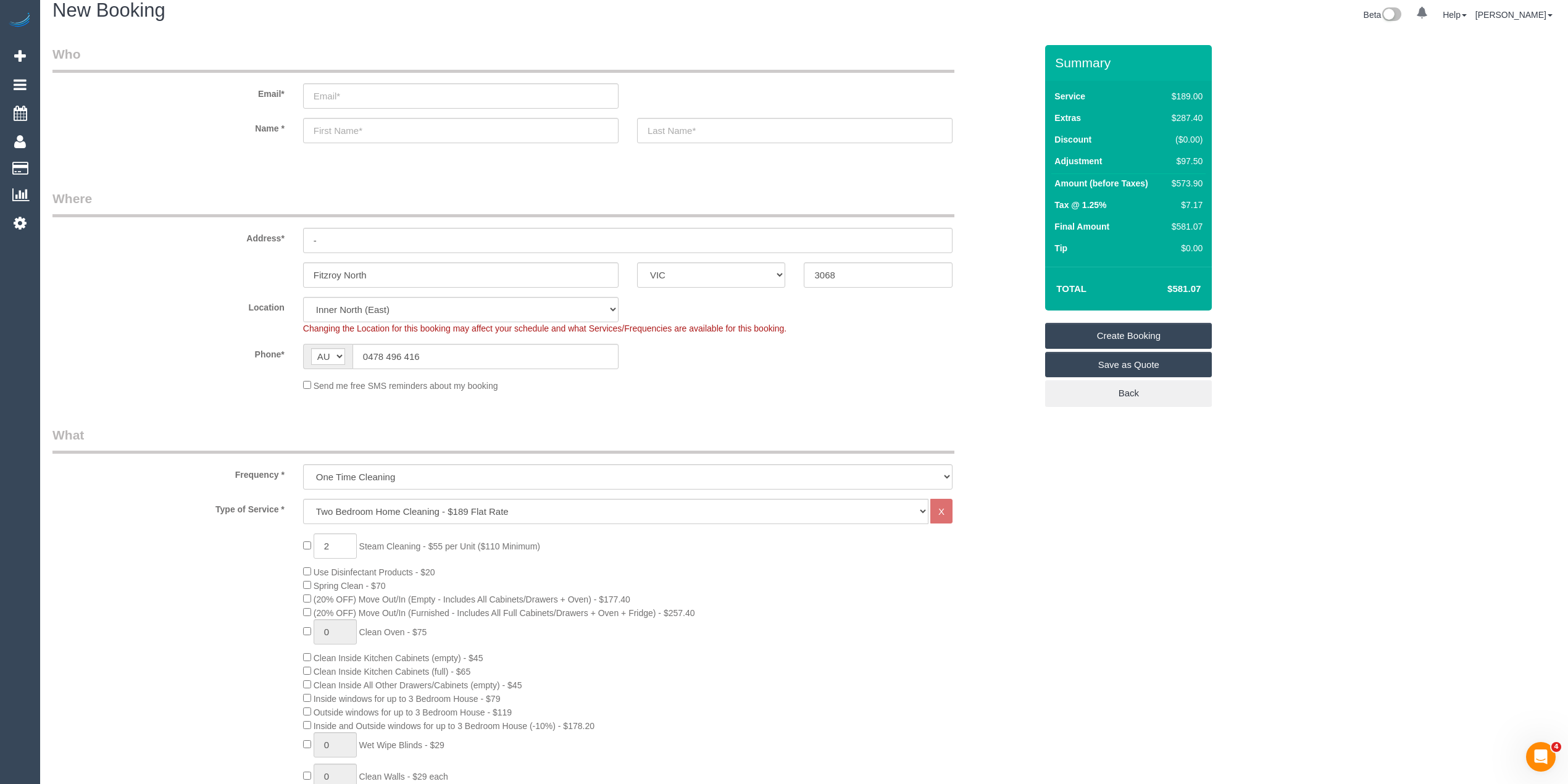
scroll to position [0, 0]
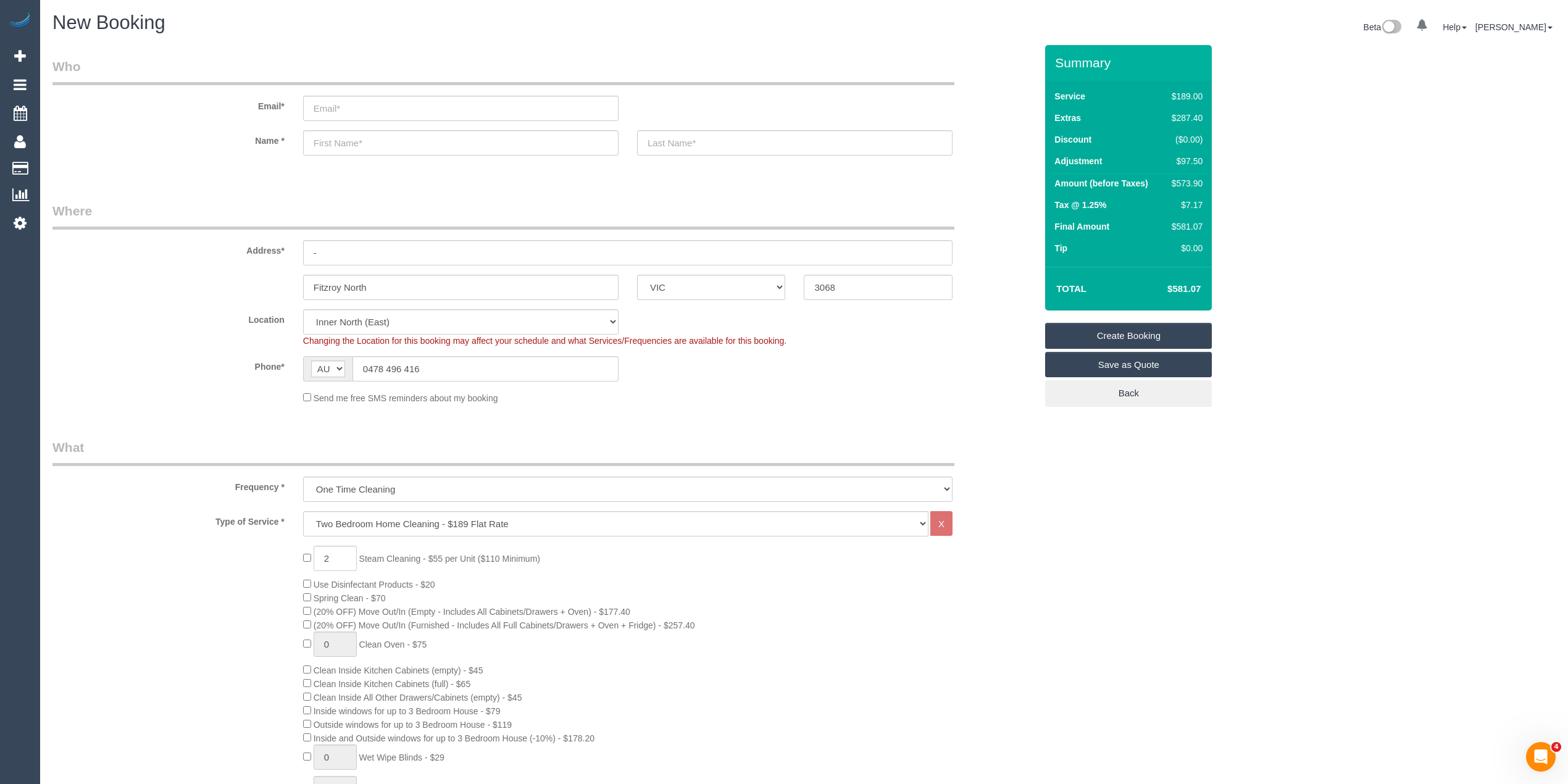
type textarea "Extra hour added to pay extra attention to the walls. Steam cleaning of 2 walls…"
click at [179, 286] on div "Fitzroy North ACT NSW NT QLD SA TAS VIC WA 3068" at bounding box center [543, 288] width 1002 height 26
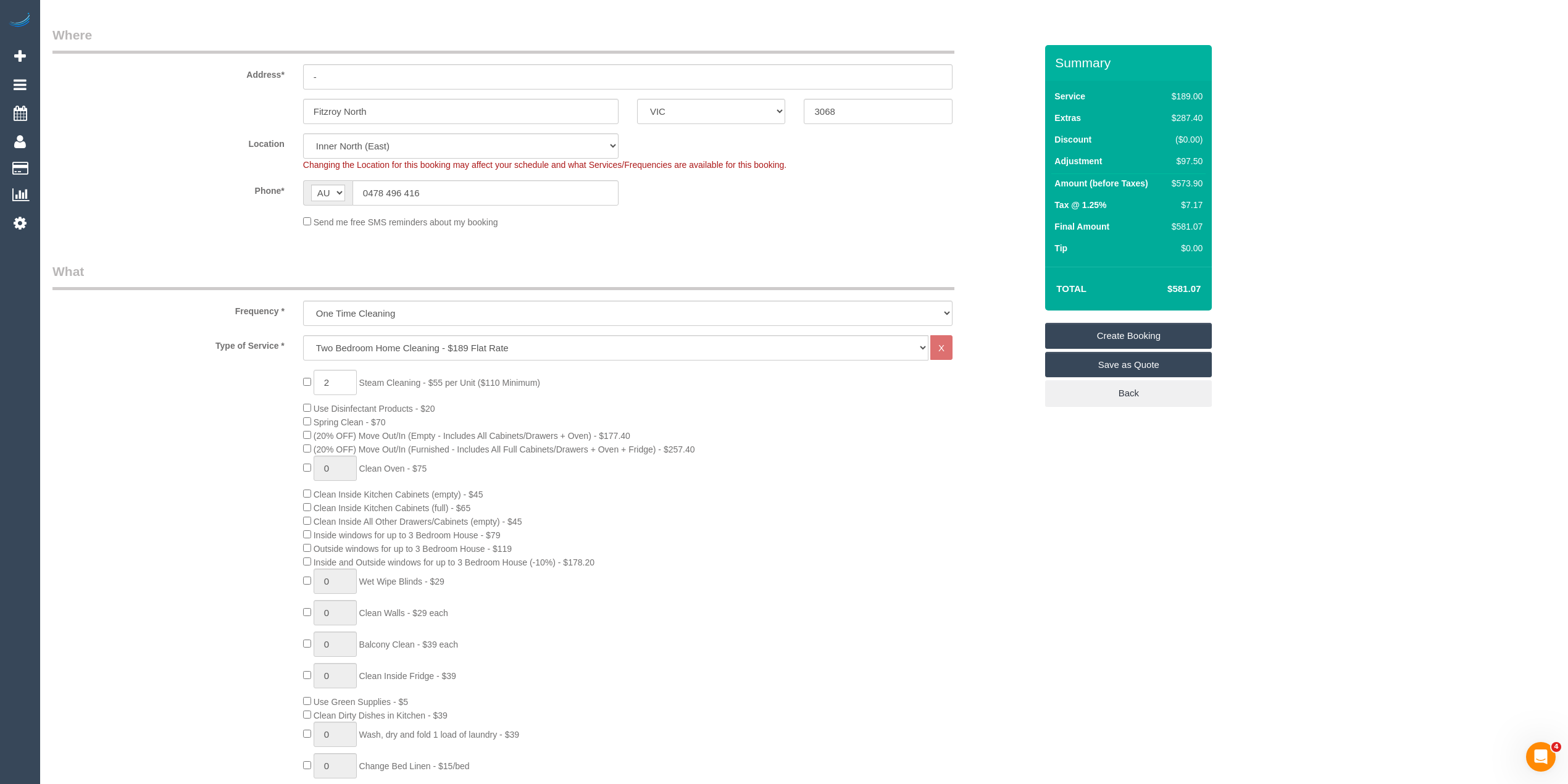
scroll to position [137, 0]
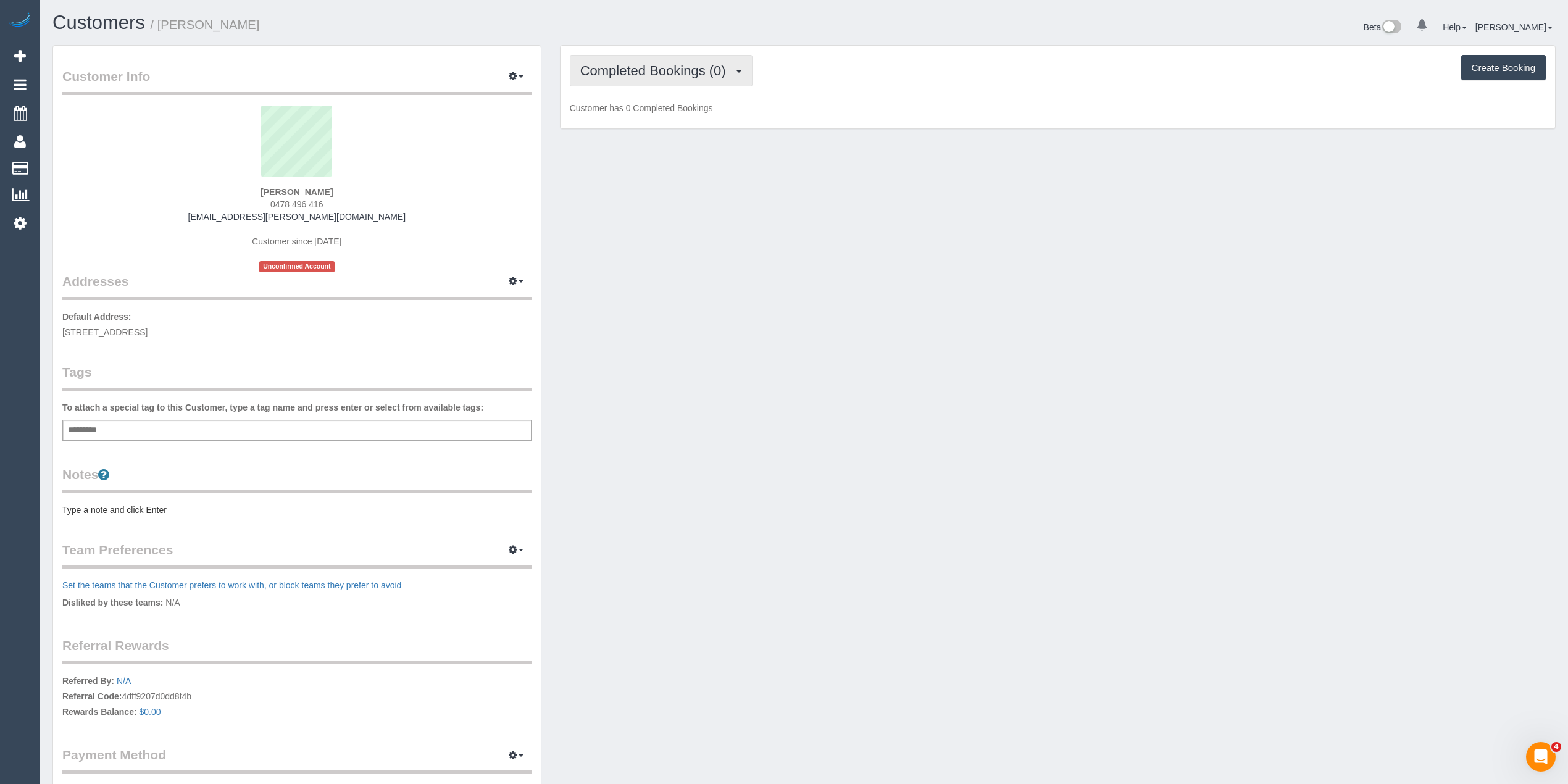
click at [613, 72] on span "Completed Bookings (0)" at bounding box center [656, 71] width 152 height 15
click at [641, 118] on link "Upcoming Bookings (1)" at bounding box center [634, 116] width 128 height 16
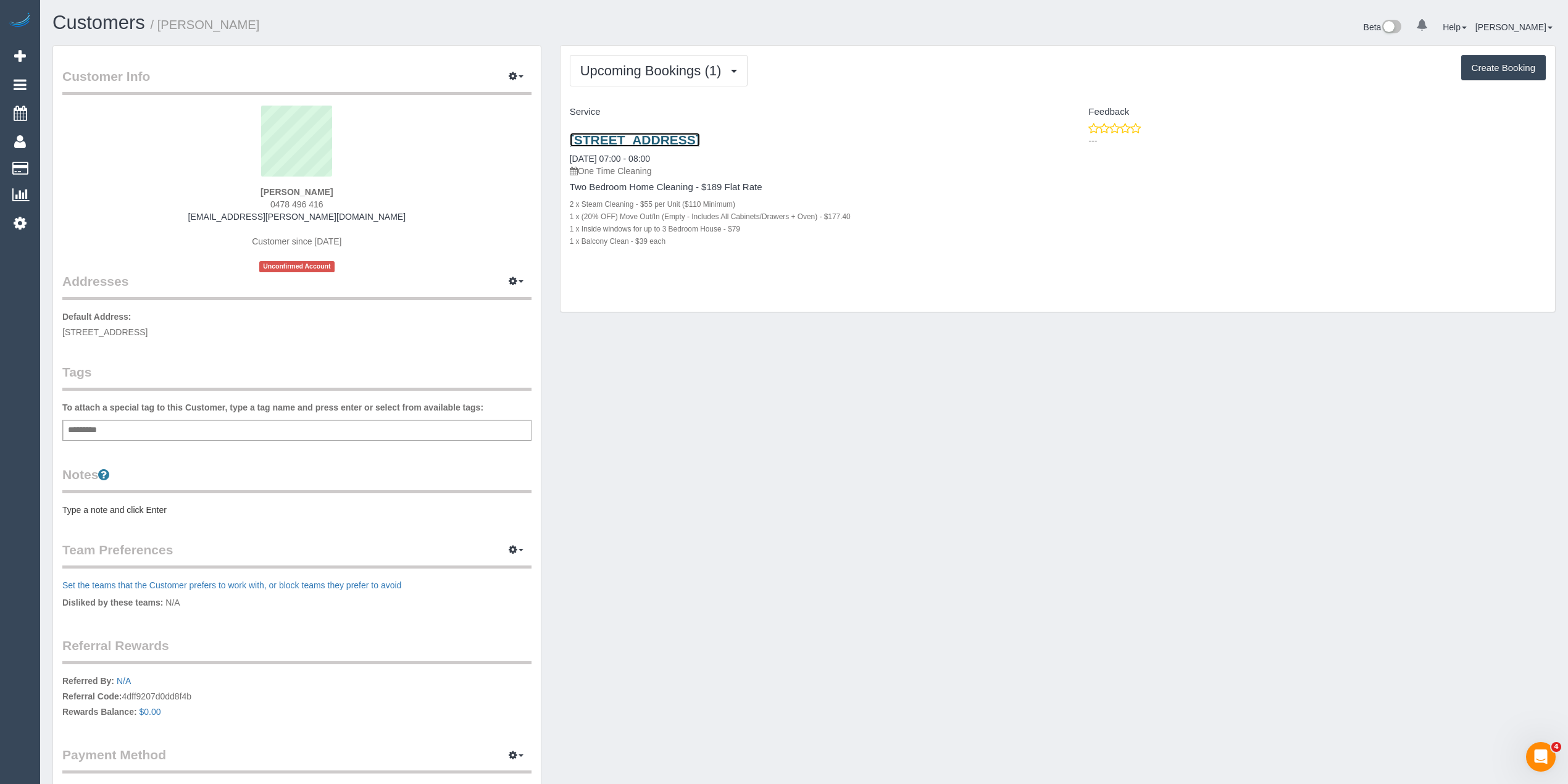
click at [700, 141] on link "1/51 Napoleon Street, Collingwood, VIC 3066" at bounding box center [635, 140] width 130 height 14
click at [274, 183] on sui-profile-pic at bounding box center [297, 145] width 451 height 80
click at [273, 193] on strong "Liam Boswell" at bounding box center [297, 191] width 73 height 10
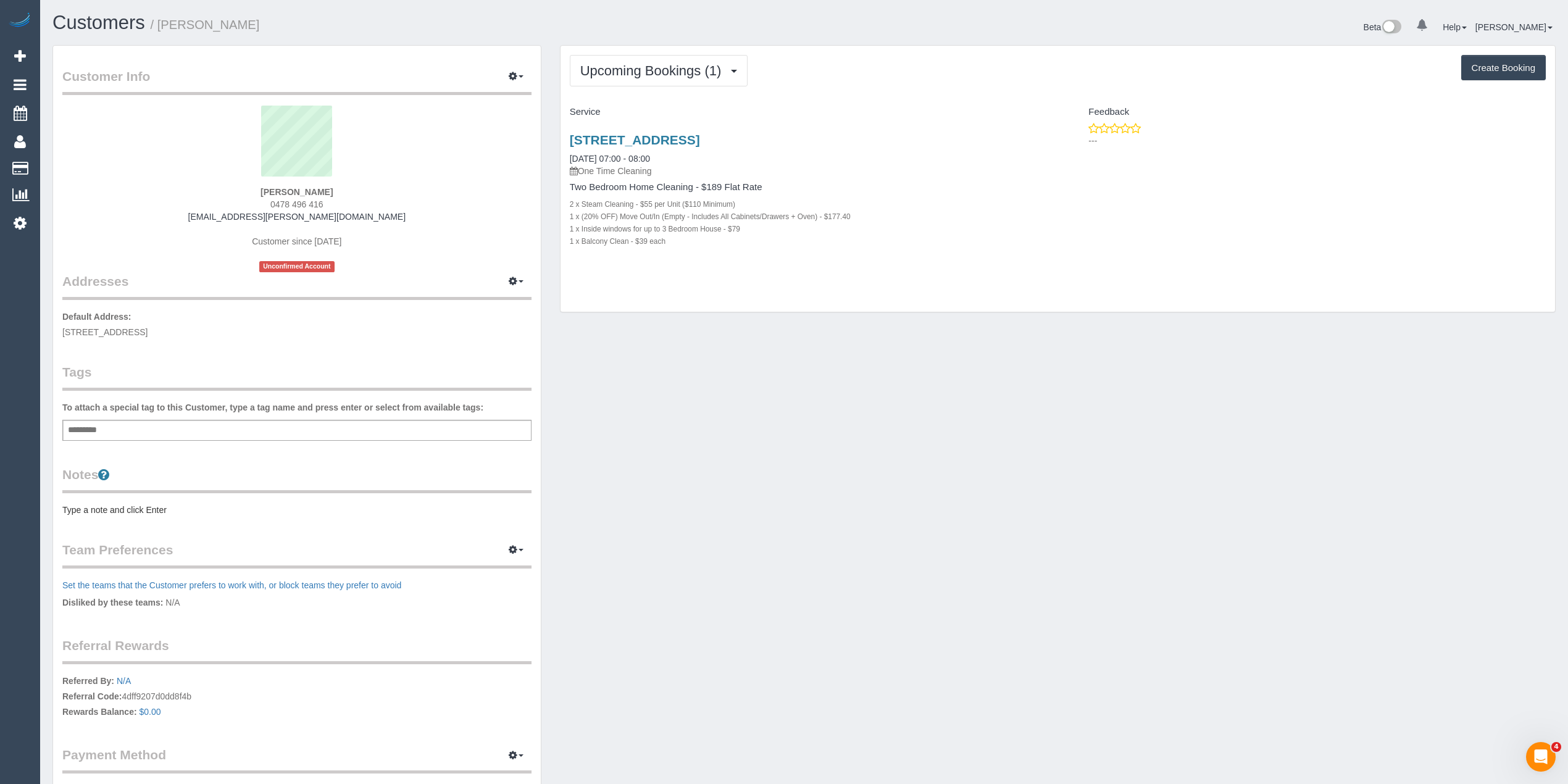
copy strong "[PERSON_NAME]"
click at [700, 136] on link "1/51 Napoleon Street, Collingwood, VIC 3066" at bounding box center [635, 140] width 130 height 14
click at [700, 134] on link "1/51 Napoleon Street, Collingwood, VIC 3066" at bounding box center [635, 140] width 130 height 14
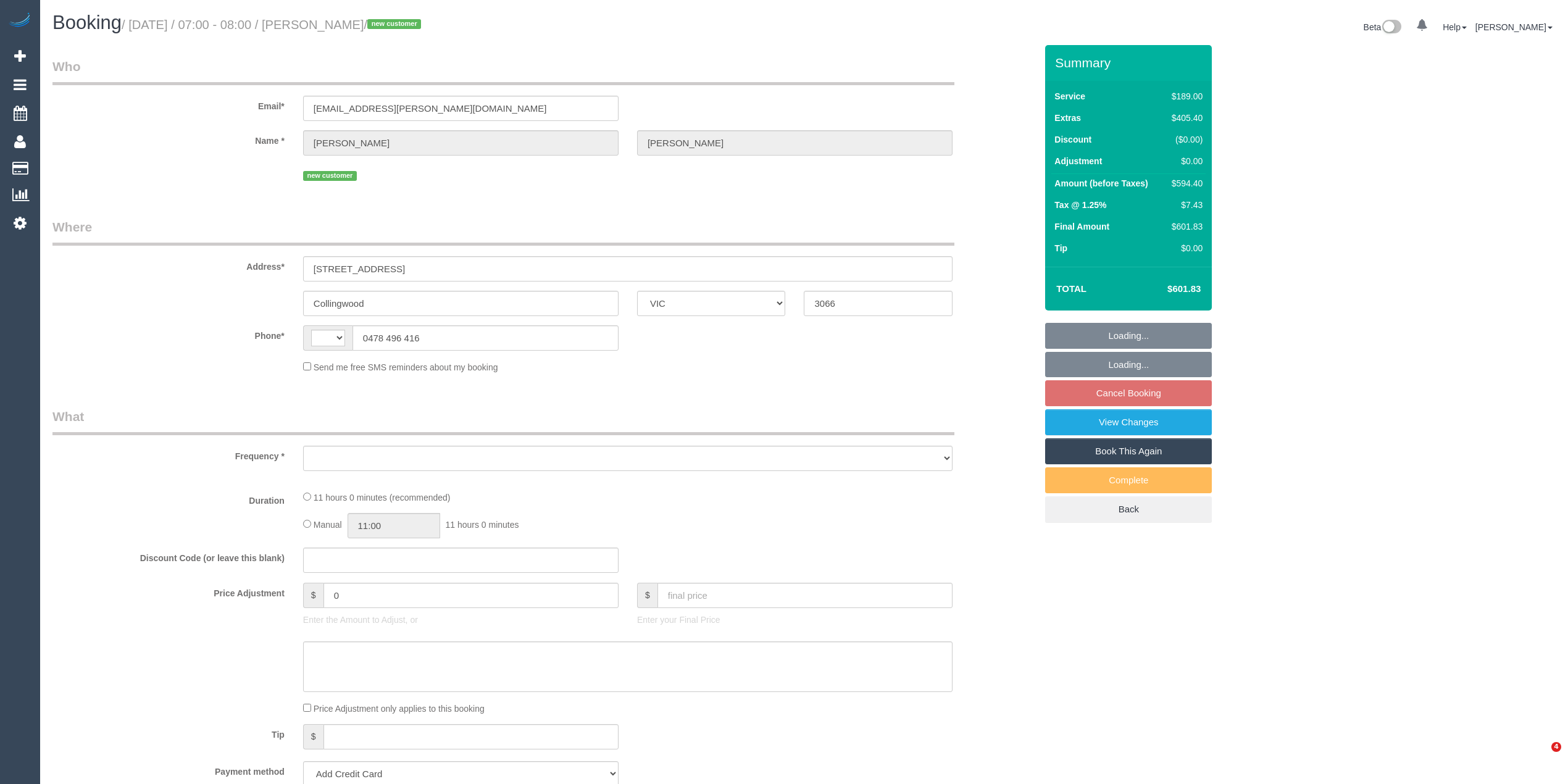
select select "VIC"
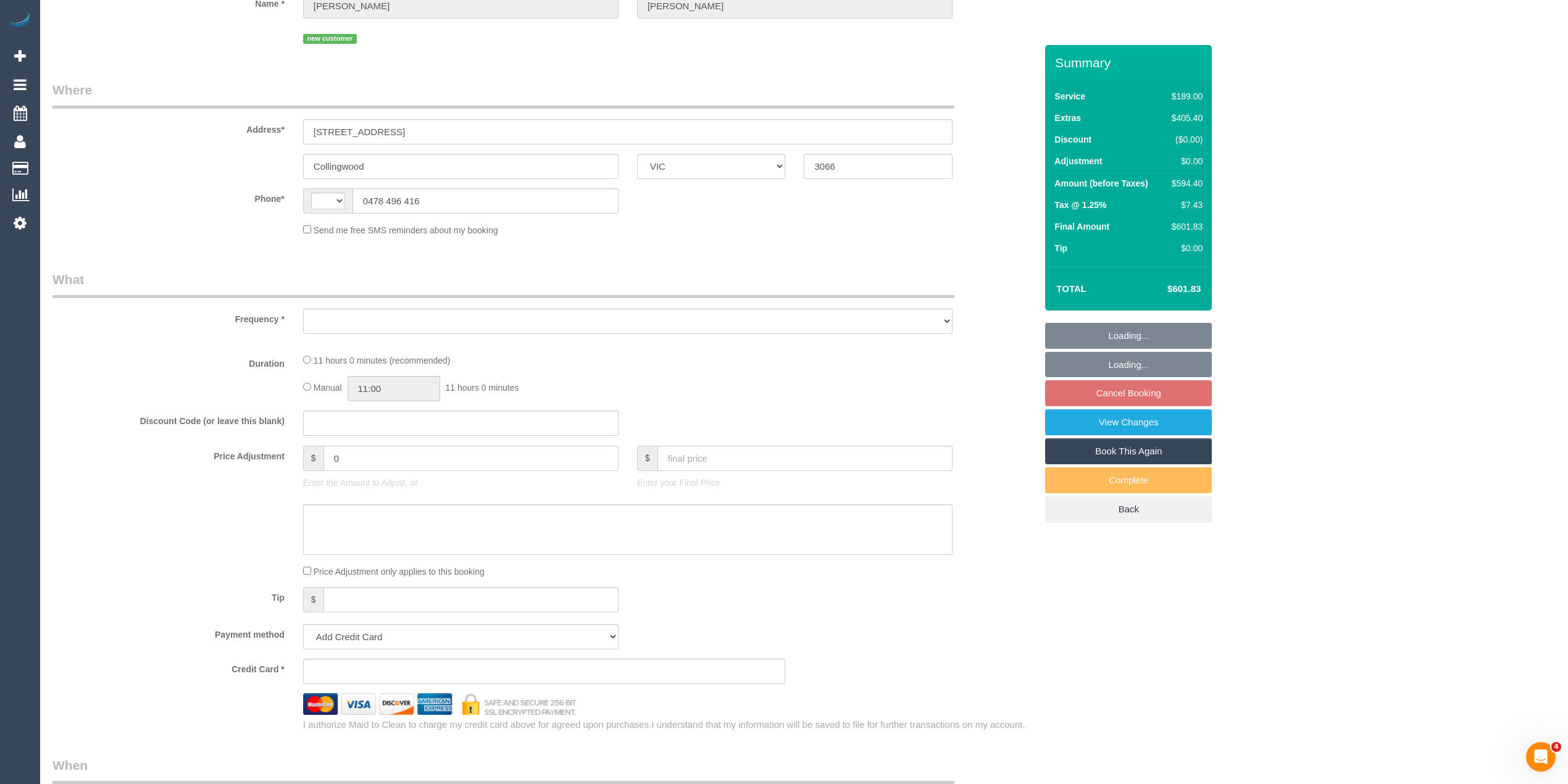
scroll to position [137, 0]
select select "string:AU"
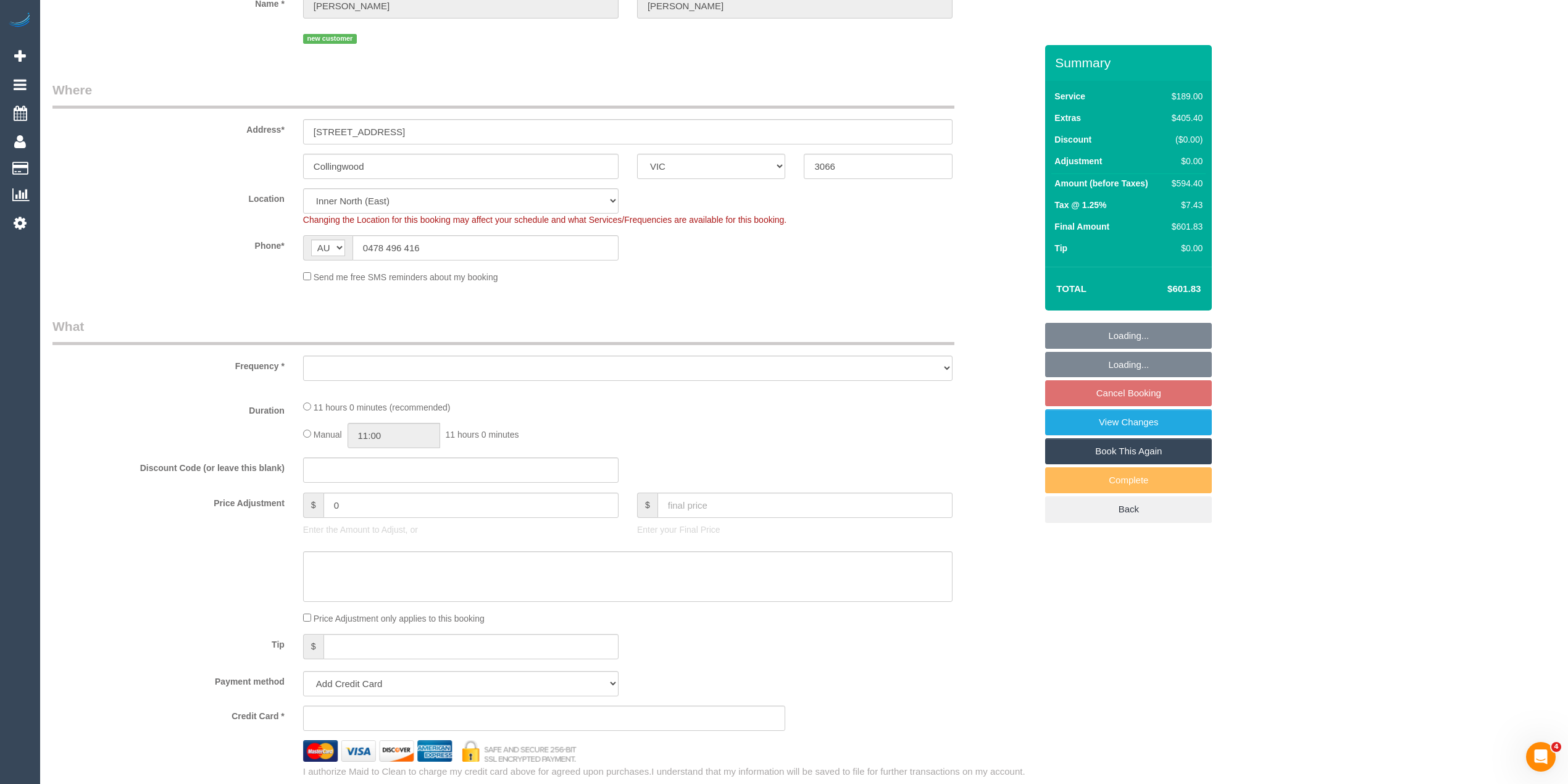
select select "string:stripe-pm_1SF3hJ2GScqysDRVQTnB70qd"
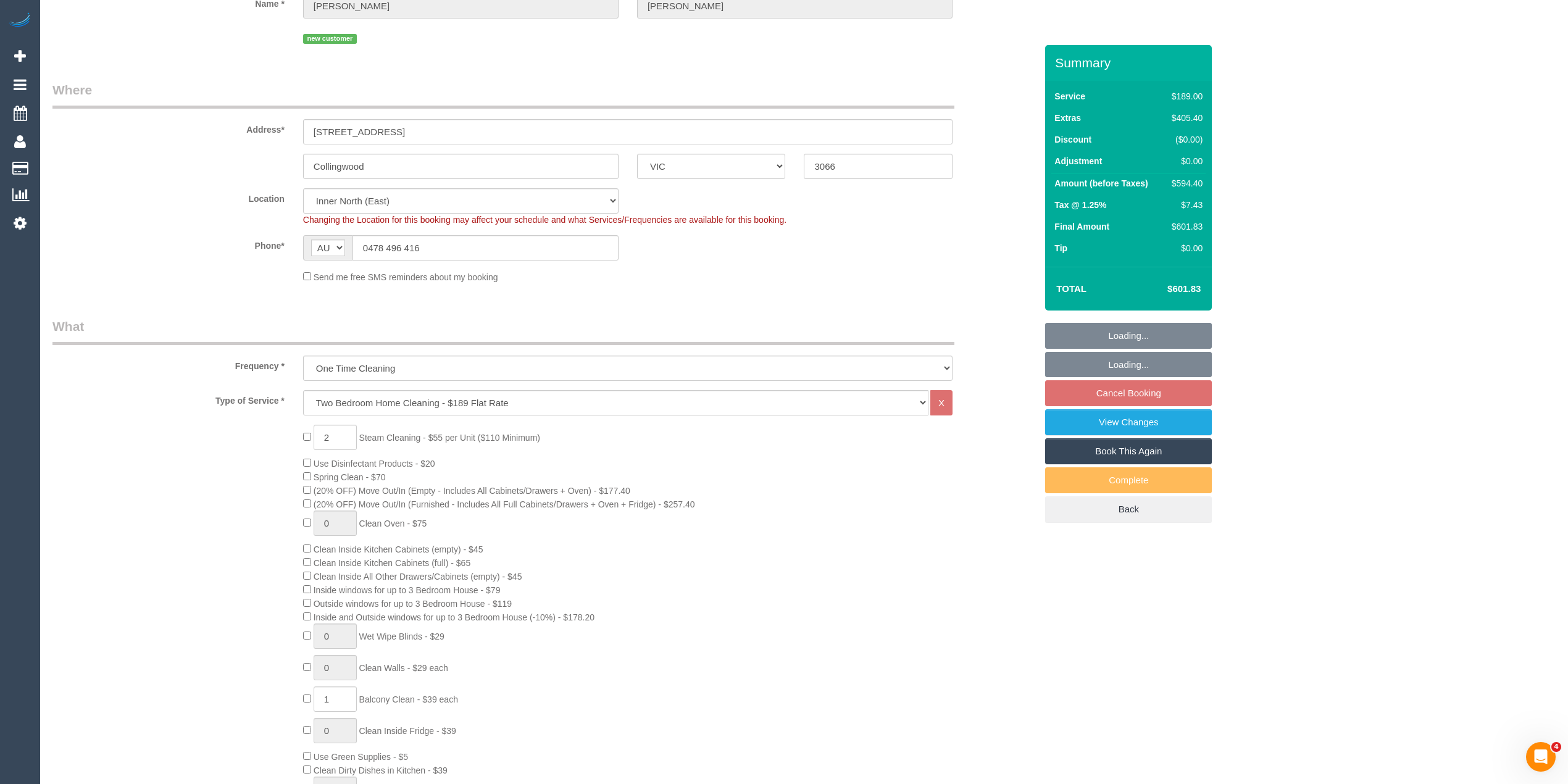
scroll to position [274, 0]
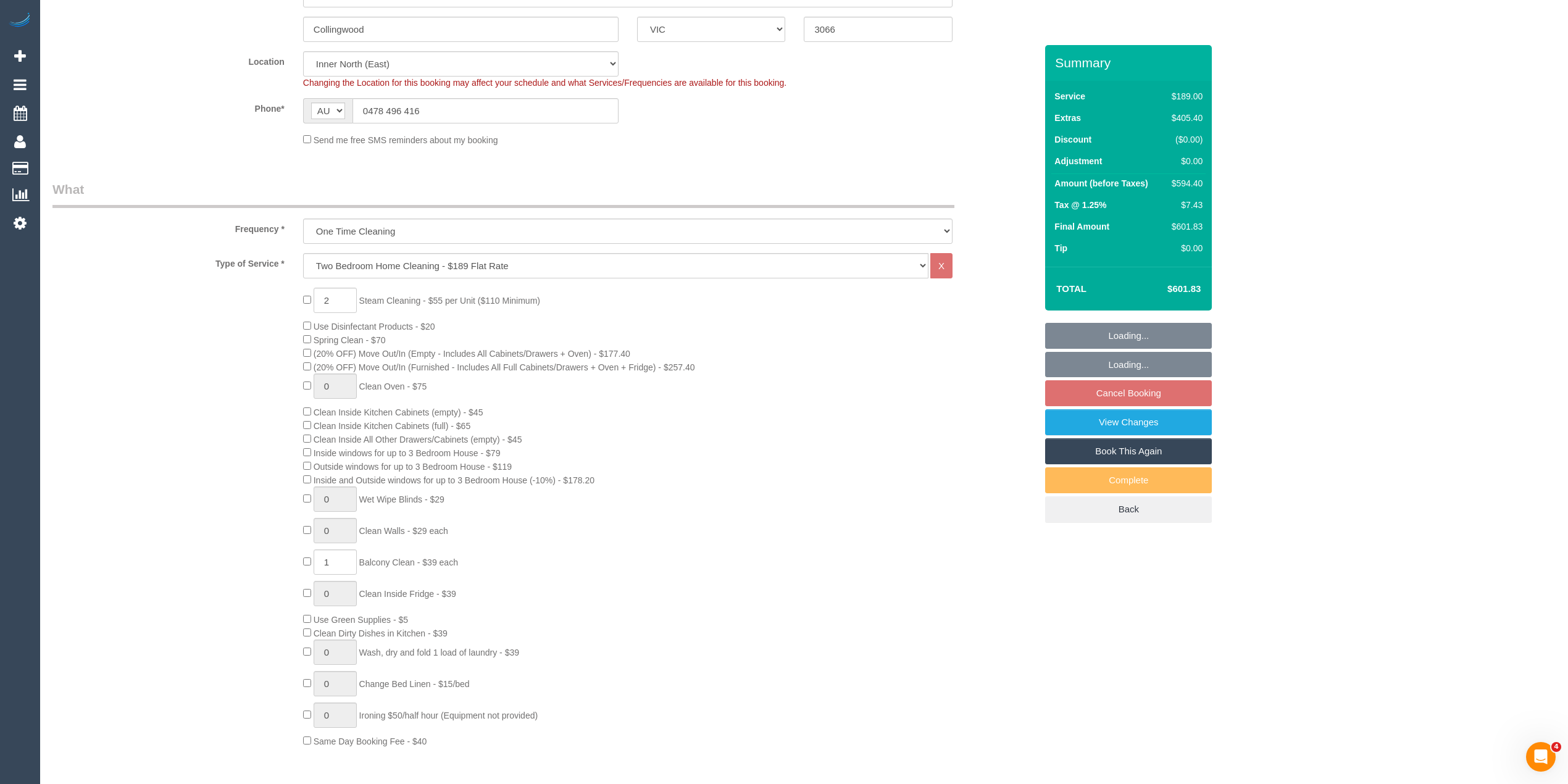
select select "object:640"
select select "number:28"
select select "number:14"
select select "number:19"
select select "number:36"
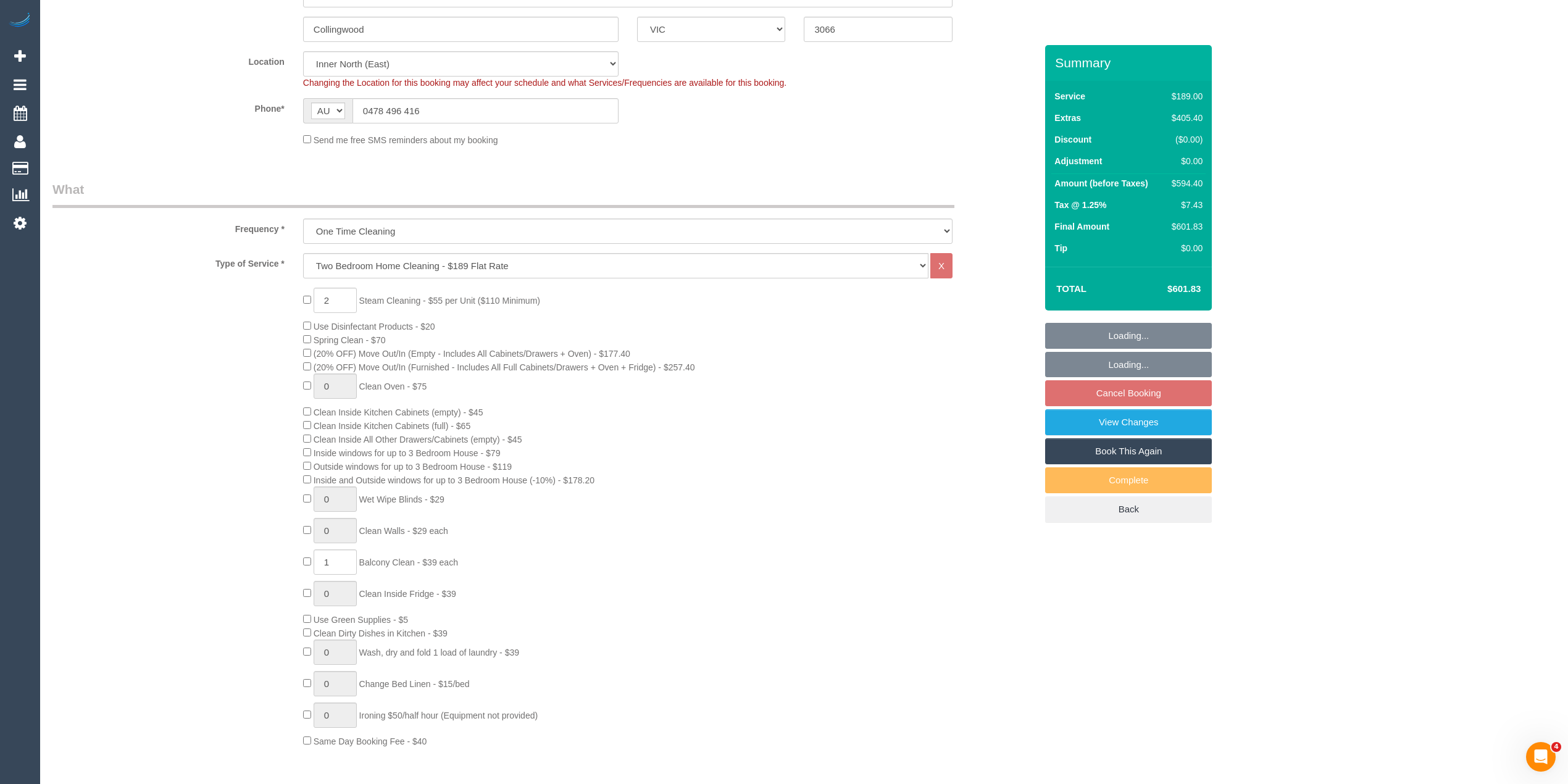
select select "spot1"
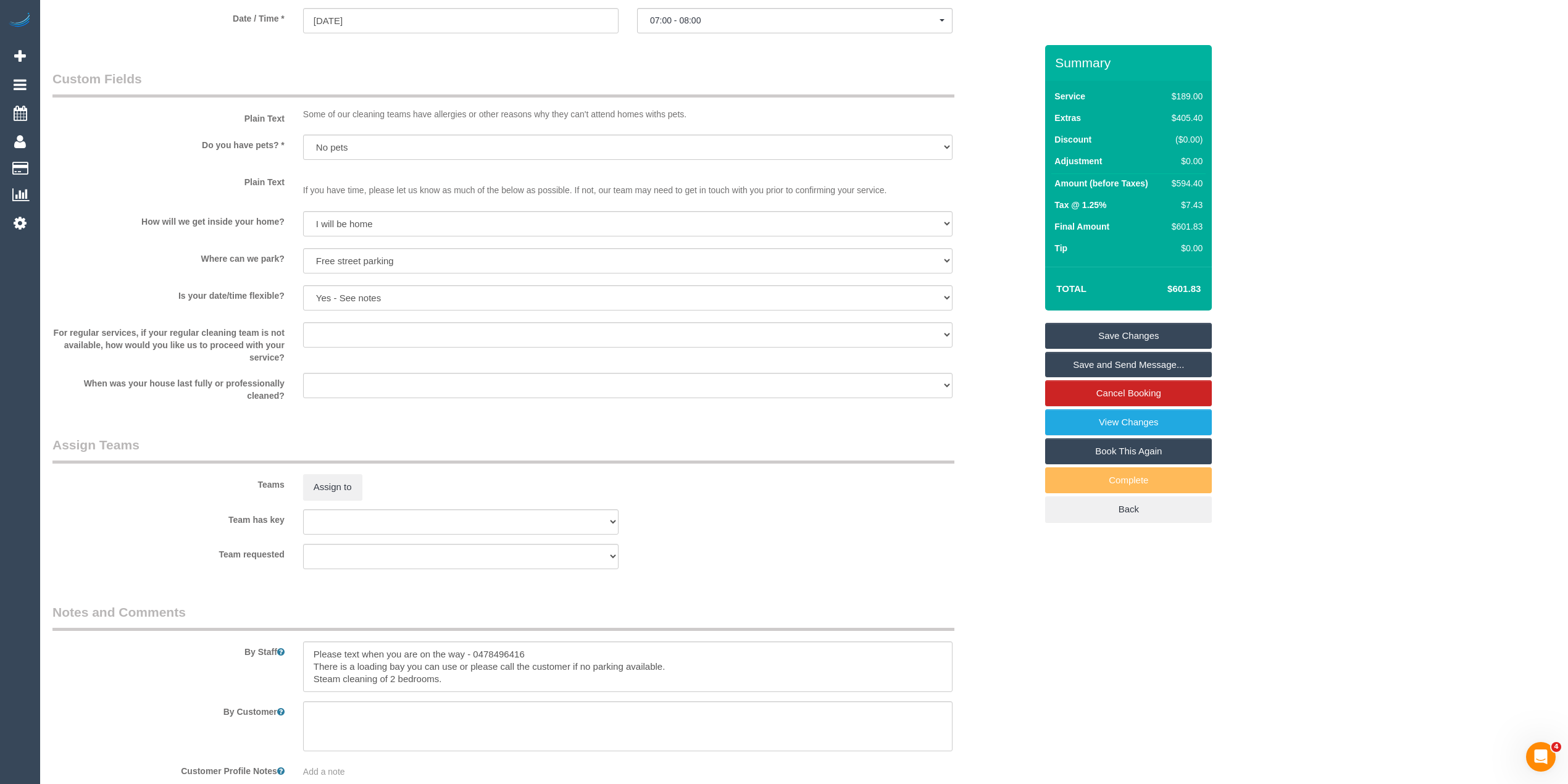
scroll to position [1595, 0]
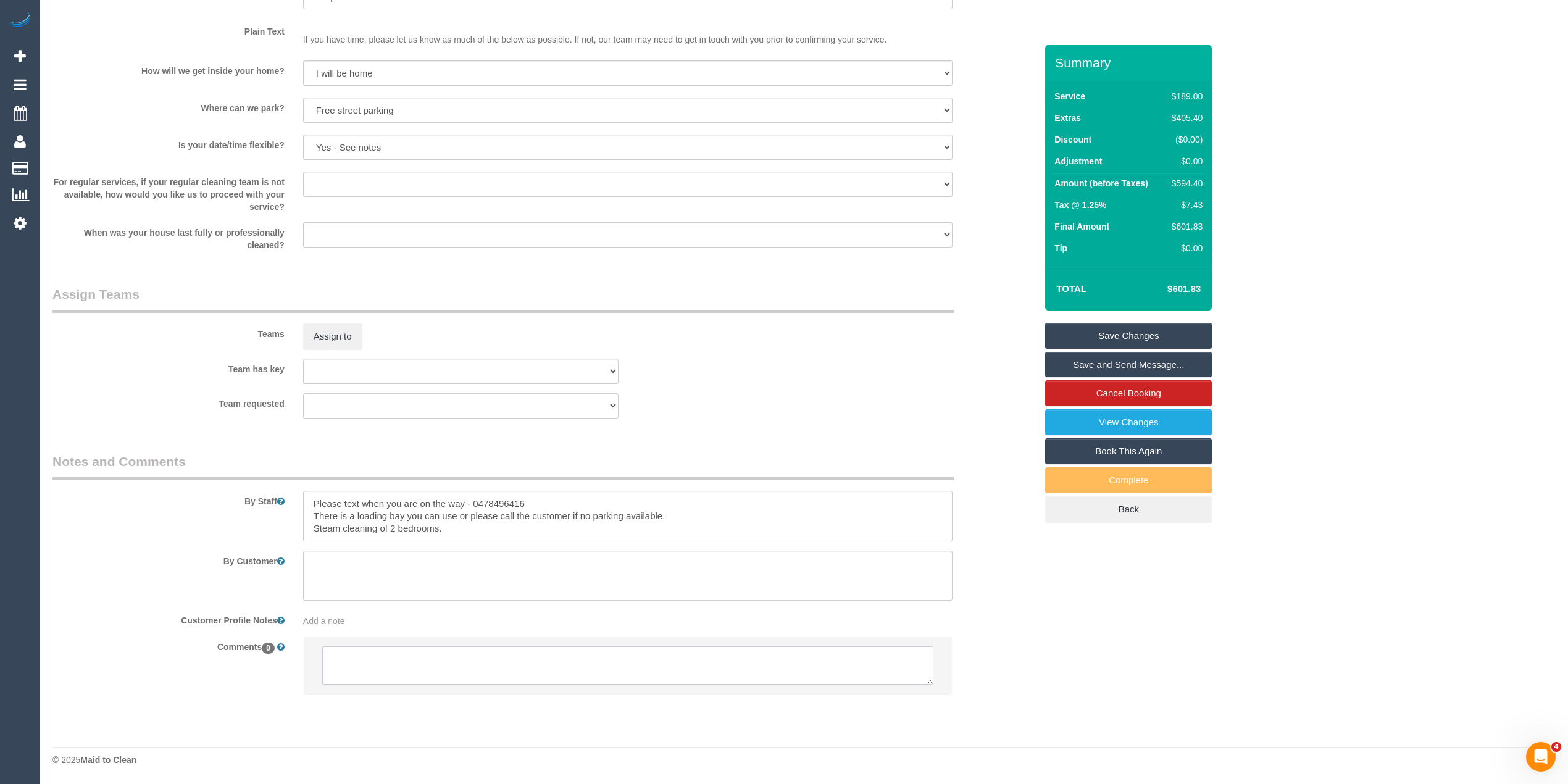
click at [445, 660] on textarea at bounding box center [628, 665] width 611 height 38
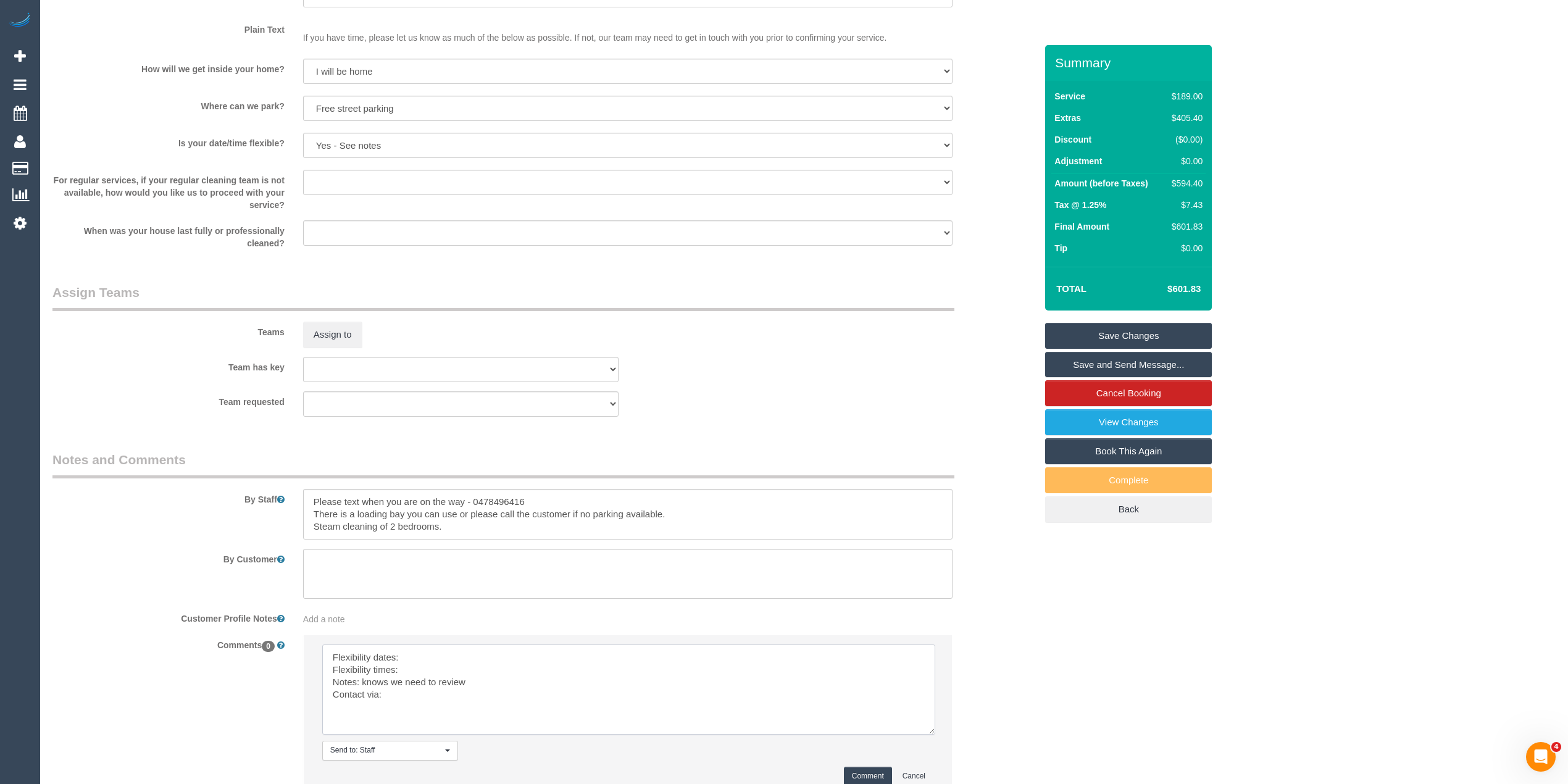
drag, startPoint x: 926, startPoint y: 677, endPoint x: 928, endPoint y: 730, distance: 53.0
click at [928, 730] on textarea at bounding box center [629, 689] width 613 height 90
click at [464, 662] on textarea at bounding box center [629, 689] width 613 height 90
click at [426, 672] on textarea at bounding box center [629, 689] width 613 height 90
click at [421, 700] on textarea at bounding box center [629, 689] width 613 height 90
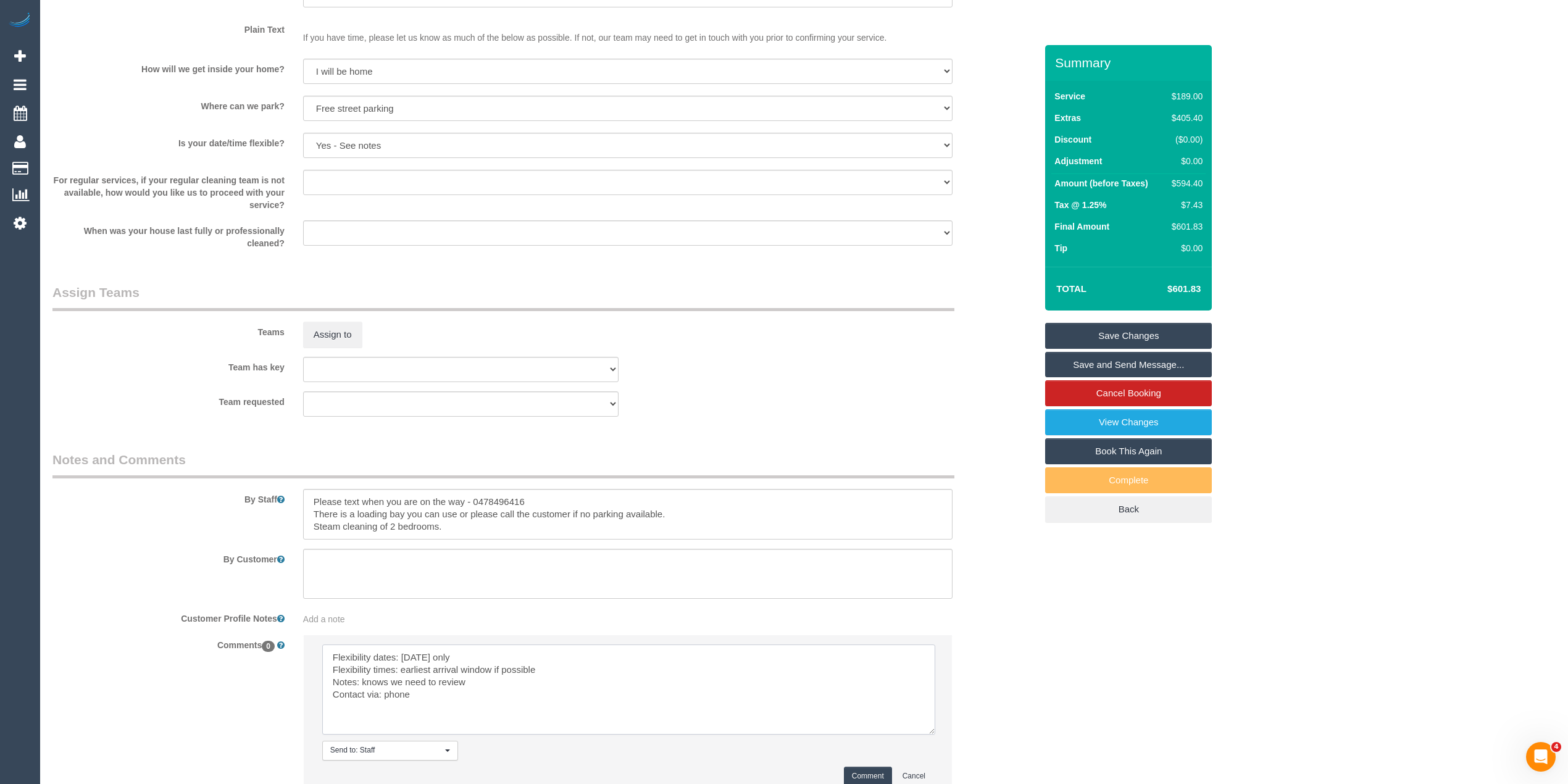
type textarea "Flexibility dates: [DATE] only Flexibility times: earliest arrival window if po…"
click at [860, 769] on button "Comment" at bounding box center [868, 776] width 48 height 19
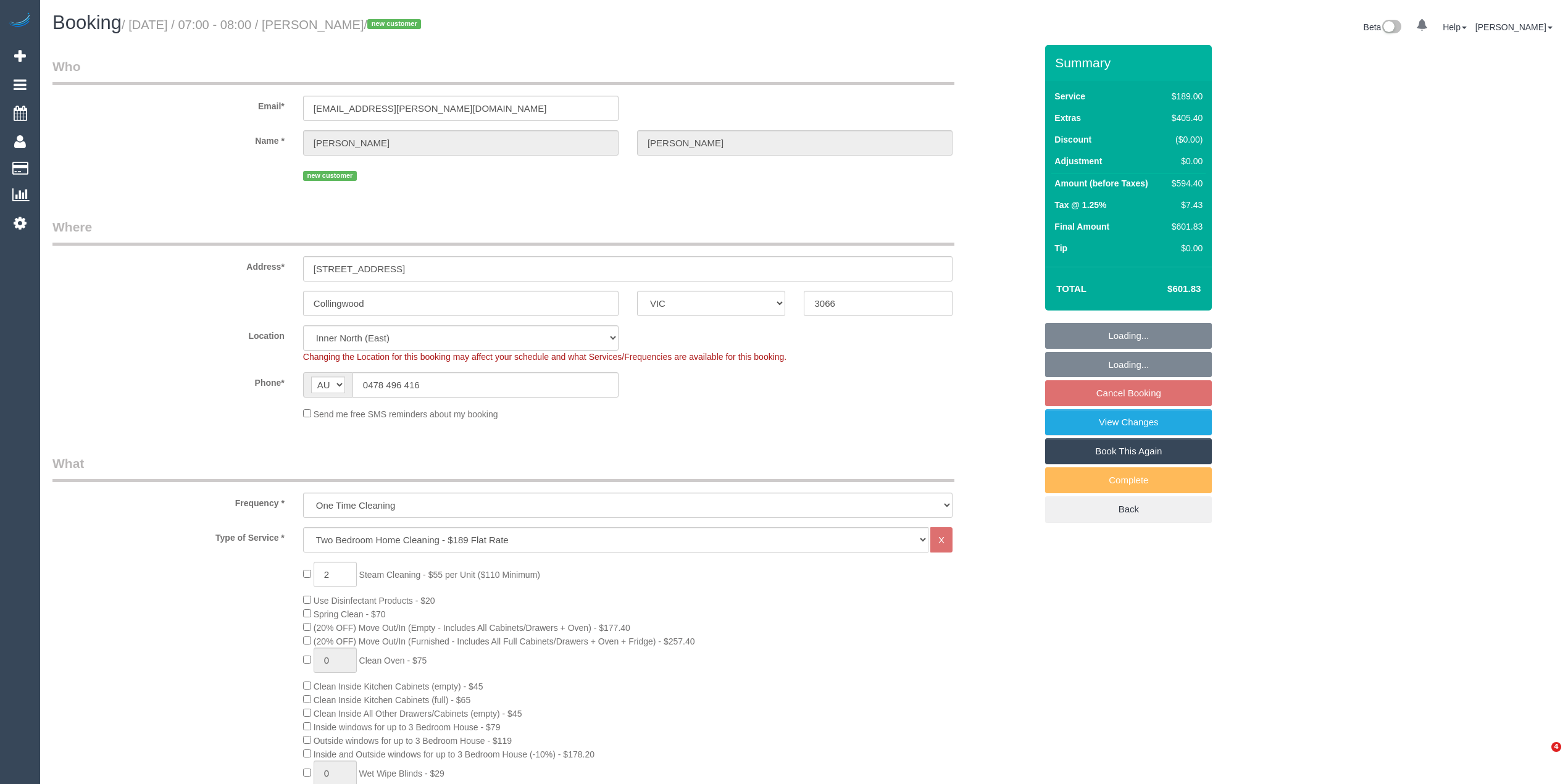
select select "VIC"
select select "spot1"
select select "number:28"
select select "number:14"
select select "number:19"
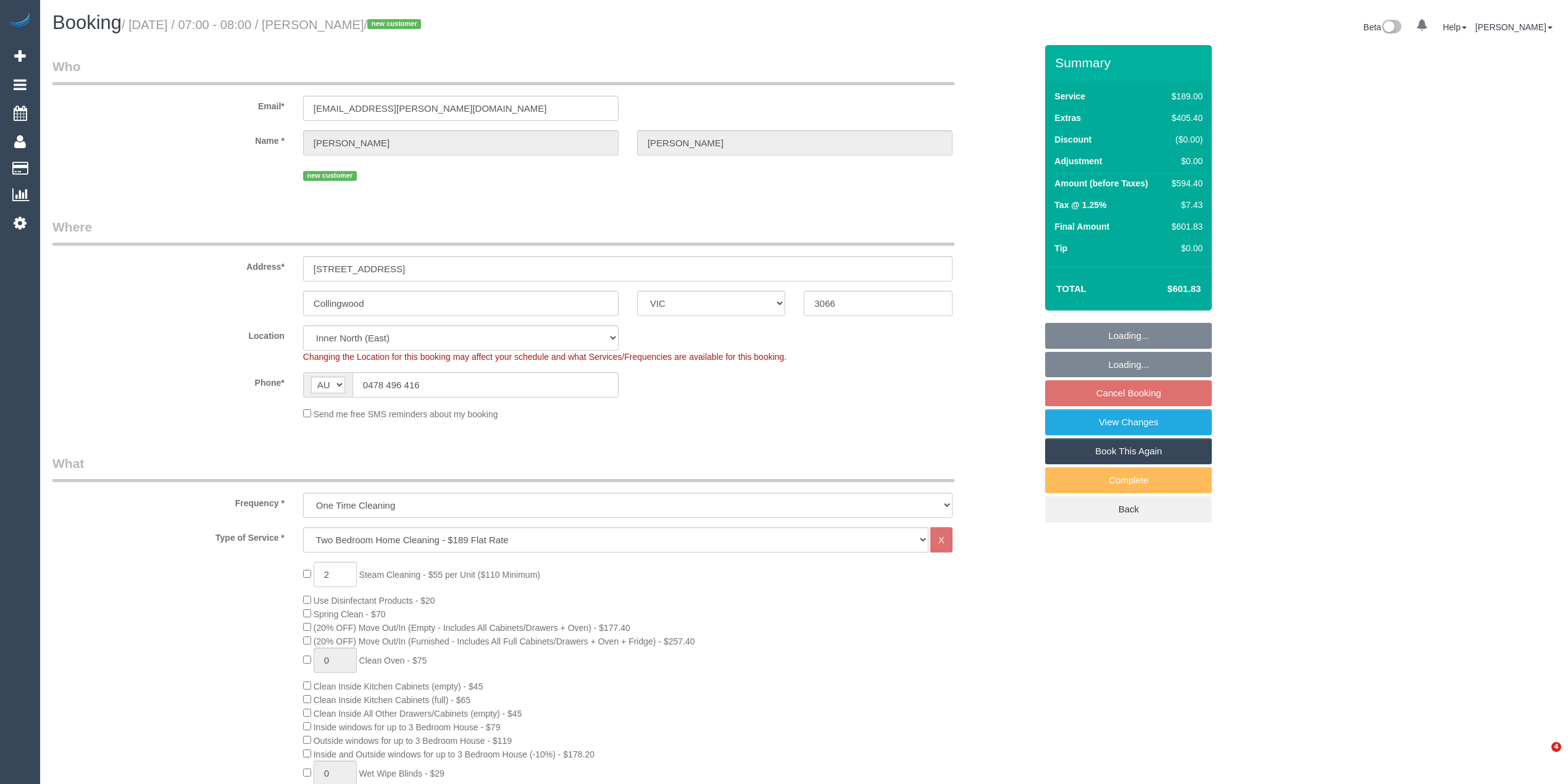
select select "number:36"
select select "VIC"
select select "number:28"
select select "number:14"
select select "number:19"
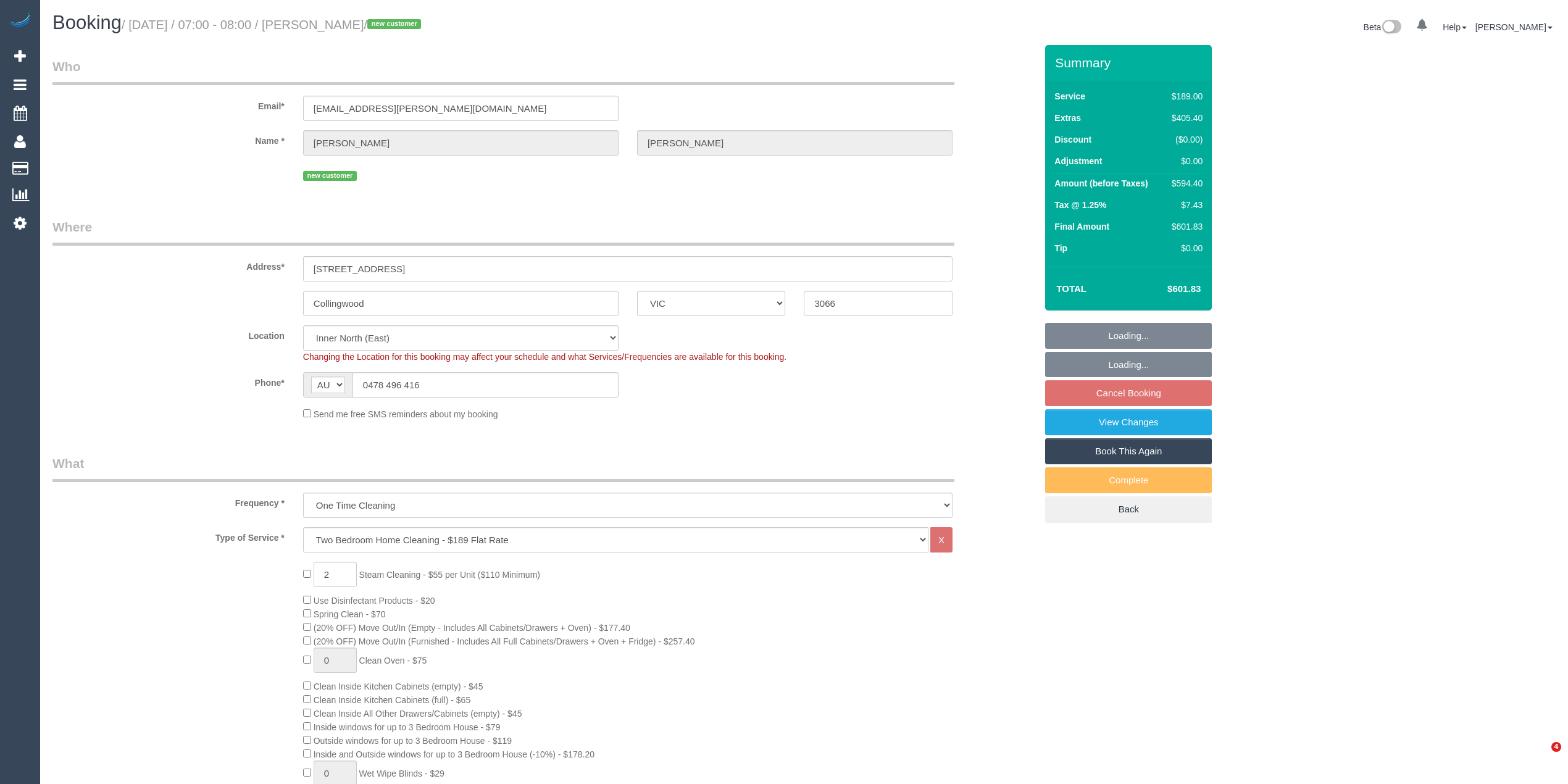
select select "number:36"
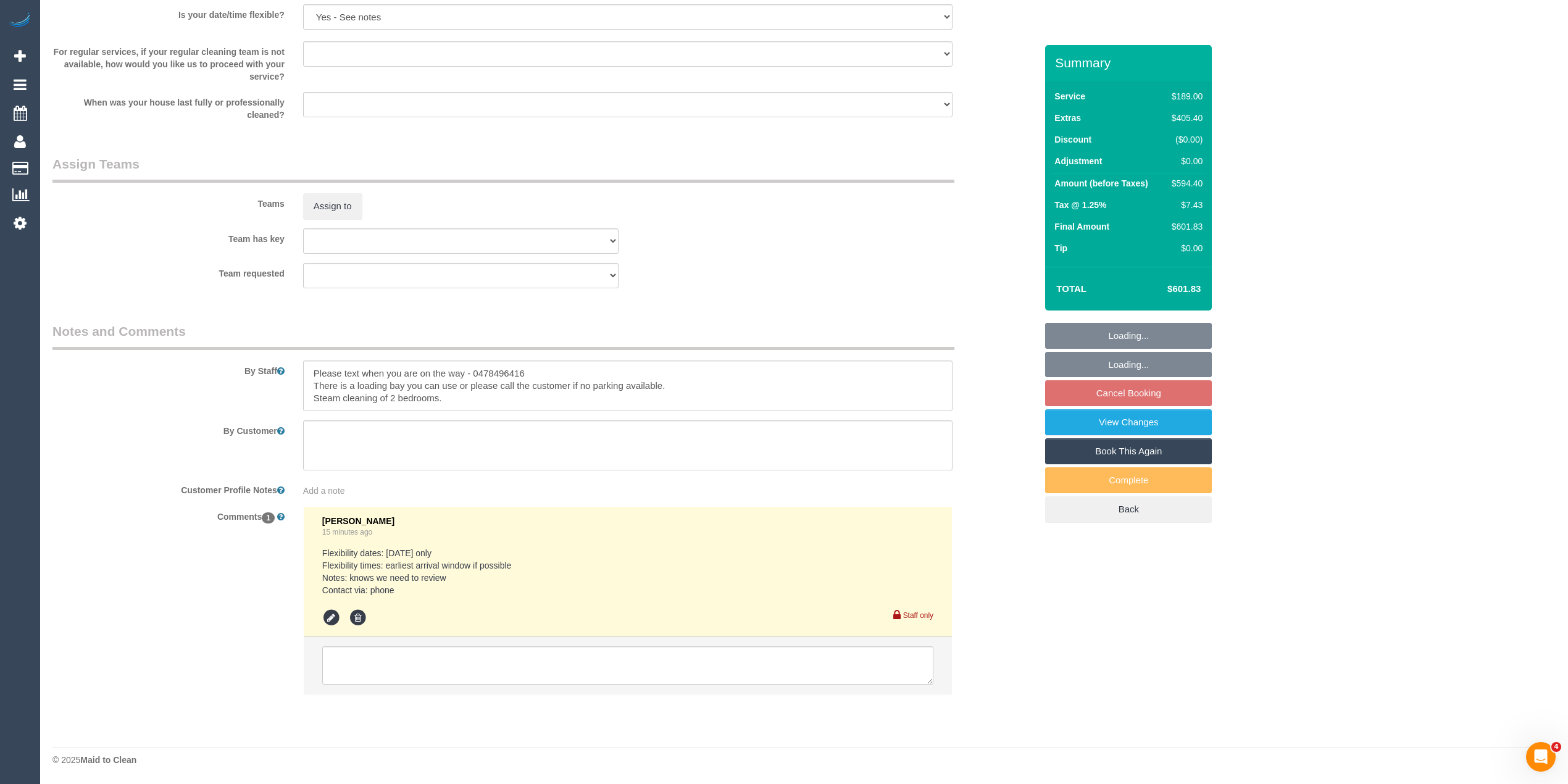
scroll to position [1726, 0]
select select "object:1553"
select select "spot1"
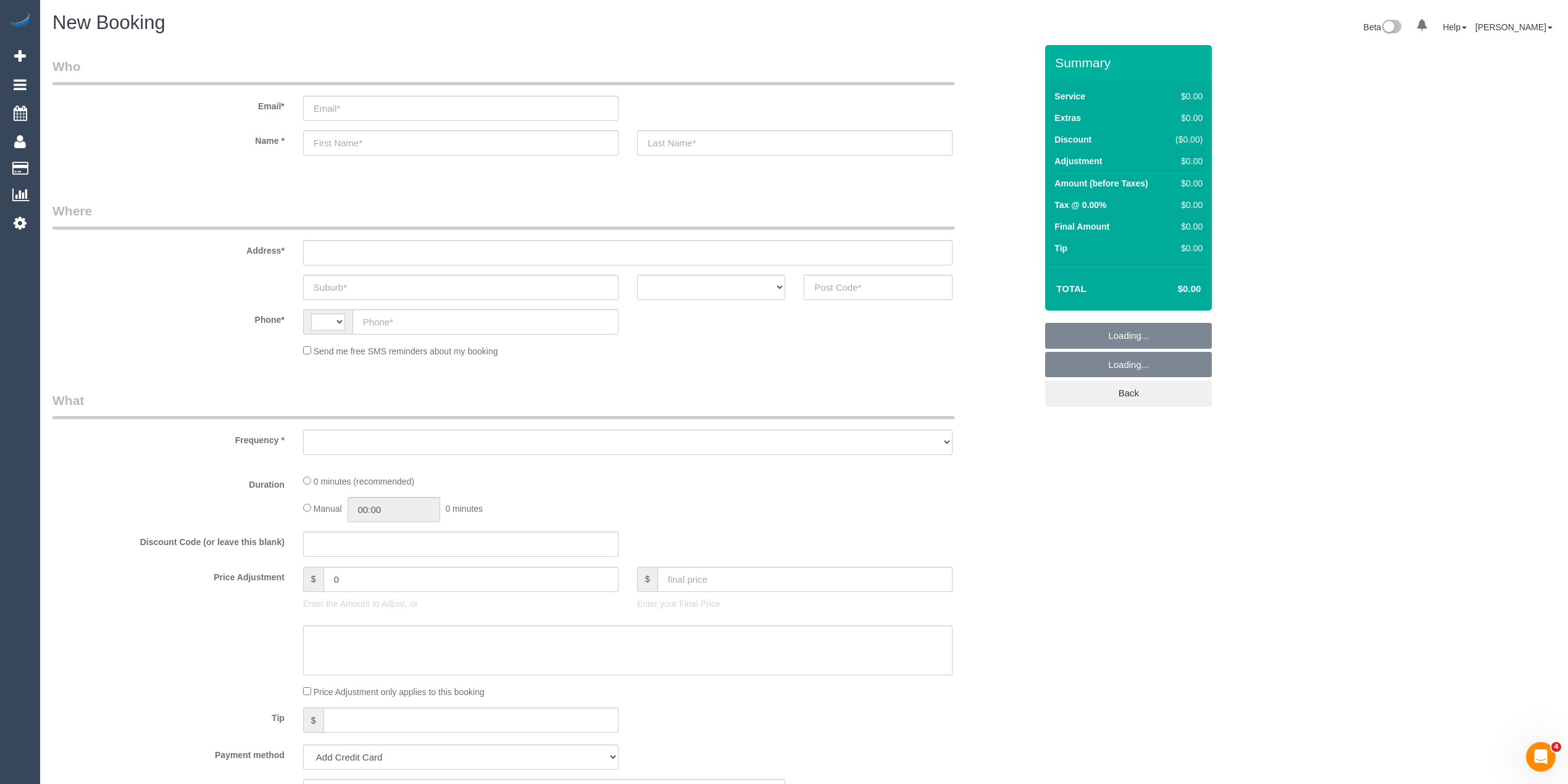
select select "string:AU"
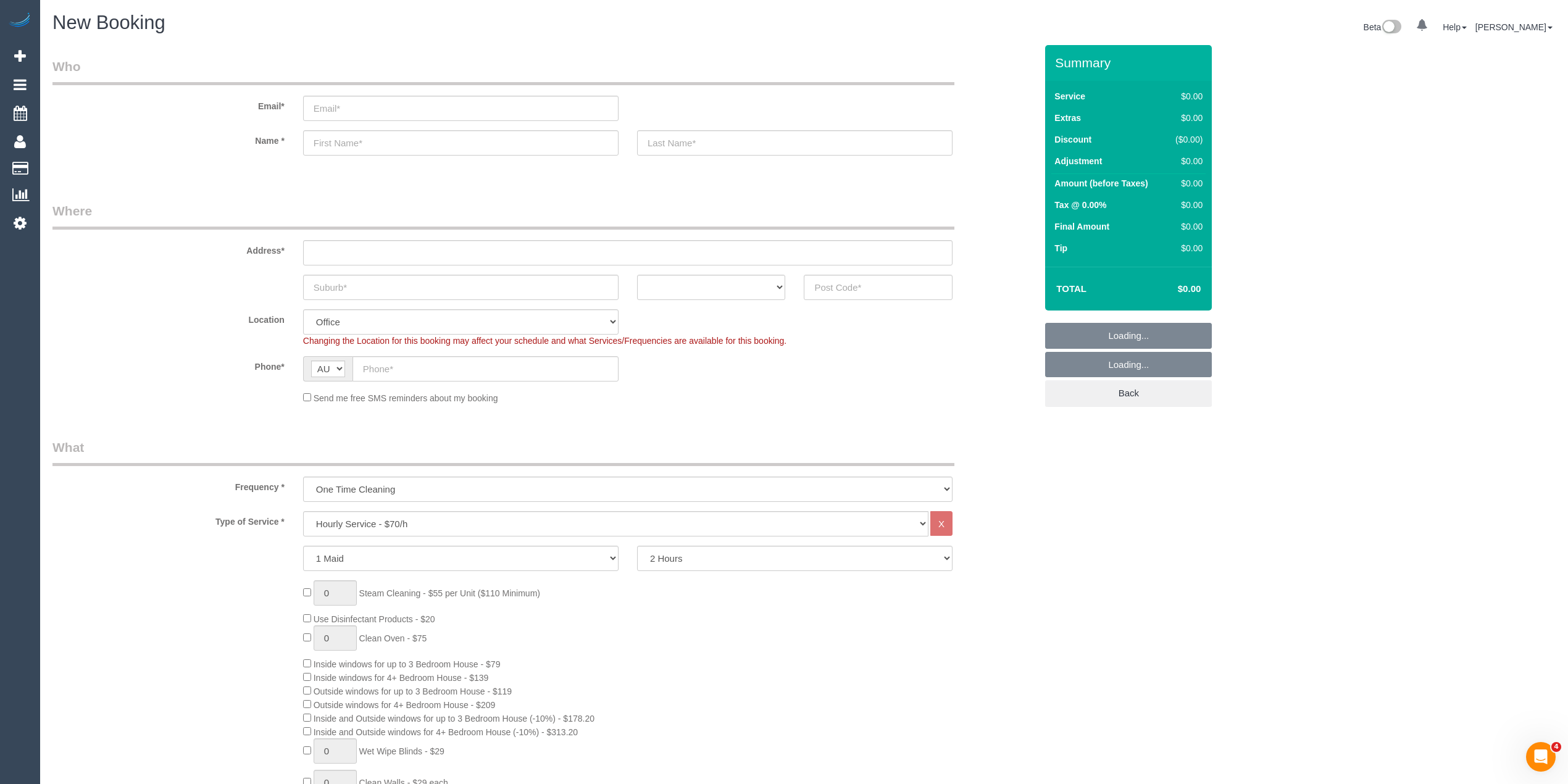
select select "object:825"
click at [396, 519] on select "Hourly Service - $70/h Hourly Service - $65/h Hourly Service - $60/h Hourly Ser…" at bounding box center [615, 524] width 625 height 26
click at [303, 511] on select "Hourly Service - $70/h Hourly Service - $65/h Hourly Service - $60/h Hourly Ser…" at bounding box center [615, 524] width 625 height 26
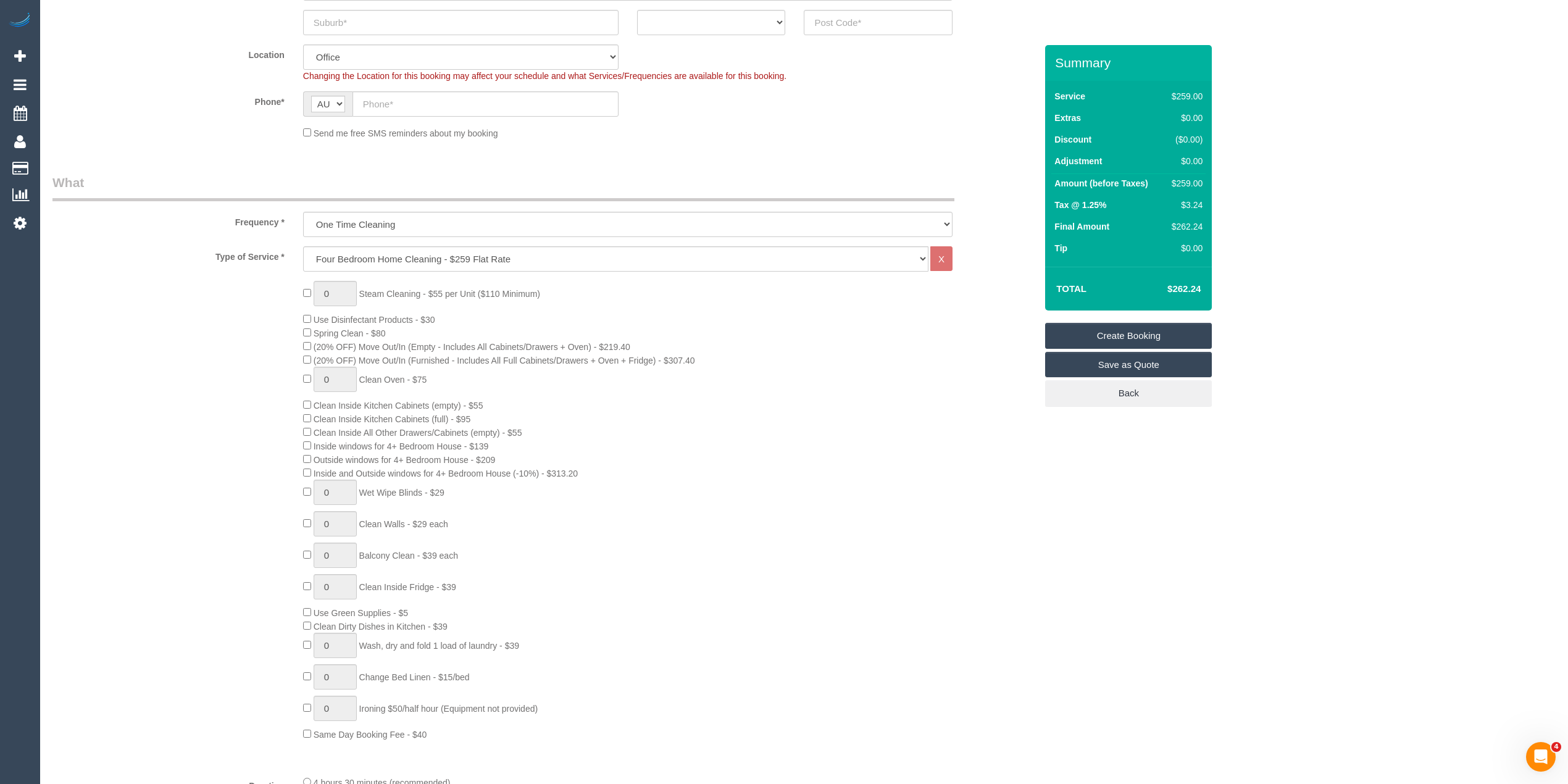
scroll to position [411, 0]
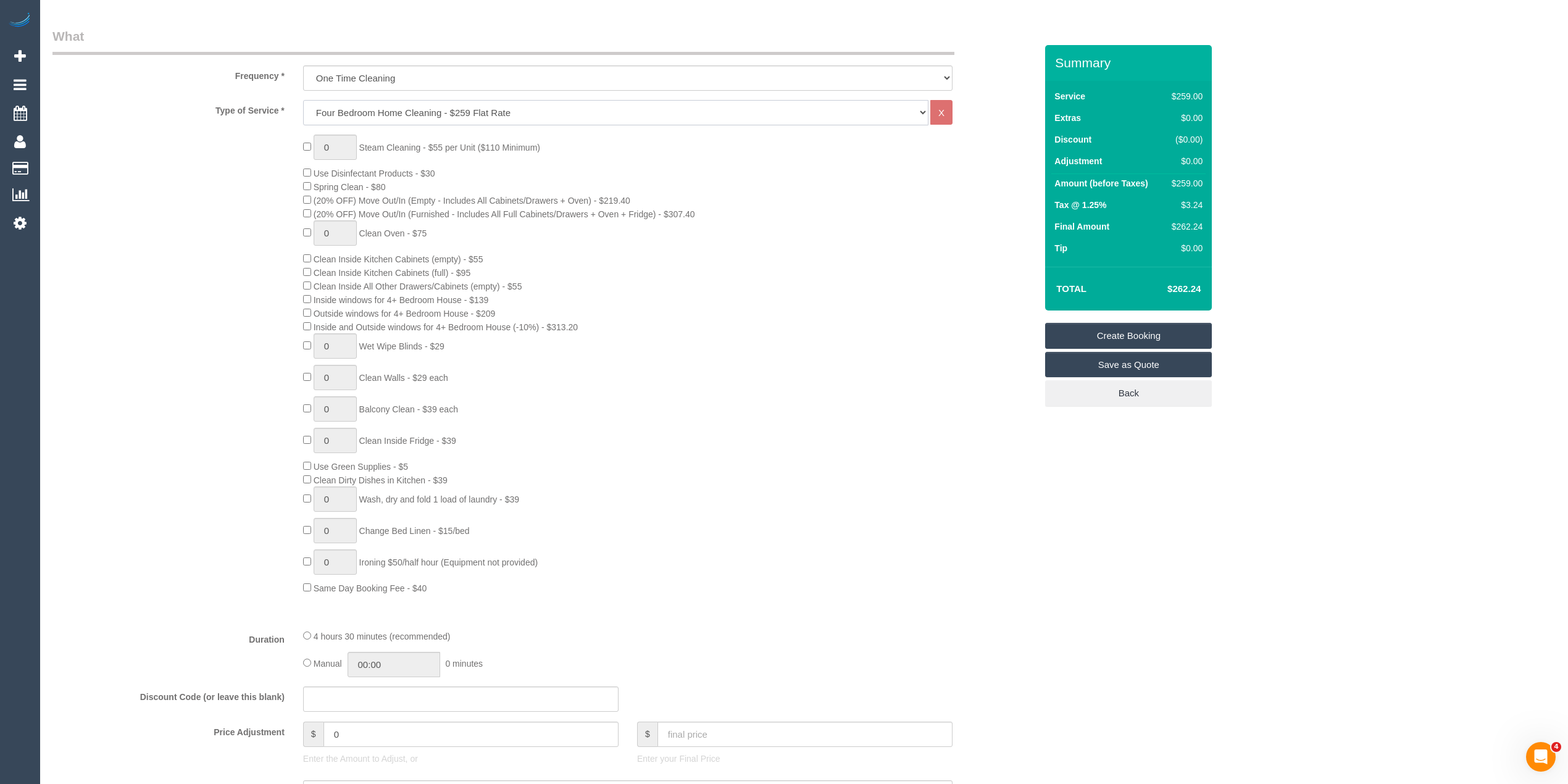
click at [443, 116] on select "Hourly Service - $70/h Hourly Service - $65/h Hourly Service - $60/h Hourly Ser…" at bounding box center [615, 113] width 625 height 26
select select "209"
click at [303, 100] on select "Hourly Service - $70/h Hourly Service - $65/h Hourly Service - $60/h Hourly Ser…" at bounding box center [615, 113] width 625 height 26
select select "1"
select select "120"
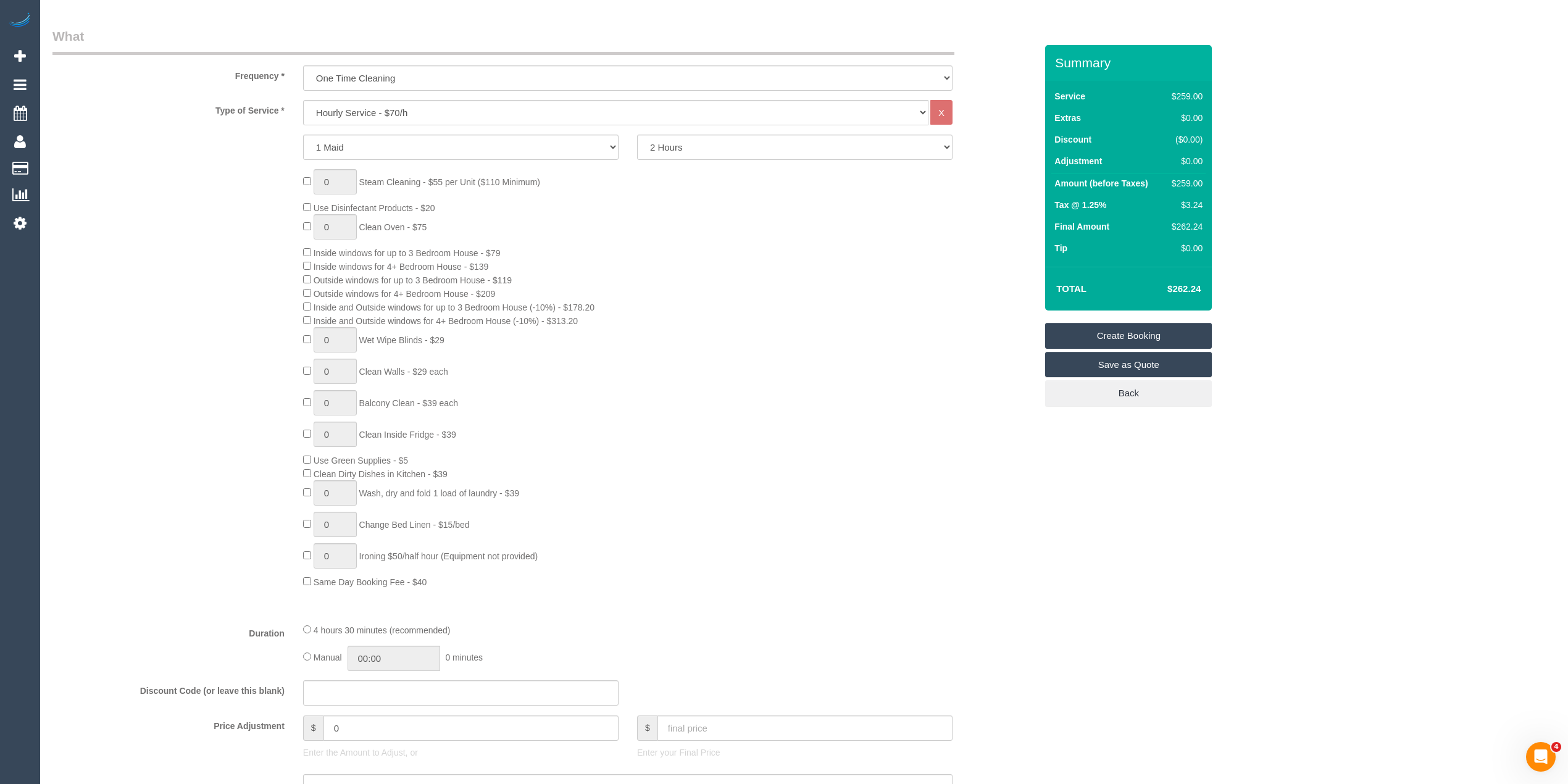
click at [200, 126] on div "Type of Service * Hourly Service - $70/h Hourly Service - $65/h Hourly Service …" at bounding box center [544, 357] width 984 height 513
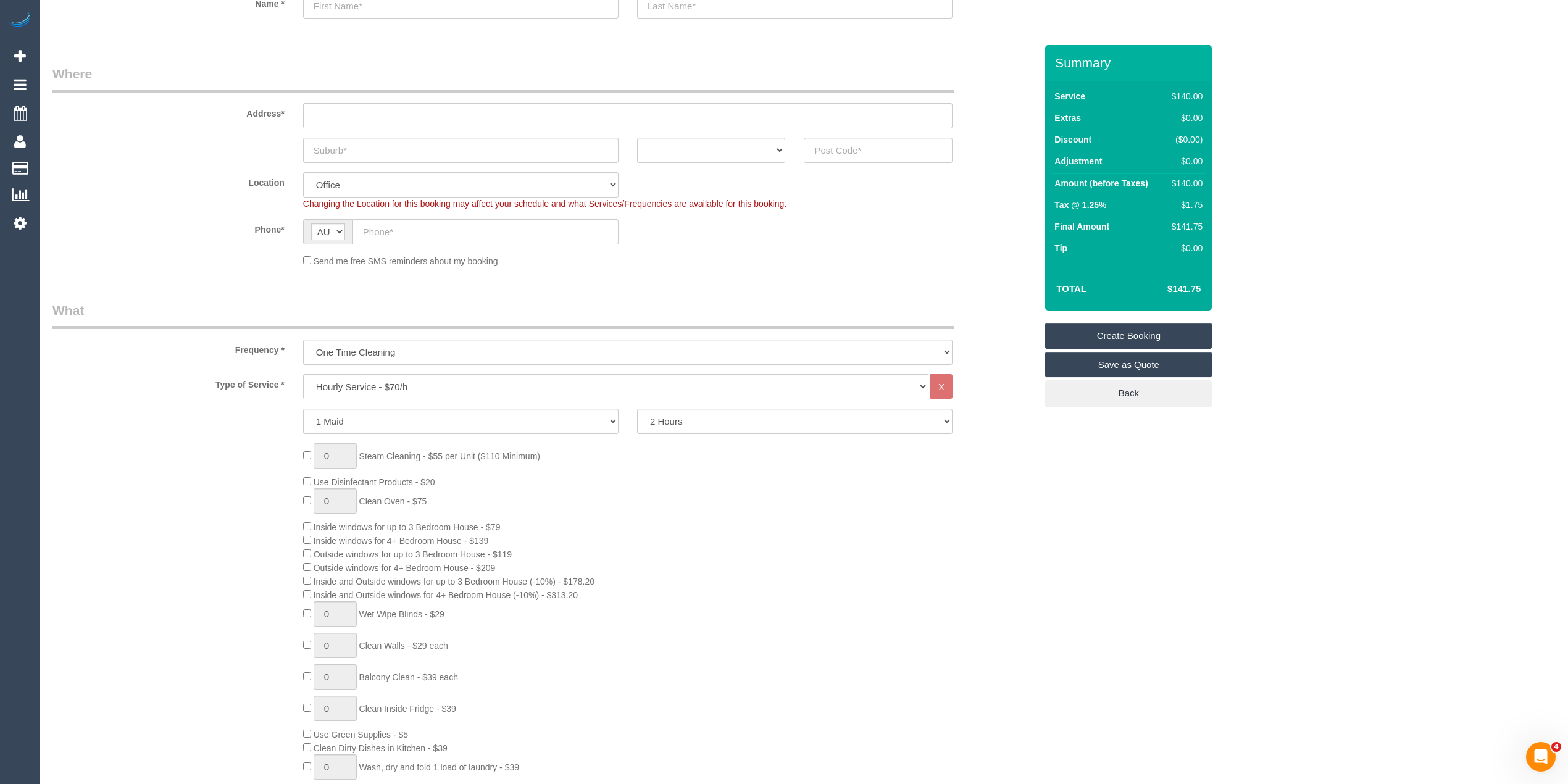
scroll to position [0, 0]
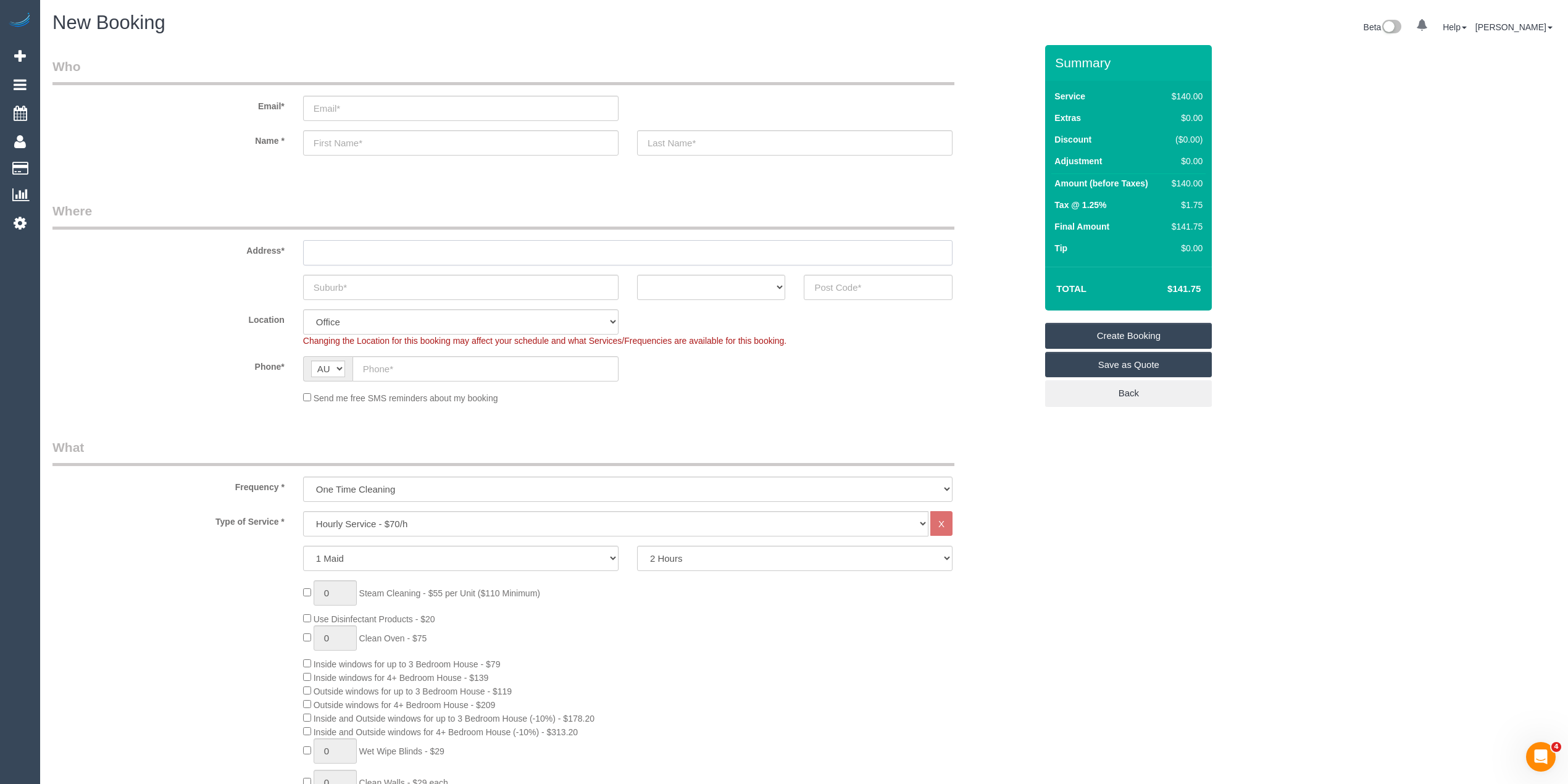
click at [341, 242] on input "text" at bounding box center [627, 253] width 650 height 26
type input "-"
click at [339, 286] on input "text" at bounding box center [461, 288] width 316 height 26
type input "[PERSON_NAME]"
click at [690, 267] on sui-booking-address "Address* - [PERSON_NAME] ACT [GEOGRAPHIC_DATA] NT [GEOGRAPHIC_DATA] SA TAS [GEO…" at bounding box center [544, 251] width 984 height 98
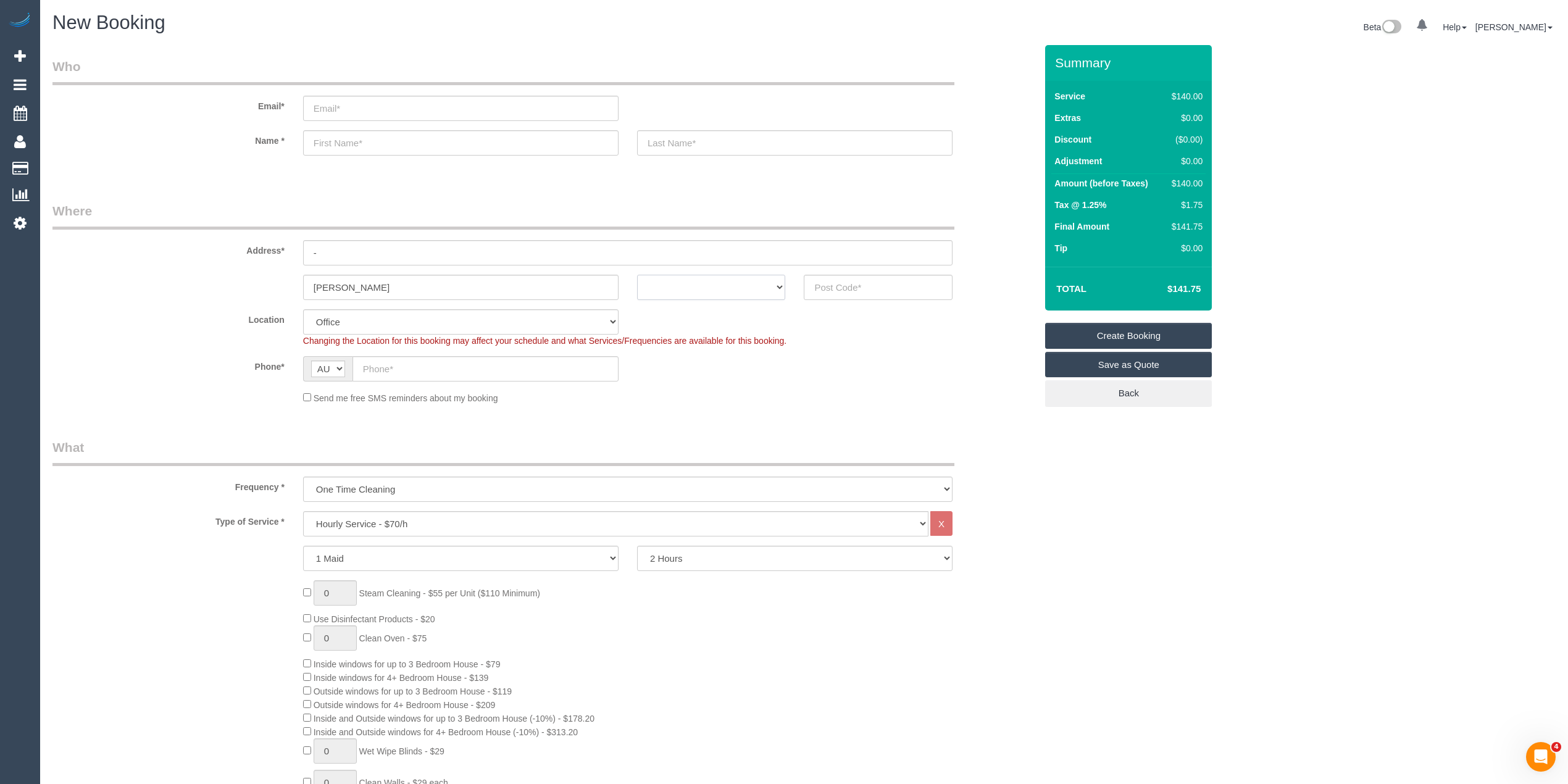
click at [689, 281] on select "ACT [GEOGRAPHIC_DATA] NT [GEOGRAPHIC_DATA] SA TAS [GEOGRAPHIC_DATA] [GEOGRAPHIC…" at bounding box center [711, 288] width 148 height 26
select select "VIC"
click at [637, 275] on select "ACT [GEOGRAPHIC_DATA] NT [GEOGRAPHIC_DATA] SA TAS [GEOGRAPHIC_DATA] [GEOGRAPHIC…" at bounding box center [711, 288] width 148 height 26
drag, startPoint x: 374, startPoint y: 282, endPoint x: 257, endPoint y: 258, distance: 119.4
click at [257, 258] on sui-booking-address "Address* - [PERSON_NAME] ACT [GEOGRAPHIC_DATA] NT [GEOGRAPHIC_DATA] SA TAS [GEO…" at bounding box center [544, 251] width 984 height 98
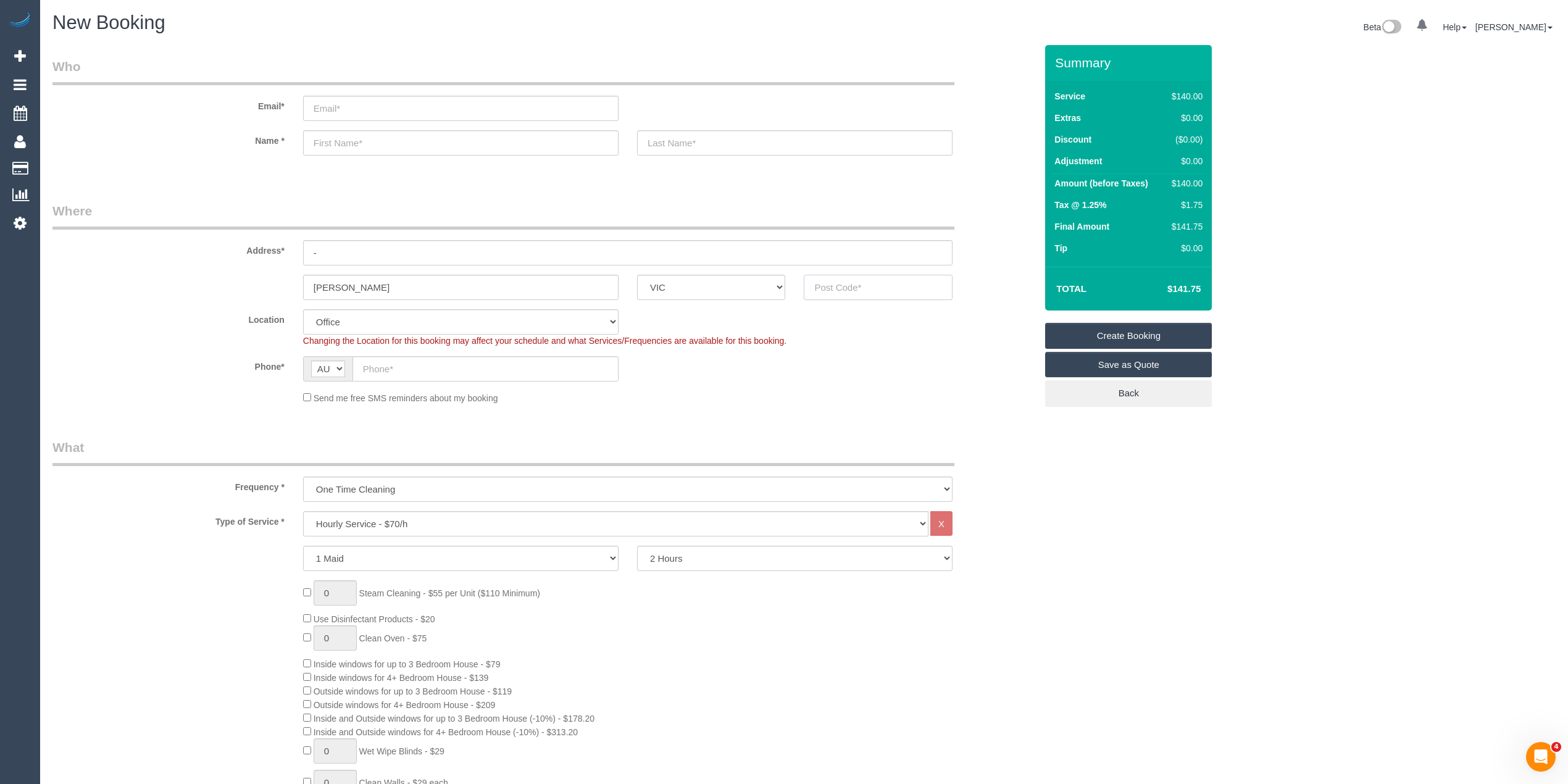
click at [856, 275] on input "text" at bounding box center [877, 288] width 148 height 26
type input "3204"
click at [380, 371] on input "text" at bounding box center [486, 369] width 266 height 26
select select "64"
select select "object:2328"
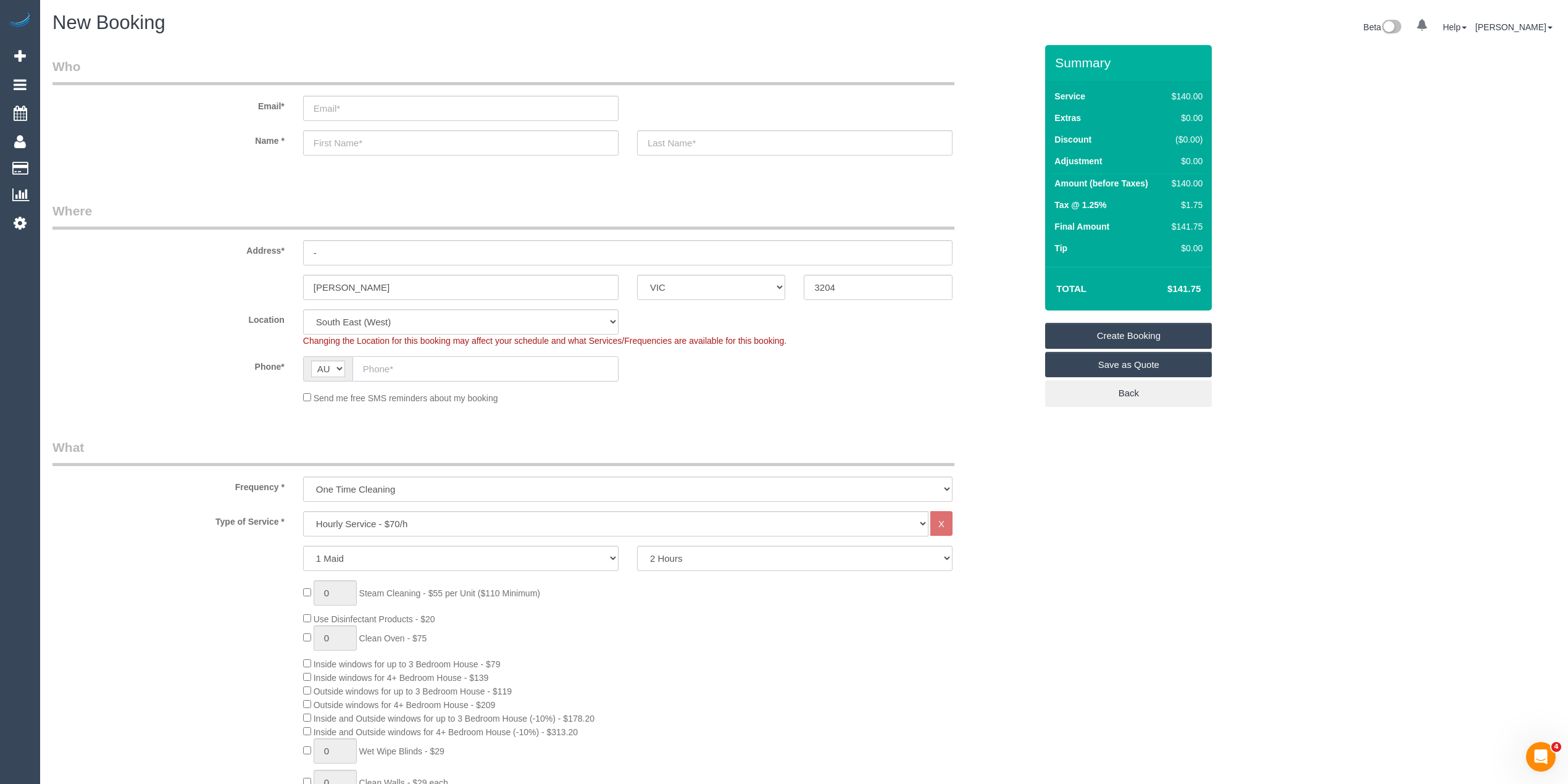
click at [401, 367] on input "text" at bounding box center [486, 369] width 266 height 26
